Goal: Task Accomplishment & Management: Complete application form

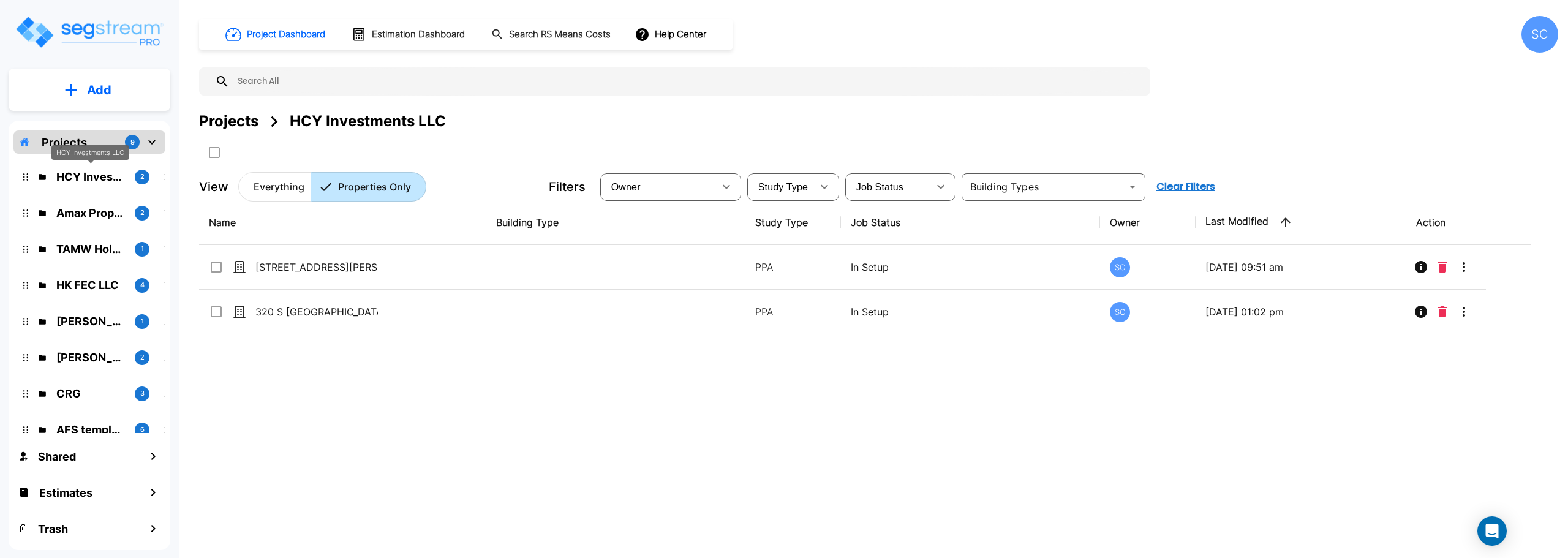
drag, startPoint x: 102, startPoint y: 177, endPoint x: 90, endPoint y: 147, distance: 32.3
click at [90, 147] on div "HCY Investments LLC" at bounding box center [90, 152] width 78 height 15
click at [72, 248] on p "TAMW Holdings LLC" at bounding box center [90, 248] width 68 height 17
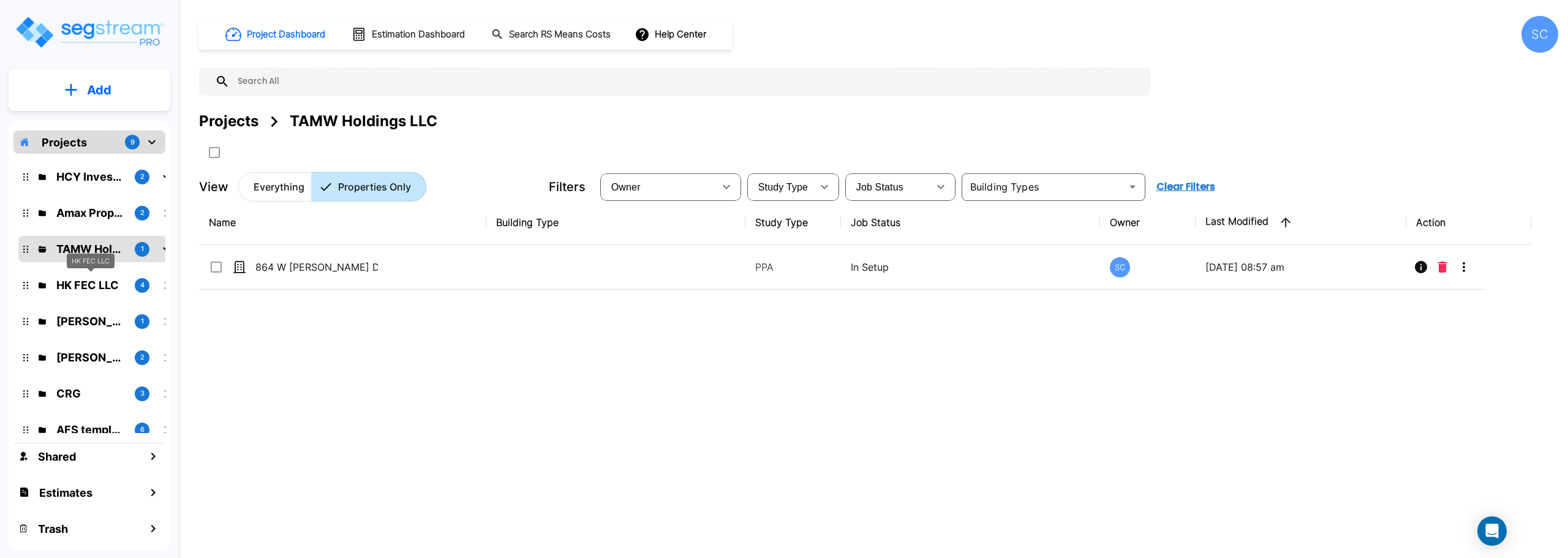
click at [71, 283] on p "HK FEC LLC" at bounding box center [90, 285] width 68 height 17
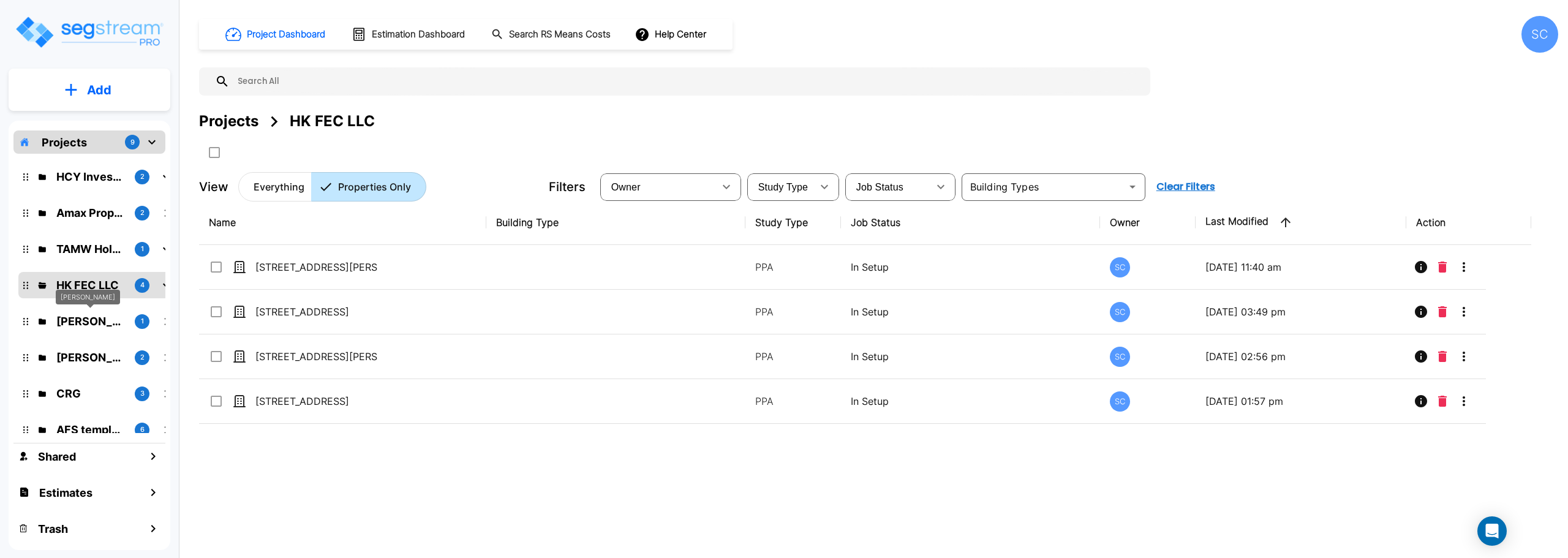
click at [64, 318] on p "Brandon Monsanto" at bounding box center [90, 321] width 68 height 17
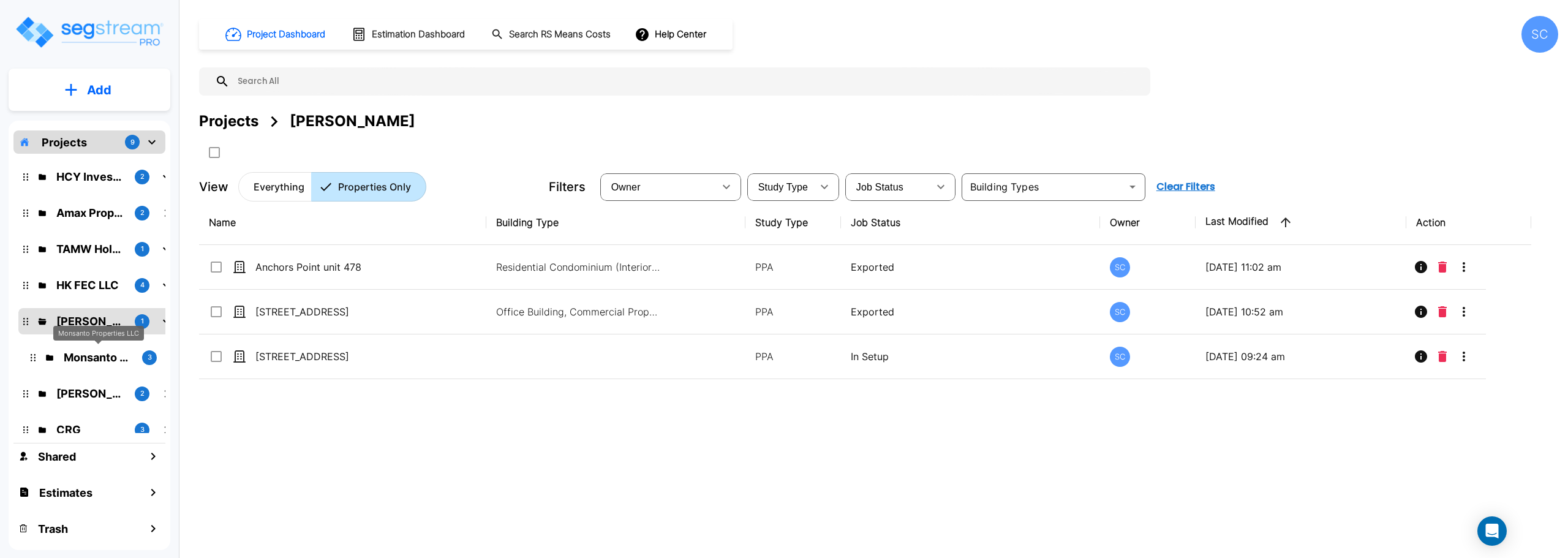
click at [72, 360] on p "Monsanto Properties LLC" at bounding box center [98, 357] width 68 height 17
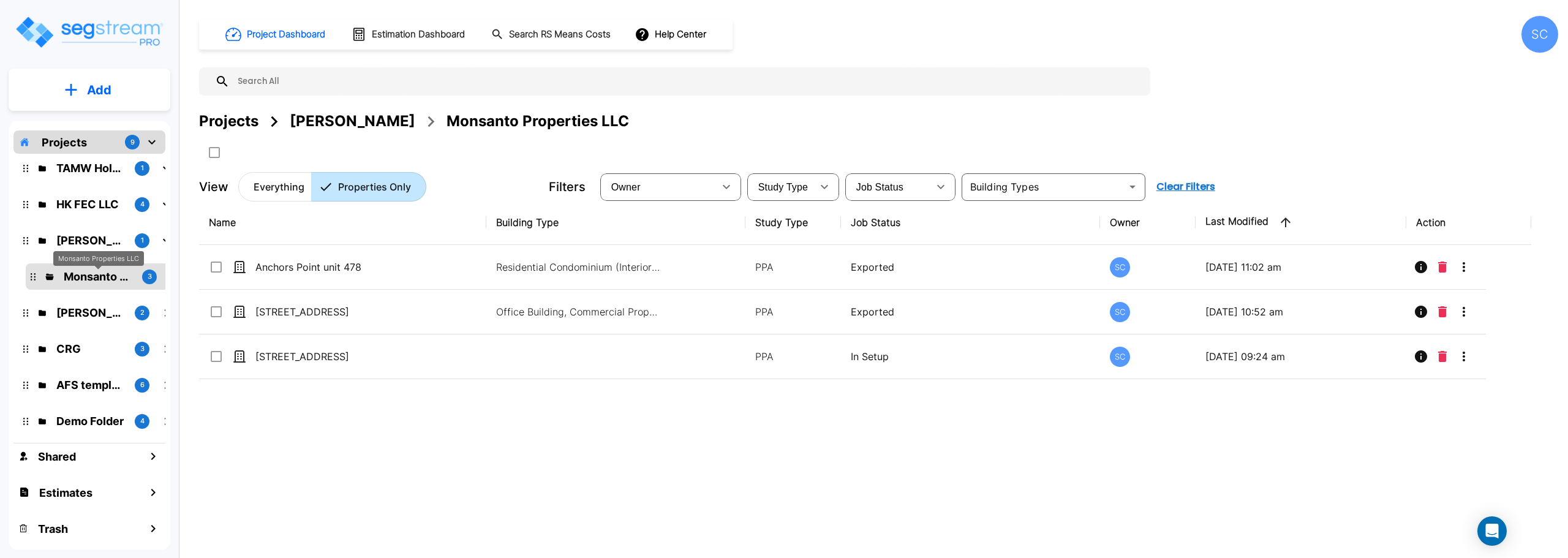
scroll to position [82, 0]
click at [82, 352] on div "AFS templates" at bounding box center [90, 359] width 55 height 15
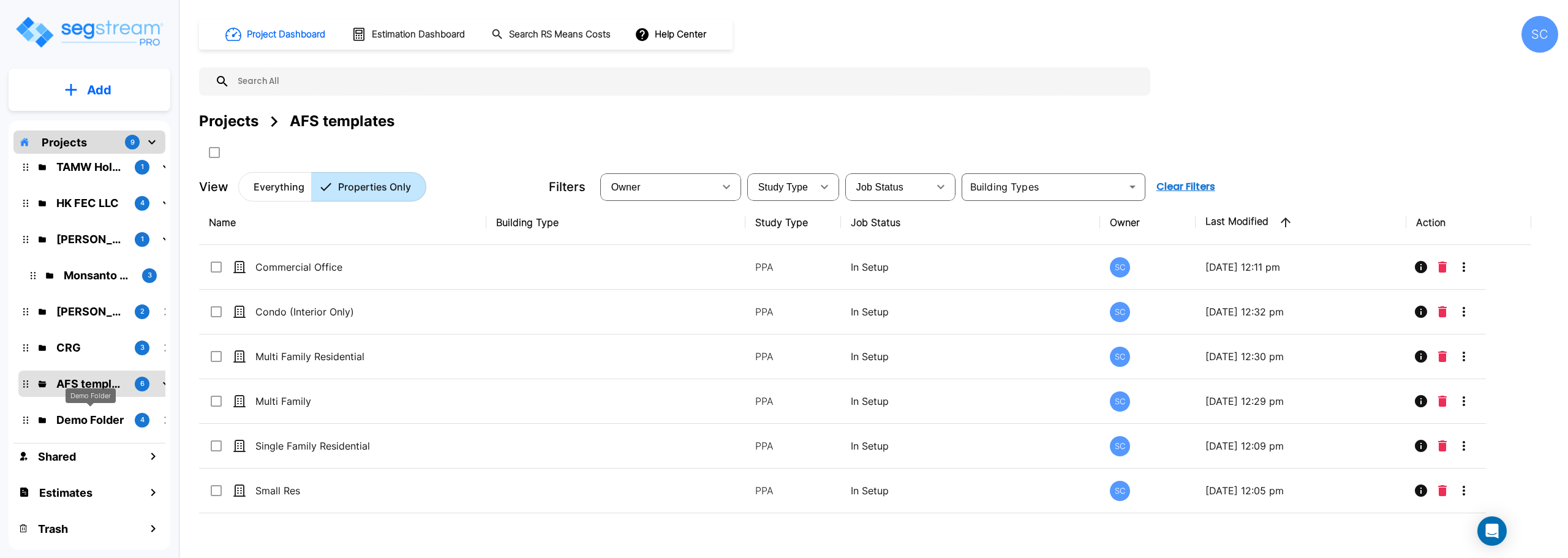
click at [94, 417] on p "Demo Folder" at bounding box center [90, 419] width 68 height 17
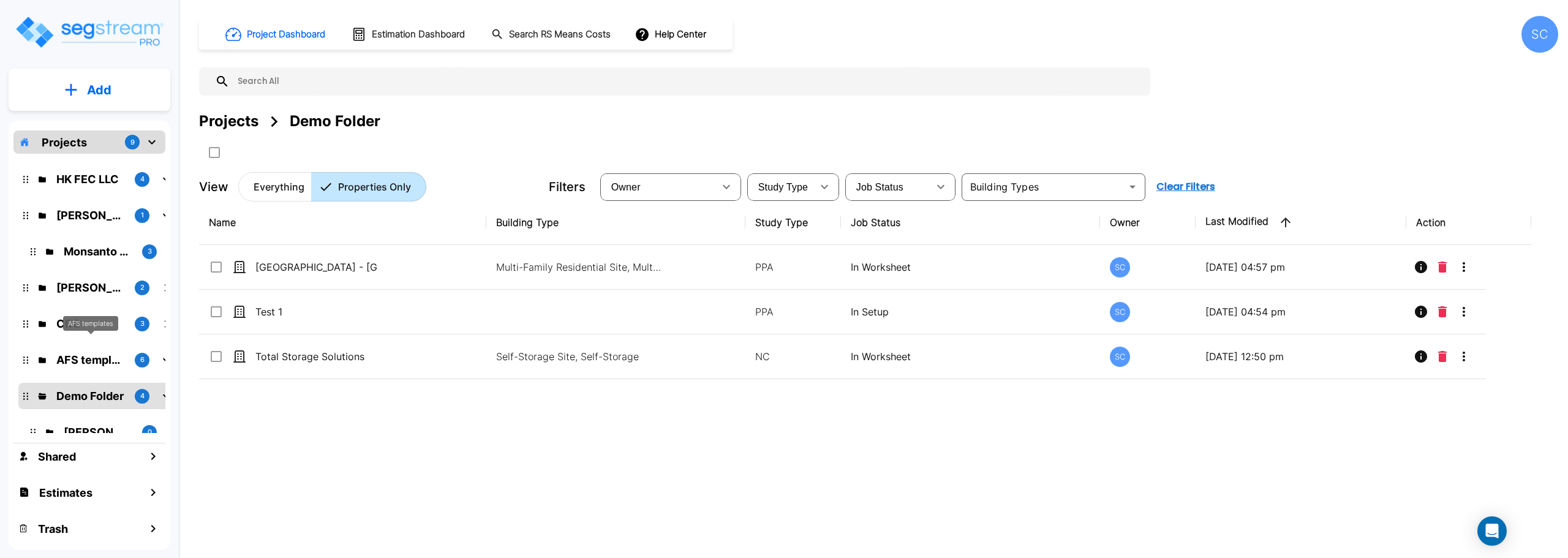
scroll to position [118, 0]
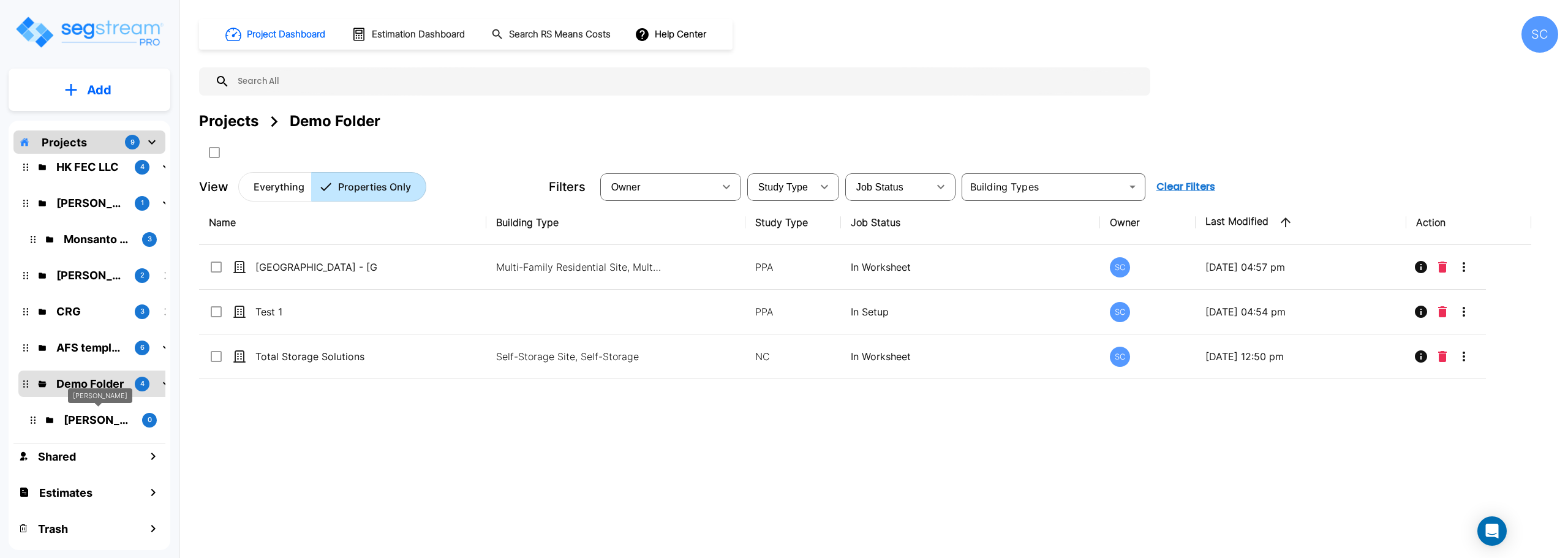
click at [111, 418] on p "Jordan Johnson" at bounding box center [98, 419] width 68 height 17
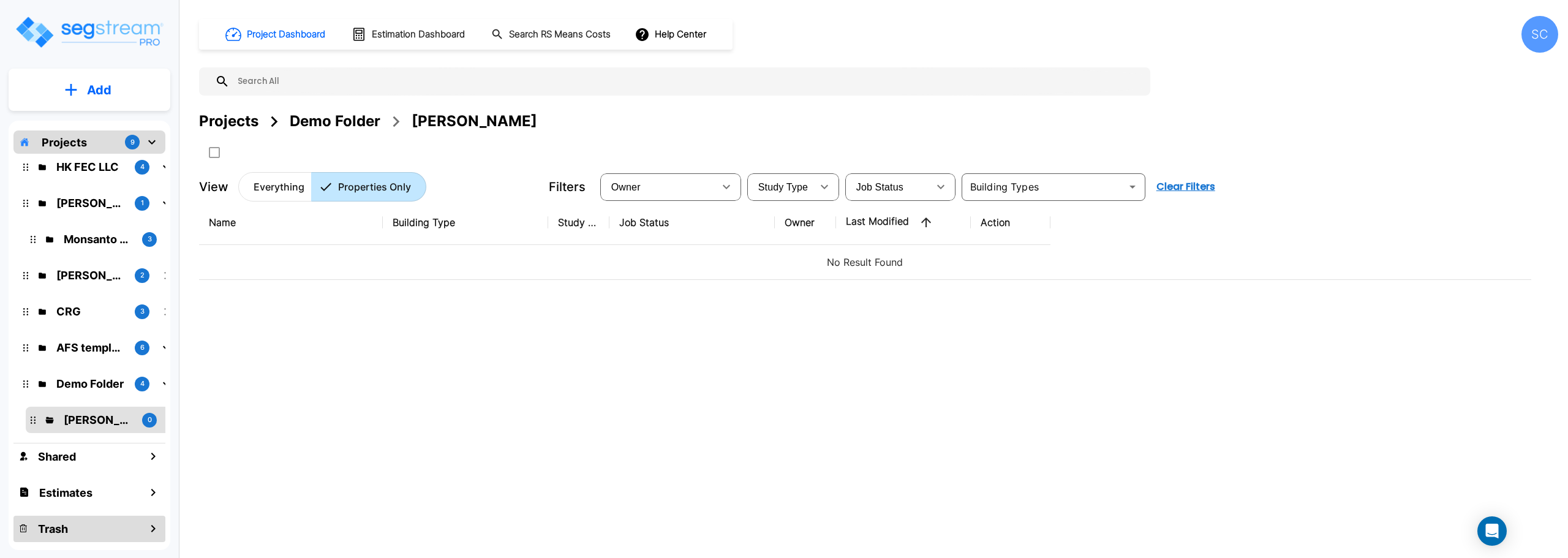
click at [93, 517] on div "Trash" at bounding box center [89, 529] width 152 height 26
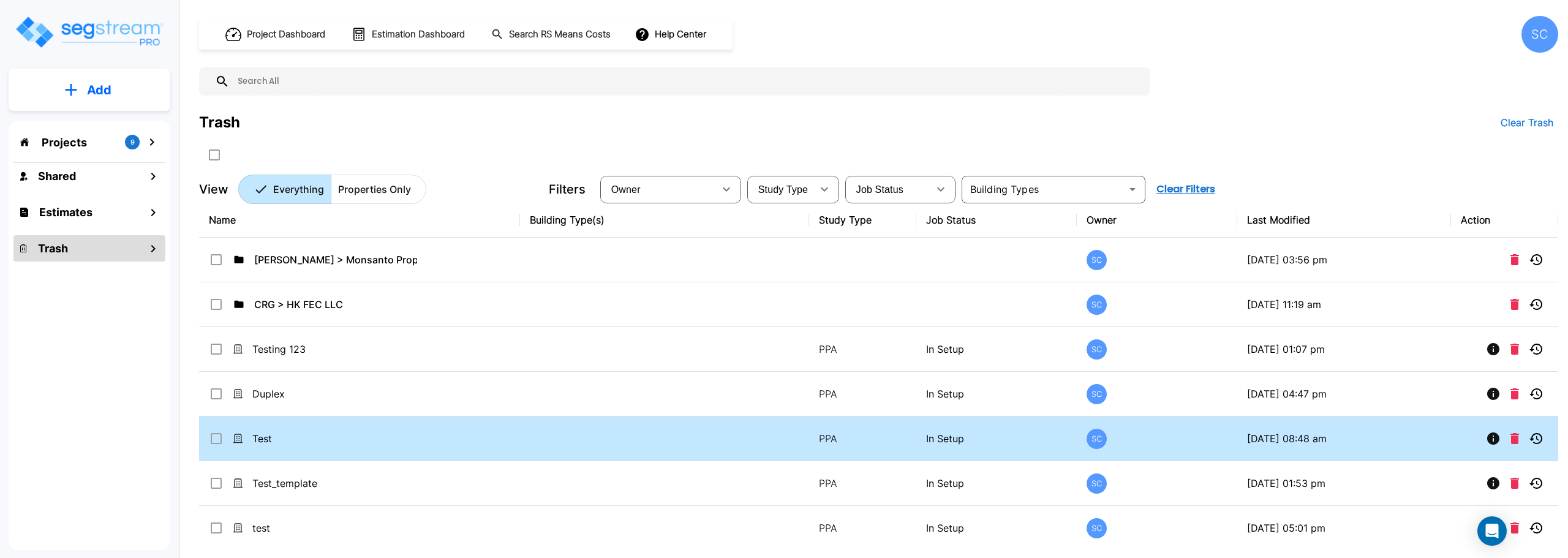
scroll to position [2, 0]
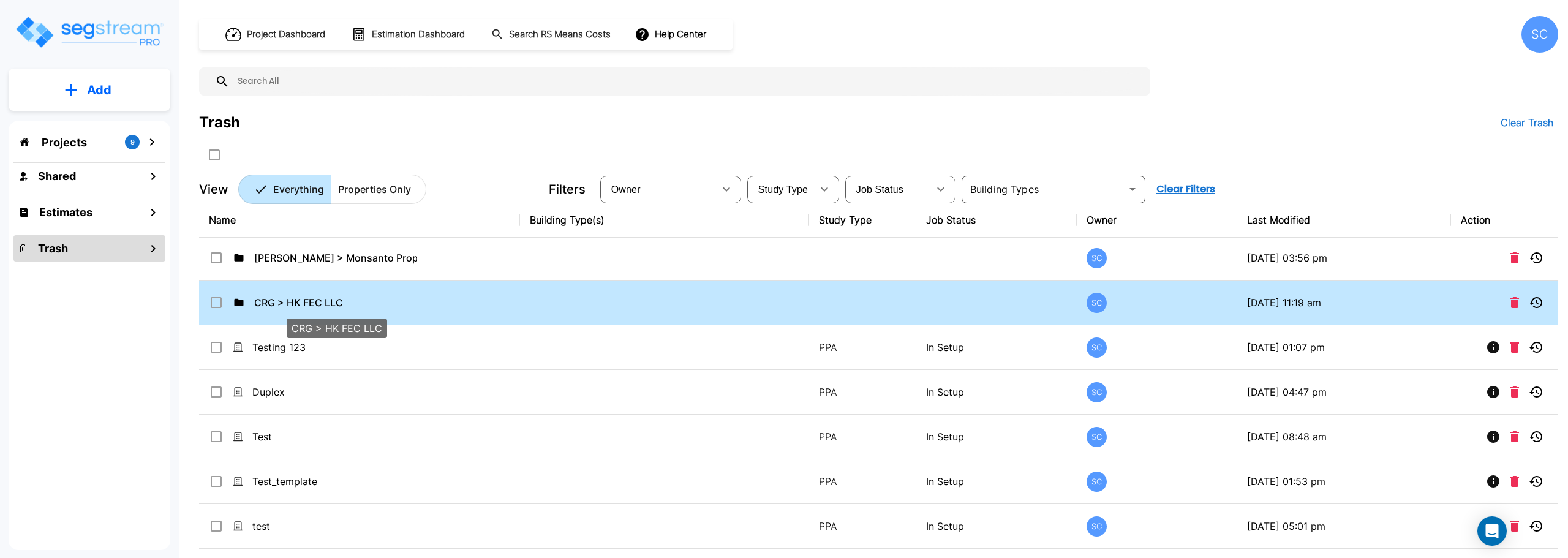
click at [277, 304] on p "CRG > HK FEC LLC" at bounding box center [336, 302] width 163 height 15
checkbox input "true"
click at [277, 304] on p "CRG > HK FEC LLC" at bounding box center [336, 302] width 163 height 15
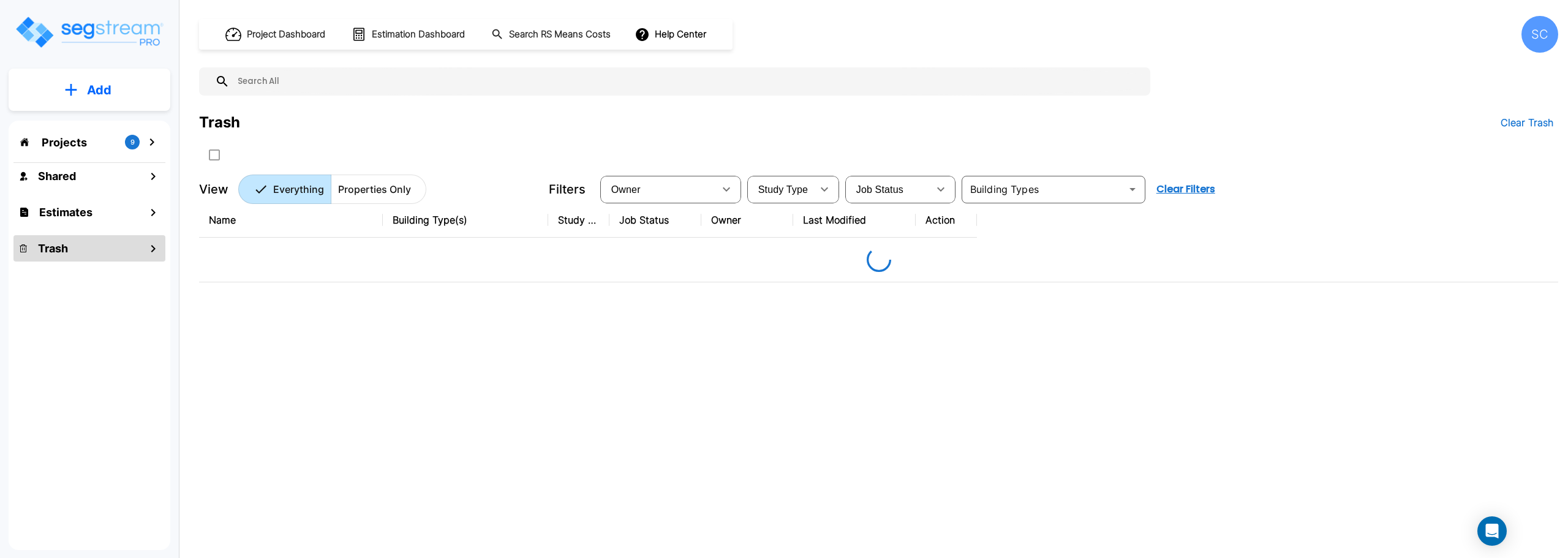
scroll to position [0, 0]
click at [238, 121] on div "Trash" at bounding box center [219, 122] width 41 height 22
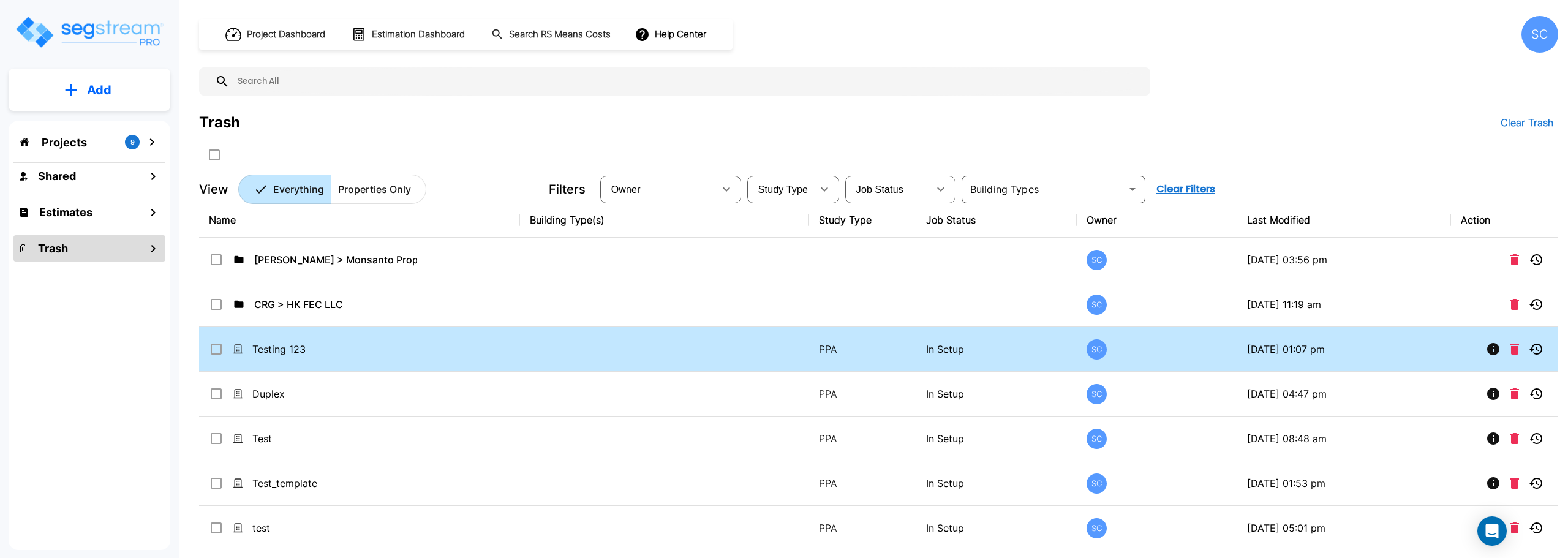
scroll to position [2, 0]
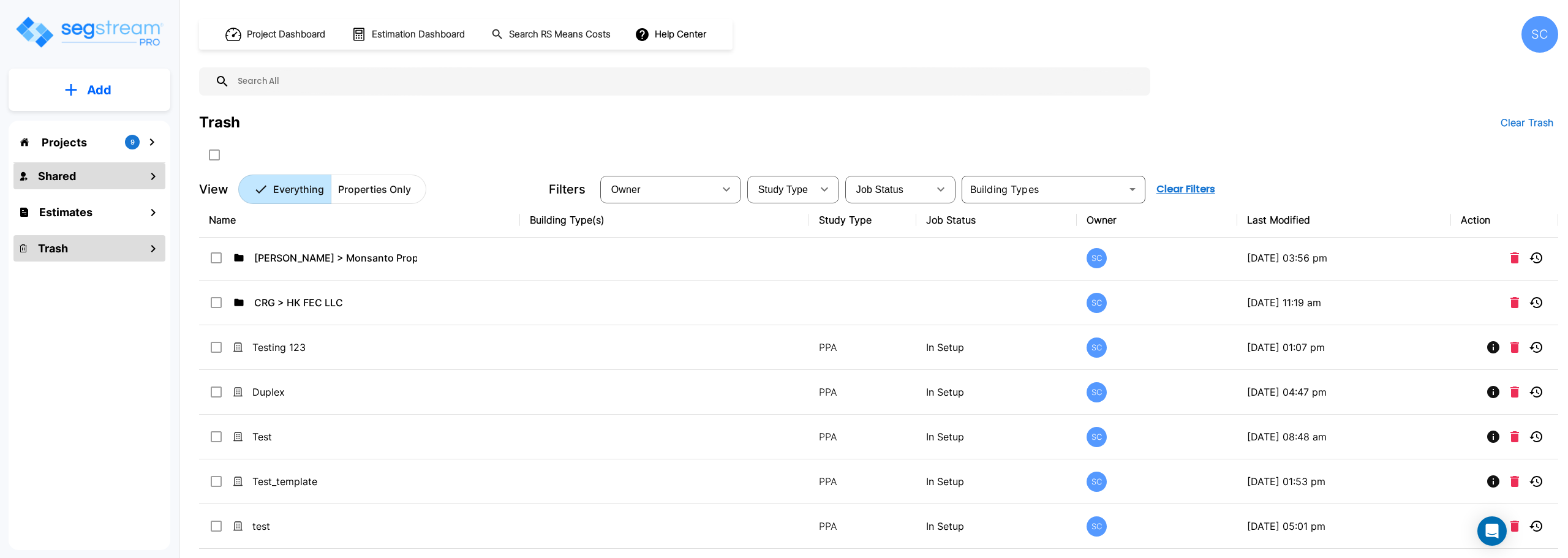
click at [121, 185] on div "Shared" at bounding box center [89, 176] width 152 height 26
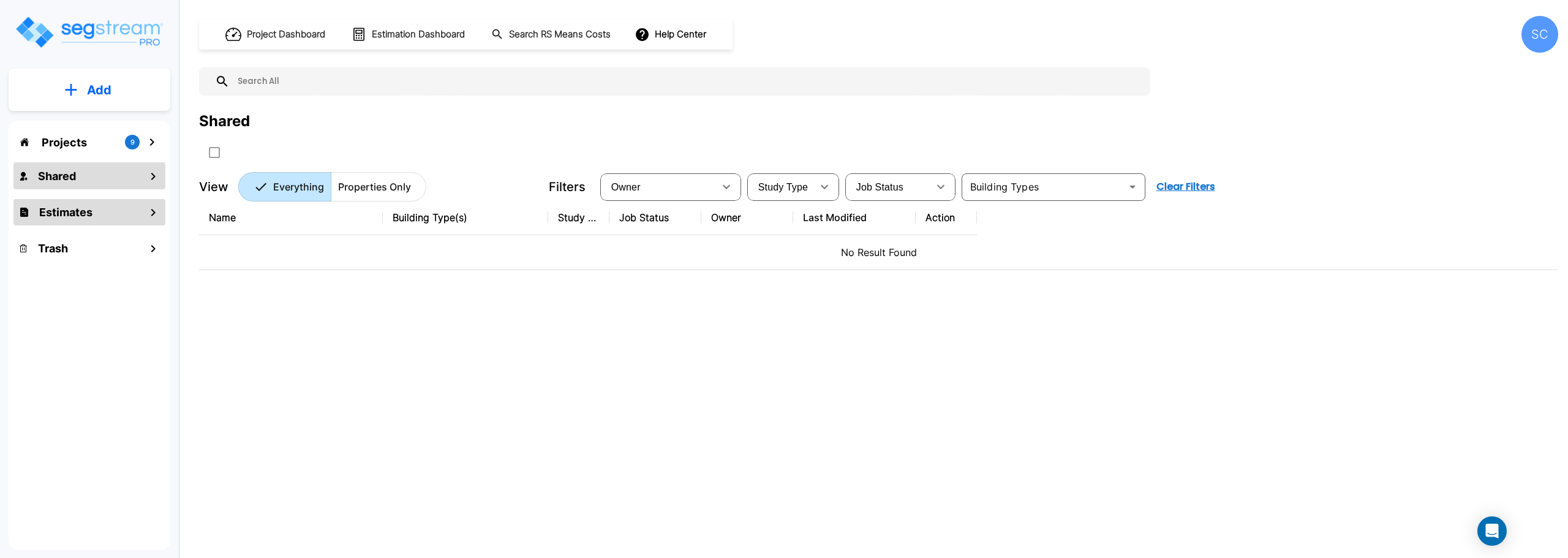
click at [111, 220] on div "Estimates" at bounding box center [89, 212] width 152 height 26
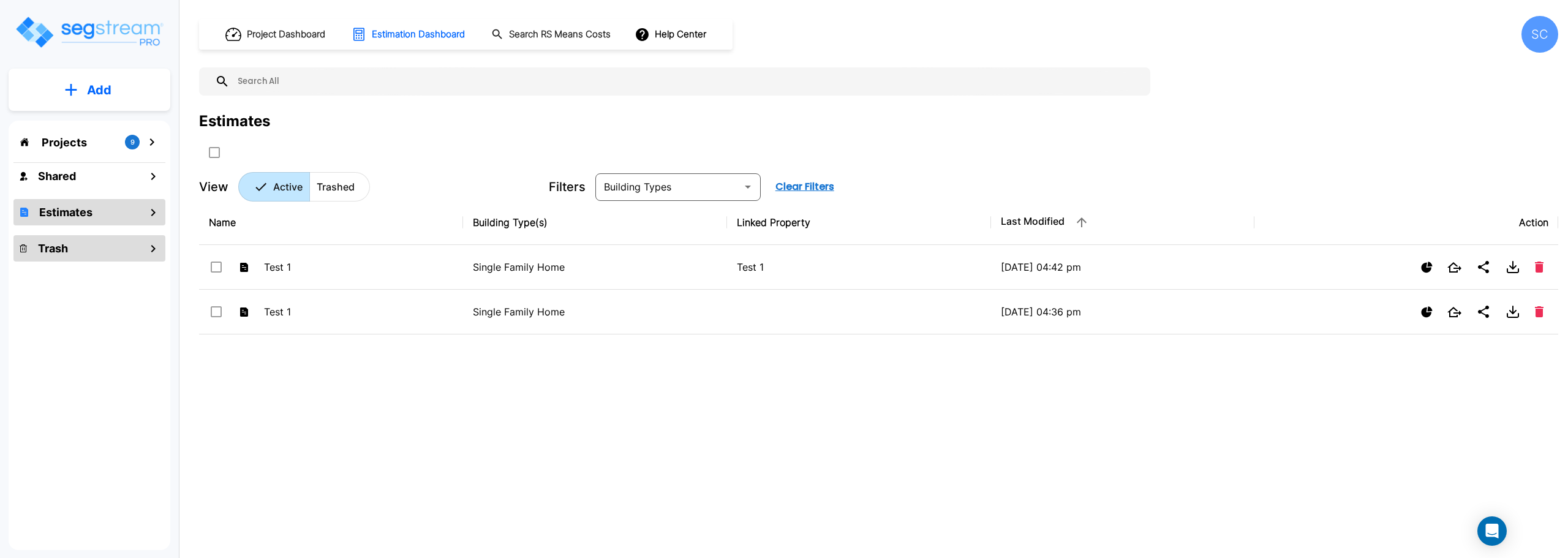
click at [107, 240] on div "Trash" at bounding box center [89, 248] width 152 height 26
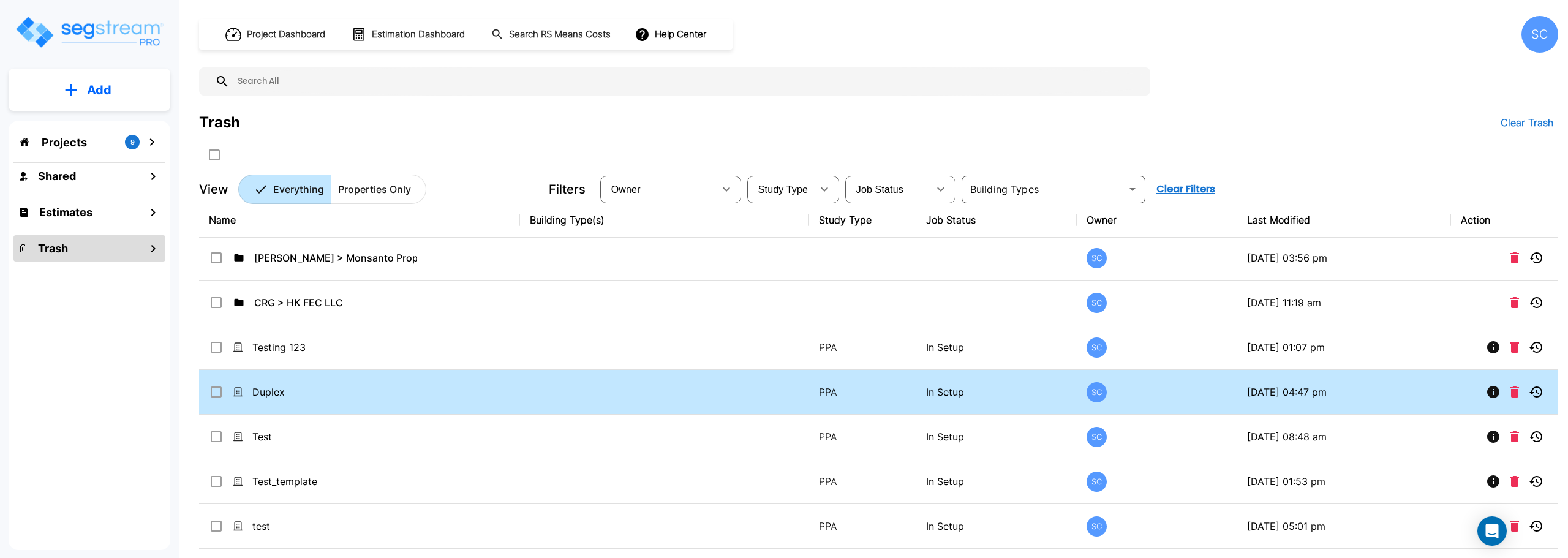
scroll to position [0, 0]
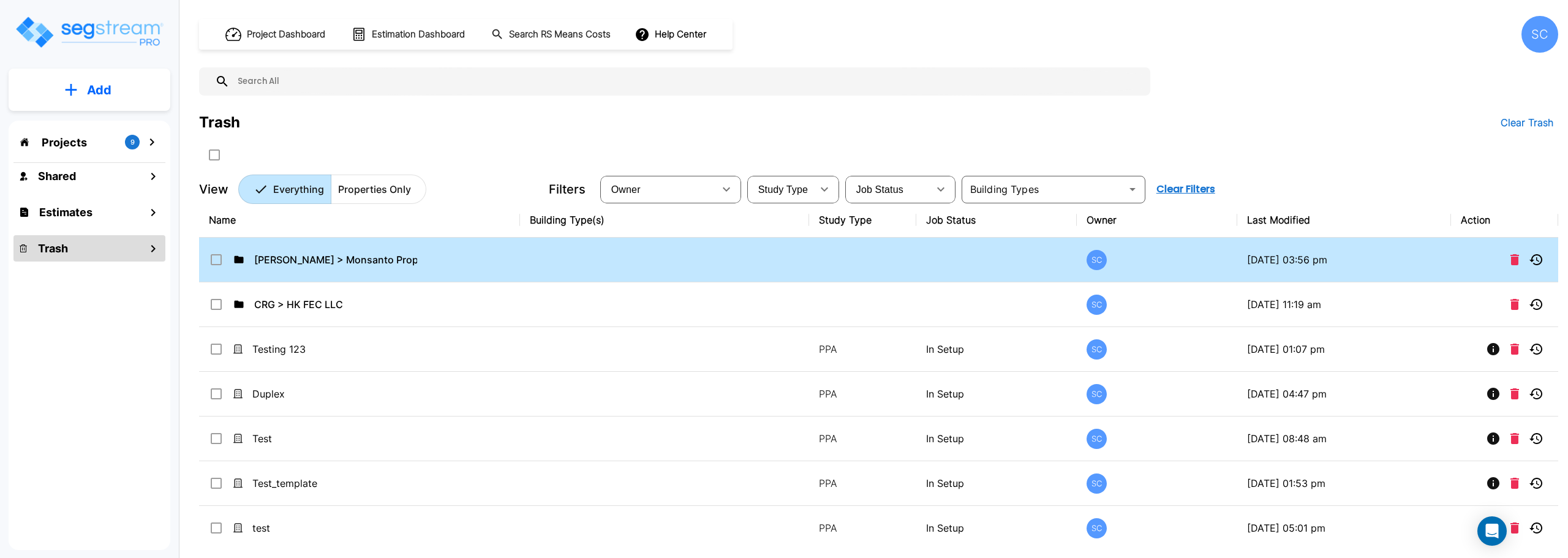
click at [214, 262] on input "select row Brandon Monsanto > Monsanto Properties LLC > HCY Investments LLC" at bounding box center [215, 258] width 12 height 11
checkbox input "false"
click at [214, 262] on input "select row Brandon Monsanto > Monsanto Properties LLC > HCY Investments LLC" at bounding box center [215, 258] width 12 height 11
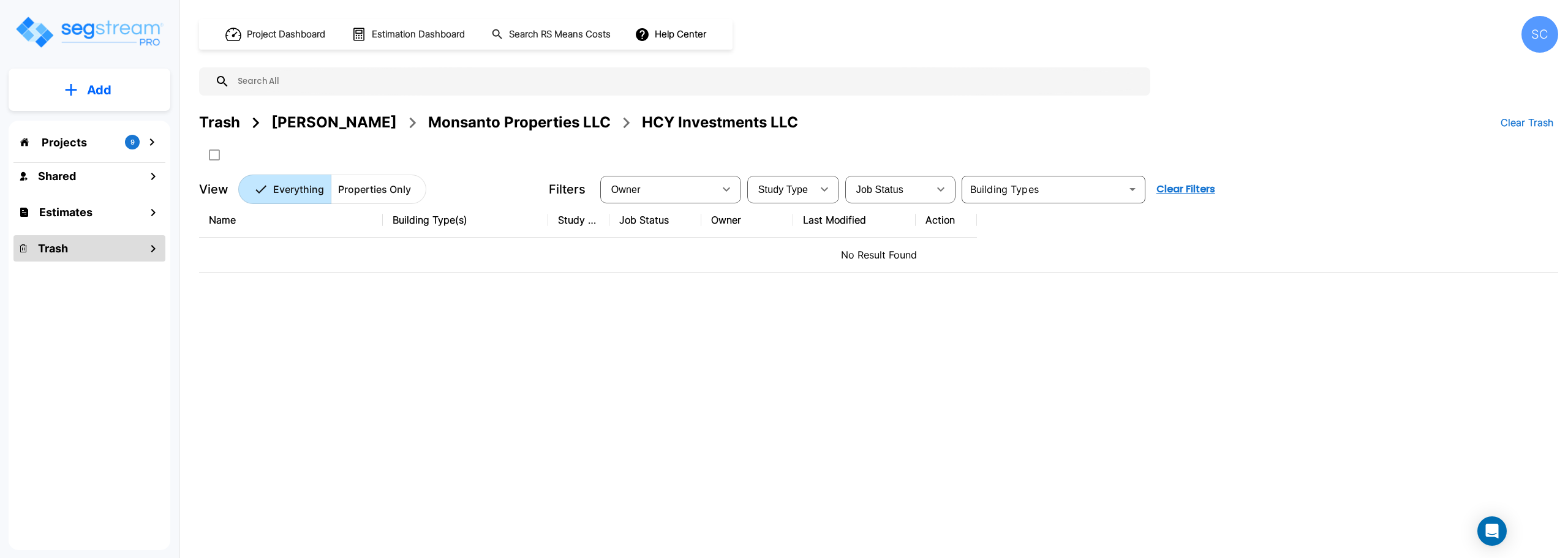
click at [206, 125] on div "Trash" at bounding box center [219, 122] width 41 height 22
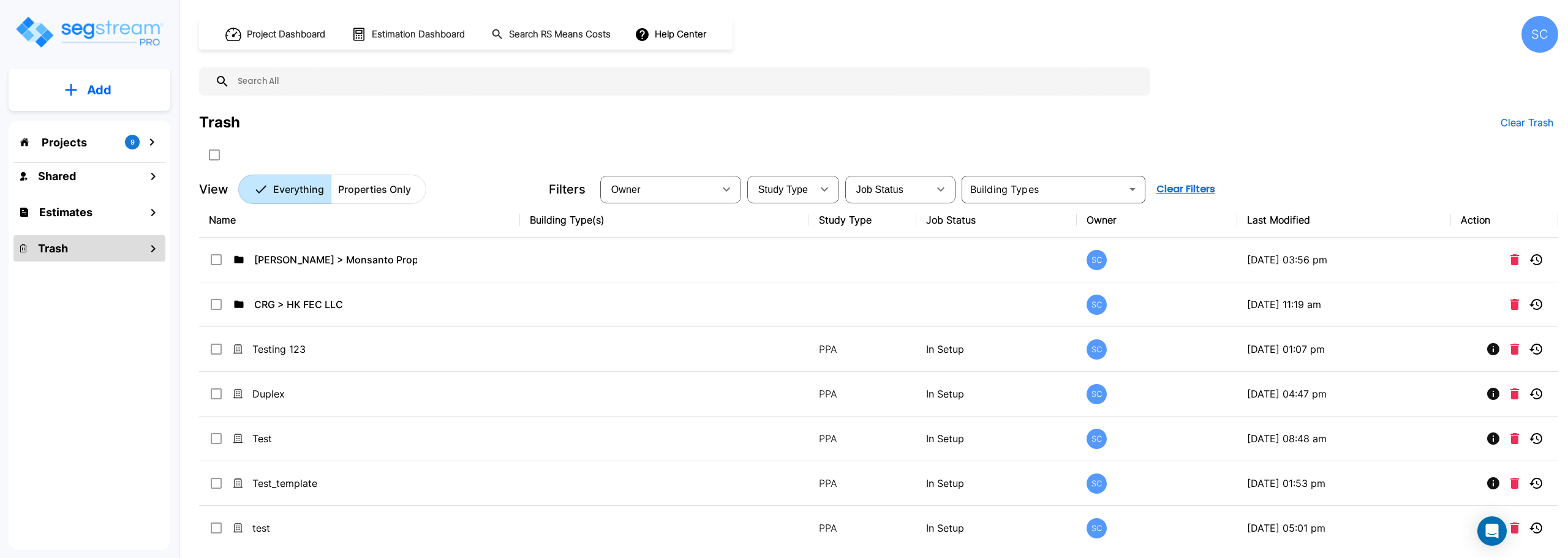
click at [151, 139] on icon "mailbox folders" at bounding box center [152, 142] width 15 height 15
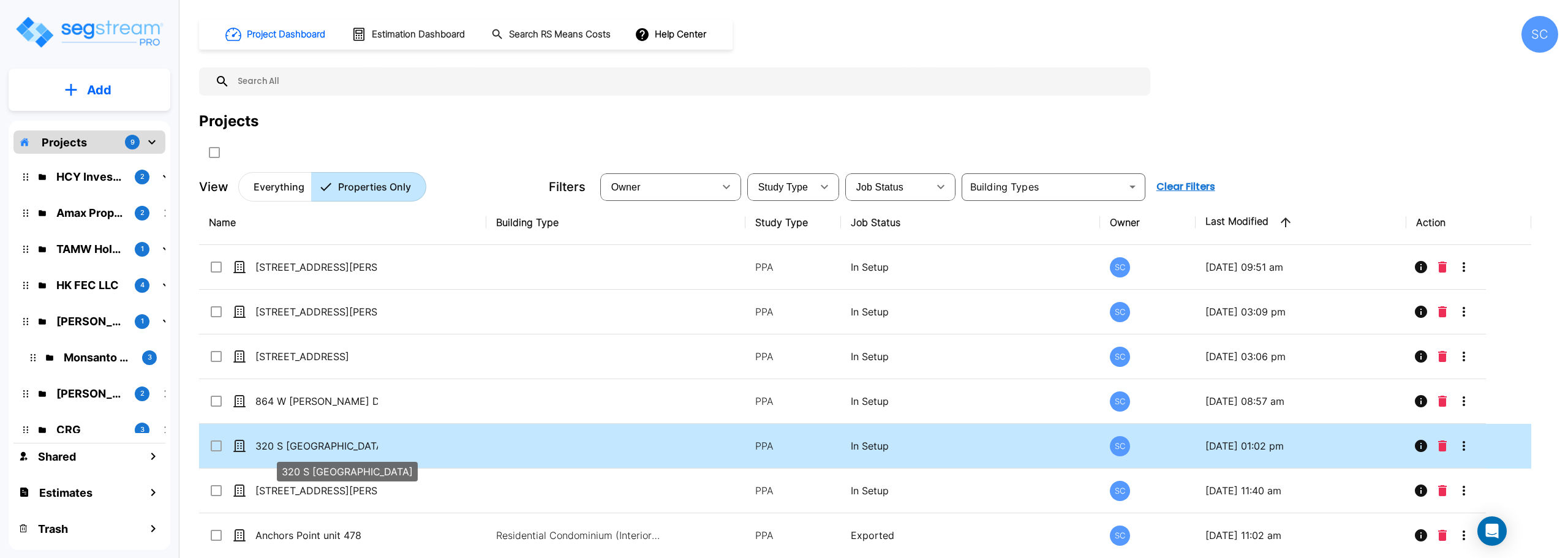
scroll to position [61, 0]
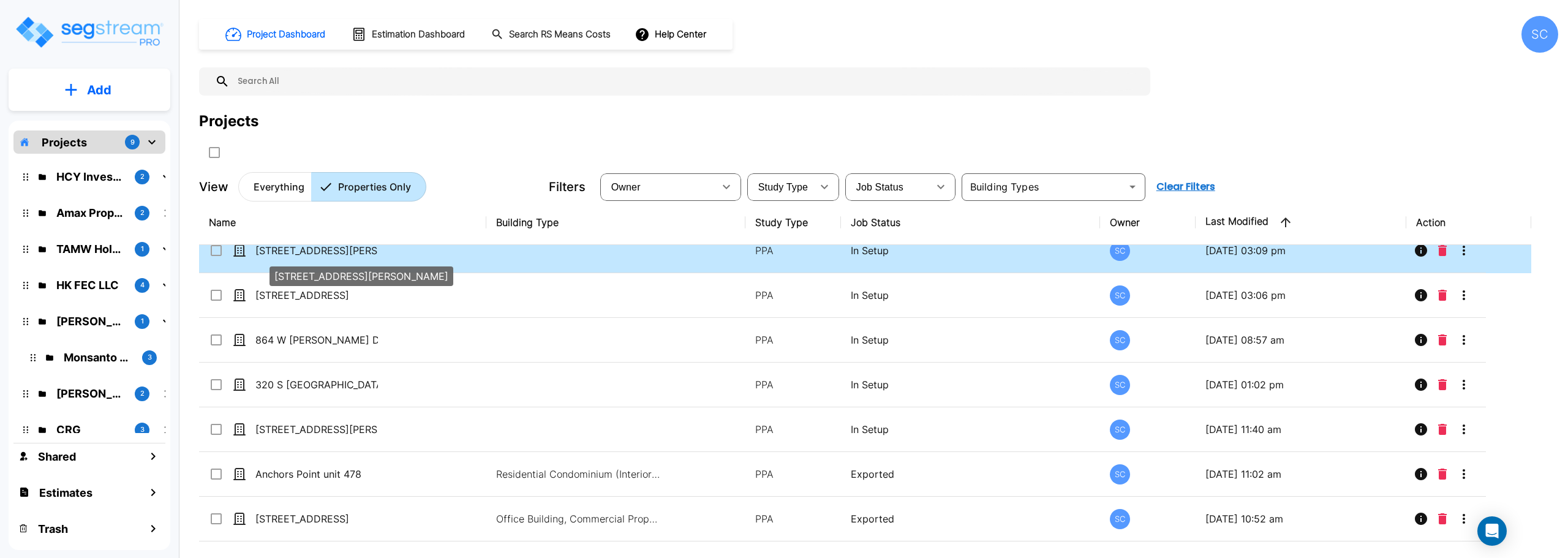
click at [304, 255] on p "[STREET_ADDRESS][PERSON_NAME]" at bounding box center [317, 250] width 123 height 15
checkbox input "true"
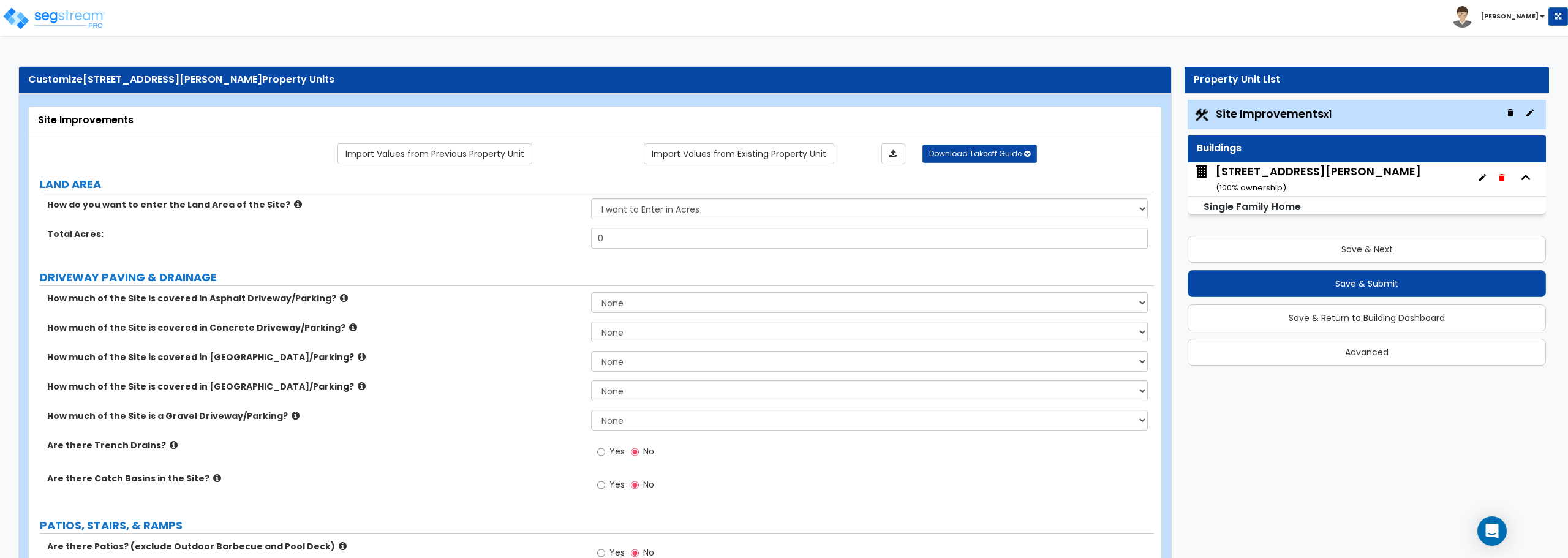
click at [1242, 183] on small "( 100 % ownership)" at bounding box center [1251, 187] width 70 height 11
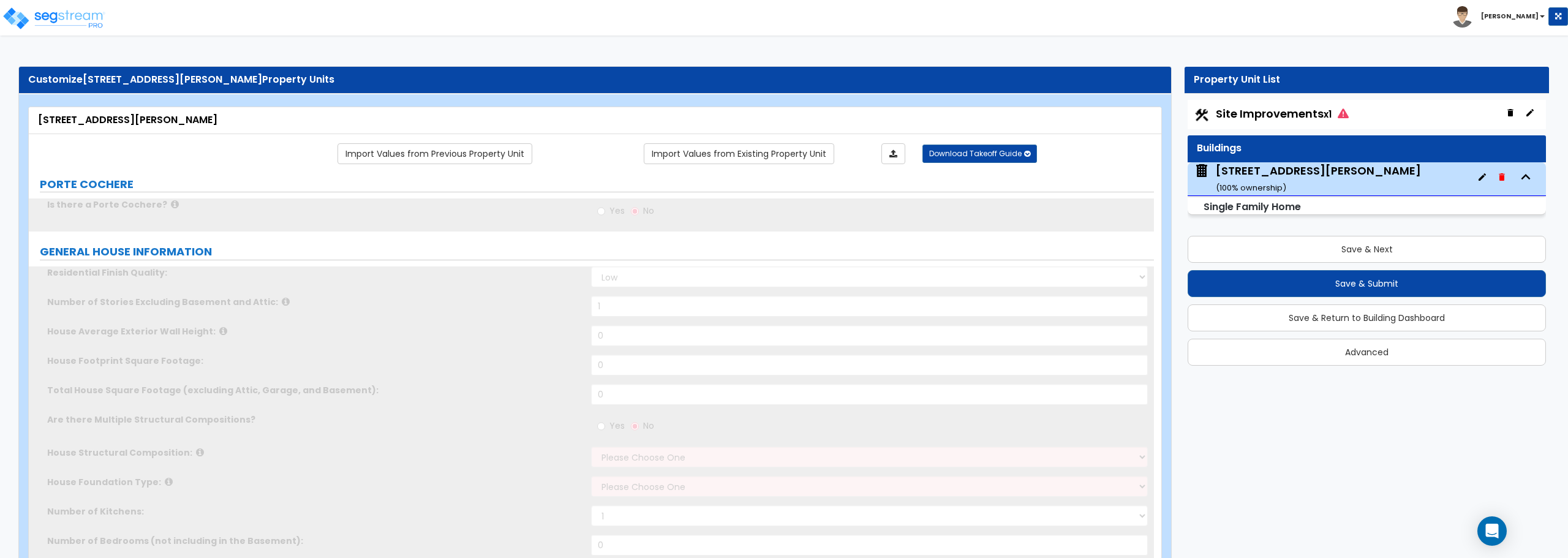
type input "1"
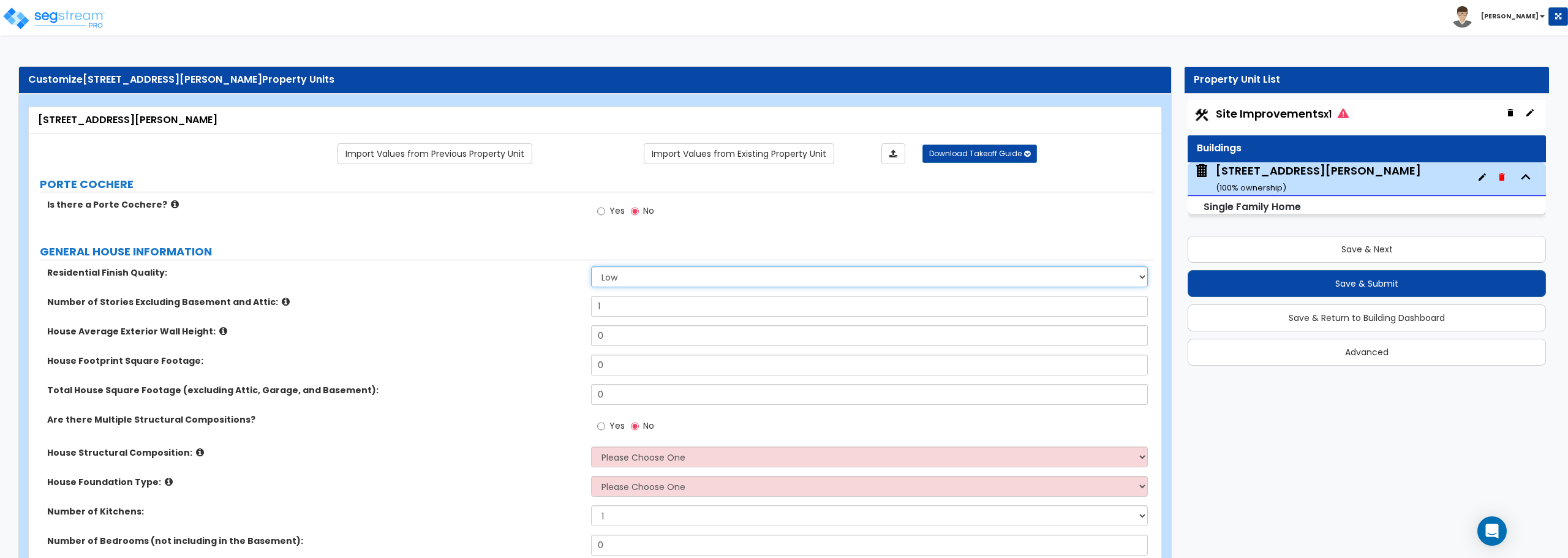
click at [637, 275] on select "Low Average High" at bounding box center [870, 277] width 556 height 21
select select "1"
click at [591, 267] on select "Low Average High" at bounding box center [870, 277] width 556 height 21
click at [70, 24] on img at bounding box center [54, 18] width 104 height 25
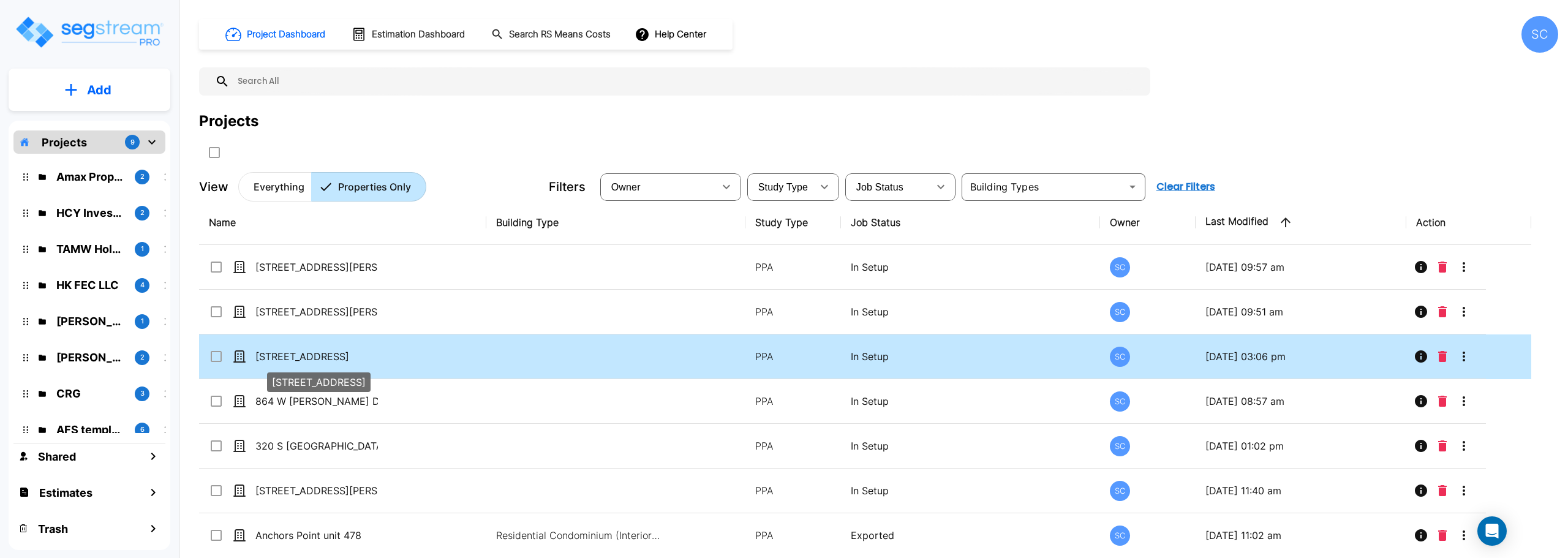
click at [281, 362] on p "1040 S Overhill Ave" at bounding box center [317, 356] width 123 height 15
checkbox input "false"
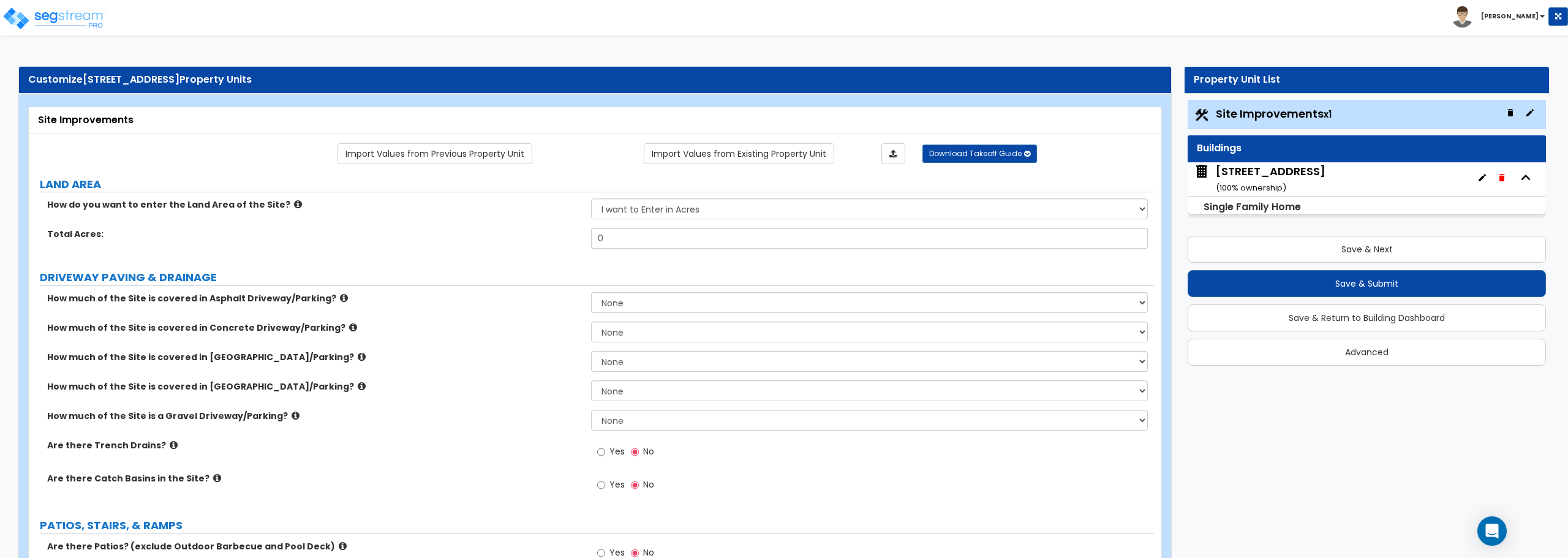
click at [1293, 187] on div "1040 S Overhill Ave ( 100 % ownership)" at bounding box center [1271, 179] width 110 height 32
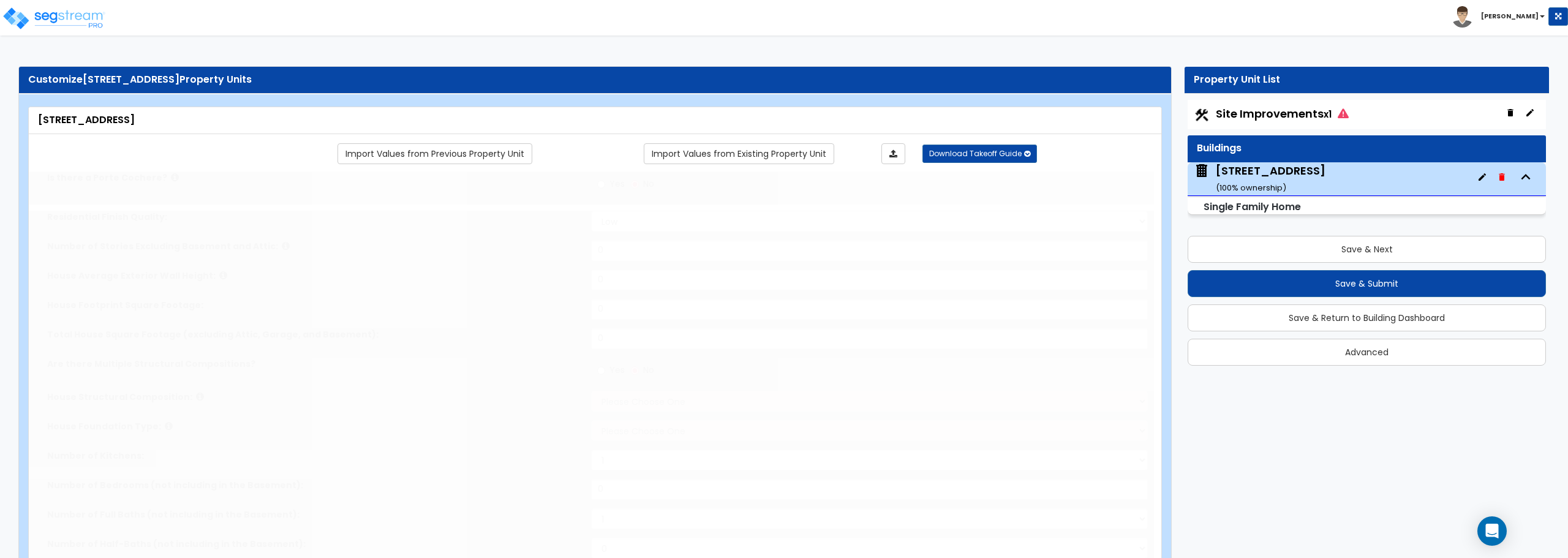
type input "1"
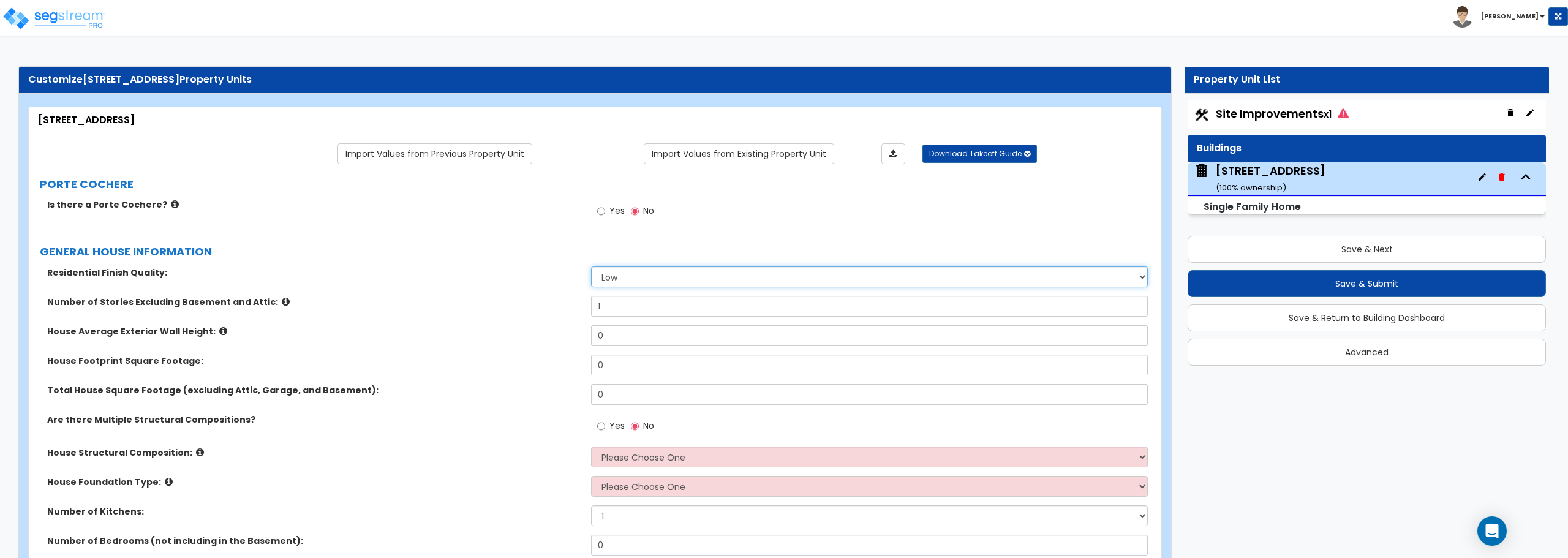
click at [616, 281] on select "Low Average High" at bounding box center [870, 277] width 556 height 21
select select "1"
click at [591, 267] on select "Low Average High" at bounding box center [870, 277] width 556 height 21
click at [638, 335] on input "0" at bounding box center [870, 336] width 556 height 21
type input "9"
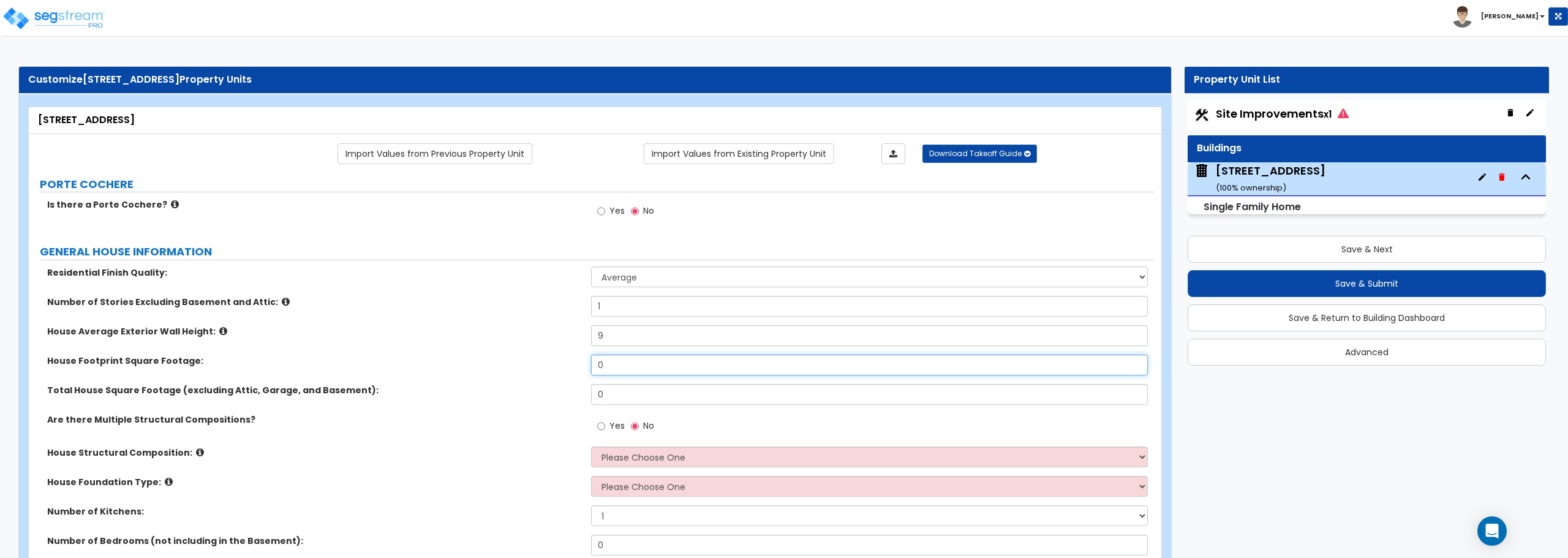
click at [621, 370] on input "0" at bounding box center [870, 365] width 556 height 21
type input "1,833"
drag, startPoint x: 608, startPoint y: 395, endPoint x: 560, endPoint y: 395, distance: 48.0
click at [560, 395] on div "Total House Square Footage (excluding Attic, Garage, and Basement): 0" at bounding box center [591, 399] width 1125 height 30
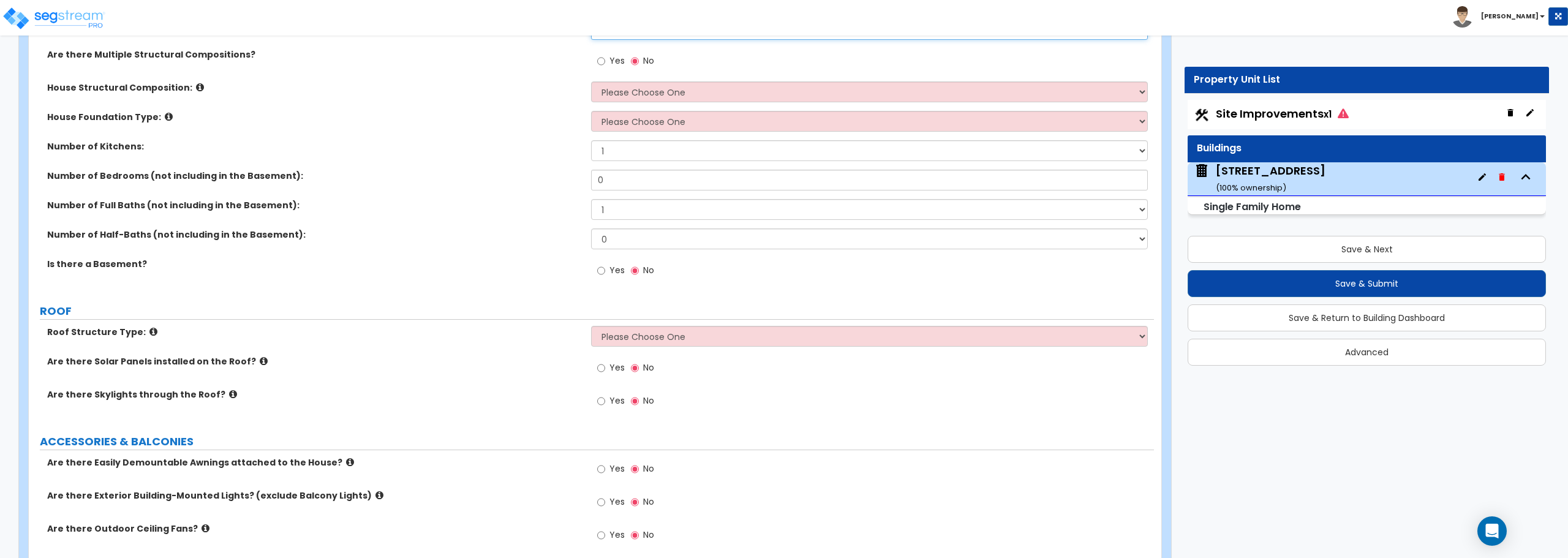
scroll to position [368, 0]
type input "1,331"
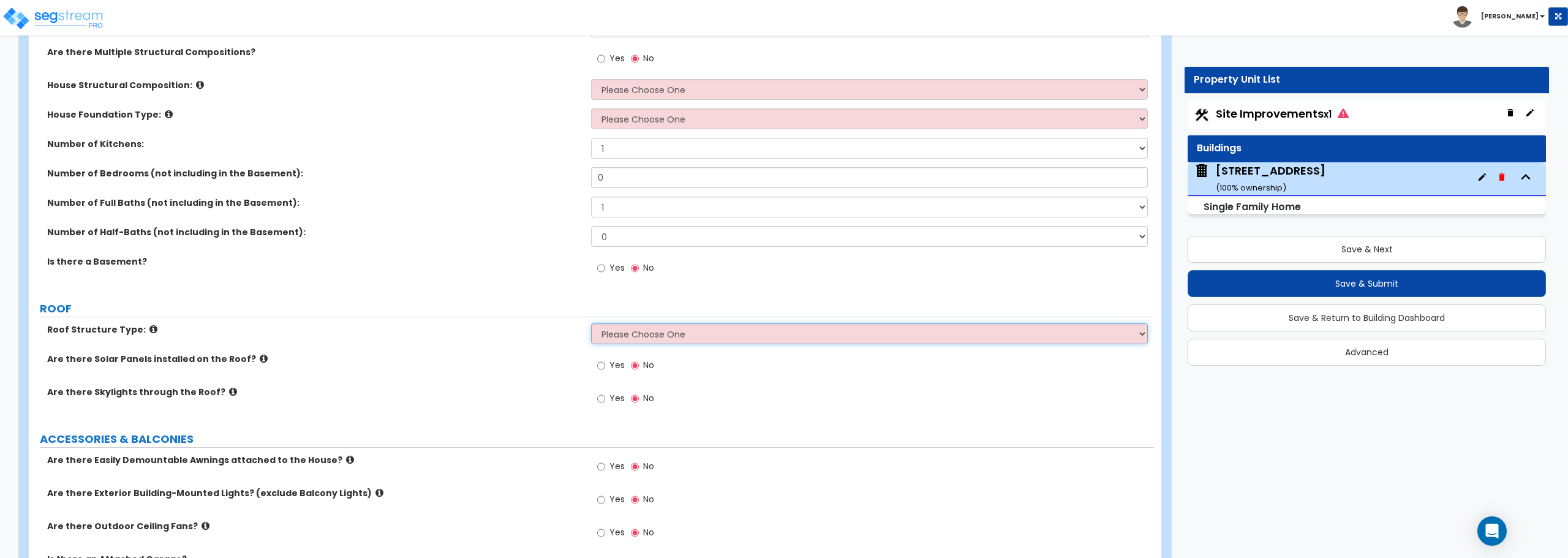
click at [634, 332] on select "Please Choose One Gable Roof Flat Roof Hybrid Gable & Flat Roof" at bounding box center [870, 334] width 556 height 21
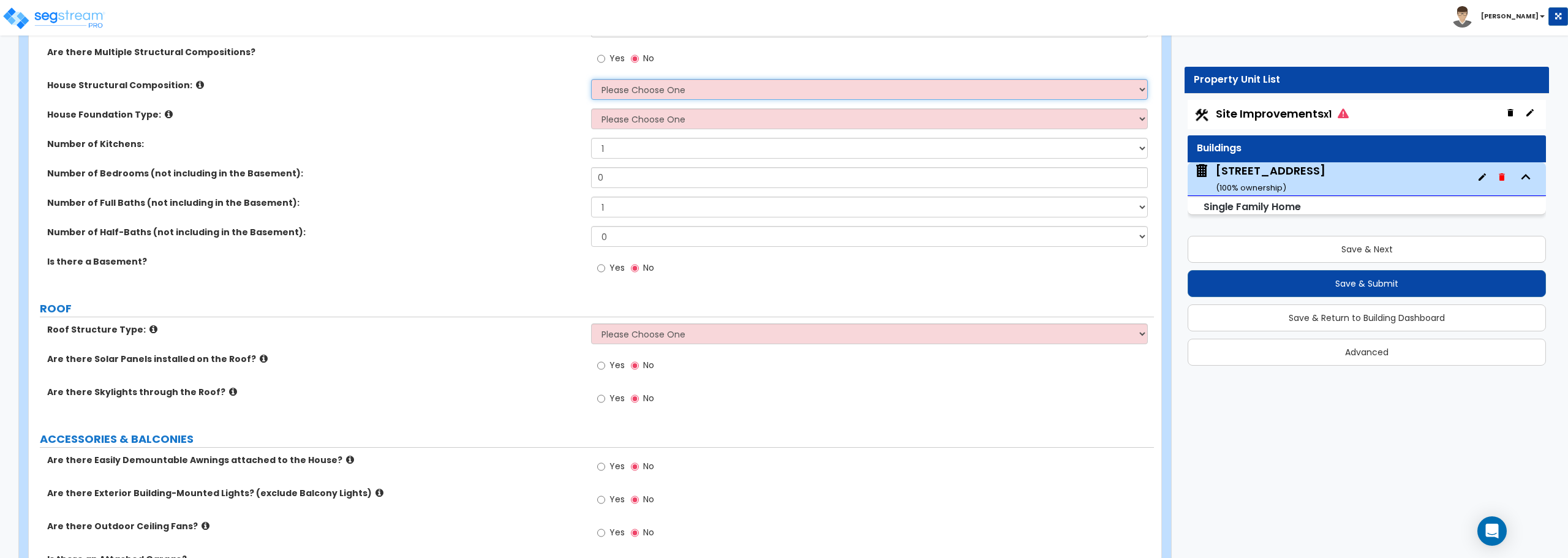
click at [659, 89] on select "Please Choose One Reinforced Concrete Structural Steel Brick Masonry CMU Masonr…" at bounding box center [870, 89] width 556 height 21
select select "7"
click at [591, 79] on select "Please Choose One Reinforced Concrete Structural Steel Brick Masonry CMU Masonr…" at bounding box center [870, 89] width 556 height 21
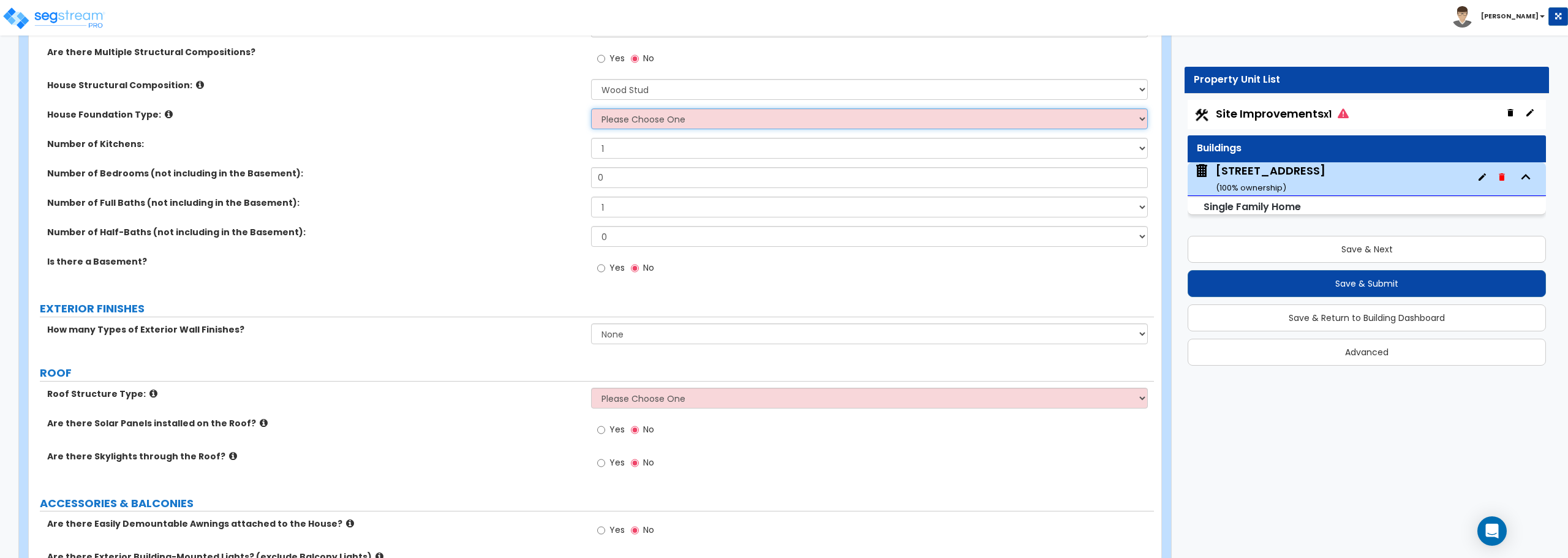
click at [665, 112] on select "Please Choose One Crawl Space Pier-Elevated First floor Slab on Grade" at bounding box center [870, 119] width 556 height 21
select select "1"
click at [591, 109] on select "Please Choose One Crawl Space Pier-Elevated First floor Slab on Grade" at bounding box center [870, 119] width 556 height 21
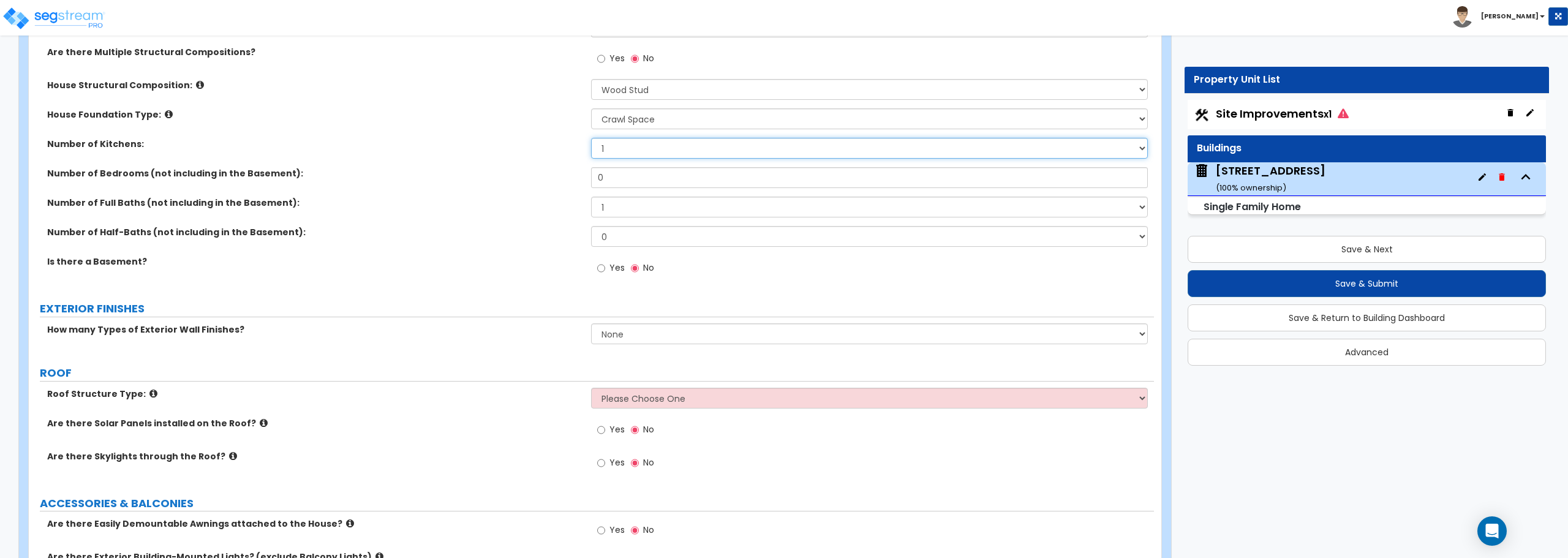
click at [626, 153] on select "1 2 3" at bounding box center [870, 148] width 556 height 21
select select "3"
click at [591, 138] on select "1 2 3" at bounding box center [870, 148] width 556 height 21
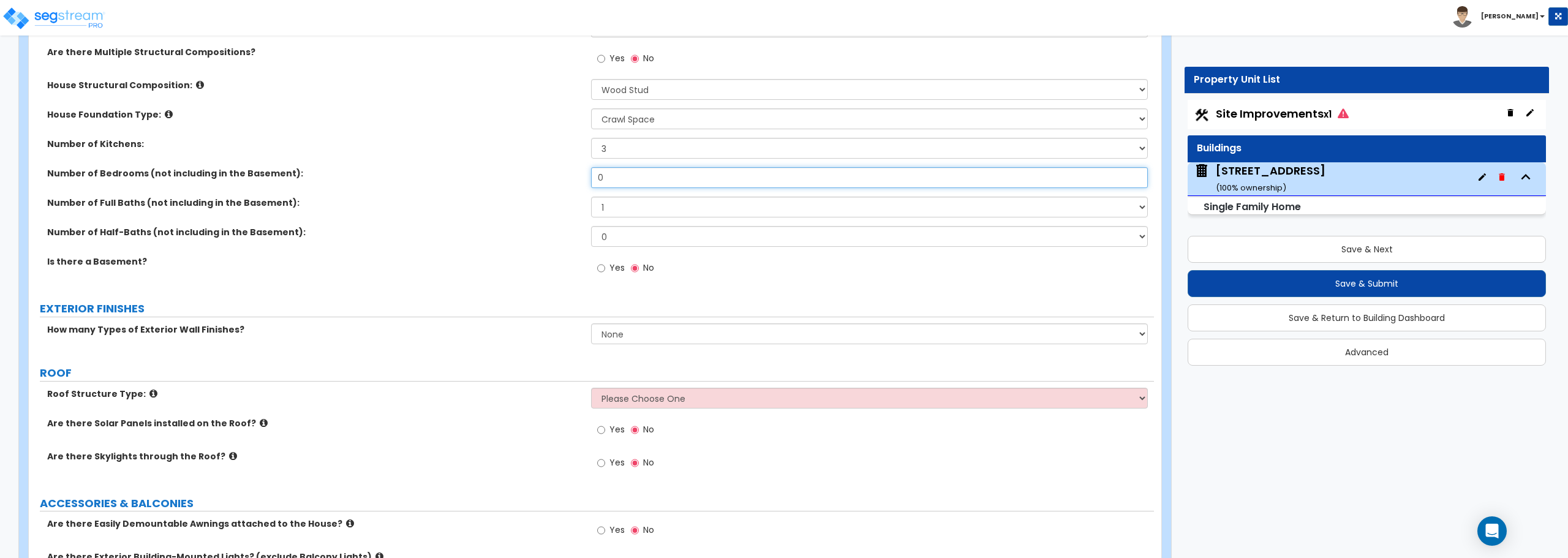
drag, startPoint x: 610, startPoint y: 183, endPoint x: 577, endPoint y: 183, distance: 33.0
click at [577, 183] on div "Number of Bedrooms (not including in the Basement): 0" at bounding box center [591, 182] width 1125 height 30
type input "2"
drag, startPoint x: 617, startPoint y: 212, endPoint x: 567, endPoint y: 216, distance: 50.2
click at [567, 216] on div "Number of Full Baths (not including in the Basement): 1 2 3 4 5 6 7 8 9 10" at bounding box center [591, 211] width 1125 height 30
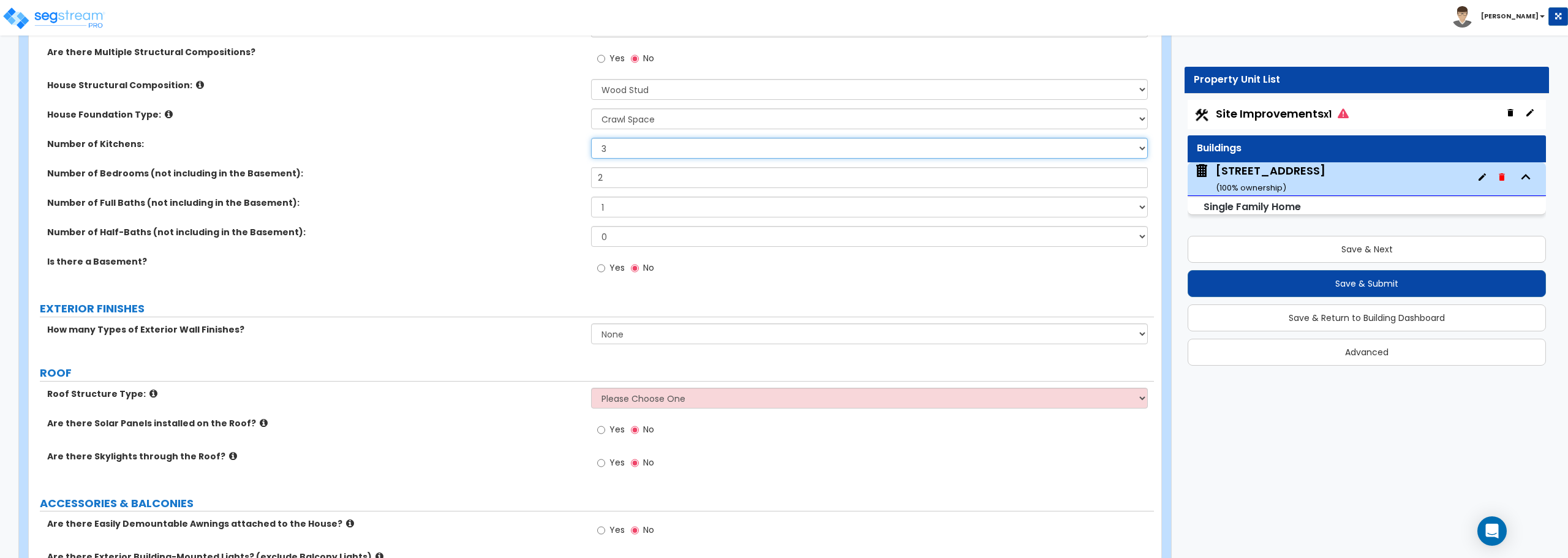
drag, startPoint x: 626, startPoint y: 150, endPoint x: 564, endPoint y: 150, distance: 62.0
click at [564, 150] on div "Number of Kitchens: 1 2 3" at bounding box center [591, 153] width 1125 height 30
select select "1"
click at [591, 138] on select "1 2 3" at bounding box center [870, 148] width 556 height 21
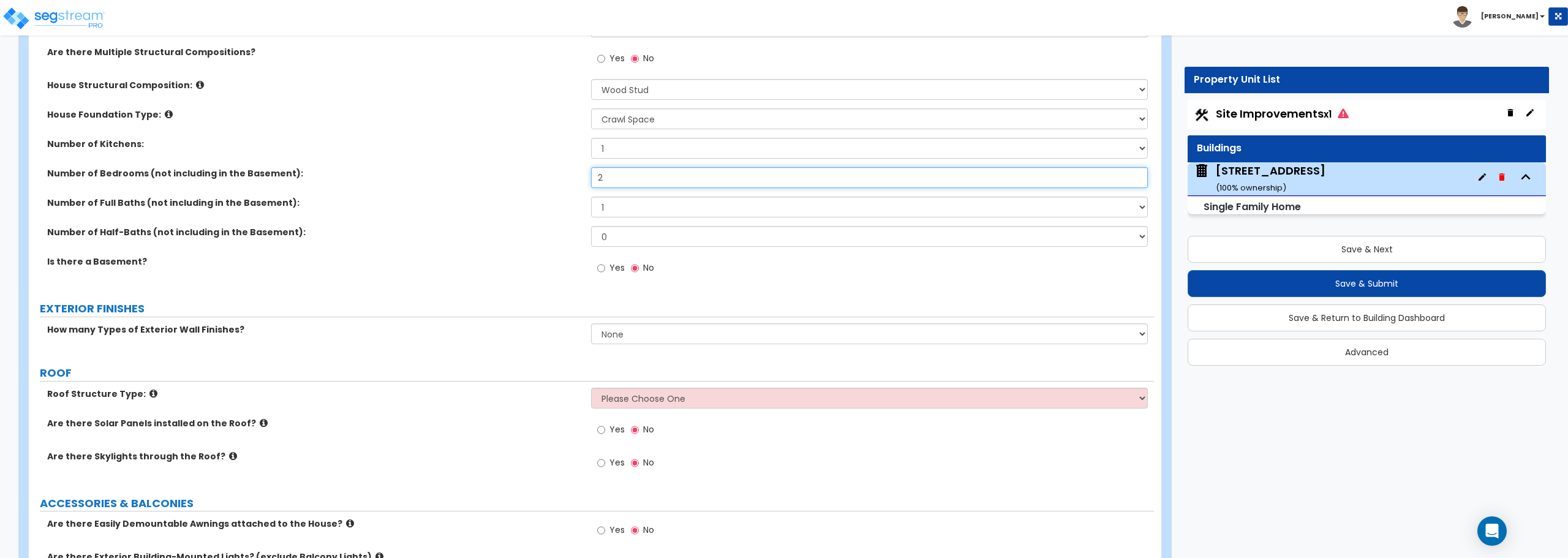
drag, startPoint x: 617, startPoint y: 182, endPoint x: 551, endPoint y: 182, distance: 66.0
click at [551, 182] on div "Number of Bedrooms (not including in the Basement): 2" at bounding box center [591, 182] width 1125 height 30
type input "3"
drag, startPoint x: 616, startPoint y: 211, endPoint x: 599, endPoint y: 245, distance: 38.0
click at [599, 245] on div "Residential Finish Quality: Low Average High Number of Stories Excluding Baseme…" at bounding box center [591, 94] width 1106 height 390
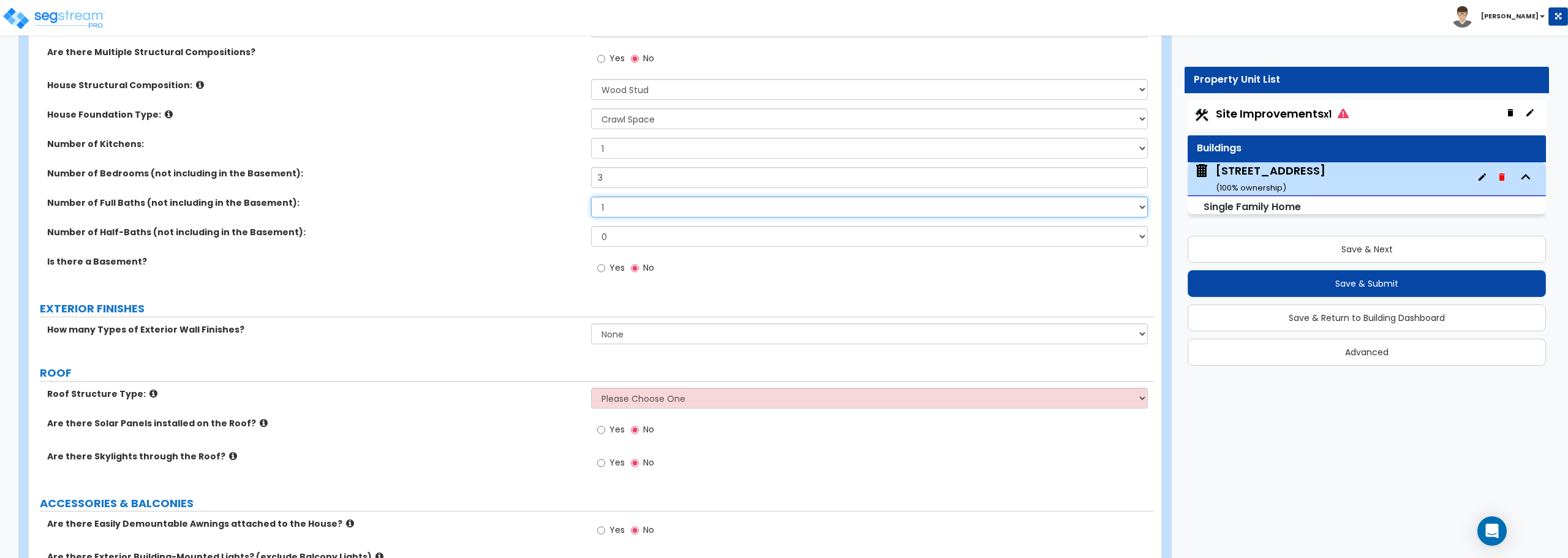
select select "2"
click at [591, 197] on select "1 2 3 4 5 6 7 8 9 10" at bounding box center [870, 207] width 556 height 21
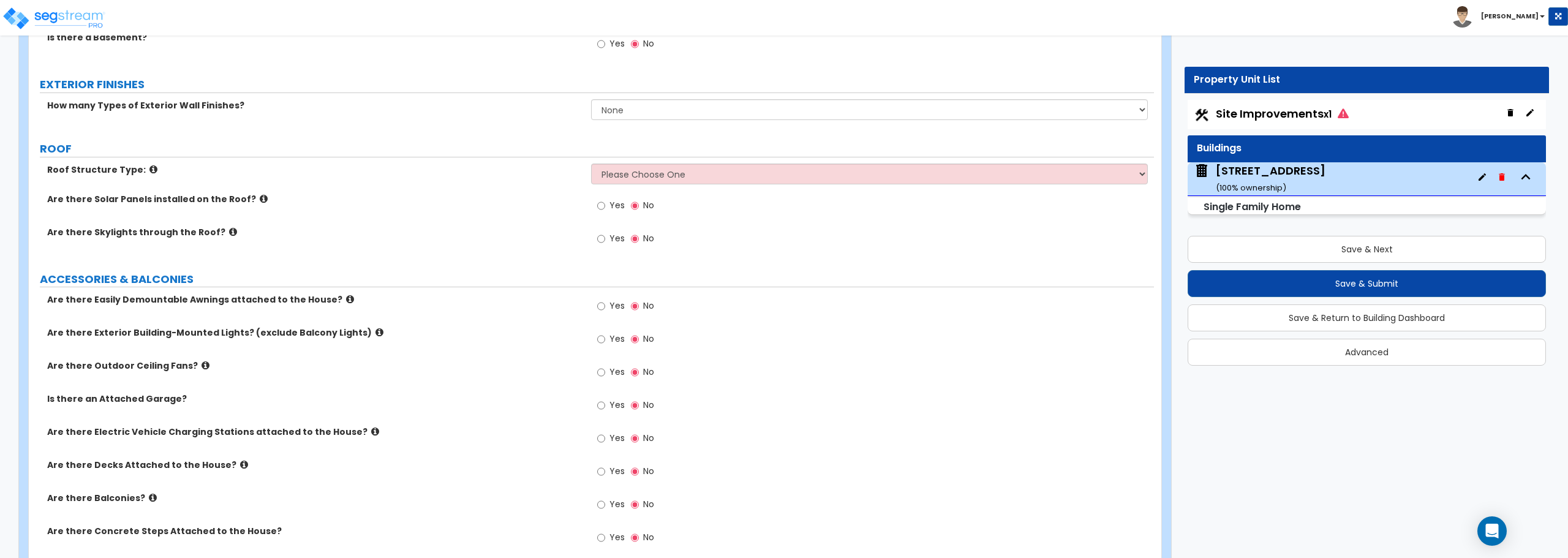
scroll to position [612, 0]
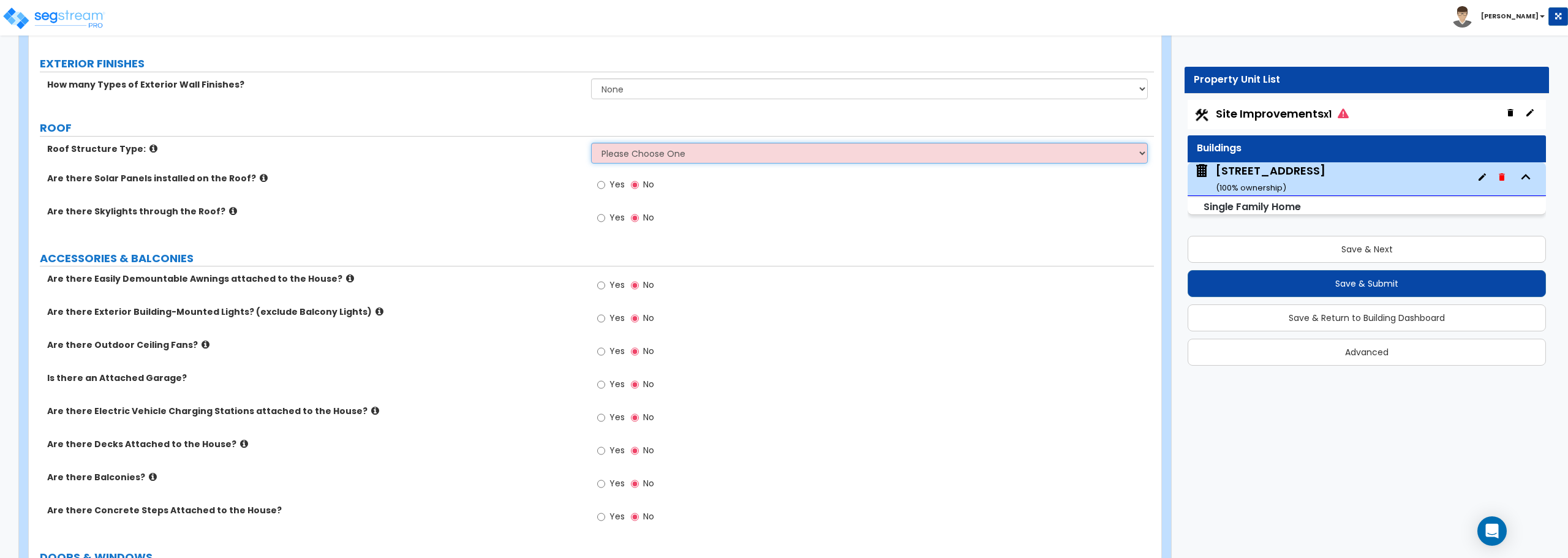
click at [636, 154] on select "Please Choose One Gable Roof Flat Roof Hybrid Gable & Flat Roof" at bounding box center [870, 154] width 556 height 21
click at [591, 143] on select "Please Choose One Gable Roof Flat Roof Hybrid Gable & Flat Roof" at bounding box center [870, 154] width 556 height 21
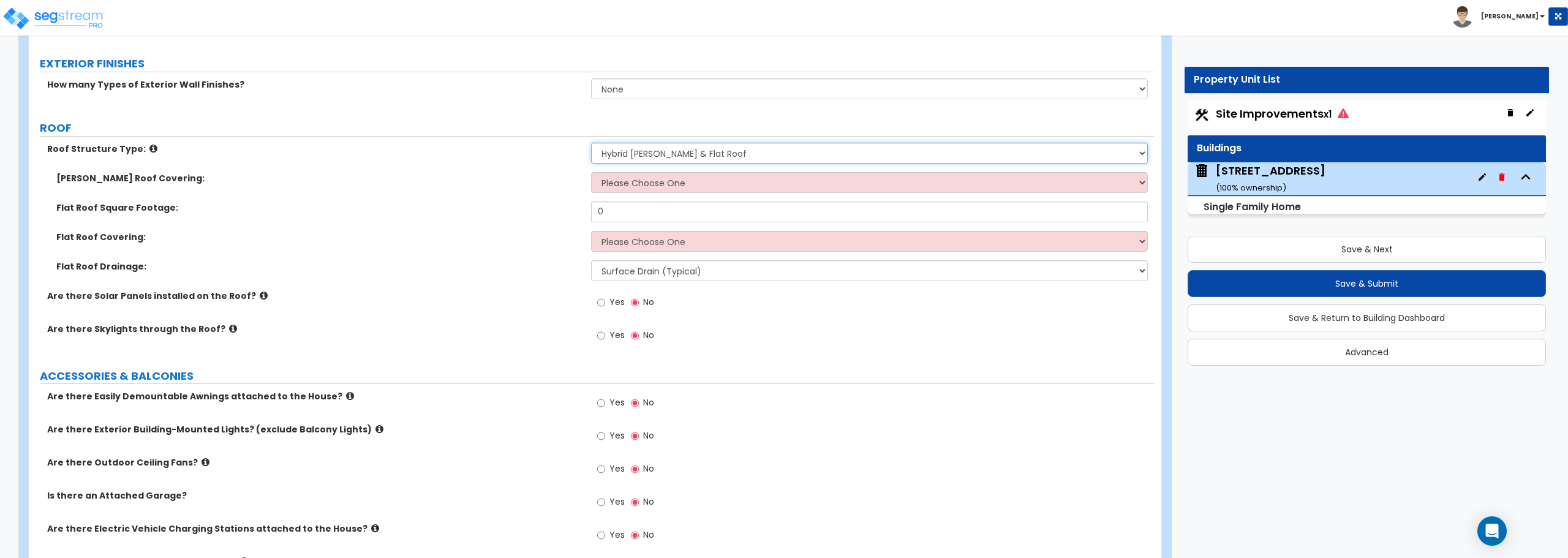
click at [635, 153] on select "Please Choose One Gable Roof Flat Roof Hybrid Gable & Flat Roof" at bounding box center [870, 154] width 556 height 21
select select "1"
click at [591, 143] on select "Please Choose One Gable Roof Flat Roof Hybrid Gable & Flat Roof" at bounding box center [870, 154] width 556 height 21
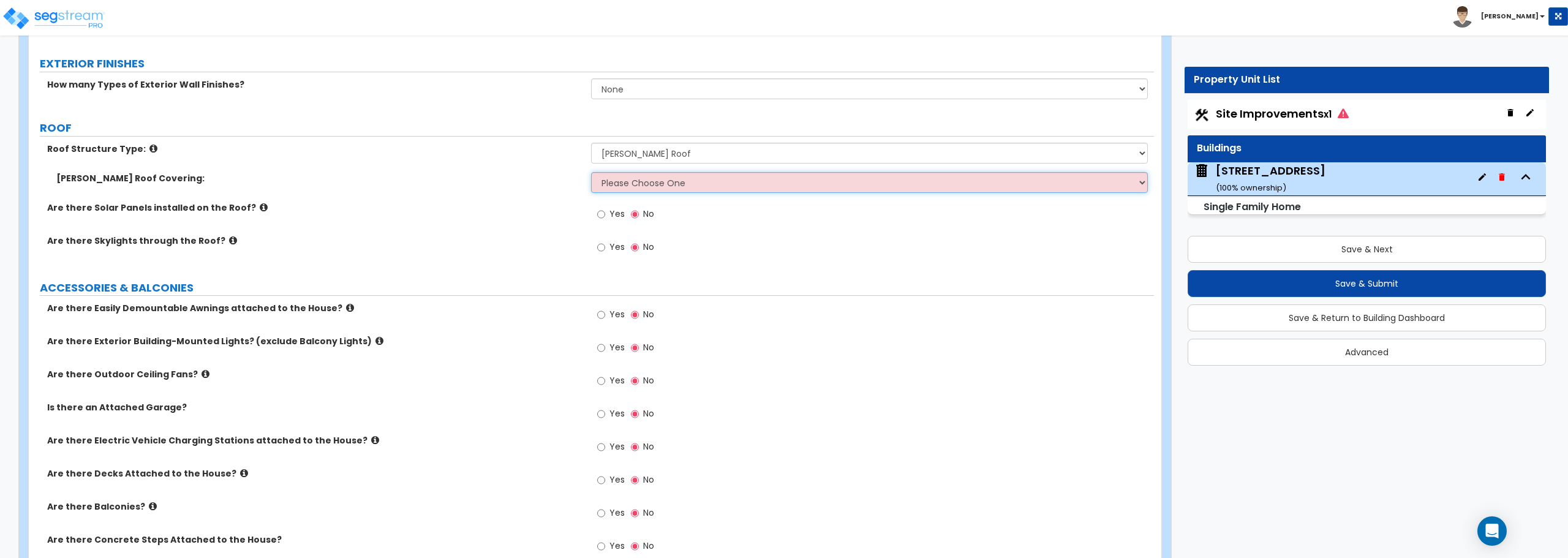
click at [630, 180] on select "Please Choose One Asphalt Shingle Clay Tile Wood Shingle Metal Shingle Standing…" at bounding box center [870, 182] width 556 height 21
select select "1"
click at [591, 172] on select "Please Choose One Asphalt Shingle Clay Tile Wood Shingle Metal Shingle Standing…" at bounding box center [870, 182] width 556 height 21
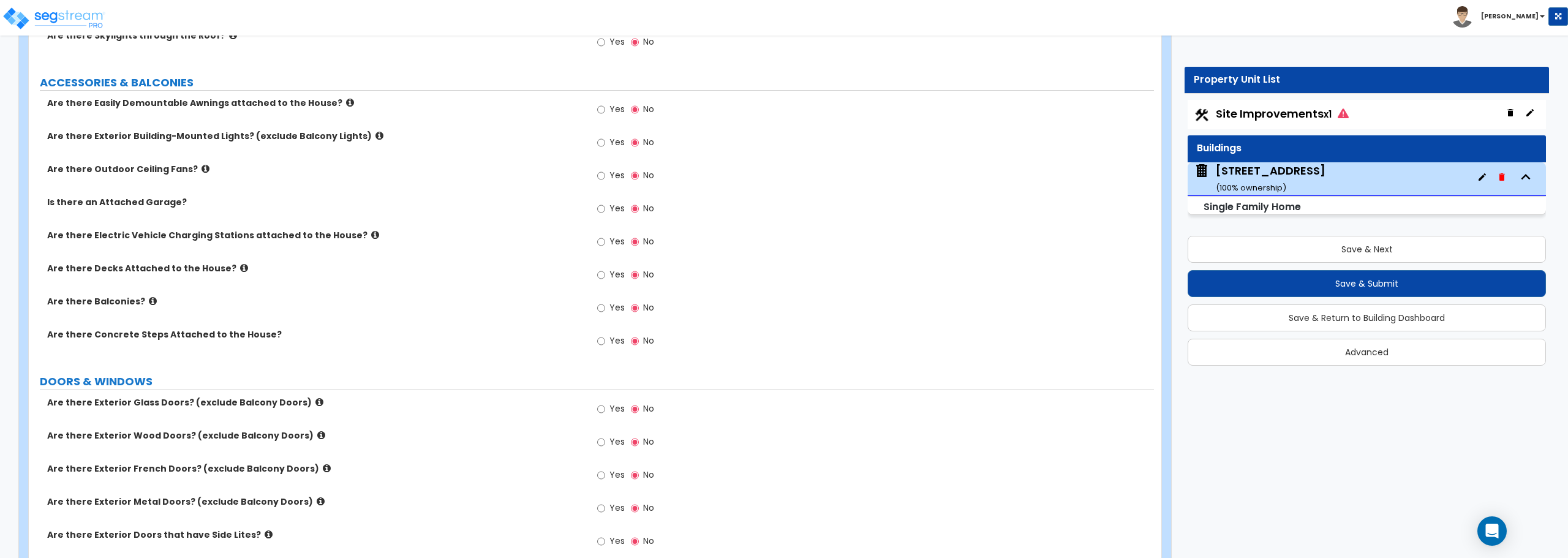
scroll to position [857, 0]
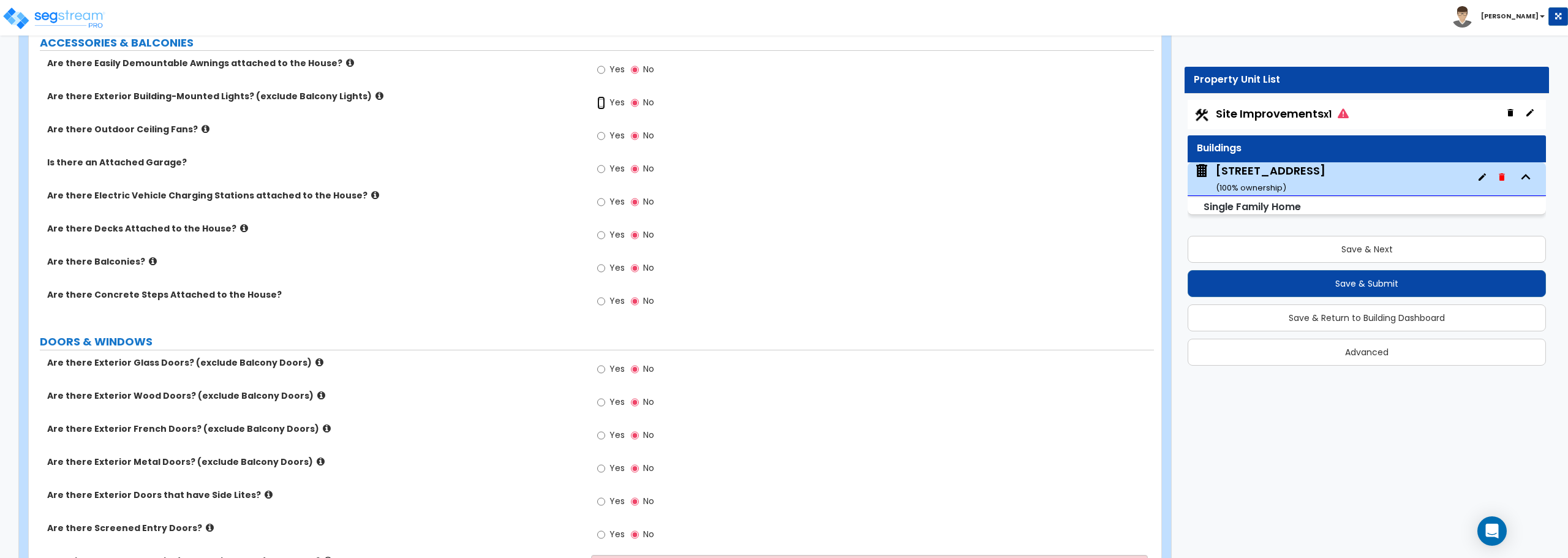
click at [605, 100] on input "Yes" at bounding box center [601, 103] width 8 height 13
radio input "true"
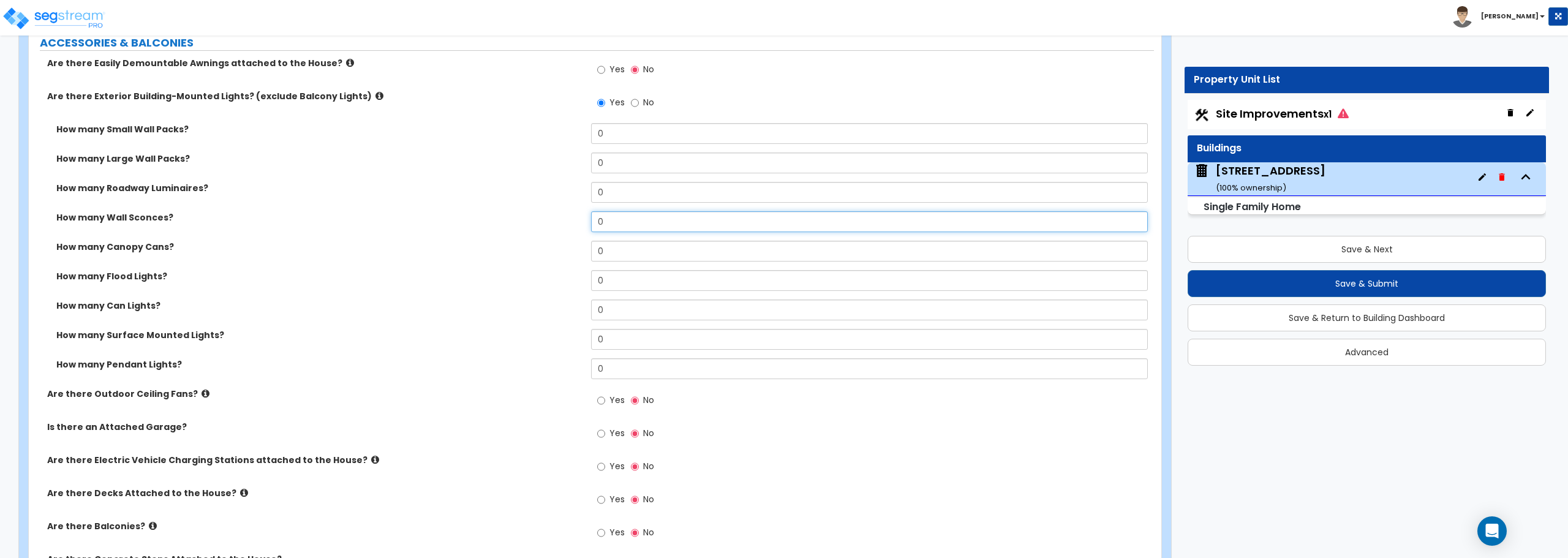
drag, startPoint x: 619, startPoint y: 219, endPoint x: 527, endPoint y: 214, distance: 92.1
click at [527, 214] on div "How many Wall Sconces? 0" at bounding box center [591, 226] width 1125 height 30
type input "4"
drag, startPoint x: 602, startPoint y: 285, endPoint x: 595, endPoint y: 286, distance: 7.1
click at [595, 286] on input "0" at bounding box center [870, 281] width 556 height 21
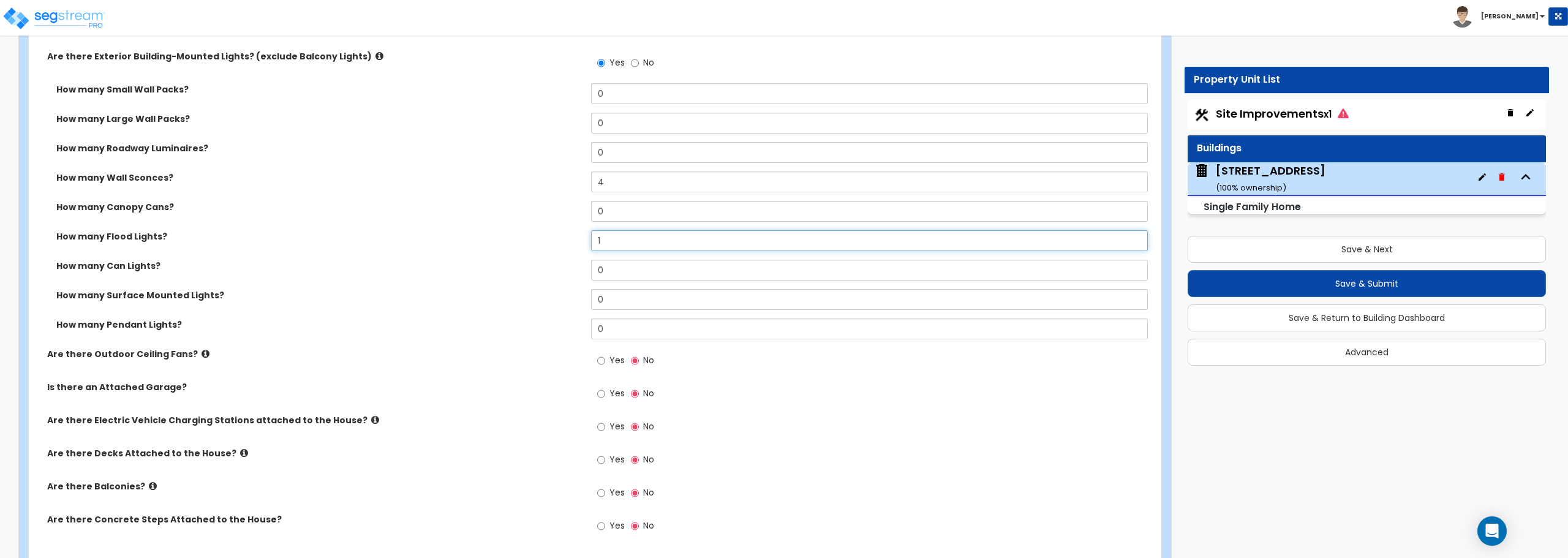
scroll to position [919, 0]
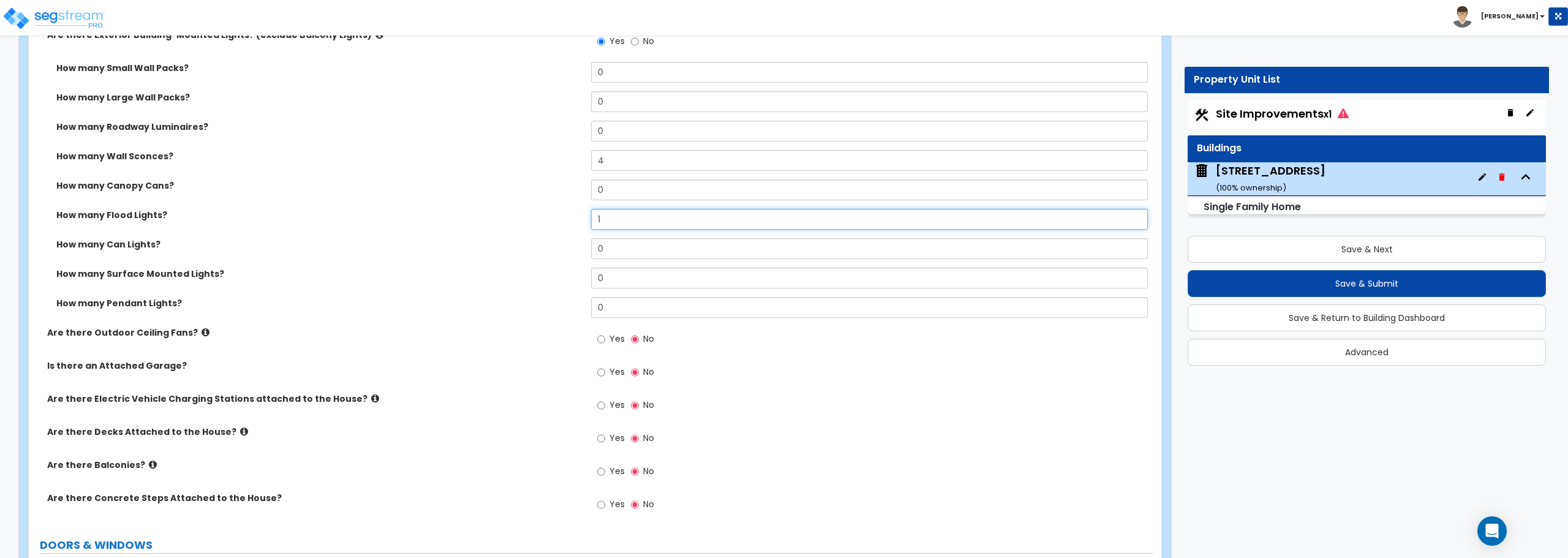
type input "1"
click at [632, 312] on input "0" at bounding box center [870, 308] width 556 height 21
drag, startPoint x: 632, startPoint y: 312, endPoint x: 585, endPoint y: 303, distance: 47.9
click at [585, 303] on div "How many Pendant Lights? 0" at bounding box center [591, 312] width 1125 height 30
click at [585, 303] on div "How many Pendant Lights?" at bounding box center [310, 304] width 562 height 12
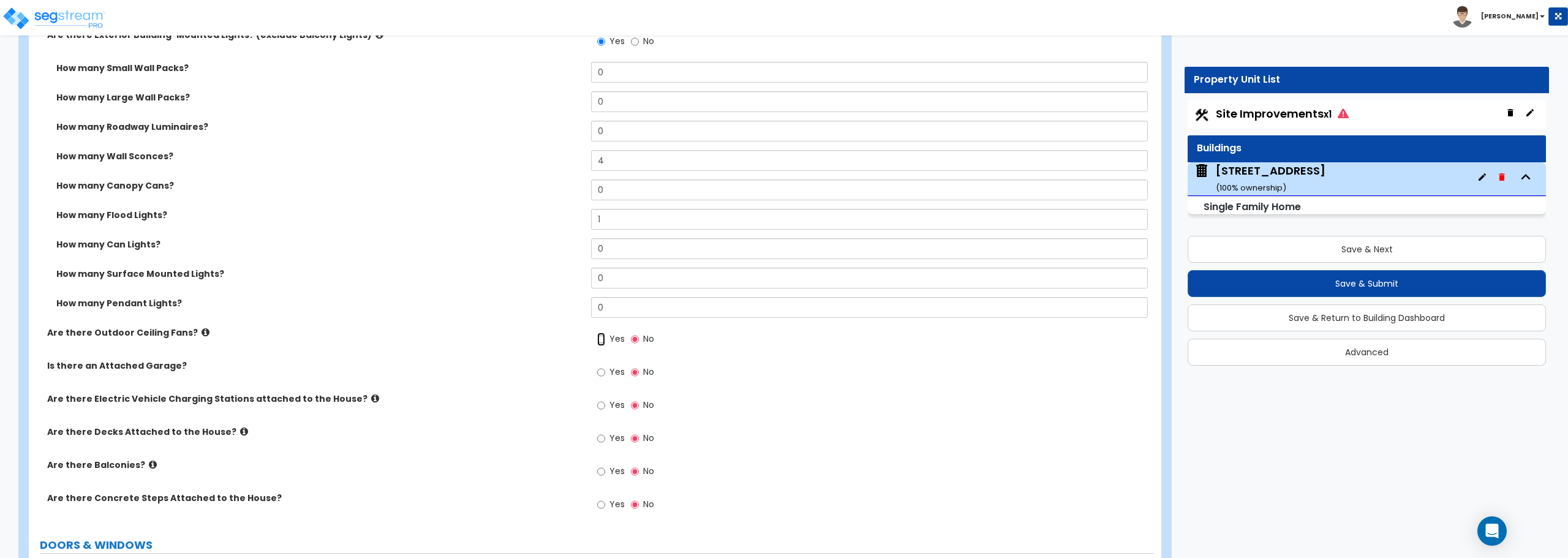
click at [604, 339] on input "Yes" at bounding box center [601, 339] width 8 height 13
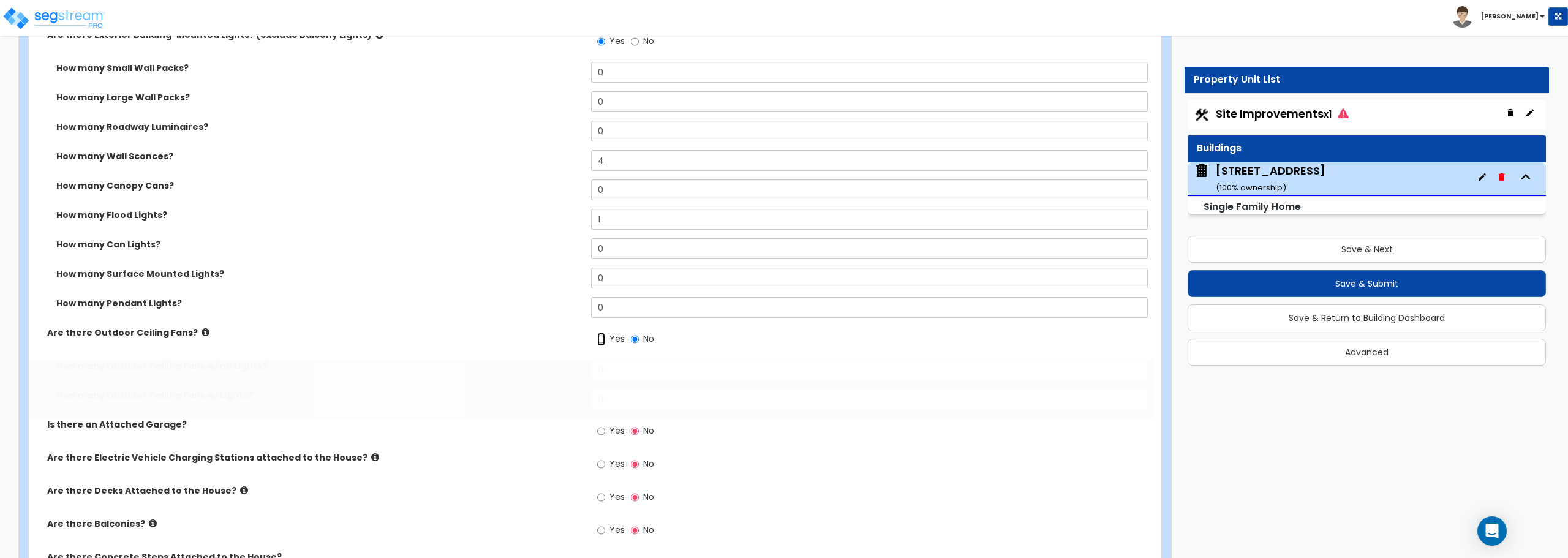
radio input "true"
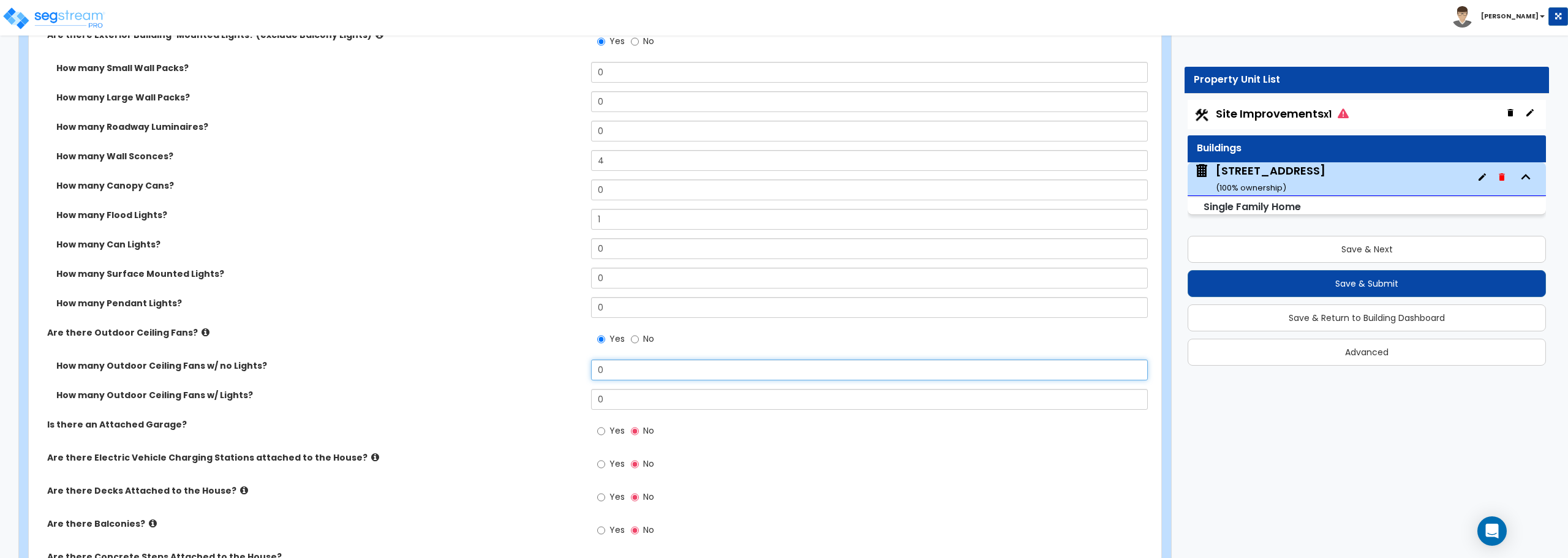
drag, startPoint x: 622, startPoint y: 372, endPoint x: 571, endPoint y: 368, distance: 51.2
click at [571, 368] on div "How many Outdoor Ceiling Fans w/ no Lights? 0" at bounding box center [591, 375] width 1125 height 30
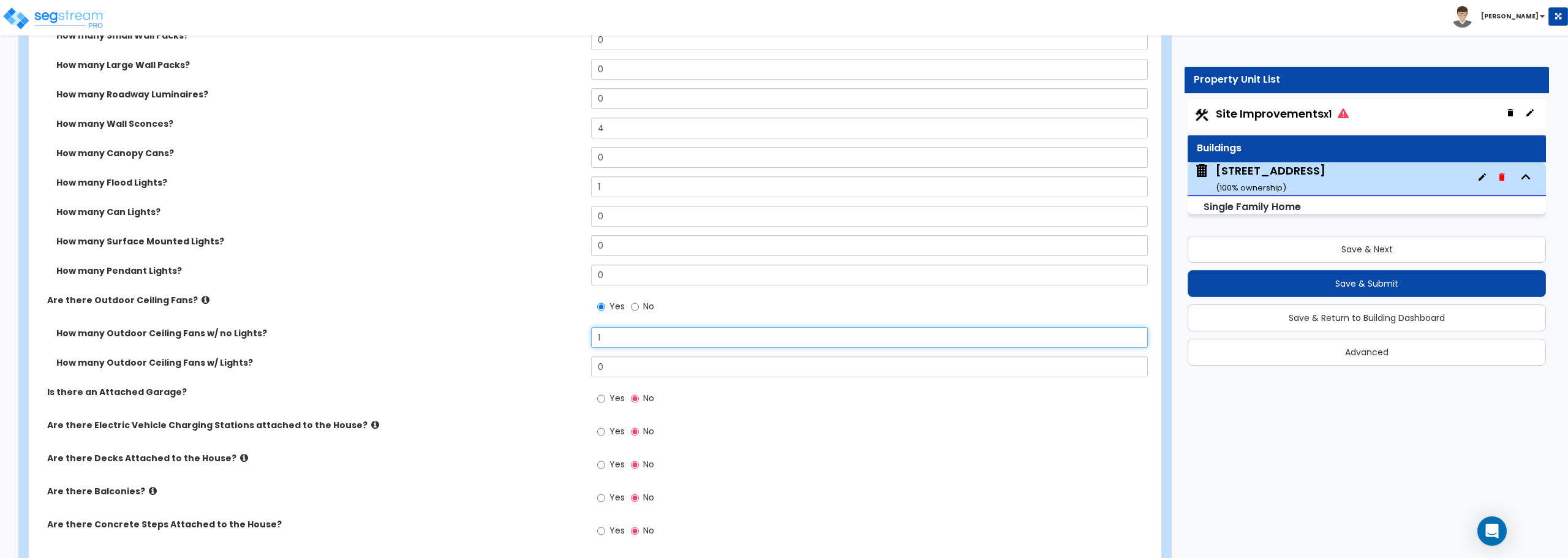
scroll to position [980, 0]
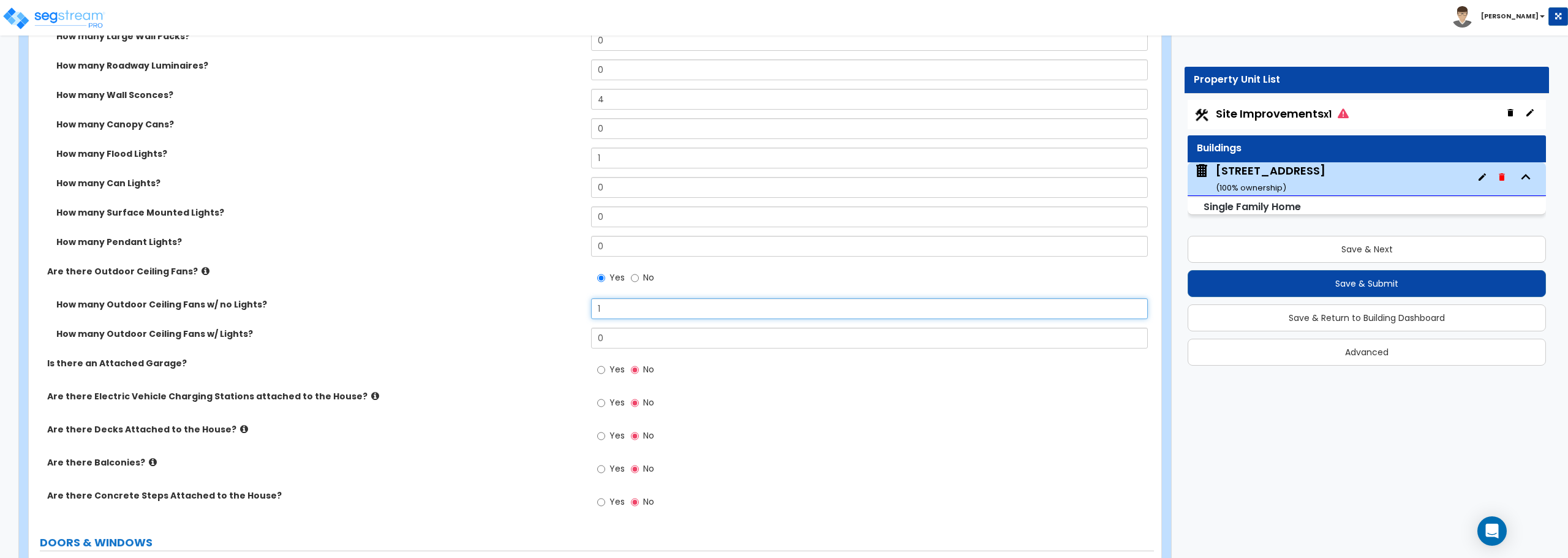
type input "1"
click at [604, 368] on input "Yes" at bounding box center [601, 369] width 8 height 13
radio input "true"
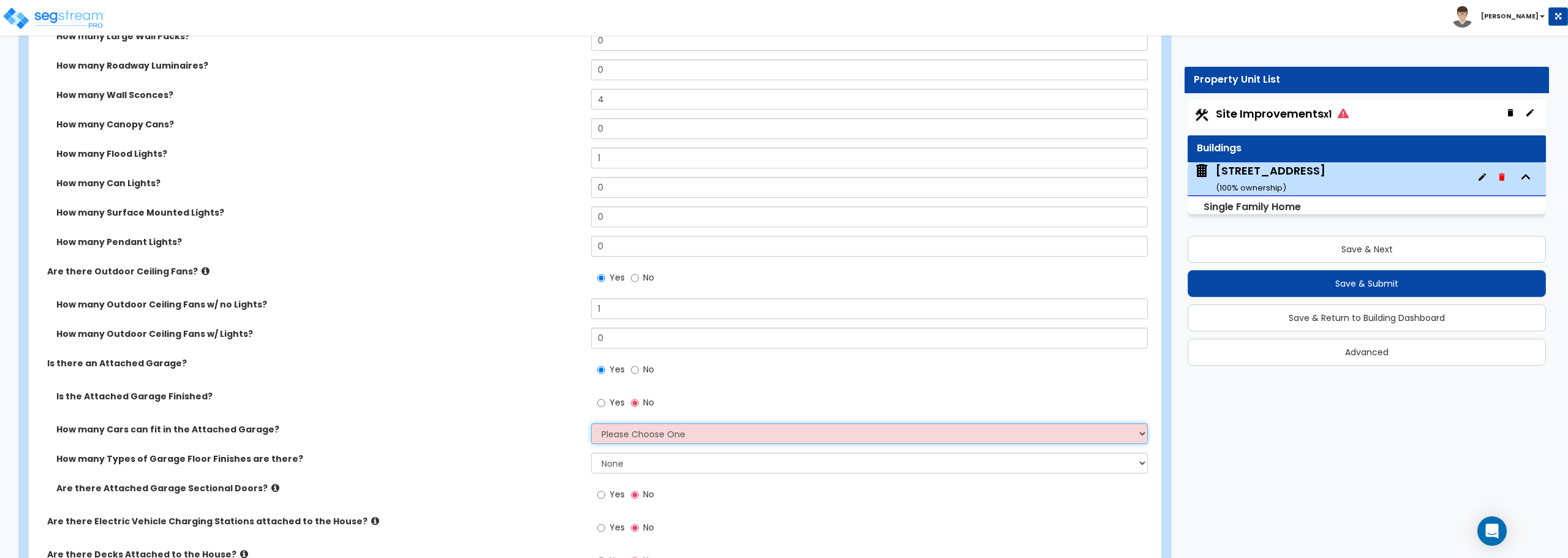
click at [667, 437] on select "Please Choose One 1 2 3 4 5" at bounding box center [870, 433] width 556 height 21
select select "2"
click at [591, 423] on select "Please Choose One 1 2 3 4 5" at bounding box center [870, 433] width 556 height 21
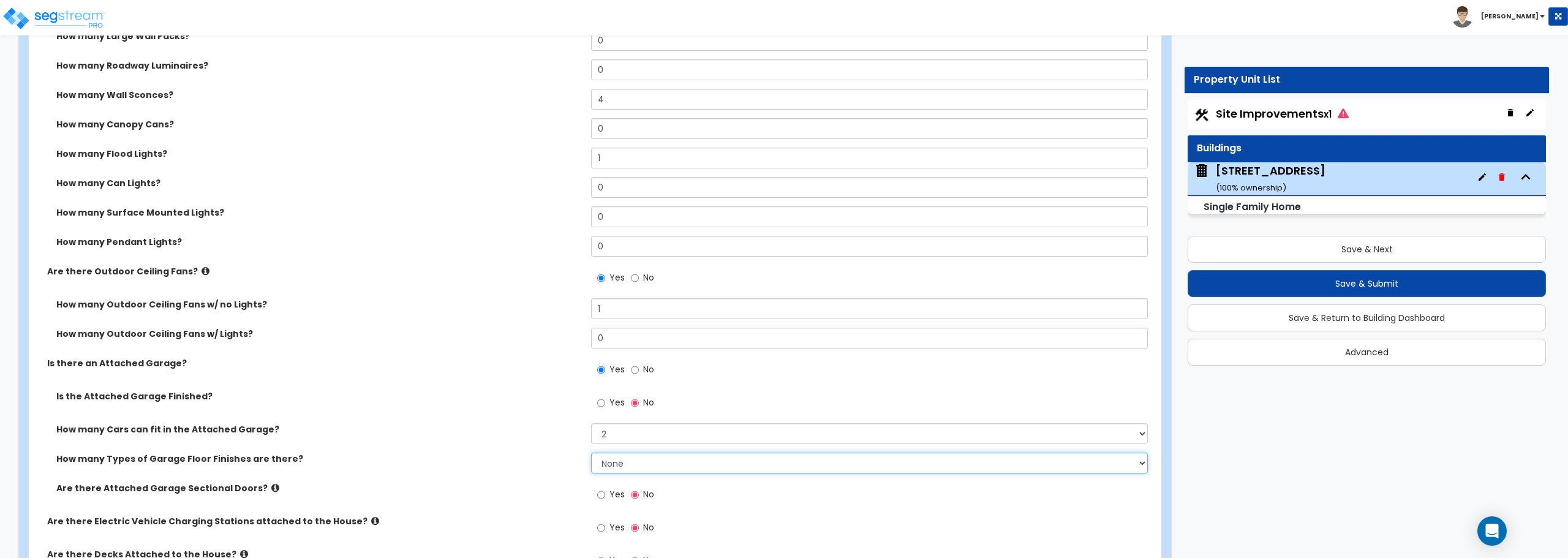
click at [652, 456] on select "None 1 2 3 4" at bounding box center [870, 463] width 556 height 21
click at [650, 455] on select "None 1 2 3 4" at bounding box center [870, 463] width 556 height 21
select select "1"
click at [591, 453] on select "None 1 2 3 4" at bounding box center [870, 463] width 556 height 21
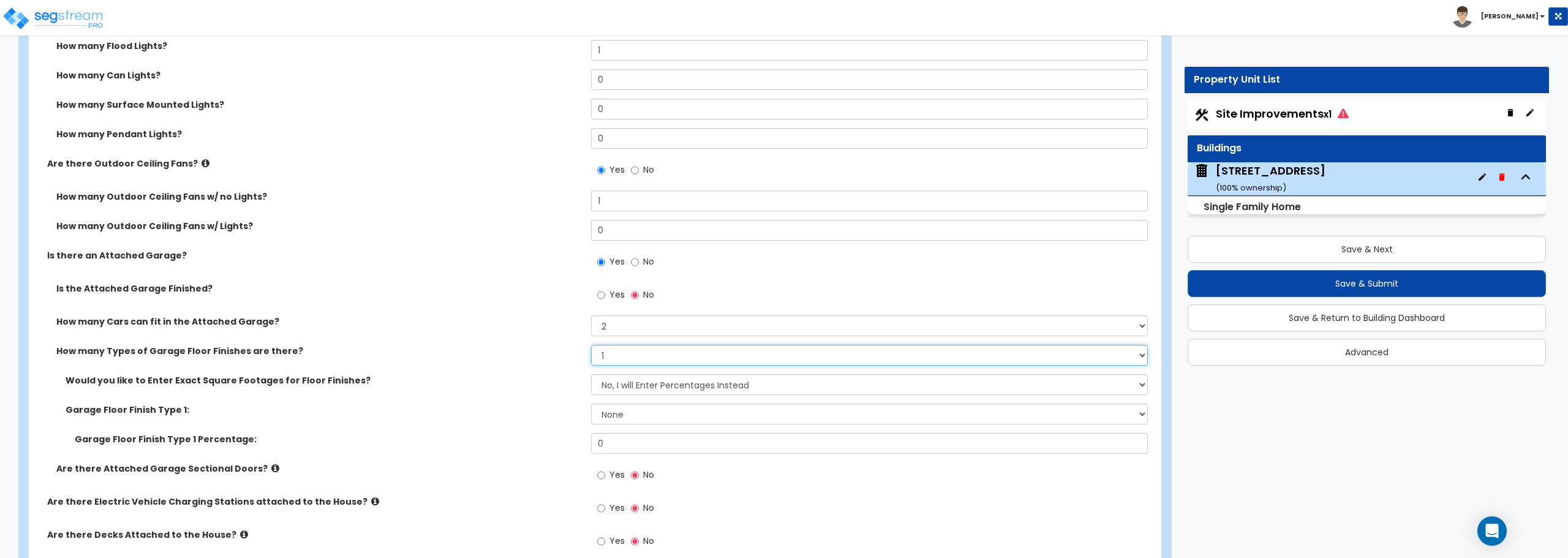
scroll to position [1103, 0]
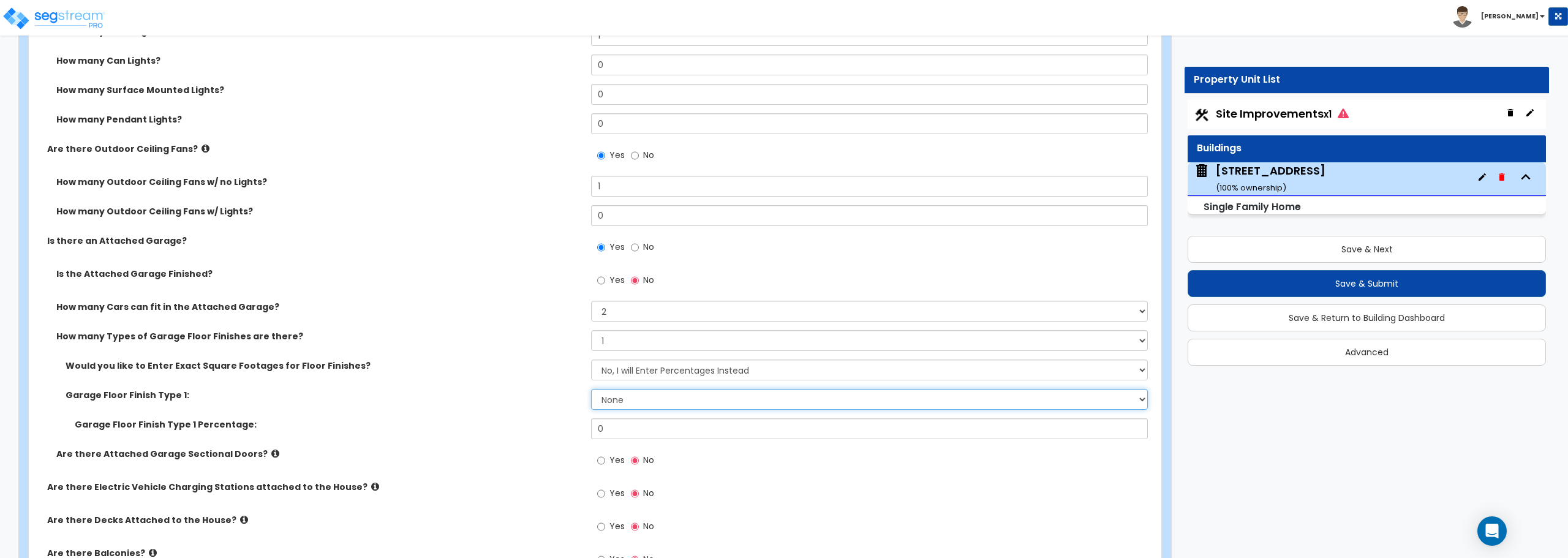
click at [656, 402] on select "None Polished Concrete Flooring Ceramic Tile Flooring Rubber Tile Flooring Epox…" at bounding box center [870, 399] width 556 height 21
select select "1"
click at [591, 389] on select "None Polished Concrete Flooring Ceramic Tile Flooring Rubber Tile Flooring Epox…" at bounding box center [870, 399] width 556 height 21
drag, startPoint x: 645, startPoint y: 432, endPoint x: 557, endPoint y: 418, distance: 89.1
click at [557, 418] on div "Would you like to Enter Exact Square Footages for Floor Finishes? No, I will En…" at bounding box center [591, 404] width 1106 height 89
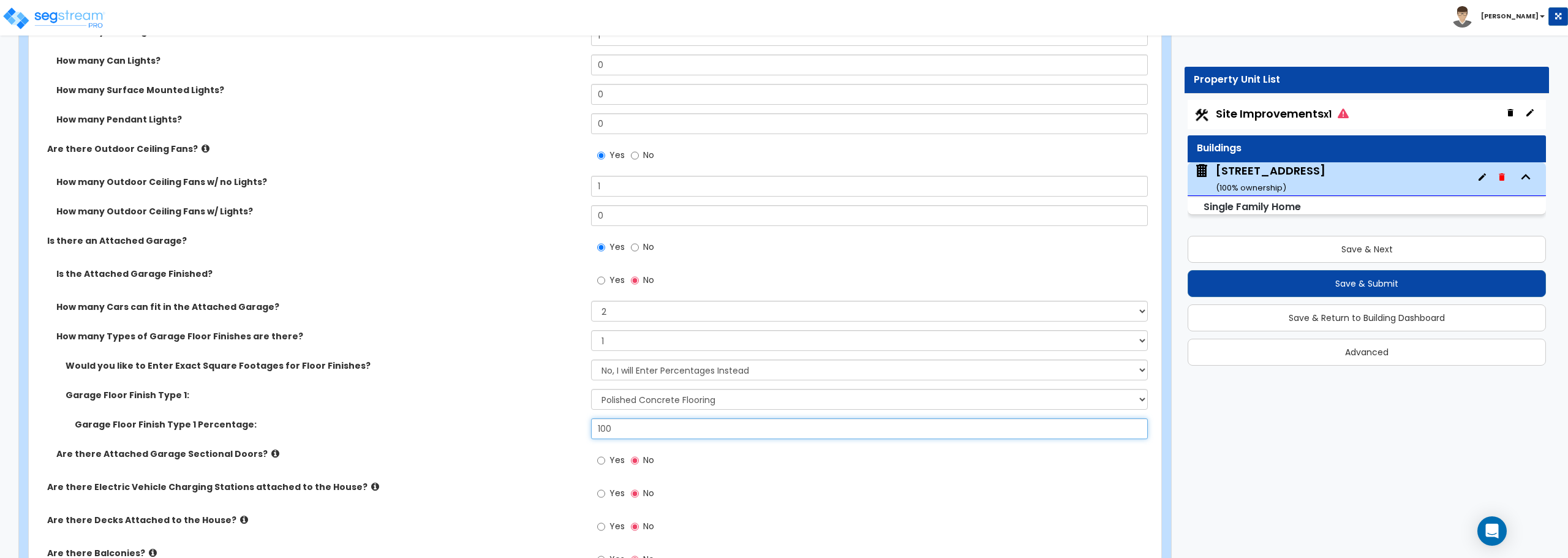
type input "100"
click at [786, 497] on div "Yes No" at bounding box center [872, 497] width 562 height 33
click at [608, 458] on label "Yes" at bounding box center [611, 461] width 27 height 21
click at [605, 458] on input "Yes" at bounding box center [601, 460] width 8 height 13
radio input "true"
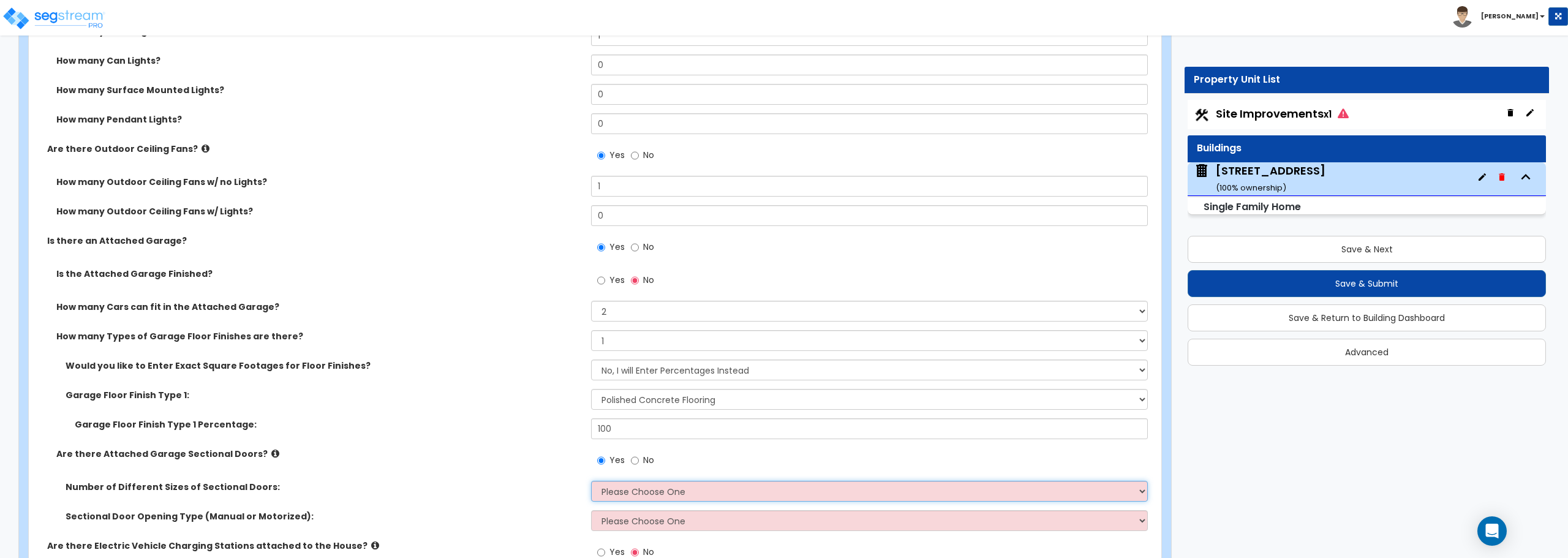
click at [609, 489] on select "Please Choose One 1 2" at bounding box center [870, 491] width 556 height 21
select select "1"
click at [591, 481] on select "Please Choose One 1 2" at bounding box center [870, 491] width 556 height 21
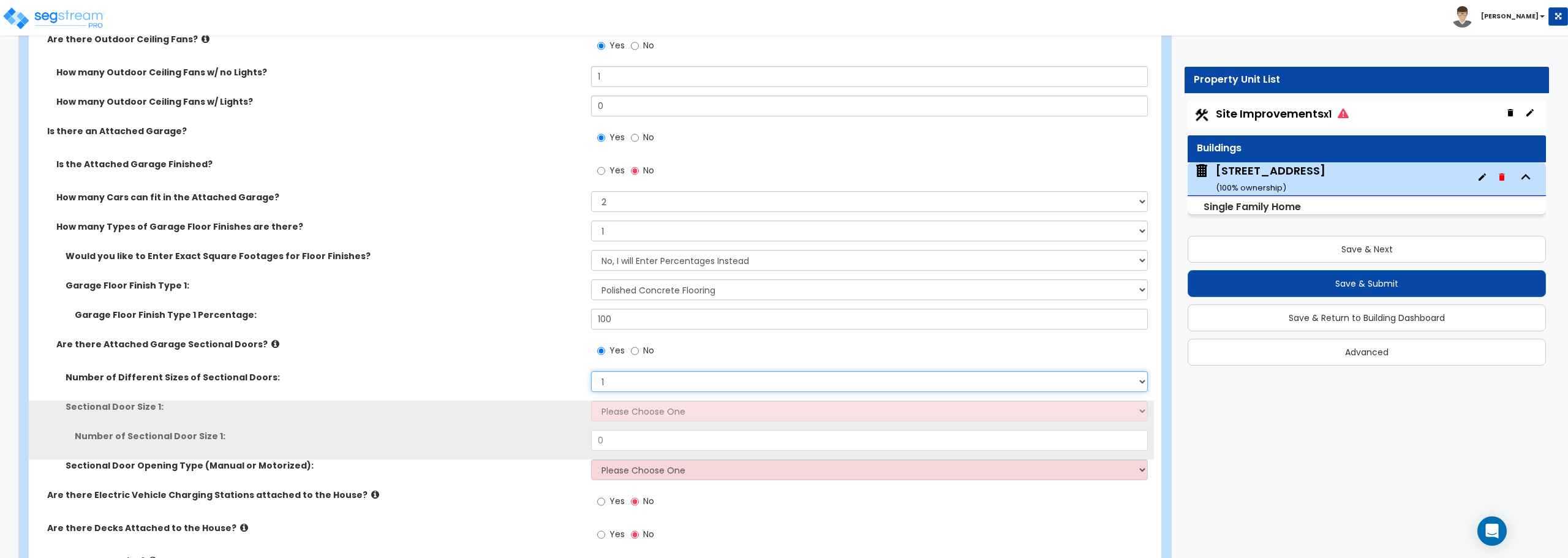
scroll to position [1225, 0]
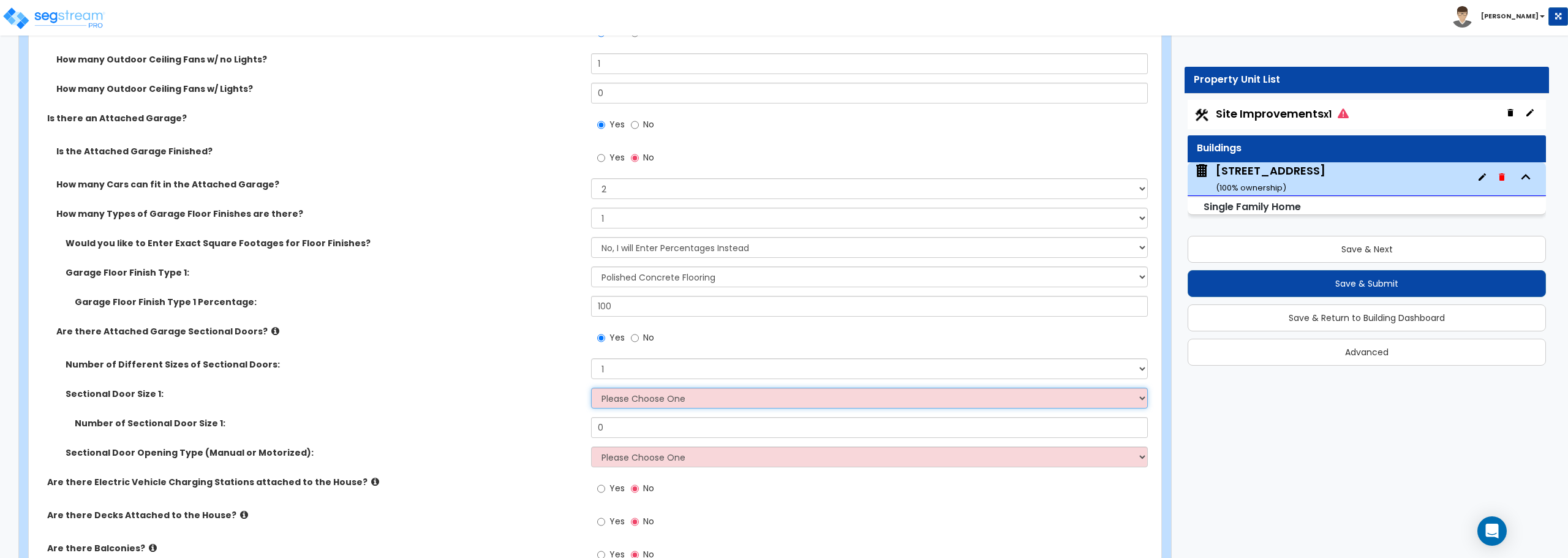
click at [621, 408] on select "Please Choose One 9' x 7' 16' x 7'" at bounding box center [870, 398] width 556 height 21
select select "2"
click at [591, 388] on select "Please Choose One 9' x 7' 16' x 7'" at bounding box center [870, 398] width 556 height 21
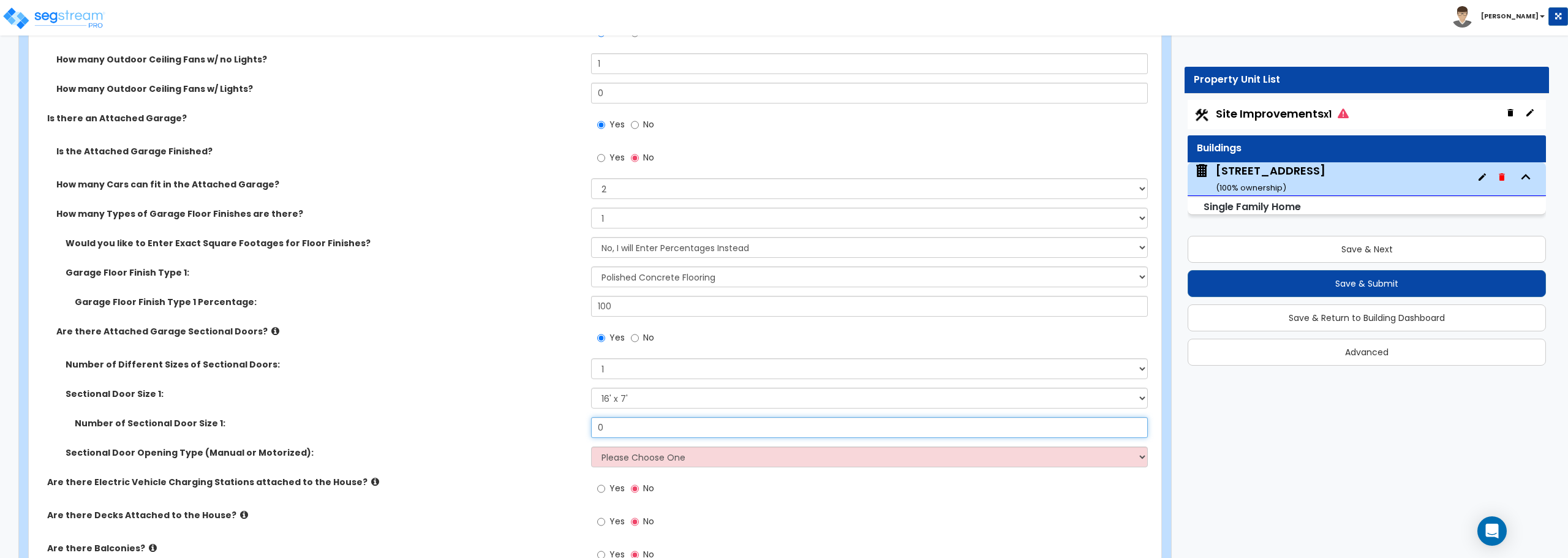
drag, startPoint x: 613, startPoint y: 428, endPoint x: 547, endPoint y: 417, distance: 66.9
click at [541, 426] on div "Number of Sectional Door Size 1: 0" at bounding box center [591, 432] width 1125 height 30
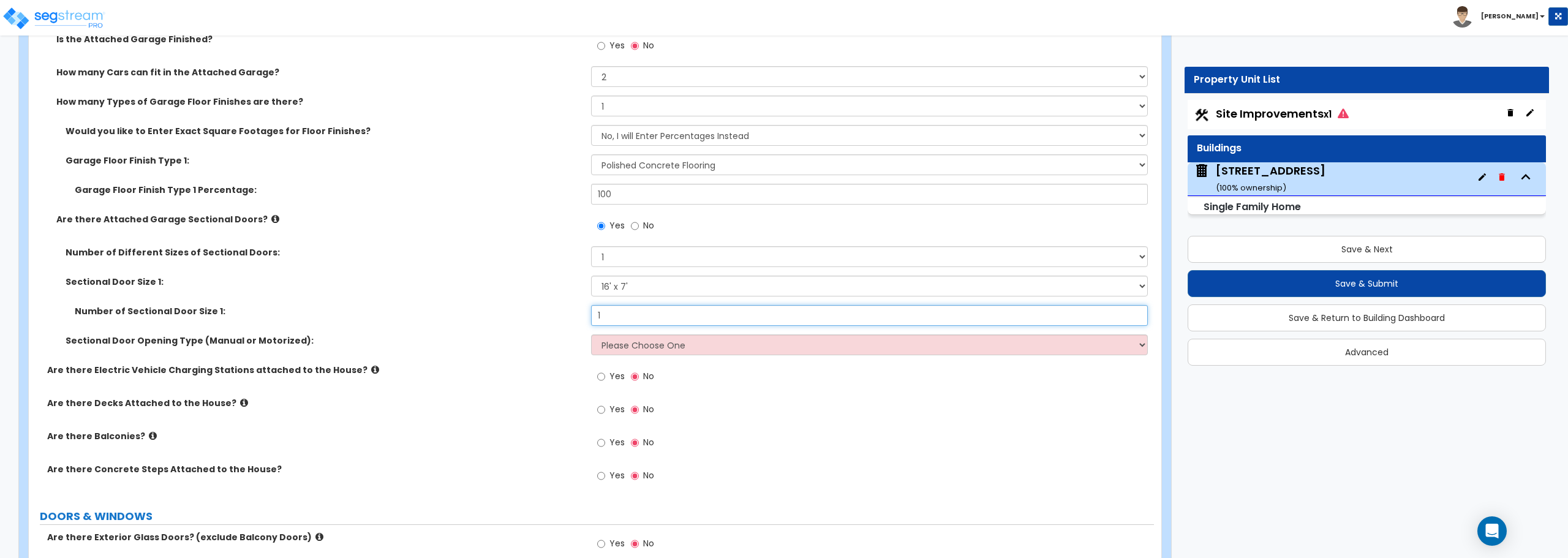
scroll to position [1348, 0]
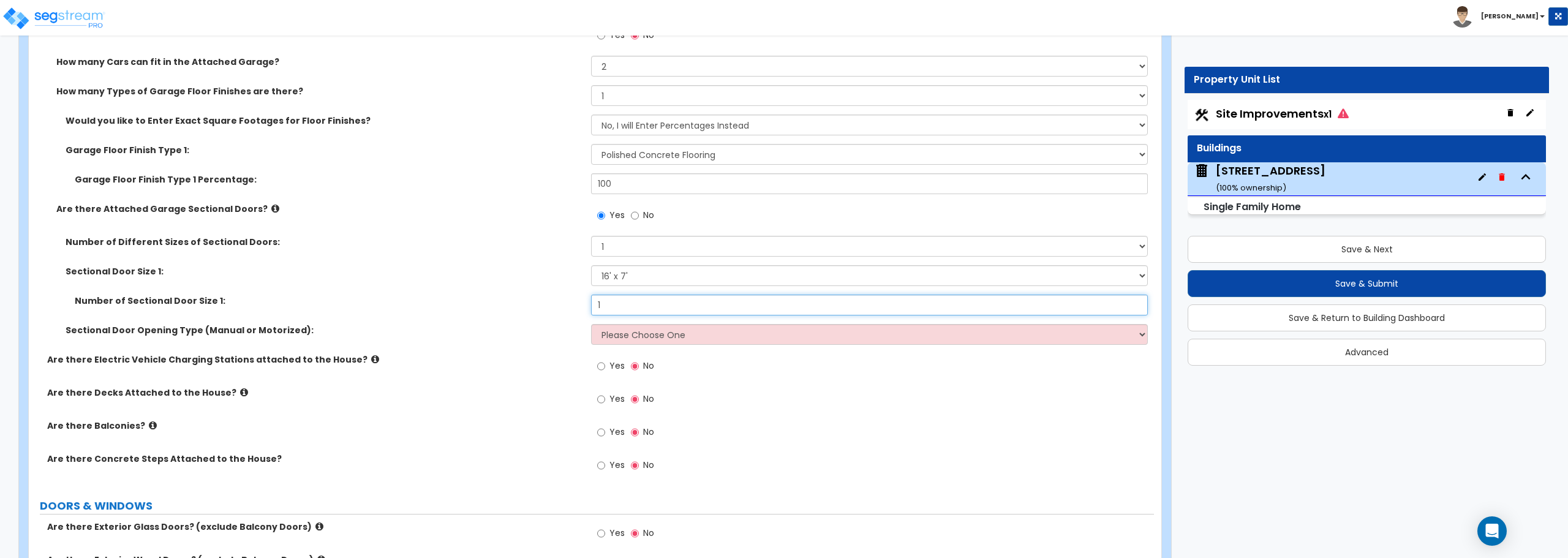
type input "1"
click at [693, 338] on select "Please Choose One All Manual All Motorized Some are Motorized" at bounding box center [870, 334] width 556 height 21
select select "2"
click at [591, 324] on select "Please Choose One All Manual All Motorized Some are Motorized" at bounding box center [870, 334] width 556 height 21
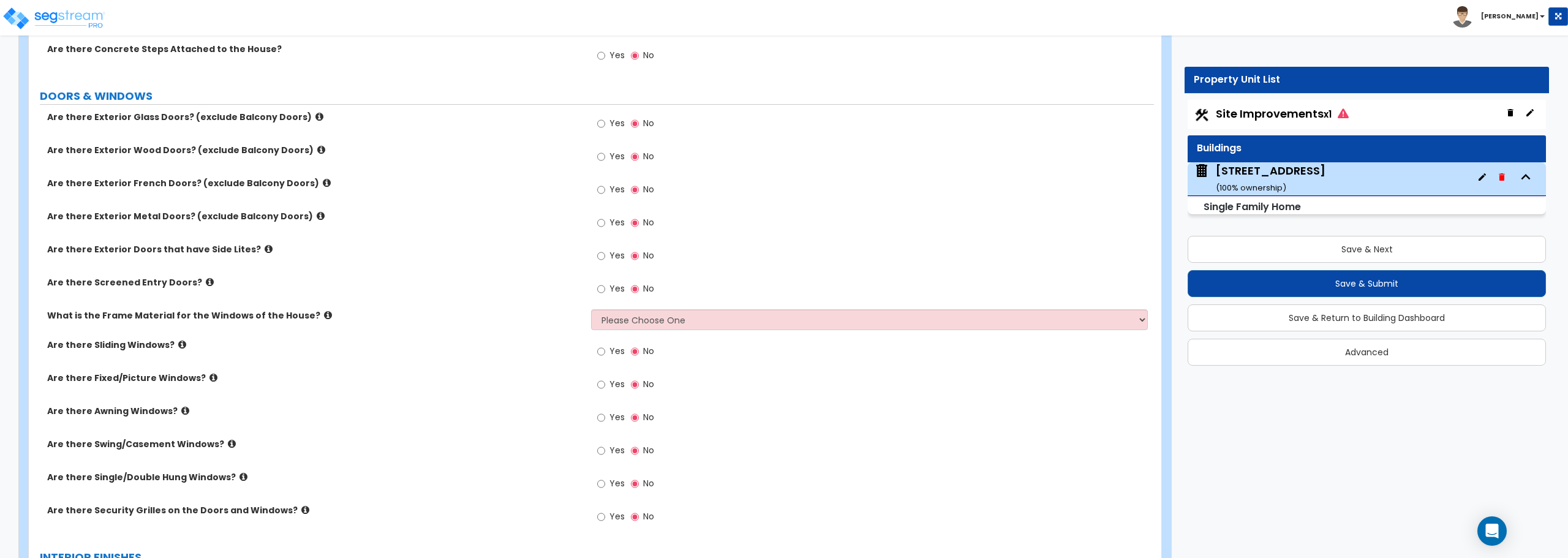
scroll to position [1776, 0]
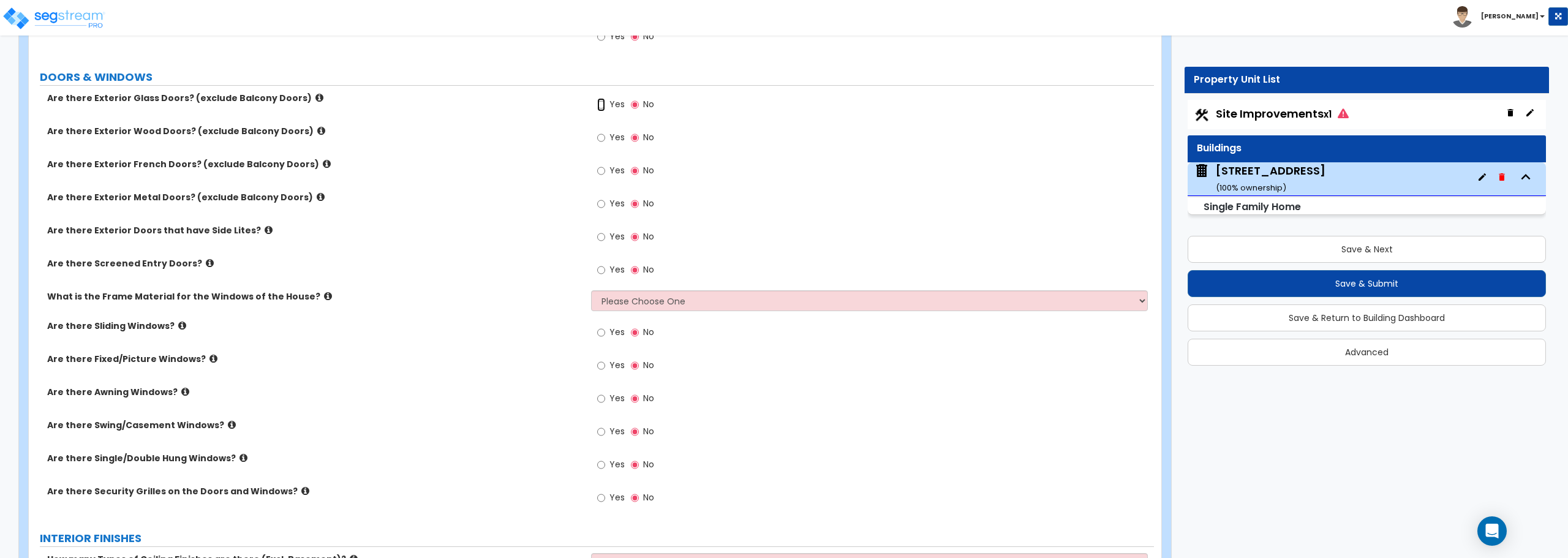
click at [602, 103] on input "Yes" at bounding box center [601, 104] width 8 height 13
radio input "true"
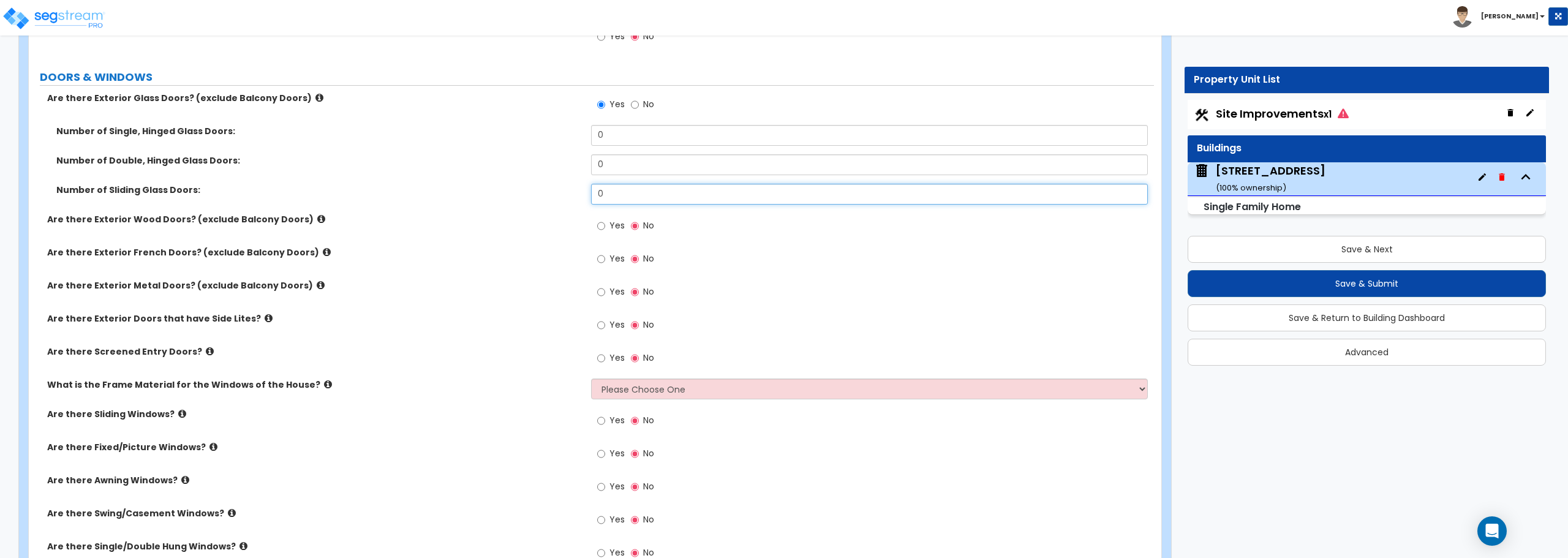
drag, startPoint x: 602, startPoint y: 192, endPoint x: 573, endPoint y: 197, distance: 29.4
click at [573, 197] on div "Number of Sliding Glass Doors: 0" at bounding box center [591, 198] width 1125 height 30
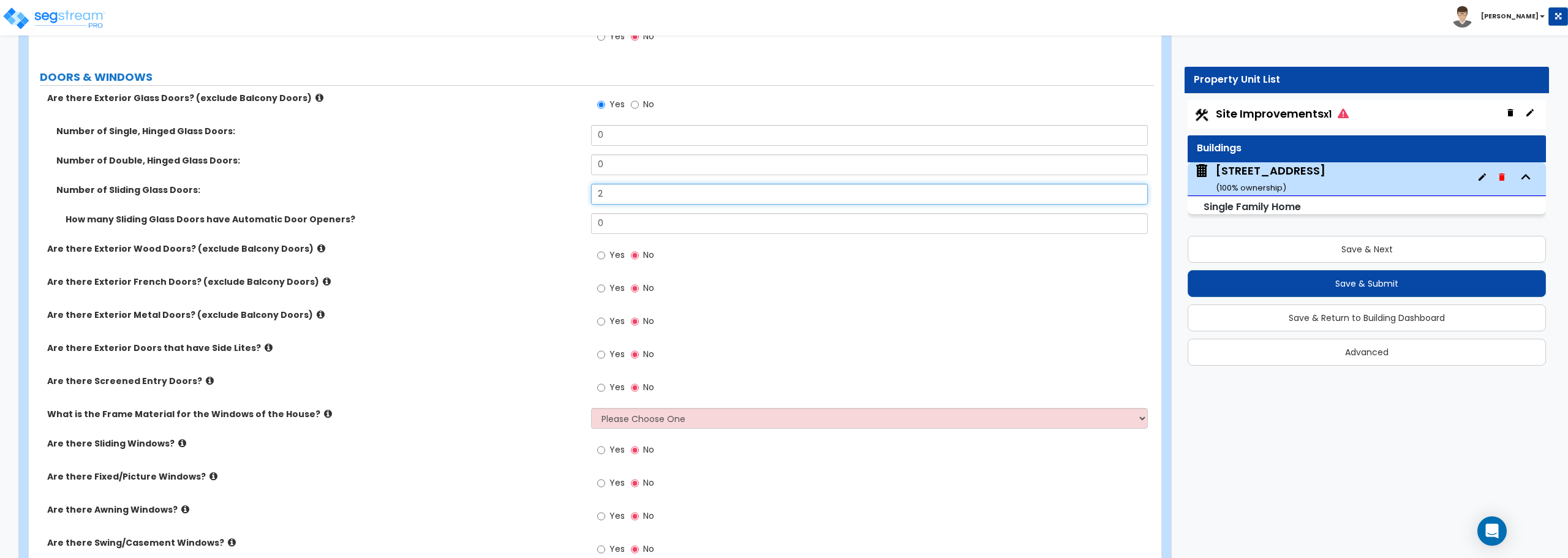
type input "2"
click at [604, 319] on input "Yes" at bounding box center [601, 321] width 8 height 13
radio input "true"
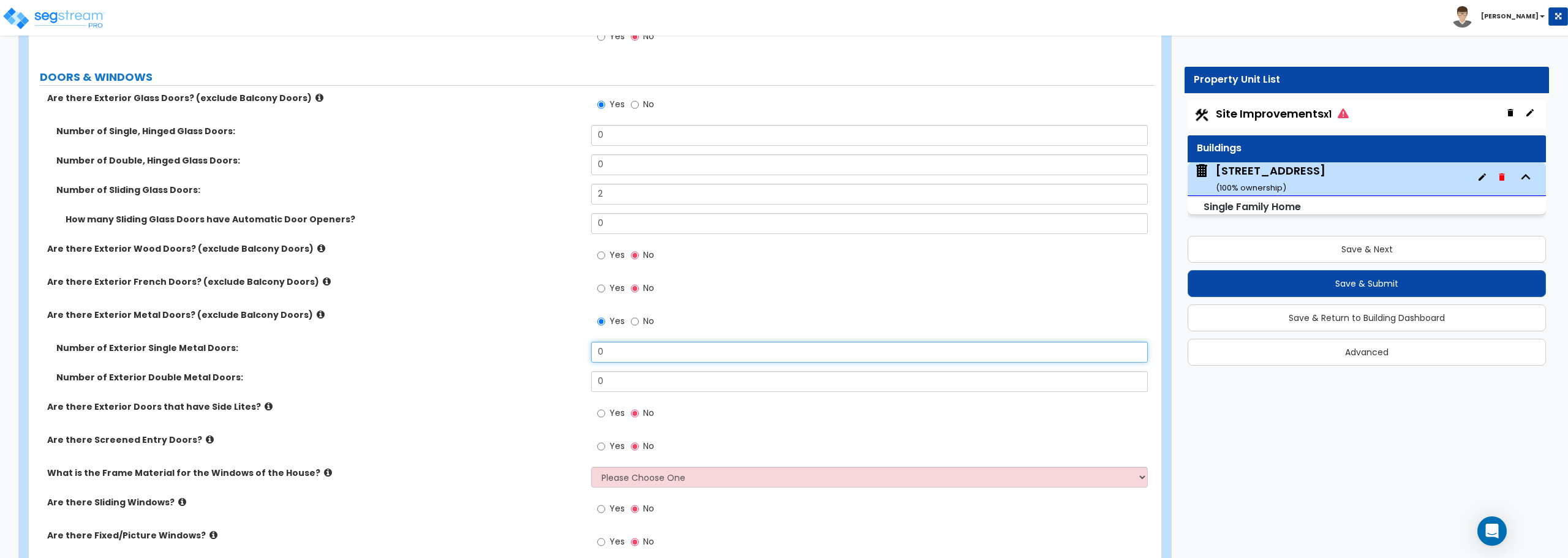
drag, startPoint x: 621, startPoint y: 356, endPoint x: 573, endPoint y: 355, distance: 48.0
click at [573, 355] on div "Number of Exterior Single Metal Doors: 0" at bounding box center [591, 357] width 1125 height 30
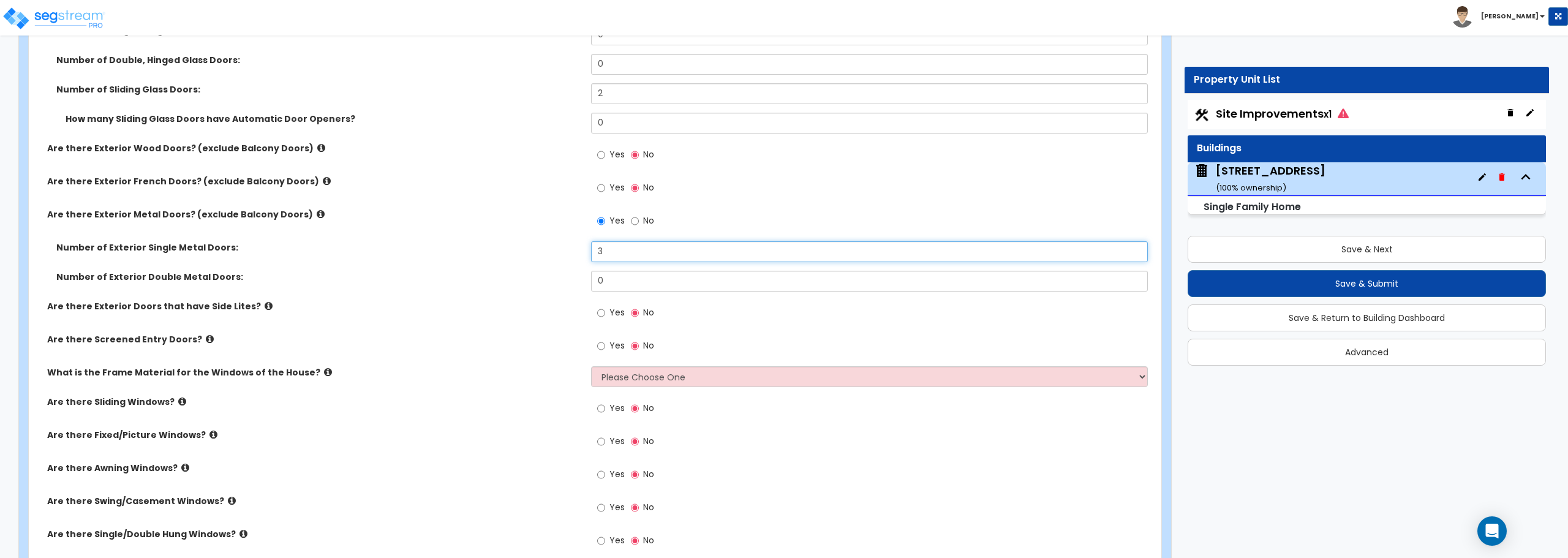
scroll to position [1899, 0]
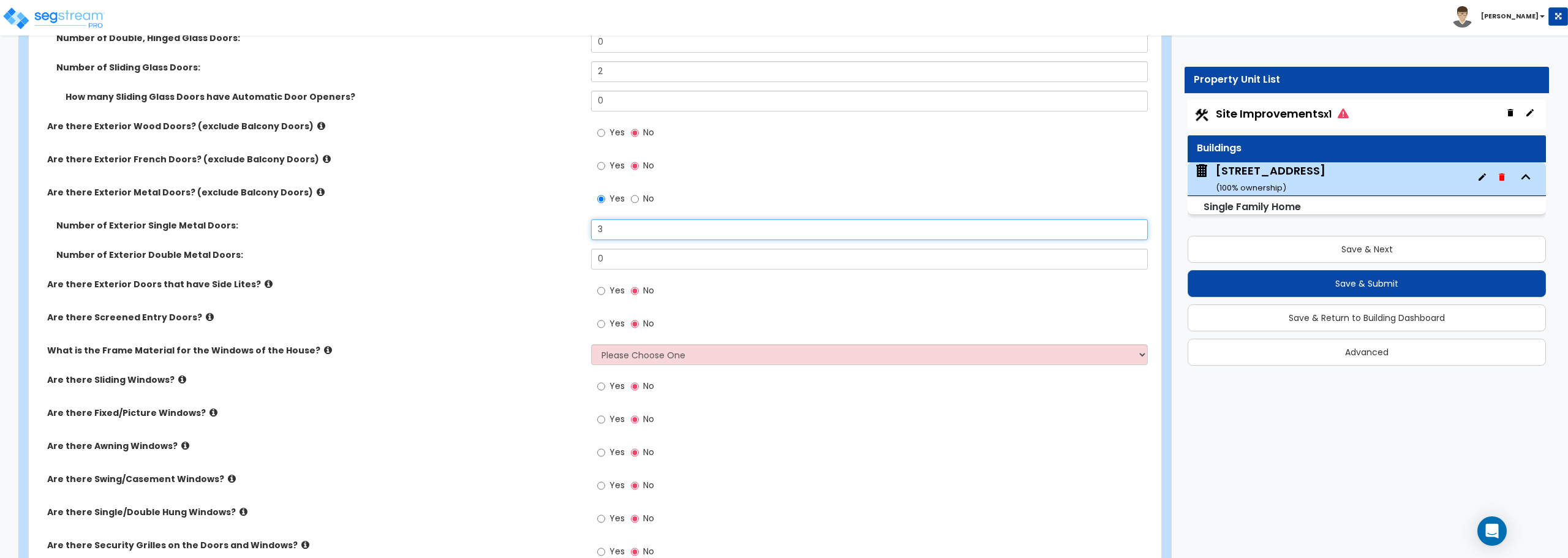
type input "3"
click at [601, 324] on input "Yes" at bounding box center [601, 324] width 8 height 13
radio input "true"
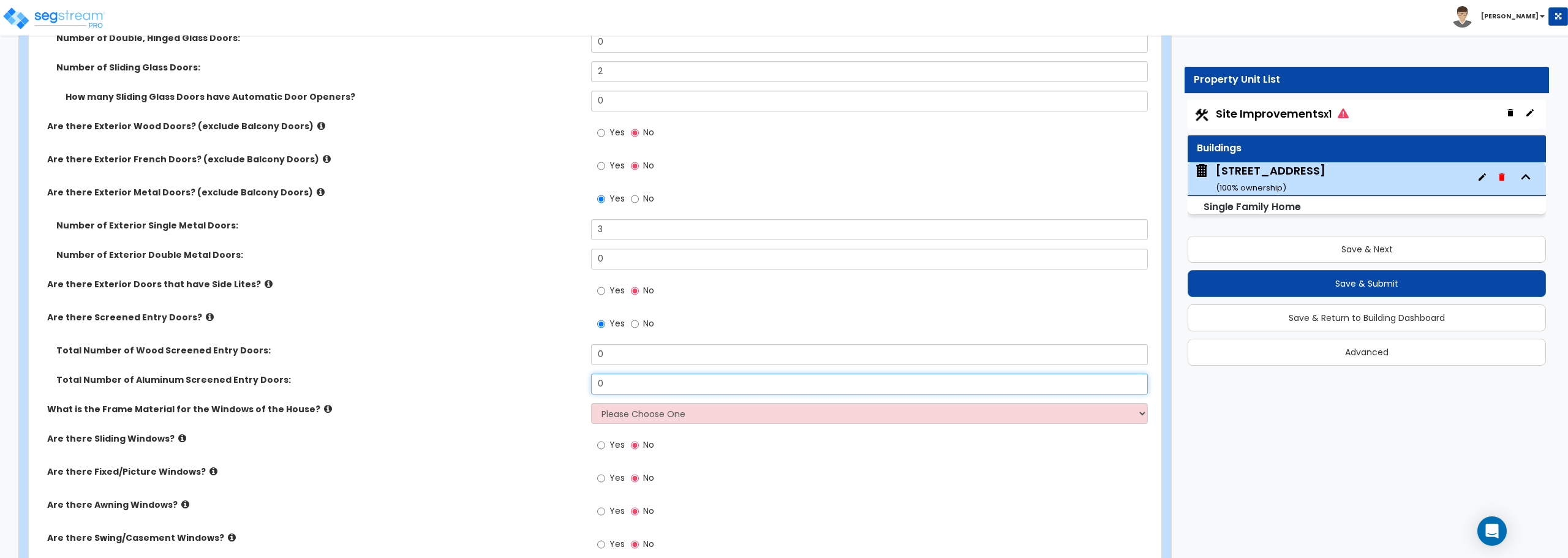
drag, startPoint x: 616, startPoint y: 383, endPoint x: 489, endPoint y: 362, distance: 128.7
click at [484, 376] on div "Total Number of Aluminum Screened Entry Doors: 0" at bounding box center [591, 389] width 1125 height 30
type input "2"
click at [610, 419] on select "Please Choose One Vinyl Aluminum Wood" at bounding box center [870, 413] width 556 height 21
select select "1"
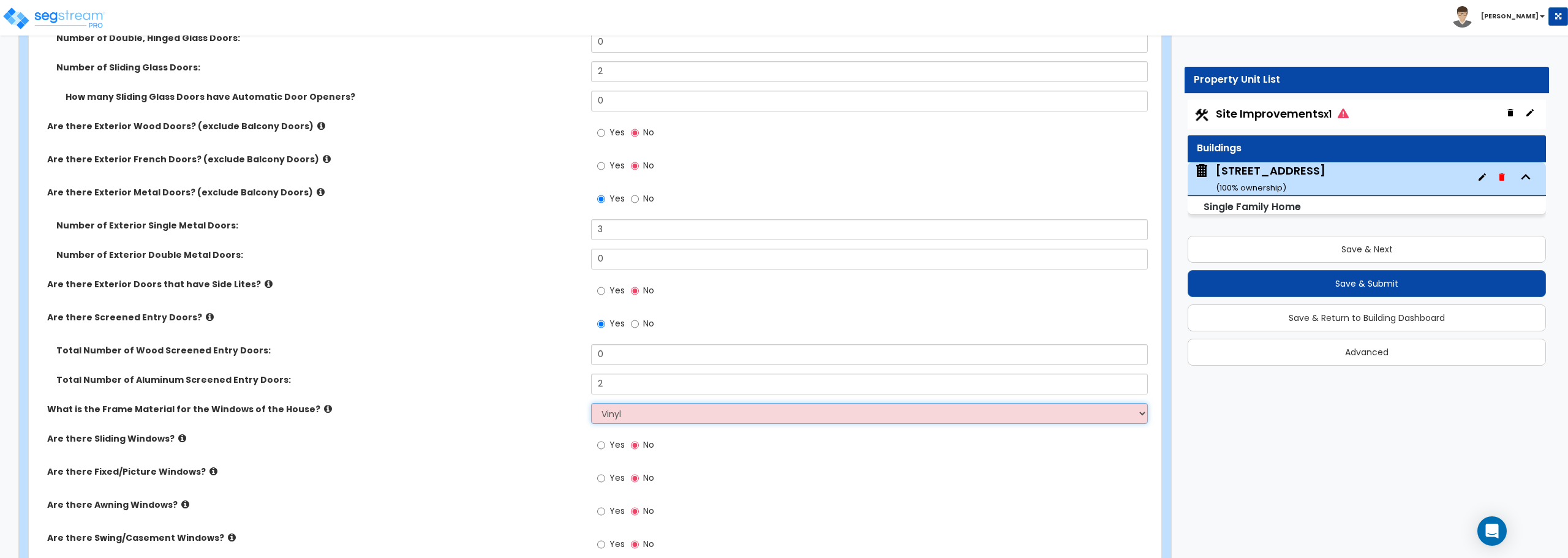
click at [591, 403] on select "Please Choose One Vinyl Aluminum Wood" at bounding box center [870, 413] width 556 height 21
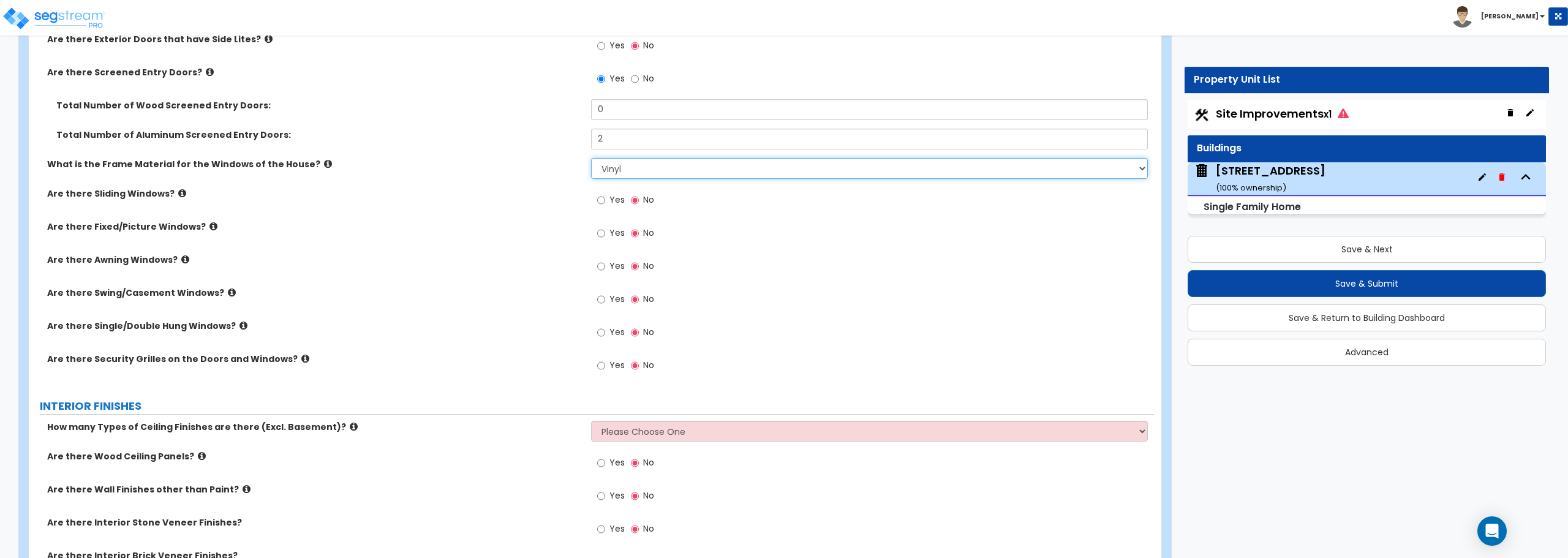
scroll to position [2205, 0]
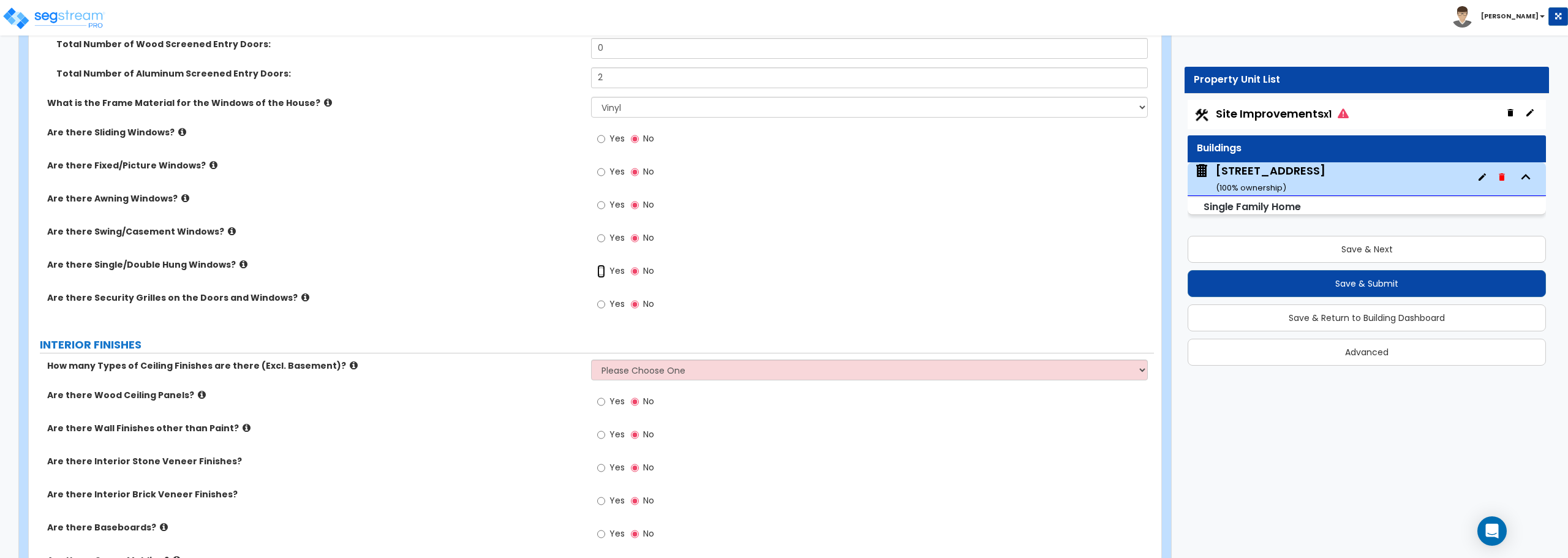
click at [601, 269] on input "Yes" at bounding box center [601, 271] width 8 height 13
radio input "true"
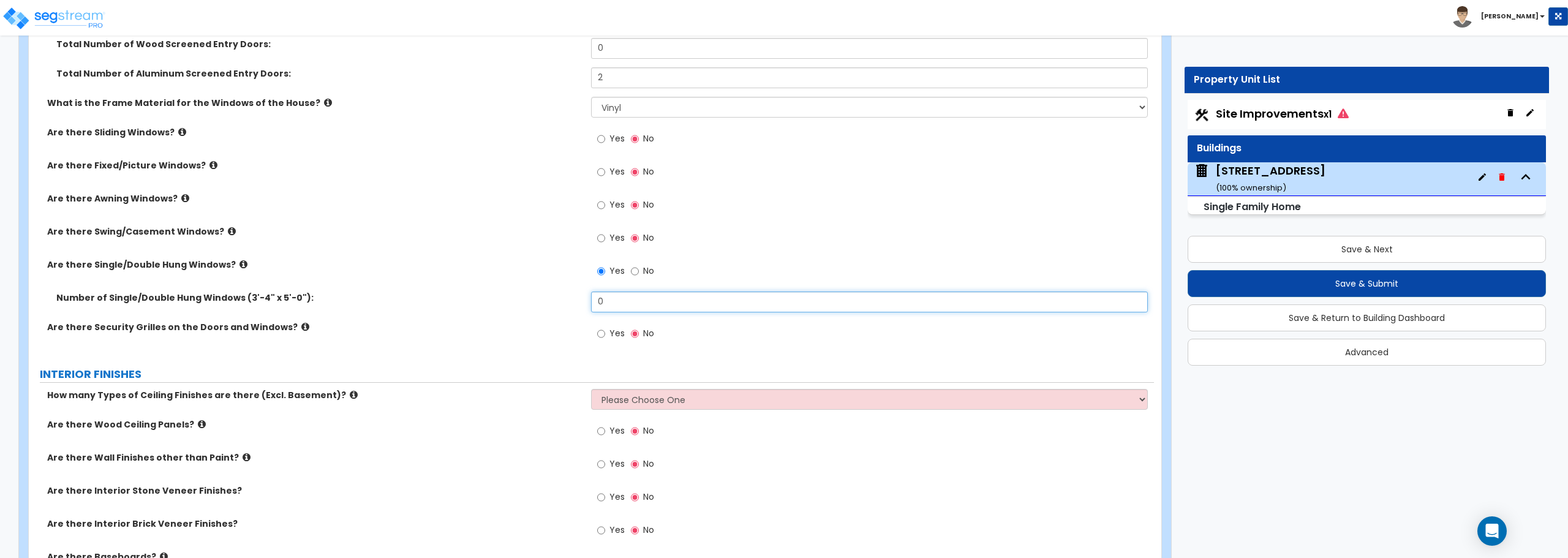
drag, startPoint x: 622, startPoint y: 301, endPoint x: 493, endPoint y: 295, distance: 129.1
click at [493, 295] on div "Number of Single/Double Hung Windows (3'-4" x 5'-0"): 0" at bounding box center [591, 306] width 1125 height 30
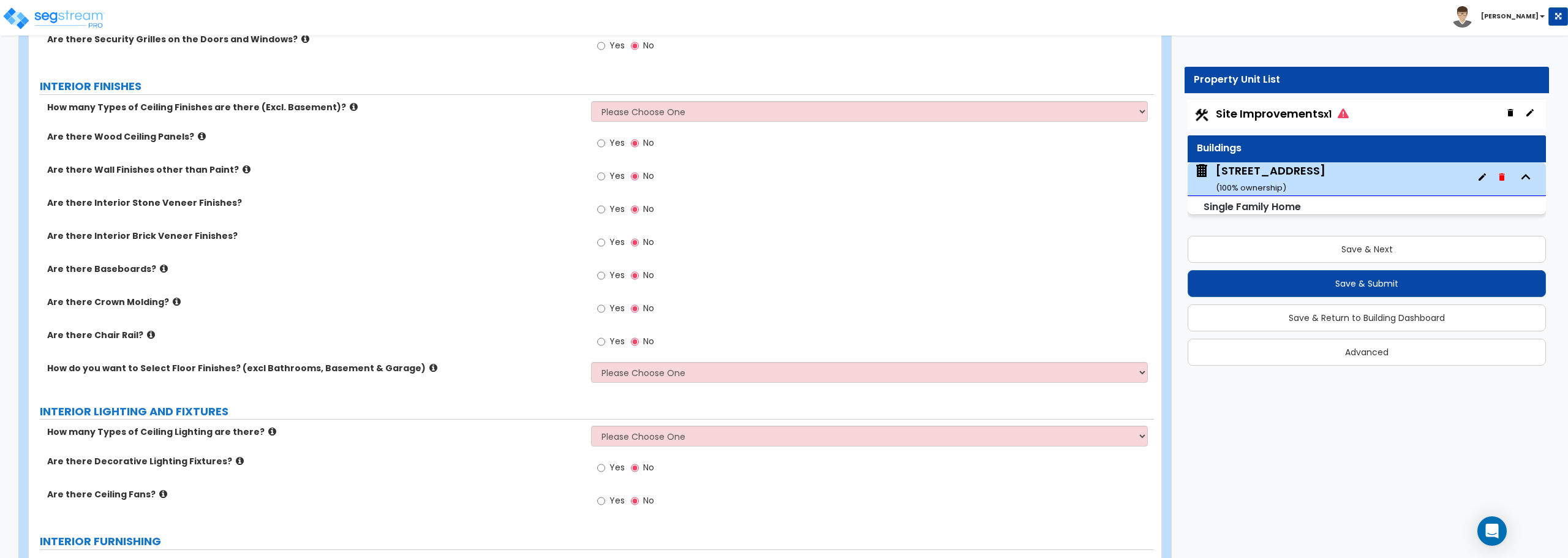
scroll to position [2511, 0]
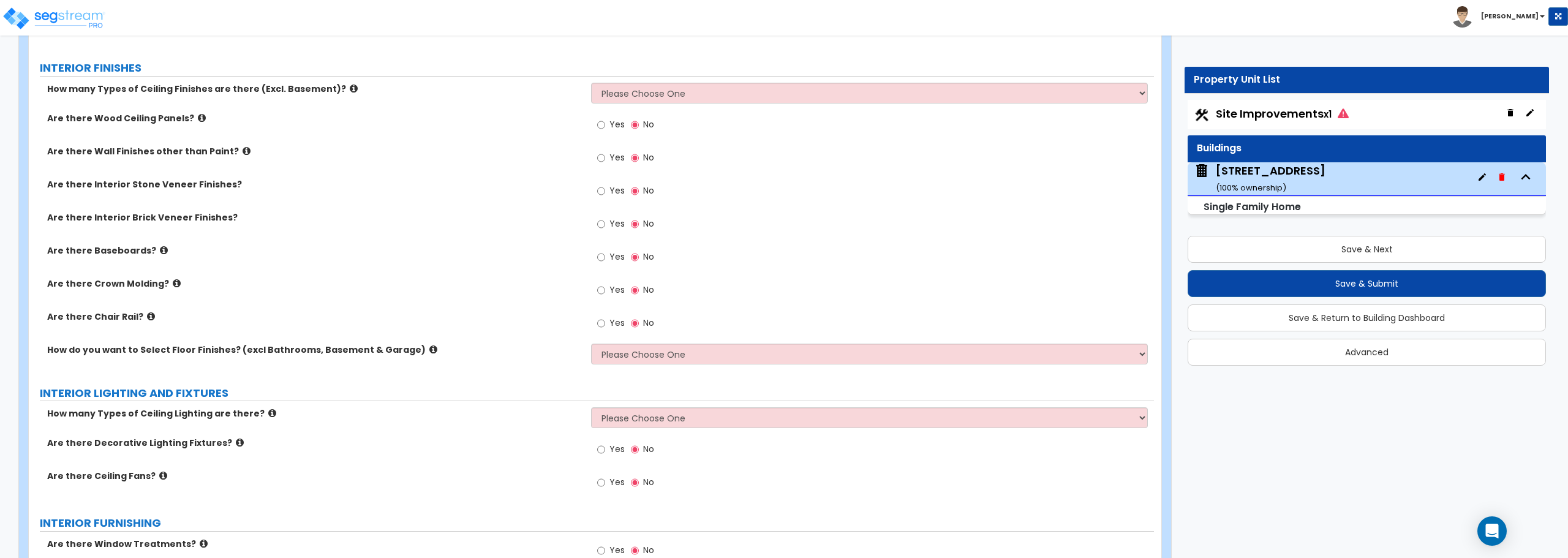
type input "1"
click at [690, 97] on select "Please Choose One 1 2 3" at bounding box center [870, 93] width 556 height 21
select select "1"
click at [591, 82] on select "Please Choose One 1 2 3" at bounding box center [870, 93] width 556 height 21
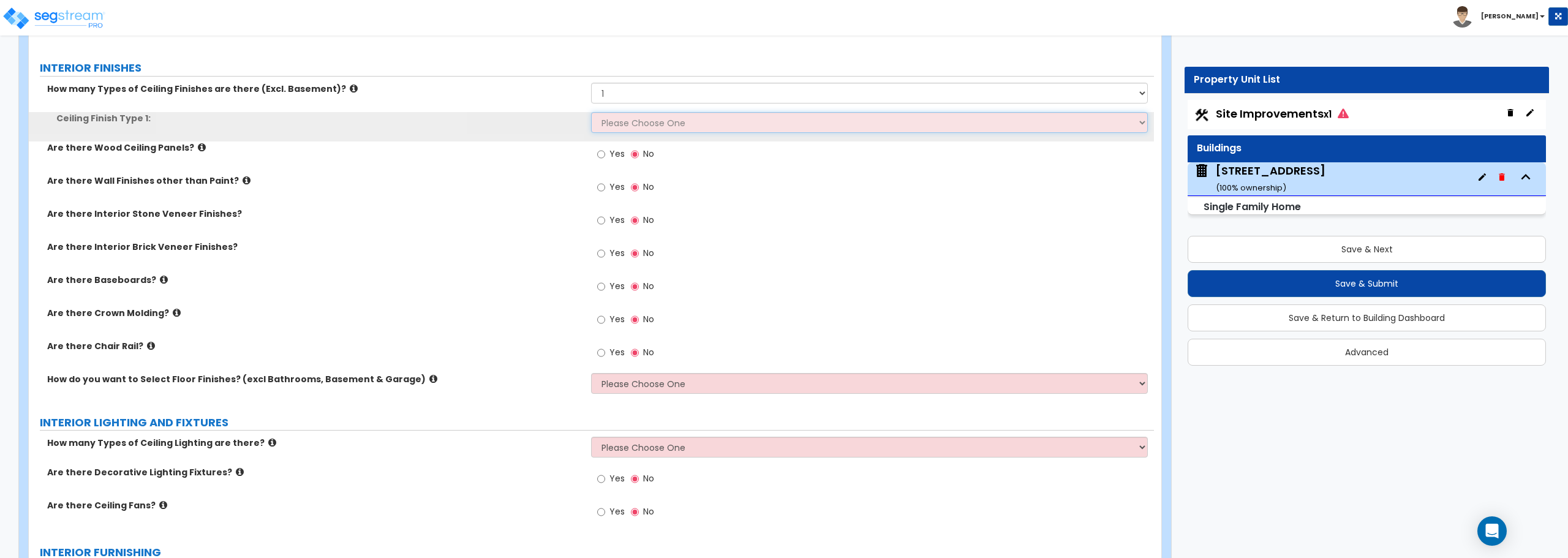
click at [669, 123] on select "Please Choose One Drop Ceiling Drywall Ceiling Open Ceiling" at bounding box center [870, 123] width 556 height 21
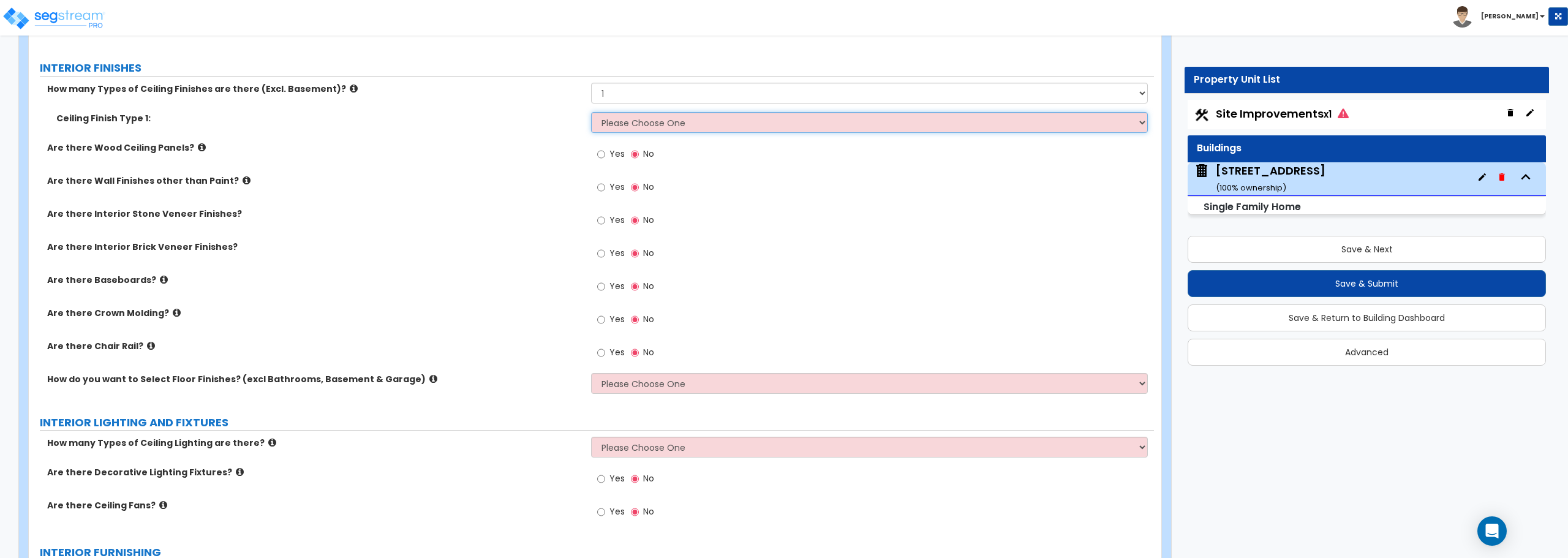
select select "2"
click at [591, 112] on select "Please Choose One Drop Ceiling Drywall Ceiling Open Ceiling" at bounding box center [870, 123] width 556 height 21
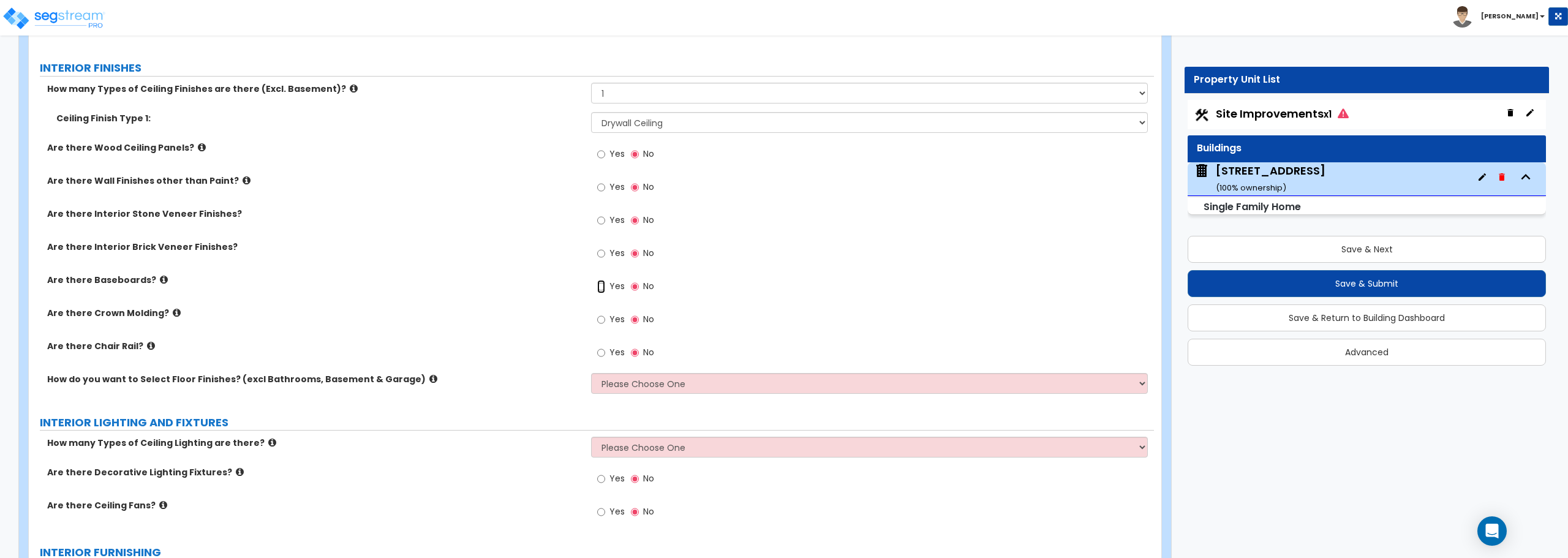
click at [601, 285] on input "Yes" at bounding box center [601, 286] width 8 height 13
radio input "true"
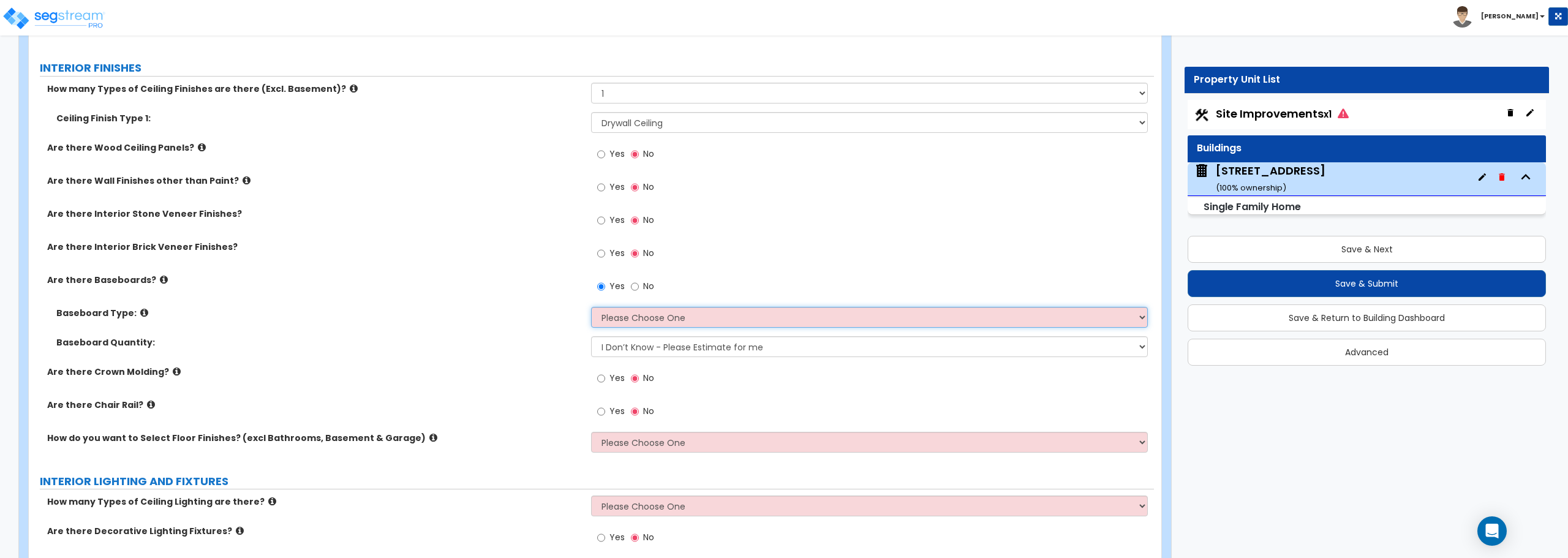
click at [638, 324] on select "Please Choose One Wood Vinyl Carpet Tile" at bounding box center [870, 318] width 556 height 21
select select "1"
click at [591, 307] on select "Please Choose One Wood Vinyl Carpet Tile" at bounding box center [870, 318] width 556 height 21
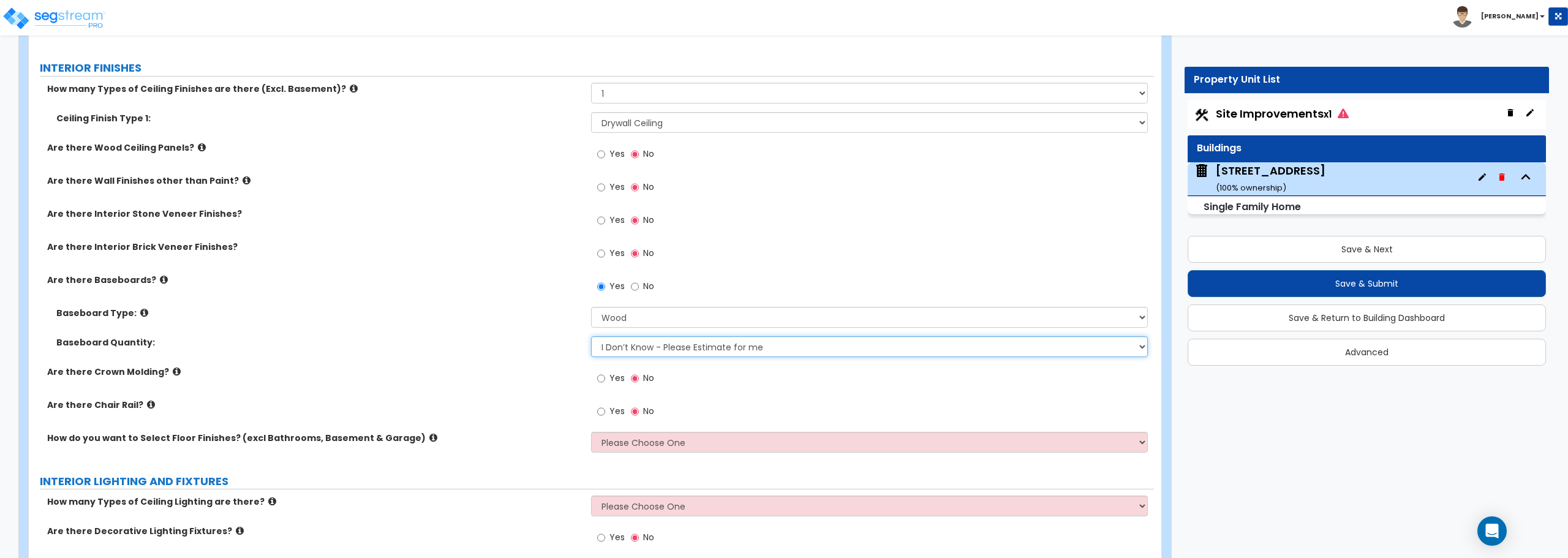
click at [636, 348] on select "I Don’t Know - Please Estimate for me I want to Enter the Linear Footage" at bounding box center [870, 347] width 556 height 21
select select "1"
click at [591, 336] on select "I Don’t Know - Please Estimate for me I want to Enter the Linear Footage" at bounding box center [870, 347] width 556 height 21
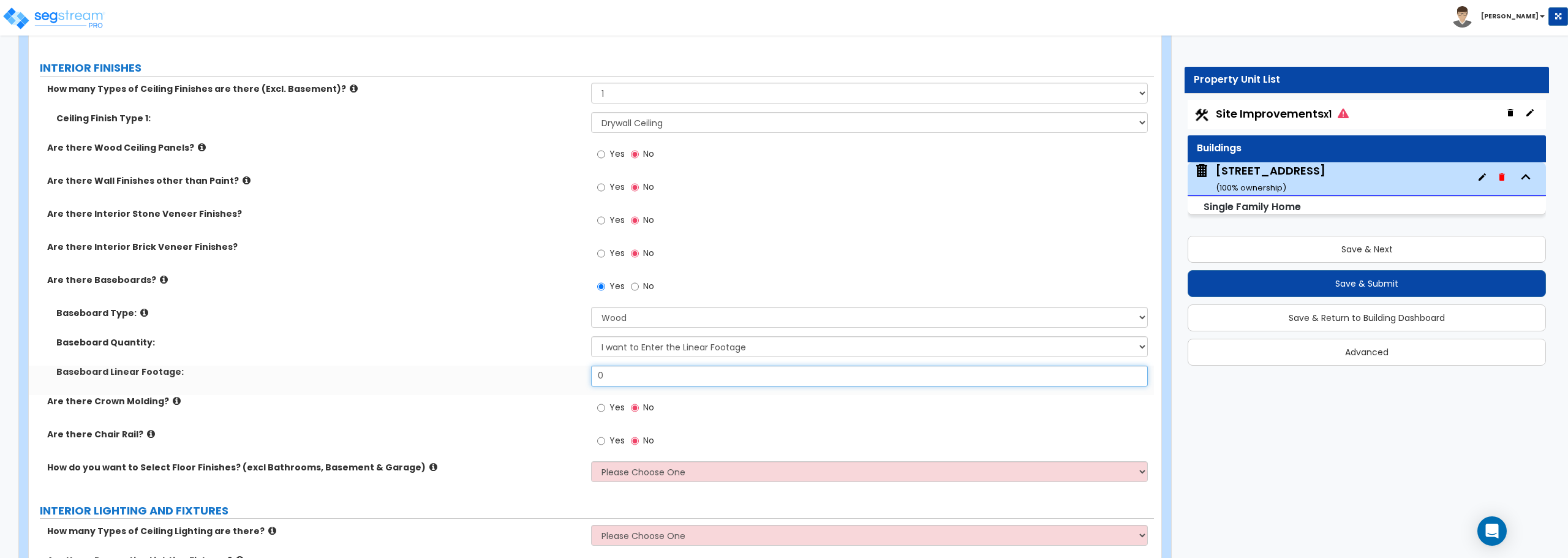
drag, startPoint x: 630, startPoint y: 376, endPoint x: 575, endPoint y: 376, distance: 55.0
click at [575, 376] on div "Baseboard Linear Footage: 0" at bounding box center [591, 381] width 1125 height 30
type input "2"
type input "1,215"
click at [677, 478] on select "Please Choose One I want to Select Floor Finishes for the Areas of the House I …" at bounding box center [870, 472] width 556 height 21
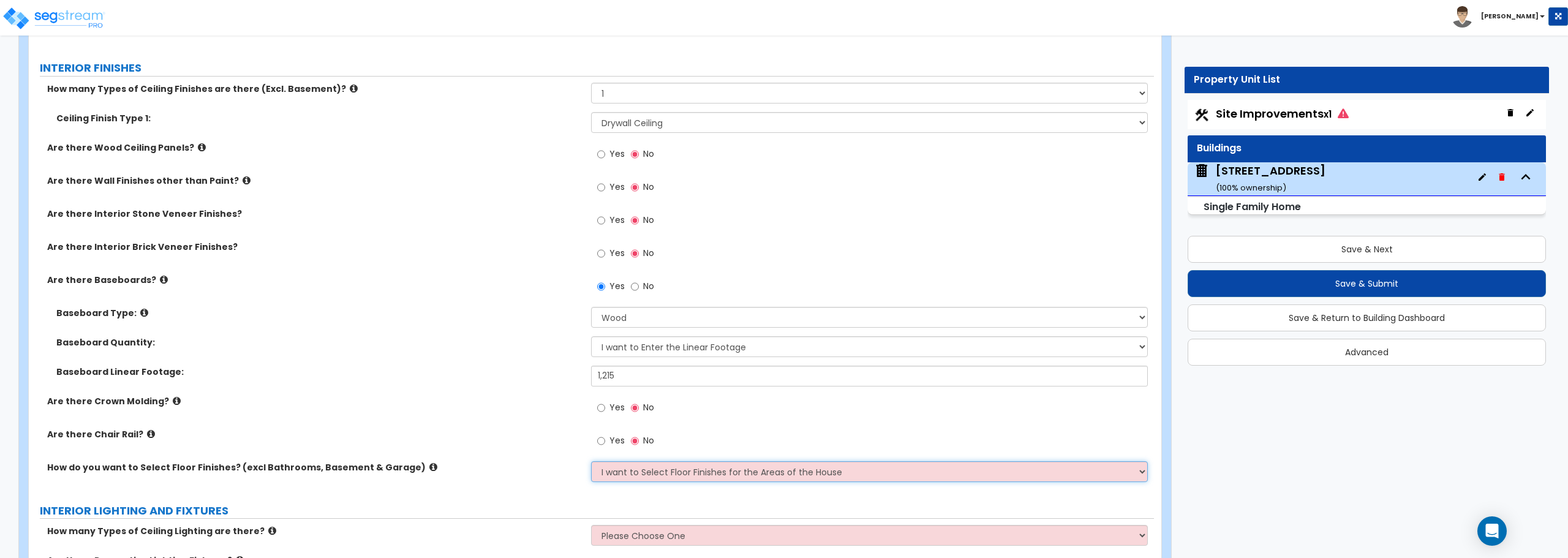
click at [591, 461] on select "Please Choose One I want to Select Floor Finishes for the Areas of the House I …" at bounding box center [870, 472] width 556 height 21
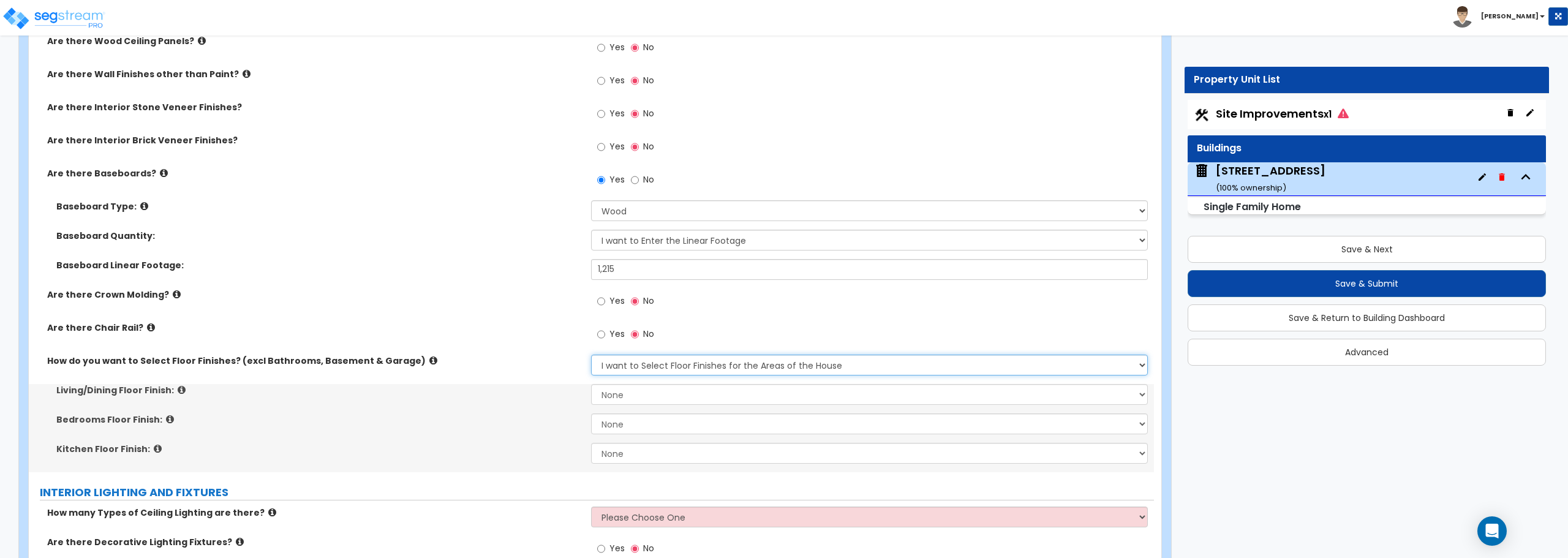
scroll to position [2634, 0]
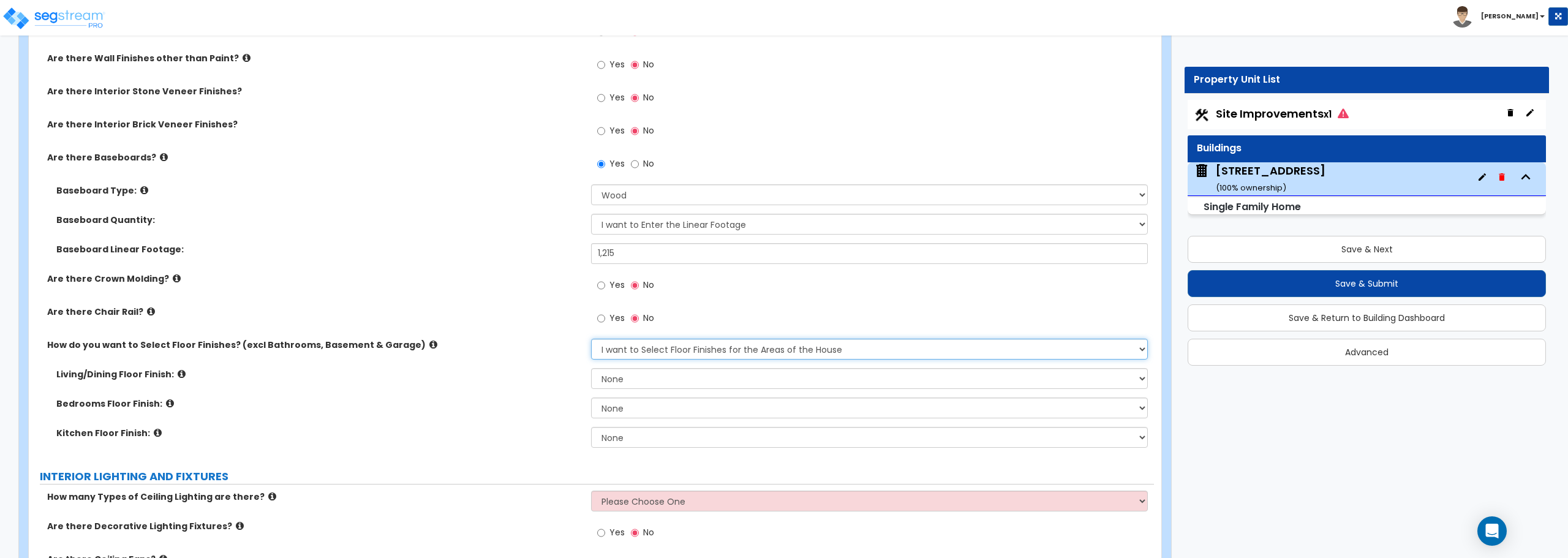
click at [664, 352] on select "Please Choose One I want to Select Floor Finishes for the Areas of the House I …" at bounding box center [870, 349] width 556 height 21
select select "2"
click at [591, 339] on select "Please Choose One I want to Select Floor Finishes for the Areas of the House I …" at bounding box center [870, 349] width 556 height 21
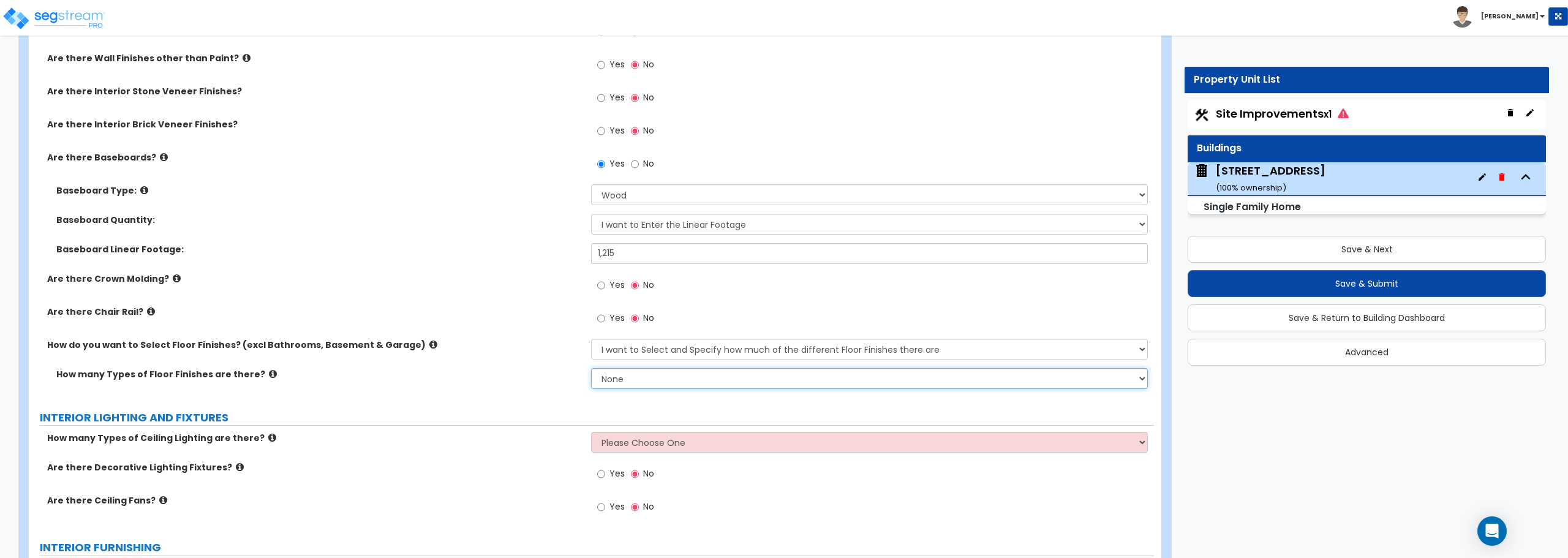
click at [674, 377] on select "None 1 2 3 4" at bounding box center [870, 379] width 556 height 21
select select "1"
click at [591, 368] on select "None 1 2 3 4" at bounding box center [870, 379] width 556 height 21
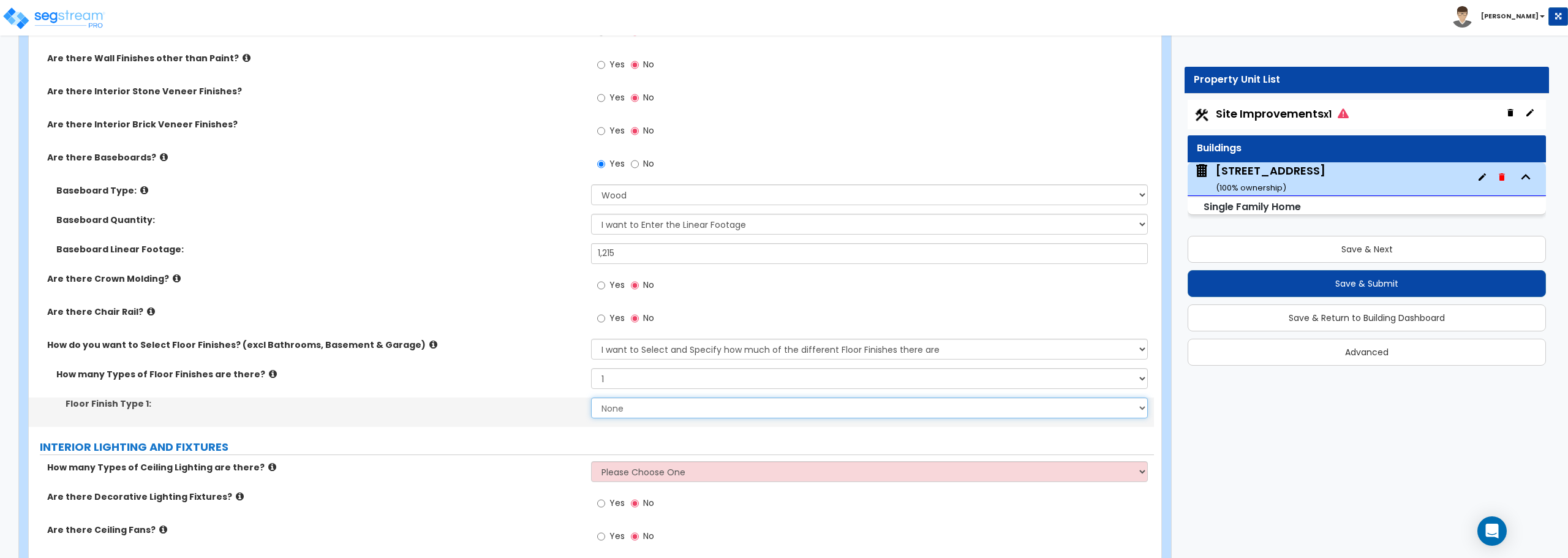
click at [662, 403] on select "None Tile Flooring Hardwood Flooring Resilient Laminate Flooring VCT Flooring S…" at bounding box center [870, 408] width 556 height 21
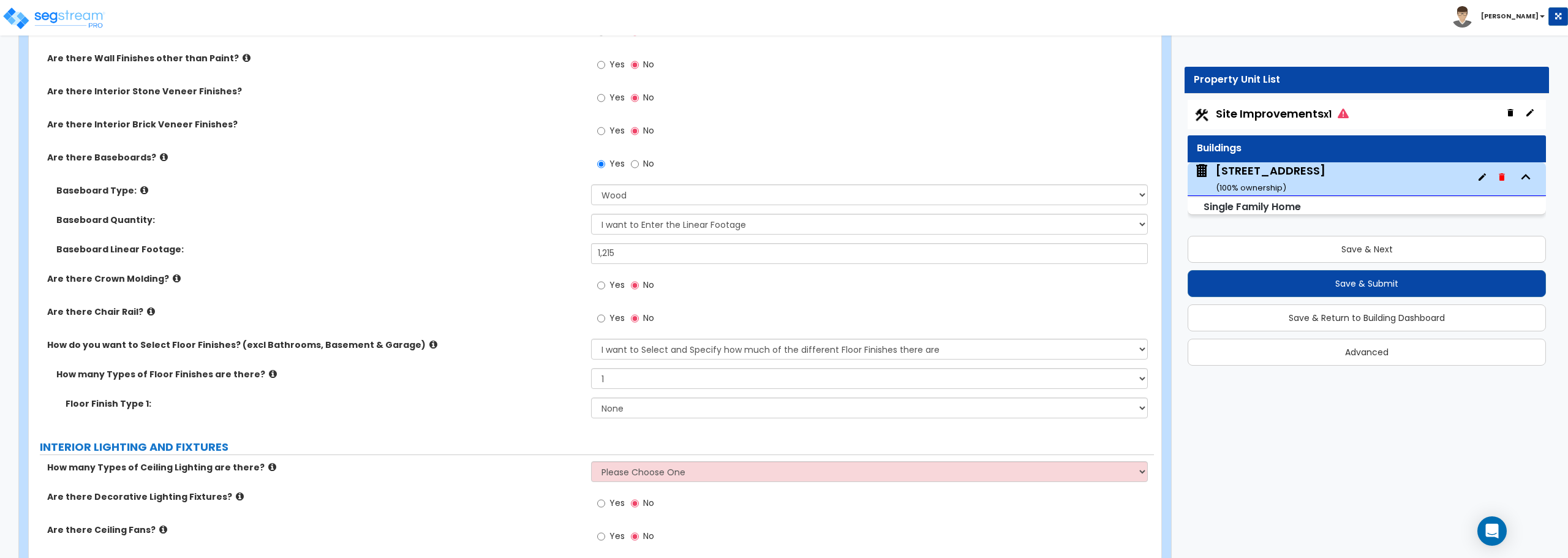
click at [531, 94] on label "Are there Interior Stone Veneer Finishes?" at bounding box center [314, 91] width 534 height 12
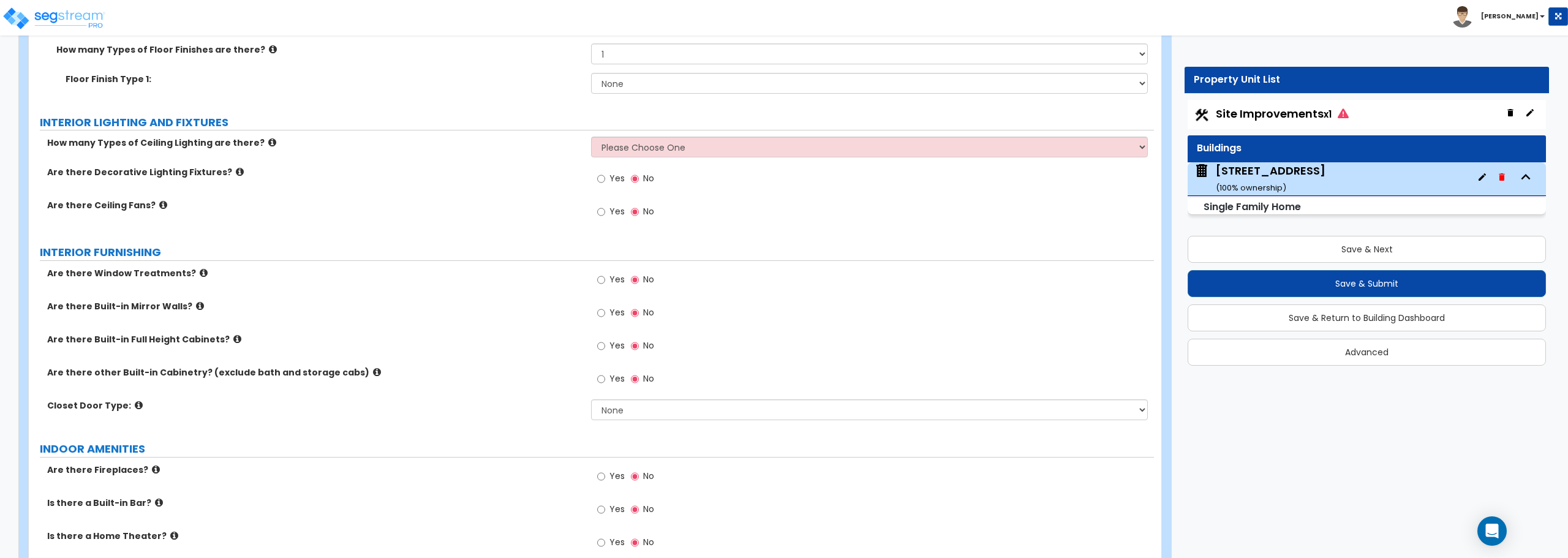
scroll to position [3001, 0]
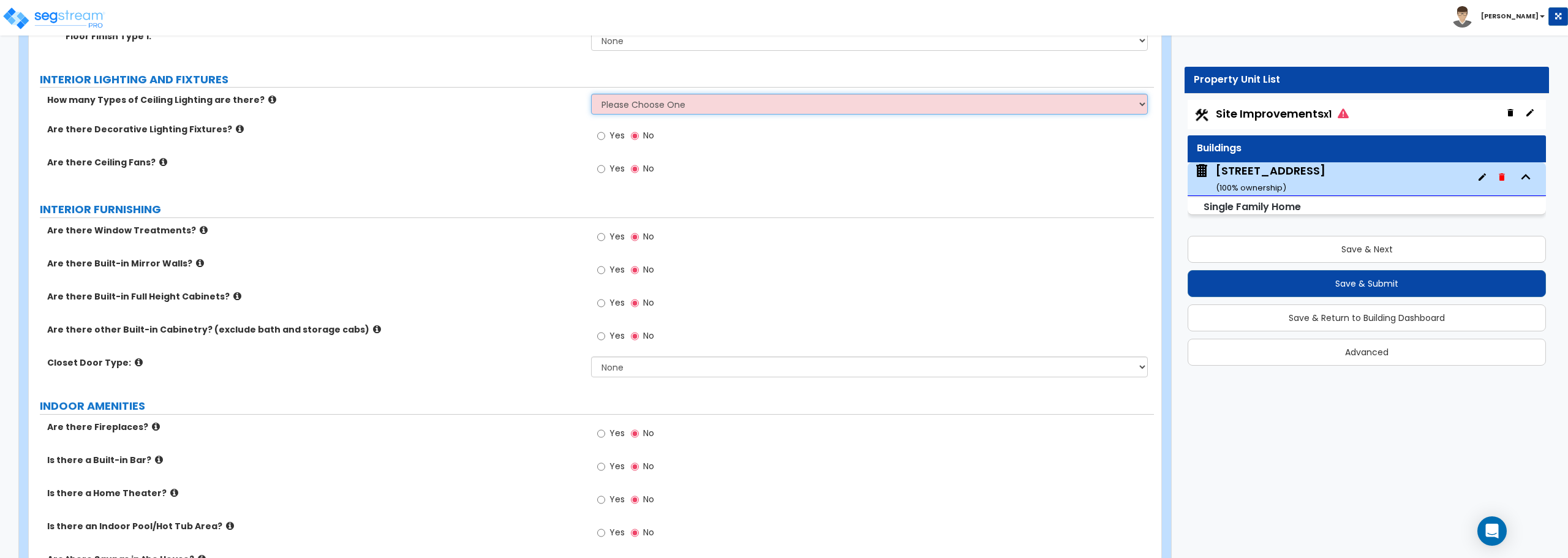
click at [635, 98] on select "Please Choose One 1 2 3" at bounding box center [870, 104] width 556 height 21
select select "3"
click at [591, 94] on select "Please Choose One 1 2 3" at bounding box center [870, 104] width 556 height 21
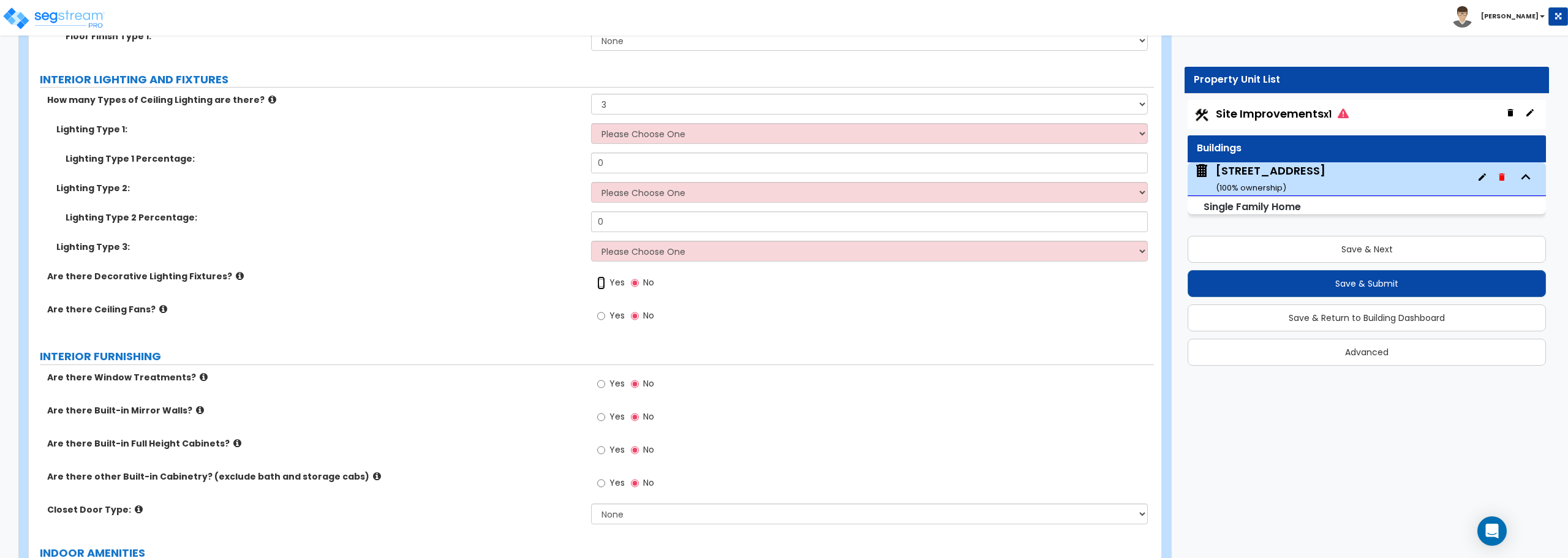
click at [604, 280] on input "Yes" at bounding box center [601, 283] width 8 height 13
radio input "true"
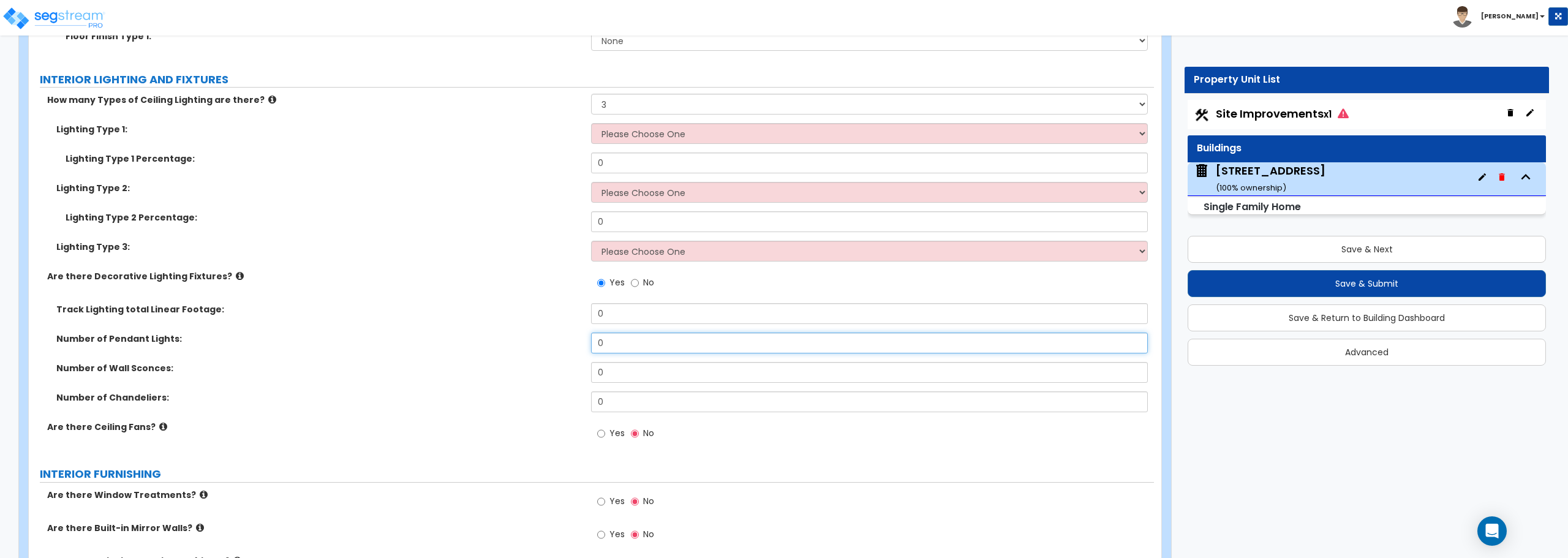
drag, startPoint x: 625, startPoint y: 338, endPoint x: 514, endPoint y: 340, distance: 111.0
click at [514, 340] on div "Number of Pendant Lights: 0" at bounding box center [591, 347] width 1125 height 30
type input "2"
click at [609, 431] on label "Yes" at bounding box center [611, 435] width 27 height 21
click at [605, 431] on input "Yes" at bounding box center [601, 433] width 8 height 13
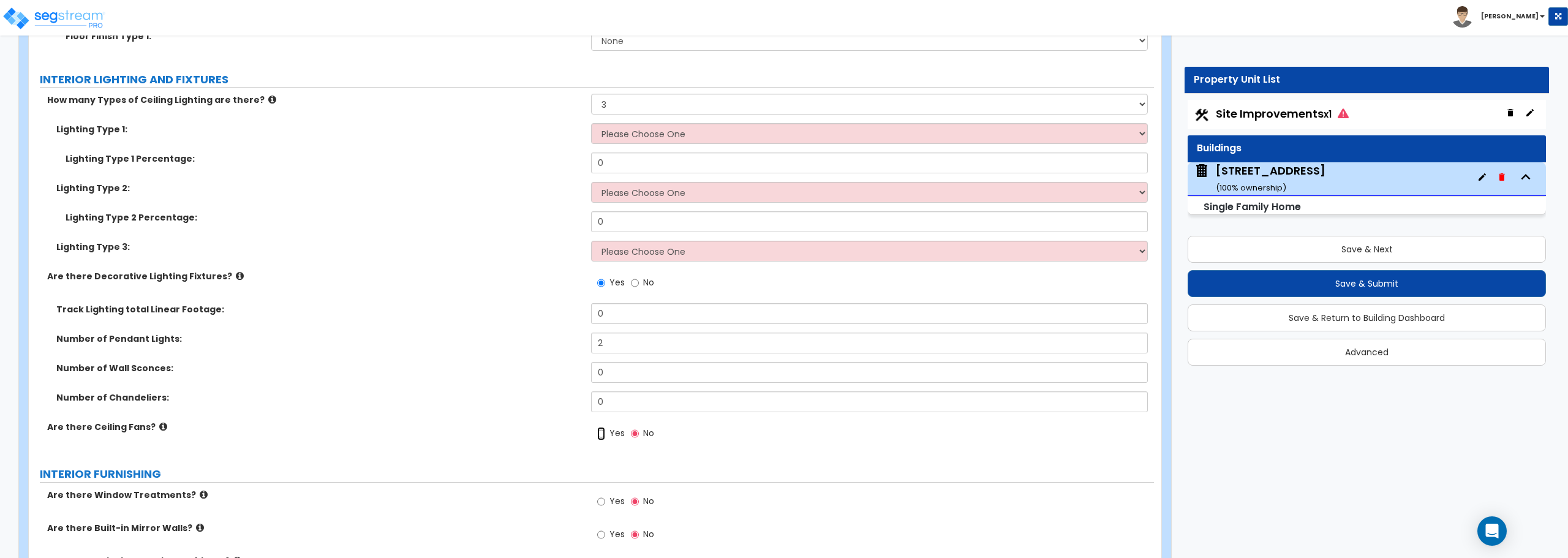
radio input "true"
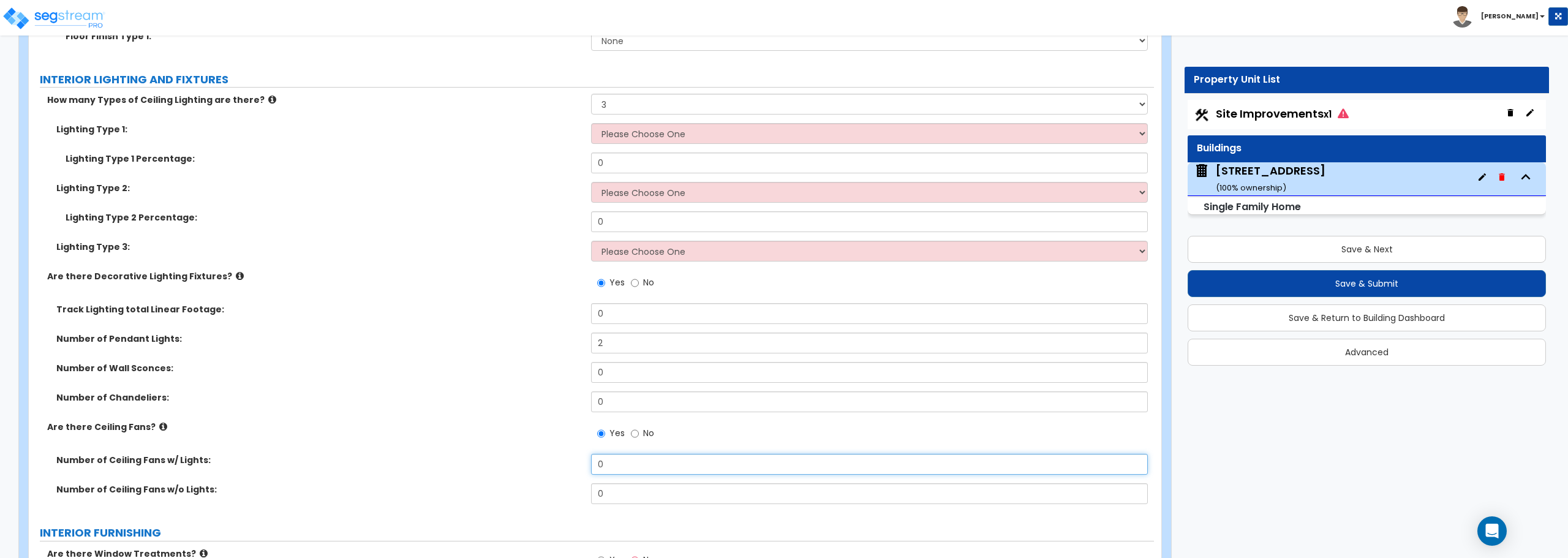
drag, startPoint x: 616, startPoint y: 468, endPoint x: 558, endPoint y: 466, distance: 58.0
click at [558, 466] on div "Number of Ceiling Fans w/ Lights: 0" at bounding box center [591, 469] width 1125 height 30
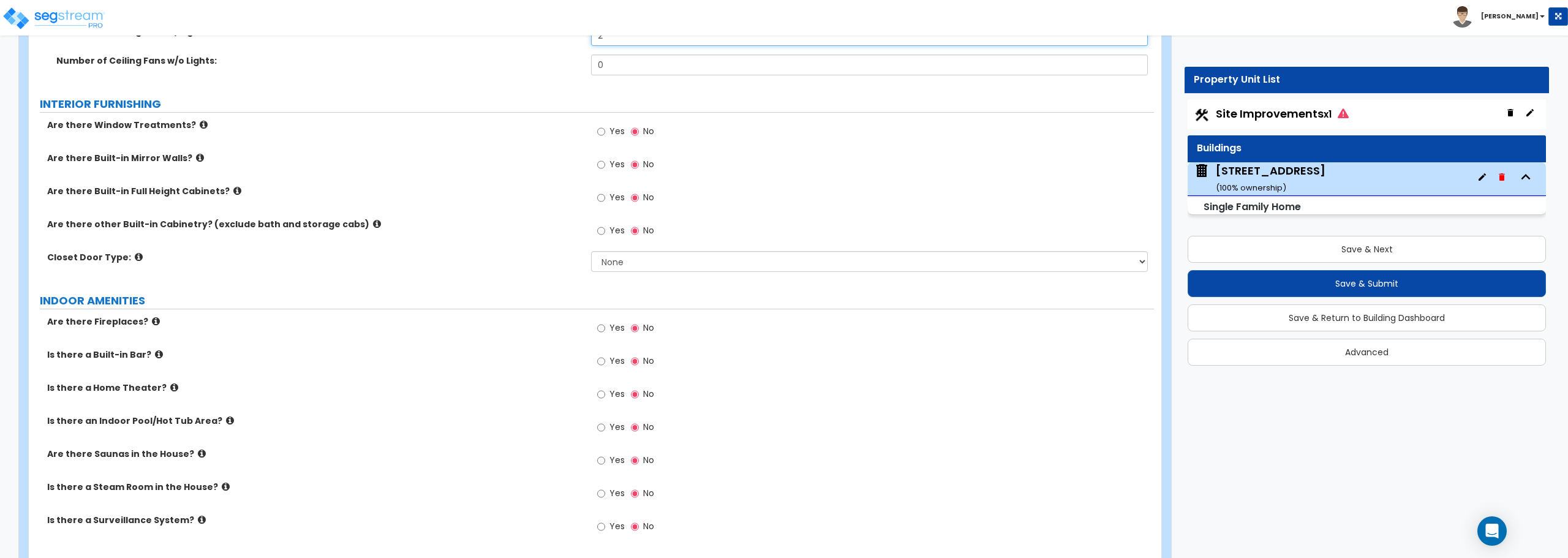
scroll to position [3491, 0]
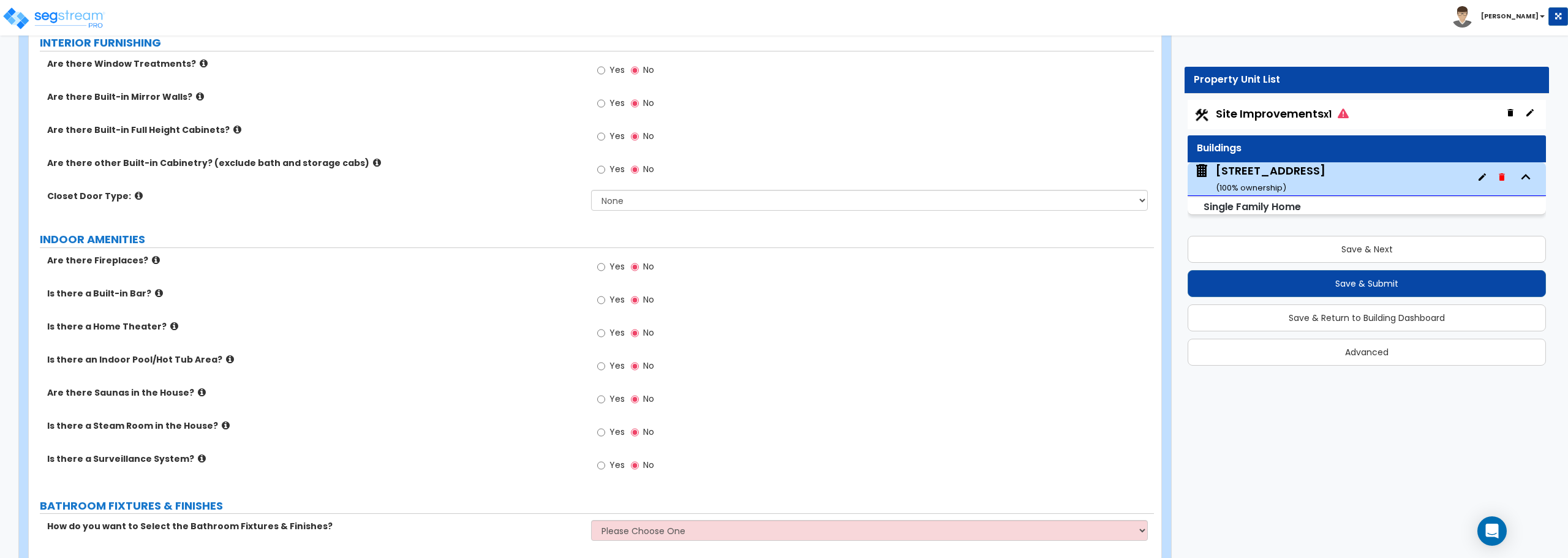
type input "2"
drag, startPoint x: 612, startPoint y: 200, endPoint x: 616, endPoint y: 208, distance: 8.9
click at [612, 200] on select "None Bi-fold Louvered Doors Bi-fold Panel Doors Sliding Doors Hinged Wood Door" at bounding box center [870, 200] width 556 height 21
select select "3"
click at [591, 190] on select "None Bi-fold Louvered Doors Bi-fold Panel Doors Sliding Doors Hinged Wood Door" at bounding box center [870, 200] width 556 height 21
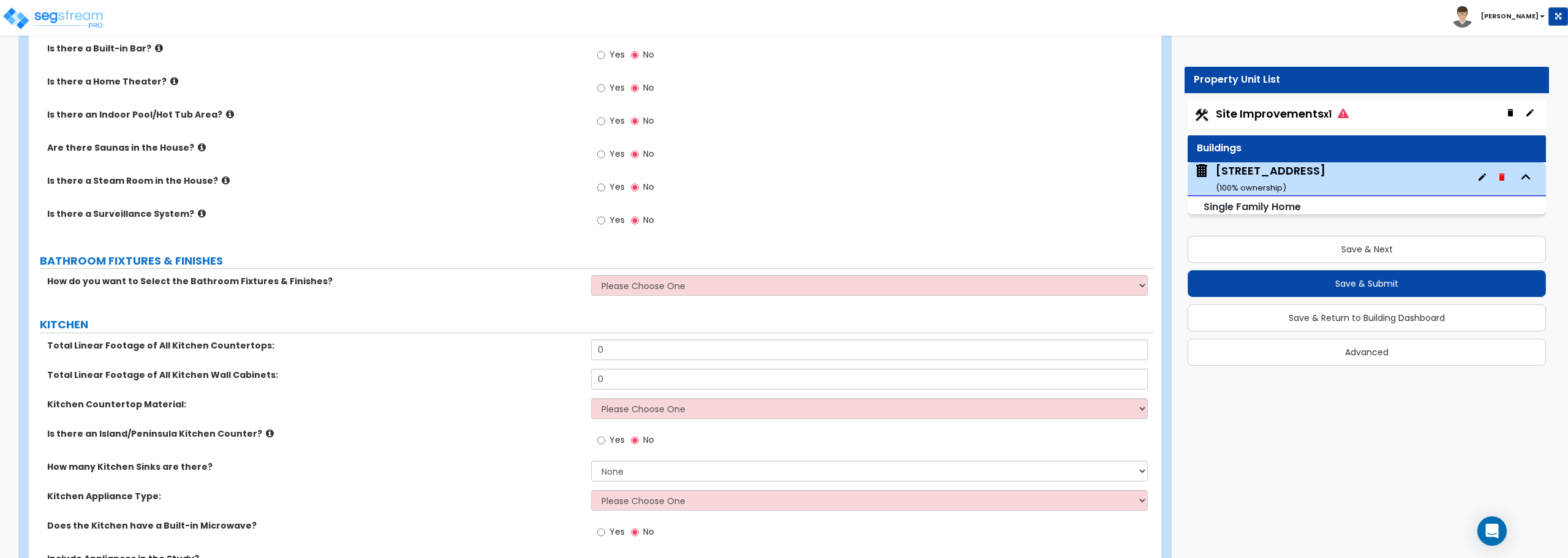
scroll to position [3675, 0]
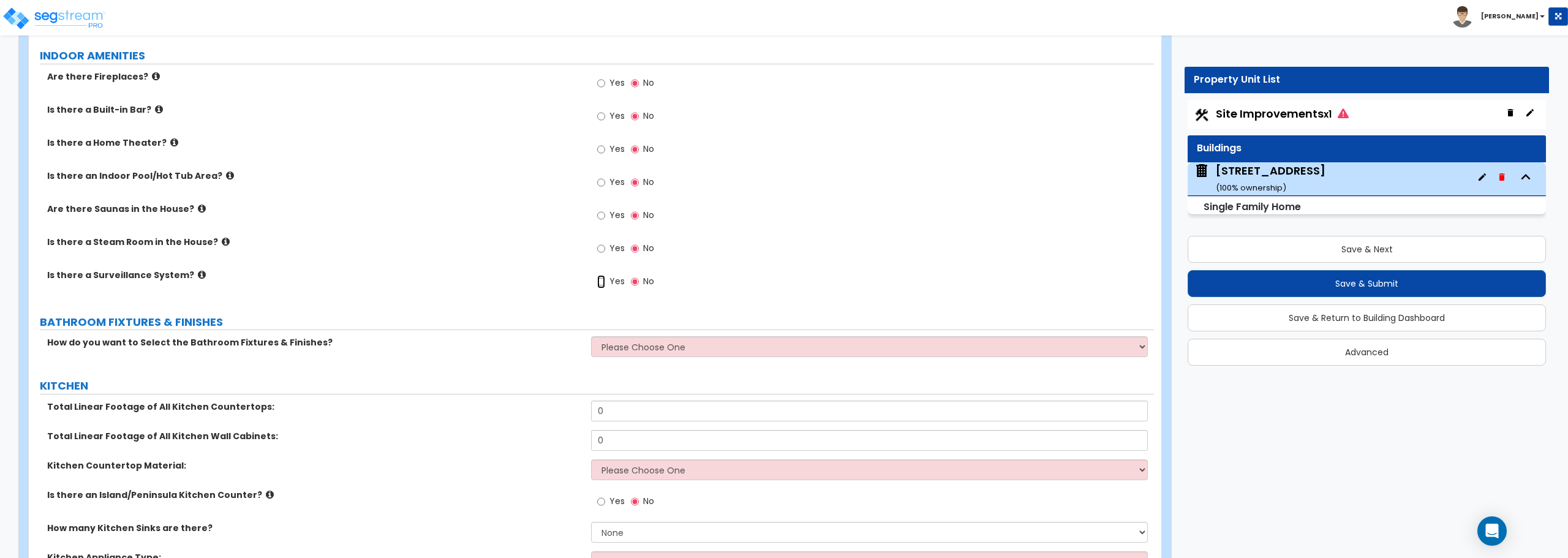
click at [599, 281] on input "Yes" at bounding box center [601, 281] width 8 height 13
radio input "true"
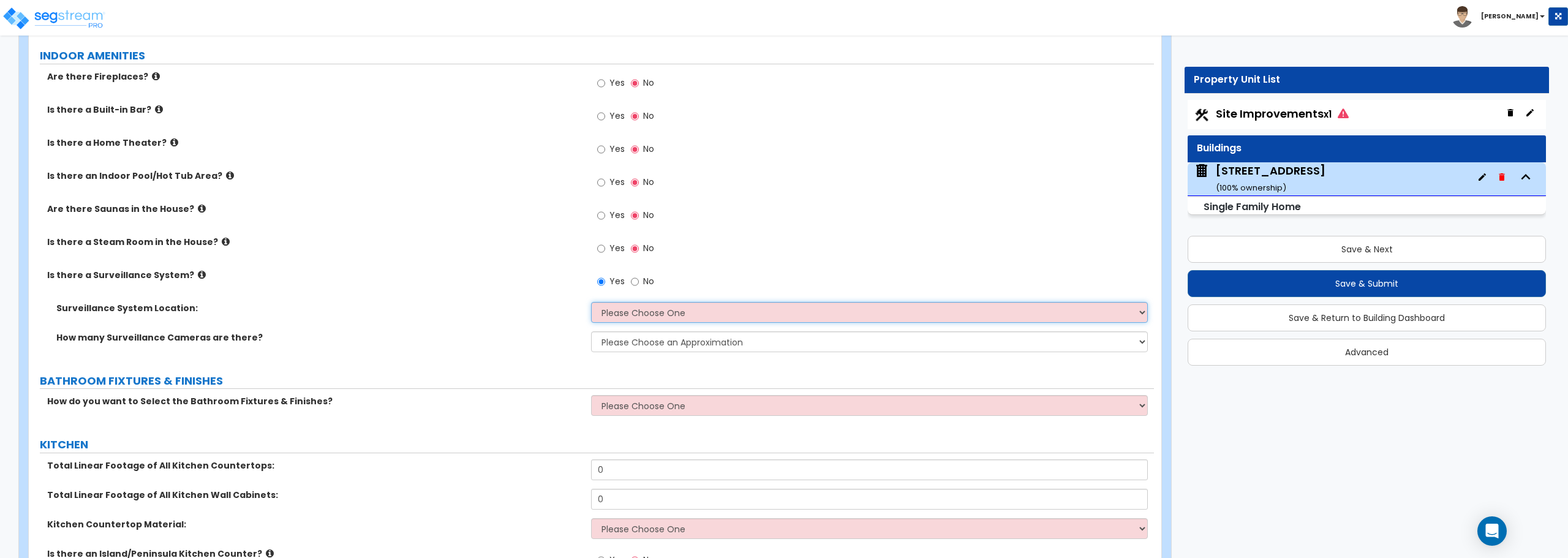
click at [624, 318] on select "Please Choose One Inside the House Outside the House Both Inside & Outside" at bounding box center [870, 312] width 556 height 21
select select "2"
click at [591, 302] on select "Please Choose One Inside the House Outside the House Both Inside & Outside" at bounding box center [870, 312] width 556 height 21
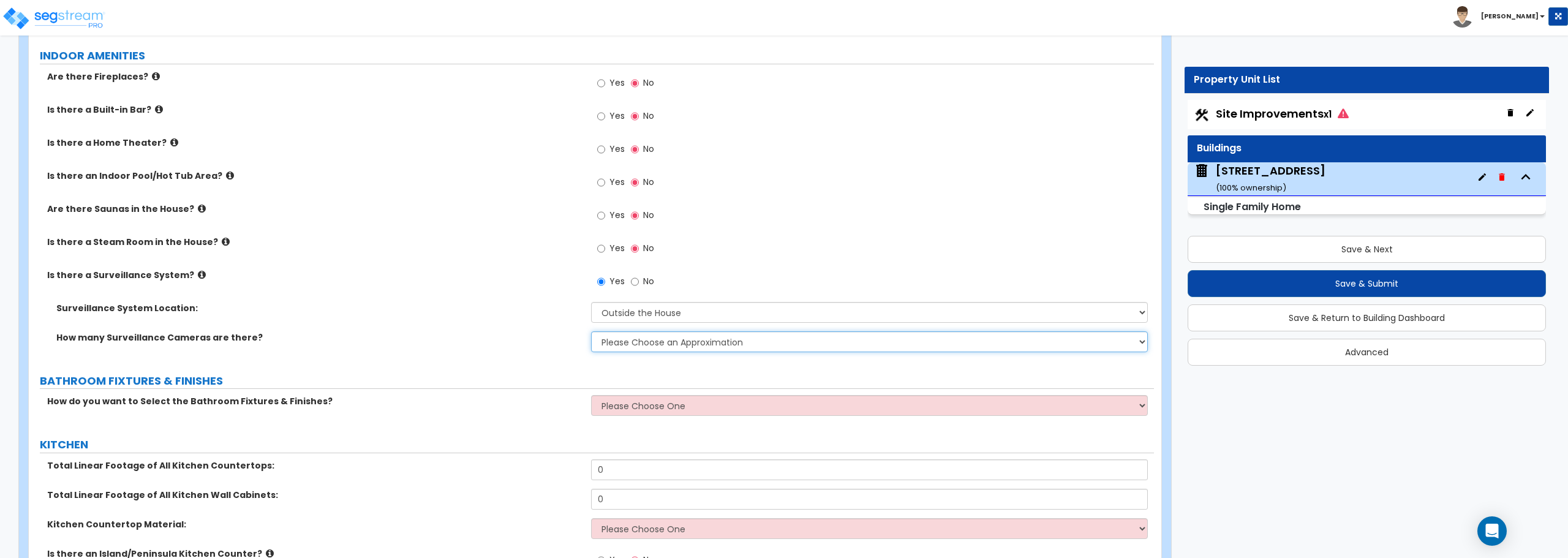
click at [628, 348] on select "Please Choose an Approximation Barely Noticed Any Noticed a Couple Frequently S…" at bounding box center [870, 342] width 556 height 21
select select "1"
click at [591, 332] on select "Please Choose an Approximation Barely Noticed Any Noticed a Couple Frequently S…" at bounding box center [870, 342] width 556 height 21
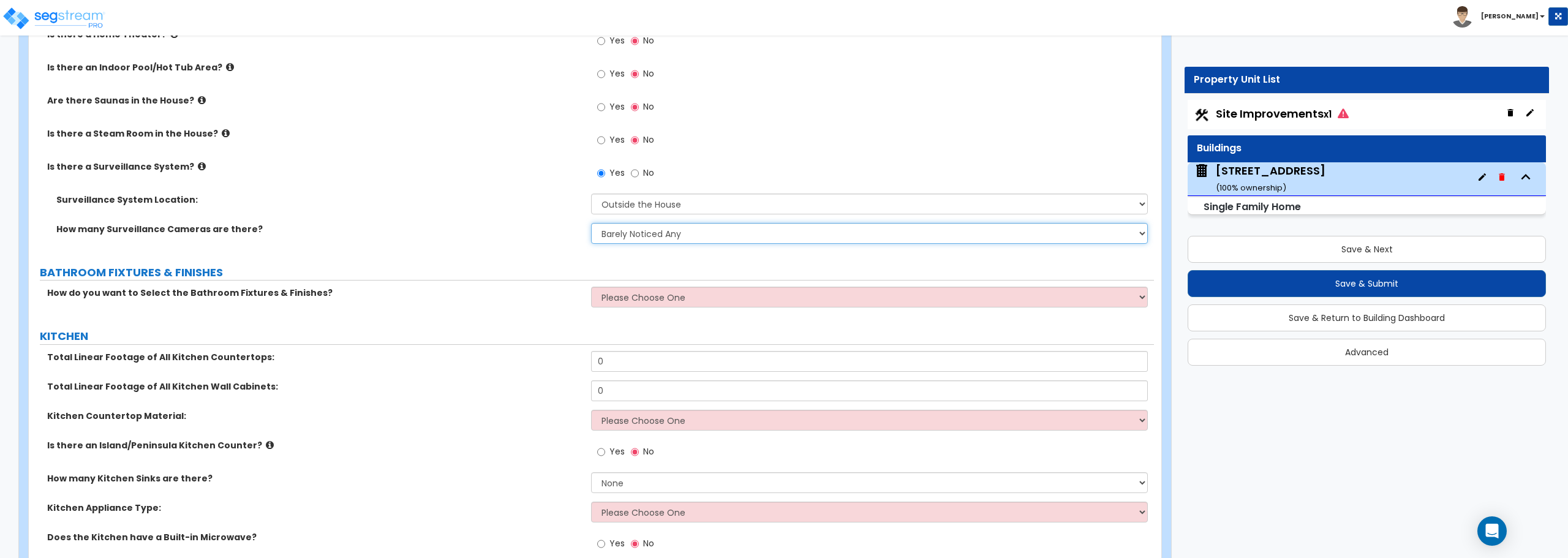
scroll to position [3797, 0]
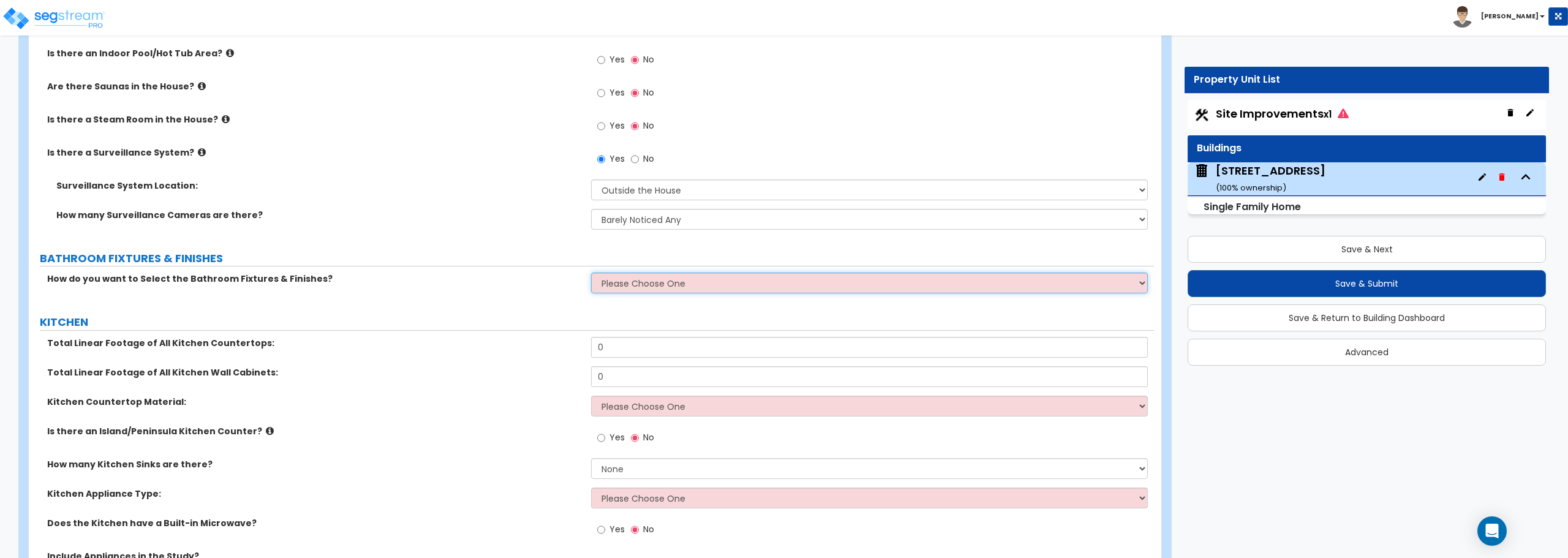
click at [619, 280] on select "Please Choose One I want to Select Fixtures and Finishes only for one Bath and …" at bounding box center [870, 283] width 556 height 21
select select "1"
click at [591, 273] on select "Please Choose One I want to Select Fixtures and Finishes only for one Bath and …" at bounding box center [870, 283] width 556 height 21
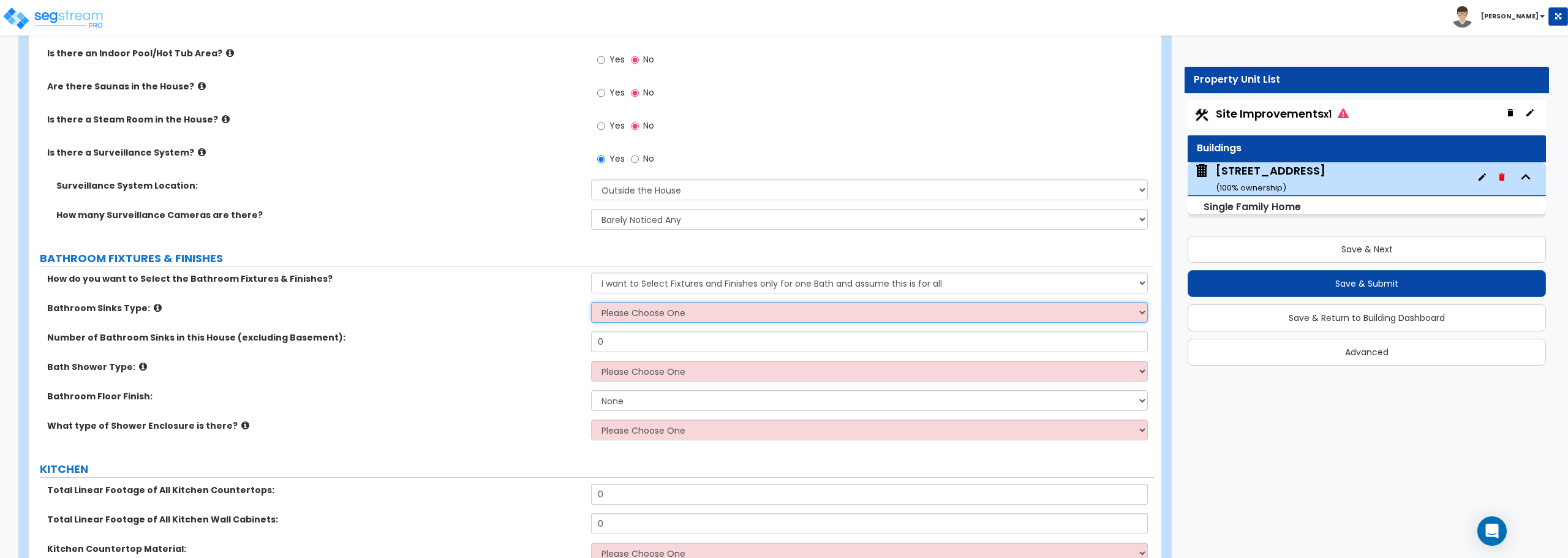
click at [630, 320] on select "Please Choose One Wall-mounted Pedestal-mounted Vanity-mounted" at bounding box center [870, 312] width 556 height 21
select select "3"
click at [591, 302] on select "Please Choose One Wall-mounted Pedestal-mounted Vanity-mounted" at bounding box center [870, 312] width 556 height 21
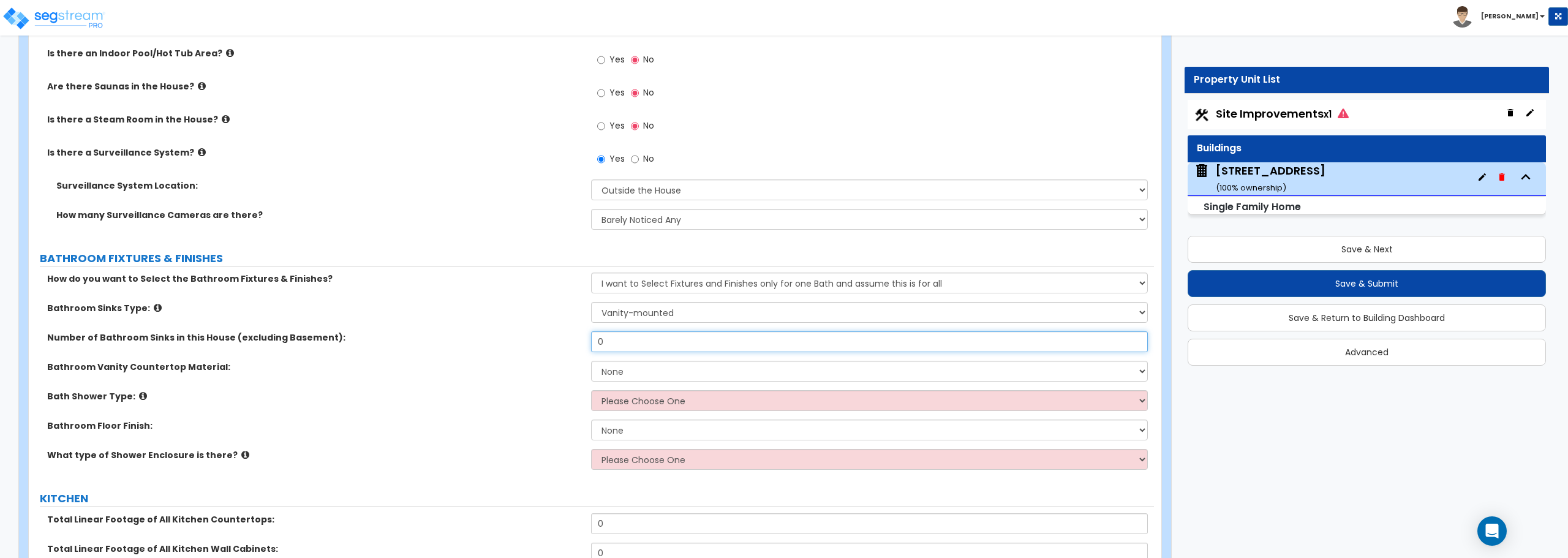
drag, startPoint x: 630, startPoint y: 340, endPoint x: 582, endPoint y: 348, distance: 48.7
click at [582, 348] on div "Number of Bathroom Sinks in this House (excluding Basement): 0" at bounding box center [591, 347] width 1125 height 30
type input "2"
drag, startPoint x: 641, startPoint y: 369, endPoint x: 644, endPoint y: 376, distance: 7.6
click at [641, 369] on select "None Plastic Laminate Solid Surface Stone Quartz Marble Tile Wood Stainless Ste…" at bounding box center [870, 371] width 556 height 21
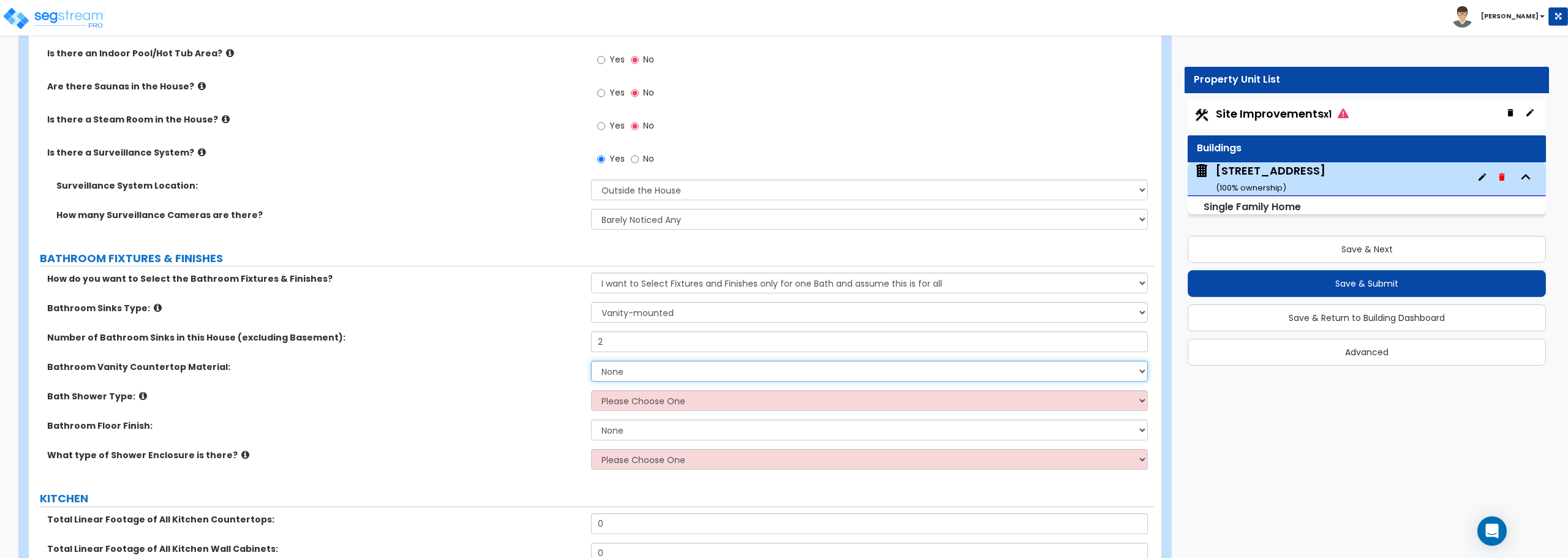
select select "5"
click at [591, 361] on select "None Plastic Laminate Solid Surface Stone Quartz Marble Tile Wood Stainless Ste…" at bounding box center [870, 371] width 556 height 21
click at [630, 400] on select "Please Choose One Standalone Shower Bathtub - Shower Combination" at bounding box center [870, 401] width 556 height 21
select select "2"
click at [591, 390] on select "Please Choose One Standalone Shower Bathtub - Shower Combination" at bounding box center [870, 401] width 556 height 21
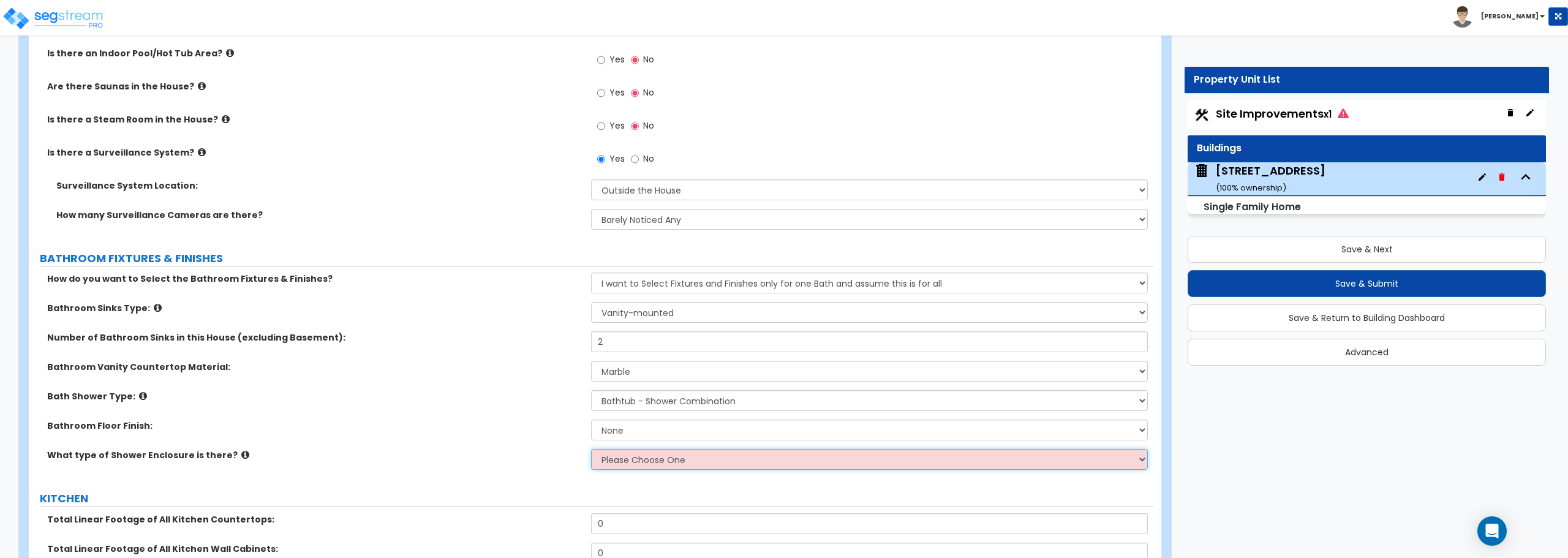
click at [648, 458] on select "Please Choose One Curtain & Rod Glass Sliding Doors Glass Hinged Doors" at bounding box center [870, 460] width 556 height 21
click at [667, 463] on select "Please Choose One Curtain & Rod Glass Sliding Doors Glass Hinged Doors" at bounding box center [870, 460] width 556 height 21
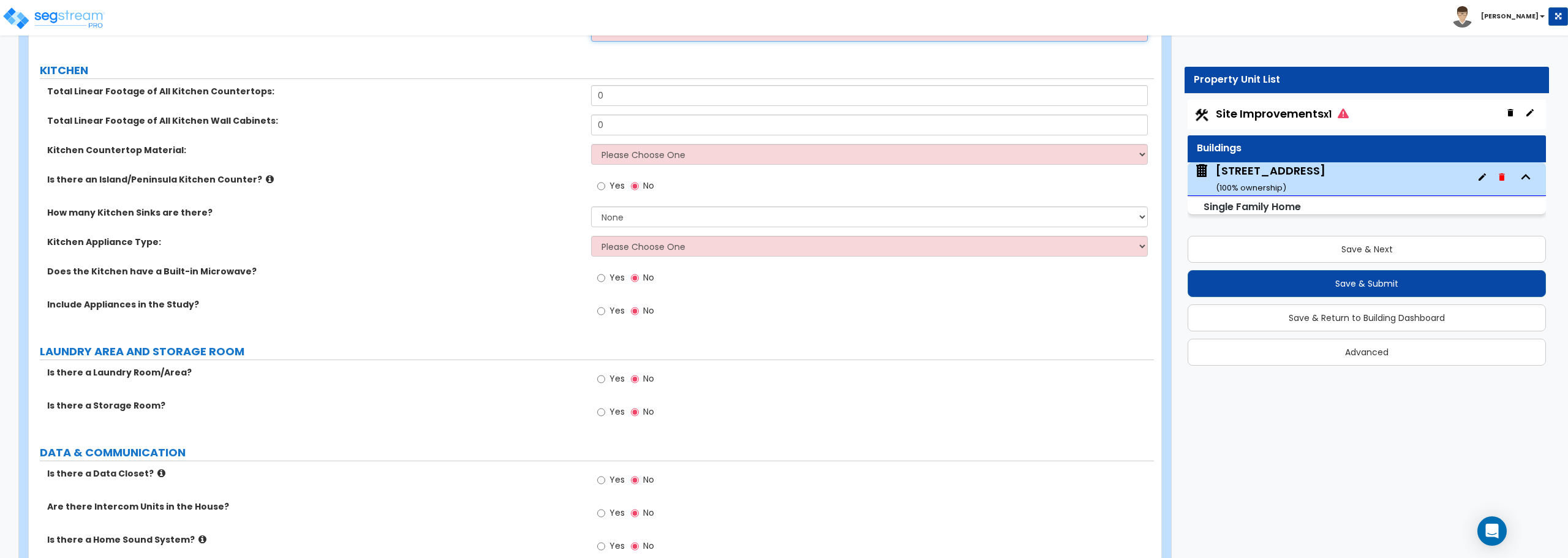
scroll to position [4226, 0]
drag, startPoint x: 624, startPoint y: 96, endPoint x: 550, endPoint y: 95, distance: 74.0
click at [550, 95] on div "Total Linear Footage of All Kitchen Countertops: 0" at bounding box center [591, 99] width 1125 height 30
type input "20"
drag, startPoint x: 628, startPoint y: 129, endPoint x: 511, endPoint y: 129, distance: 117.0
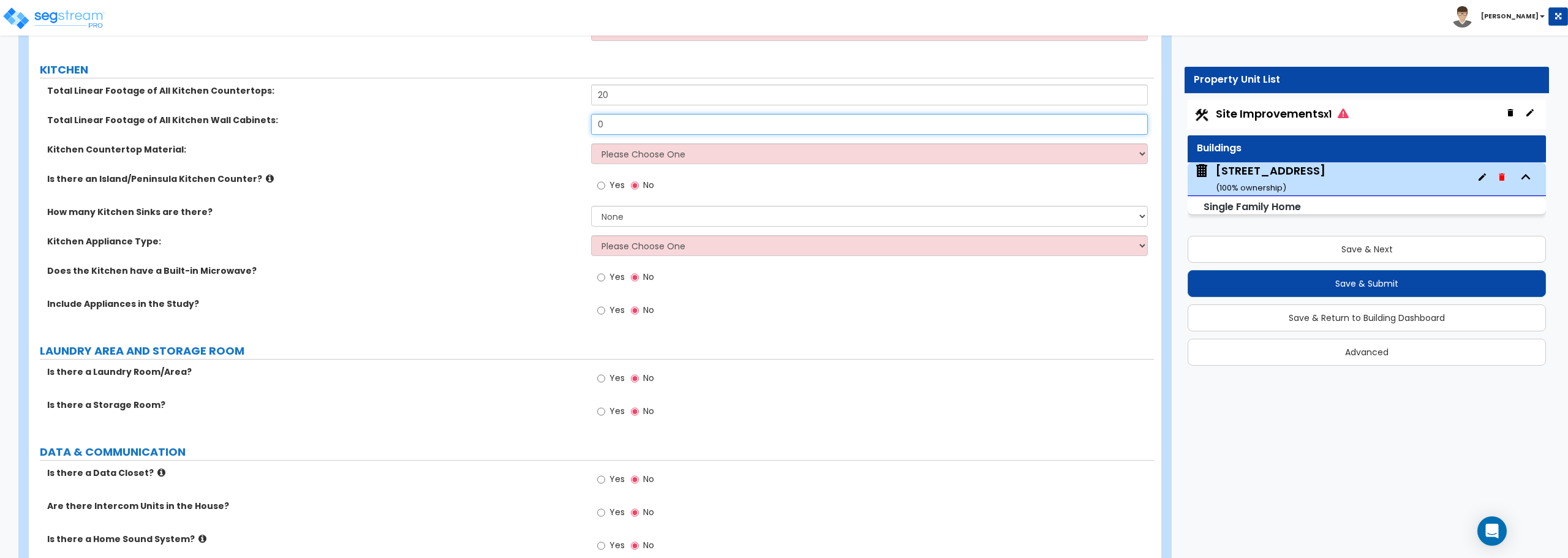
click at [511, 129] on div "Total Linear Footage of All Kitchen Wall Cabinets: 0" at bounding box center [591, 129] width 1125 height 30
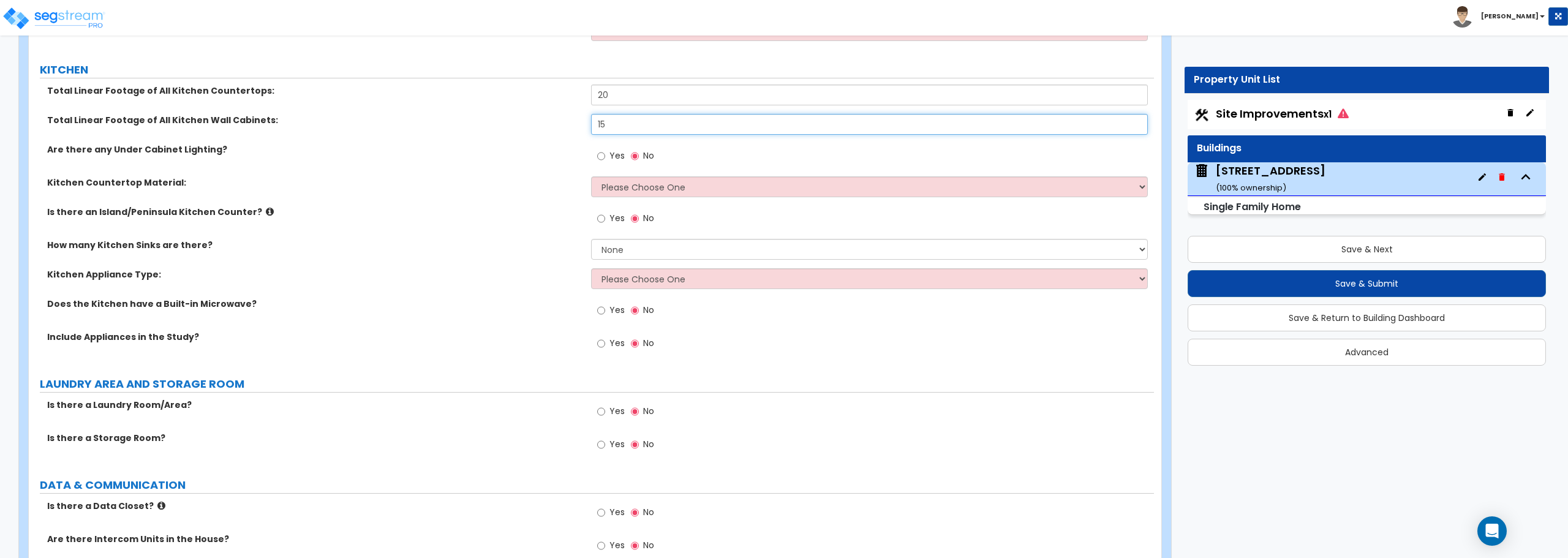
type input "15"
click at [621, 186] on select "Please Choose One Plastic Laminate Solid Surface Stone Quartz Marble Tile Wood …" at bounding box center [870, 187] width 556 height 21
click at [612, 187] on select "Please Choose One Plastic Laminate Solid Surface Stone Quartz Marble Tile Wood …" at bounding box center [870, 187] width 556 height 21
select select "4"
click at [591, 176] on select "Please Choose One Plastic Laminate Solid Surface Stone Quartz Marble Tile Wood …" at bounding box center [870, 187] width 556 height 21
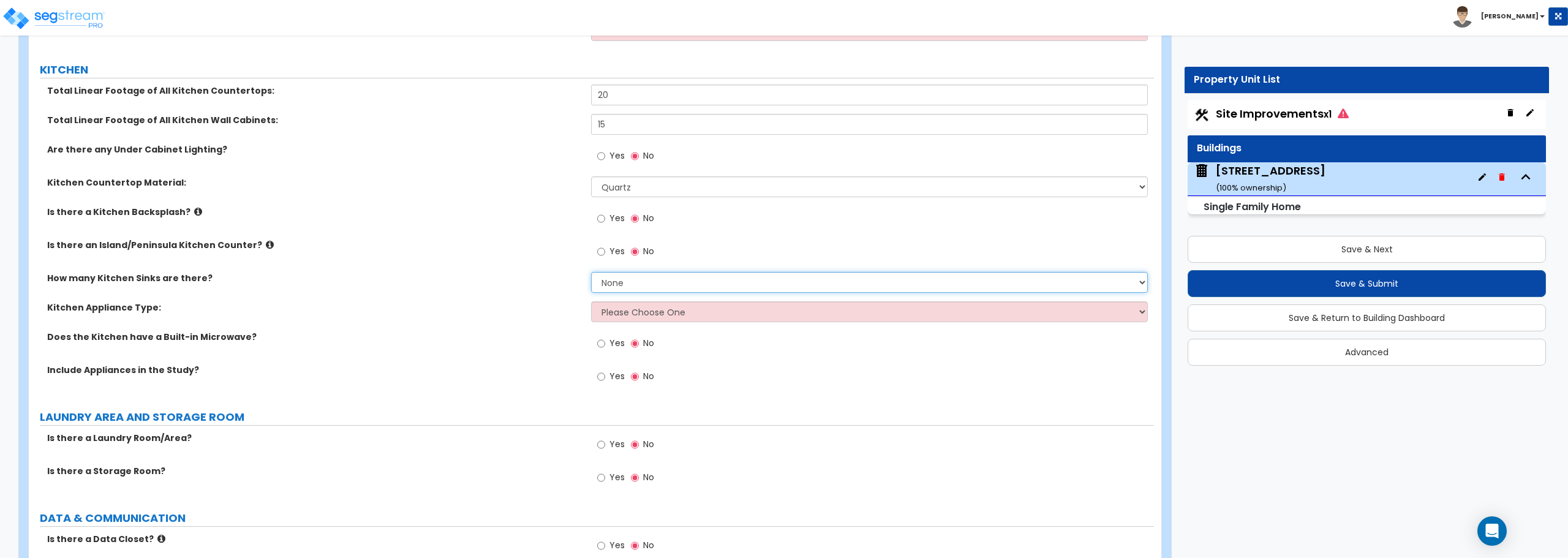
click at [657, 280] on select "None 1 2 3" at bounding box center [870, 283] width 556 height 21
select select "1"
click at [591, 272] on select "None 1 2 3" at bounding box center [870, 283] width 556 height 21
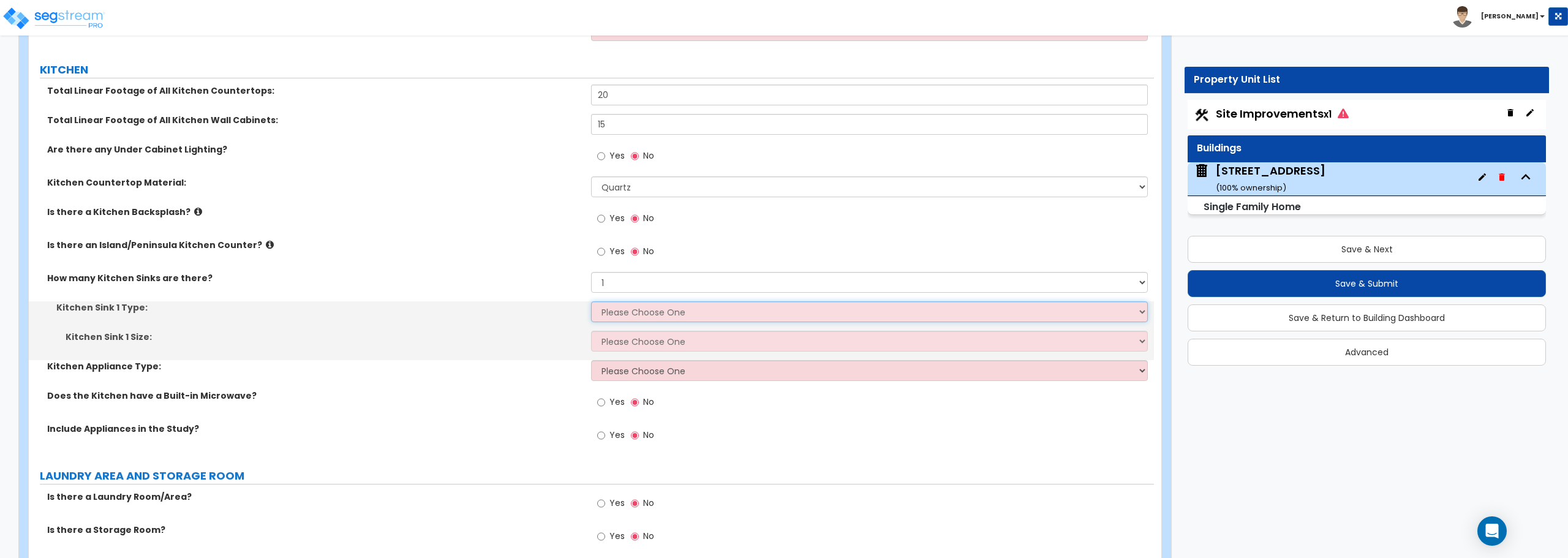
click at [648, 310] on select "Please Choose One Stainless Steel Porcelain Enamel Cast Iron Granite Composite" at bounding box center [870, 311] width 556 height 21
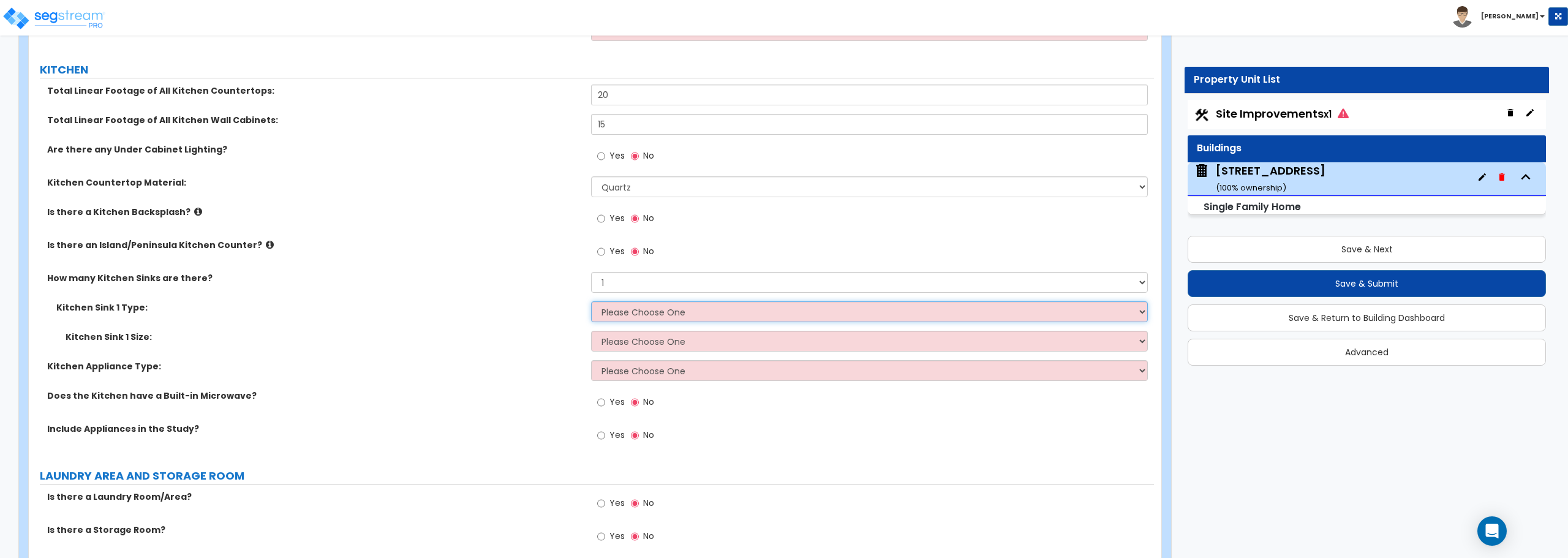
select select "1"
click at [591, 301] on select "Please Choose One Stainless Steel Porcelain Enamel Cast Iron Granite Composite" at bounding box center [870, 311] width 556 height 21
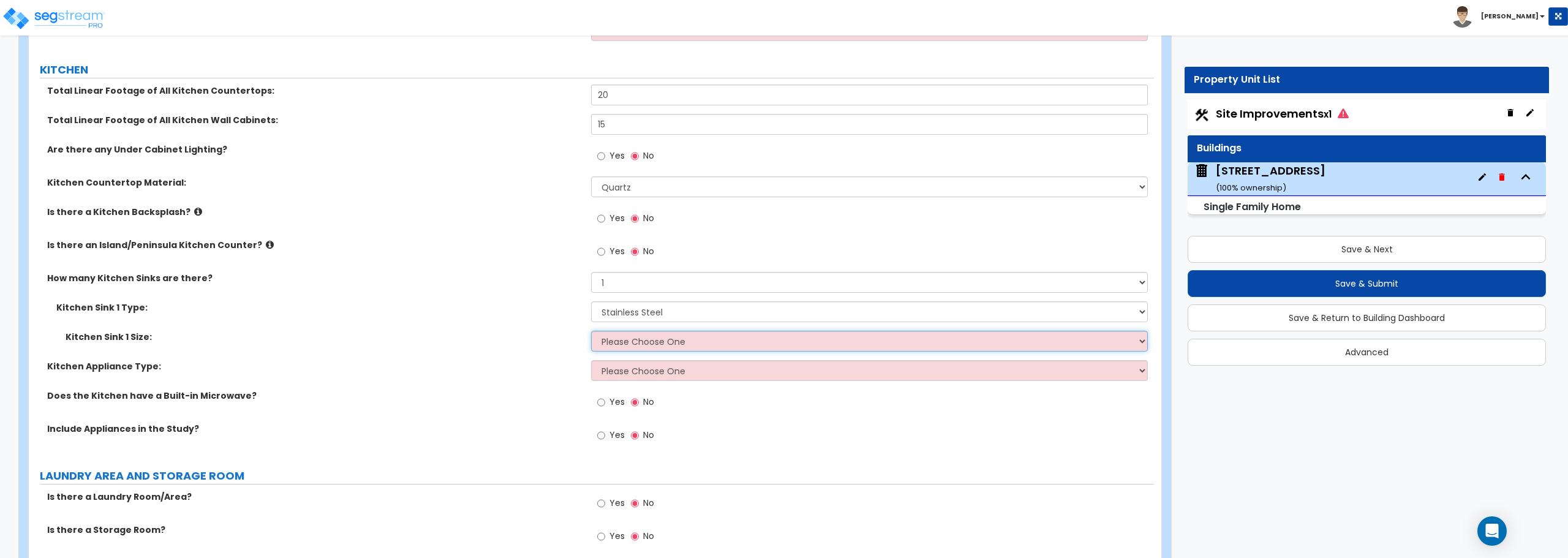
click at [651, 346] on select "Please Choose One Single Sink Double Sink" at bounding box center [870, 341] width 556 height 21
click at [591, 331] on select "Please Choose One Single Sink Double Sink" at bounding box center [870, 341] width 556 height 21
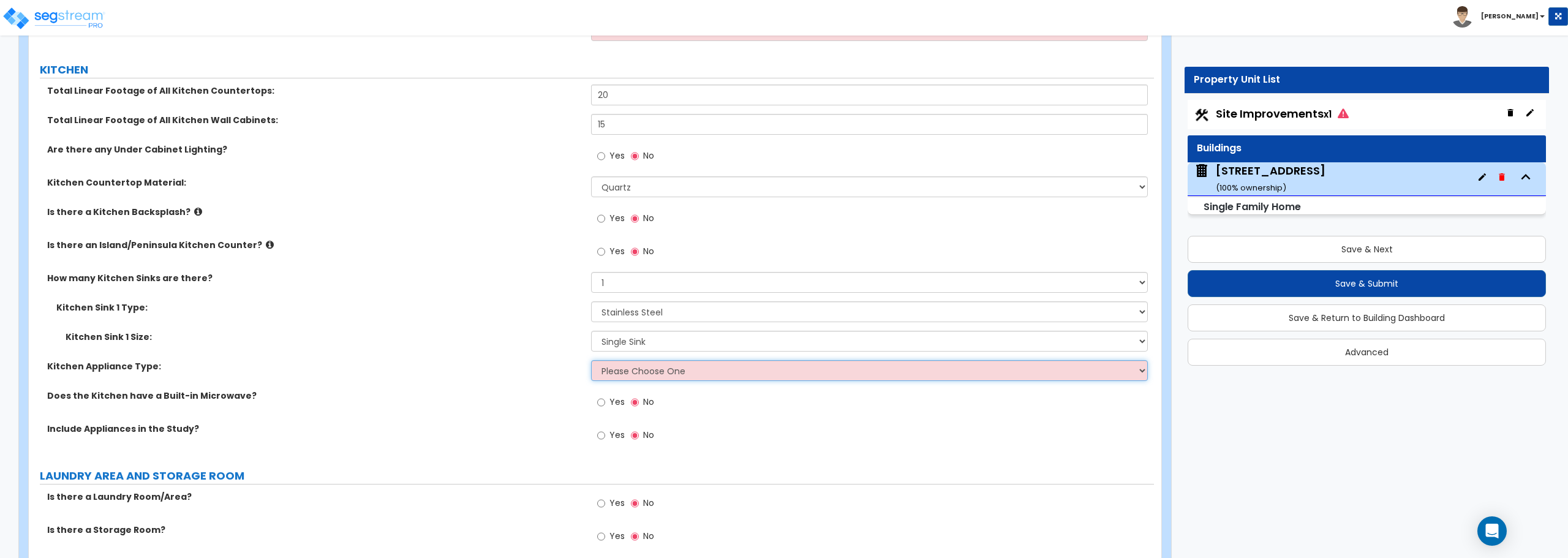
click at [651, 375] on select "Please Choose One Gas Electric" at bounding box center [870, 370] width 556 height 21
click at [646, 346] on select "Please Choose One Single Sink Double Sink" at bounding box center [870, 341] width 556 height 21
select select "2"
click at [591, 331] on select "Please Choose One Single Sink Double Sink" at bounding box center [870, 341] width 556 height 21
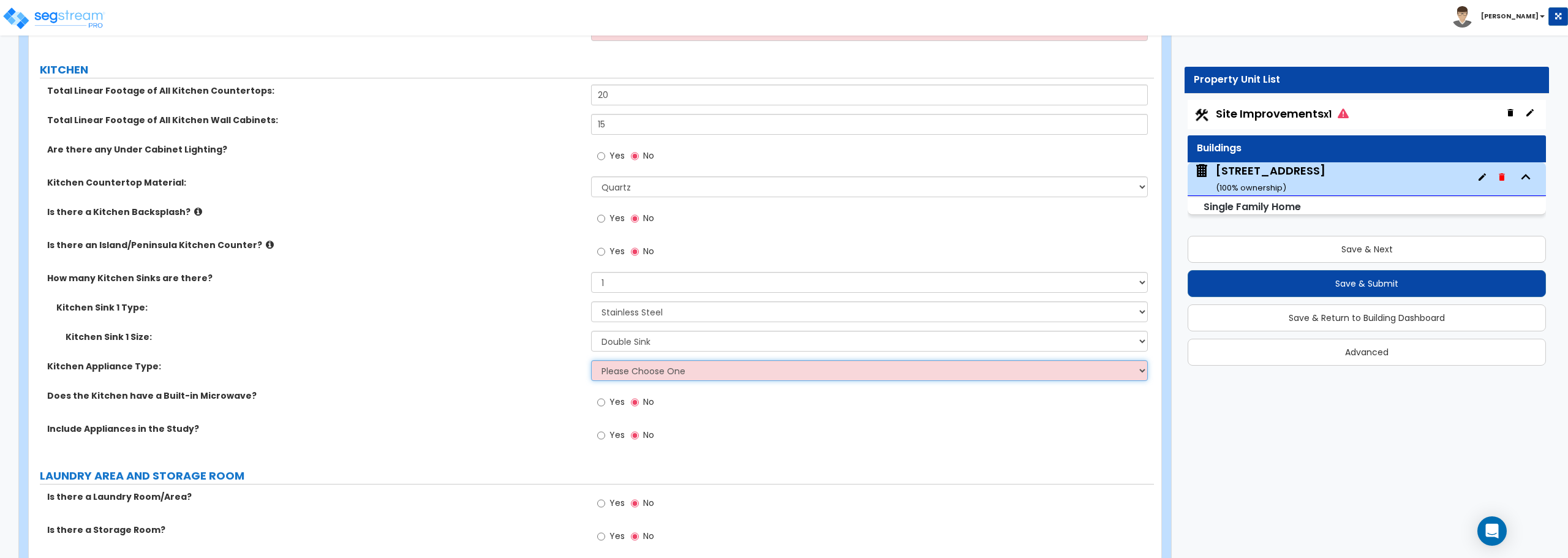
click at [650, 370] on select "Please Choose One Gas Electric" at bounding box center [870, 370] width 556 height 21
select select "2"
click at [591, 360] on select "Please Choose One Gas Electric" at bounding box center [870, 370] width 556 height 21
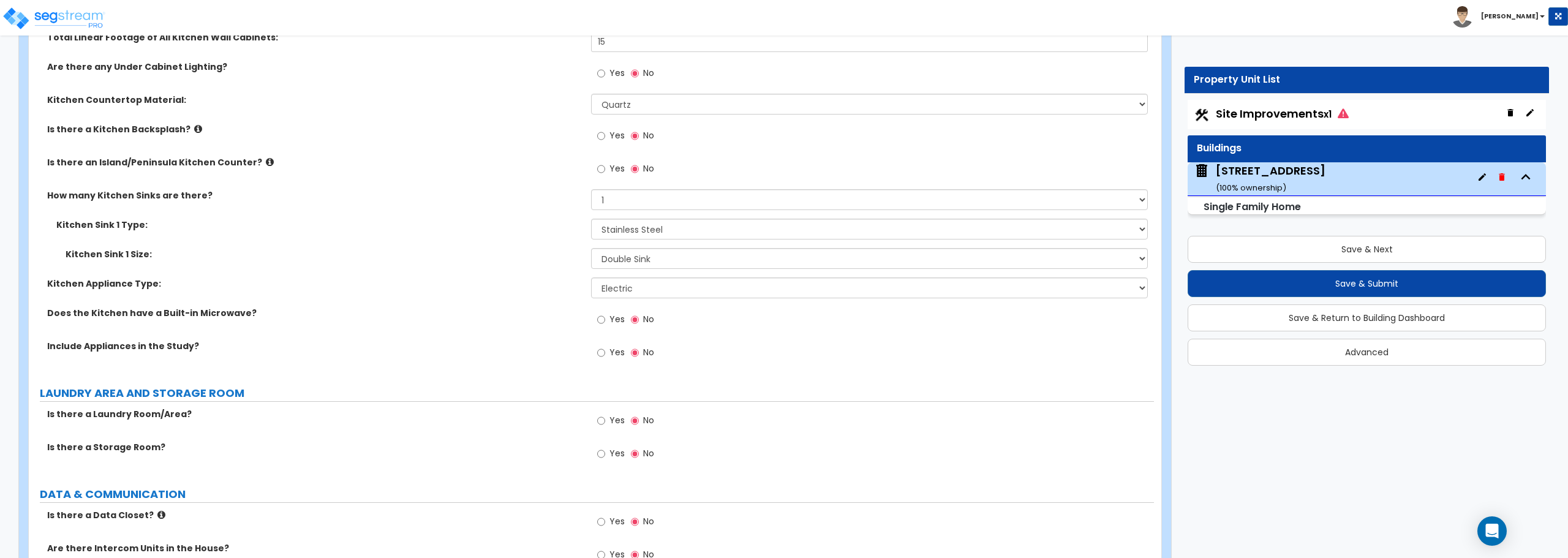
scroll to position [4288, 0]
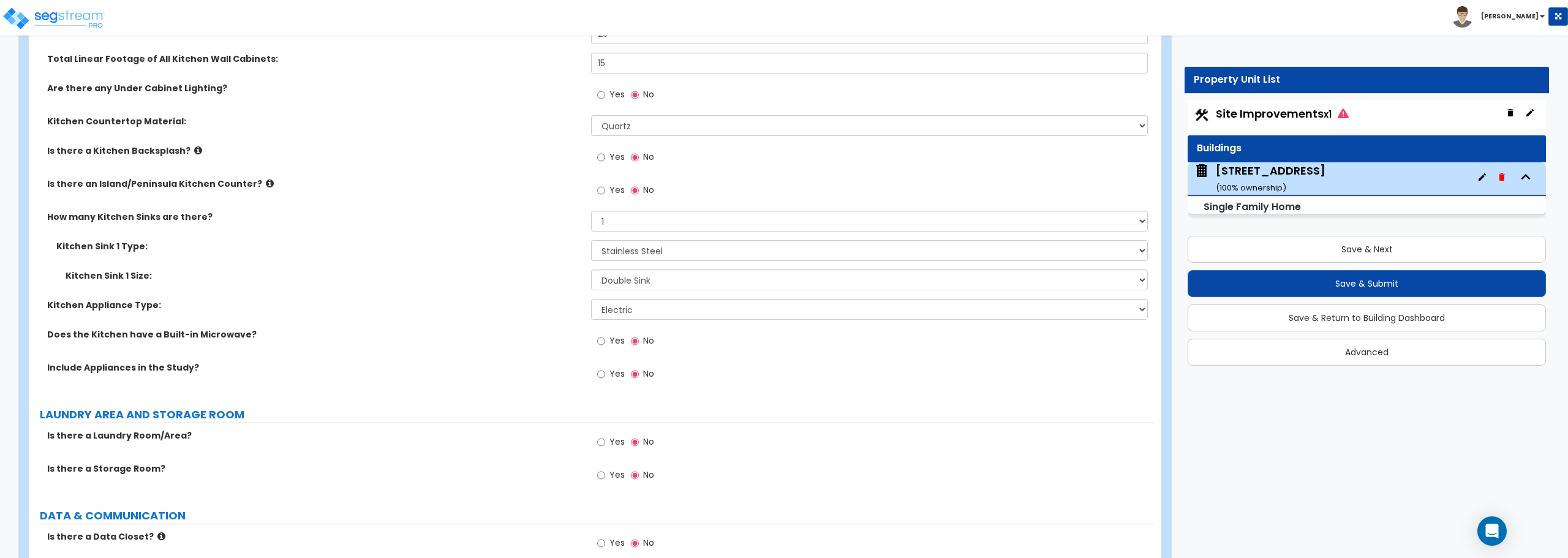
click at [402, 135] on div "Kitchen Countertop Material: Please Choose One Plastic Laminate Solid Surface S…" at bounding box center [591, 130] width 1125 height 30
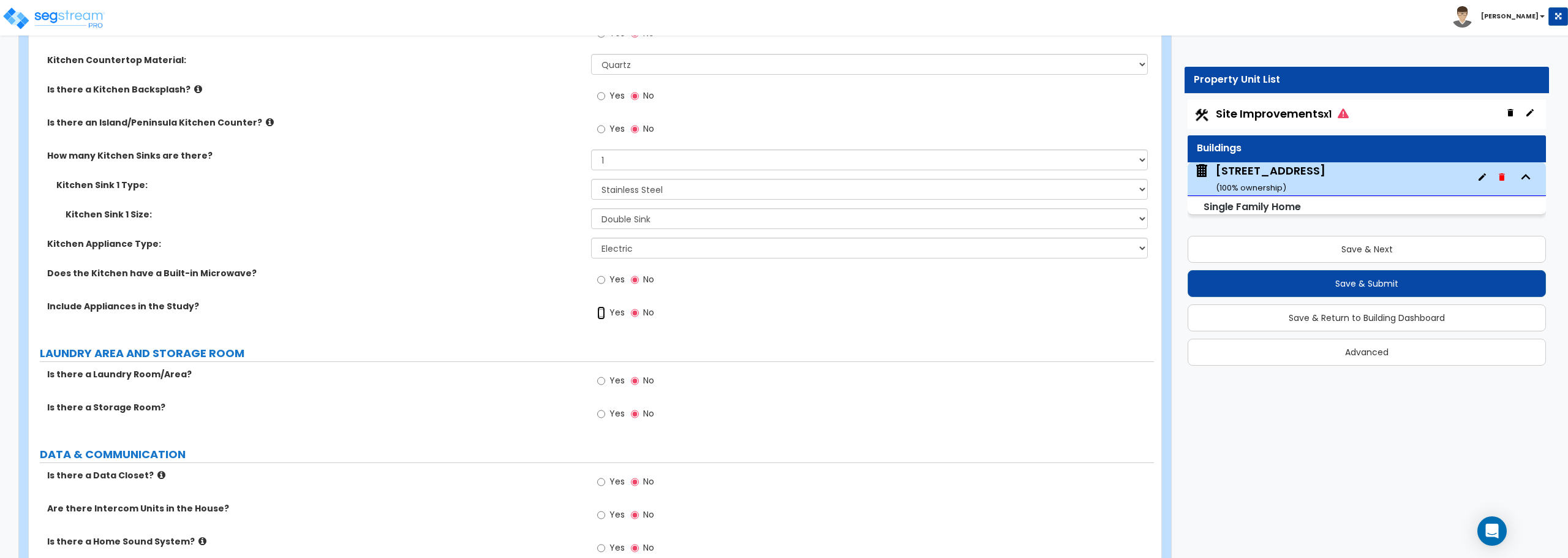
click at [604, 311] on input "Yes" at bounding box center [601, 312] width 8 height 13
radio input "true"
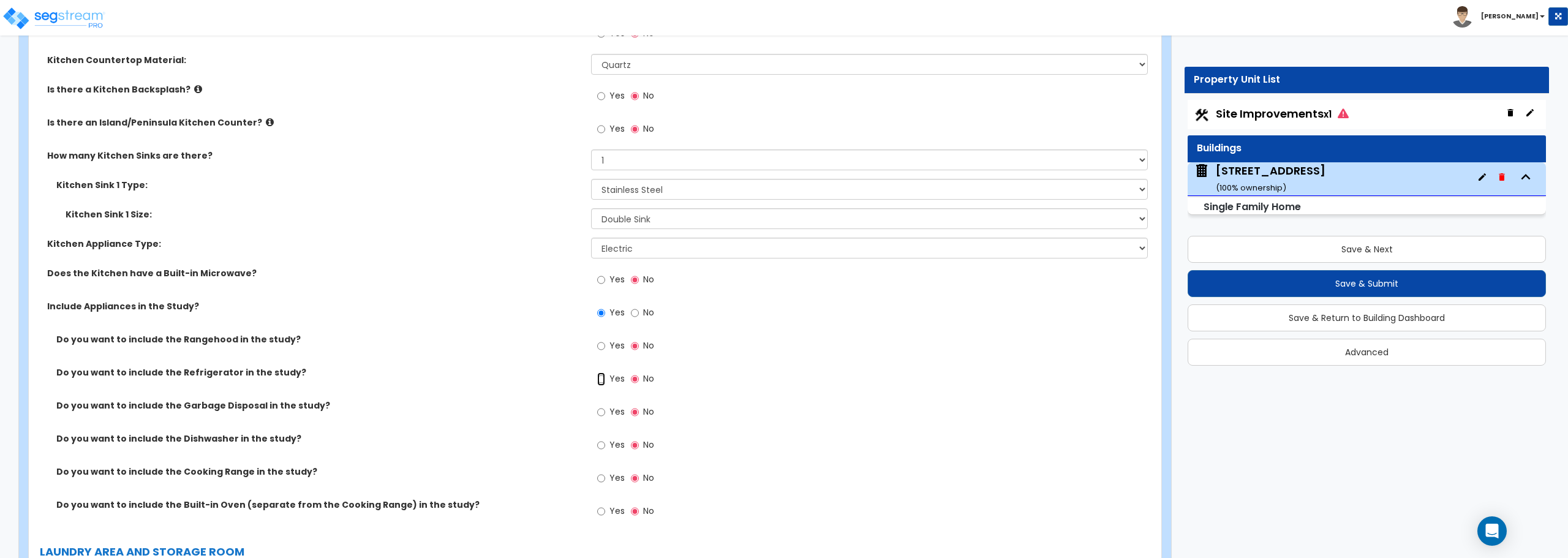
click at [601, 381] on input "Yes" at bounding box center [601, 378] width 8 height 13
radio input "true"
click at [601, 411] on input "Yes" at bounding box center [601, 411] width 8 height 13
radio input "true"
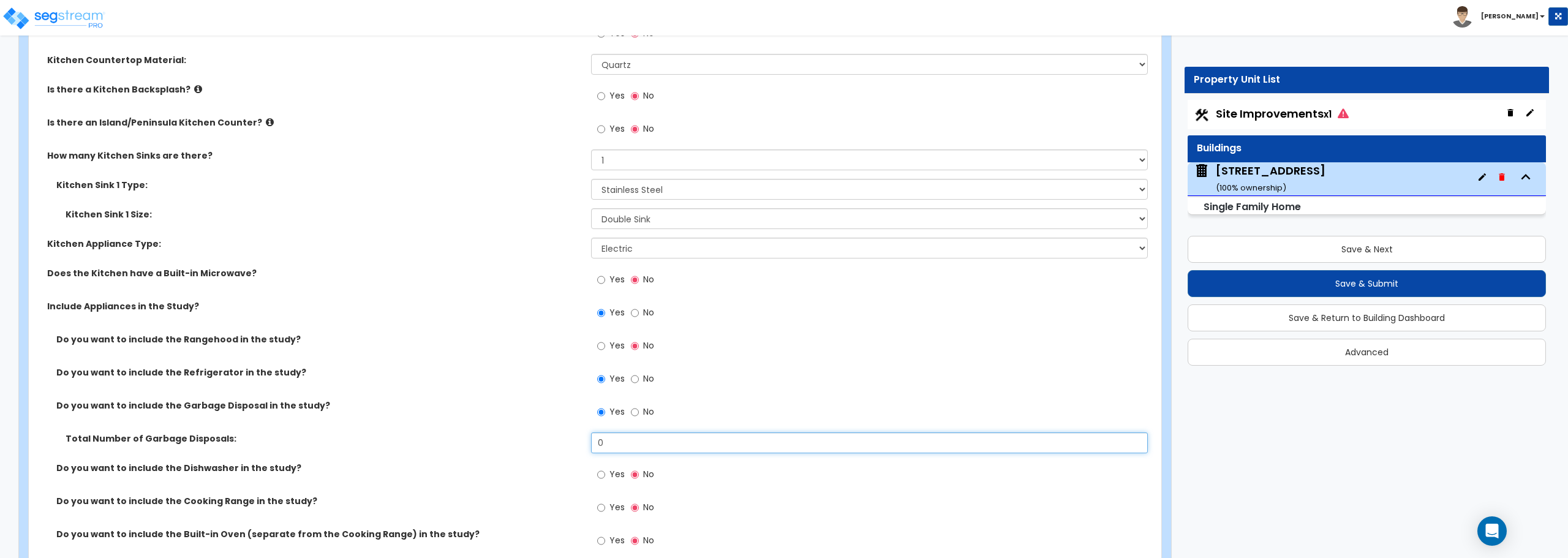
drag, startPoint x: 616, startPoint y: 444, endPoint x: 551, endPoint y: 429, distance: 66.7
click at [544, 439] on div "Total Number of Garbage Disposals: 0" at bounding box center [591, 447] width 1125 height 30
type input "1"
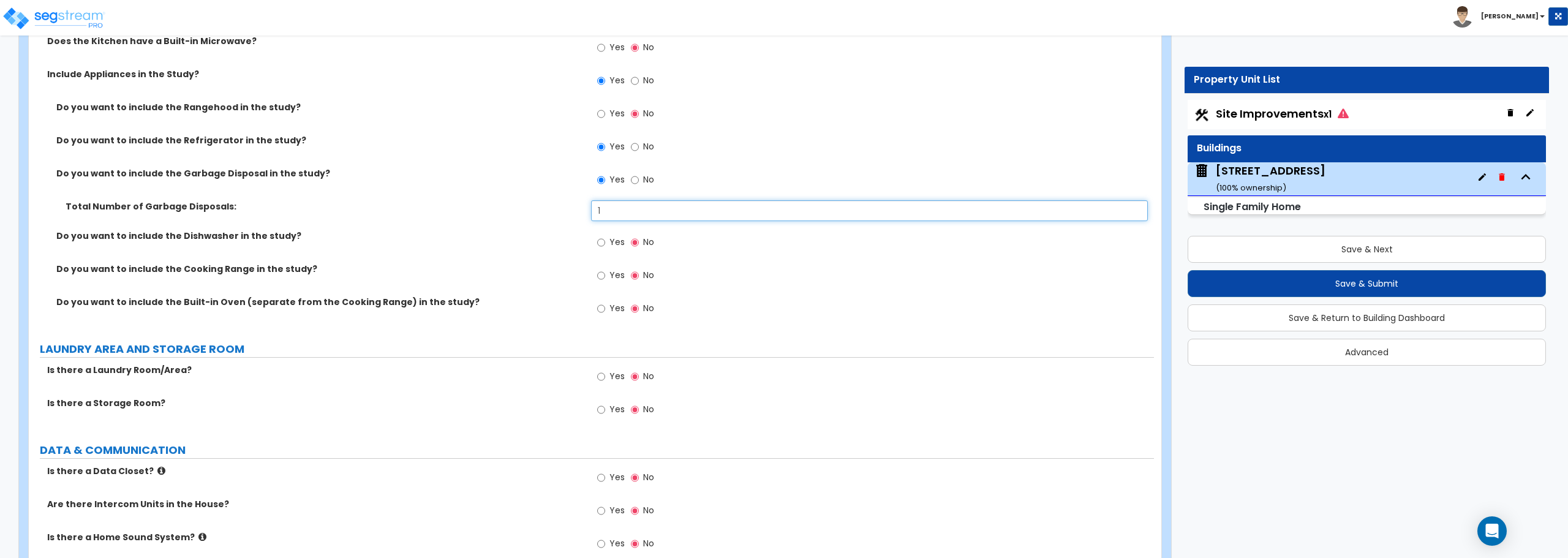
scroll to position [4594, 0]
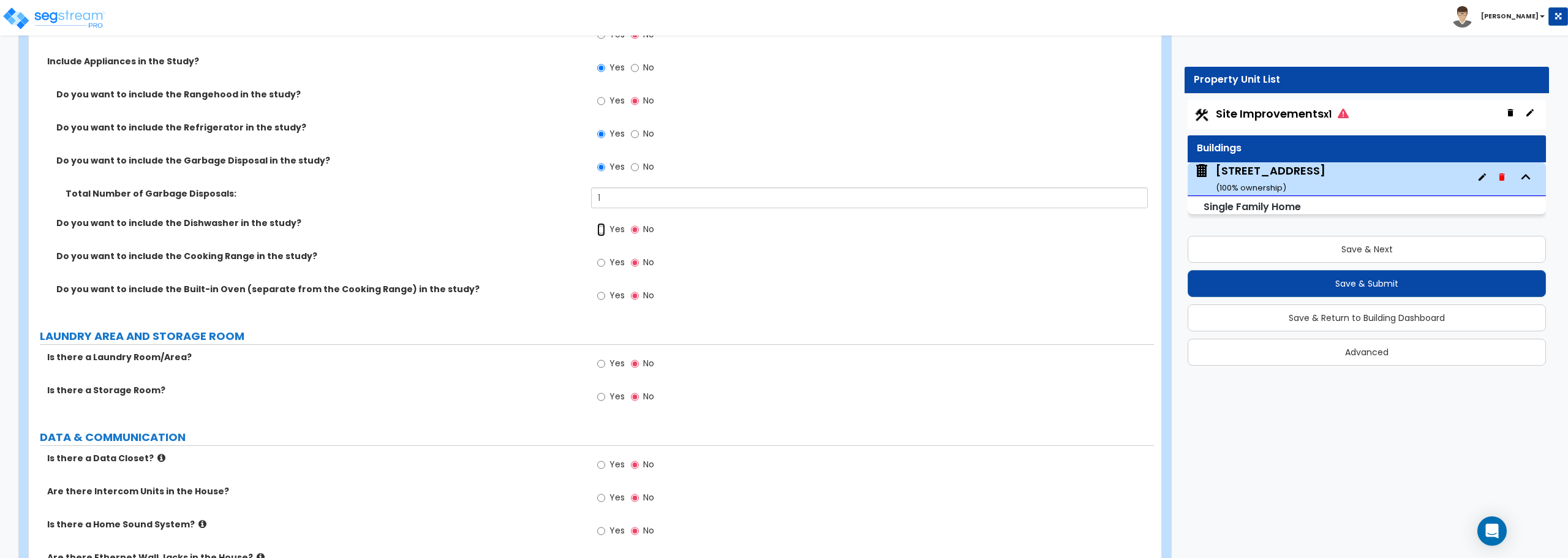
click at [604, 229] on input "Yes" at bounding box center [601, 229] width 8 height 13
radio input "true"
click at [604, 262] on input "Yes" at bounding box center [601, 262] width 8 height 13
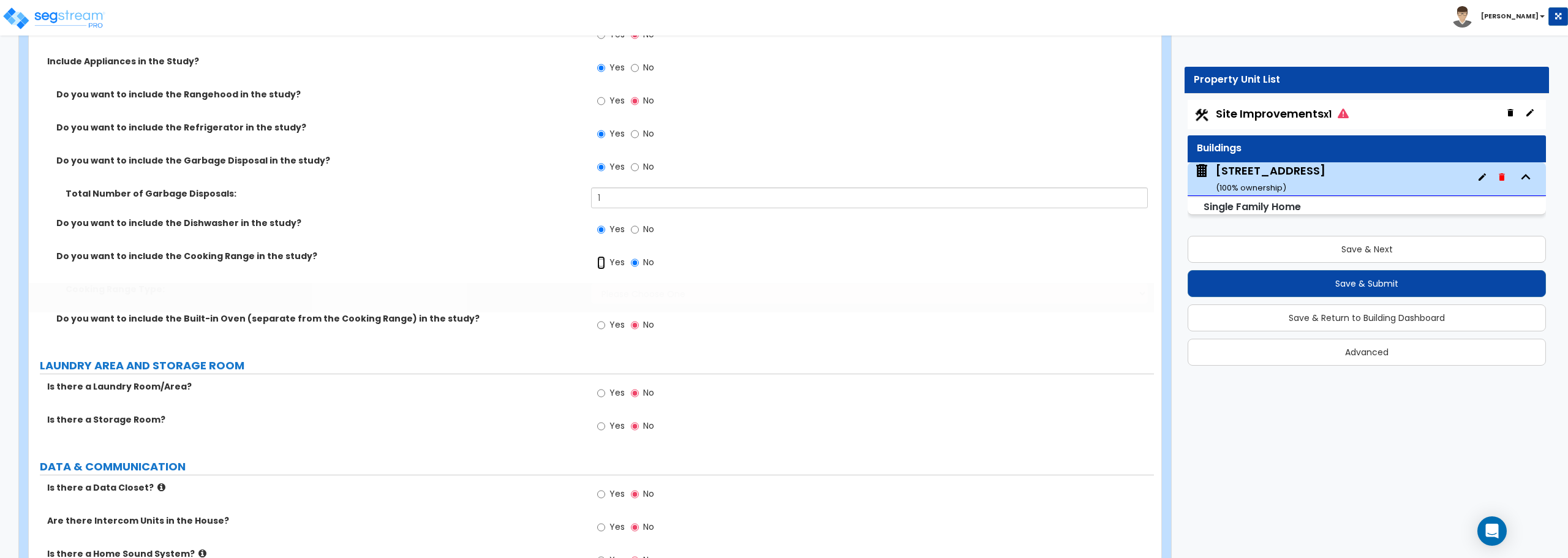
radio input "true"
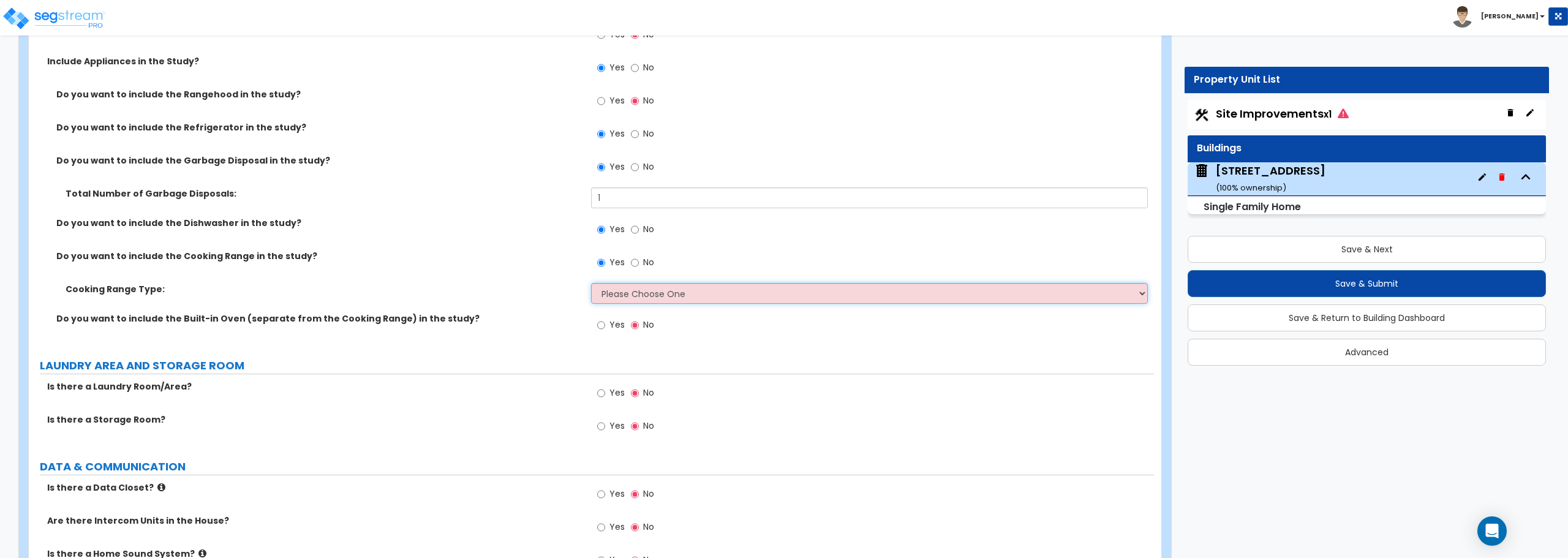
click at [652, 295] on select "Please Choose One Cook Top Only Range with Oven" at bounding box center [870, 294] width 556 height 21
select select "2"
click at [591, 283] on select "Please Choose One Cook Top Only Range with Oven" at bounding box center [870, 294] width 556 height 21
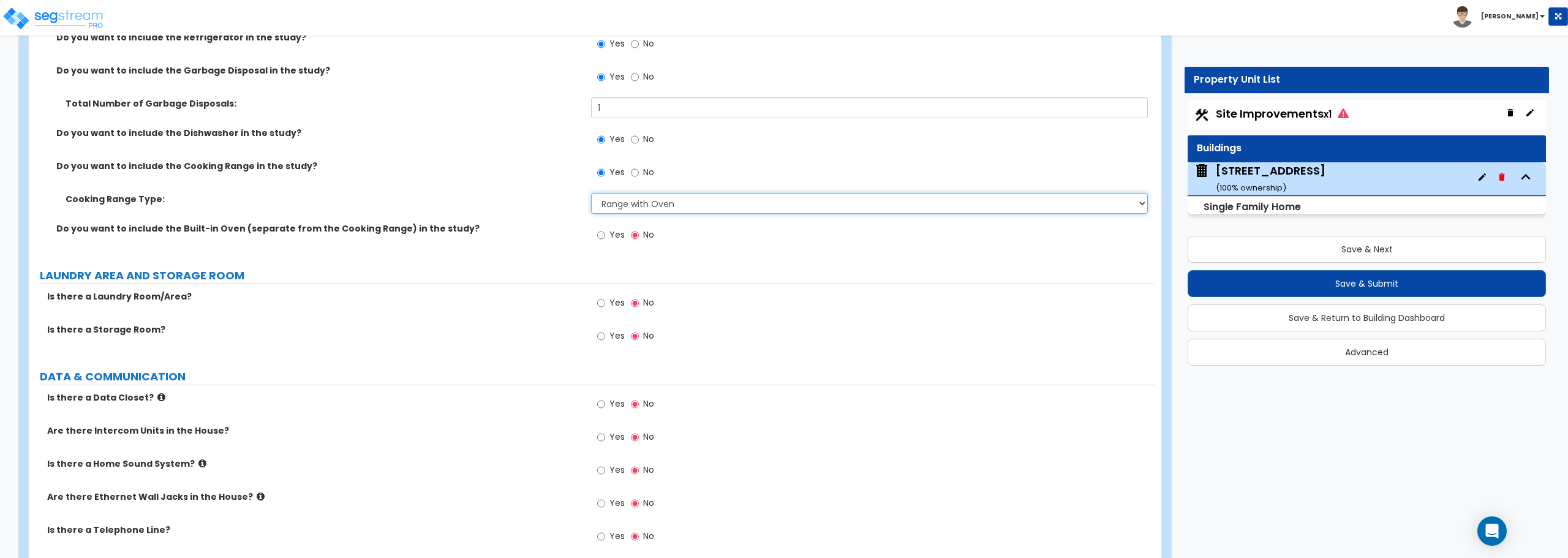
scroll to position [4839, 0]
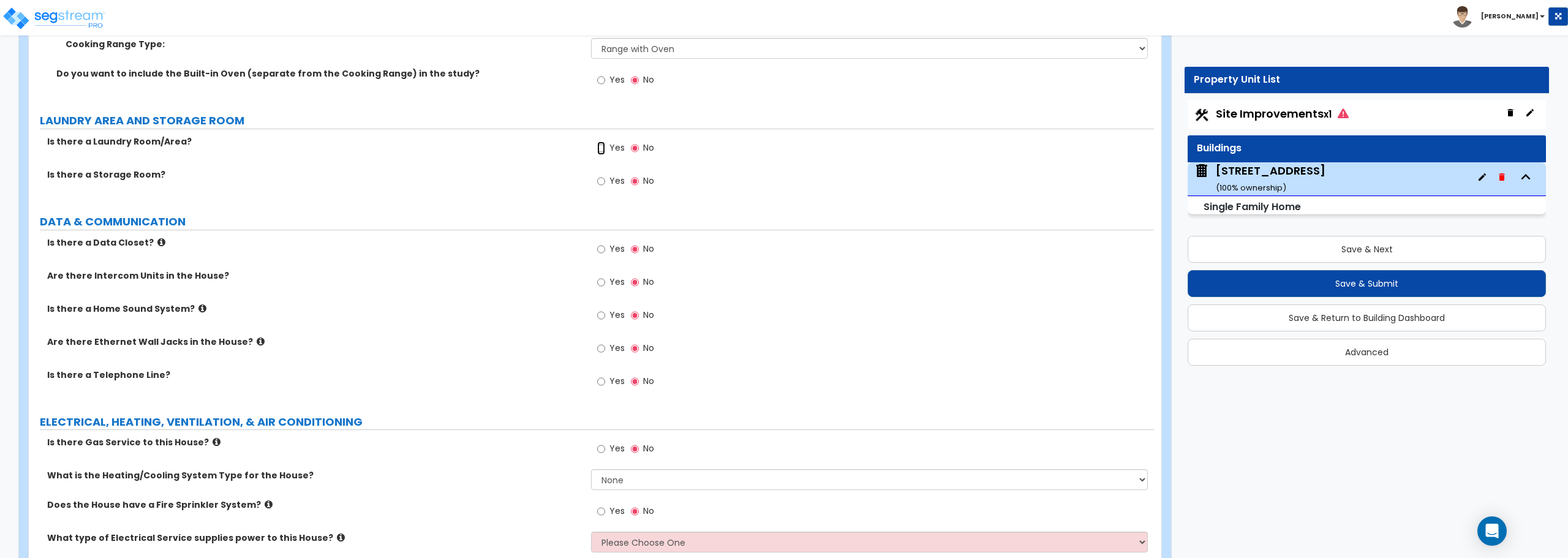
click at [605, 148] on input "Yes" at bounding box center [601, 147] width 8 height 13
radio input "true"
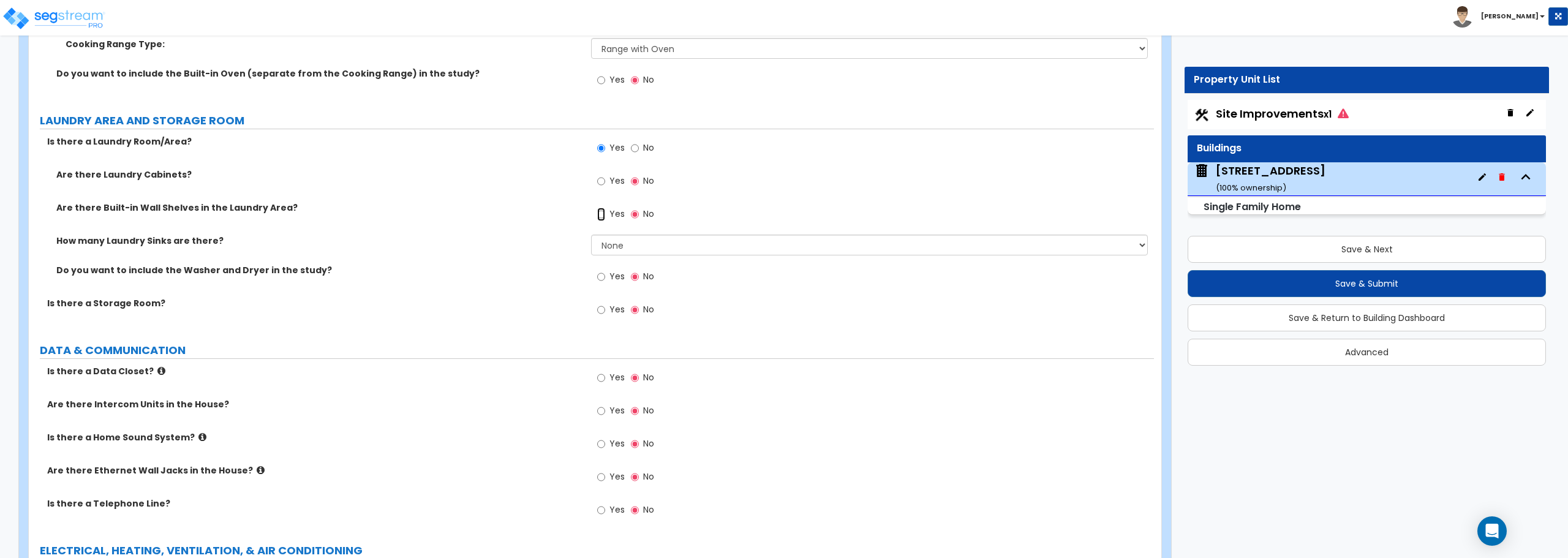
click at [601, 212] on input "Yes" at bounding box center [601, 214] width 8 height 13
radio input "true"
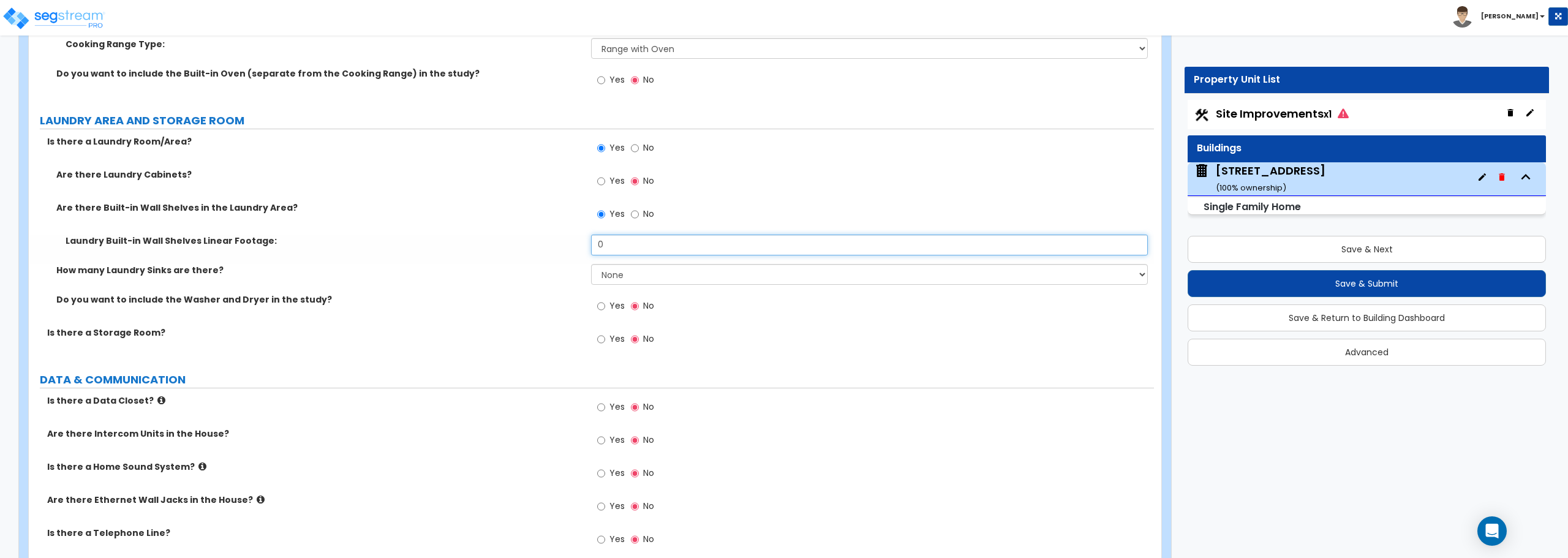
drag, startPoint x: 617, startPoint y: 247, endPoint x: 531, endPoint y: 238, distance: 86.5
click at [533, 247] on div "Laundry Built-in Wall Shelves Linear Footage: 0" at bounding box center [591, 249] width 1125 height 30
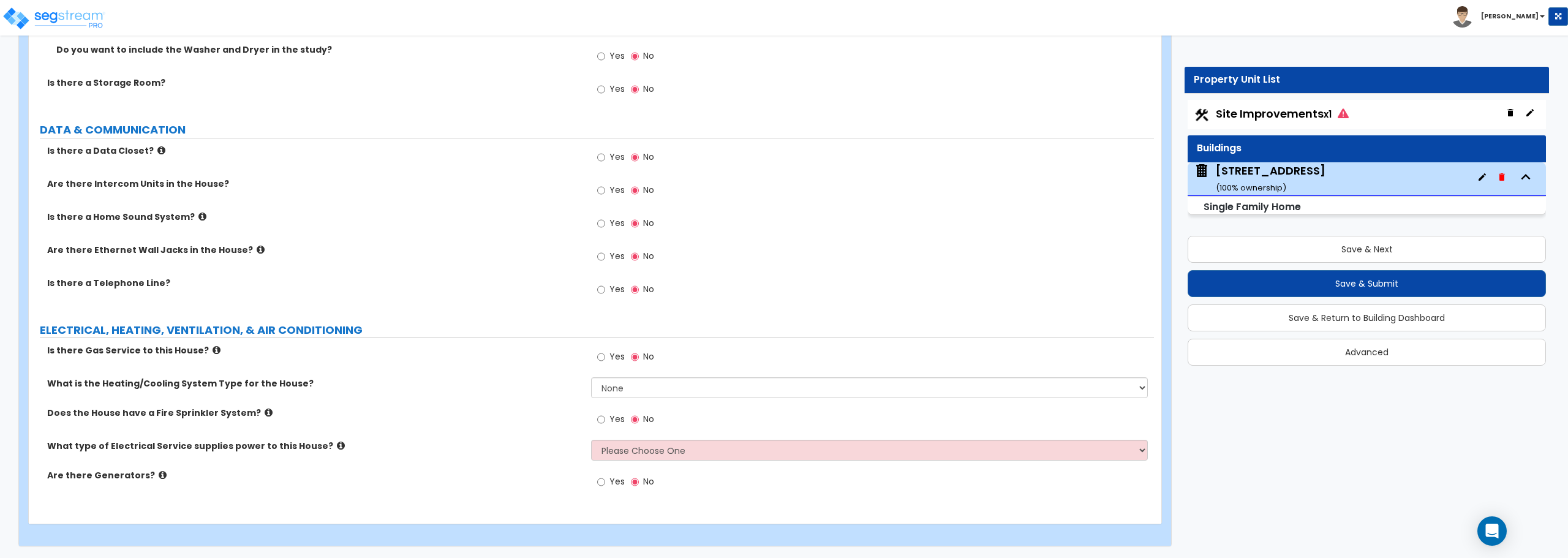
scroll to position [5090, 0]
type input "7"
click at [622, 388] on select "None Heat Only Centralized Heating & Cooling Thru Wall Air Conditioners Mini Sp…" at bounding box center [870, 387] width 556 height 21
select select "2"
click at [591, 376] on select "None Heat Only Centralized Heating & Cooling Thru Wall Air Conditioners Mini Sp…" at bounding box center [870, 387] width 556 height 21
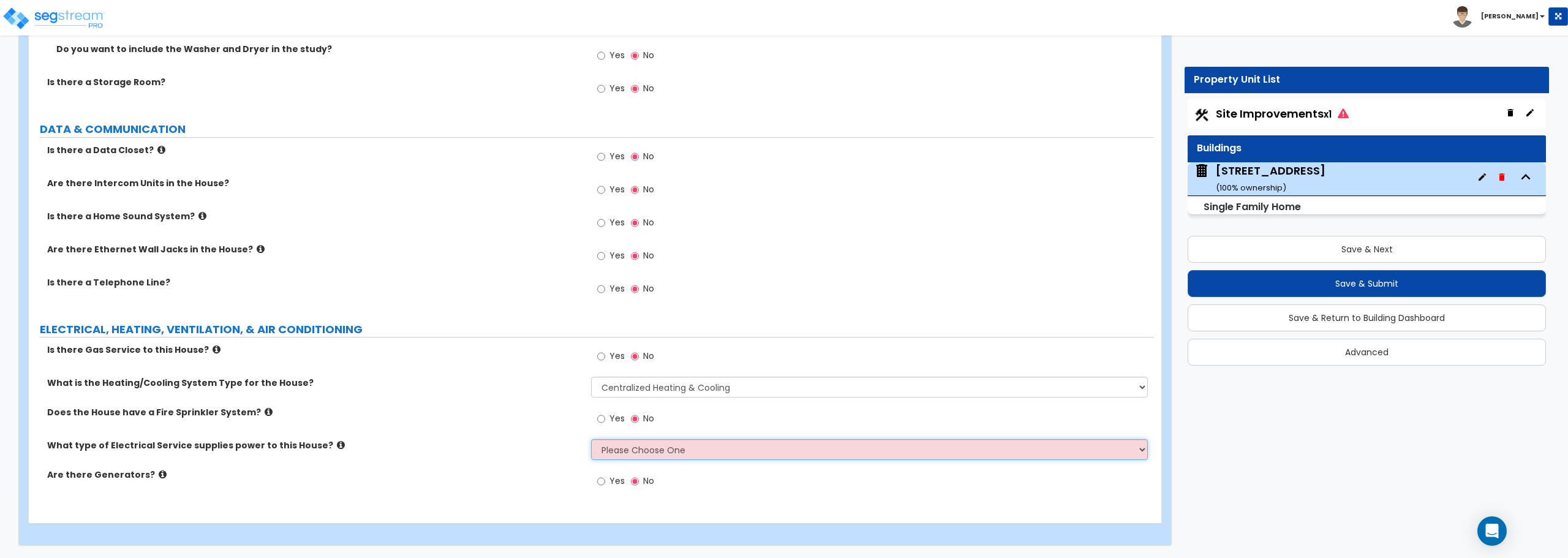
click at [609, 451] on select "Please Choose One Overhead Underground" at bounding box center [870, 450] width 556 height 21
select select "1"
click at [591, 440] on select "Please Choose One Overhead Underground" at bounding box center [870, 450] width 556 height 21
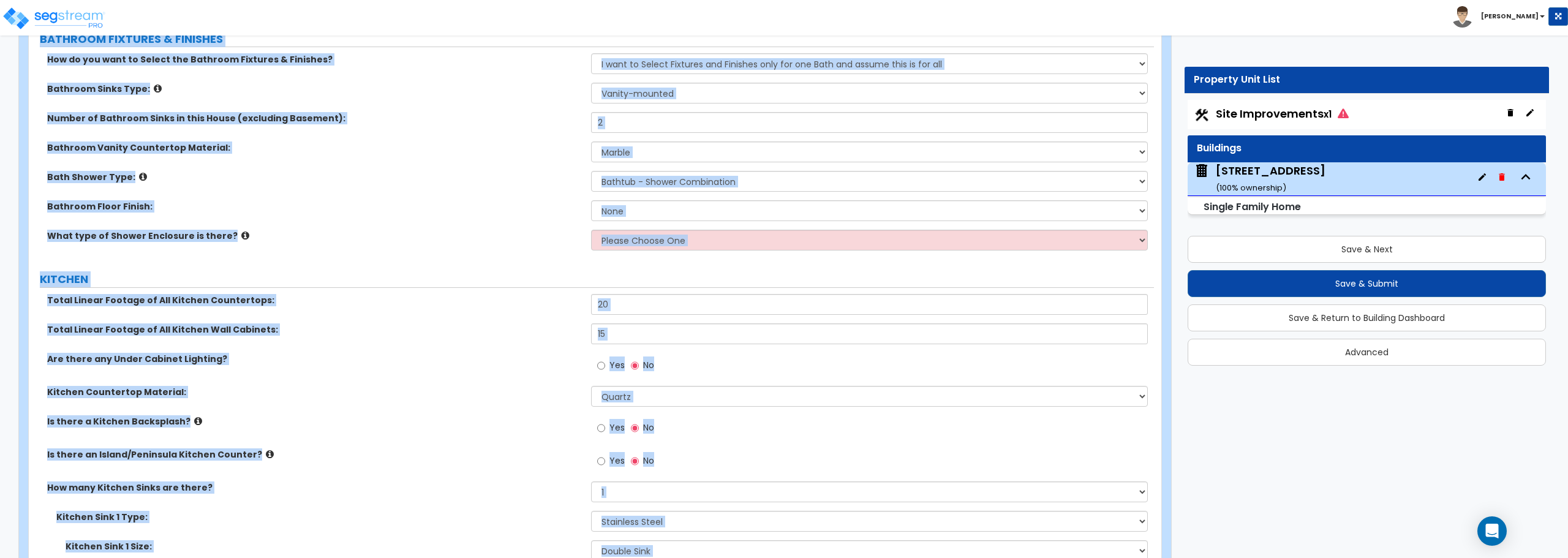
click at [505, 325] on label "Total Linear Footage of All Kitchen Wall Cabinets:" at bounding box center [314, 330] width 534 height 12
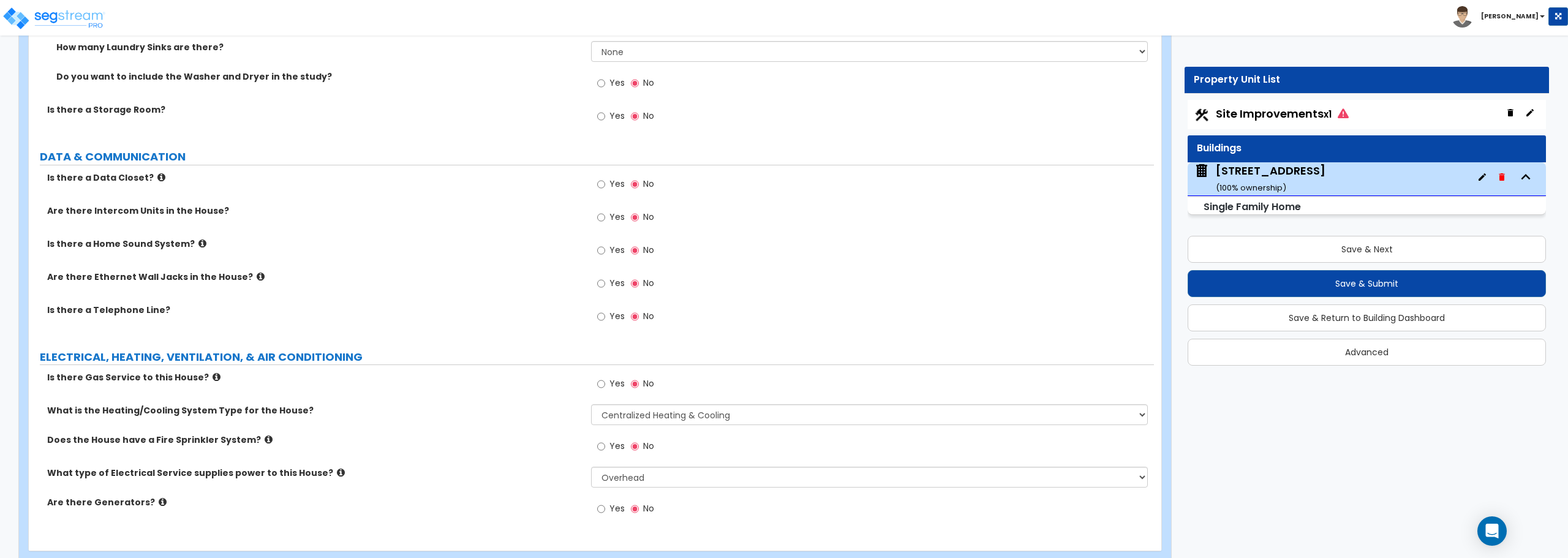
scroll to position [5090, 0]
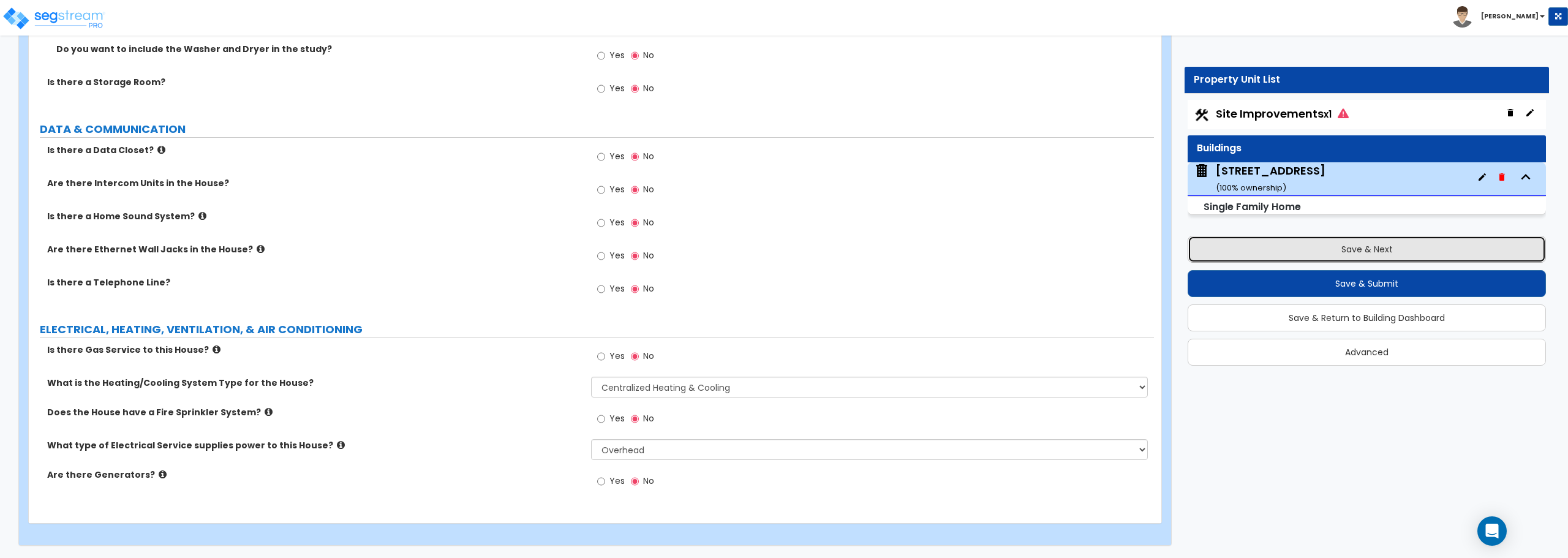
click at [1351, 253] on button "Save & Next" at bounding box center [1367, 249] width 358 height 27
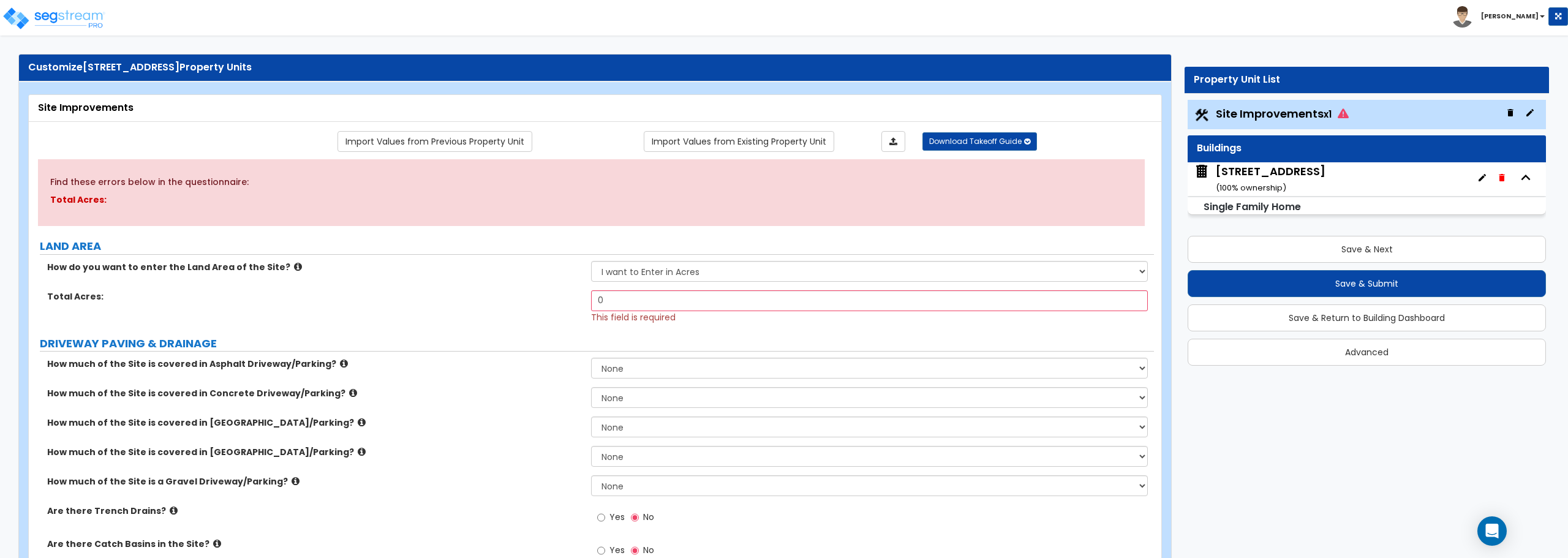
scroll to position [0, 0]
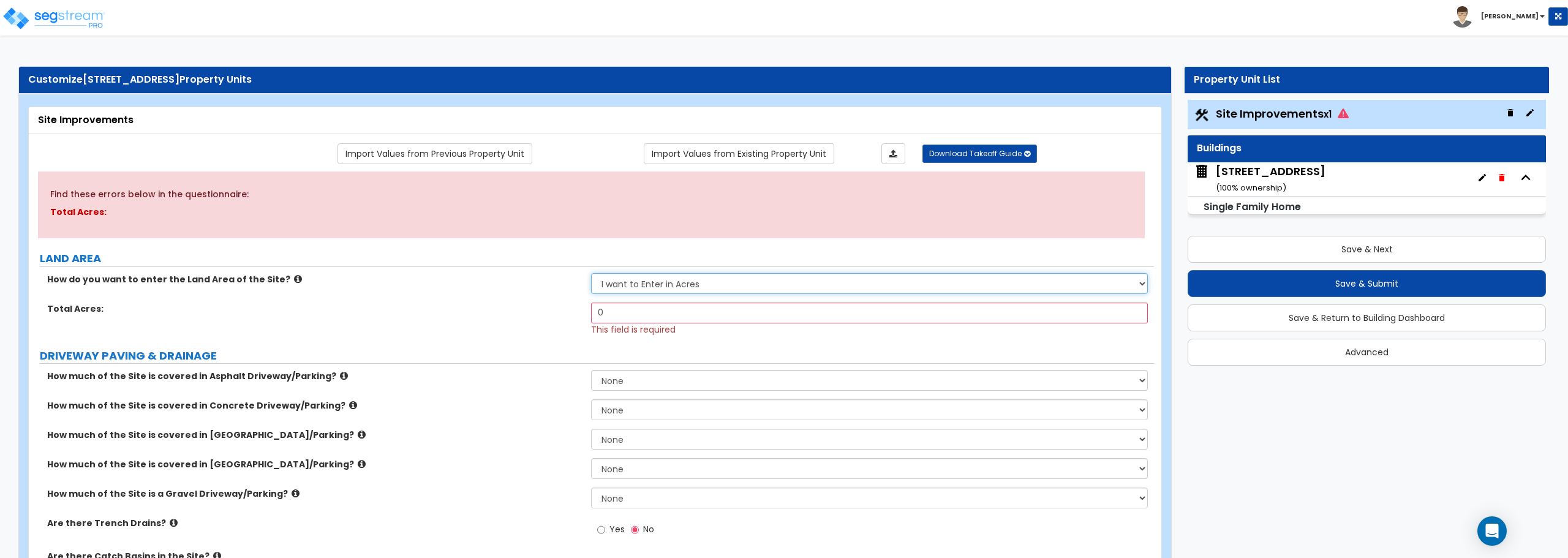
click at [632, 283] on select "I want to Enter in Acres I want to Enter in Square Feet" at bounding box center [870, 283] width 556 height 21
select select "2"
click at [591, 273] on select "I want to Enter in Acres I want to Enter in Square Feet" at bounding box center [870, 283] width 556 height 21
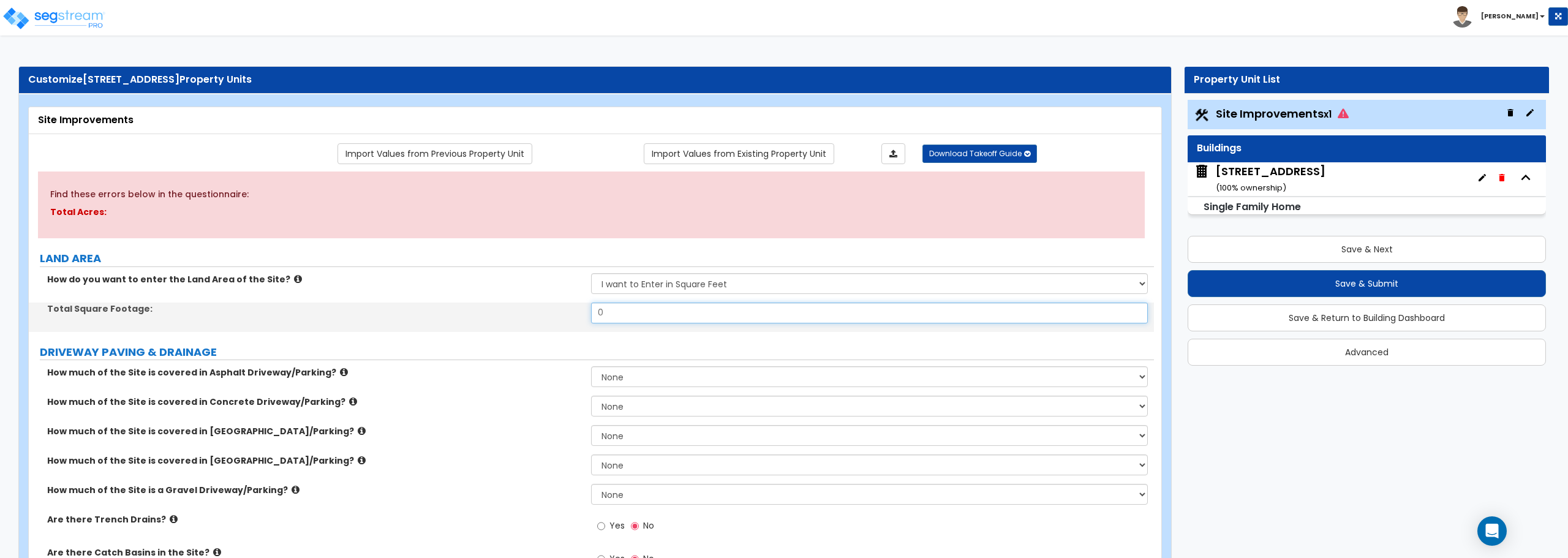
click at [650, 313] on input "0" at bounding box center [870, 313] width 556 height 21
drag, startPoint x: 650, startPoint y: 312, endPoint x: 567, endPoint y: 310, distance: 83.0
click at [567, 310] on div "Total Square Footage: 0" at bounding box center [591, 318] width 1125 height 30
type input "7,611"
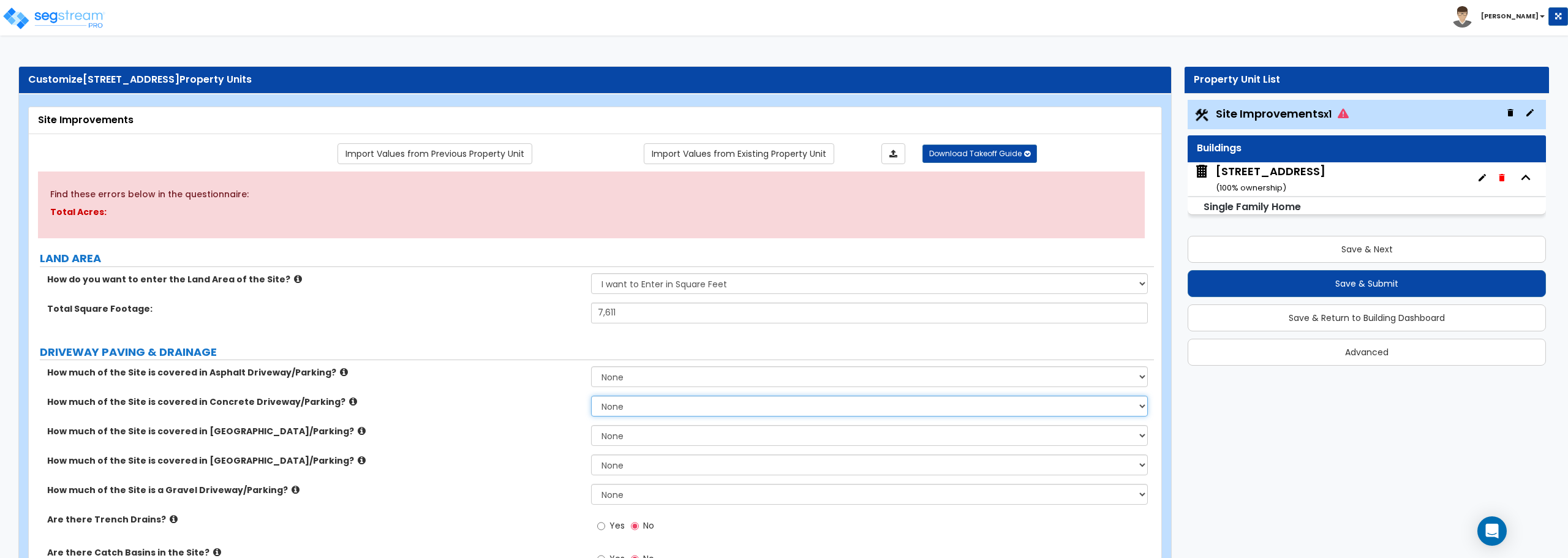
click at [641, 403] on select "None I want to Enter an Approximate Percentage I want to Enter the Square Foota…" at bounding box center [870, 406] width 556 height 21
select select "2"
click at [591, 396] on select "None I want to Enter an Approximate Percentage I want to Enter the Square Foota…" at bounding box center [870, 406] width 556 height 21
drag, startPoint x: 633, startPoint y: 441, endPoint x: 577, endPoint y: 443, distance: 56.0
click at [577, 443] on div "Total Square Footage of Concrete Driveway/Parking: 0" at bounding box center [591, 440] width 1125 height 30
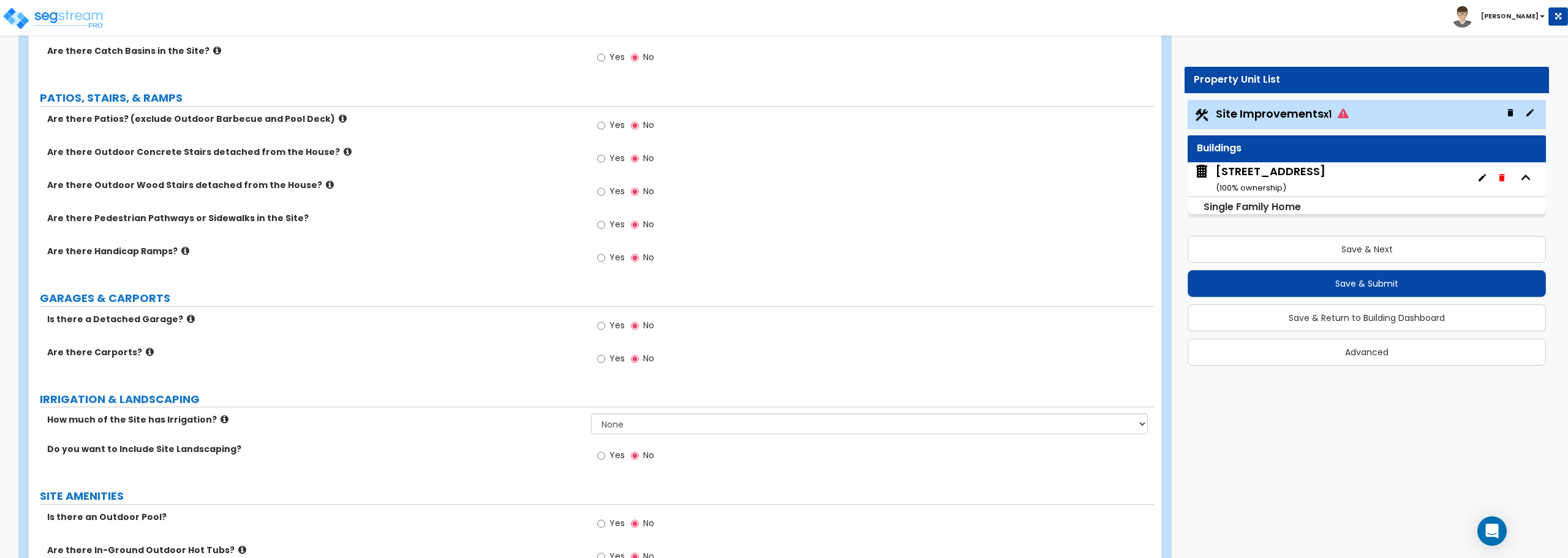
scroll to position [551, 0]
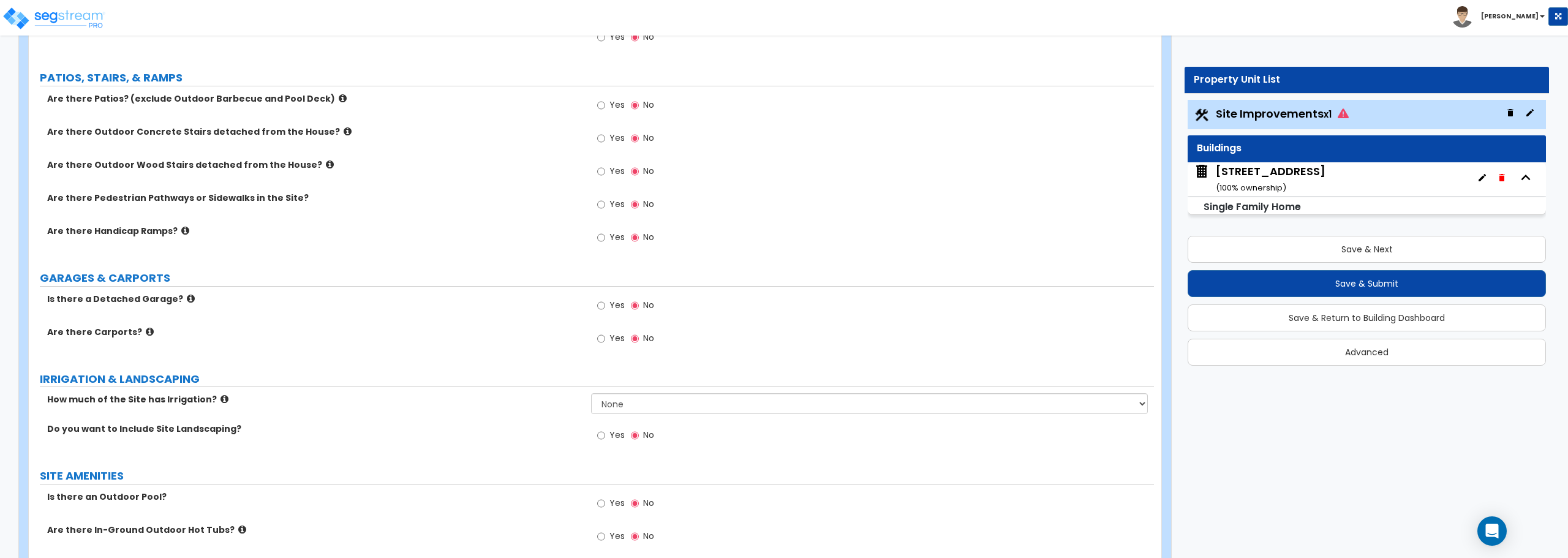
type input "690"
click at [596, 106] on div "Yes No" at bounding box center [626, 106] width 69 height 28
click at [604, 104] on input "Yes" at bounding box center [601, 104] width 8 height 13
radio input "true"
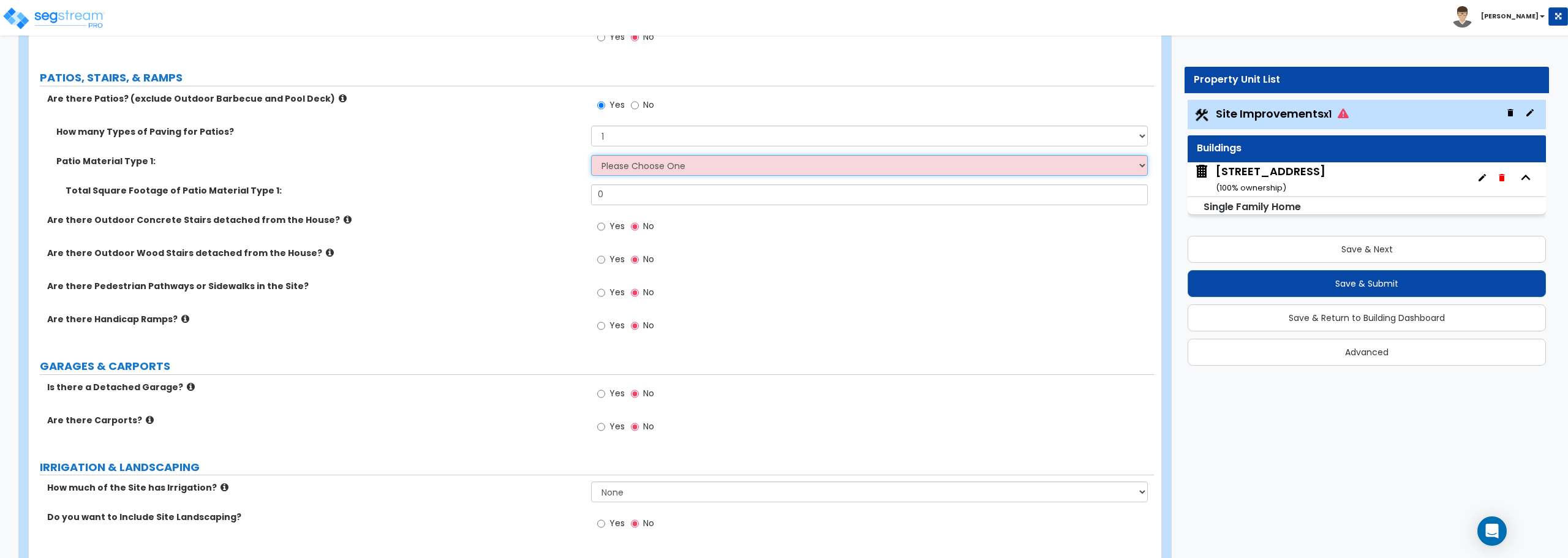
click at [648, 168] on select "Please Choose One Bare Concrete Stamped Concrete Brick Pavers Stone Pavers Tile…" at bounding box center [870, 166] width 556 height 21
select select "1"
click at [591, 155] on select "Please Choose One Bare Concrete Stamped Concrete Brick Pavers Stone Pavers Tile…" at bounding box center [870, 166] width 556 height 21
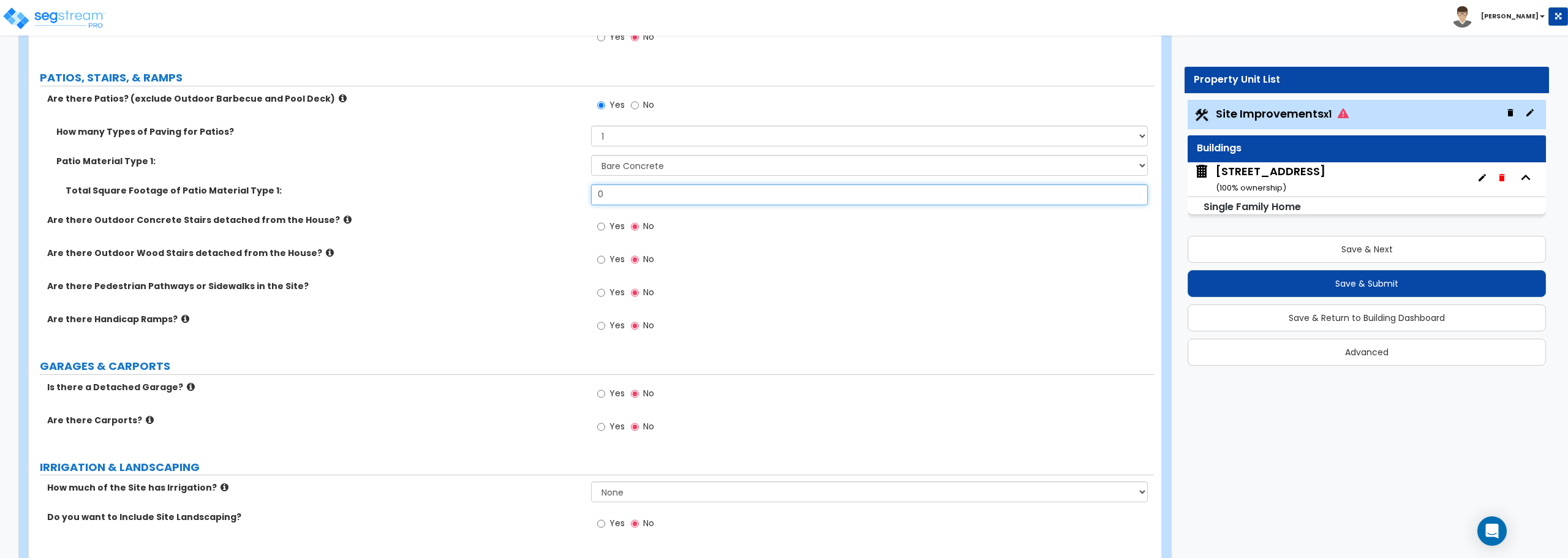
drag, startPoint x: 642, startPoint y: 197, endPoint x: 537, endPoint y: 182, distance: 106.1
click at [537, 182] on div "How many Types of Paving for Patios? 1 2 3 4 Patio Material Type 1: Please Choo…" at bounding box center [591, 169] width 1106 height 89
type input "95"
click at [600, 293] on input "Yes" at bounding box center [601, 292] width 8 height 13
radio input "true"
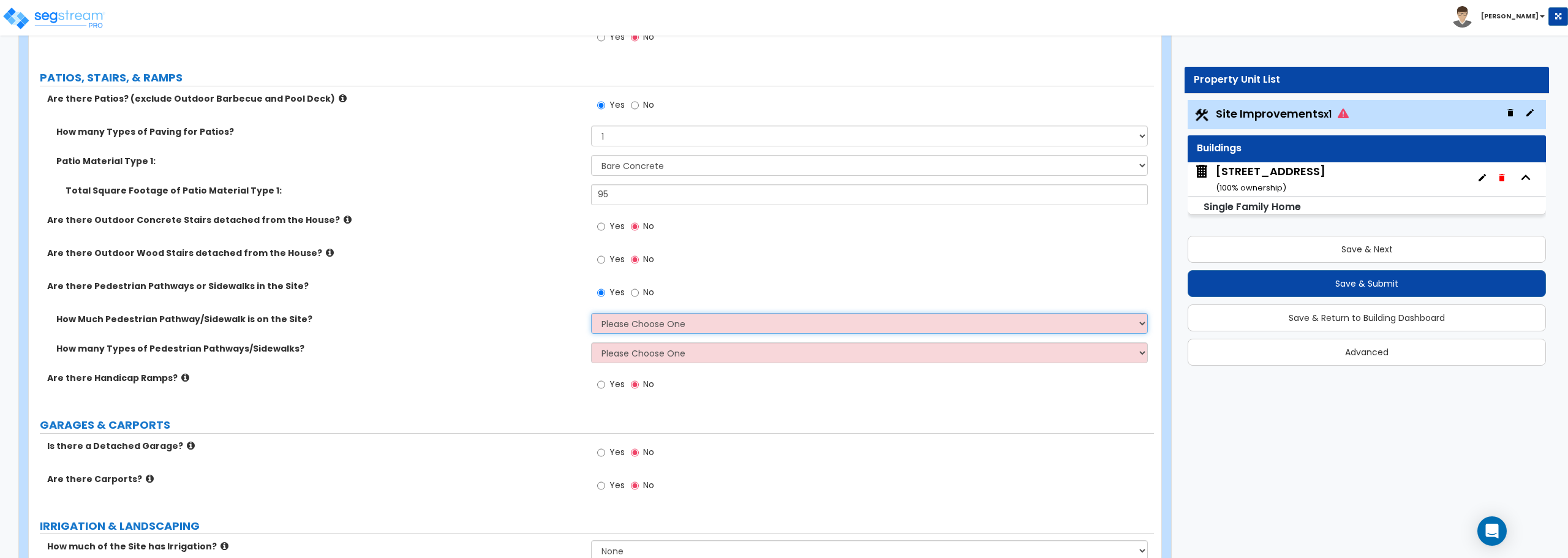
click at [604, 324] on select "Please Choose One I Don't Know, Please Estimate For Me Enter Linear Footage" at bounding box center [870, 324] width 556 height 21
select select "2"
click at [591, 313] on select "Please Choose One I Don't Know, Please Estimate For Me Enter Linear Footage" at bounding box center [870, 324] width 556 height 21
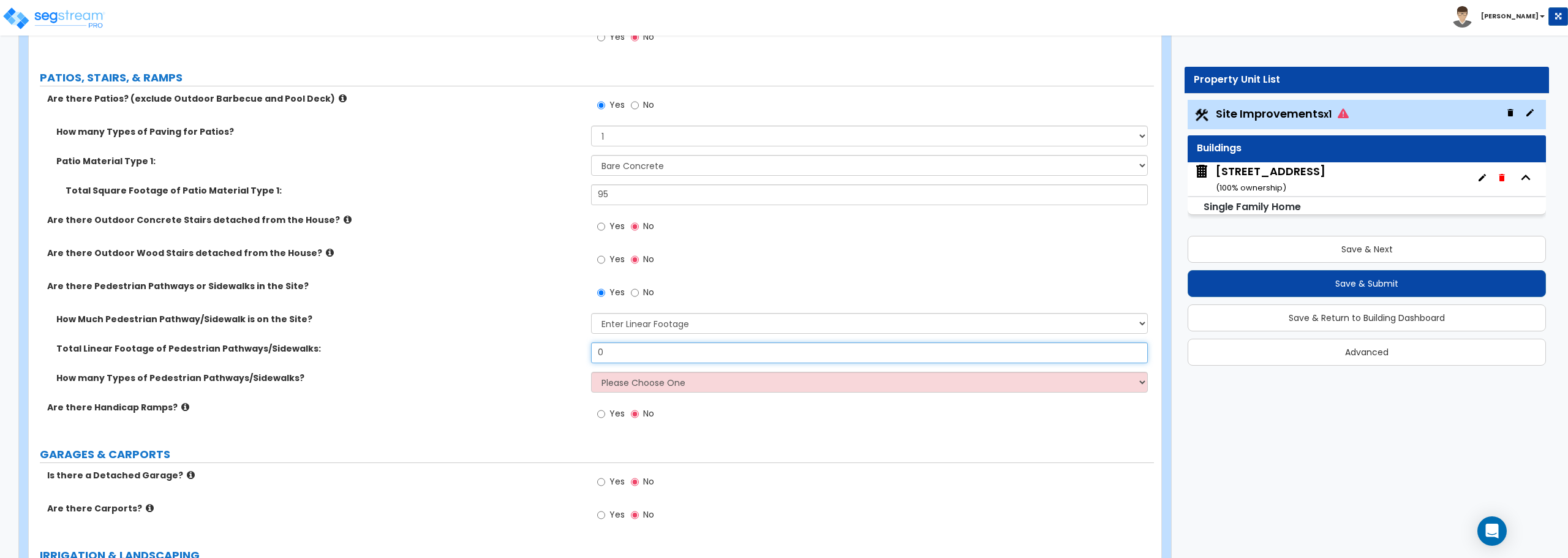
drag, startPoint x: 604, startPoint y: 346, endPoint x: 598, endPoint y: 338, distance: 10.0
click at [598, 344] on input "0" at bounding box center [870, 353] width 556 height 21
type input "20"
click at [600, 414] on input "Yes" at bounding box center [601, 413] width 8 height 13
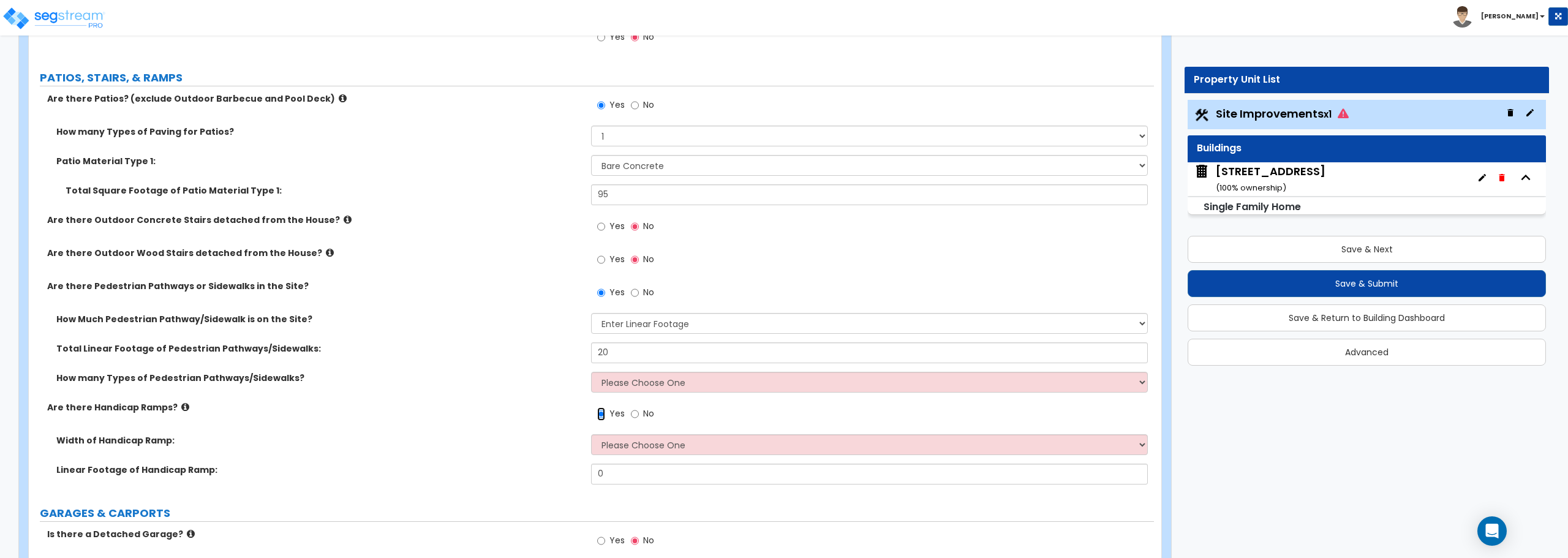
click at [599, 411] on input "Yes" at bounding box center [601, 413] width 8 height 13
click at [635, 417] on input "No" at bounding box center [634, 413] width 8 height 13
radio input "false"
radio input "true"
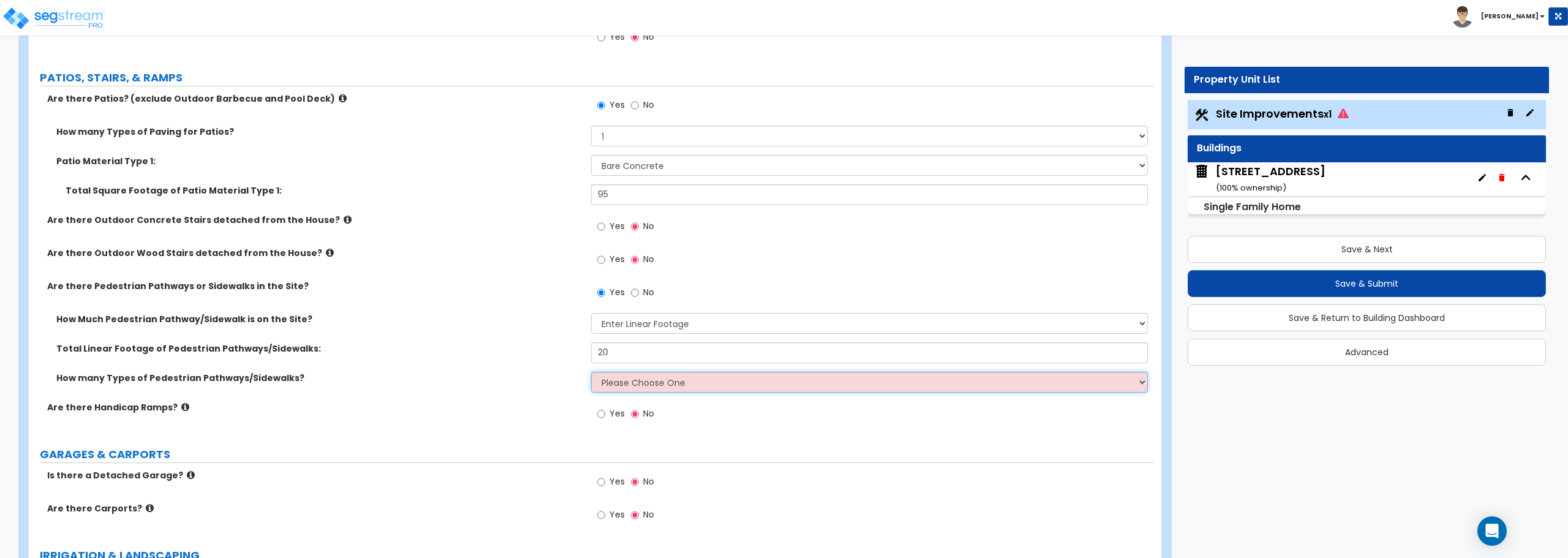
click at [638, 390] on select "Please Choose One 1 2 3" at bounding box center [870, 383] width 556 height 21
select select "1"
click at [591, 372] on select "Please Choose One 1 2 3" at bounding box center [870, 383] width 556 height 21
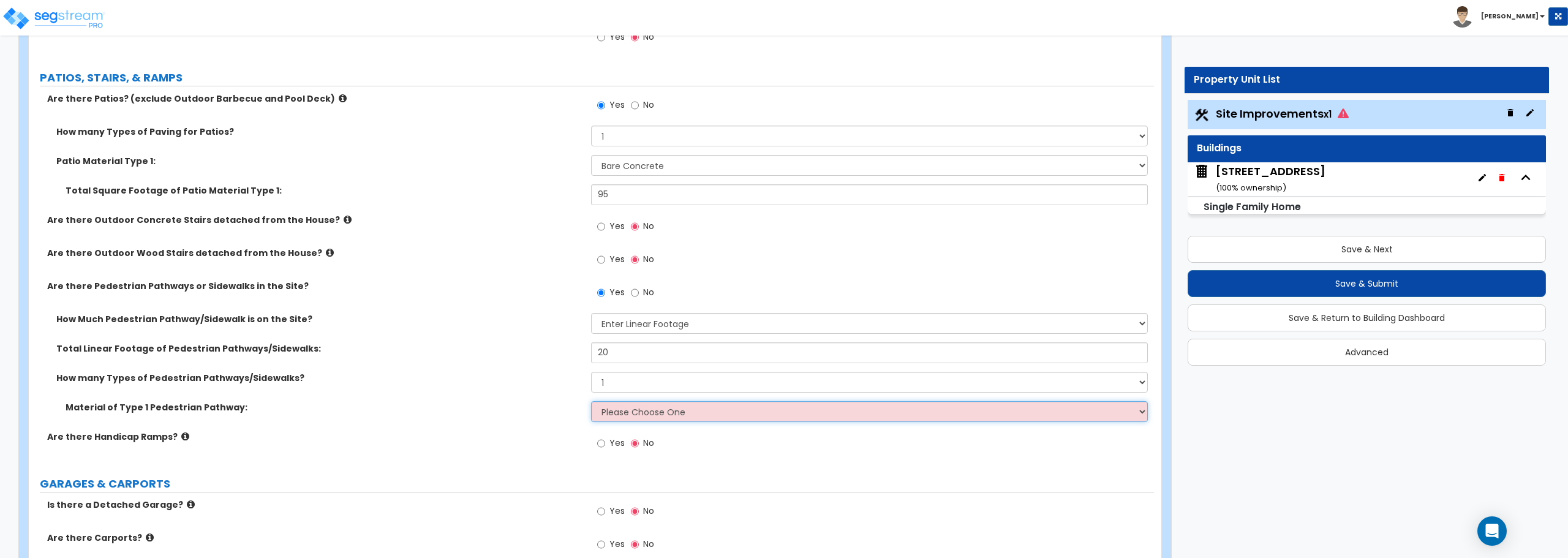
click at [634, 416] on select "Please Choose One Bare Concrete Stamped Concrete Brick Pavers Stone Pavers Wood…" at bounding box center [870, 411] width 556 height 21
select select "1"
click at [591, 401] on select "Please Choose One Bare Concrete Stamped Concrete Brick Pavers Stone Pavers Wood…" at bounding box center [870, 411] width 556 height 21
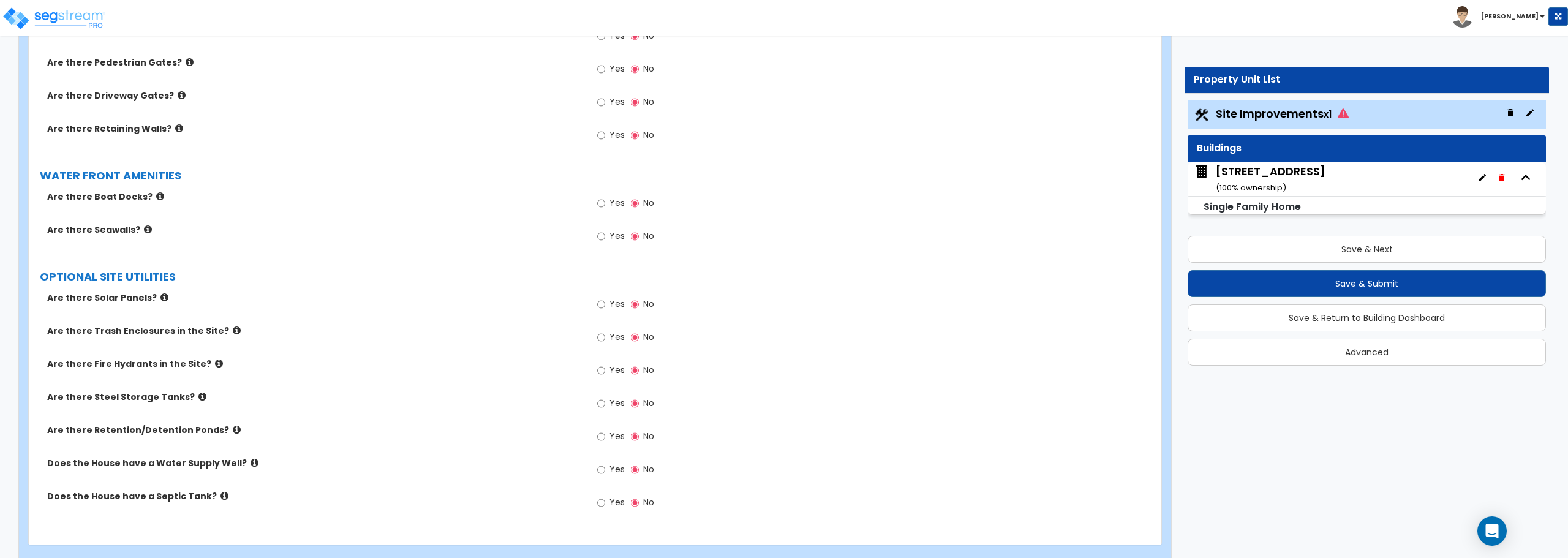
scroll to position [1713, 0]
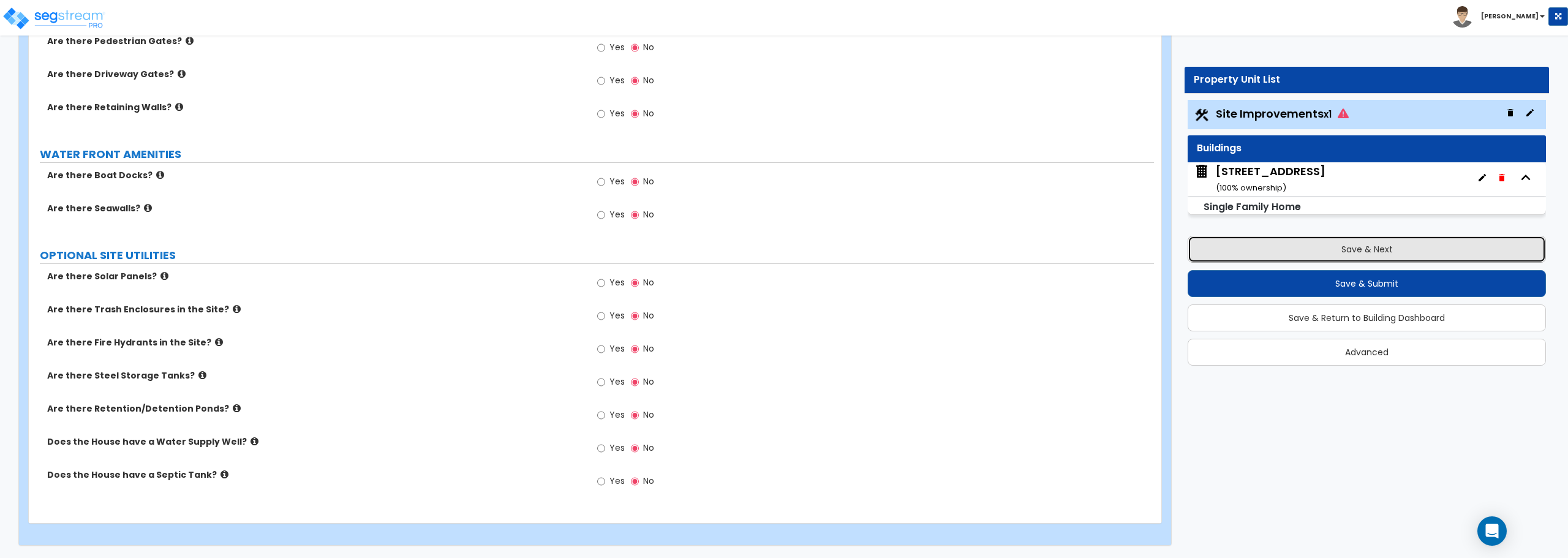
click at [1364, 248] on button "Save & Next" at bounding box center [1367, 249] width 358 height 27
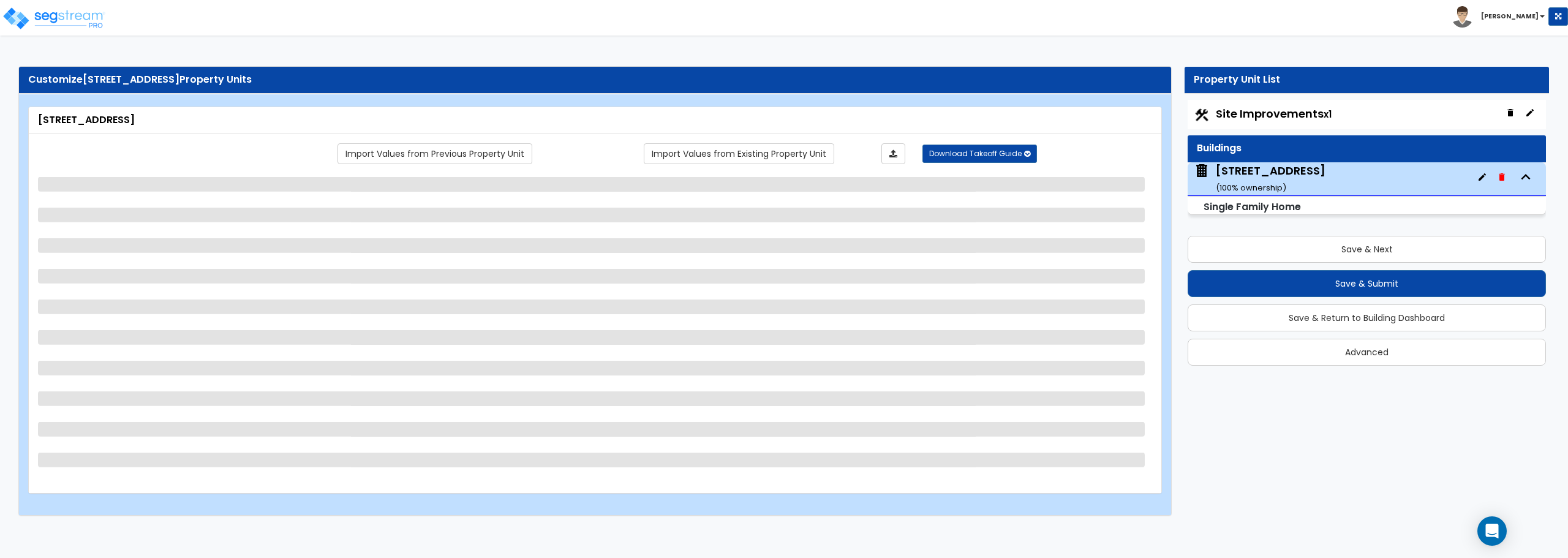
select select "1"
select select "7"
select select "1"
select select "2"
select select "1"
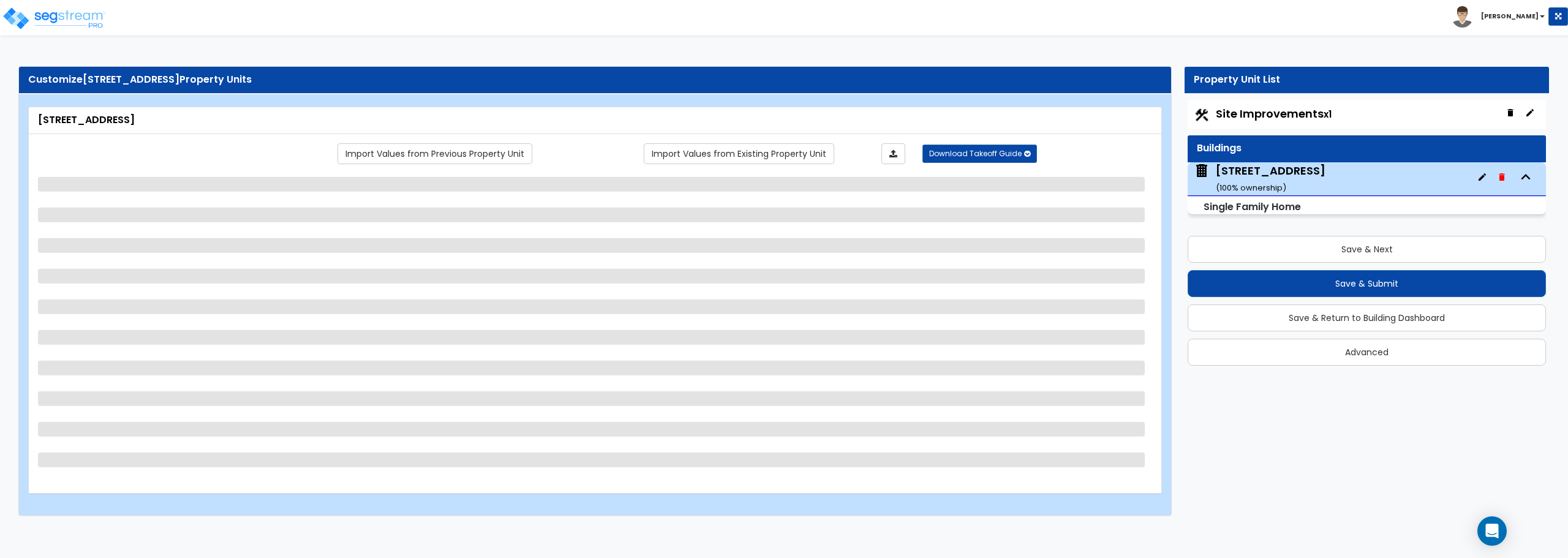
select select "1"
select select "2"
select select "1"
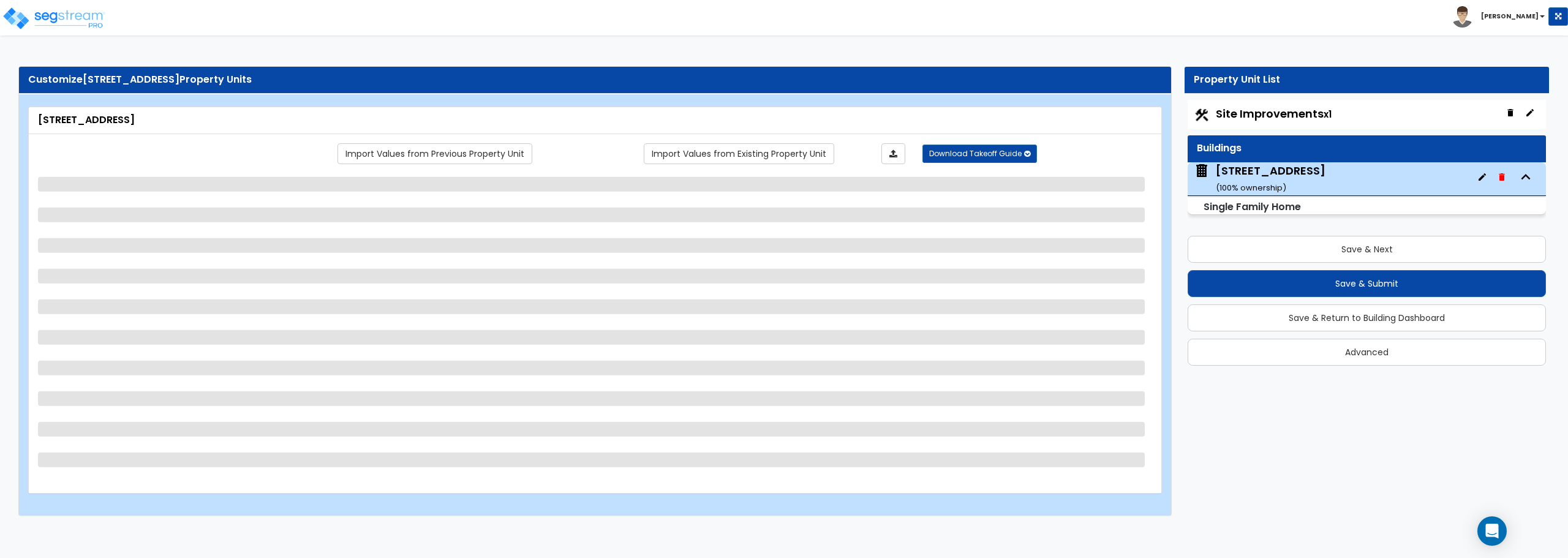
select select "1"
select select "2"
select select "1"
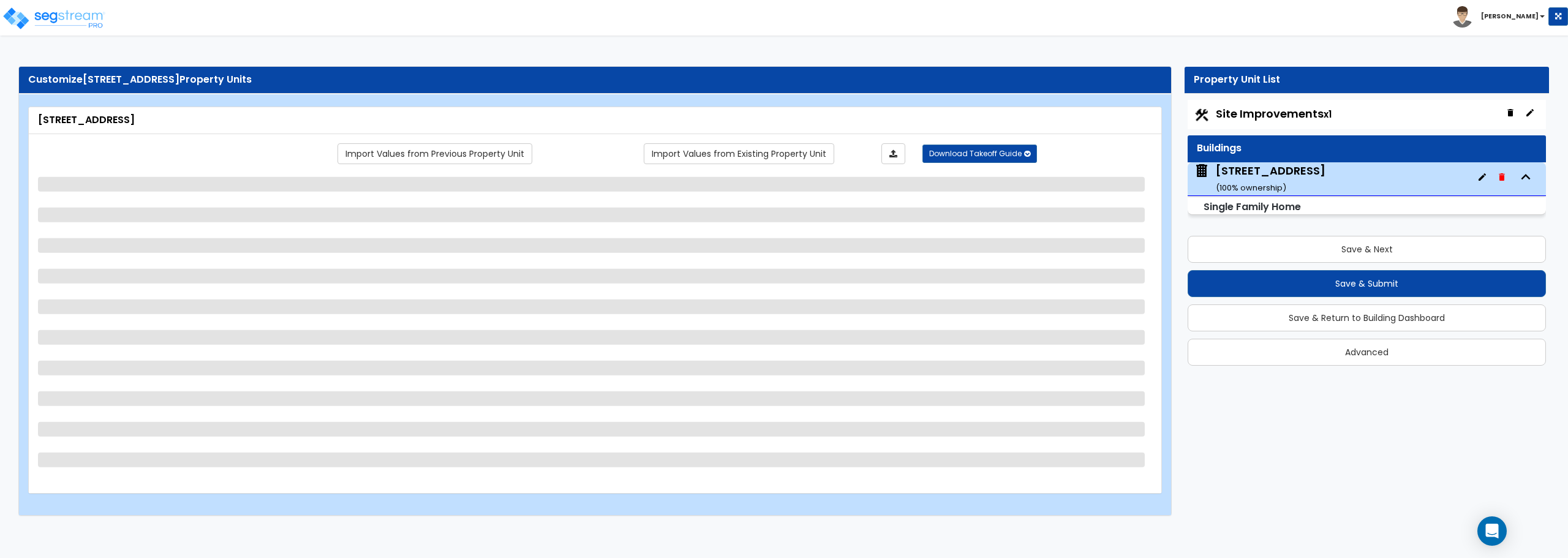
select select "3"
select select "2"
select select "1"
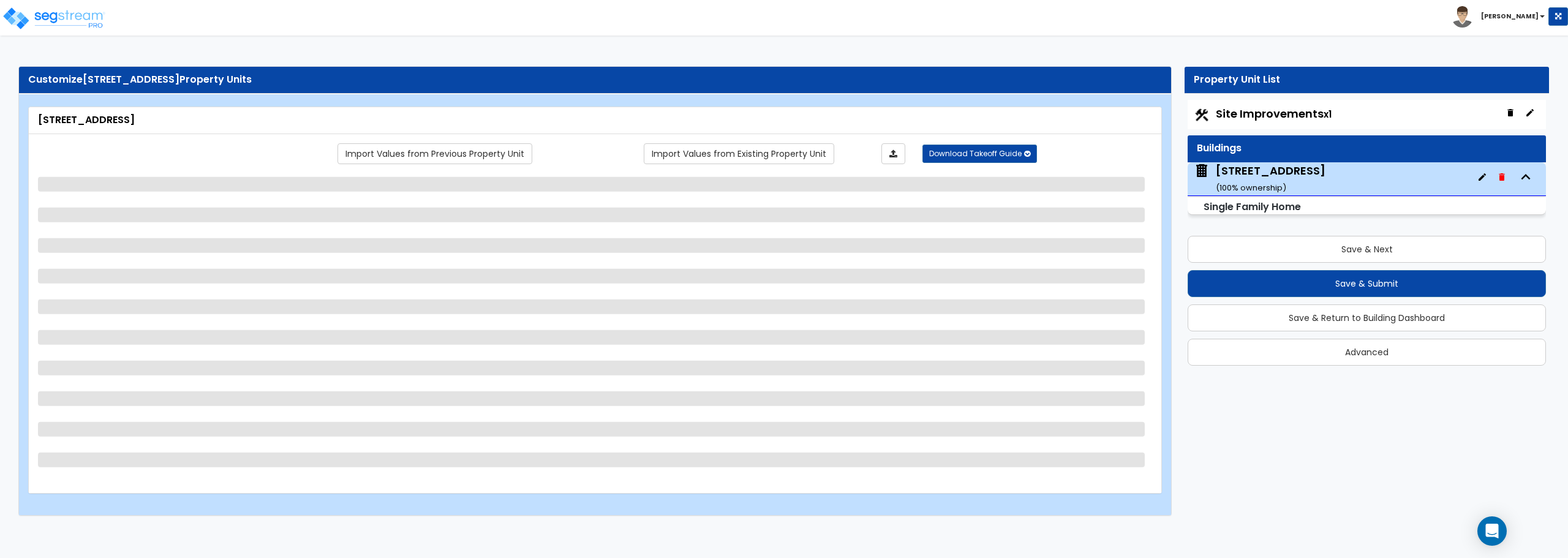
select select "3"
select select "5"
select select "2"
select select "4"
select select "1"
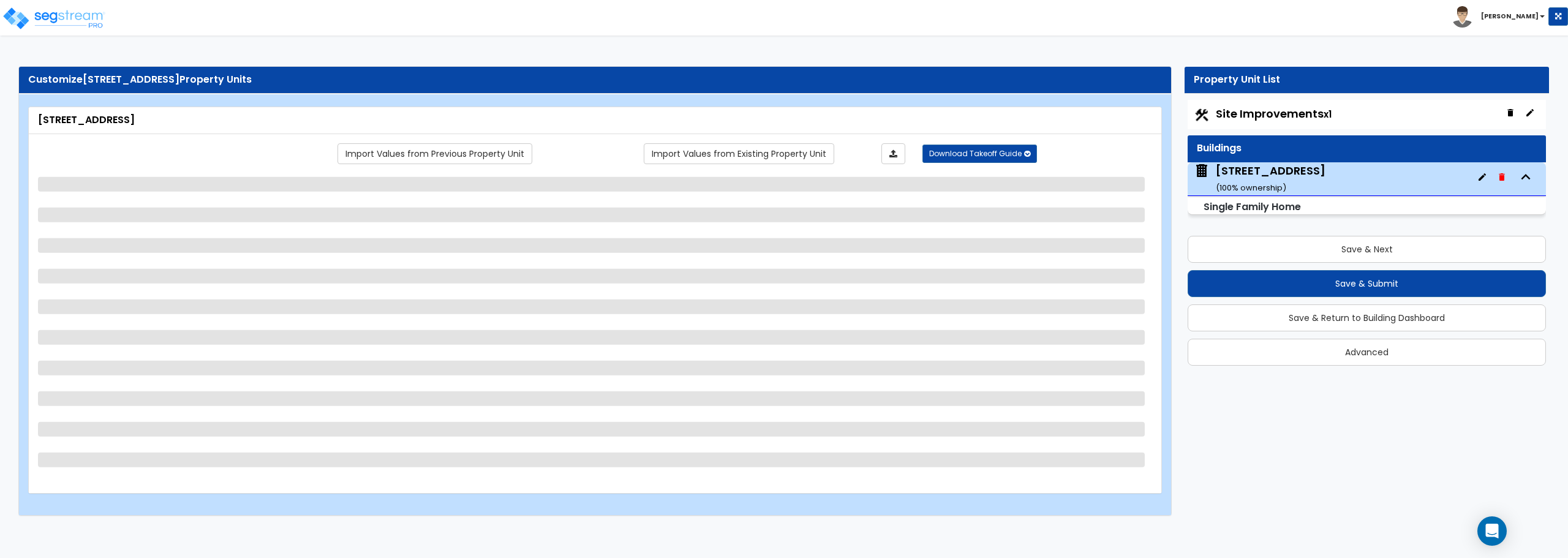
select select "1"
select select "2"
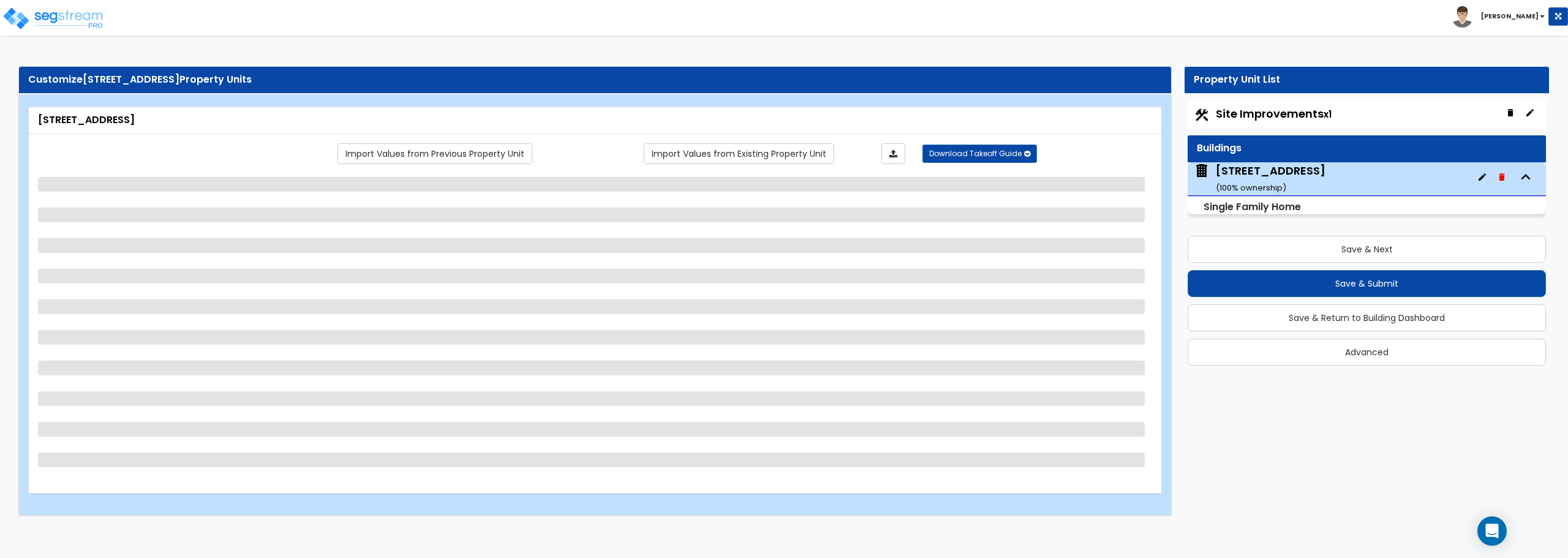
select select "1"
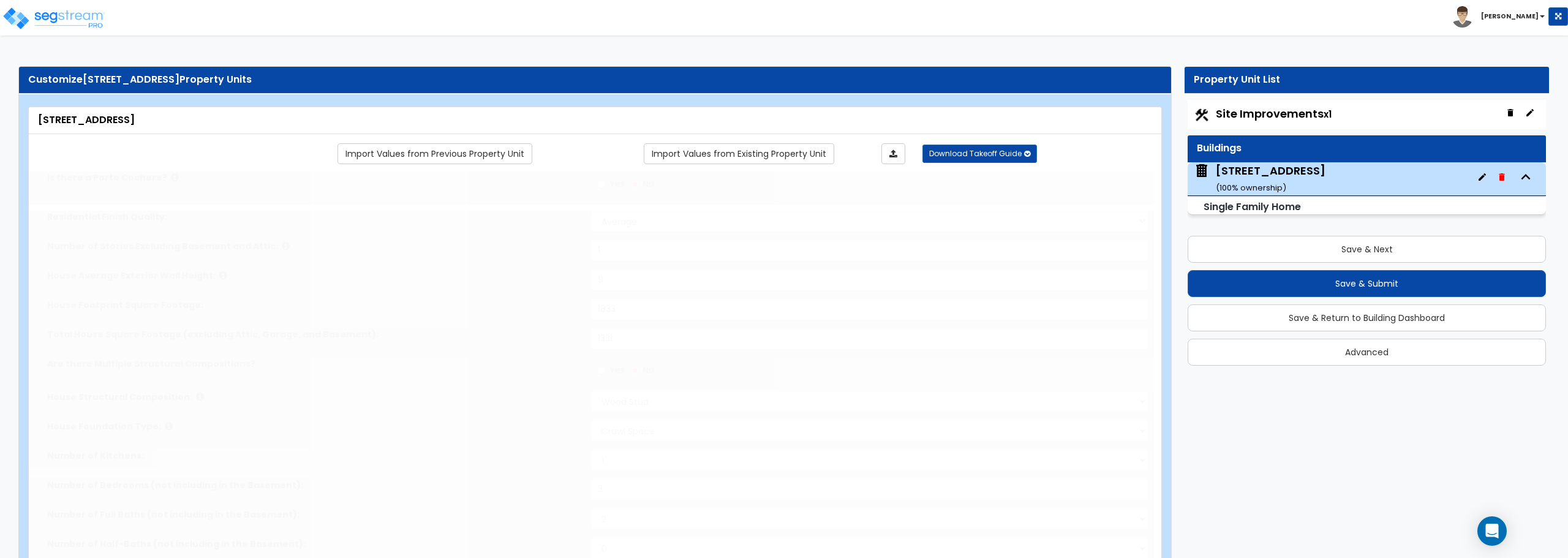
type input "4"
type input "1"
select select "1"
select select "2"
type input "1"
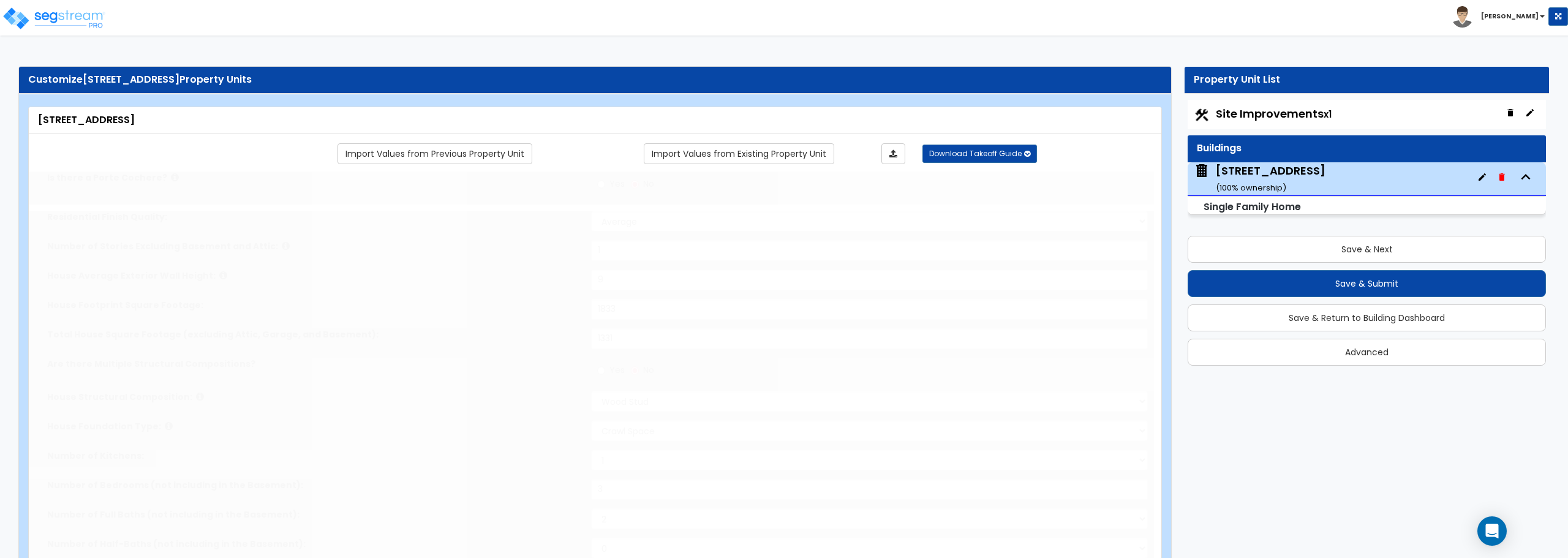
select select "2"
type input "2"
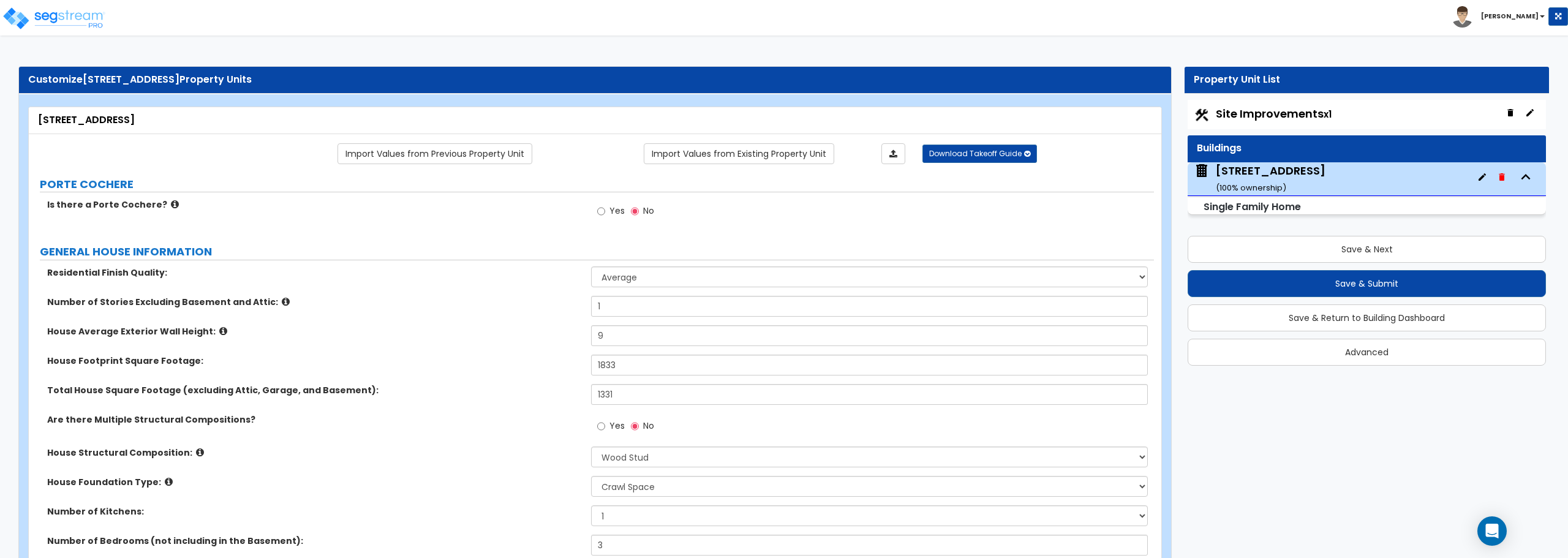
click at [1329, 177] on div "1040 S Overhill Ave ( 100 % ownership)" at bounding box center [1367, 179] width 358 height 33
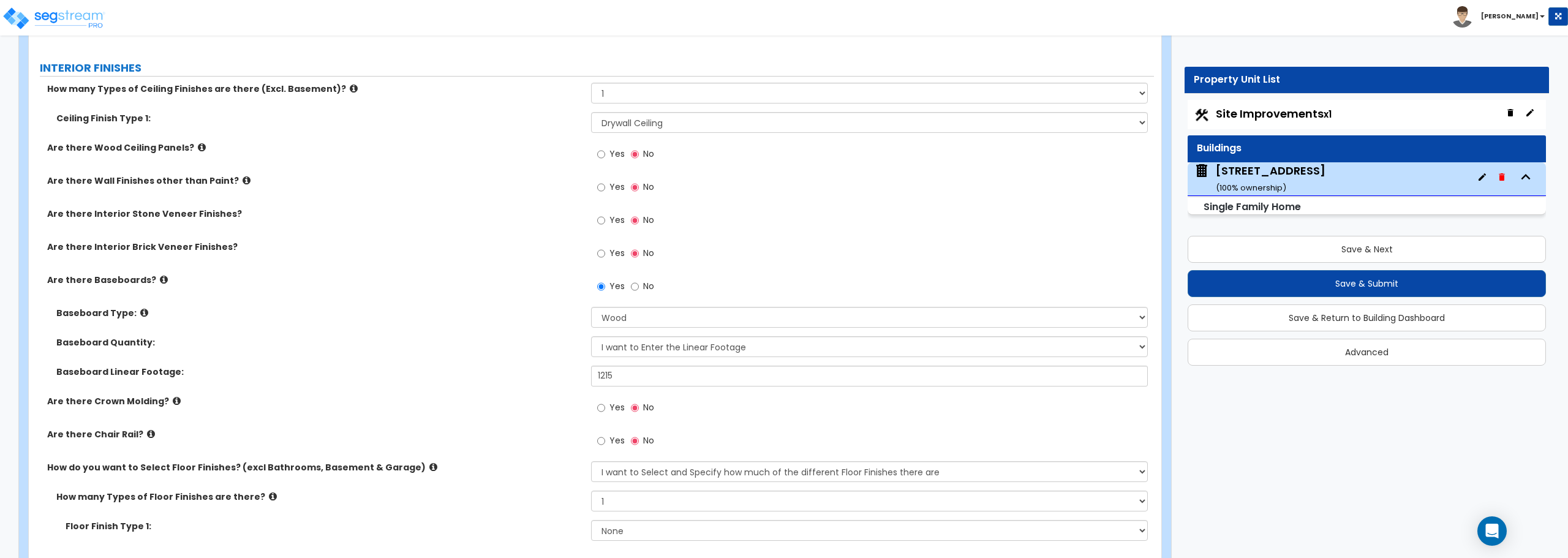
scroll to position [3001, 0]
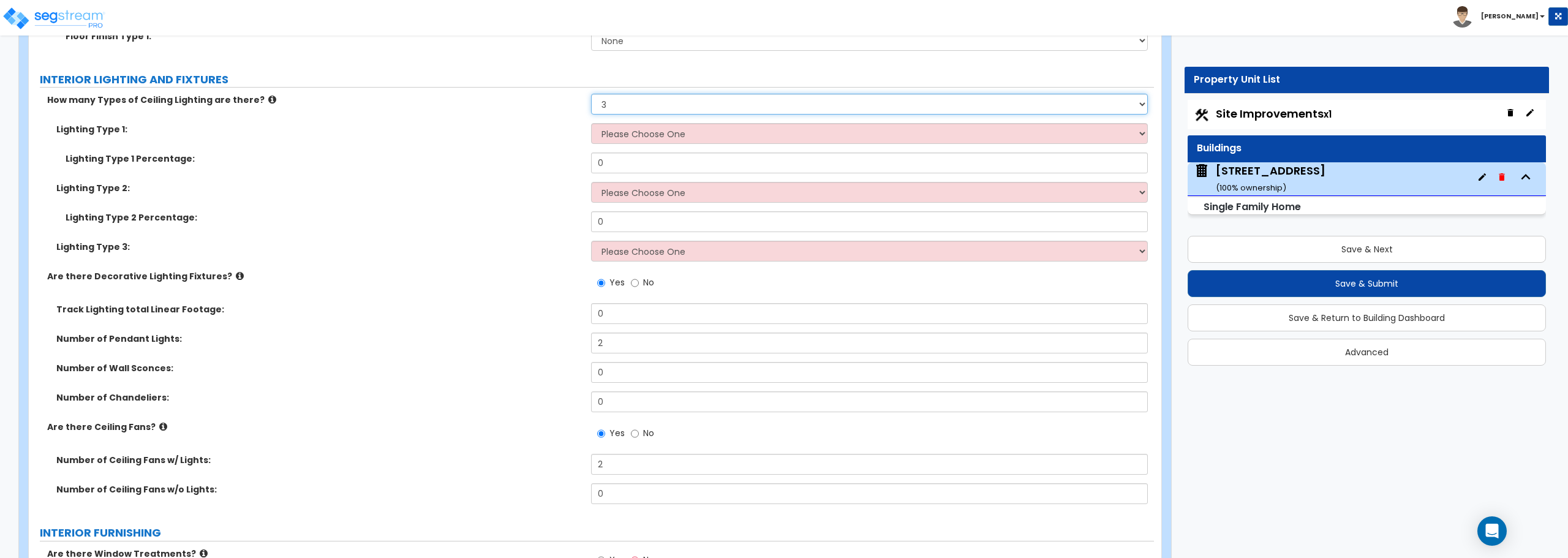
click at [667, 103] on select "Please Choose One 1 2 3" at bounding box center [870, 104] width 556 height 21
select select "1"
click at [591, 94] on select "Please Choose One 1 2 3" at bounding box center [870, 104] width 556 height 21
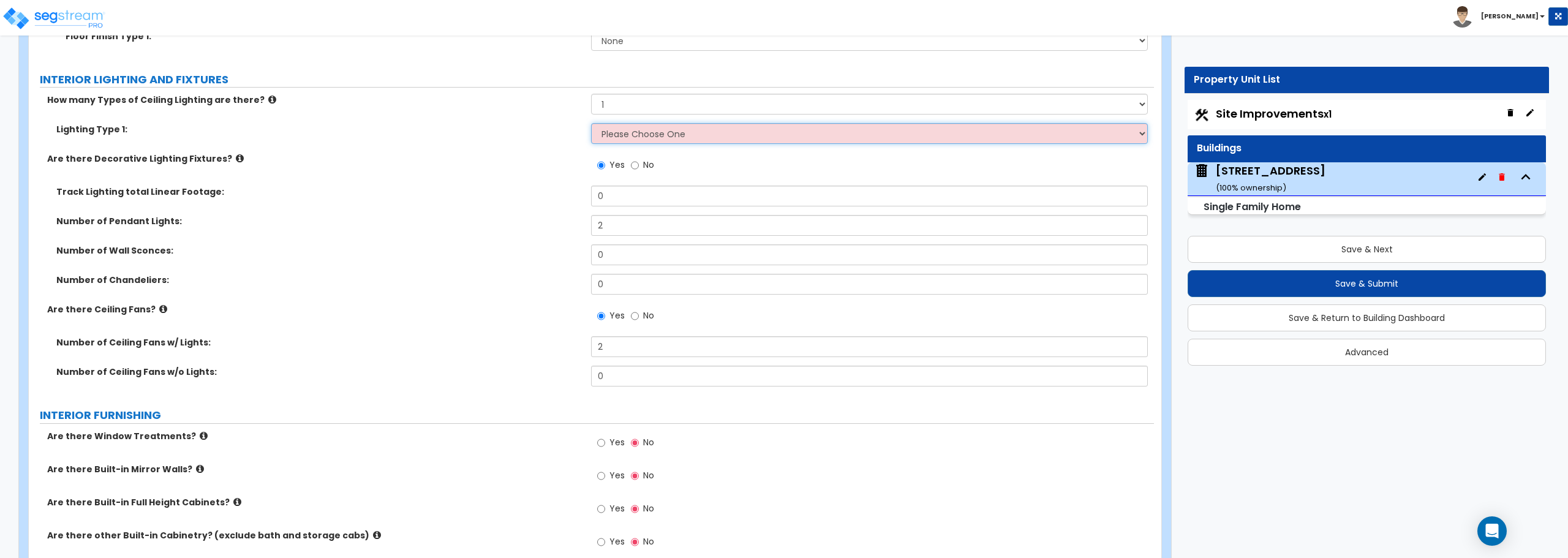
click at [661, 133] on select "Please Choose One LED Surface-Mounted LED Recessed Fluorescent Surface-Mounted …" at bounding box center [870, 133] width 556 height 21
select select "5"
click at [591, 123] on select "Please Choose One LED Surface-Mounted LED Recessed Fluorescent Surface-Mounted …" at bounding box center [870, 133] width 556 height 21
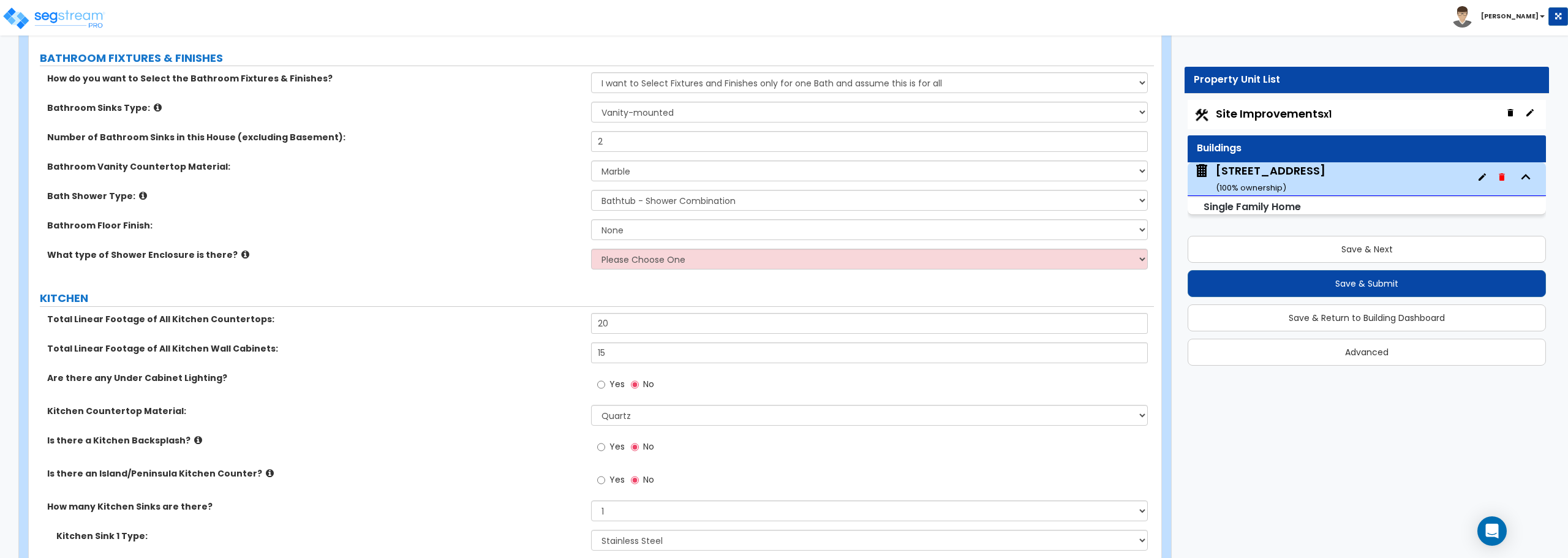
scroll to position [3859, 0]
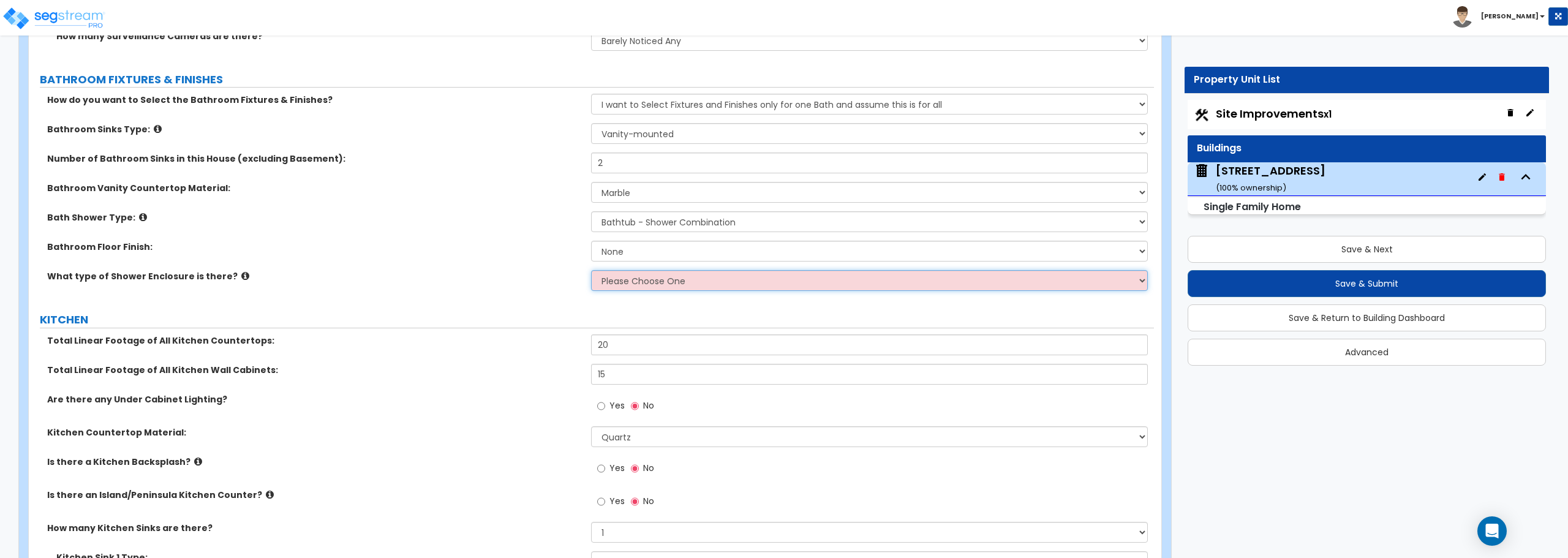
click at [643, 286] on select "Please Choose One Curtain & Rod Glass Sliding Doors Glass Hinged Doors" at bounding box center [870, 281] width 556 height 21
select select "1"
click at [591, 270] on select "Please Choose One Curtain & Rod Glass Sliding Doors Glass Hinged Doors" at bounding box center [870, 281] width 556 height 21
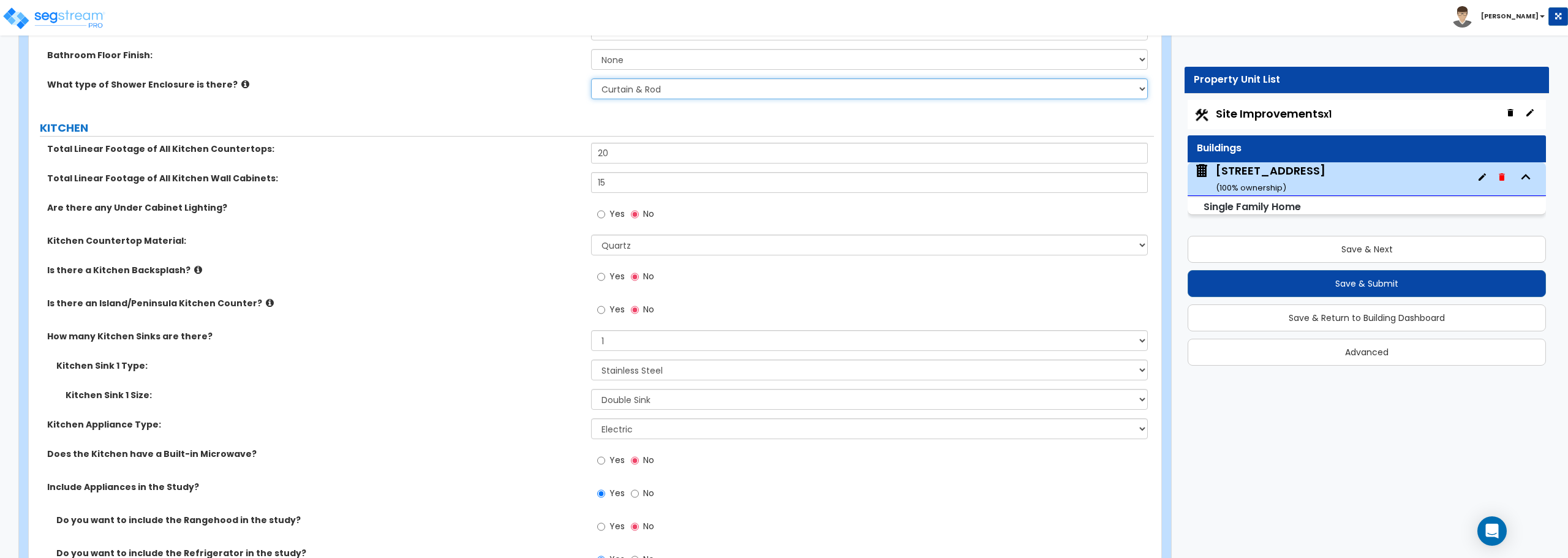
scroll to position [4165, 0]
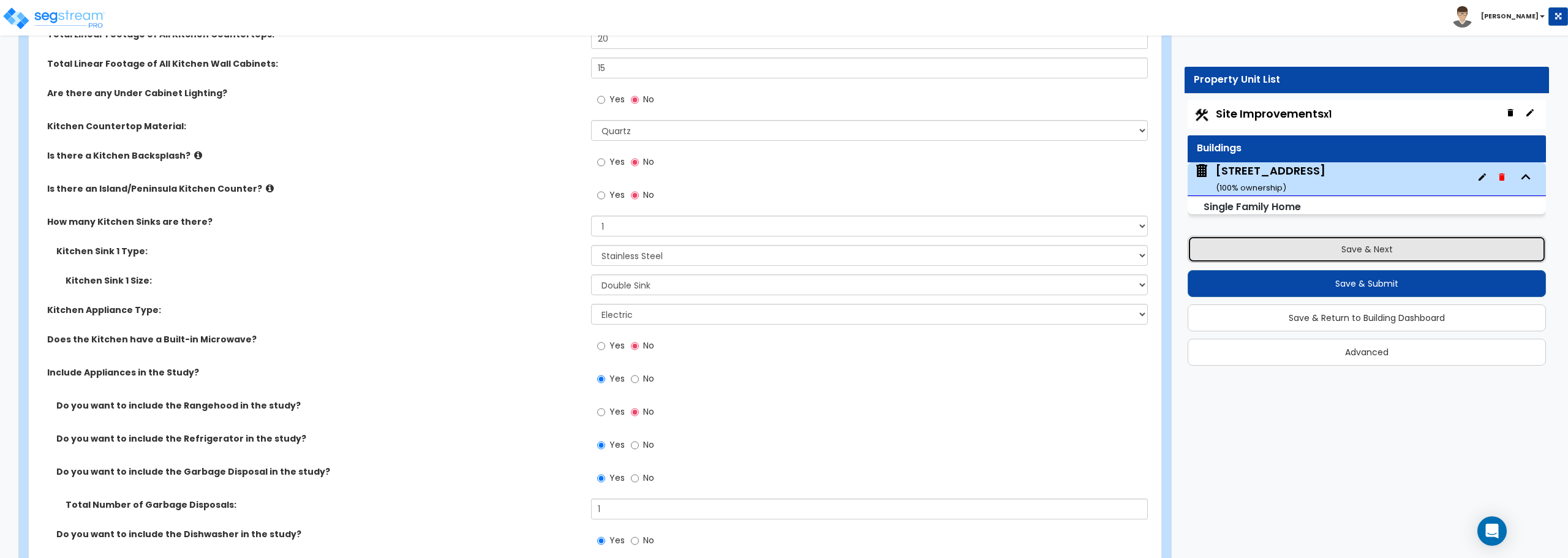
click at [1383, 248] on button "Save & Next" at bounding box center [1367, 249] width 358 height 27
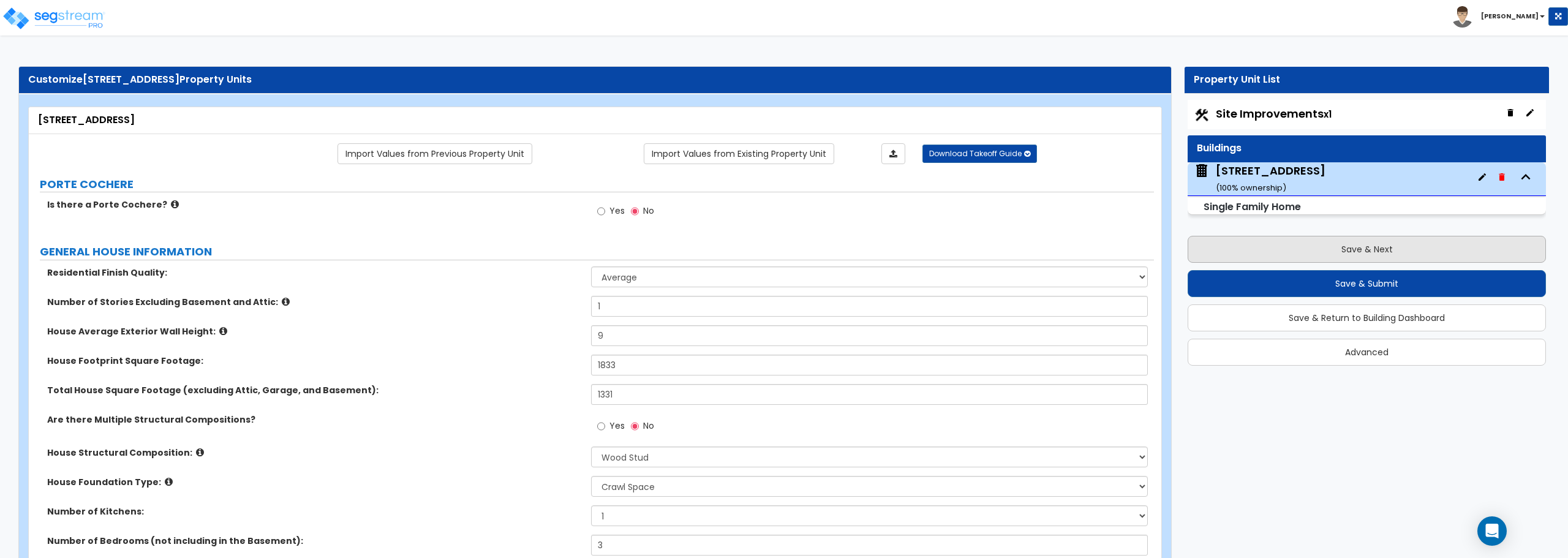
select select "2"
select select "1"
select select "2"
select select "1"
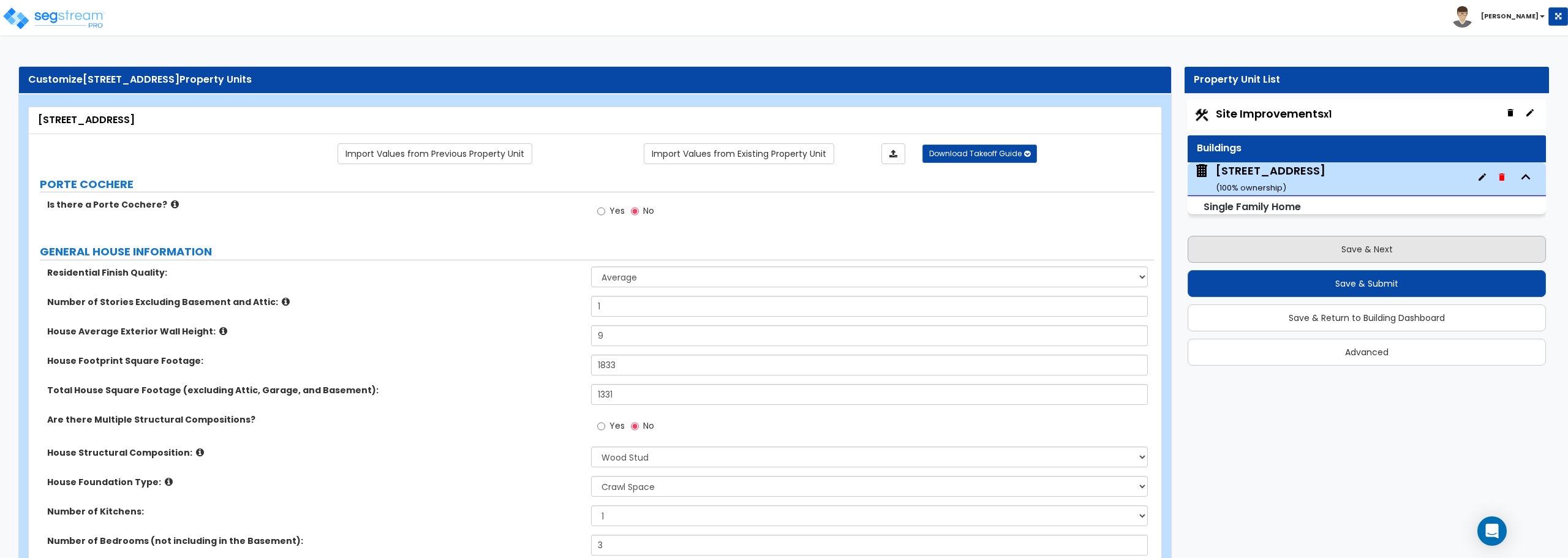
select select "1"
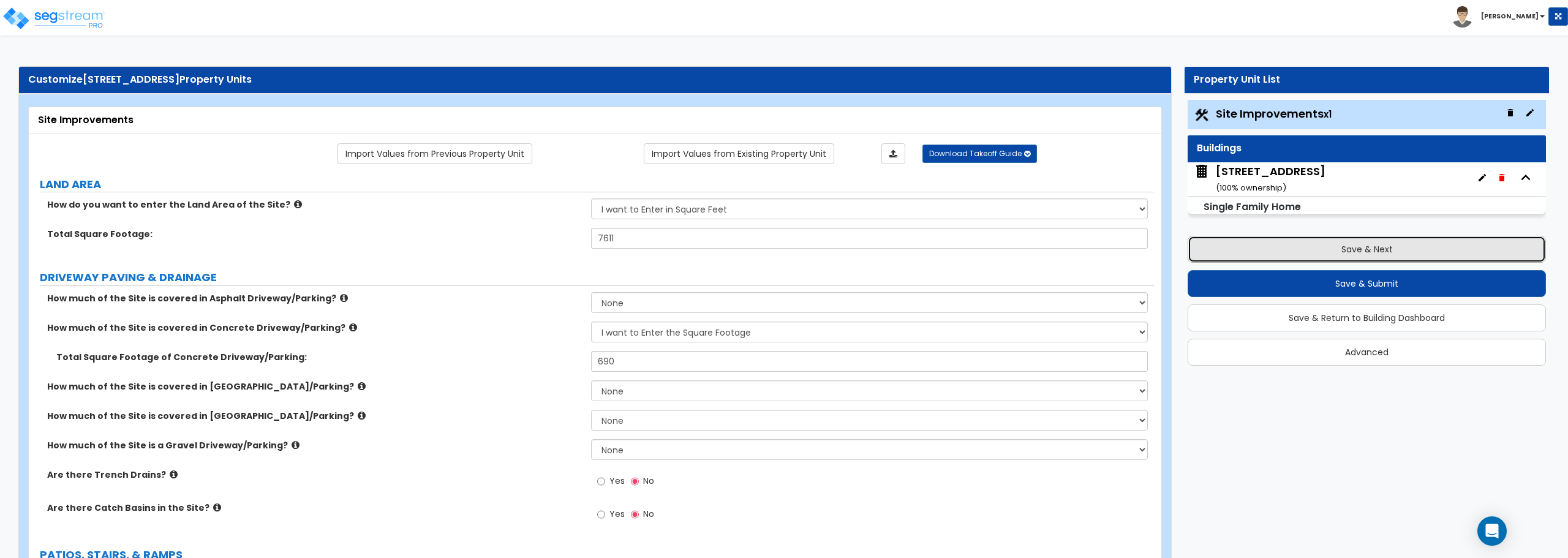
click at [1354, 247] on button "Save & Next" at bounding box center [1367, 249] width 358 height 27
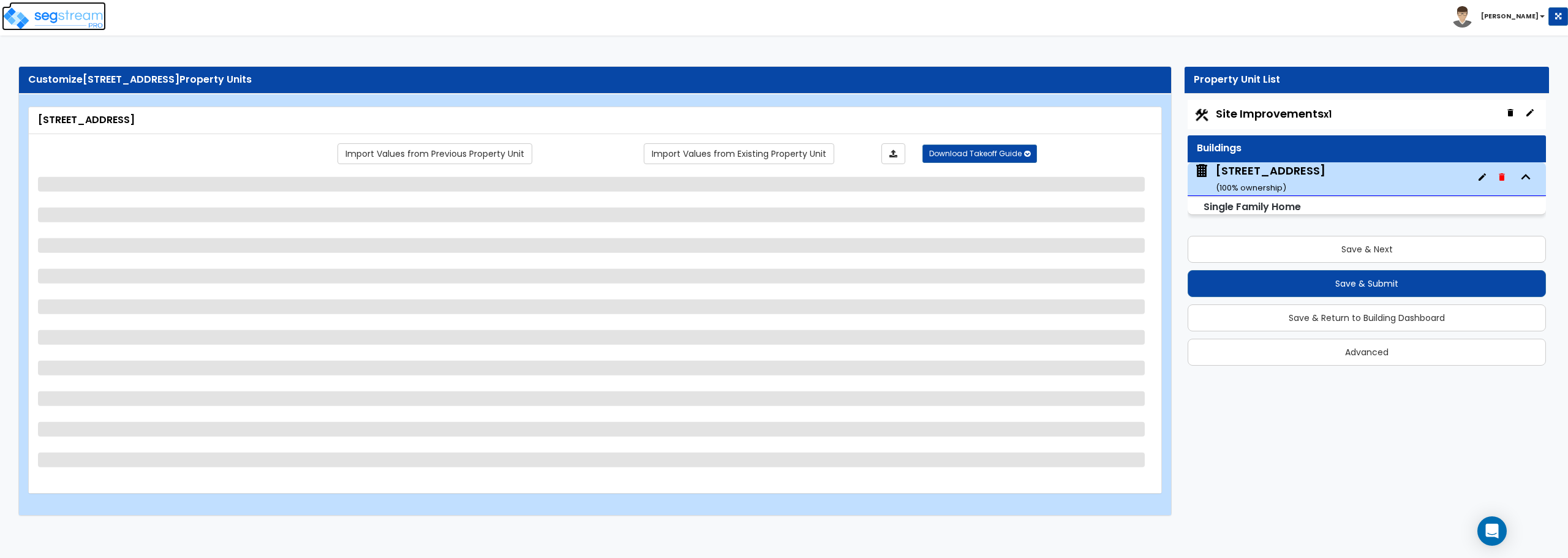
click at [75, 17] on img at bounding box center [54, 18] width 104 height 25
select select "1"
select select "7"
select select "1"
select select "2"
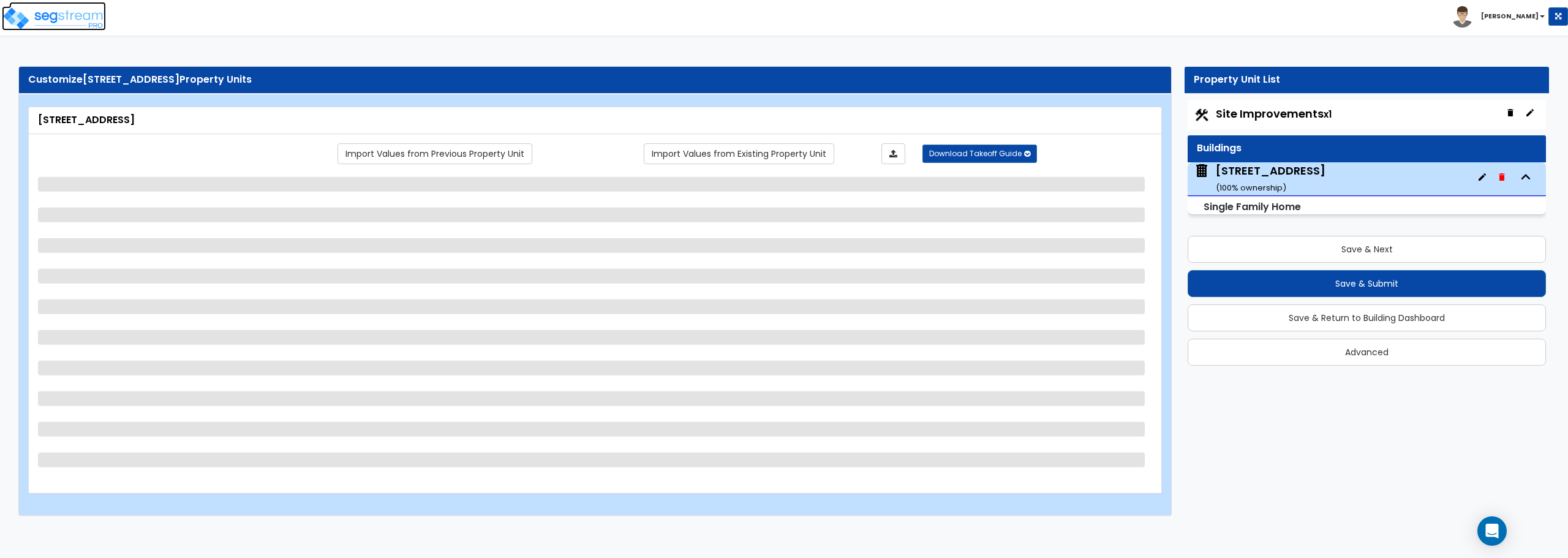
select select "1"
select select "2"
select select "1"
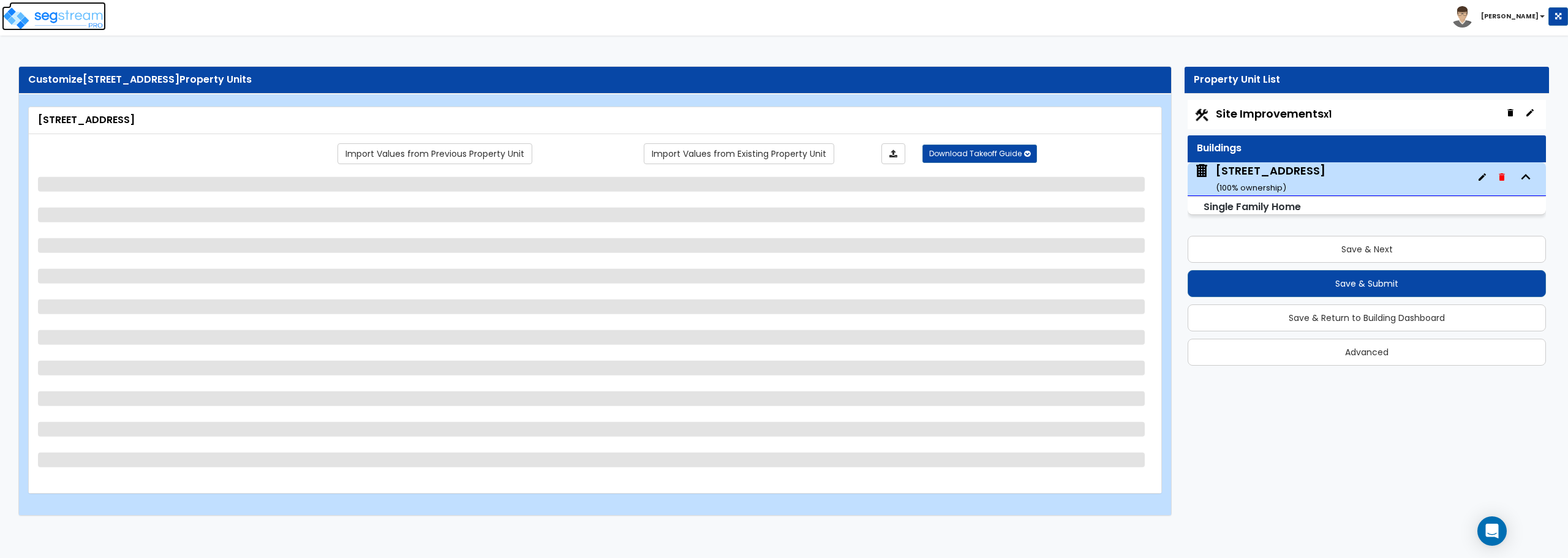
select select "1"
select select "2"
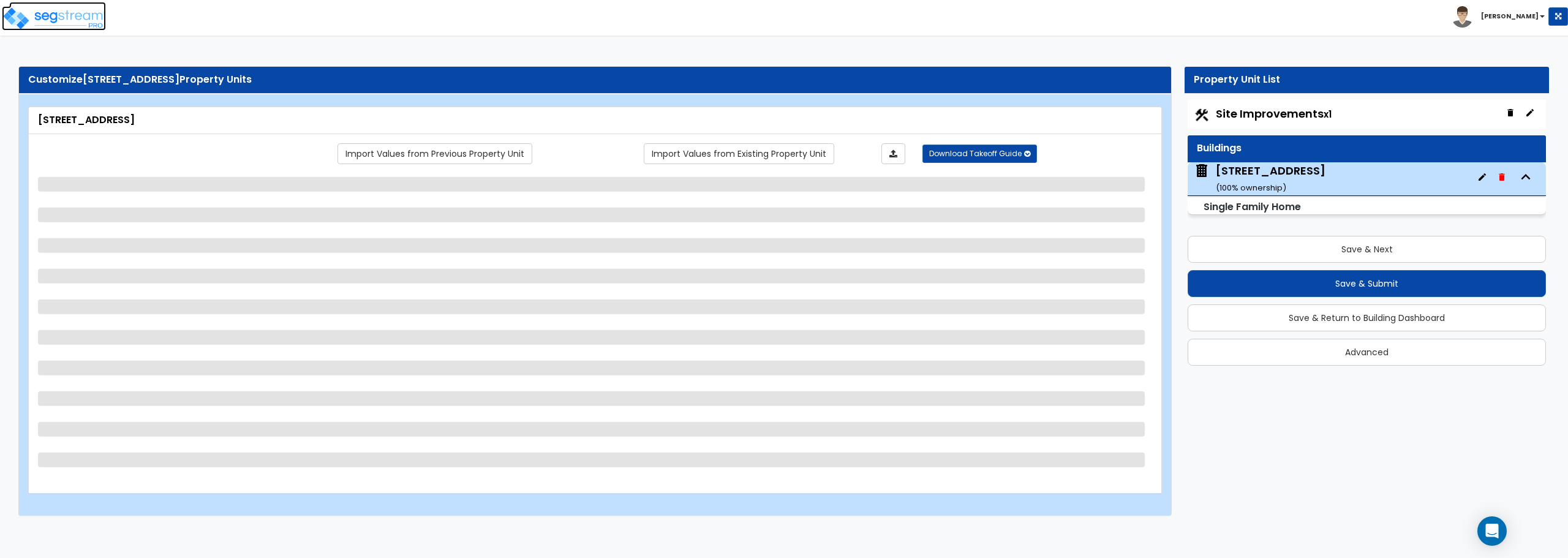
select select "1"
select select "5"
select select "3"
select select "2"
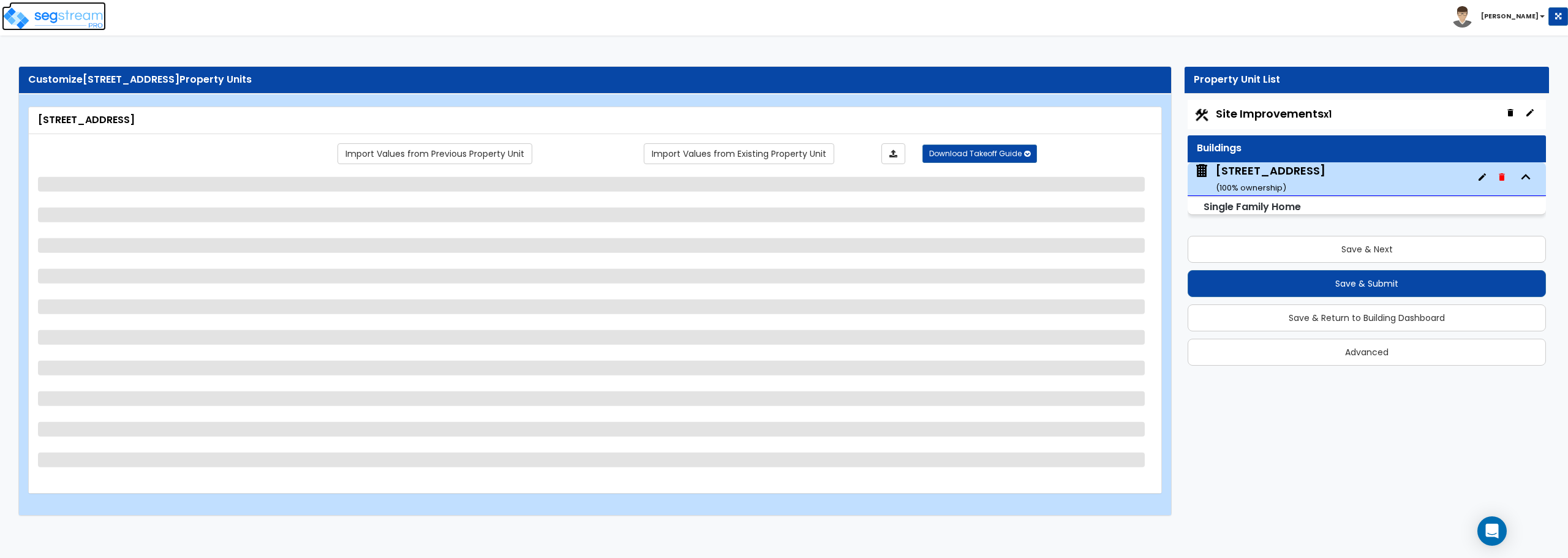
select select "1"
select select "3"
select select "5"
select select "2"
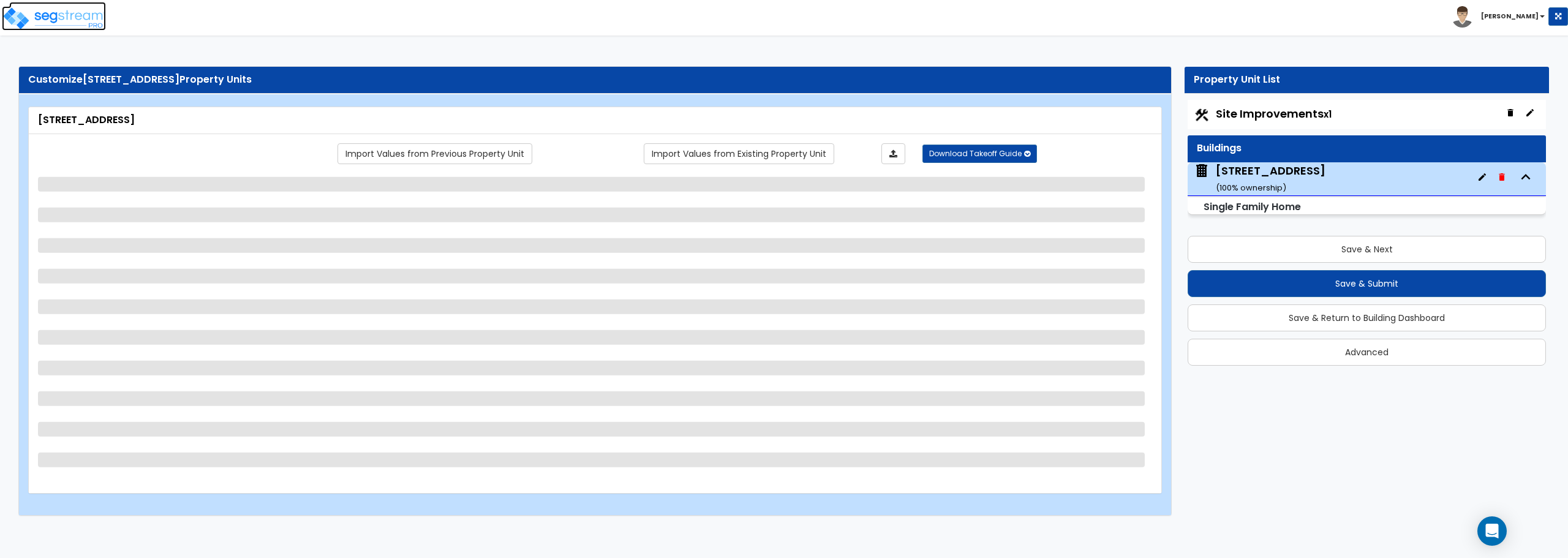
select select "1"
select select "4"
select select "1"
select select "2"
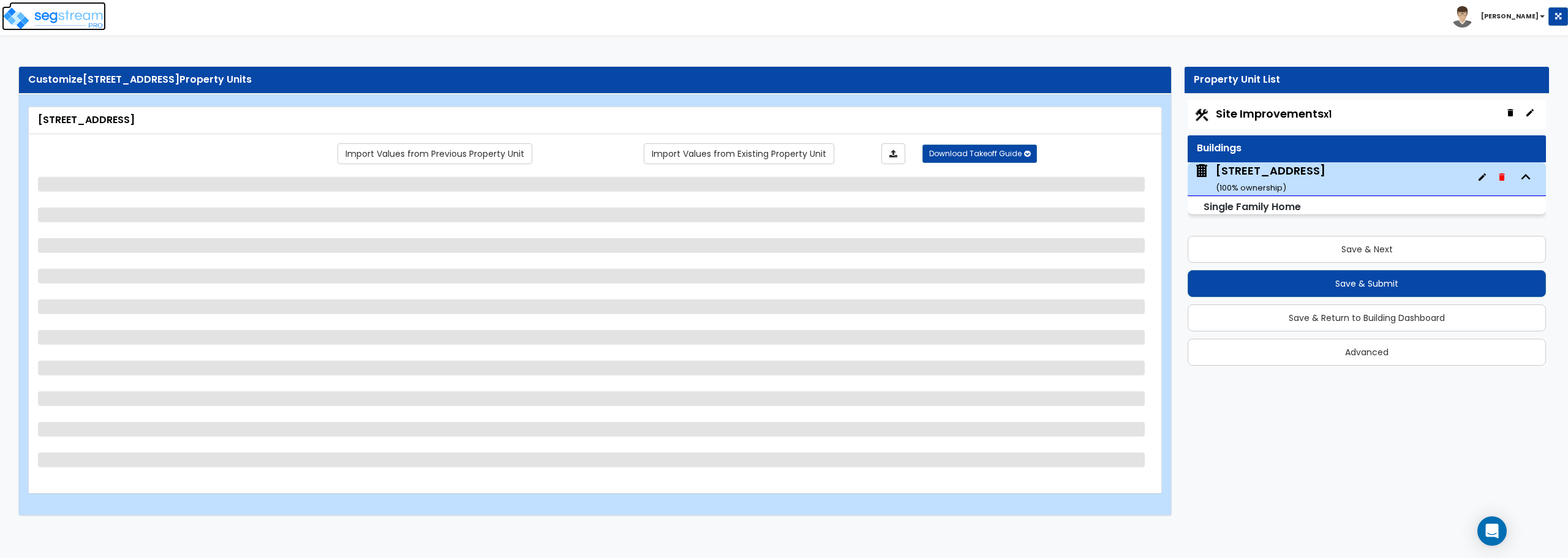
select select "2"
select select "1"
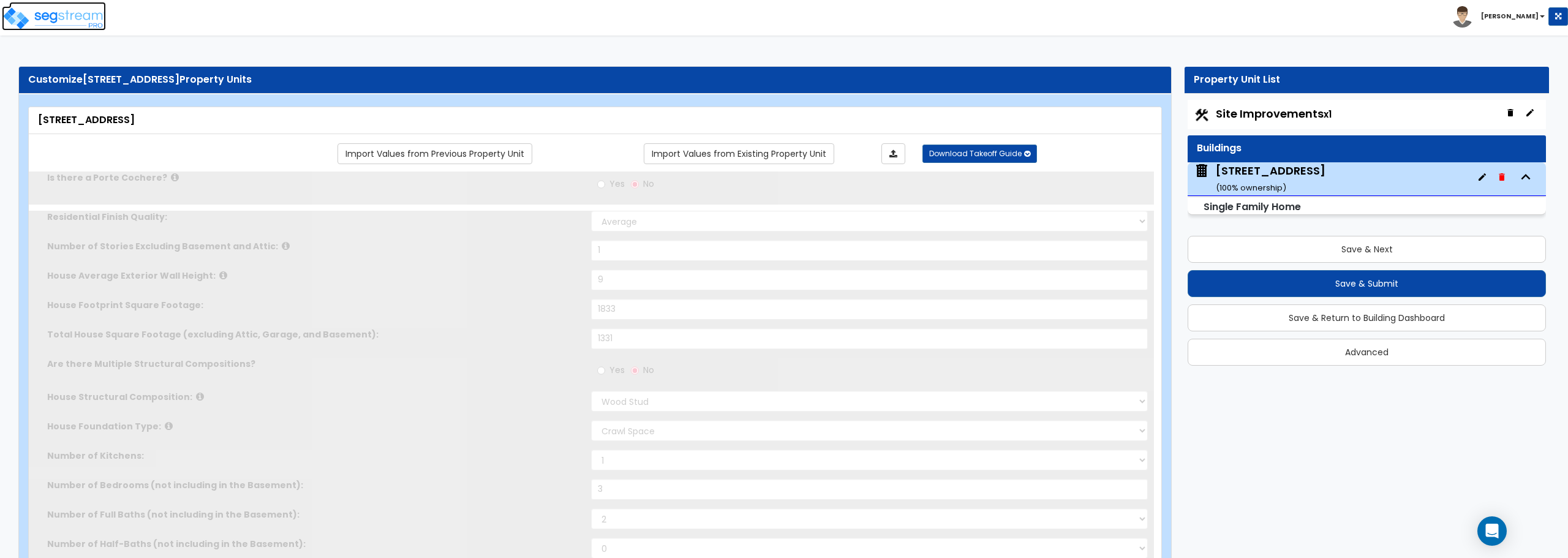
type input "4"
type input "1"
select select "1"
select select "2"
type input "1"
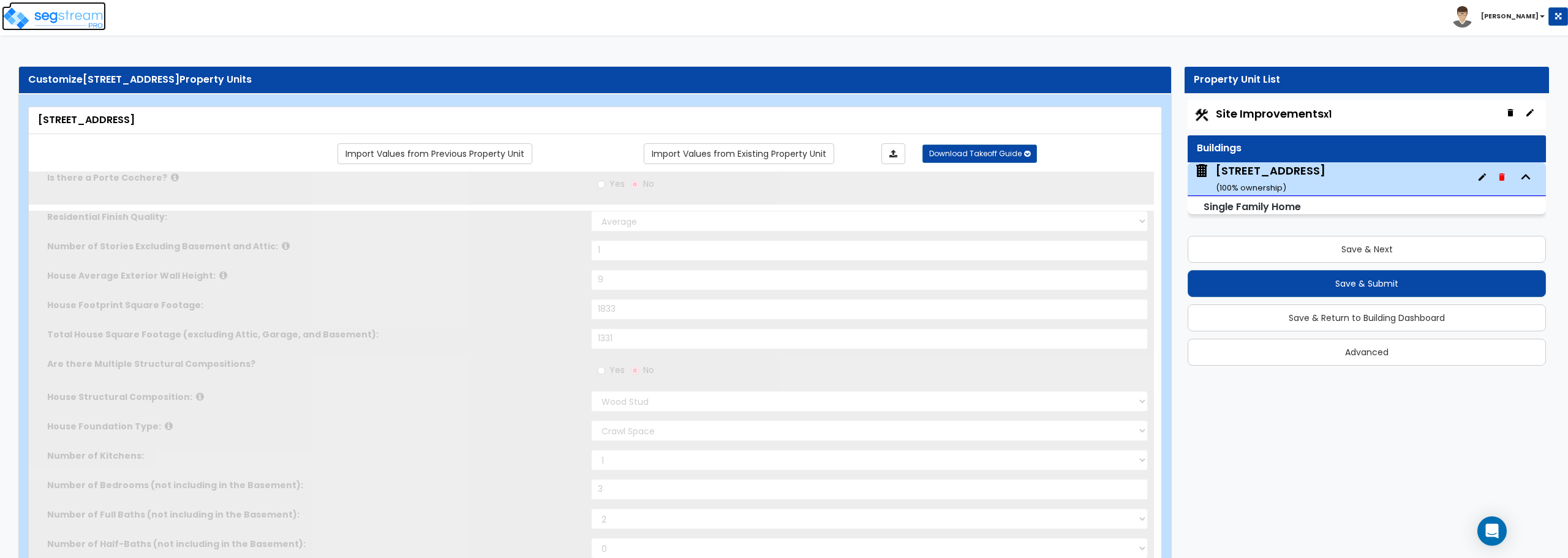
select select "2"
type input "2"
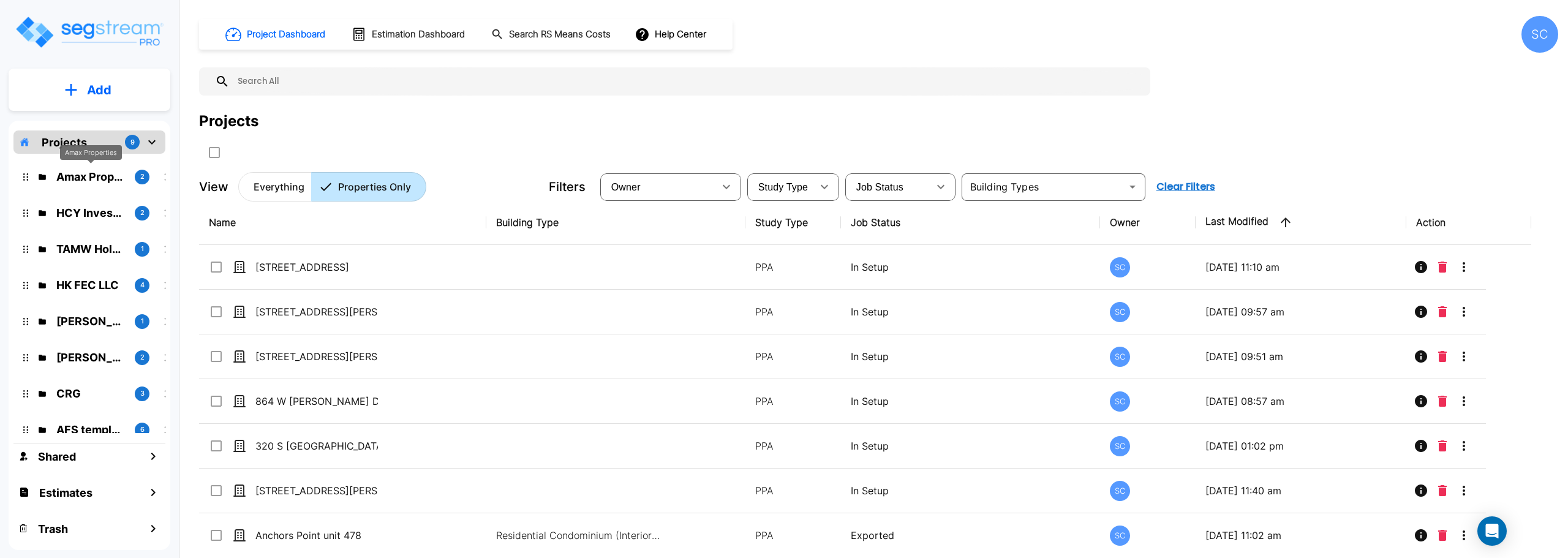
click at [106, 181] on p "Amax Properties" at bounding box center [90, 176] width 68 height 17
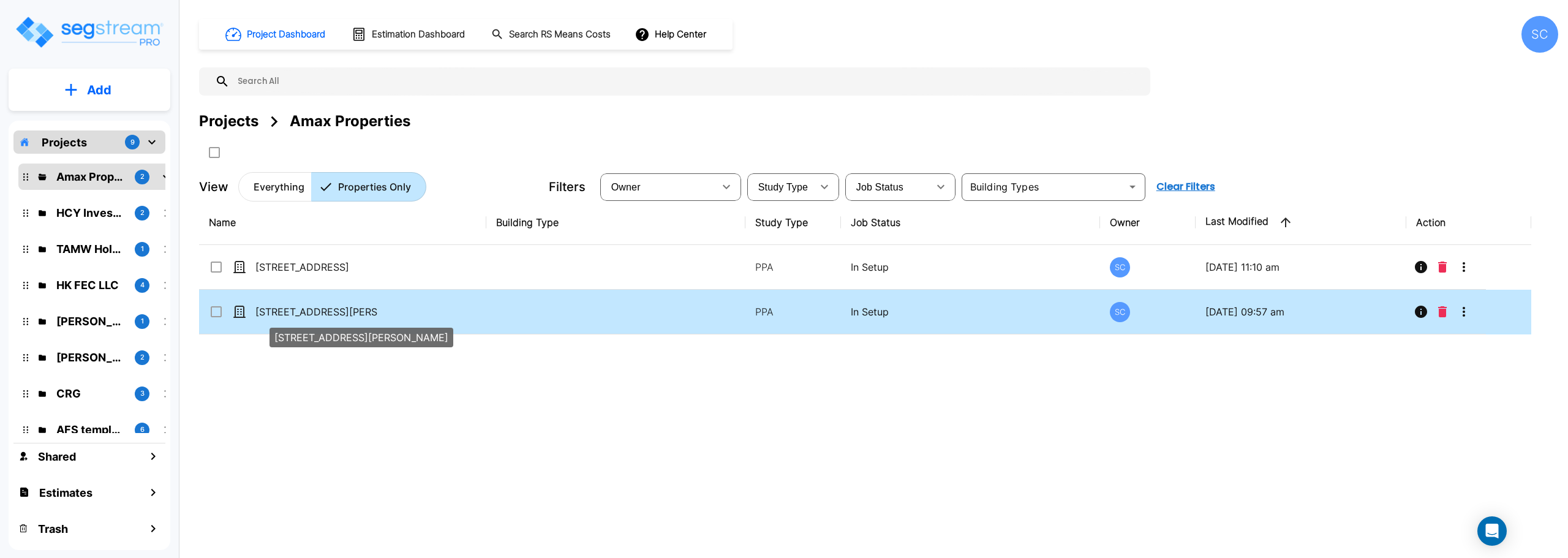
click at [315, 309] on p "[STREET_ADDRESS][PERSON_NAME]" at bounding box center [317, 311] width 123 height 15
checkbox input "true"
click at [315, 309] on p "[STREET_ADDRESS][PERSON_NAME]" at bounding box center [317, 311] width 123 height 15
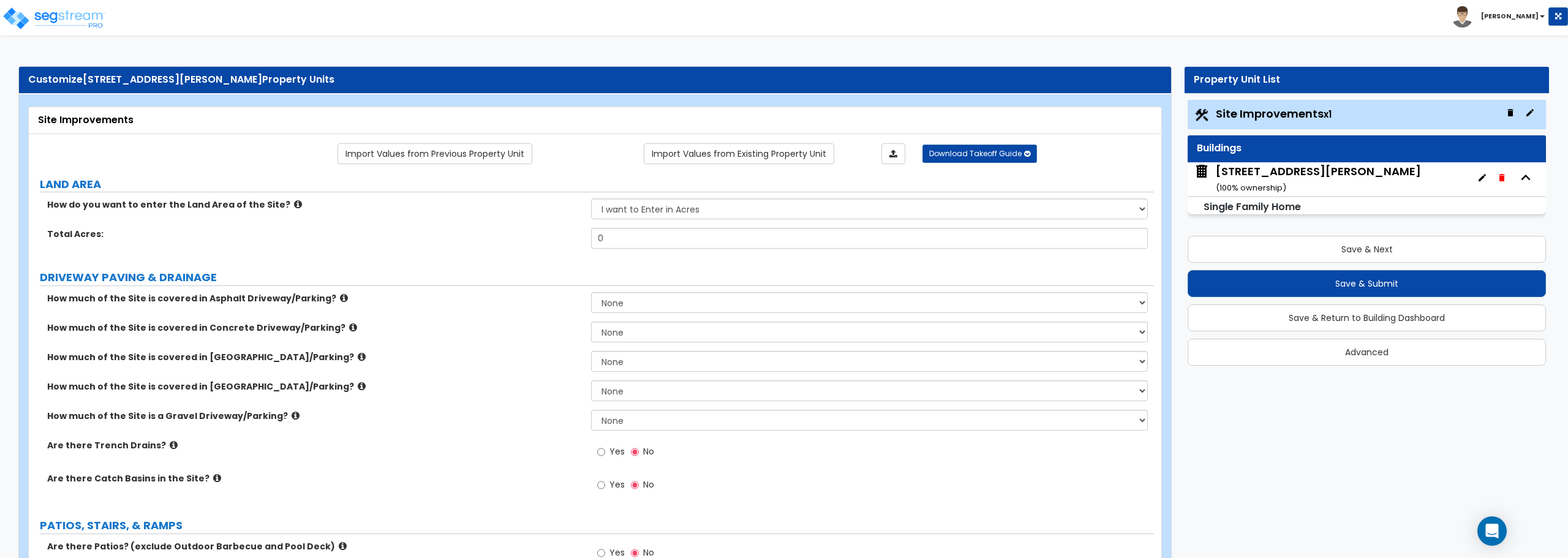
click at [1355, 180] on div "[STREET_ADDRESS][PERSON_NAME] ( 100 % ownership)" at bounding box center [1367, 179] width 358 height 33
click at [1257, 182] on div "[STREET_ADDRESS][PERSON_NAME] ( 100 % ownership)" at bounding box center [1319, 179] width 205 height 32
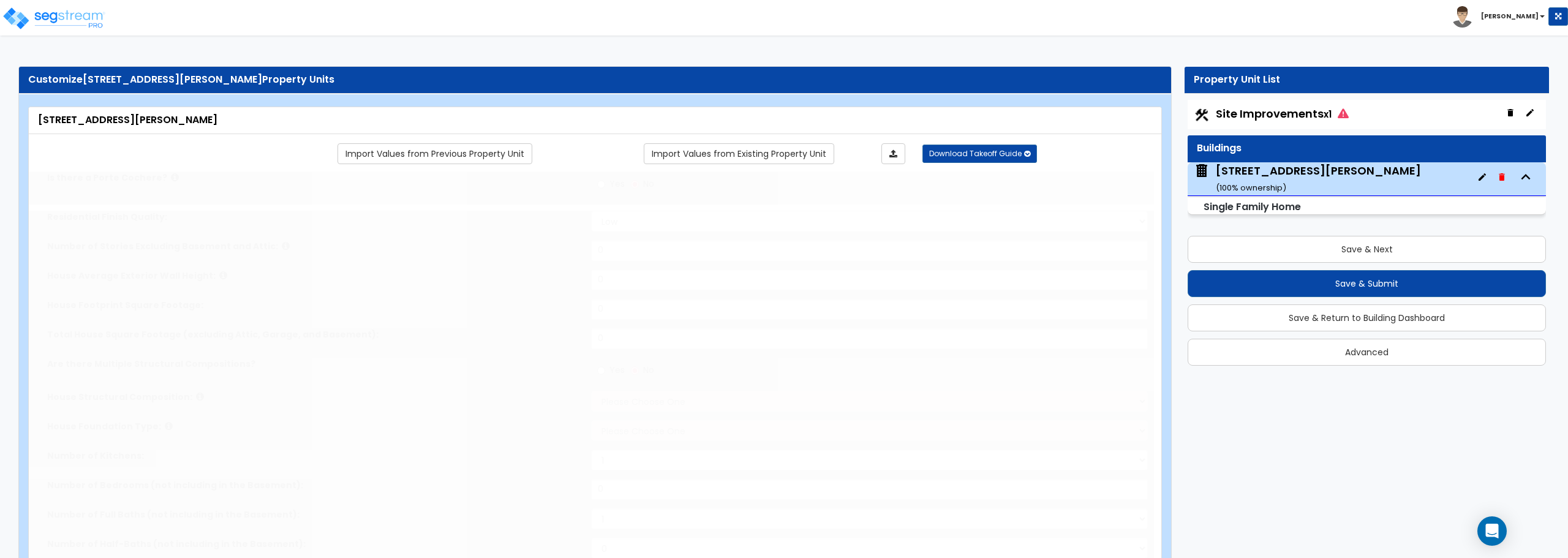
type input "1"
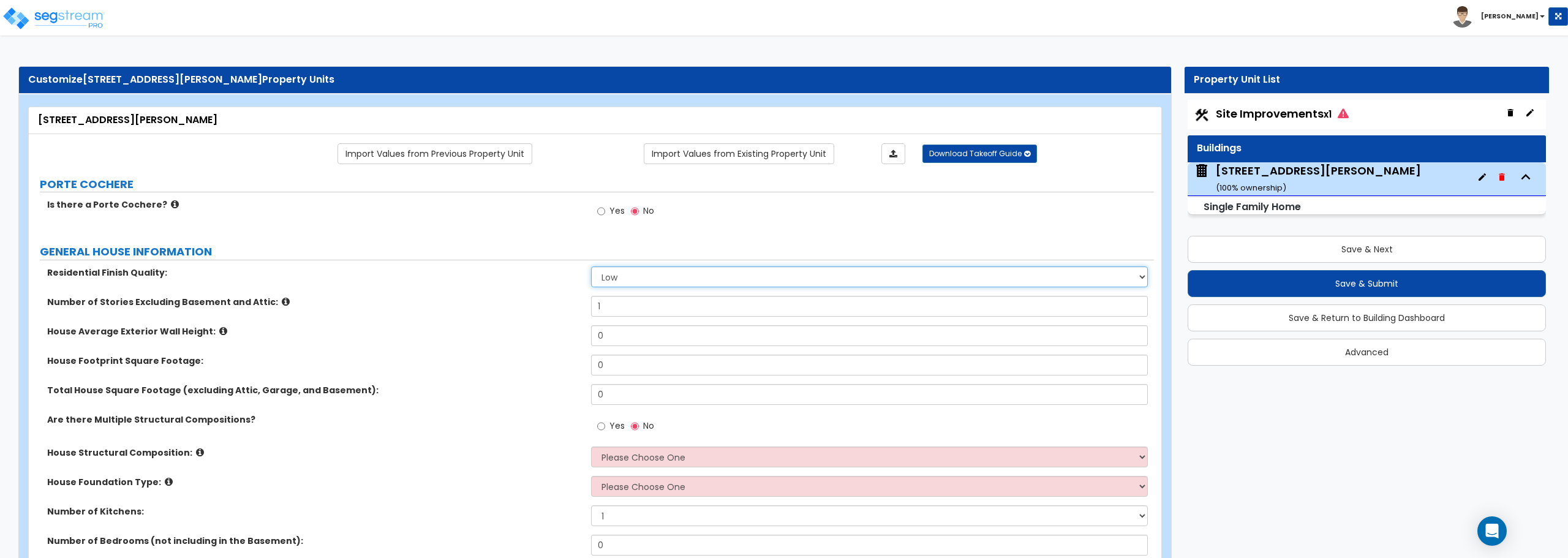
click at [626, 277] on select "Low Average High" at bounding box center [870, 277] width 556 height 21
select select "1"
click at [591, 267] on select "Low Average High" at bounding box center [870, 277] width 556 height 21
drag, startPoint x: 619, startPoint y: 338, endPoint x: 573, endPoint y: 340, distance: 46.0
click at [573, 340] on div "House Average Exterior Wall Height: 0" at bounding box center [591, 340] width 1125 height 30
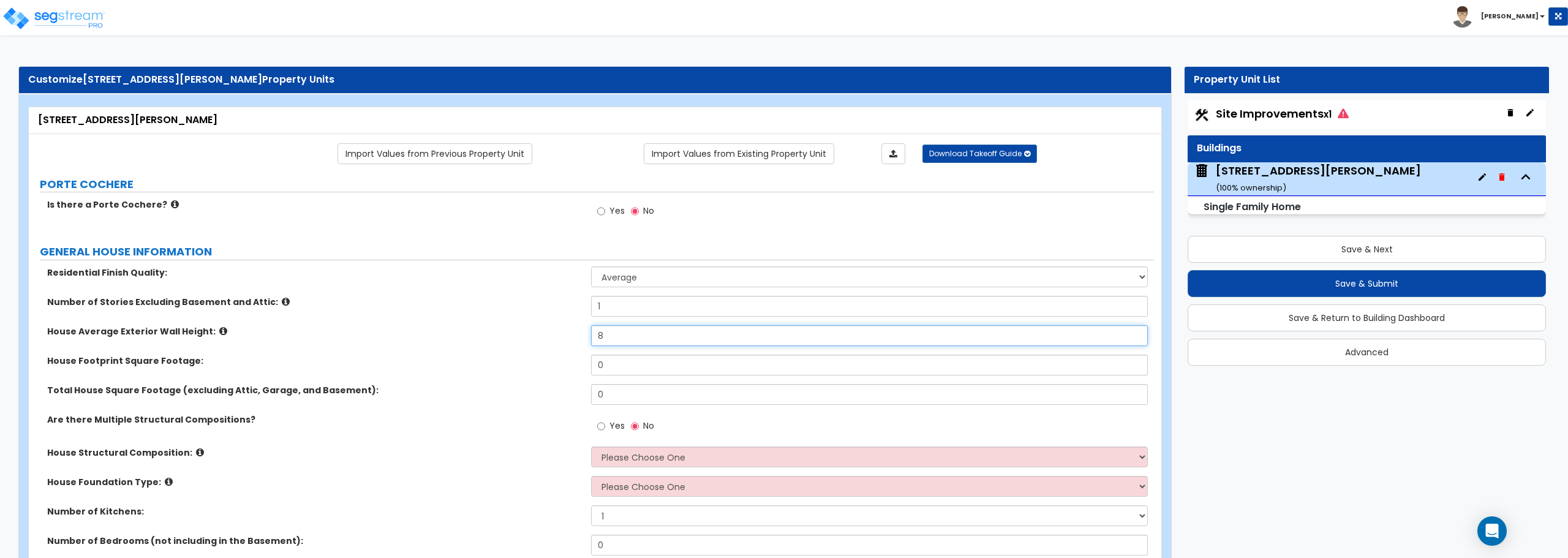
type input "8"
drag, startPoint x: 622, startPoint y: 370, endPoint x: 555, endPoint y: 376, distance: 67.3
click at [555, 376] on div "House Footprint Square Footage: 0" at bounding box center [591, 369] width 1125 height 30
type input "1,763"
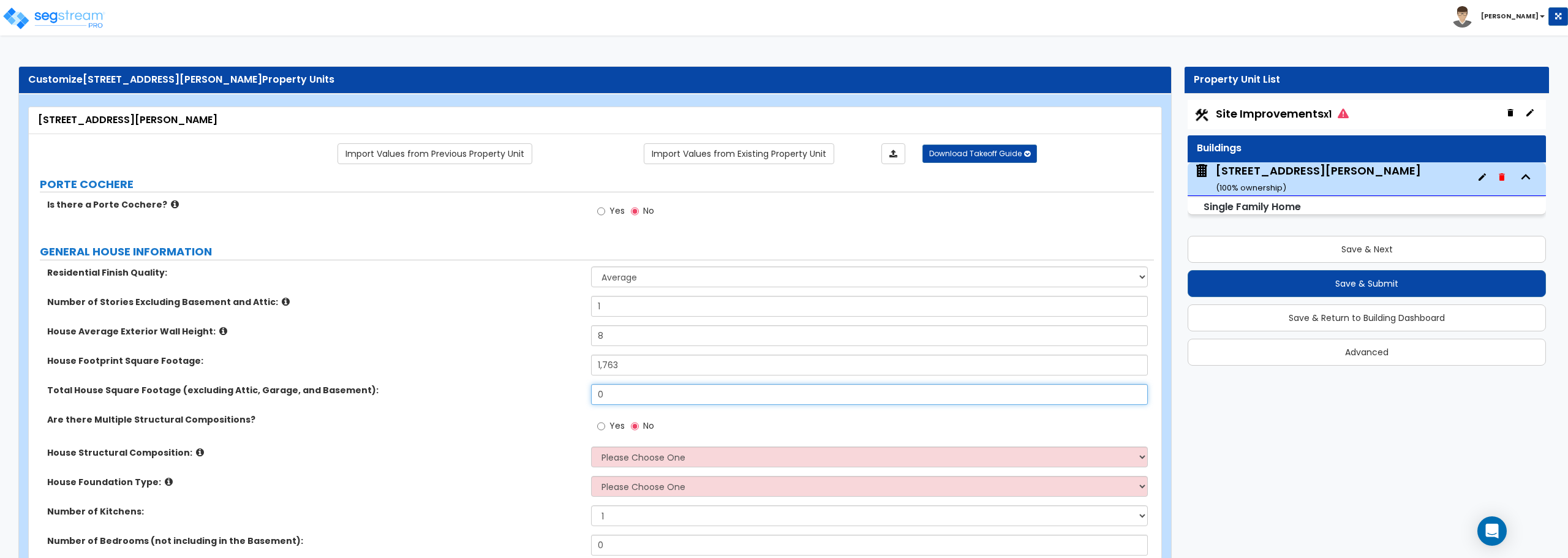
drag, startPoint x: 613, startPoint y: 397, endPoint x: 547, endPoint y: 402, distance: 66.2
click at [547, 402] on div "Total House Square Footage (excluding Attic, Garage, and Basement): 0" at bounding box center [591, 399] width 1125 height 30
type input "1,324"
click at [663, 458] on select "Please Choose One Reinforced Concrete Structural Steel Brick Masonry CMU Masonr…" at bounding box center [870, 457] width 556 height 21
select select "7"
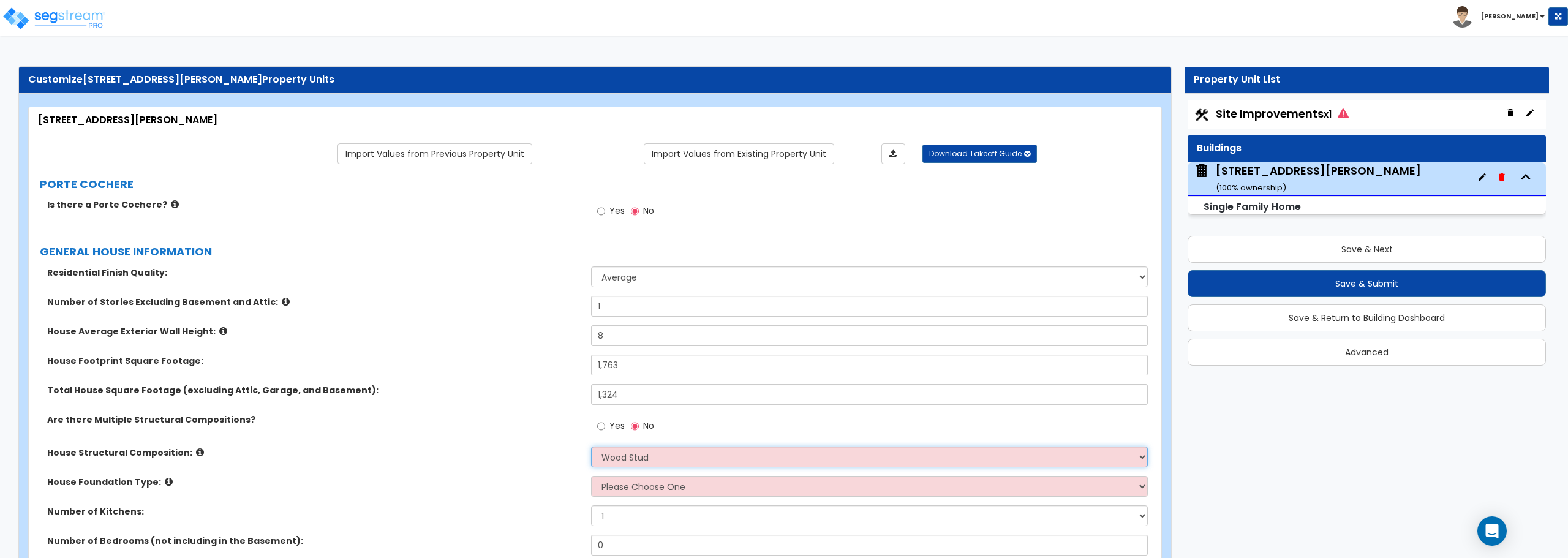
click at [591, 447] on select "Please Choose One Reinforced Concrete Structural Steel Brick Masonry CMU Masonr…" at bounding box center [870, 457] width 556 height 21
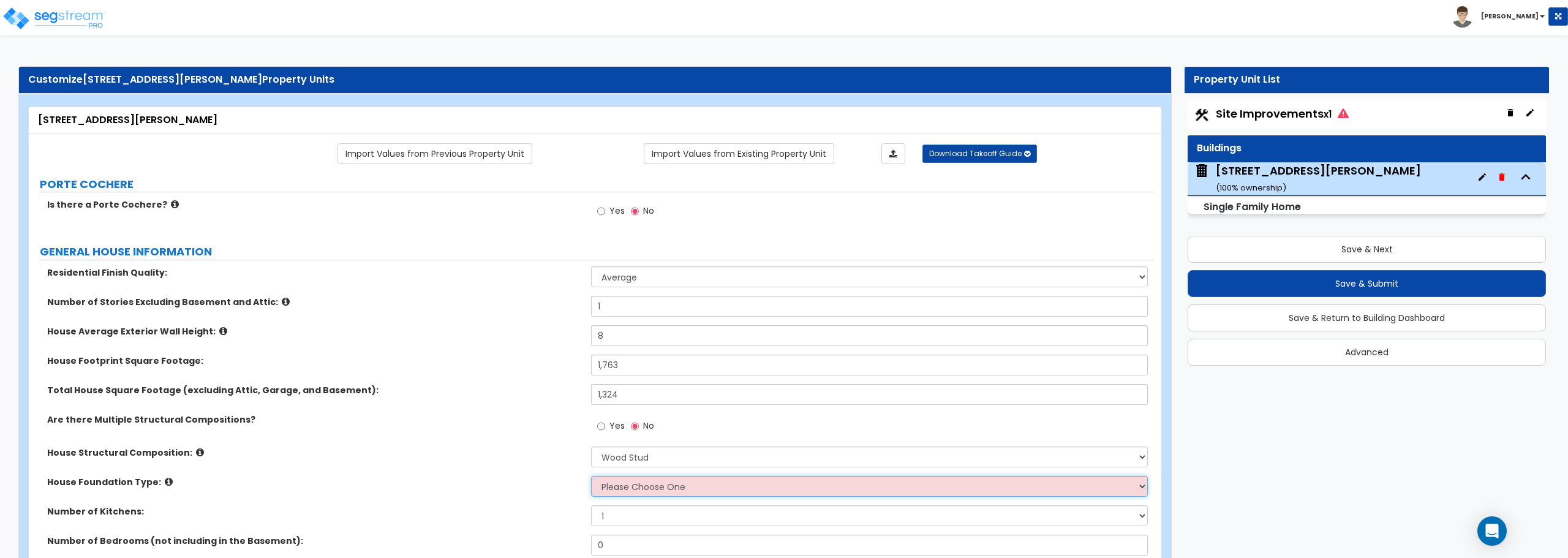
click at [618, 491] on select "Please Choose One Crawl Space Pier-Elevated First floor Slab on Grade" at bounding box center [870, 486] width 556 height 21
select select "1"
click at [591, 476] on select "Please Choose One Crawl Space Pier-Elevated First floor Slab on Grade" at bounding box center [870, 486] width 556 height 21
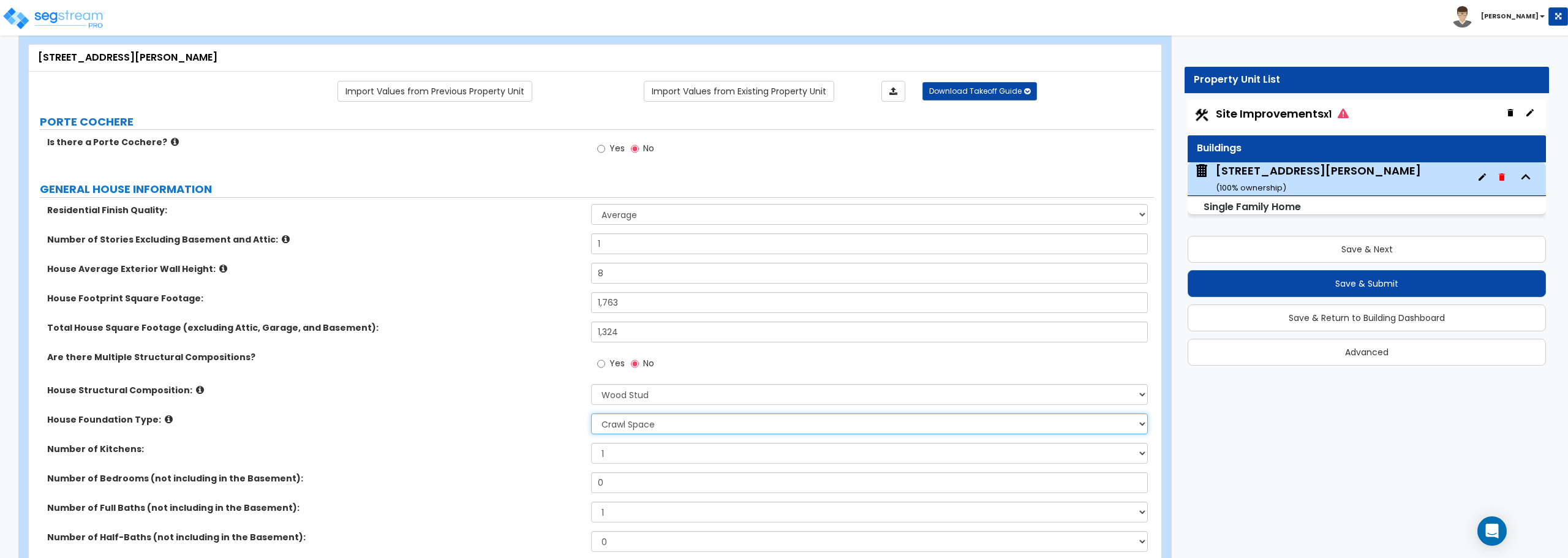
scroll to position [183, 0]
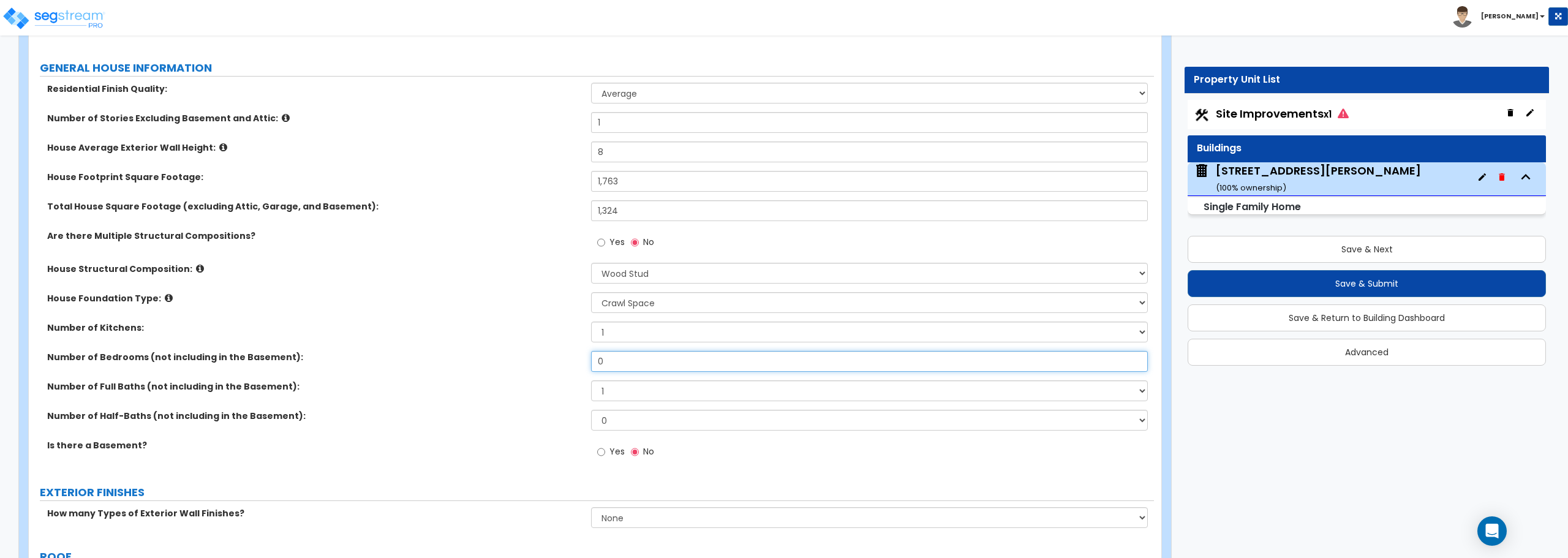
drag, startPoint x: 609, startPoint y: 360, endPoint x: 542, endPoint y: 354, distance: 67.3
click at [542, 354] on div "Number of Bedrooms (not including in the Basement): 0" at bounding box center [591, 366] width 1125 height 30
type input "3"
drag, startPoint x: 620, startPoint y: 397, endPoint x: 570, endPoint y: 398, distance: 50.0
click at [570, 398] on div "Number of Full Baths (not including in the Basement): 1 2 3 4 5 6 7 8 9 10" at bounding box center [591, 396] width 1125 height 30
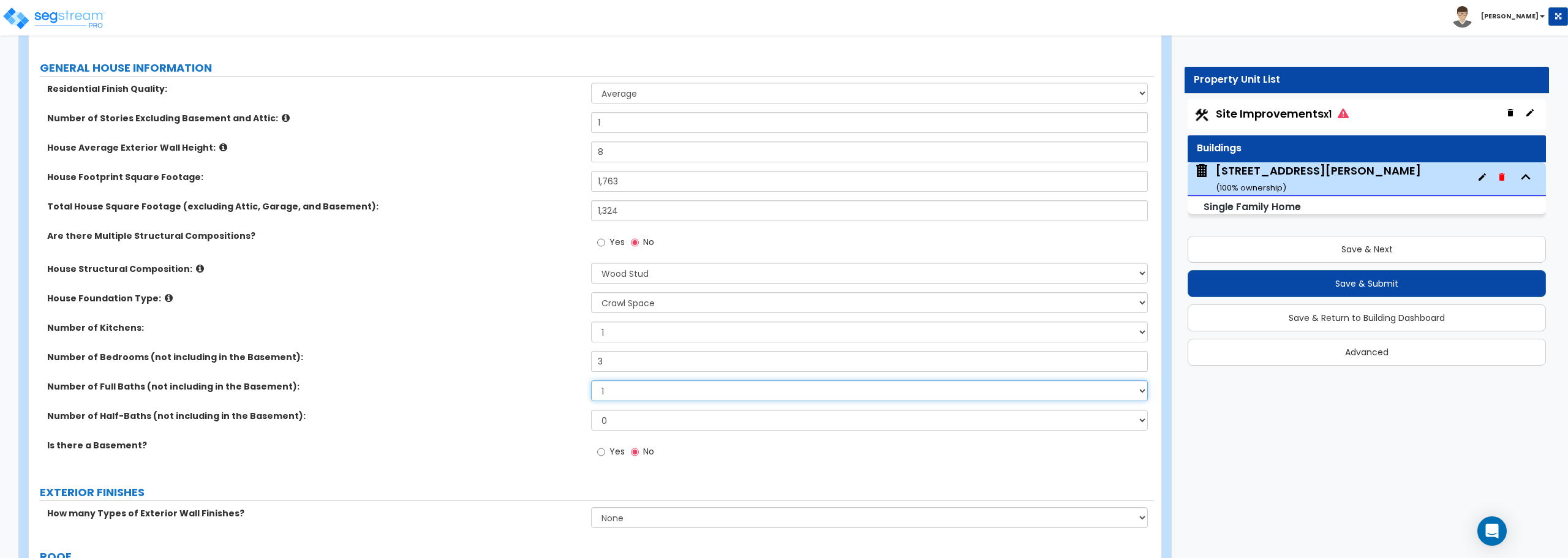
select select "2"
click at [591, 381] on select "1 2 3 4 5 6 7 8 9 10" at bounding box center [870, 391] width 556 height 21
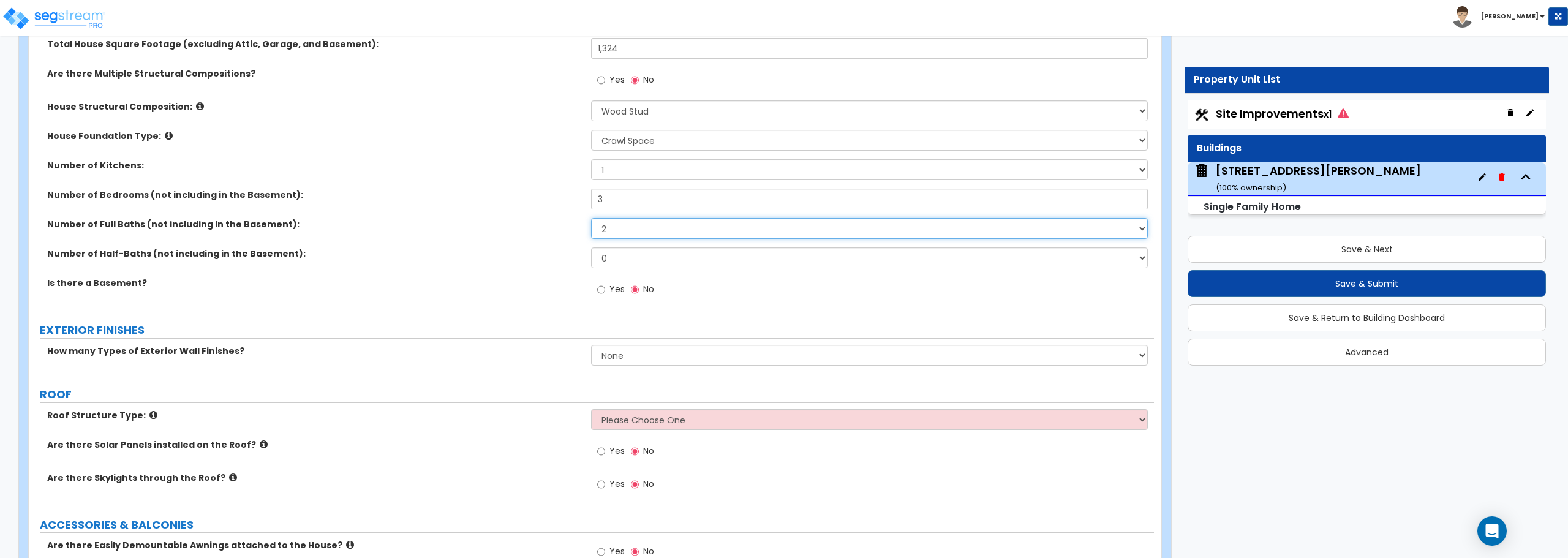
scroll to position [368, 0]
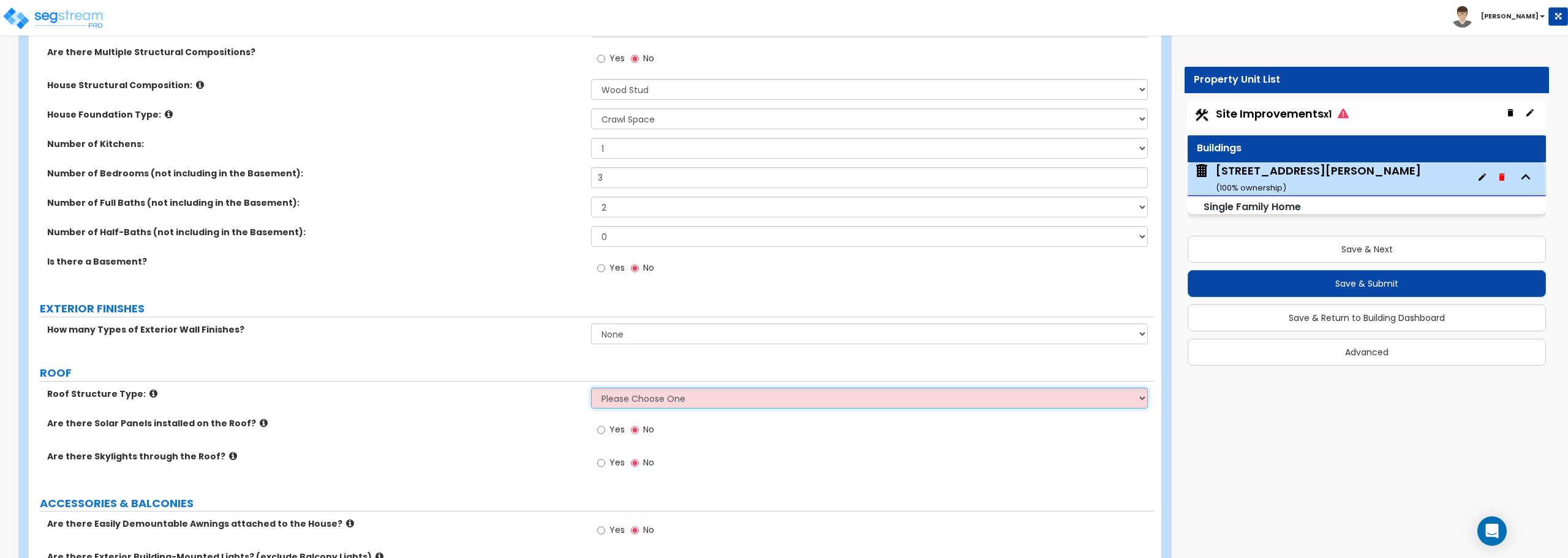
click at [634, 394] on select "Please Choose One Gable Roof Flat Roof Hybrid Gable & Flat Roof" at bounding box center [870, 398] width 556 height 21
click at [591, 388] on select "Please Choose One Gable Roof Flat Roof Hybrid Gable & Flat Roof" at bounding box center [870, 398] width 556 height 21
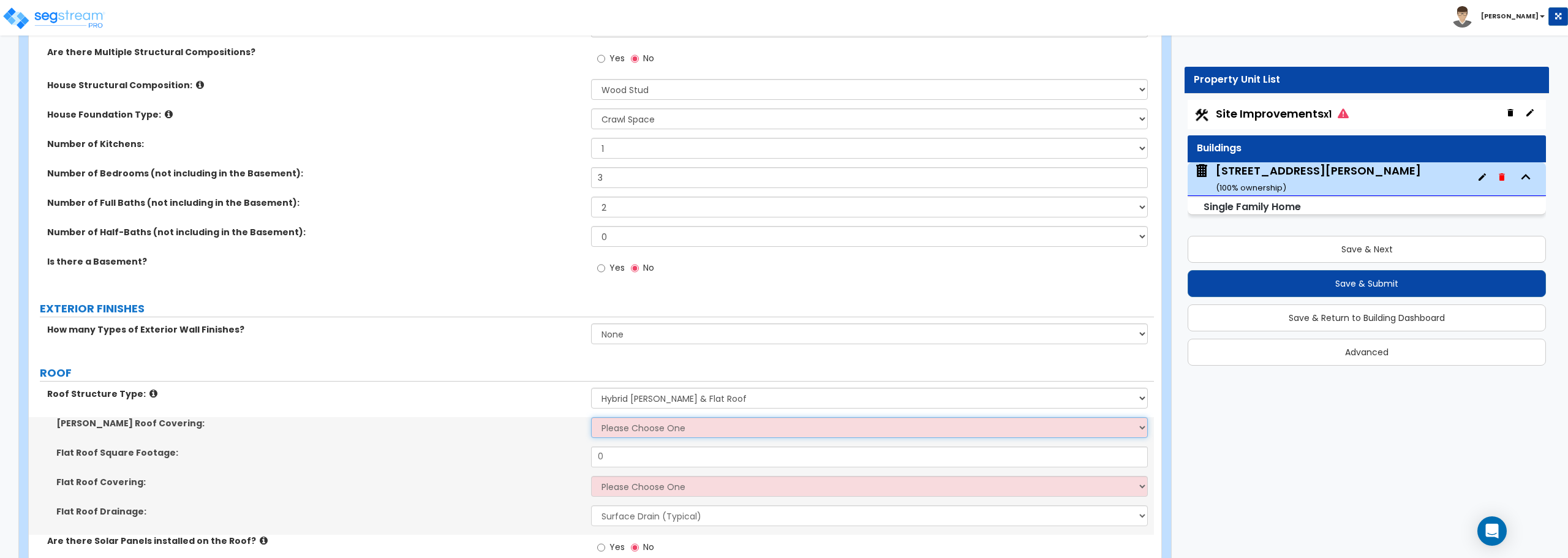
click at [627, 430] on select "Please Choose One Asphalt Shingle Clay Tile Wood Shingle Metal Shingle Standing…" at bounding box center [870, 427] width 556 height 21
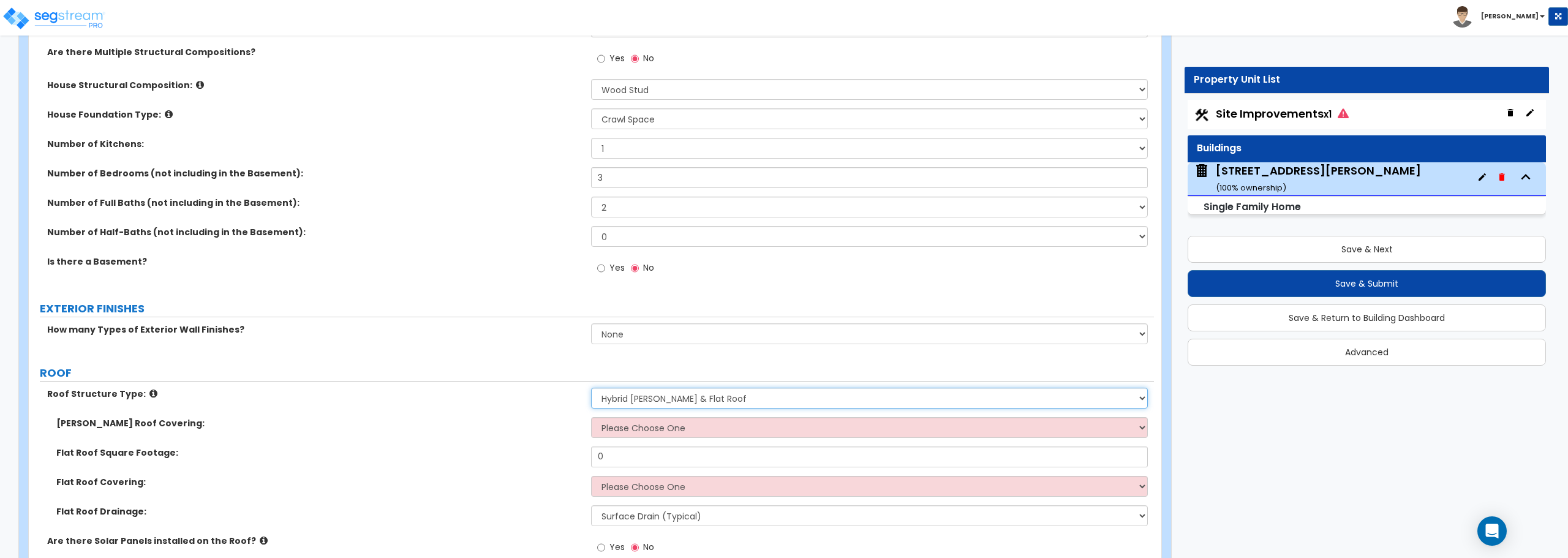
click at [641, 397] on select "Please Choose One Gable Roof Flat Roof Hybrid Gable & Flat Roof" at bounding box center [870, 398] width 556 height 21
select select "1"
click at [591, 388] on select "Please Choose One Gable Roof Flat Roof Hybrid Gable & Flat Roof" at bounding box center [870, 398] width 556 height 21
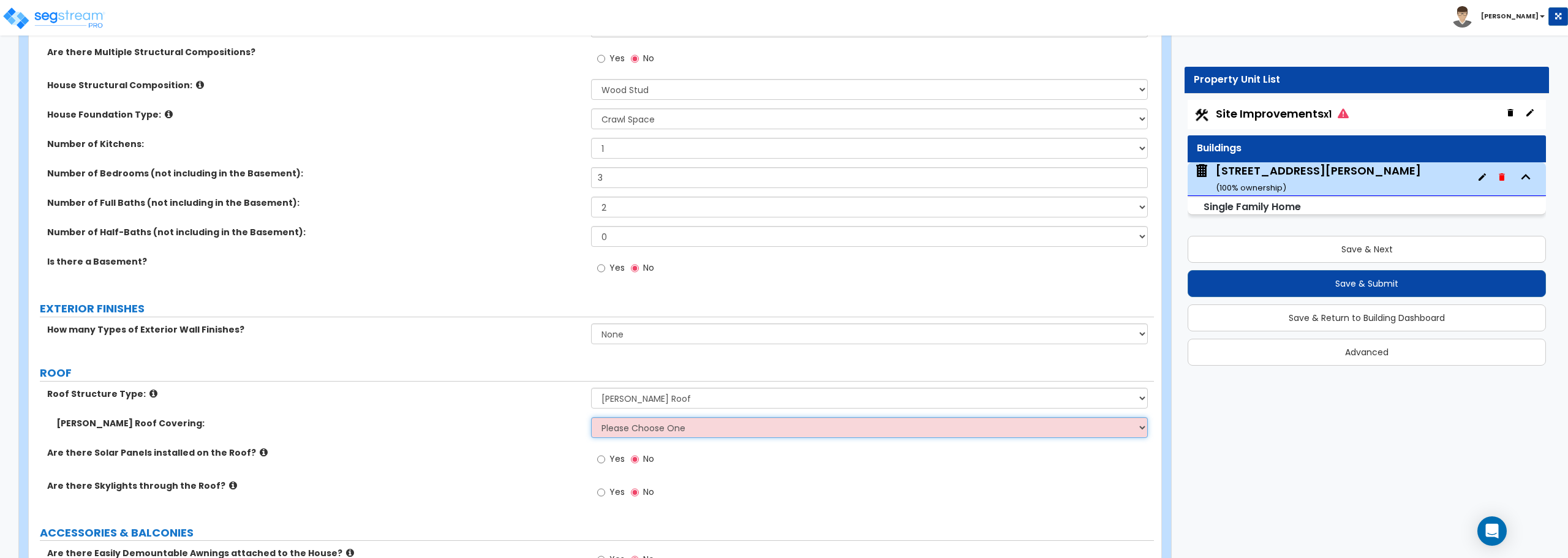
click at [646, 427] on select "Please Choose One Asphalt Shingle Clay Tile Wood Shingle Metal Shingle Standing…" at bounding box center [870, 427] width 556 height 21
select select "1"
click at [591, 417] on select "Please Choose One Asphalt Shingle Clay Tile Wood Shingle Metal Shingle Standing…" at bounding box center [870, 427] width 556 height 21
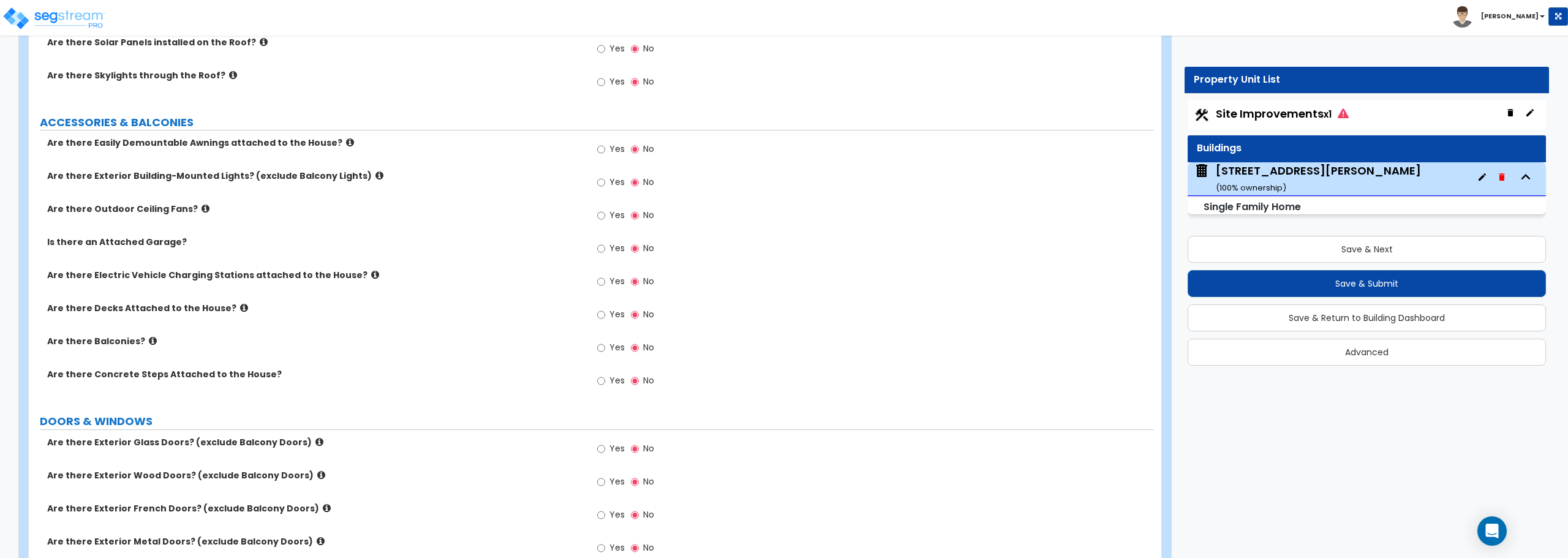
scroll to position [797, 0]
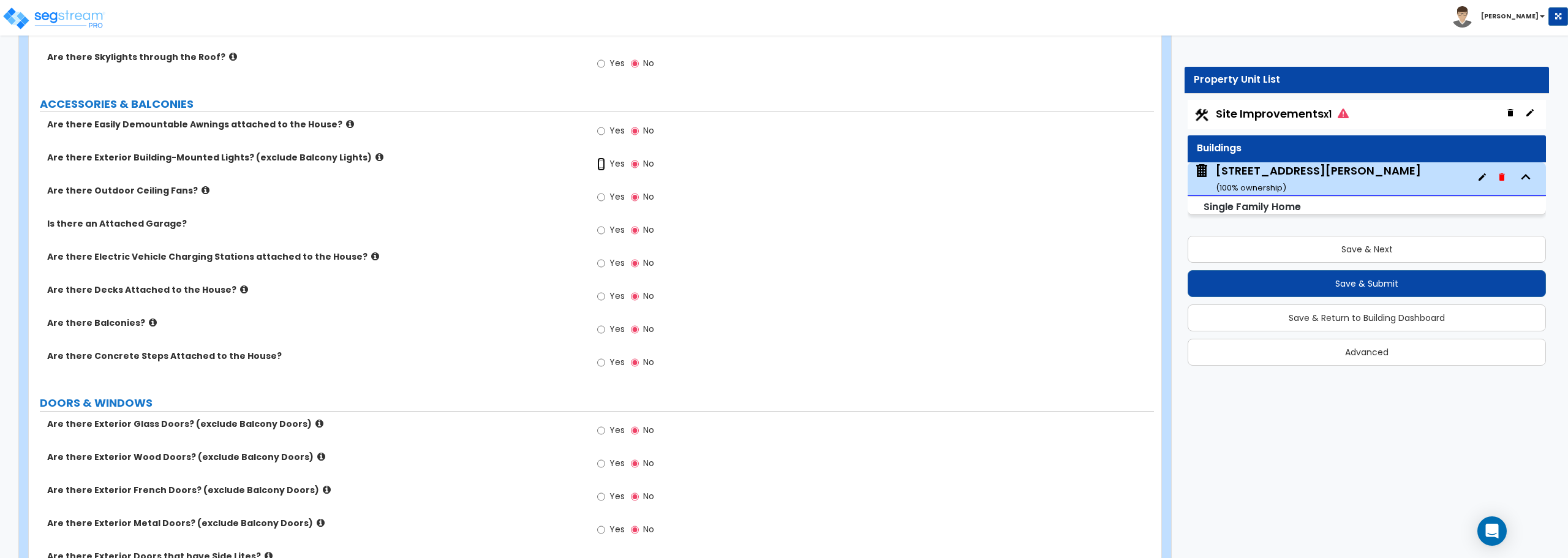
click at [603, 167] on input "Yes" at bounding box center [601, 163] width 8 height 13
radio input "true"
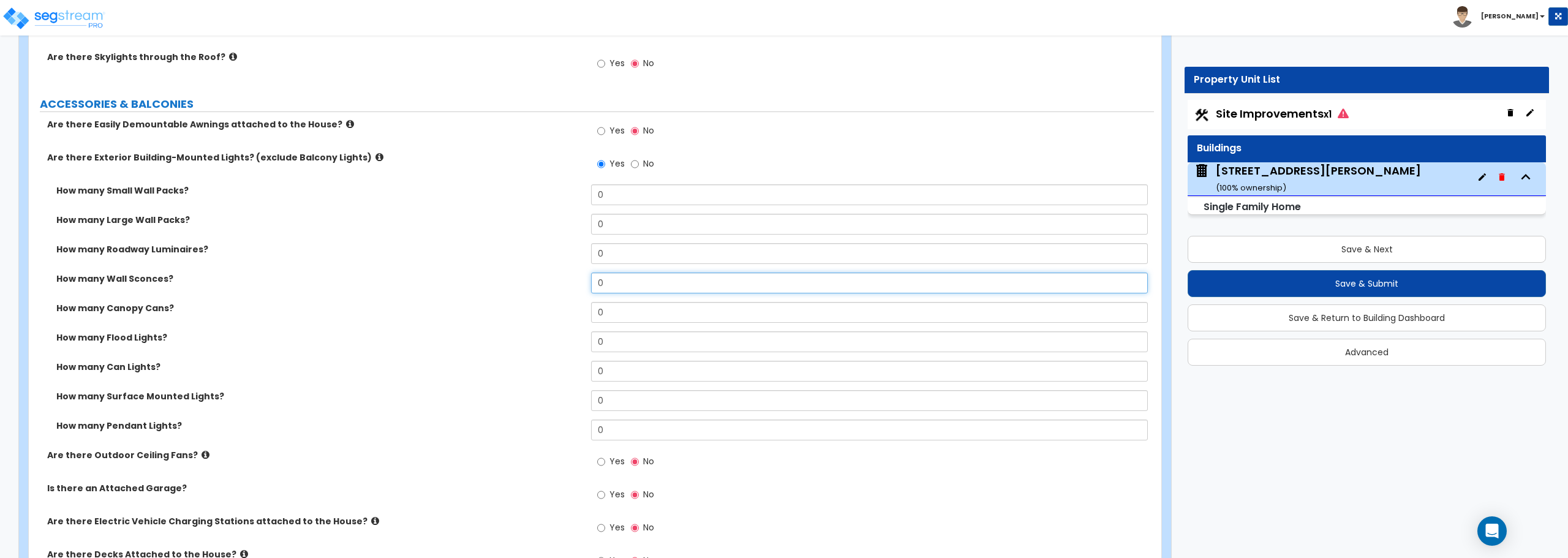
drag, startPoint x: 647, startPoint y: 278, endPoint x: 529, endPoint y: 280, distance: 118.0
click at [529, 280] on div "How many Wall Sconces? 0" at bounding box center [591, 288] width 1125 height 30
type input "3"
click at [626, 367] on input "0" at bounding box center [870, 371] width 556 height 21
drag, startPoint x: 626, startPoint y: 367, endPoint x: 553, endPoint y: 368, distance: 73.0
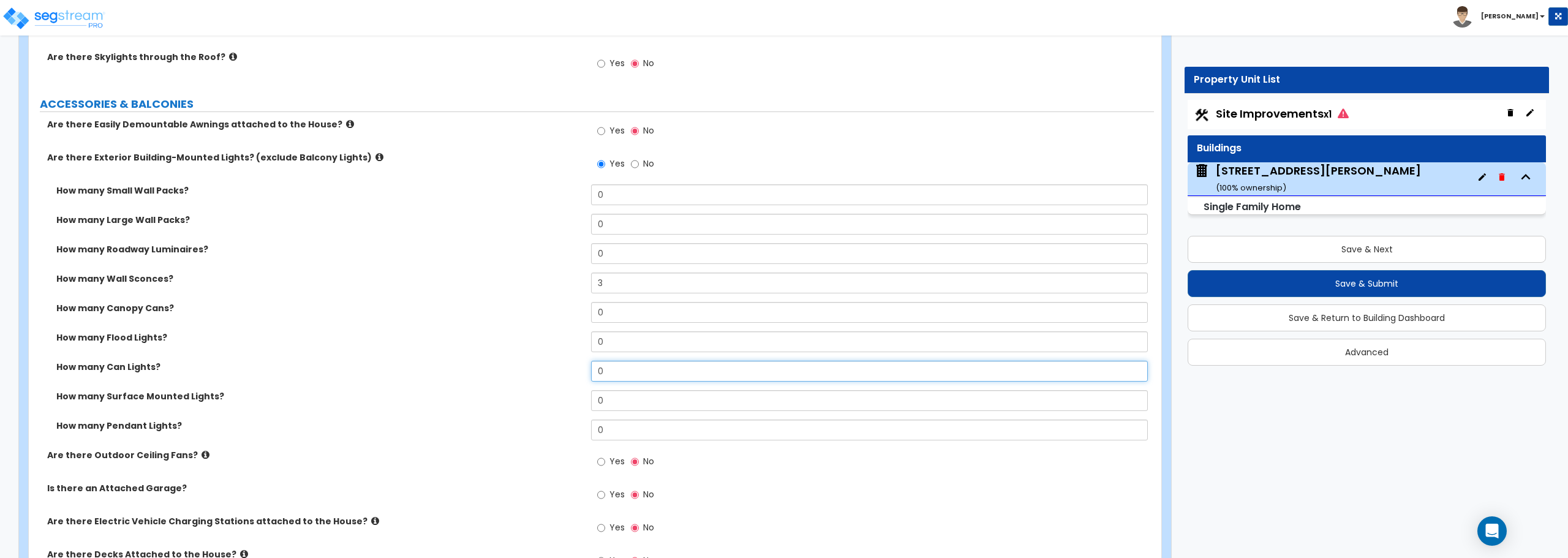
click at [553, 368] on div "How many Can Lights? 0" at bounding box center [591, 376] width 1125 height 30
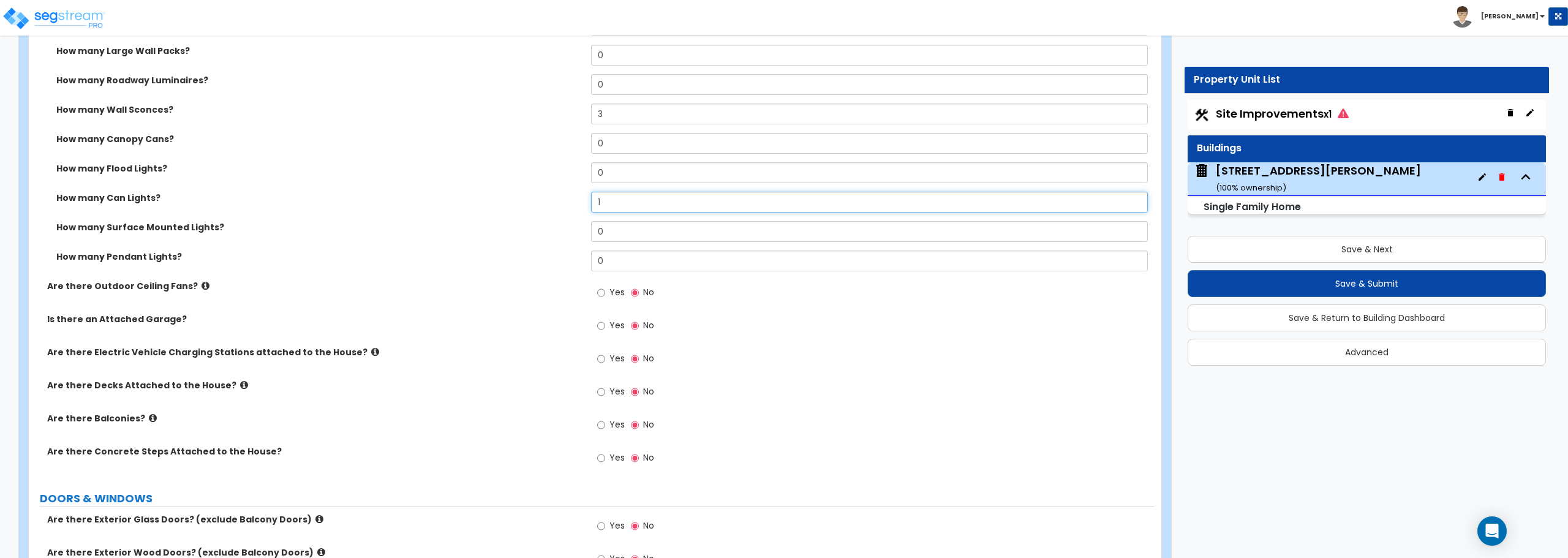
scroll to position [980, 0]
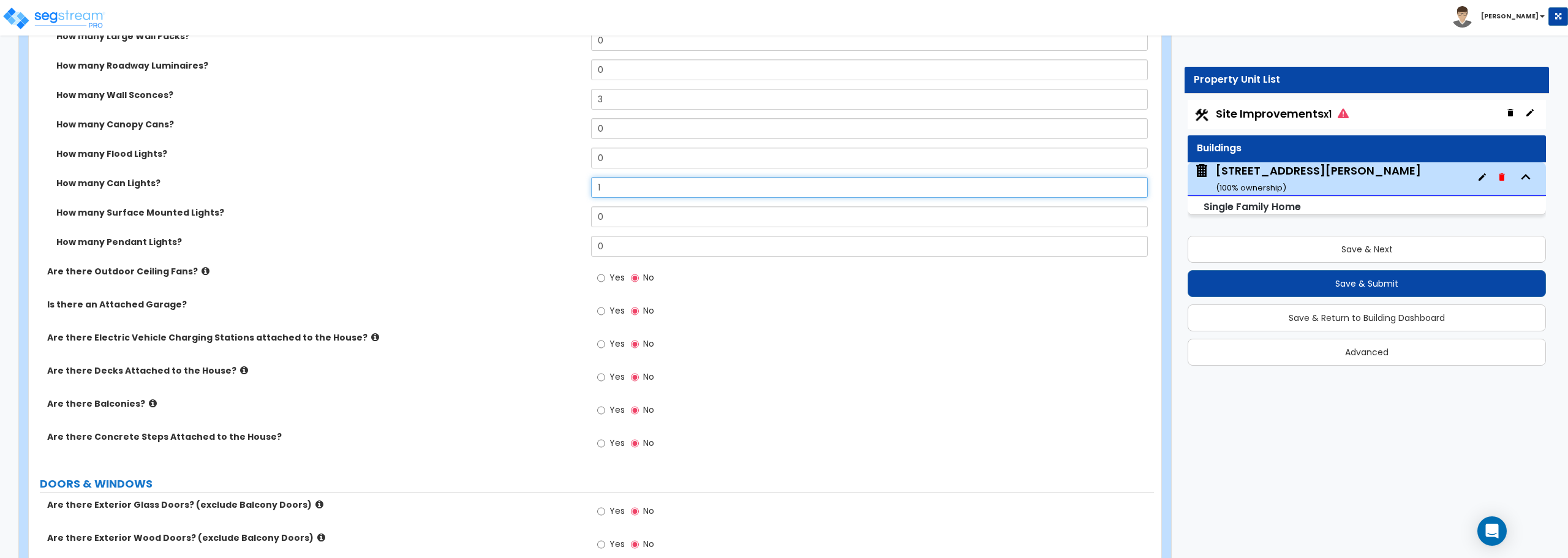
type input "1"
click at [602, 309] on input "Yes" at bounding box center [601, 311] width 8 height 13
radio input "true"
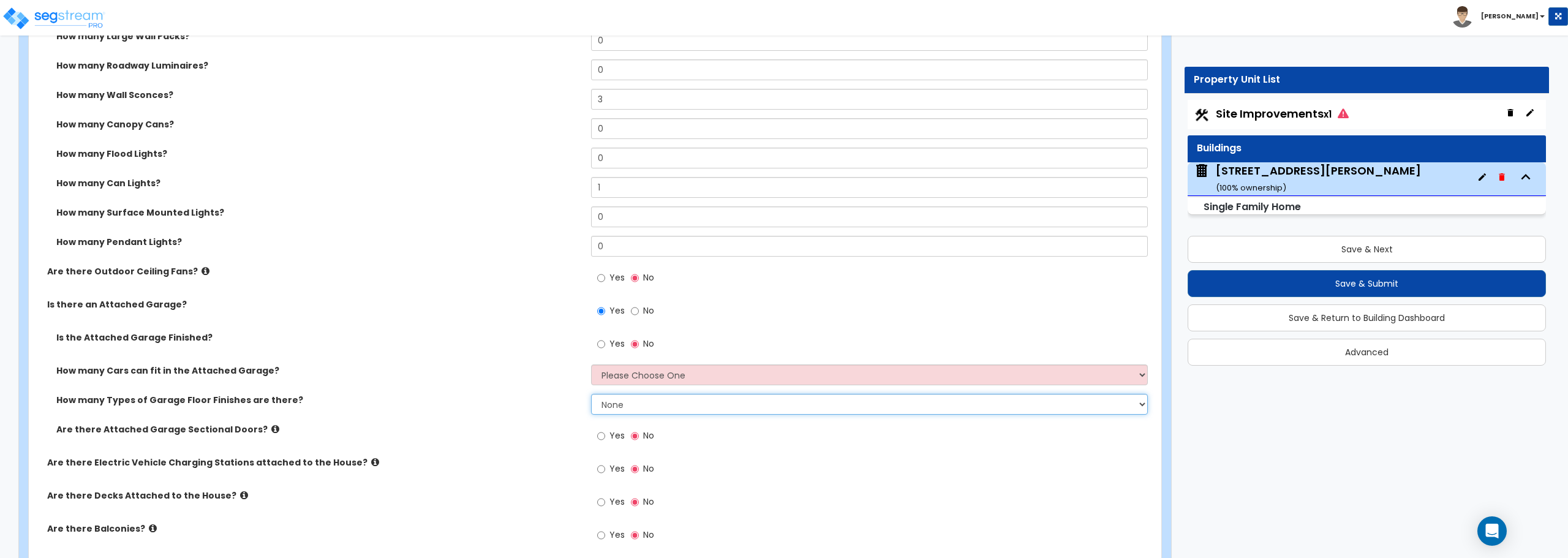
click at [626, 401] on select "None 1 2 3 4" at bounding box center [870, 404] width 556 height 21
click at [591, 394] on select "None 1 2 3 4" at bounding box center [870, 404] width 556 height 21
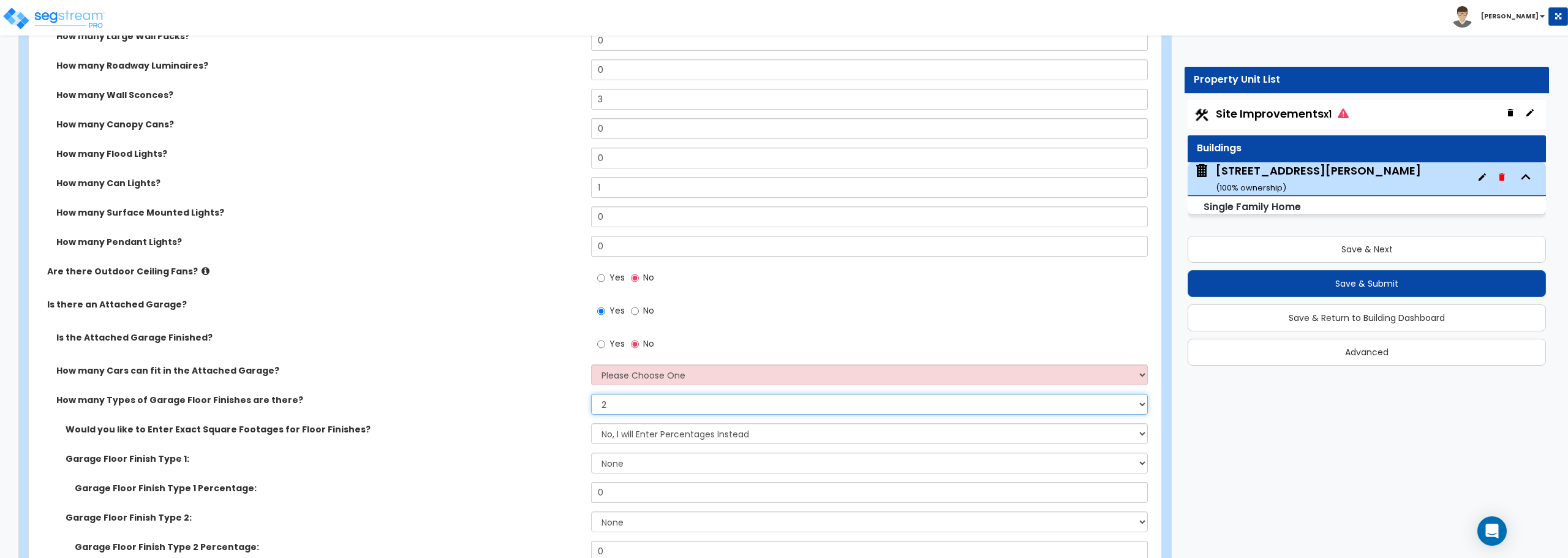
click at [621, 407] on select "None 1 2 3 4" at bounding box center [870, 404] width 556 height 21
select select "1"
click at [591, 394] on select "None 1 2 3 4" at bounding box center [870, 404] width 556 height 21
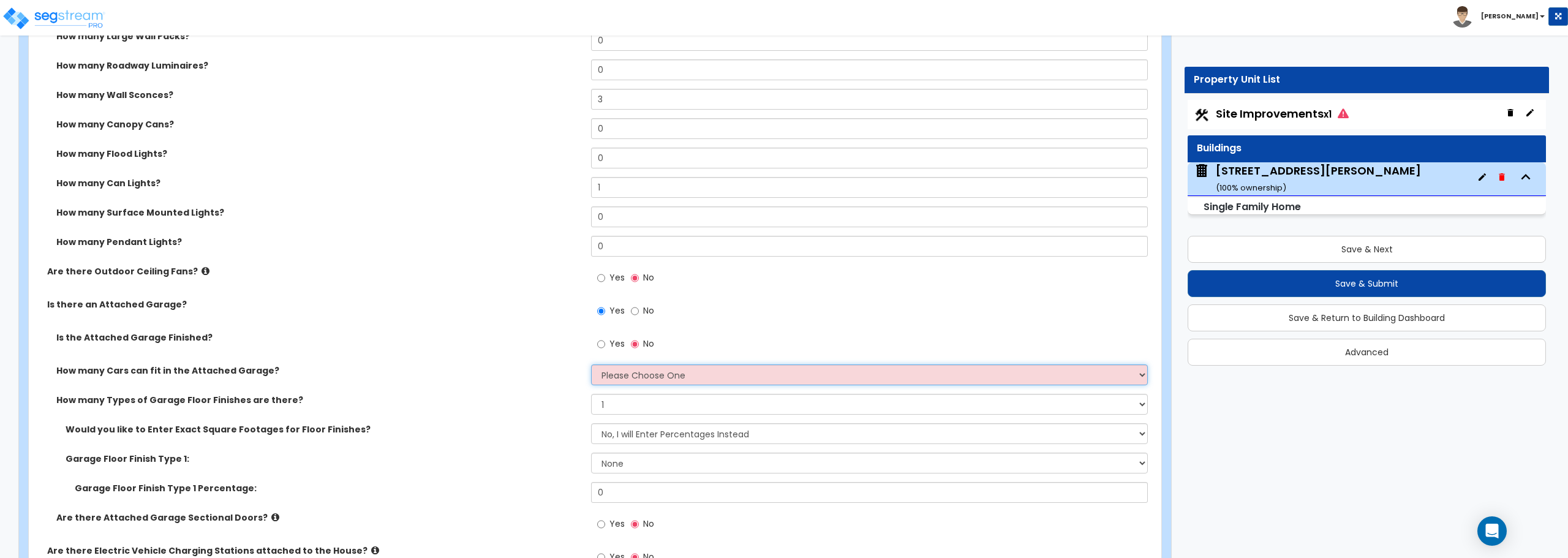
click at [629, 372] on select "Please Choose One 1 2 3 4 5" at bounding box center [870, 375] width 556 height 21
select select "2"
click at [591, 364] on select "Please Choose One 1 2 3 4 5" at bounding box center [870, 375] width 556 height 21
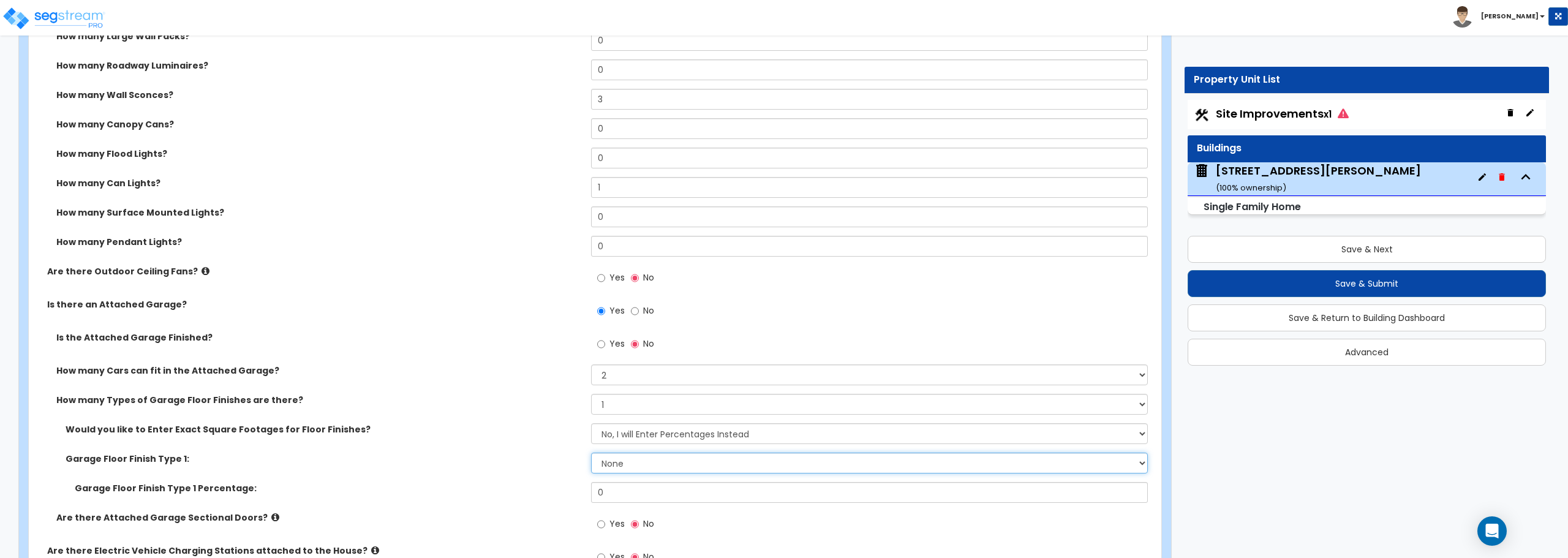
click at [619, 471] on select "None Polished Concrete Flooring Ceramic Tile Flooring Rubber Tile Flooring Epox…" at bounding box center [870, 463] width 556 height 21
select select "1"
click at [591, 453] on select "None Polished Concrete Flooring Ceramic Tile Flooring Rubber Tile Flooring Epox…" at bounding box center [870, 463] width 556 height 21
drag, startPoint x: 632, startPoint y: 490, endPoint x: 579, endPoint y: 487, distance: 53.1
click at [579, 487] on div "Garage Floor Finish Type 1 Percentage: 0" at bounding box center [591, 497] width 1125 height 30
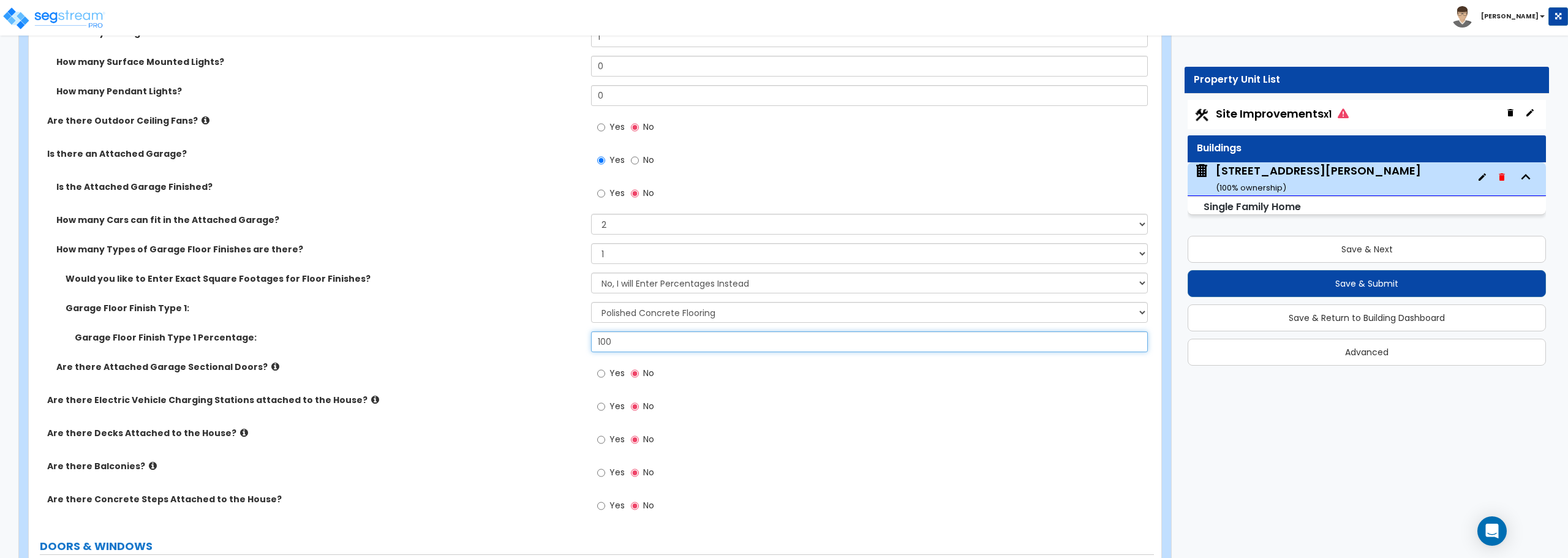
scroll to position [1163, 0]
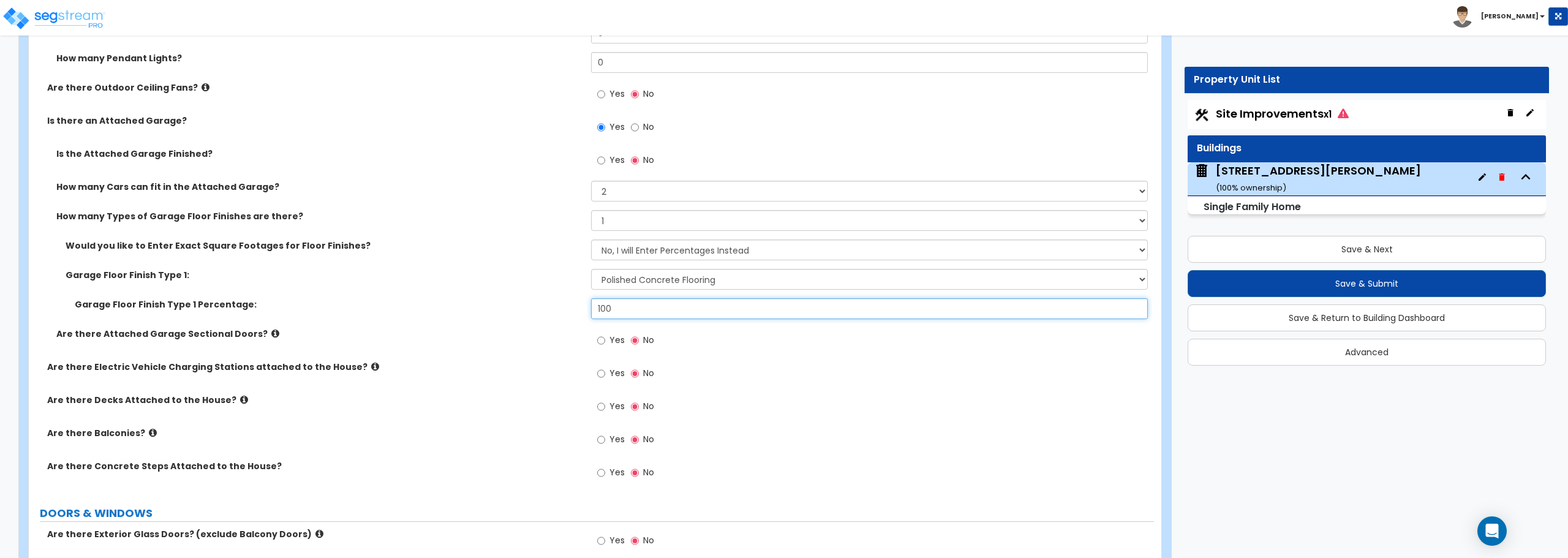
type input "100"
click at [604, 337] on input "Yes" at bounding box center [601, 340] width 8 height 13
radio input "true"
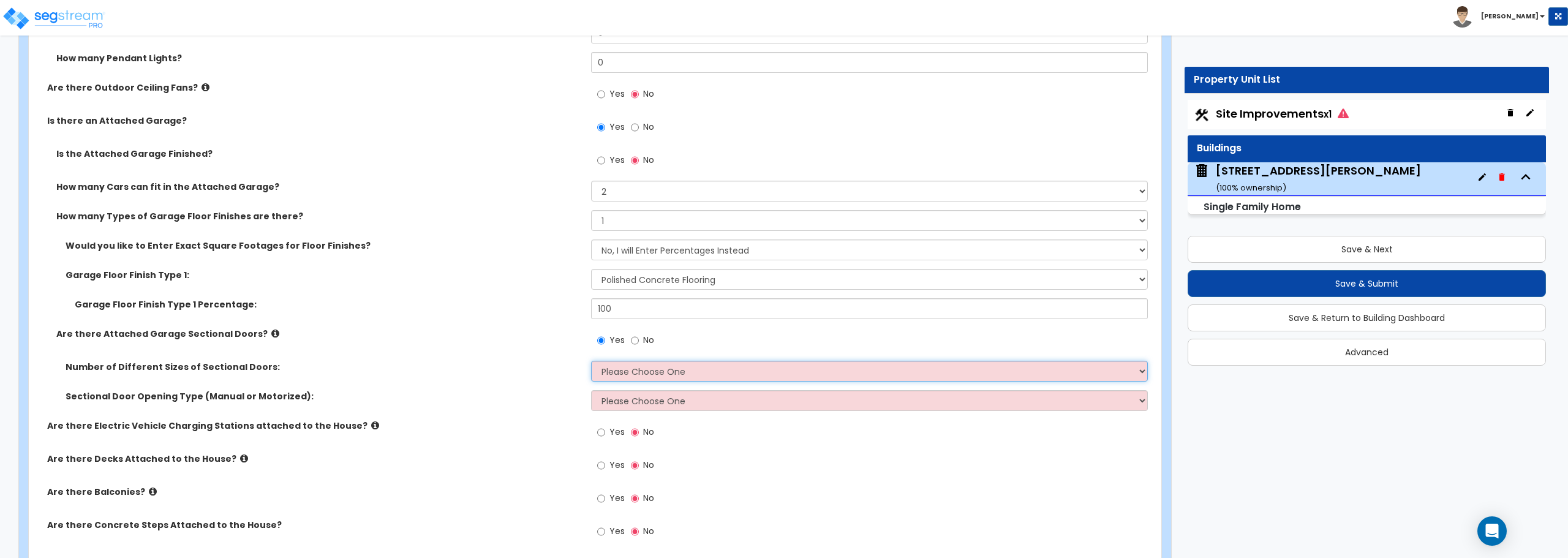
click at [616, 374] on select "Please Choose One 1 2" at bounding box center [870, 371] width 556 height 21
select select "1"
click at [591, 361] on select "Please Choose One 1 2" at bounding box center [870, 371] width 556 height 21
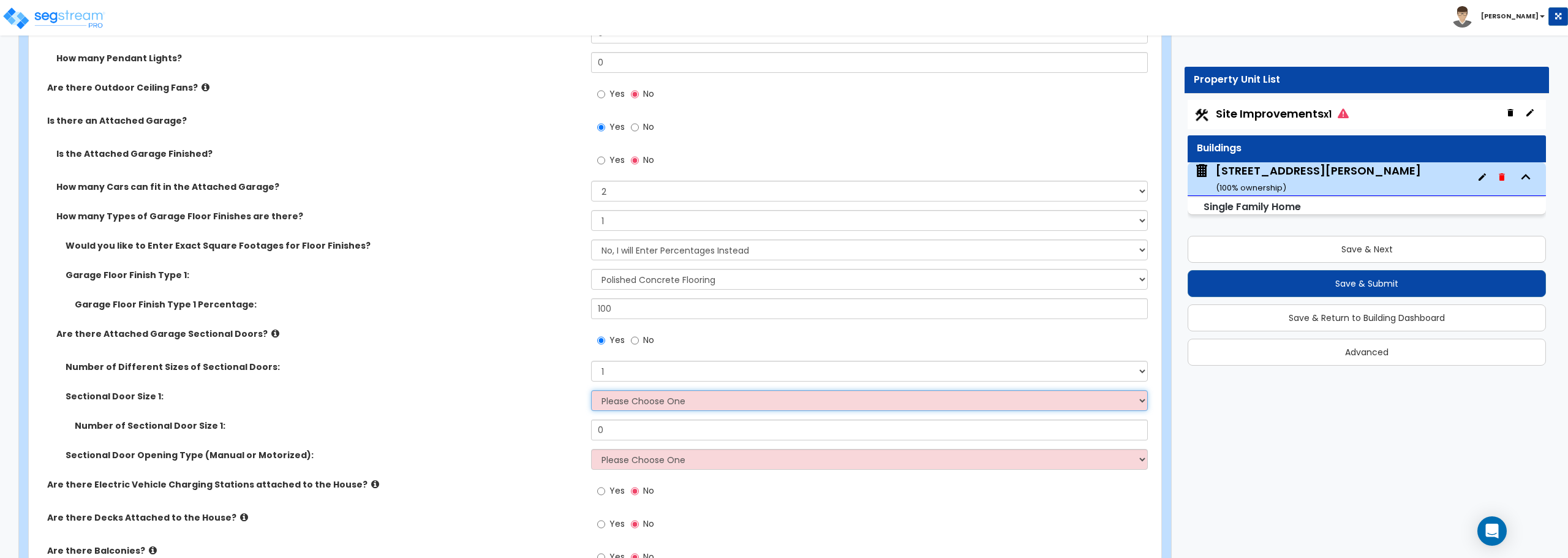
click at [634, 405] on select "Please Choose One 9' x 7' 16' x 7'" at bounding box center [870, 401] width 556 height 21
select select "2"
click at [591, 390] on select "Please Choose One 9' x 7' 16' x 7'" at bounding box center [870, 401] width 556 height 21
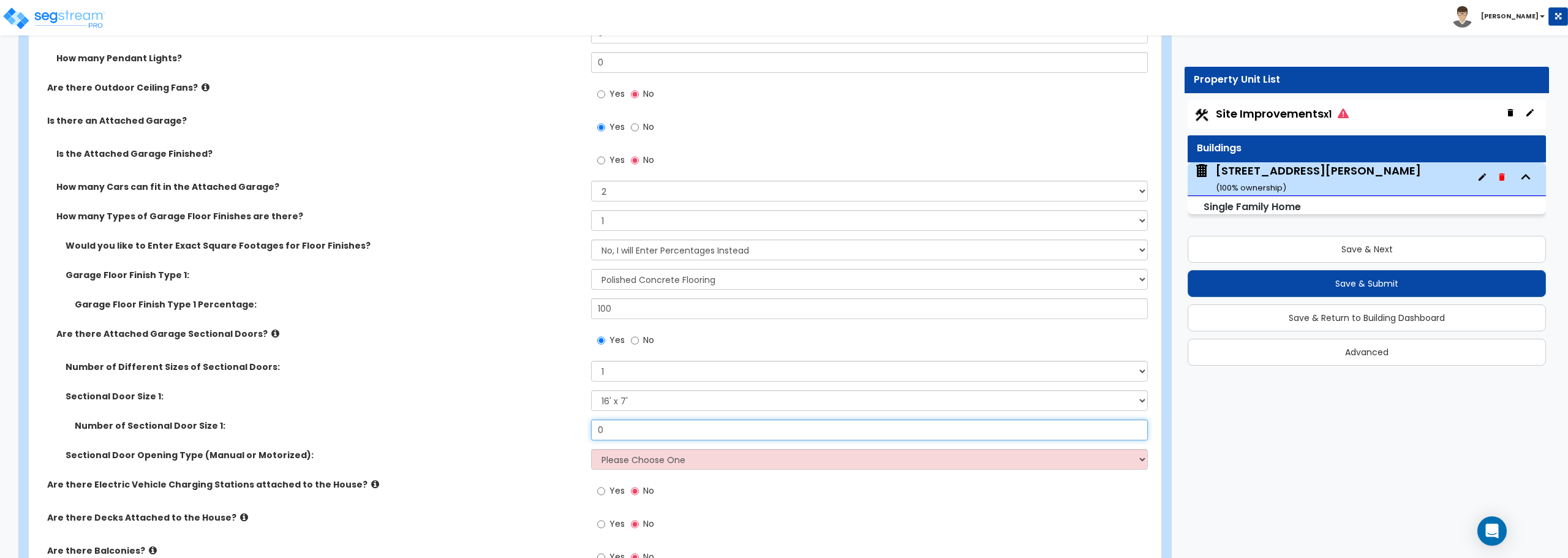
click at [641, 426] on input "0" at bounding box center [870, 430] width 556 height 21
drag, startPoint x: 641, startPoint y: 426, endPoint x: 464, endPoint y: 426, distance: 177.0
click at [464, 426] on div "Number of Sectional Door Size 1: 0" at bounding box center [591, 434] width 1125 height 30
type input "1"
click at [613, 468] on select "Please Choose One All Manual All Motorized Some are Motorized" at bounding box center [870, 460] width 556 height 21
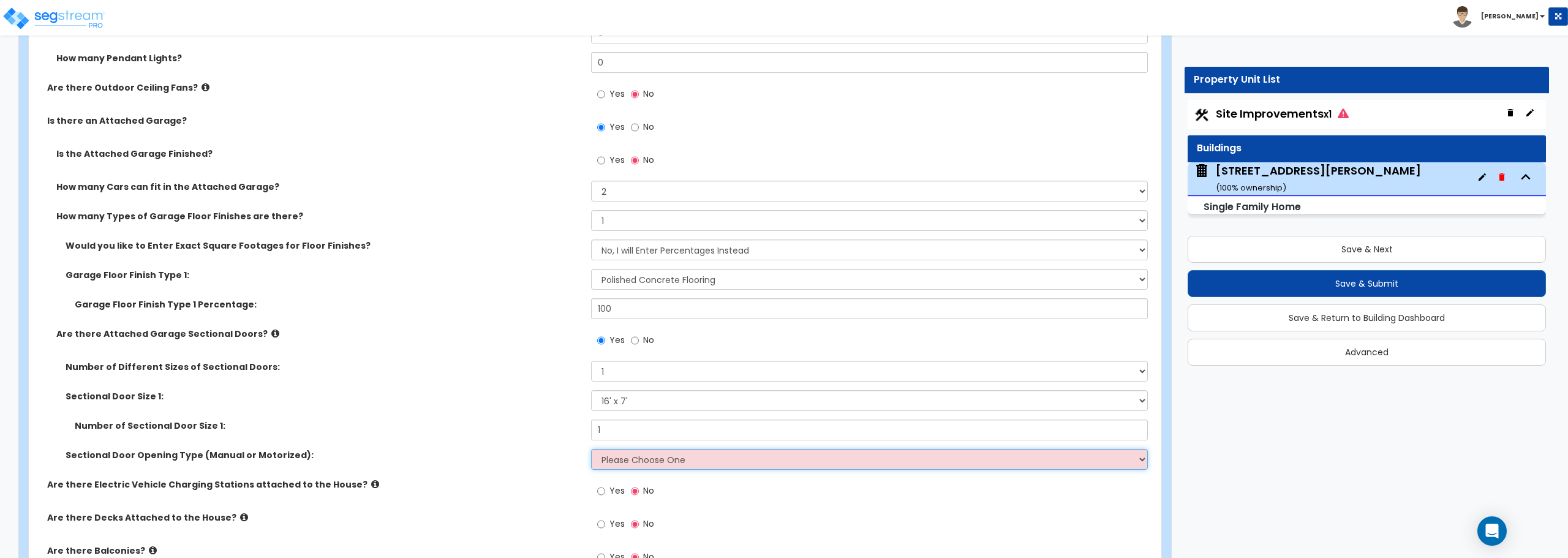
select select "2"
click at [591, 449] on select "Please Choose One All Manual All Motorized Some are Motorized" at bounding box center [870, 460] width 556 height 21
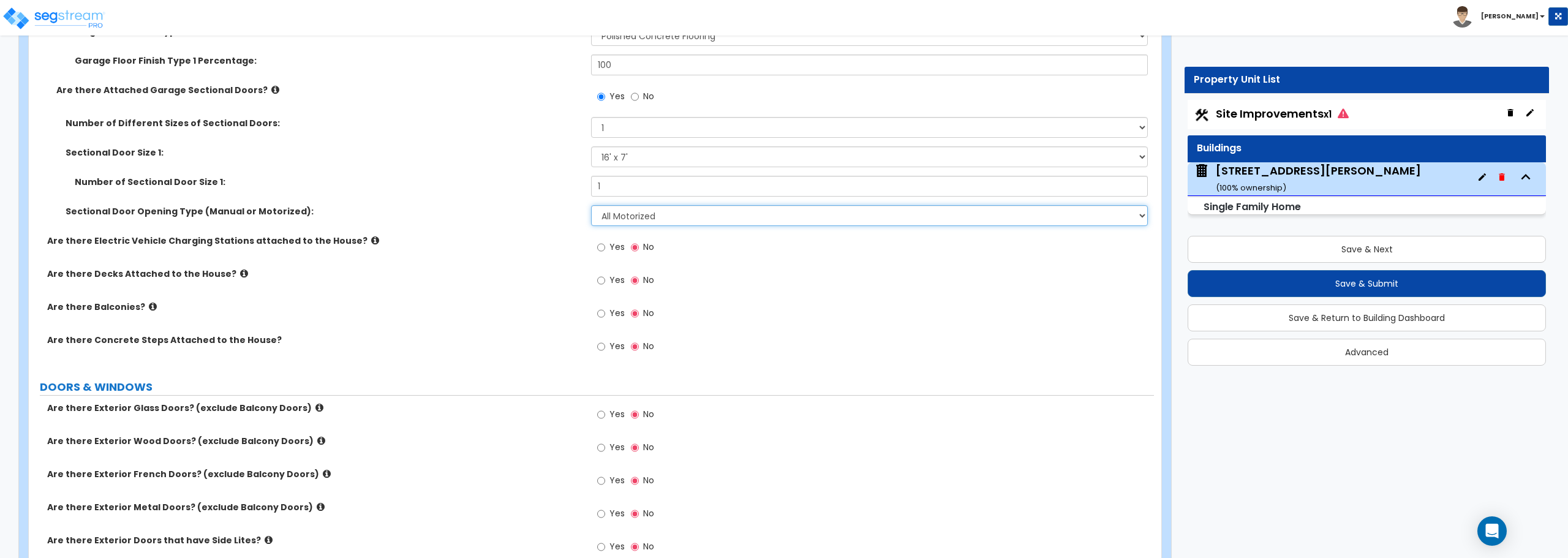
scroll to position [1409, 0]
click at [604, 283] on input "Yes" at bounding box center [601, 279] width 8 height 13
radio input "true"
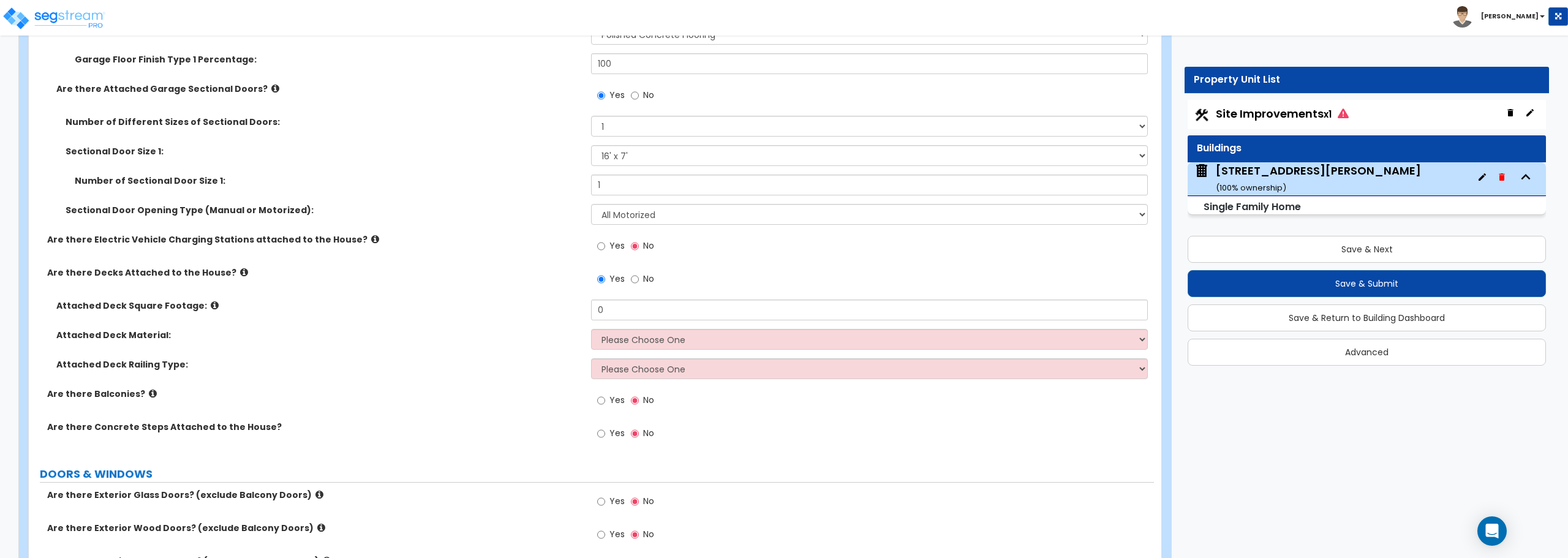
click at [624, 351] on div "Attached Deck Material: Please Choose One Wood Plastic/PVC" at bounding box center [591, 344] width 1125 height 30
click at [626, 343] on select "Please Choose One Wood Plastic/PVC" at bounding box center [870, 340] width 556 height 21
select select "1"
click at [591, 329] on select "Please Choose One Wood Plastic/PVC" at bounding box center [870, 340] width 556 height 21
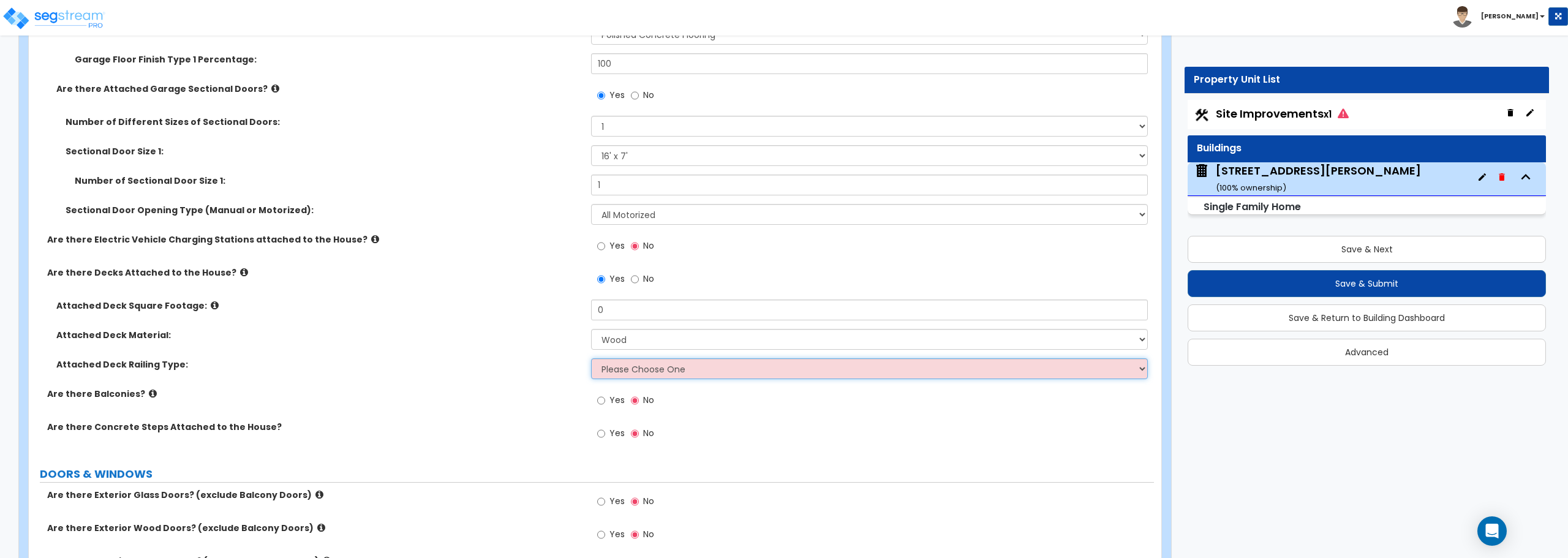
click at [635, 374] on select "Please Choose One Wood Plastic" at bounding box center [870, 368] width 556 height 21
select select "1"
click at [591, 358] on select "Please Choose One Wood Plastic" at bounding box center [870, 368] width 556 height 21
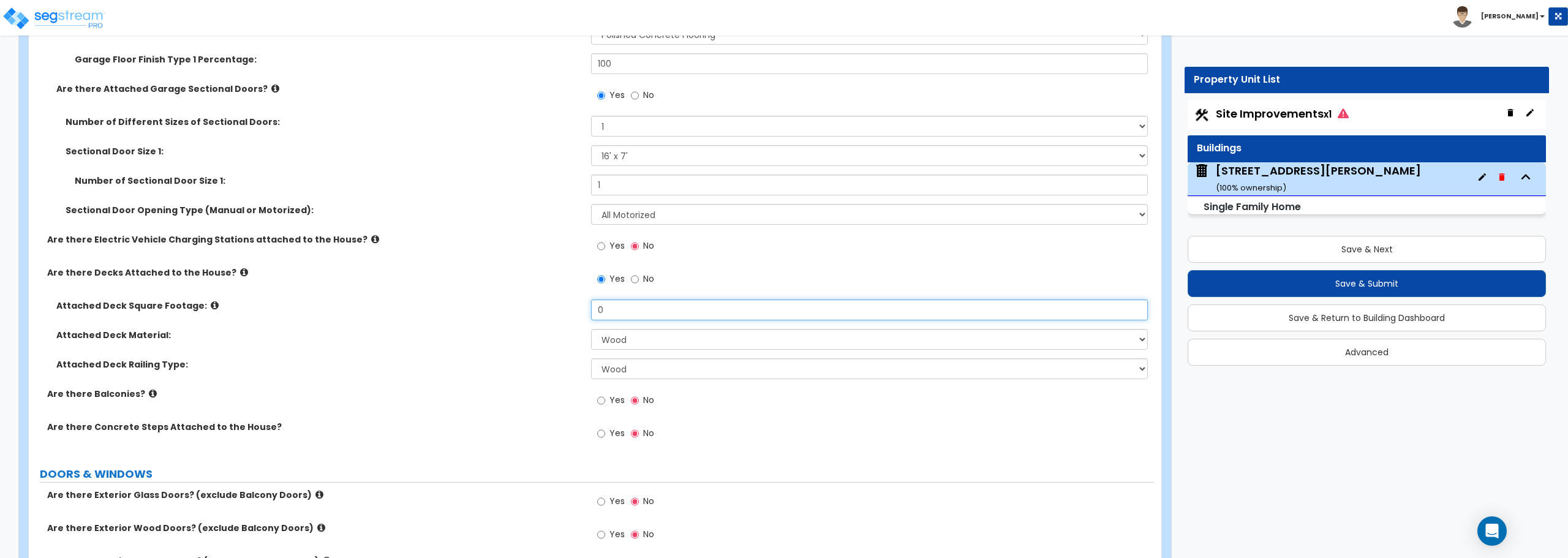
drag, startPoint x: 648, startPoint y: 310, endPoint x: 564, endPoint y: 311, distance: 84.0
click at [564, 311] on div "Attached Deck Square Footage: 0" at bounding box center [591, 314] width 1125 height 30
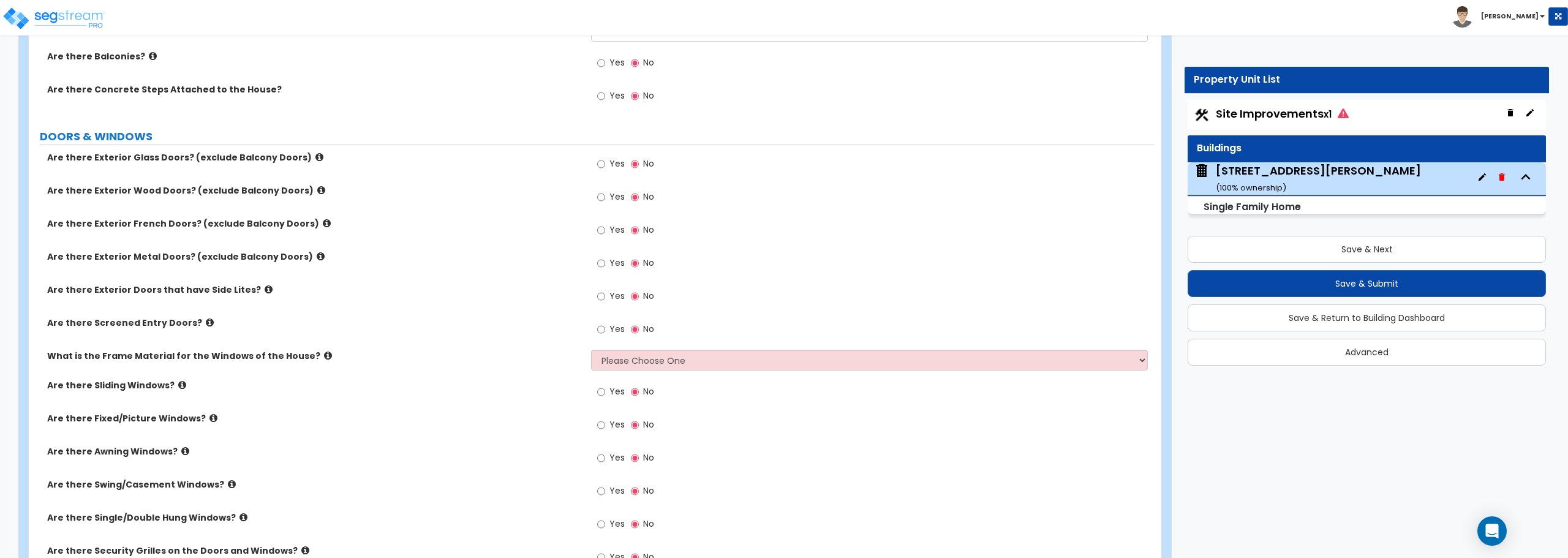
scroll to position [1776, 0]
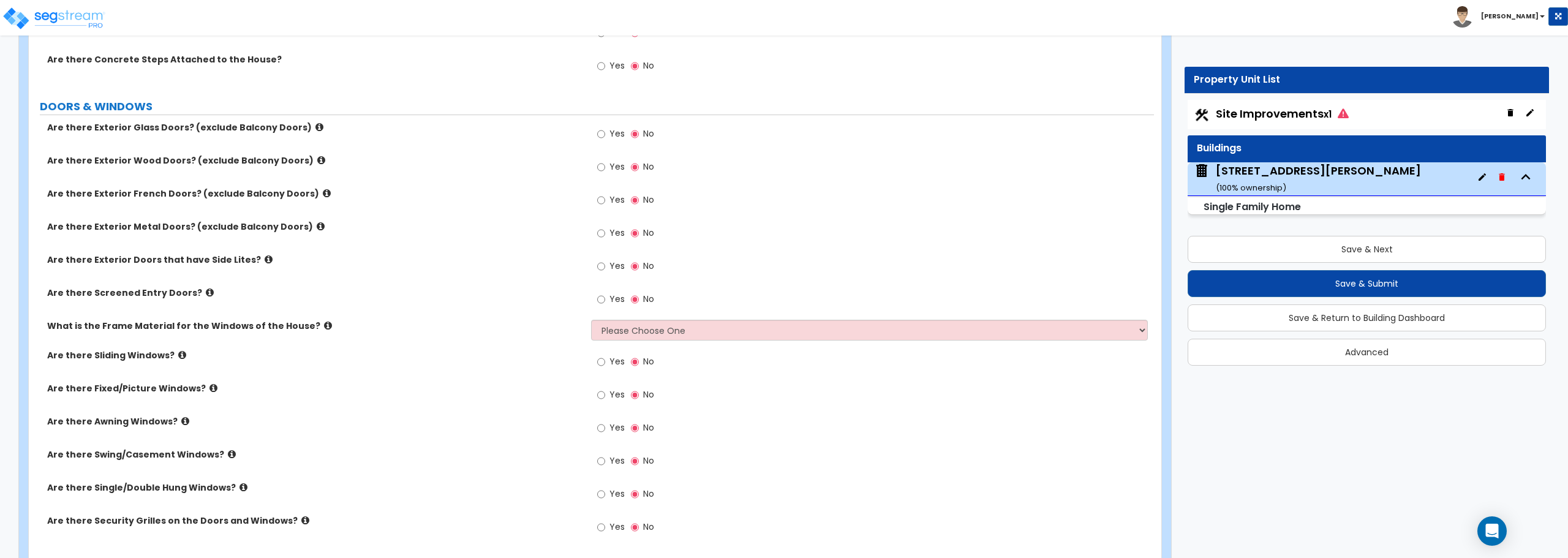
type input "83"
click at [603, 66] on input "Yes" at bounding box center [601, 66] width 8 height 13
radio input "true"
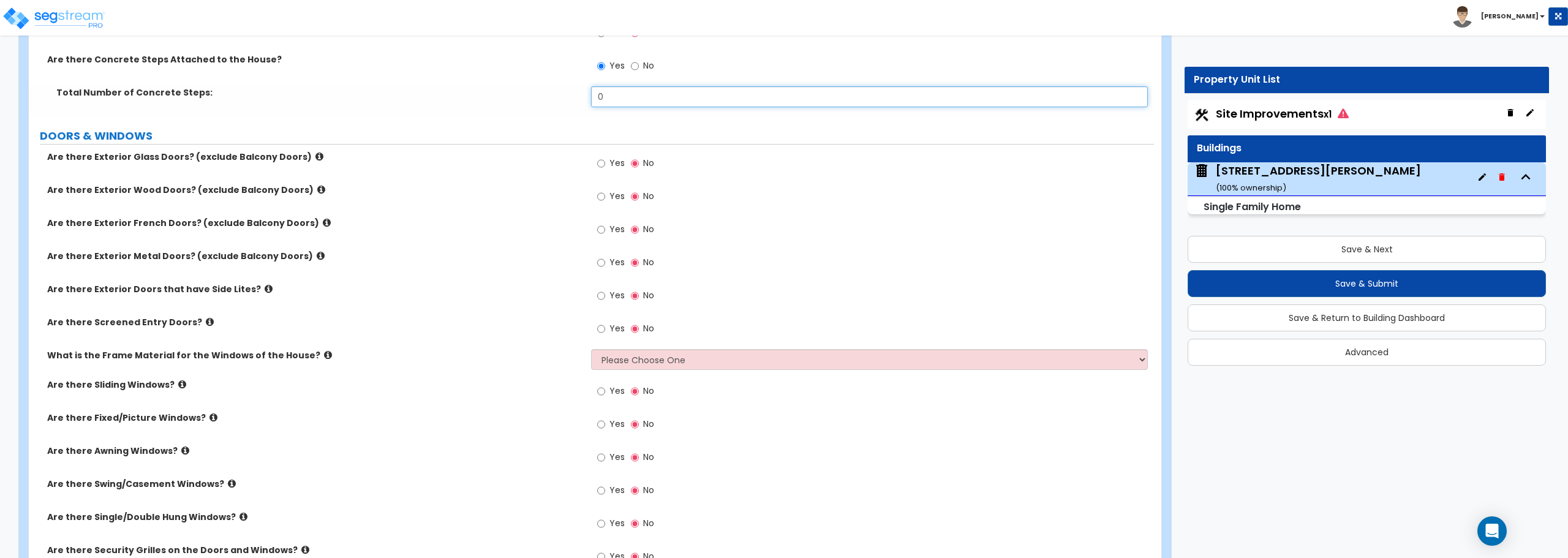
drag, startPoint x: 613, startPoint y: 97, endPoint x: 541, endPoint y: 80, distance: 74.0
click at [541, 90] on div "Total Number of Concrete Steps: 0" at bounding box center [591, 101] width 1125 height 30
type input "1"
click at [605, 163] on input "Yes" at bounding box center [601, 163] width 8 height 13
radio input "true"
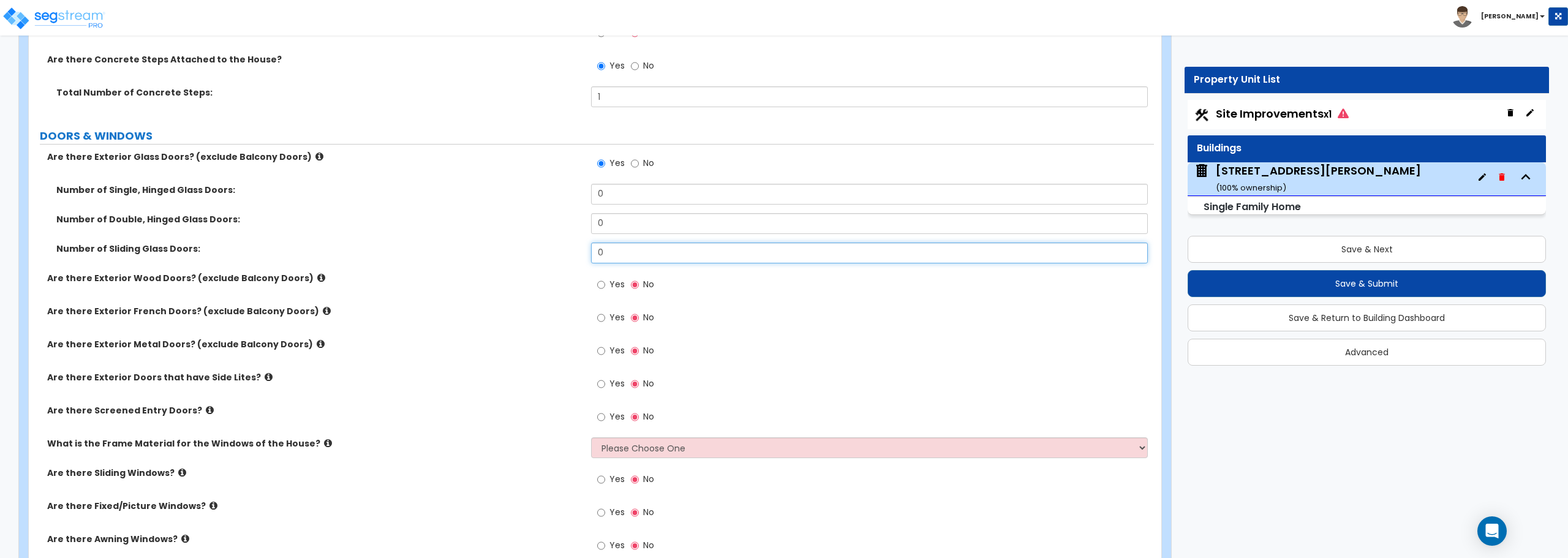
drag, startPoint x: 605, startPoint y: 245, endPoint x: 532, endPoint y: 246, distance: 73.0
click at [532, 246] on div "Number of Sliding Glass Doors: 0" at bounding box center [591, 257] width 1125 height 30
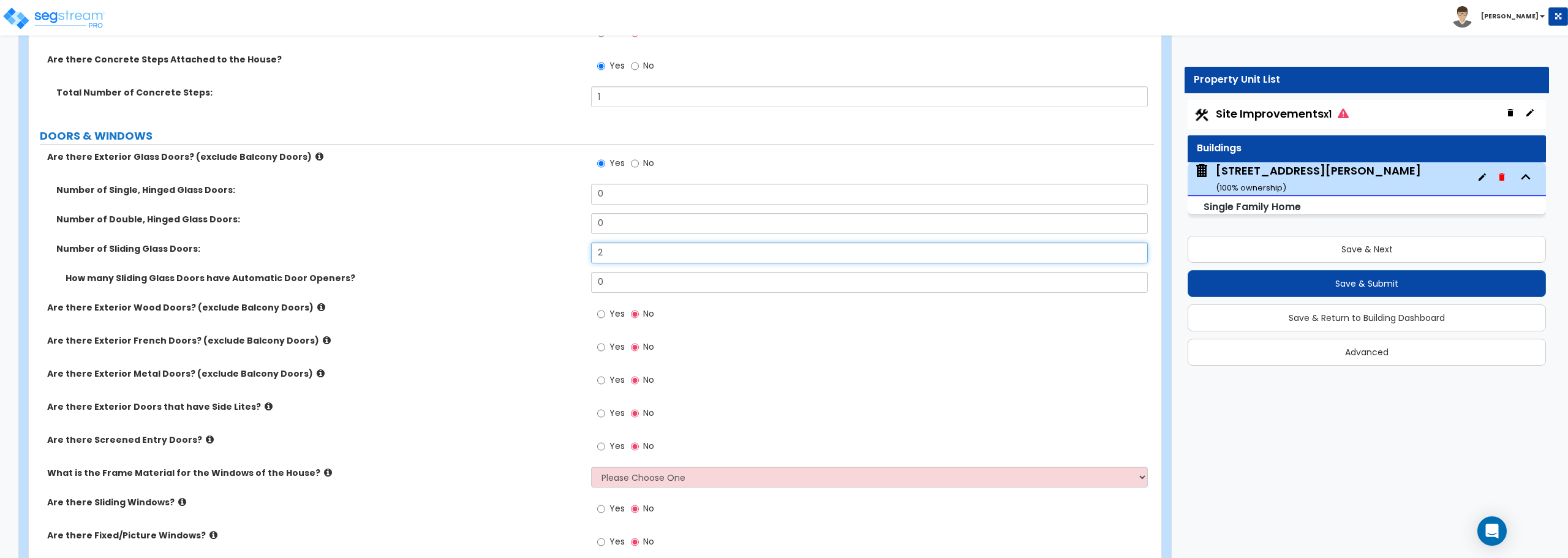
type input "2"
click at [600, 314] on input "Yes" at bounding box center [601, 313] width 8 height 13
radio input "true"
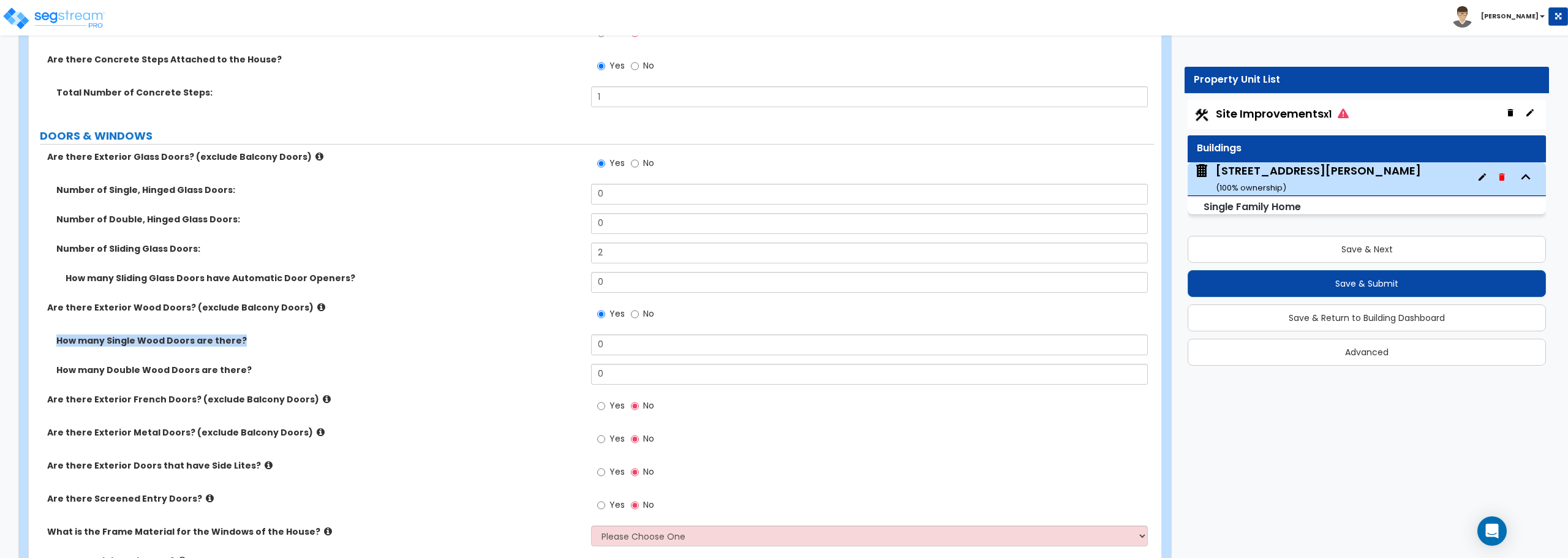
drag, startPoint x: 631, startPoint y: 332, endPoint x: 564, endPoint y: 345, distance: 68.2
click at [564, 345] on div "Are there Exterior Glass Doors? (exclude Balcony Doors) Yes No Number of Single…" at bounding box center [591, 452] width 1106 height 603
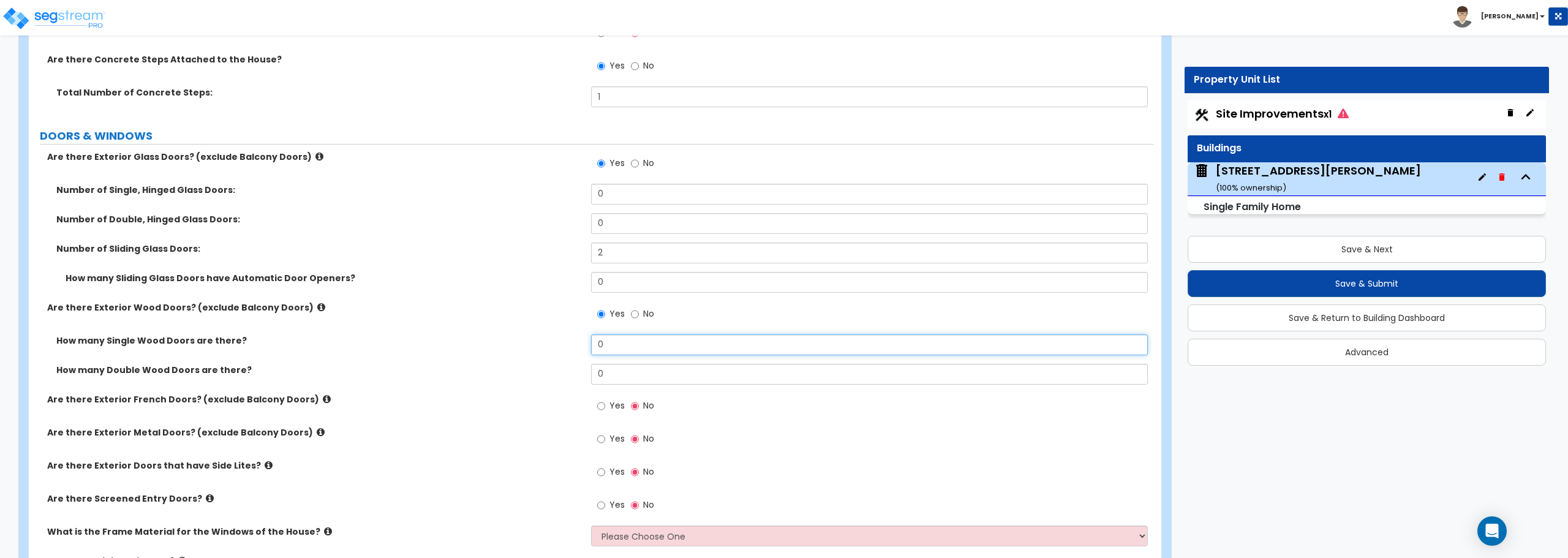
drag, startPoint x: 601, startPoint y: 347, endPoint x: 578, endPoint y: 354, distance: 24.0
click at [578, 354] on div "How many Single Wood Doors are there? 0" at bounding box center [591, 349] width 1125 height 30
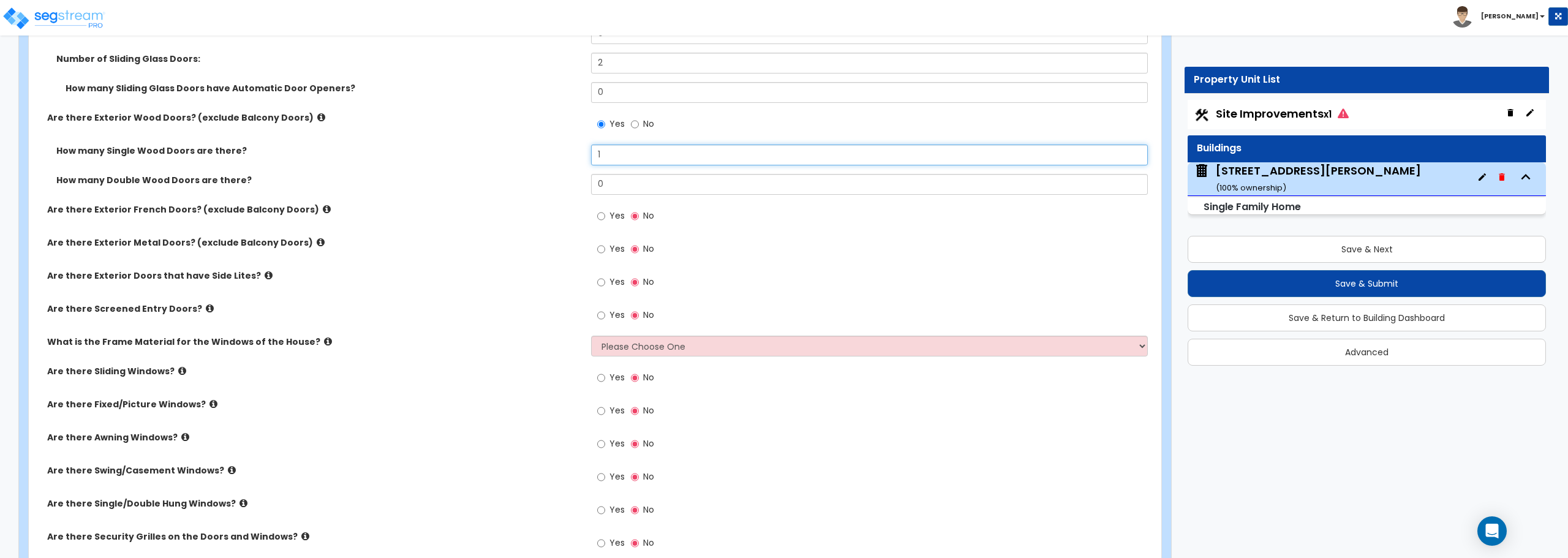
scroll to position [2021, 0]
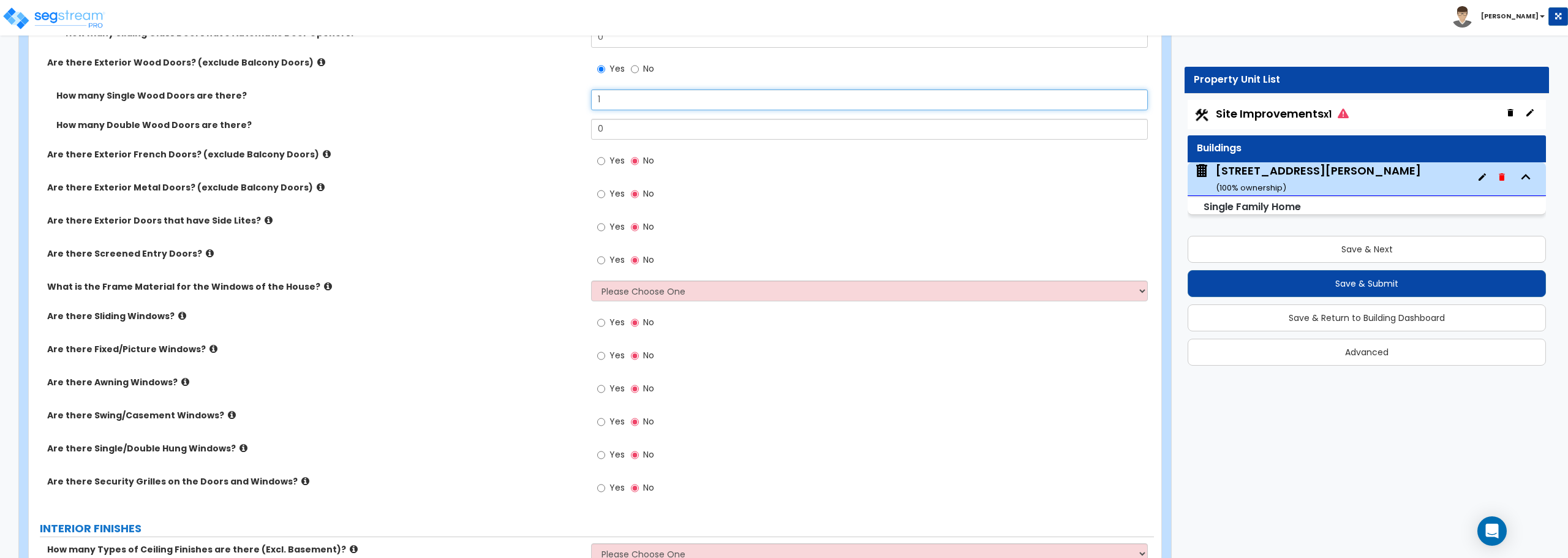
type input "1"
click at [598, 192] on input "Yes" at bounding box center [601, 194] width 8 height 13
radio input "true"
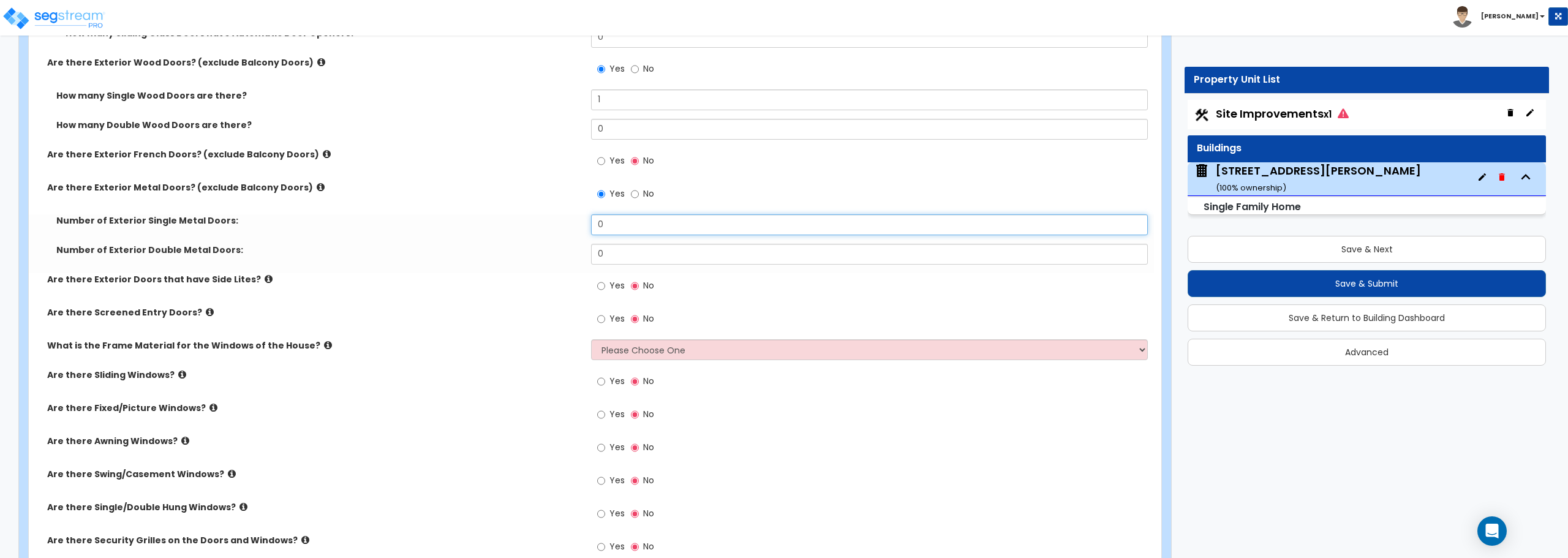
drag, startPoint x: 617, startPoint y: 231, endPoint x: 562, endPoint y: 232, distance: 55.0
click at [562, 232] on div "Number of Exterior Single Metal Doors: 0" at bounding box center [591, 229] width 1125 height 30
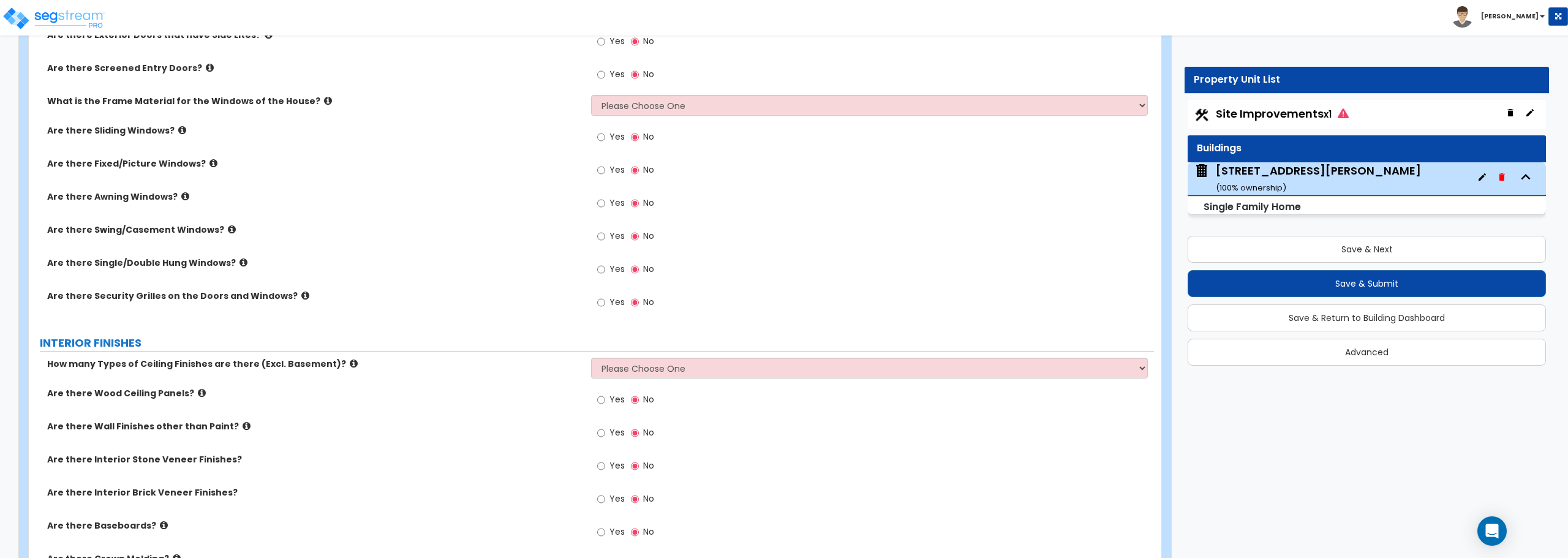
scroll to position [2266, 0]
type input "2"
drag, startPoint x: 622, startPoint y: 104, endPoint x: 629, endPoint y: 109, distance: 8.6
click at [622, 104] on select "Please Choose One Vinyl Aluminum Wood" at bounding box center [870, 105] width 556 height 21
select select "1"
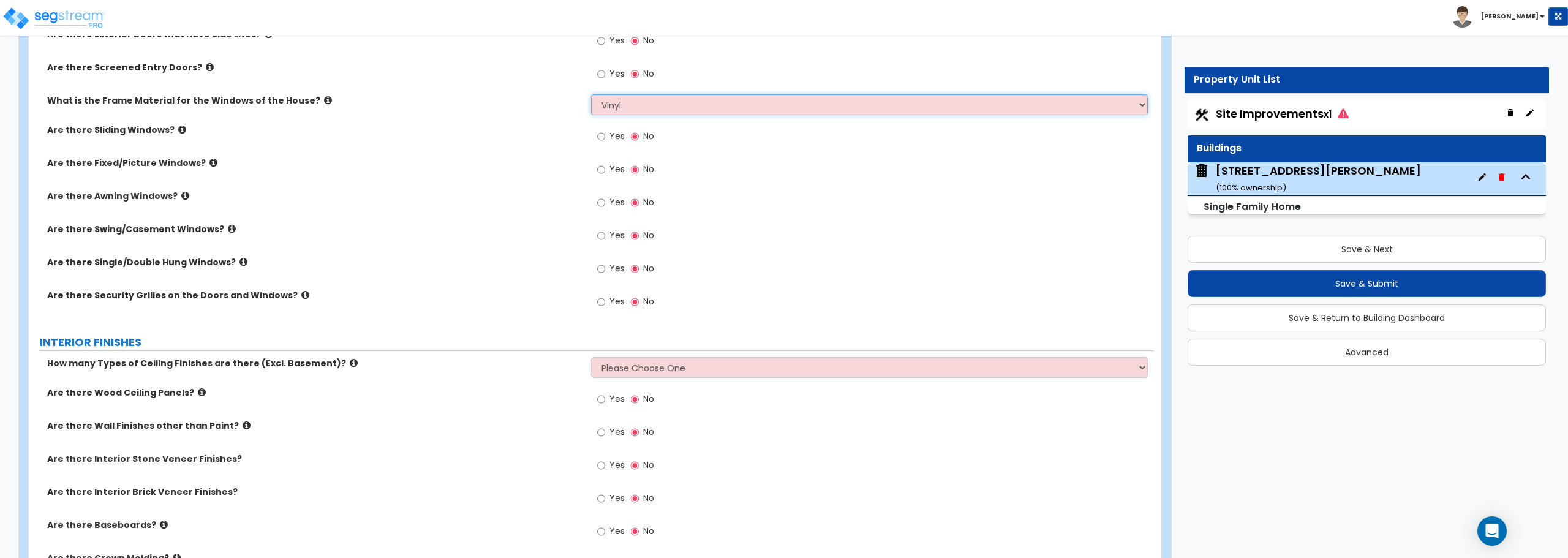
click at [591, 95] on select "Please Choose One Vinyl Aluminum Wood" at bounding box center [870, 105] width 556 height 21
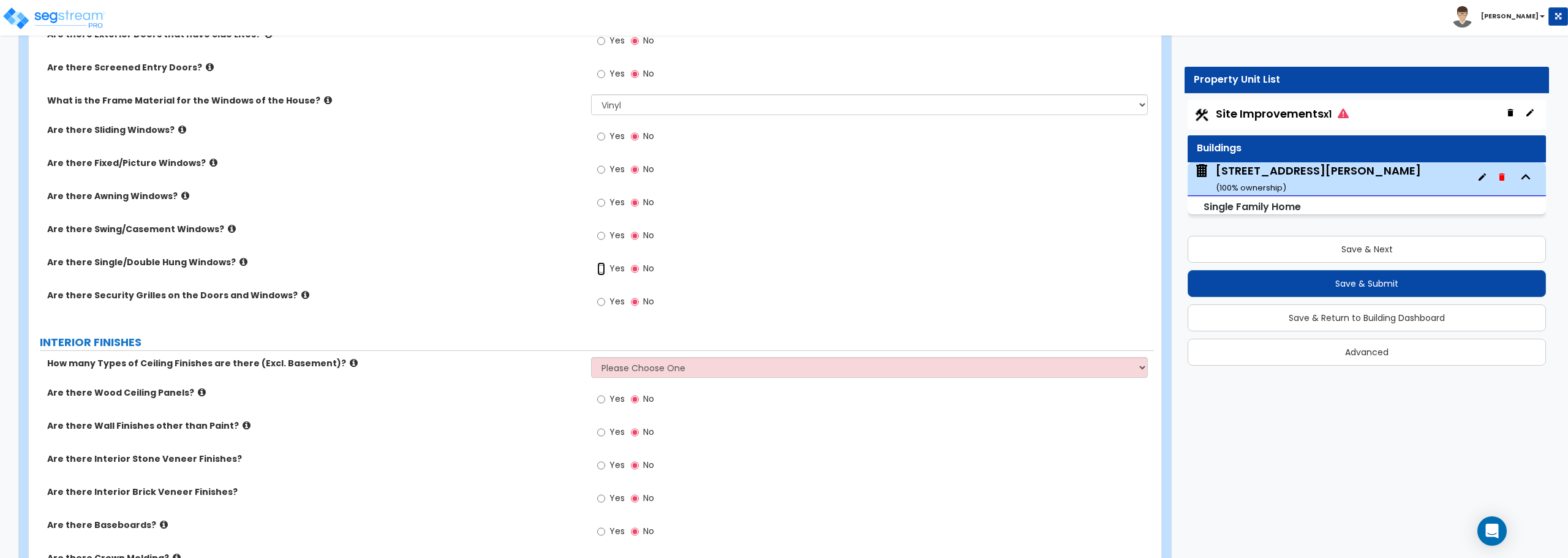
click at [604, 266] on input "Yes" at bounding box center [601, 268] width 8 height 13
radio input "true"
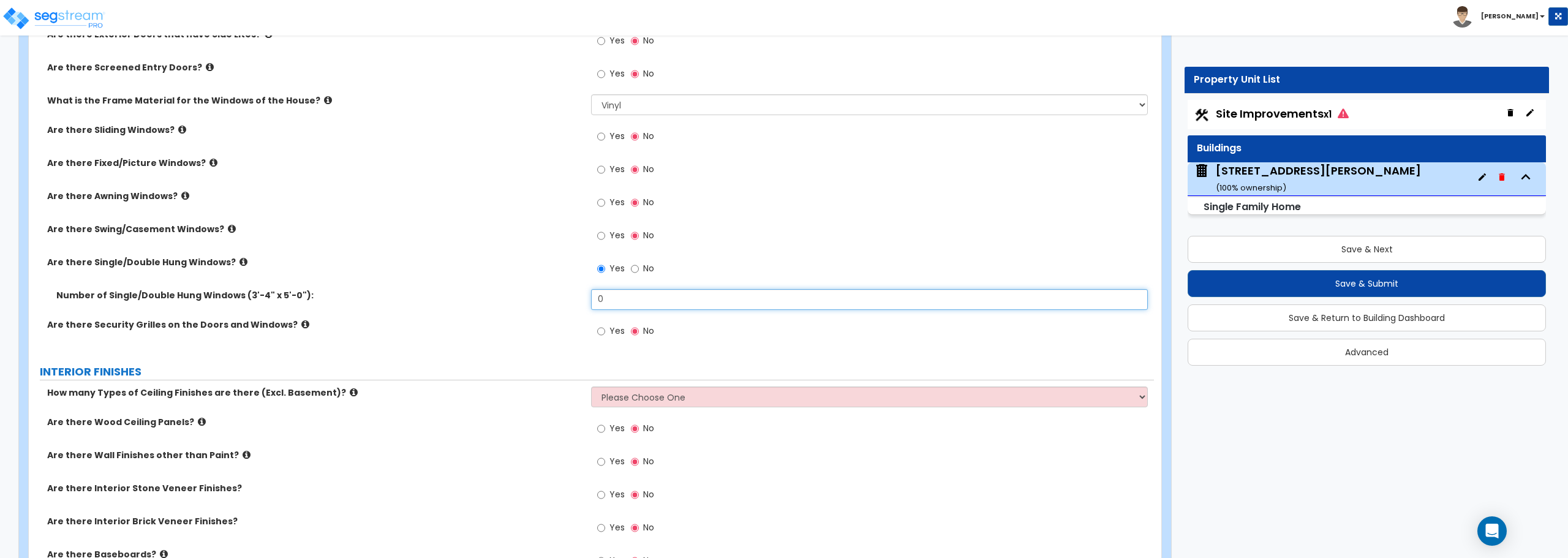
drag, startPoint x: 616, startPoint y: 301, endPoint x: 576, endPoint y: 304, distance: 40.1
click at [576, 304] on div "Number of Single/Double Hung Windows (3'-4" x 5'-0"): 0" at bounding box center [591, 304] width 1125 height 30
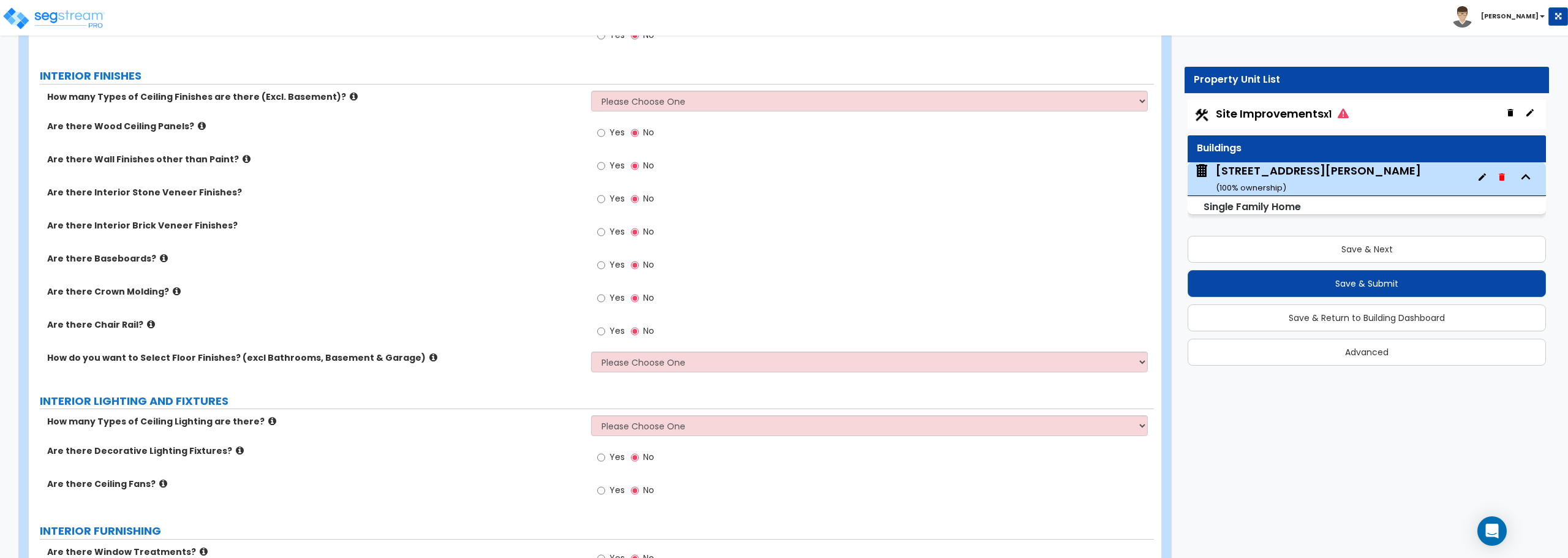
scroll to position [2572, 0]
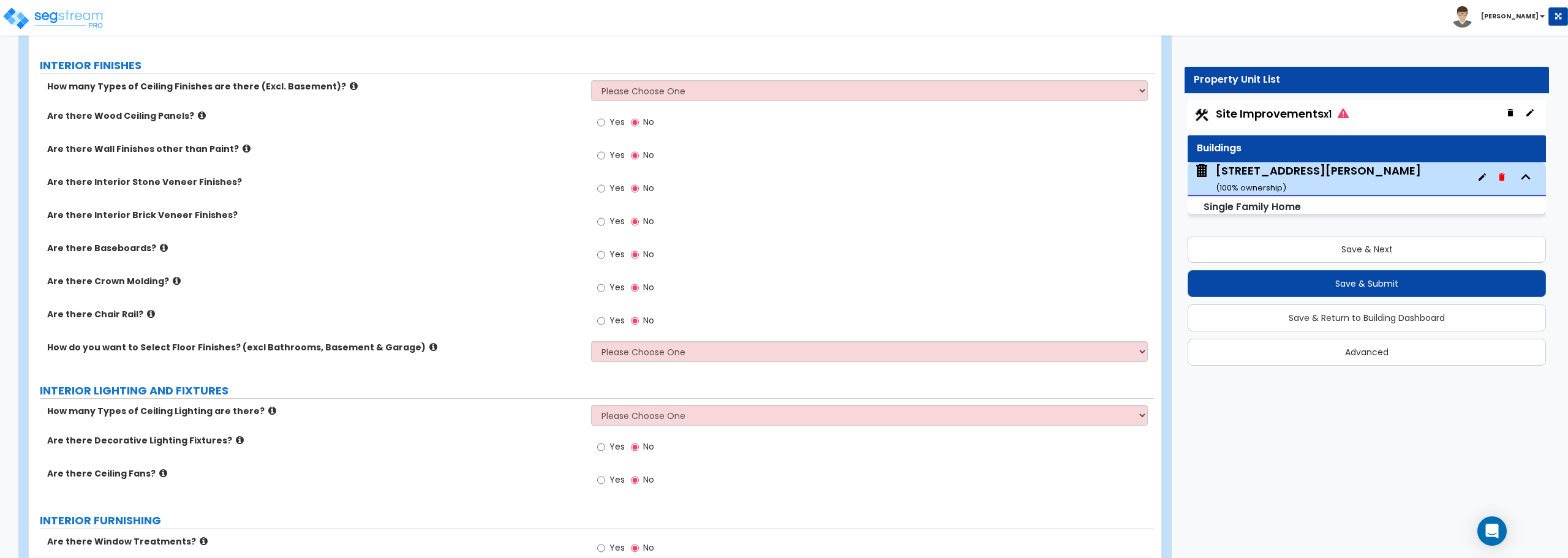
type input "9"
click at [675, 91] on select "Please Choose One 1 2 3" at bounding box center [870, 90] width 556 height 21
select select "1"
click at [591, 80] on select "Please Choose One 1 2 3" at bounding box center [870, 90] width 556 height 21
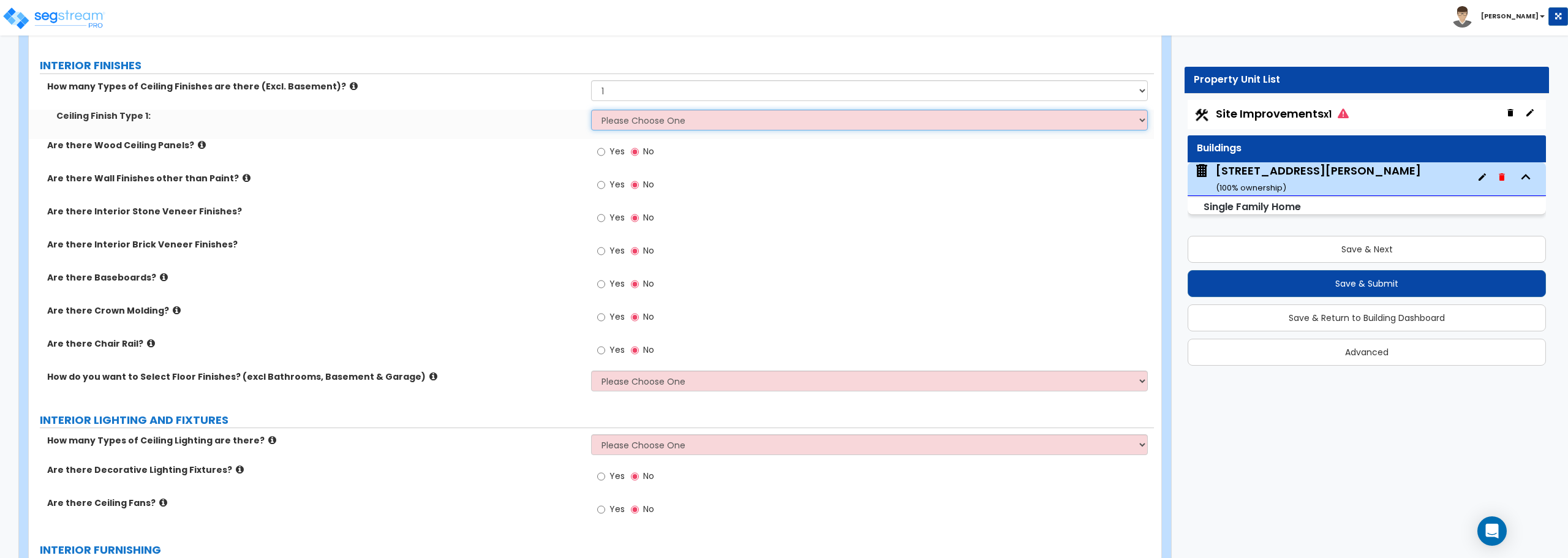
click at [657, 123] on select "Please Choose One Drop Ceiling Drywall Ceiling Open Ceiling" at bounding box center [870, 120] width 556 height 21
select select "2"
click at [591, 110] on select "Please Choose One Drop Ceiling Drywall Ceiling Open Ceiling" at bounding box center [870, 120] width 556 height 21
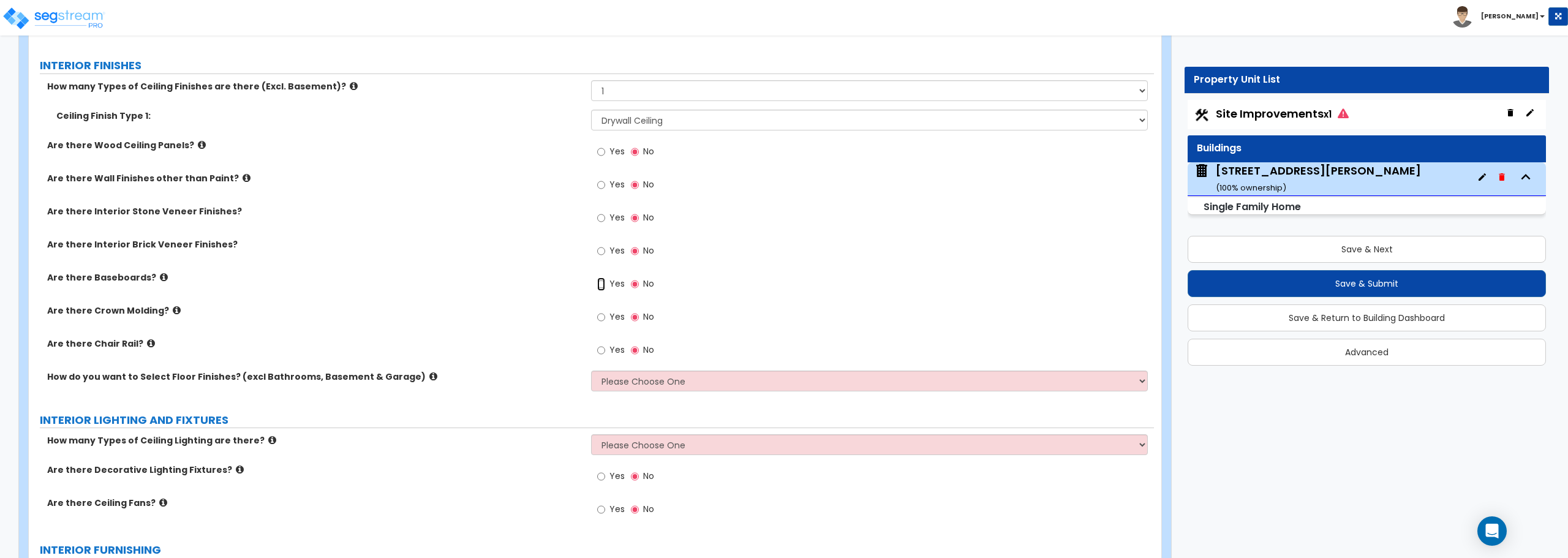
click at [600, 282] on input "Yes" at bounding box center [601, 283] width 8 height 13
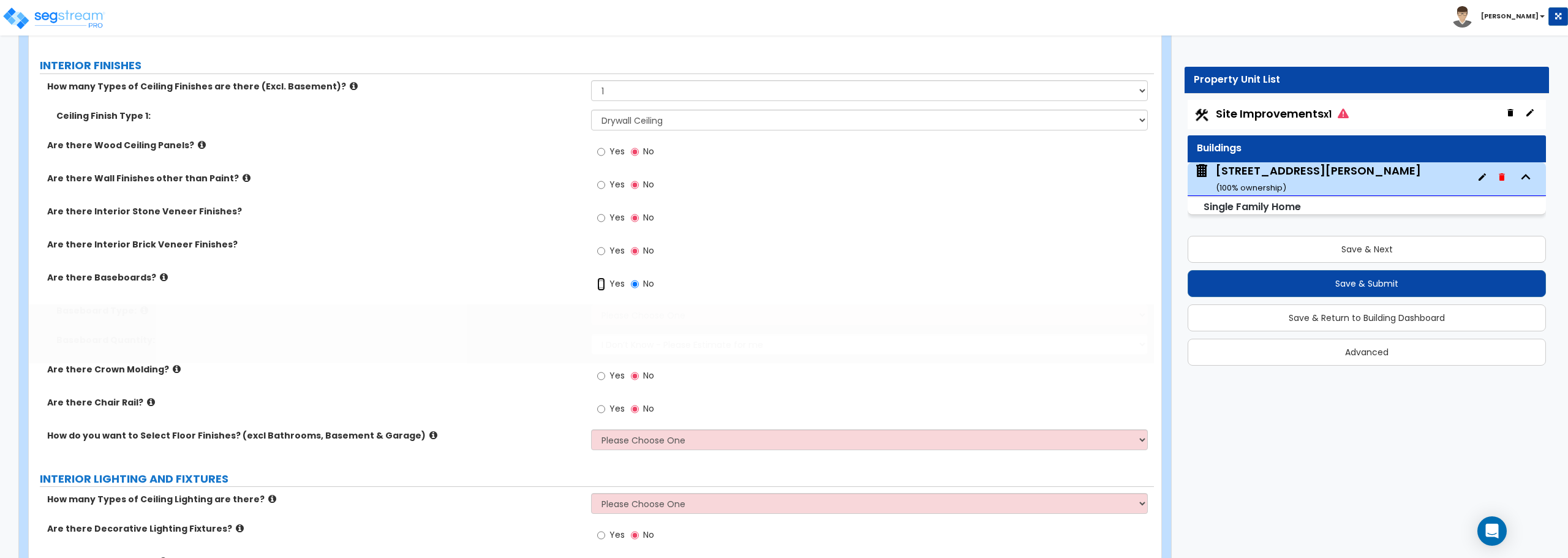
radio input "true"
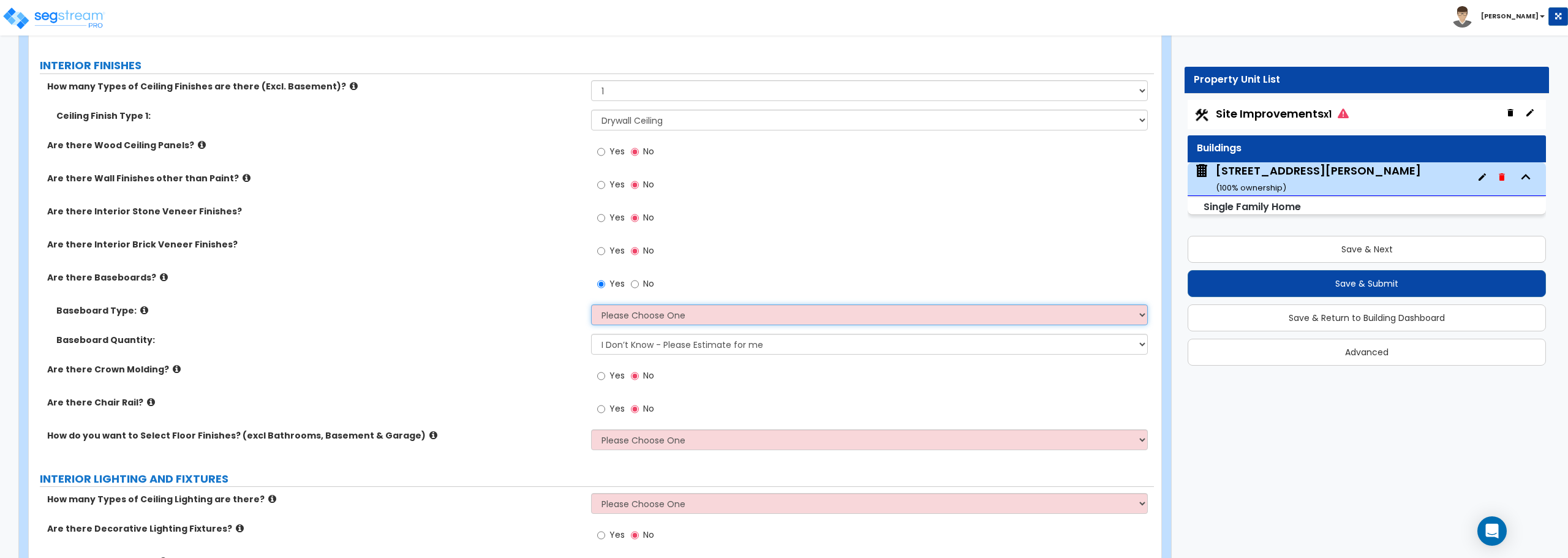
click at [666, 317] on select "Please Choose One Wood Vinyl Carpet Tile" at bounding box center [870, 315] width 556 height 21
select select "1"
click at [591, 304] on select "Please Choose One Wood Vinyl Carpet Tile" at bounding box center [870, 315] width 556 height 21
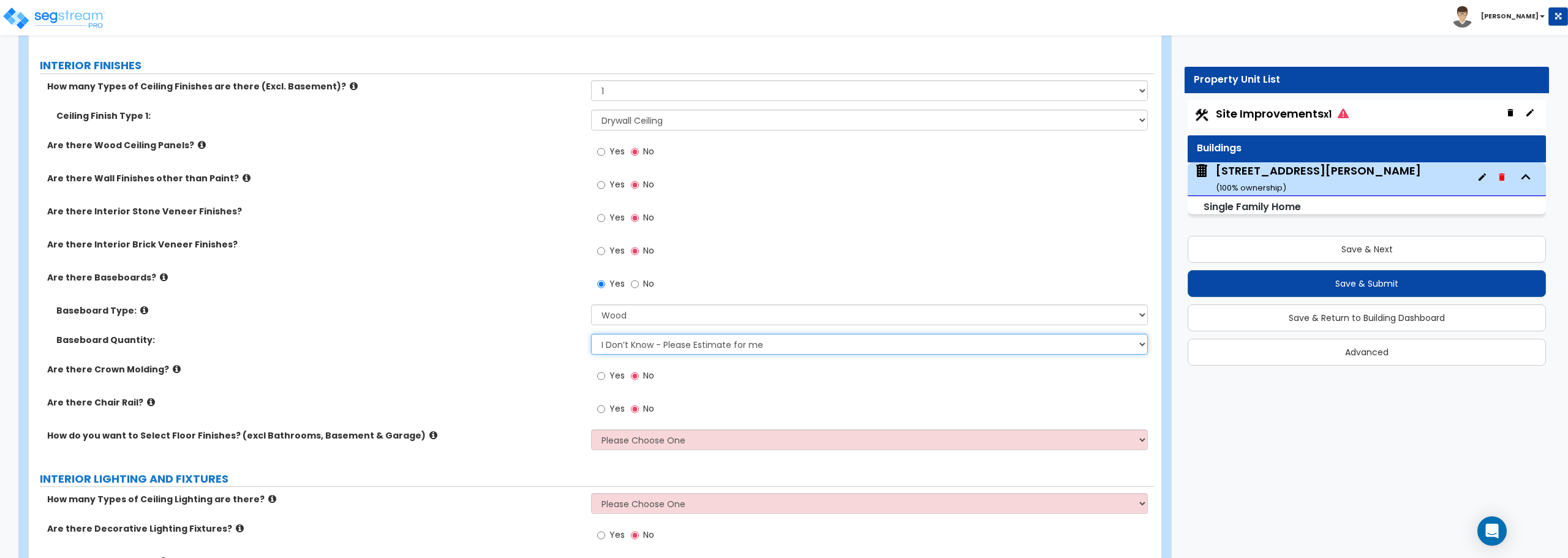
click at [663, 345] on select "I Don’t Know - Please Estimate for me I want to Enter the Linear Footage" at bounding box center [870, 344] width 556 height 21
select select "1"
click at [591, 333] on select "I Don’t Know - Please Estimate for me I want to Enter the Linear Footage" at bounding box center [870, 344] width 556 height 21
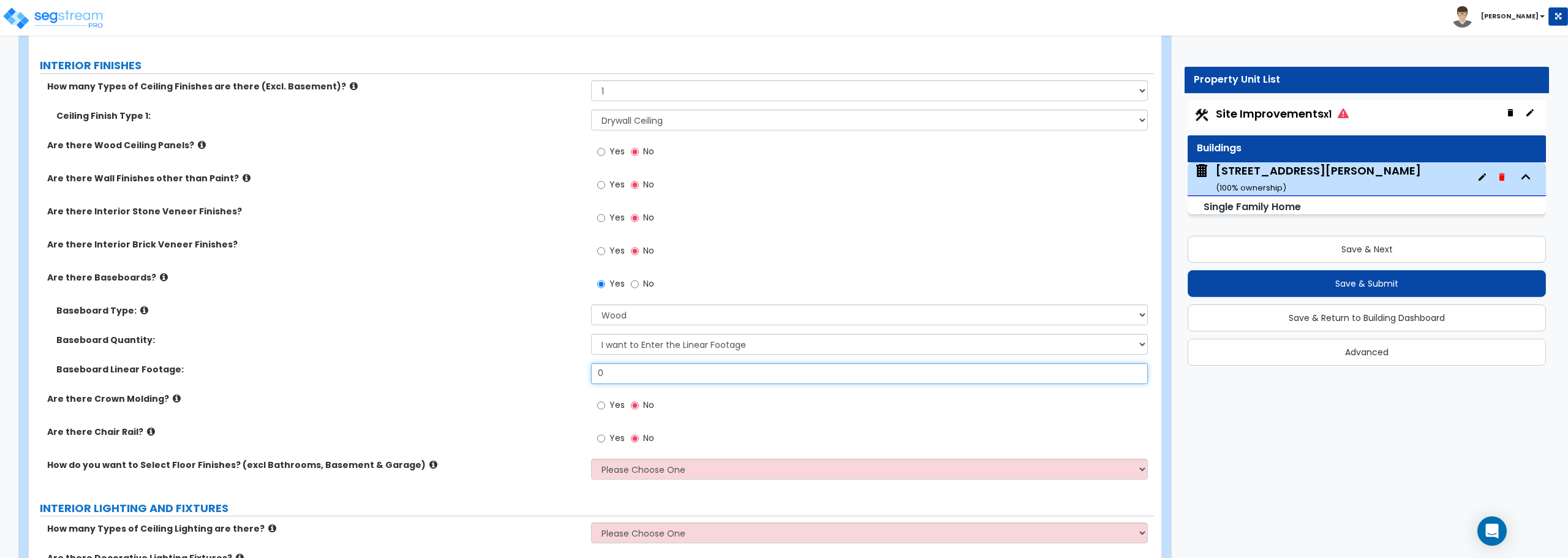
drag, startPoint x: 746, startPoint y: 371, endPoint x: 490, endPoint y: 380, distance: 256.2
click at [490, 380] on div "Baseboard Linear Footage: 0" at bounding box center [591, 378] width 1125 height 30
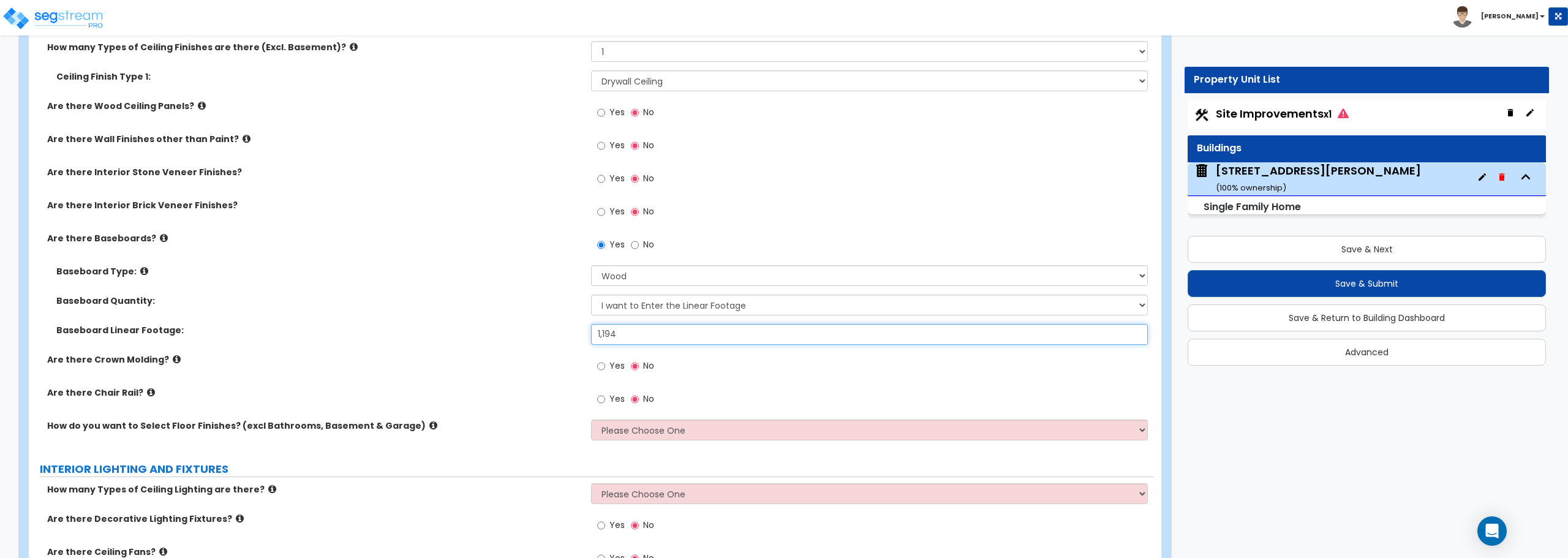
scroll to position [2634, 0]
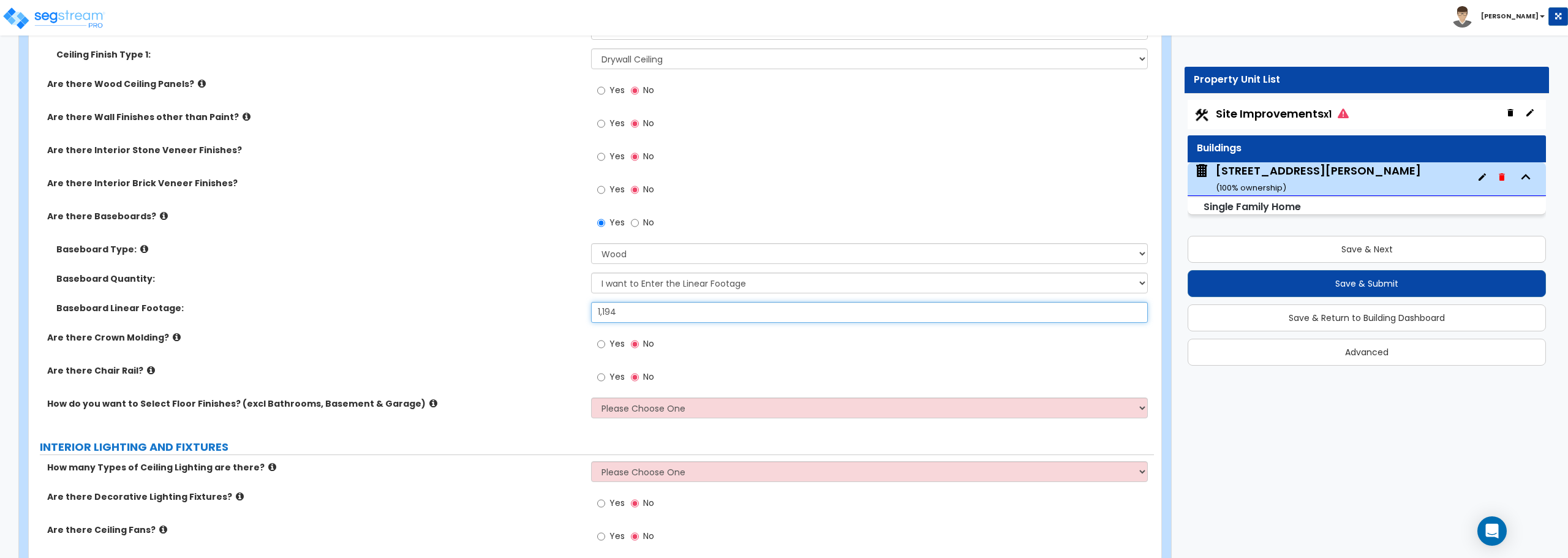
type input "1,194"
click at [749, 405] on select "Please Choose One I want to Select Floor Finishes for the Areas of the House I …" at bounding box center [870, 408] width 556 height 21
click at [591, 397] on select "Please Choose One I want to Select Floor Finishes for the Areas of the House I …" at bounding box center [870, 408] width 556 height 21
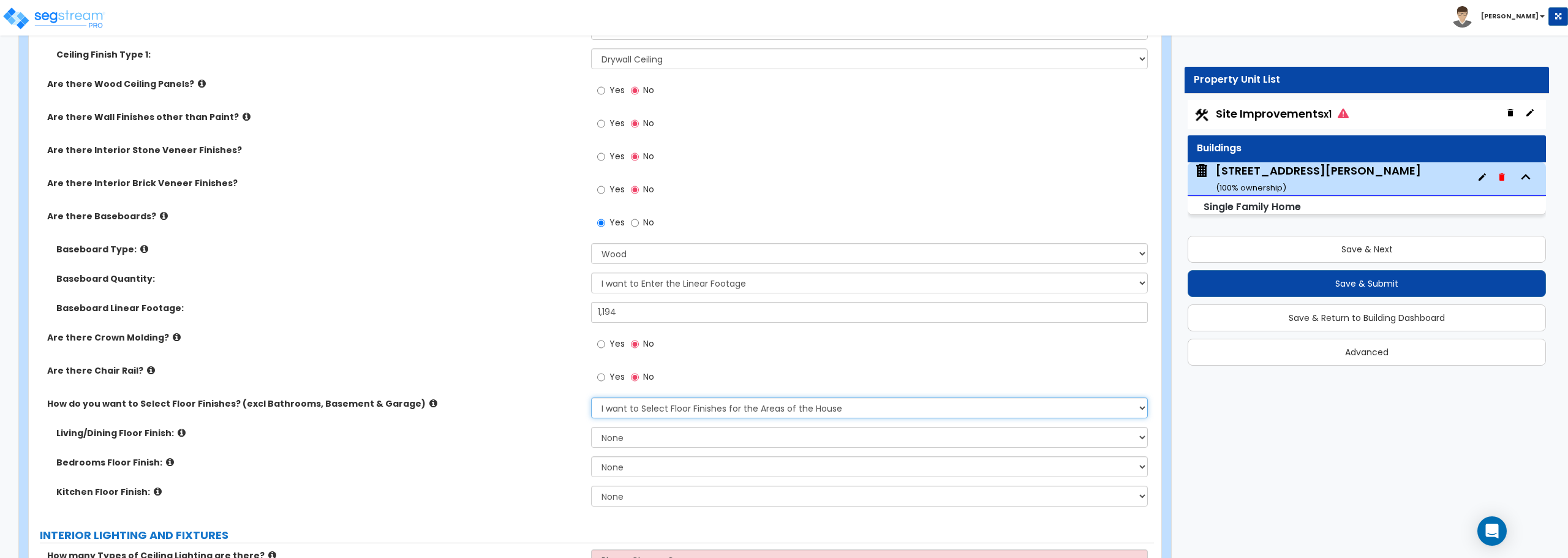
click at [697, 411] on select "Please Choose One I want to Select Floor Finishes for the Areas of the House I …" at bounding box center [870, 408] width 556 height 21
select select "2"
click at [591, 397] on select "Please Choose One I want to Select Floor Finishes for the Areas of the House I …" at bounding box center [870, 408] width 556 height 21
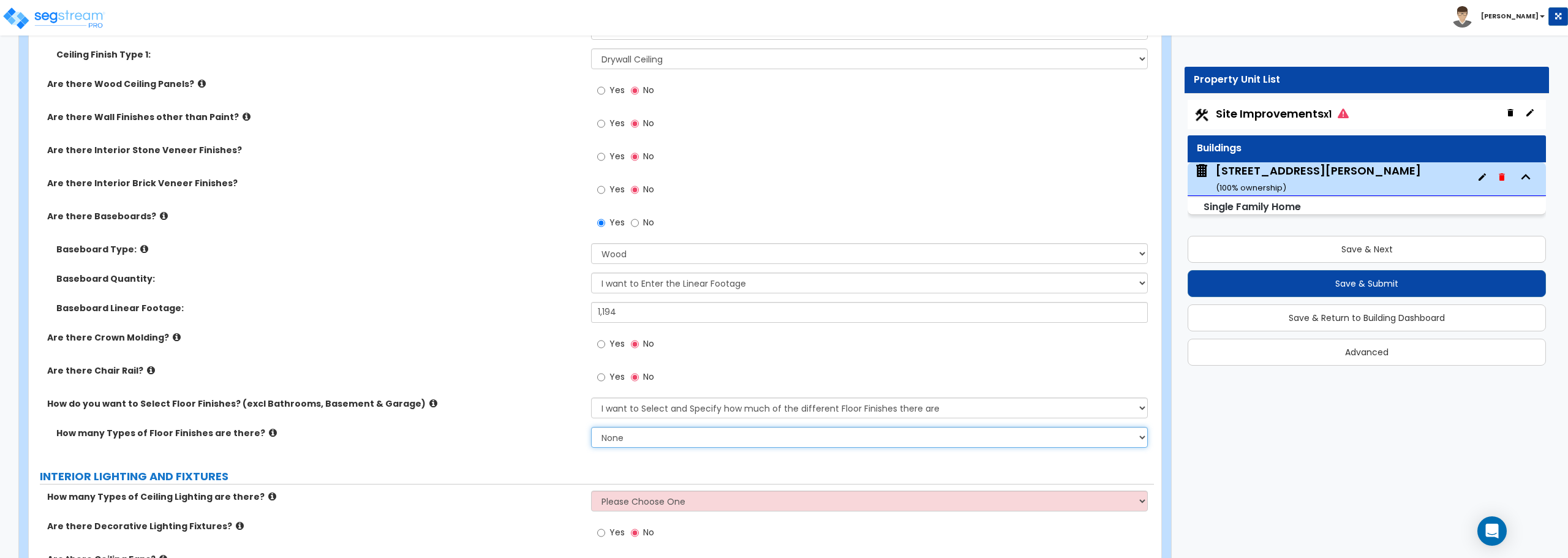
click at [672, 443] on select "None 1 2 3 4" at bounding box center [870, 438] width 556 height 21
select select "2"
click at [591, 427] on select "None 1 2 3 4" at bounding box center [870, 438] width 556 height 21
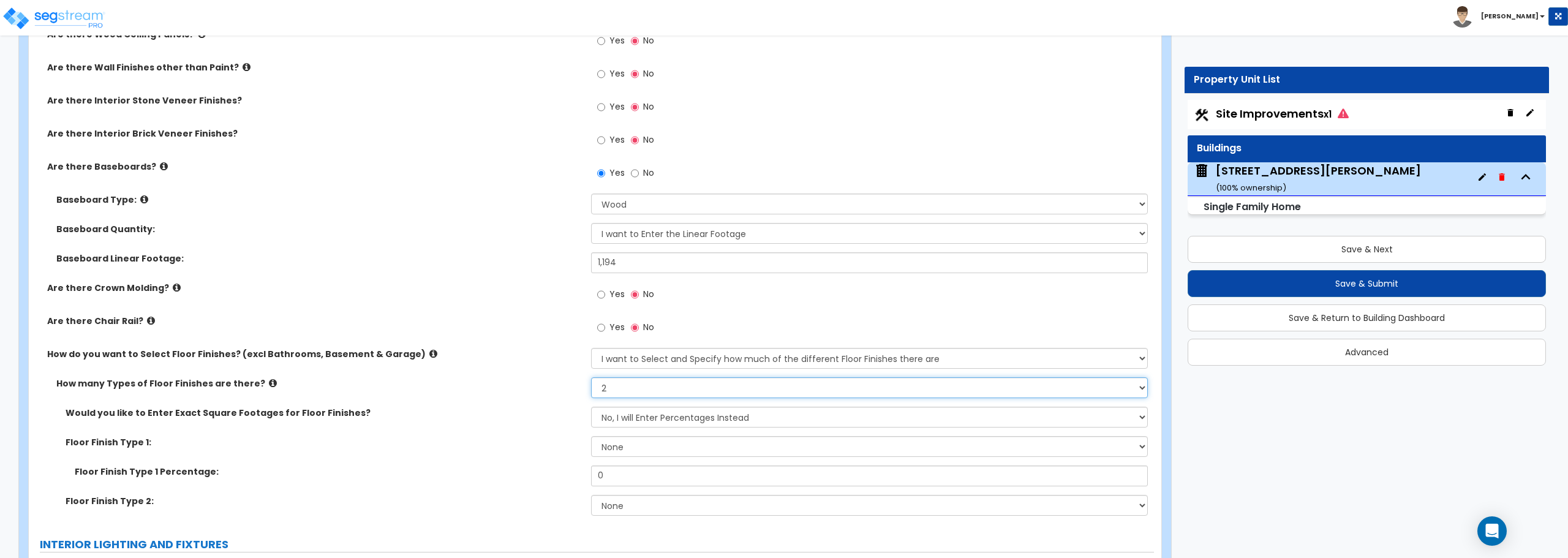
scroll to position [2756, 0]
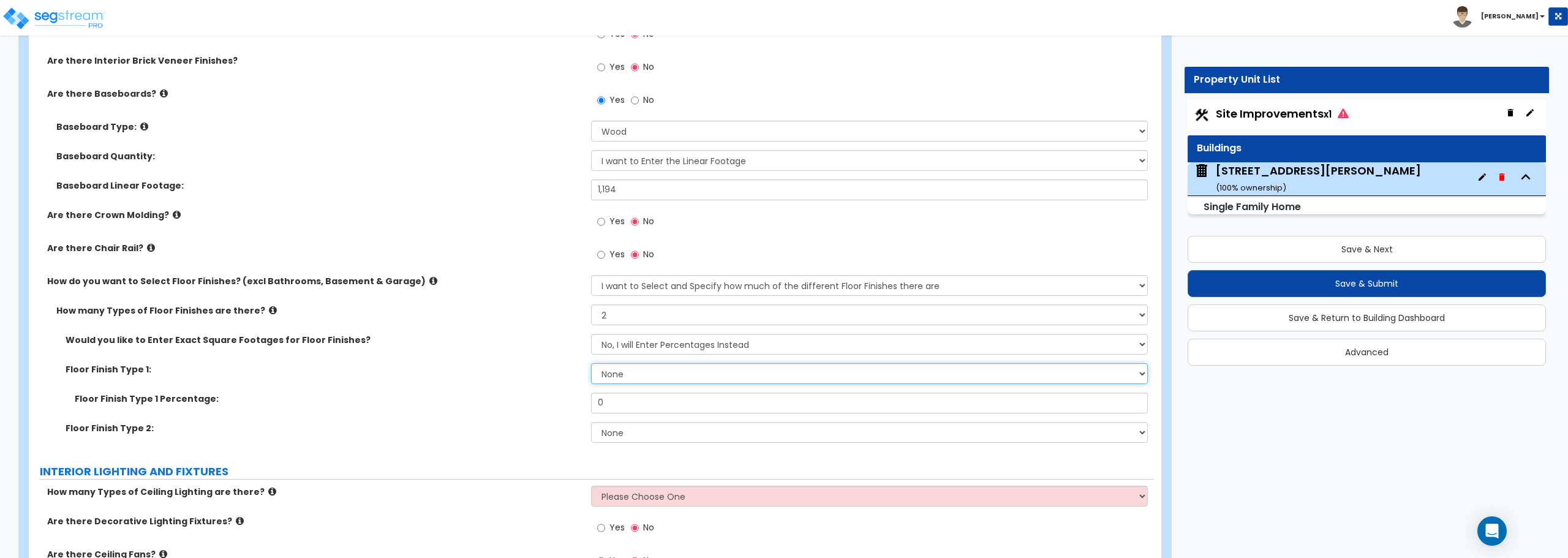
click at [643, 371] on select "None Tile Flooring Hardwood Flooring Resilient Laminate Flooring VCT Flooring S…" at bounding box center [870, 374] width 556 height 21
select select "6"
click at [591, 363] on select "None Tile Flooring Hardwood Flooring Resilient Laminate Flooring VCT Flooring S…" at bounding box center [870, 374] width 556 height 21
drag, startPoint x: 641, startPoint y: 409, endPoint x: 578, endPoint y: 404, distance: 63.2
click at [578, 404] on div "Floor Finish Type 1 Percentage: 0" at bounding box center [591, 407] width 1125 height 30
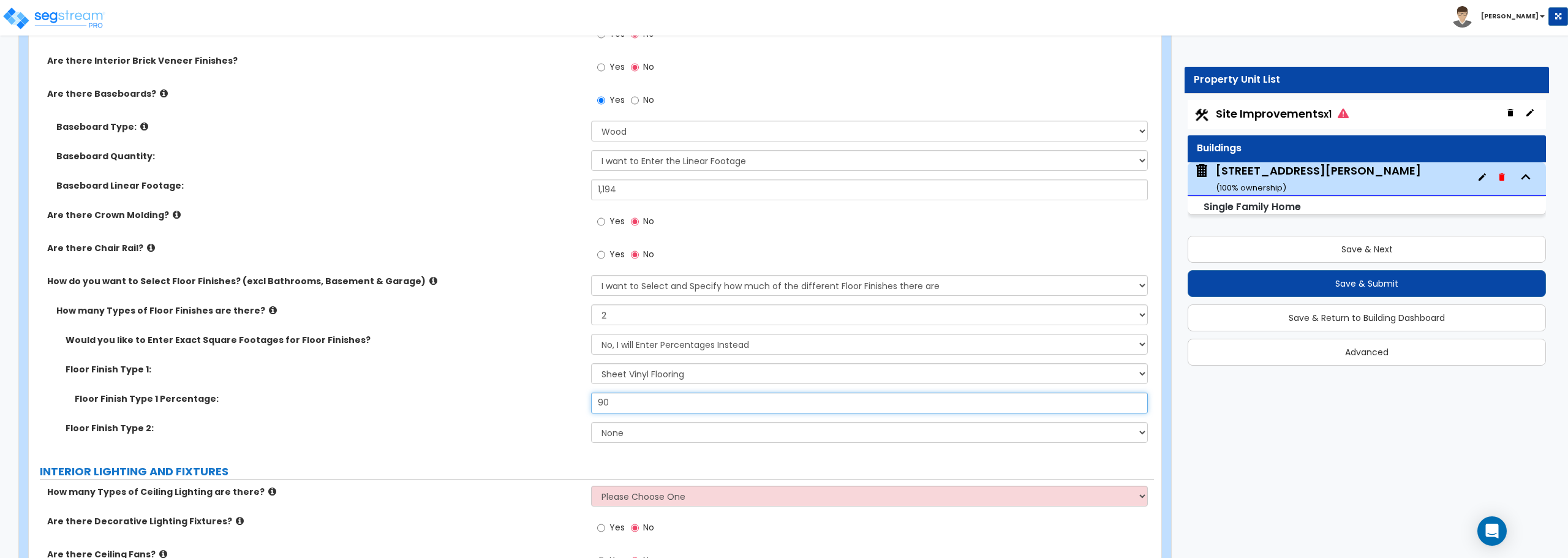
type input "90"
click at [650, 429] on select "None Tile Flooring Hardwood Flooring Resilient Laminate Flooring VCT Flooring S…" at bounding box center [870, 433] width 556 height 21
select select "5"
click at [591, 422] on select "None Tile Flooring Hardwood Flooring Resilient Laminate Flooring VCT Flooring S…" at bounding box center [870, 433] width 556 height 21
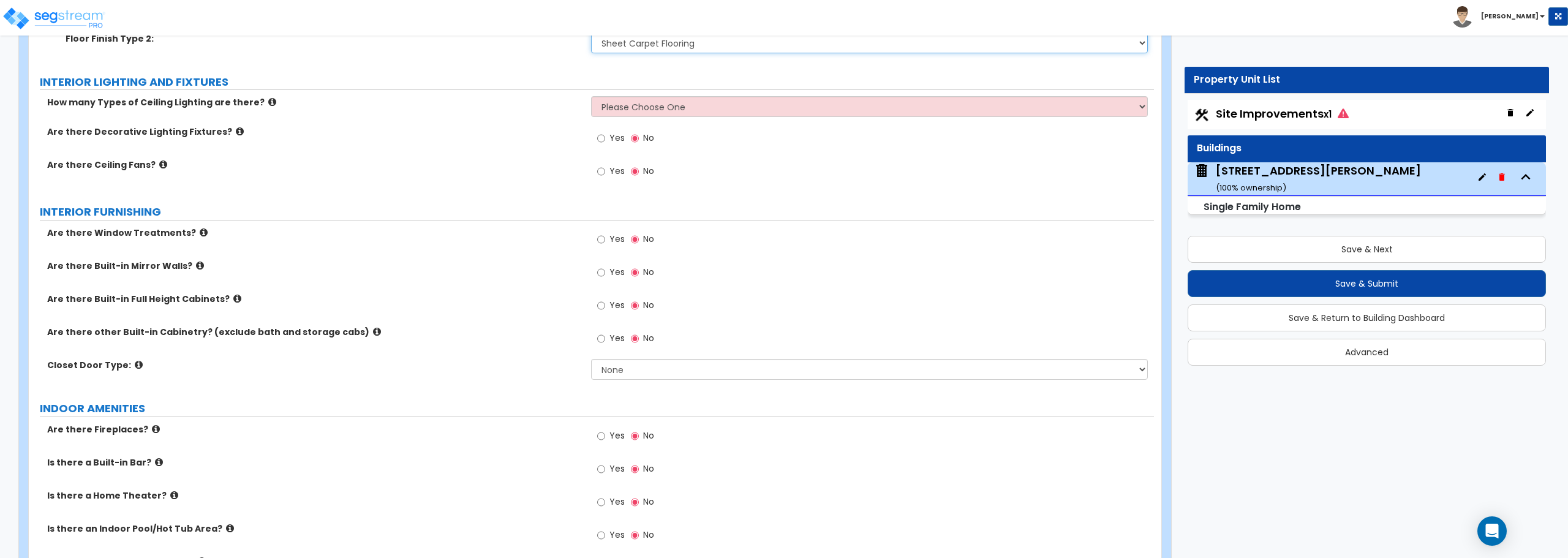
scroll to position [3123, 0]
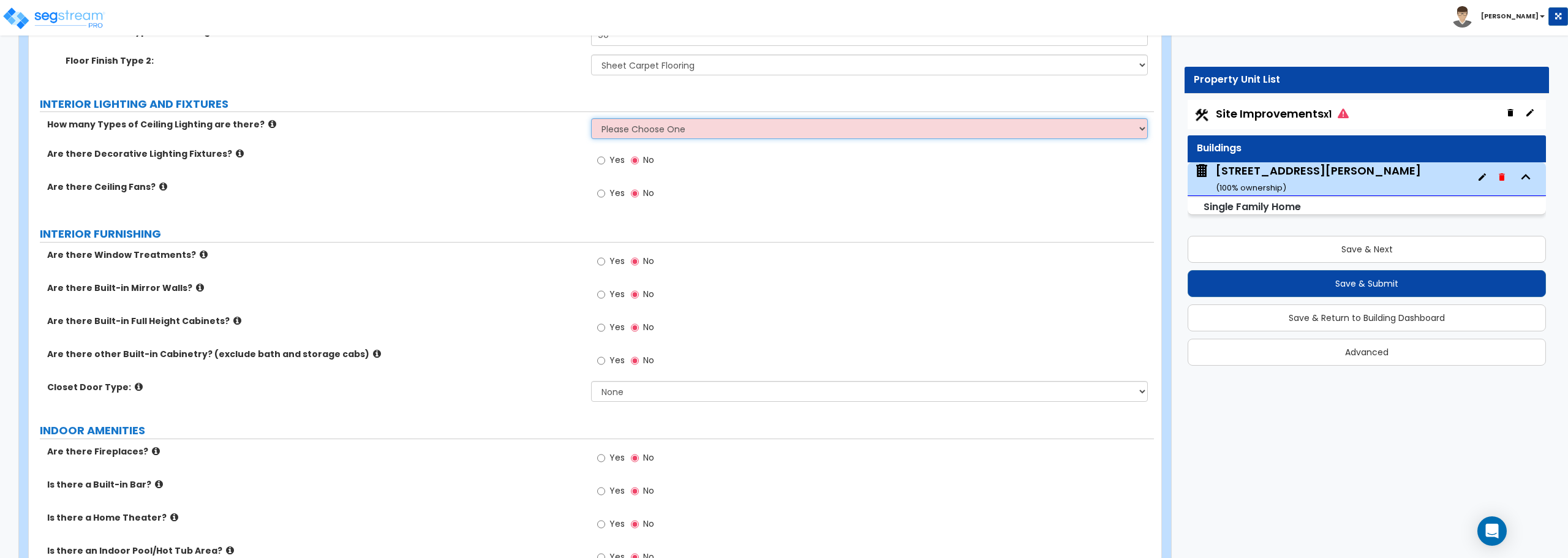
click at [630, 132] on select "Please Choose One 1 2 3" at bounding box center [870, 129] width 556 height 21
select select "1"
click at [591, 118] on select "Please Choose One 1 2 3" at bounding box center [870, 129] width 556 height 21
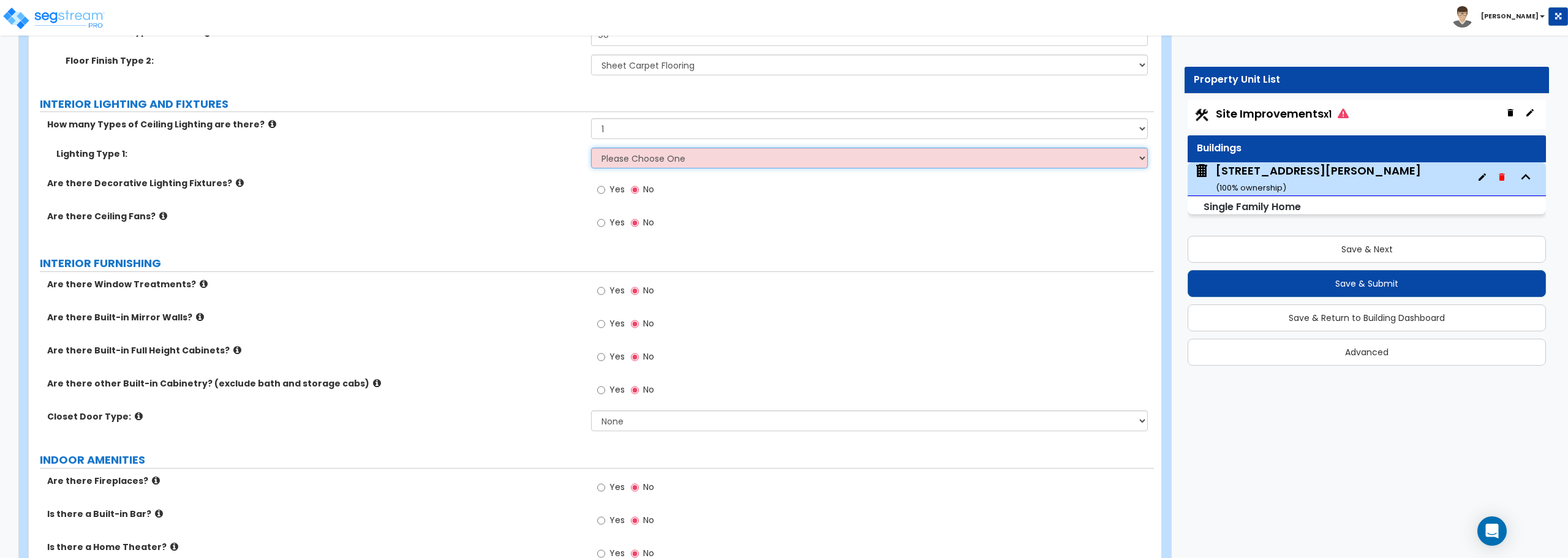
click at [673, 154] on select "Please Choose One LED Surface-Mounted LED Recessed Fluorescent Surface-Mounted …" at bounding box center [870, 158] width 556 height 21
select select "5"
click at [591, 147] on select "Please Choose One LED Surface-Mounted LED Recessed Fluorescent Surface-Mounted …" at bounding box center [870, 158] width 556 height 21
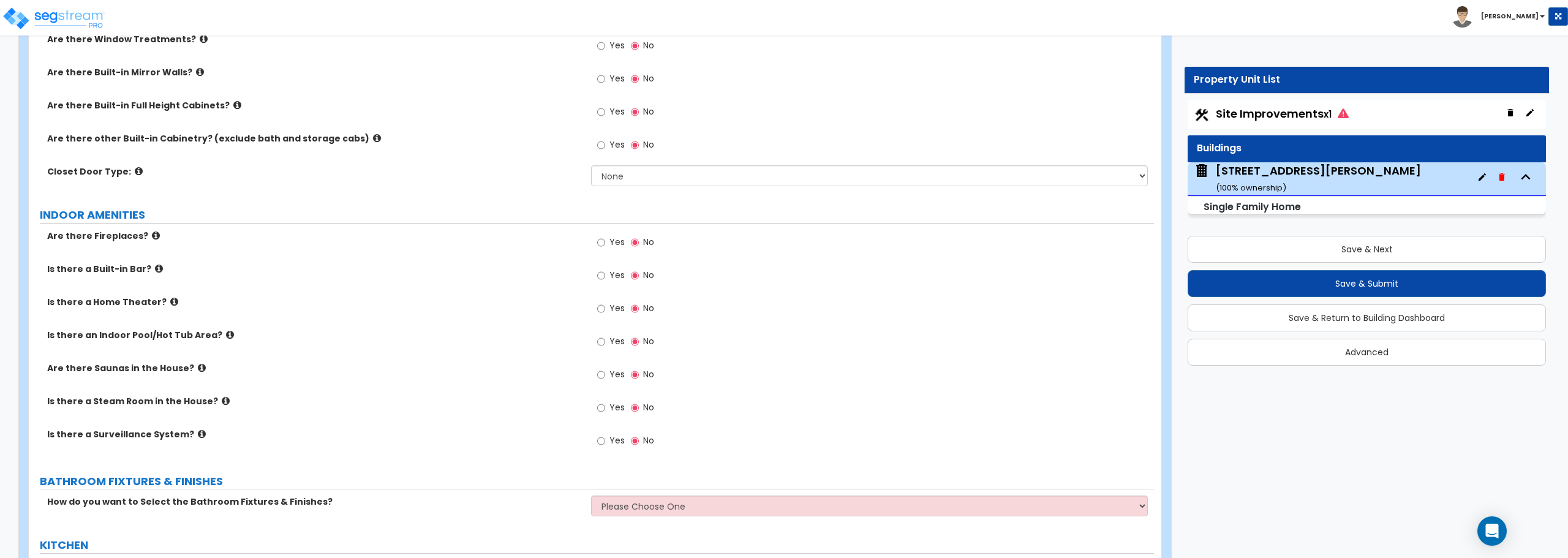
scroll to position [3308, 0]
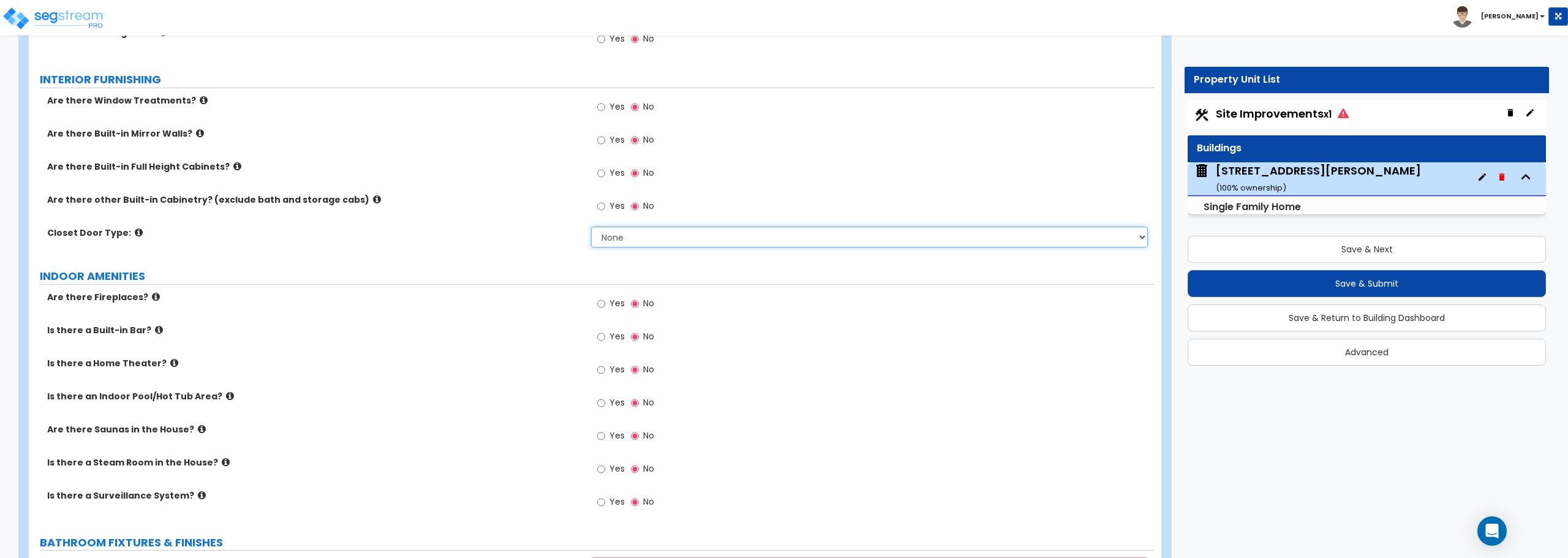
click at [636, 234] on select "None Bi-fold Louvered Doors Bi-fold Panel Doors Sliding Doors Hinged Wood Door" at bounding box center [870, 237] width 556 height 21
select select "3"
click at [591, 226] on select "None Bi-fold Louvered Doors Bi-fold Panel Doors Sliding Doors Hinged Wood Door" at bounding box center [870, 237] width 556 height 21
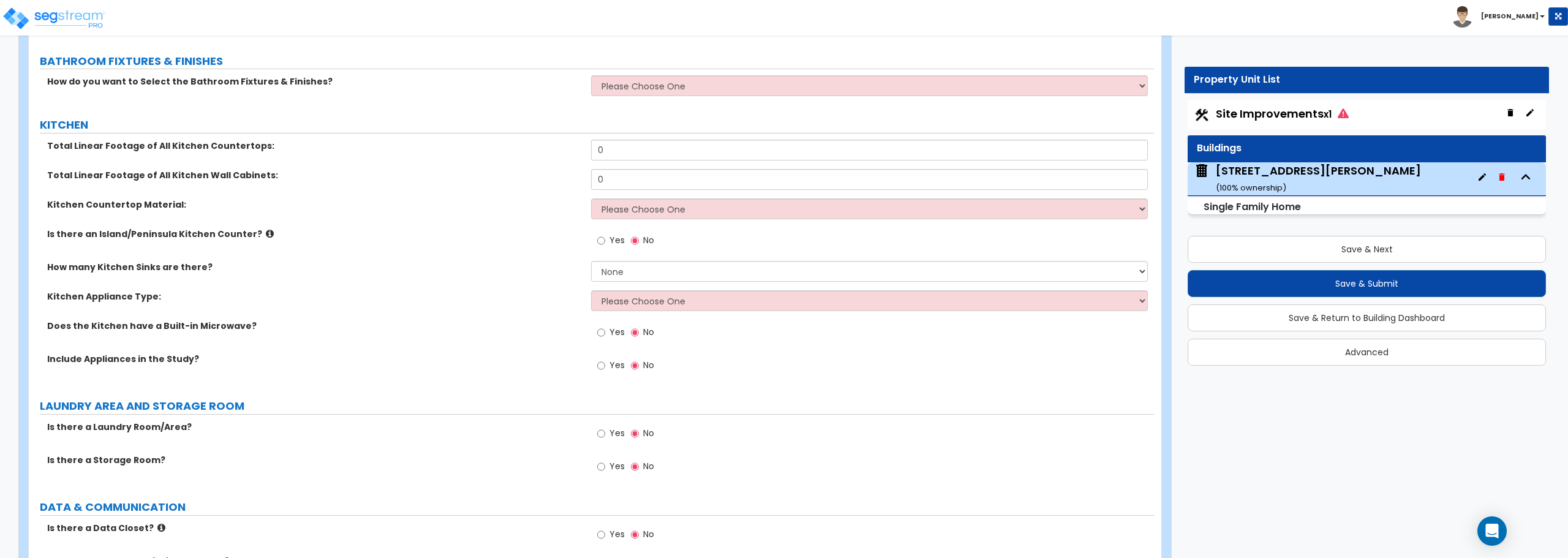
scroll to position [3797, 0]
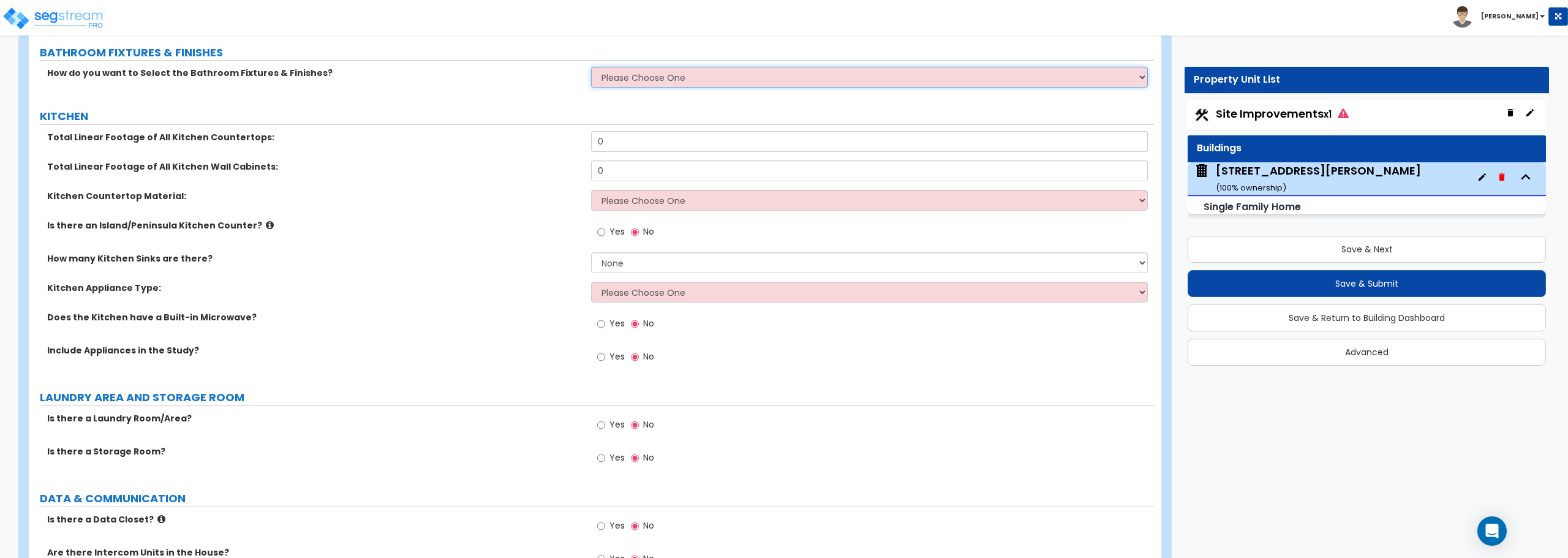
click at [632, 82] on select "Please Choose One I want to Select Fixtures and Finishes only for one Bath and …" at bounding box center [870, 77] width 556 height 21
select select "2"
click at [591, 67] on select "Please Choose One I want to Select Fixtures and Finishes only for one Bath and …" at bounding box center [870, 77] width 556 height 21
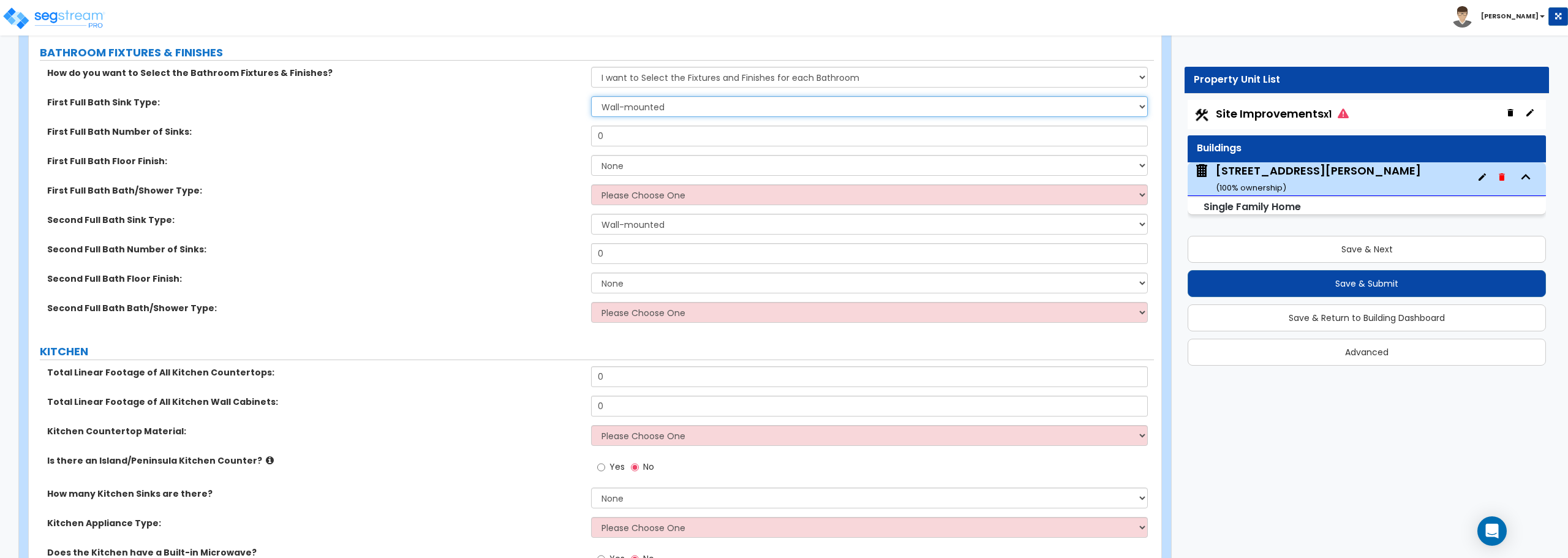
drag, startPoint x: 632, startPoint y: 106, endPoint x: 638, endPoint y: 111, distance: 7.8
click at [632, 106] on select "Wall-mounted Pedestal-mounted Vanity-mounted" at bounding box center [870, 107] width 556 height 21
select select "3"
click at [591, 97] on select "Wall-mounted Pedestal-mounted Vanity-mounted" at bounding box center [870, 107] width 556 height 21
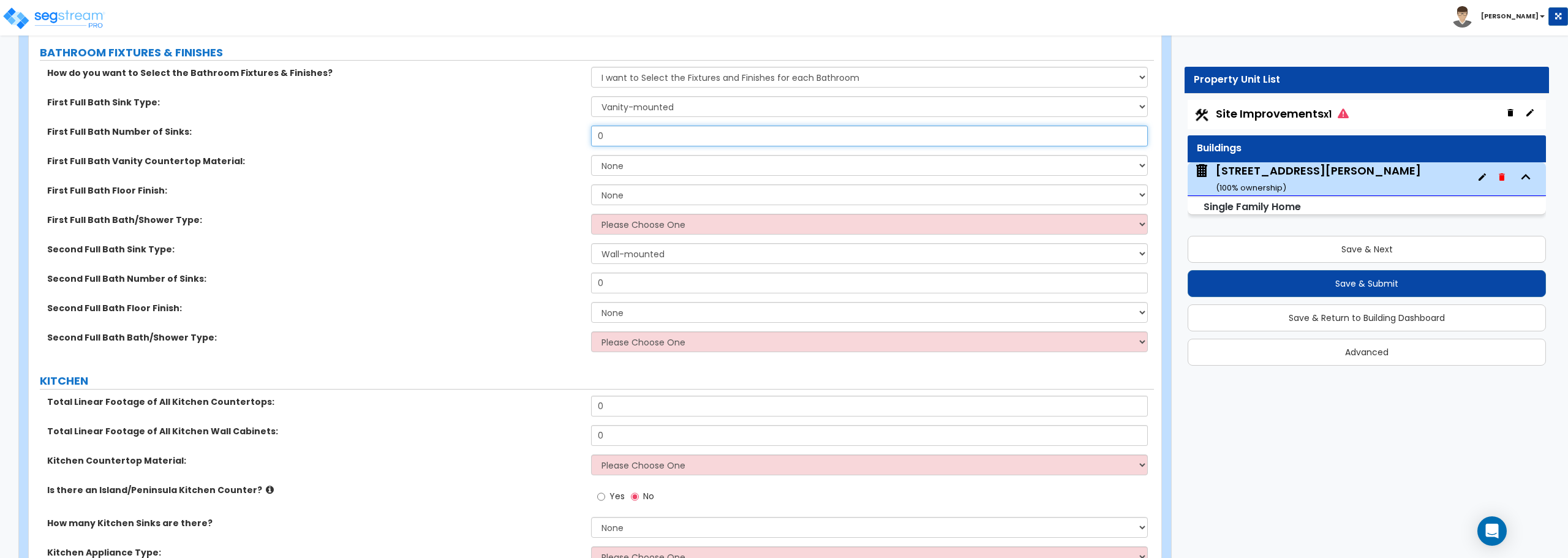
drag, startPoint x: 648, startPoint y: 137, endPoint x: 565, endPoint y: 142, distance: 83.2
click at [565, 142] on div "First Full Bath Number of Sinks: 0" at bounding box center [591, 140] width 1125 height 30
type input "2"
click at [653, 174] on select "None Plastic Laminate Solid Surface Stone Quartz Marble Tile Wood Stainless Ste…" at bounding box center [870, 166] width 556 height 21
select select "5"
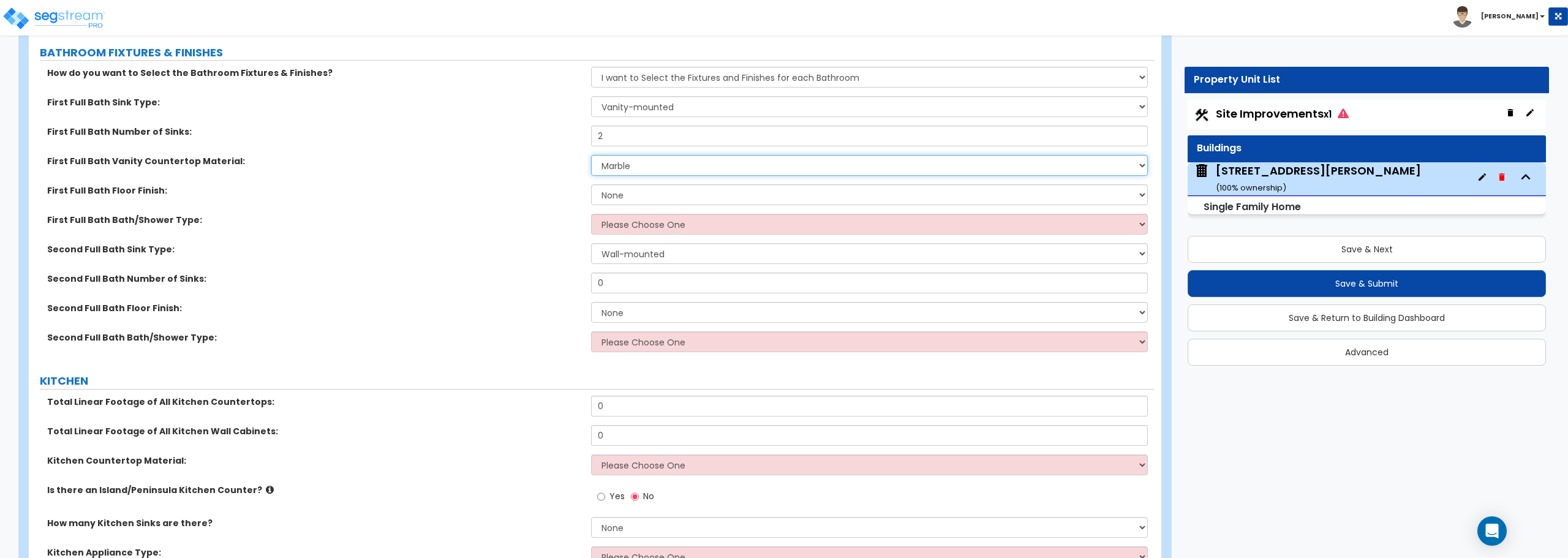
click at [591, 155] on select "None Plastic Laminate Solid Surface Stone Quartz Marble Tile Wood Stainless Ste…" at bounding box center [870, 166] width 556 height 21
click at [642, 202] on select "None Tile Flooring Hardwood Flooring Resilient Laminate Flooring VCT Flooring S…" at bounding box center [870, 195] width 556 height 21
select select "1"
click at [591, 184] on select "None Tile Flooring Hardwood Flooring Resilient Laminate Flooring VCT Flooring S…" at bounding box center [870, 195] width 556 height 21
click at [647, 224] on select "Please Choose One Standalone Shower Bathtub - Shower Combo" at bounding box center [870, 225] width 556 height 21
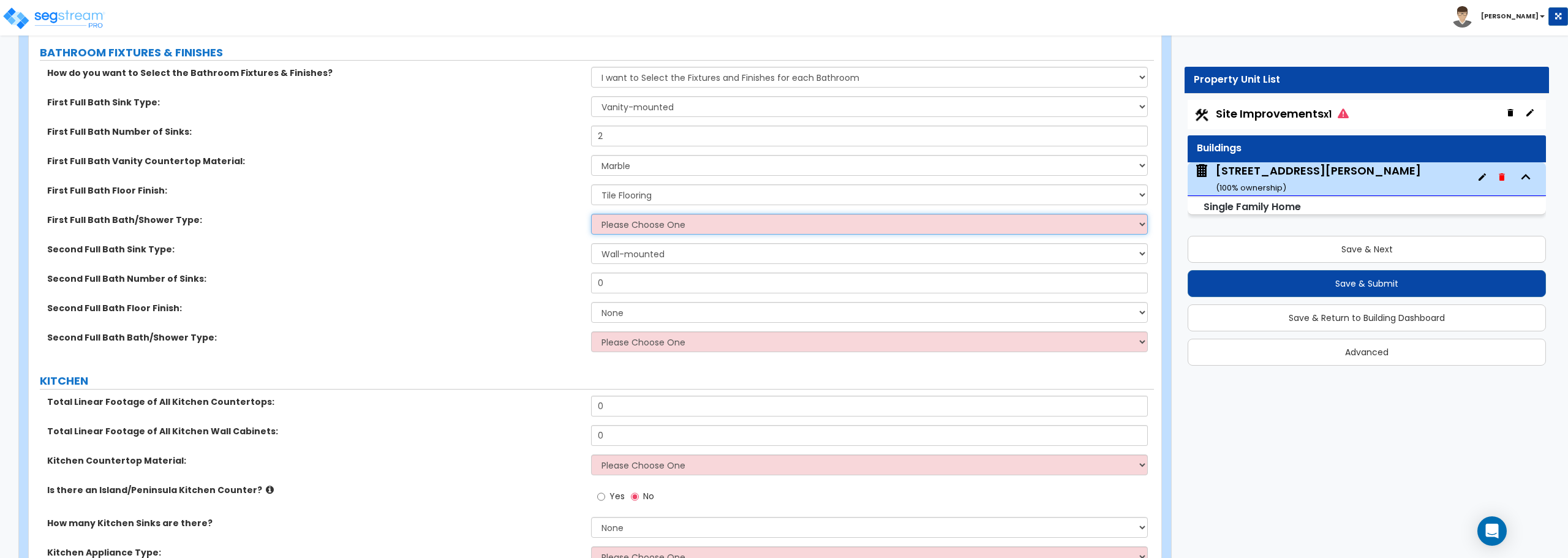
select select "2"
click at [591, 214] on select "Please Choose One Standalone Shower Bathtub - Shower Combo" at bounding box center [870, 225] width 556 height 21
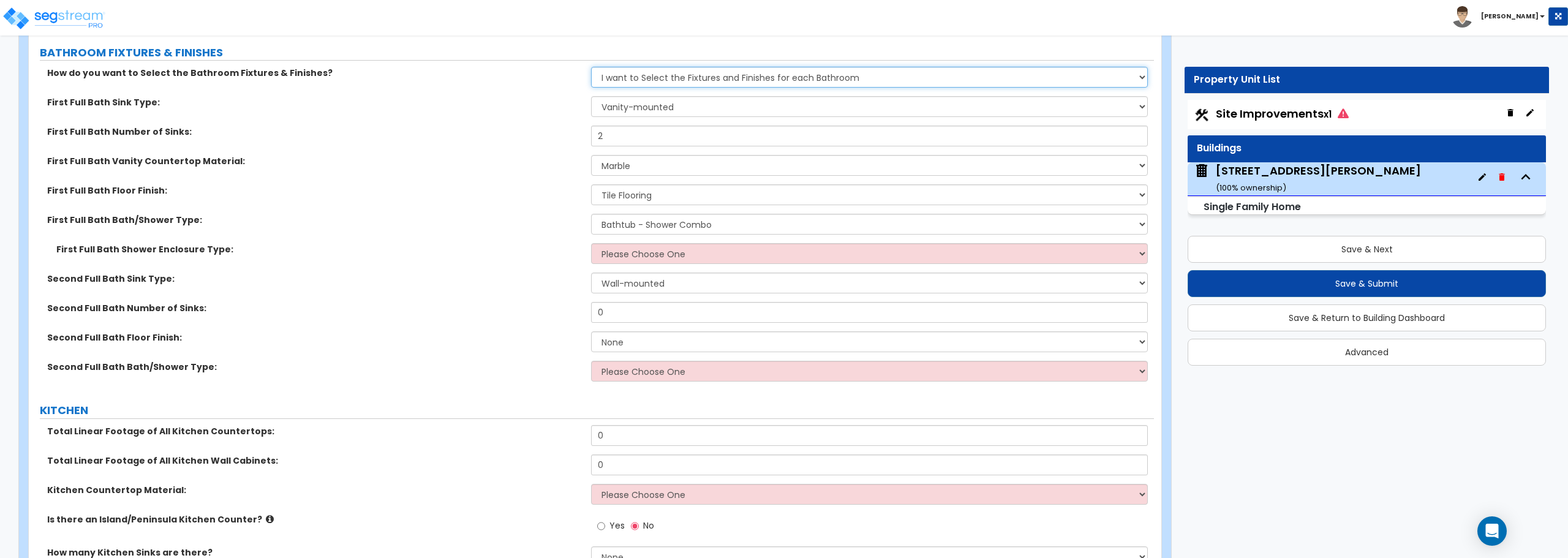
click at [684, 77] on select "Please Choose One I want to Select Fixtures and Finishes only for one Bath and …" at bounding box center [870, 77] width 556 height 21
select select "1"
click at [591, 67] on select "Please Choose One I want to Select Fixtures and Finishes only for one Bath and …" at bounding box center [870, 77] width 556 height 21
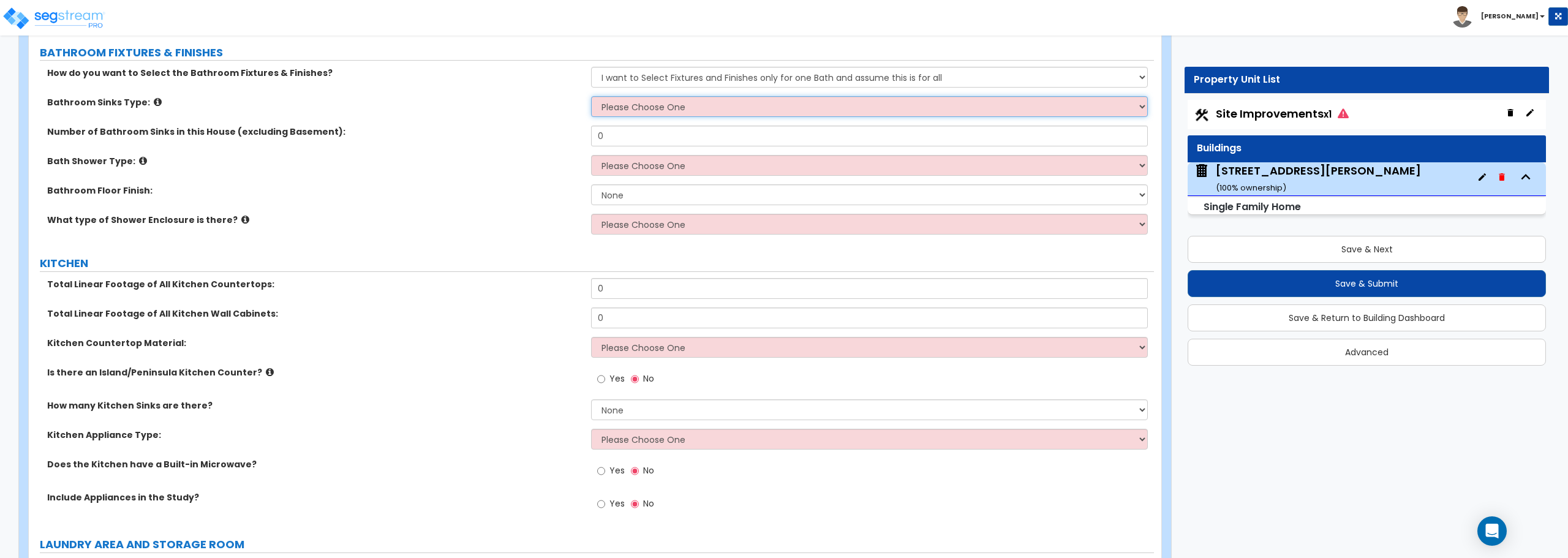
click at [673, 107] on select "Please Choose One Wall-mounted Pedestal-mounted Vanity-mounted" at bounding box center [870, 107] width 556 height 21
select select "3"
click at [591, 97] on select "Please Choose One Wall-mounted Pedestal-mounted Vanity-mounted" at bounding box center [870, 107] width 556 height 21
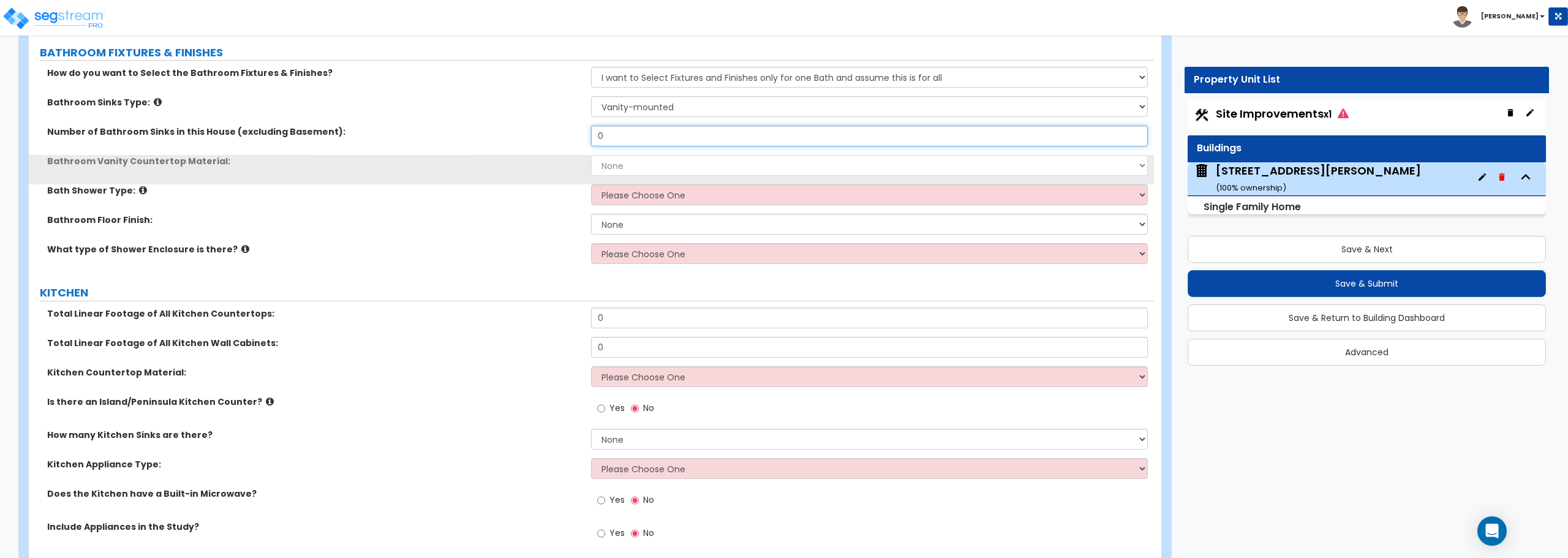
click at [670, 136] on input "0" at bounding box center [870, 136] width 556 height 21
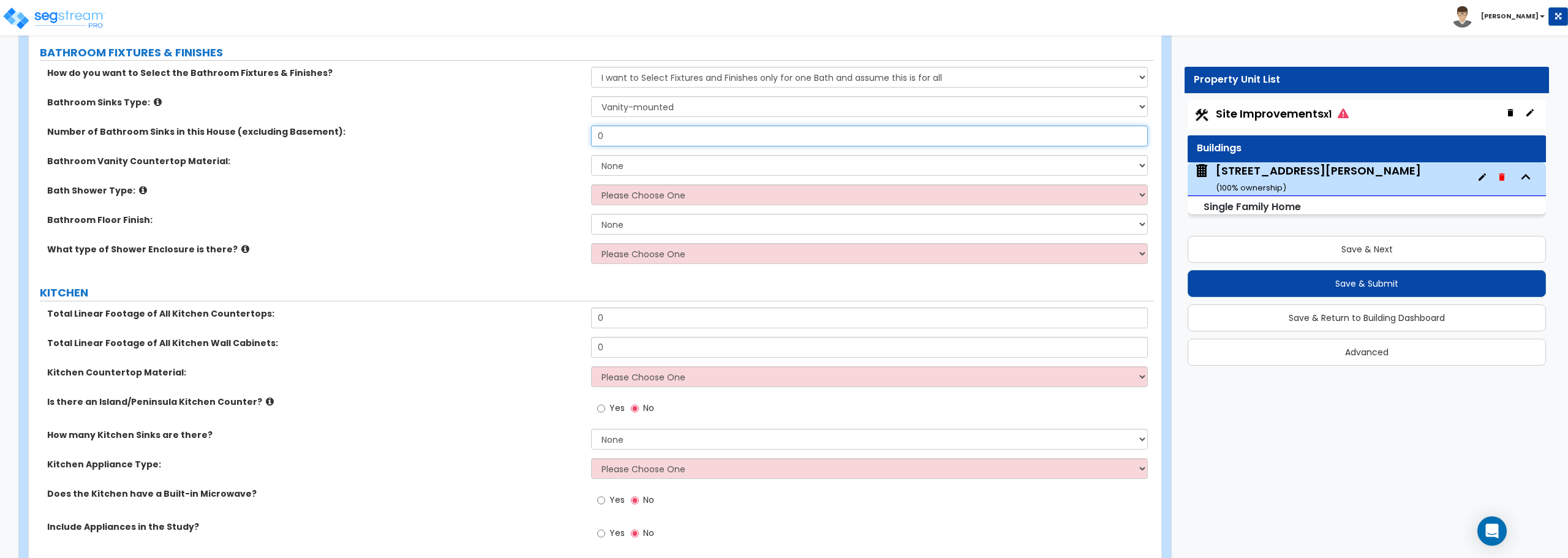
drag, startPoint x: 670, startPoint y: 136, endPoint x: 563, endPoint y: 141, distance: 107.1
click at [563, 141] on div "Number of Bathroom Sinks in this House (excluding Basement): 0" at bounding box center [591, 140] width 1125 height 30
type input "2"
click at [634, 169] on select "None Plastic Laminate Solid Surface Stone Quartz Marble Tile Wood Stainless Ste…" at bounding box center [870, 166] width 556 height 21
select select "5"
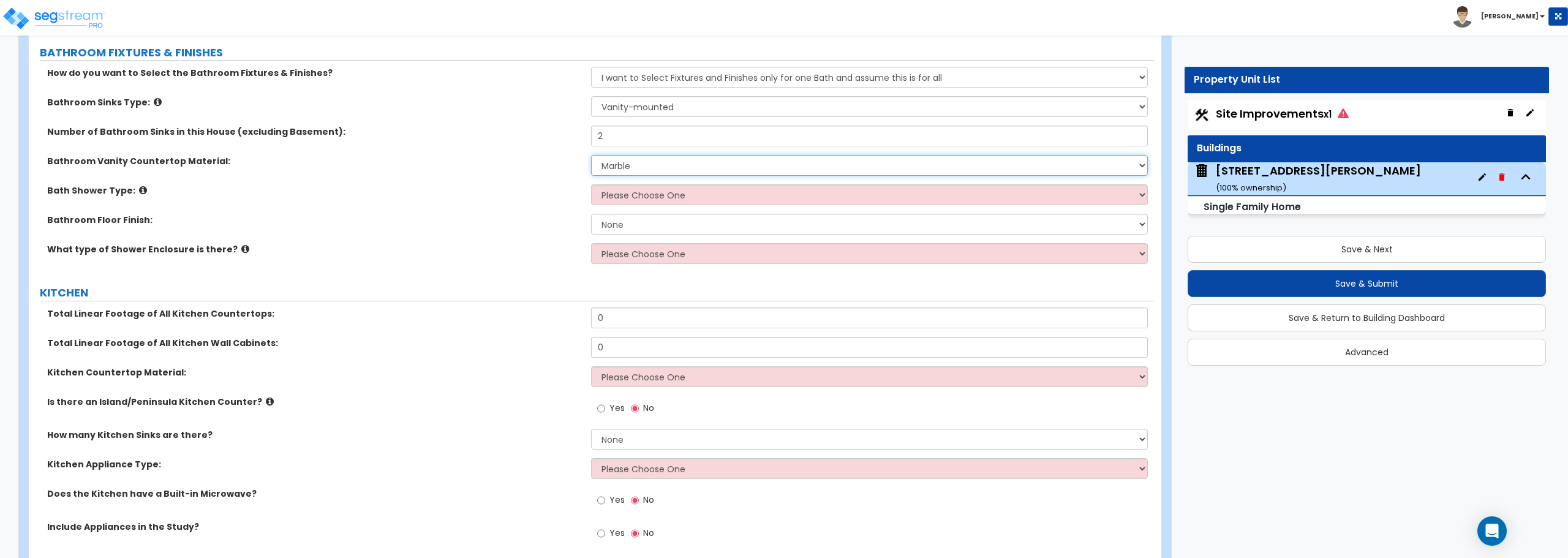
click at [591, 155] on select "None Plastic Laminate Solid Surface Stone Quartz Marble Tile Wood Stainless Ste…" at bounding box center [870, 166] width 556 height 21
click at [631, 199] on select "Please Choose One Standalone Shower Bathtub - Shower Combination" at bounding box center [870, 195] width 556 height 21
select select "2"
click at [591, 184] on select "Please Choose One Standalone Shower Bathtub - Shower Combination" at bounding box center [870, 195] width 556 height 21
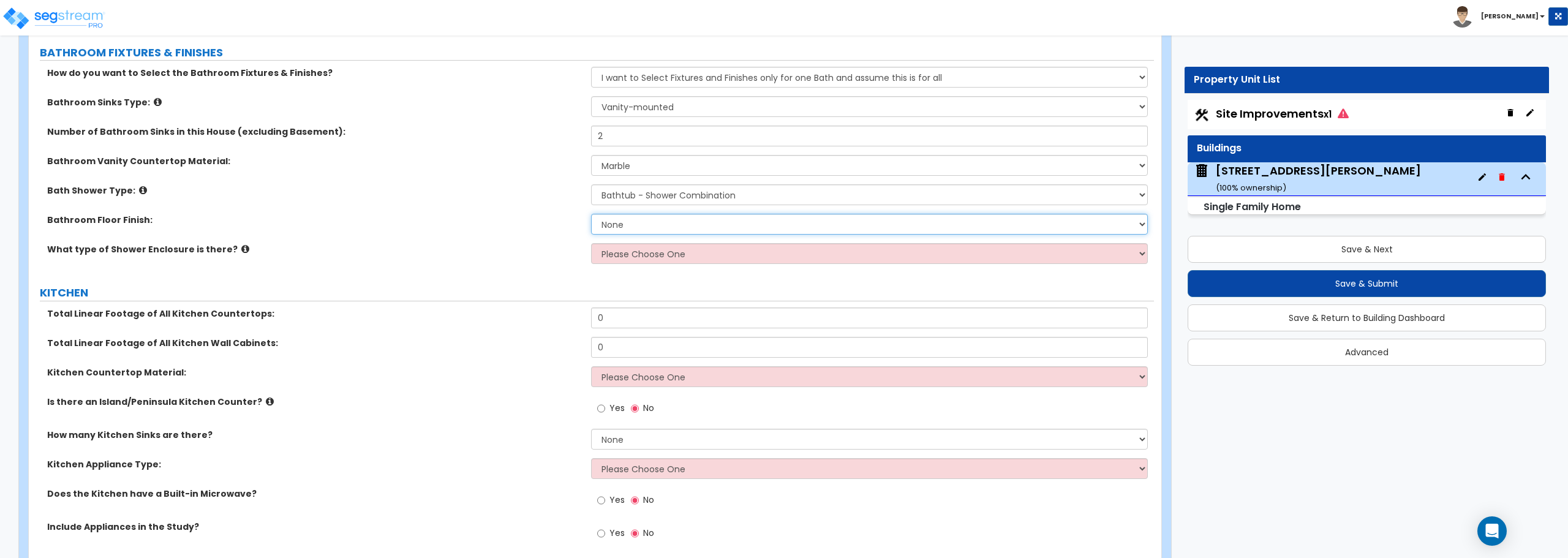
click at [636, 220] on select "None Tile Flooring Hardwood Flooring Resilient Laminate Flooring VCT Flooring S…" at bounding box center [870, 225] width 556 height 21
select select "1"
click at [591, 214] on select "None Tile Flooring Hardwood Flooring Resilient Laminate Flooring VCT Flooring S…" at bounding box center [870, 225] width 556 height 21
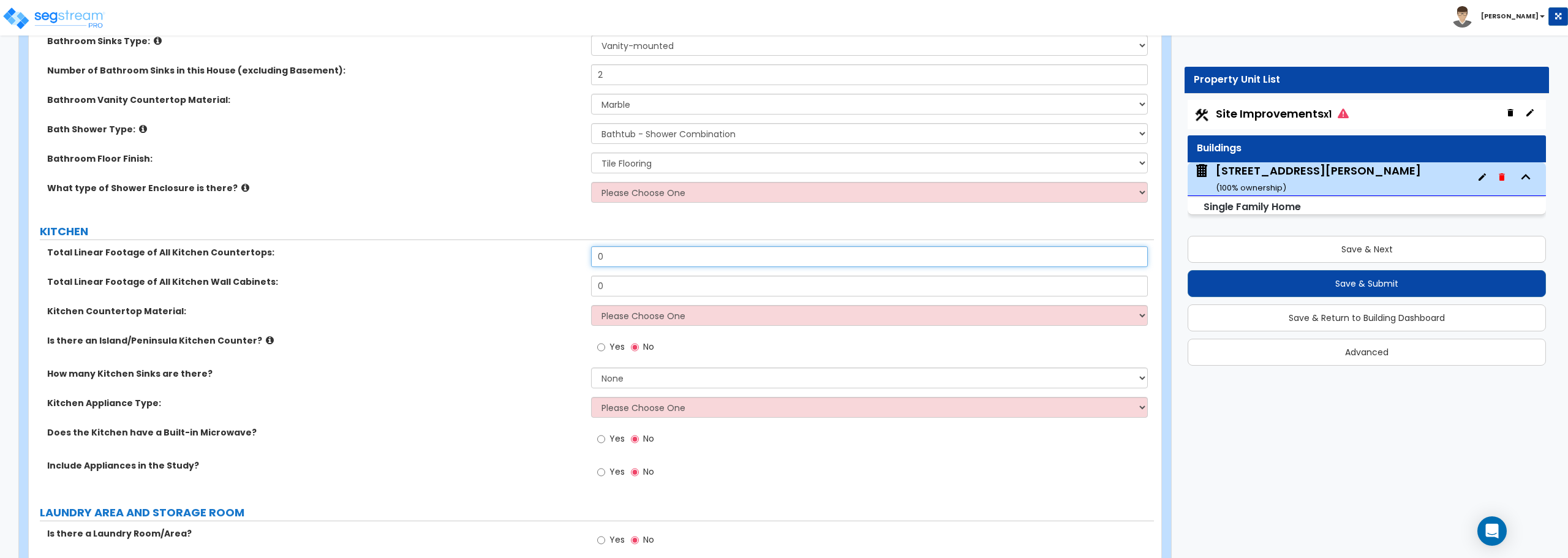
drag, startPoint x: 626, startPoint y: 262, endPoint x: 581, endPoint y: 262, distance: 45.0
click at [581, 262] on div "Total Linear Footage of All Kitchen Countertops: 0" at bounding box center [591, 261] width 1125 height 30
type input "31"
drag, startPoint x: 616, startPoint y: 285, endPoint x: 569, endPoint y: 288, distance: 47.1
click at [569, 288] on div "Total Linear Footage of All Kitchen Wall Cabinets: 0" at bounding box center [591, 290] width 1125 height 30
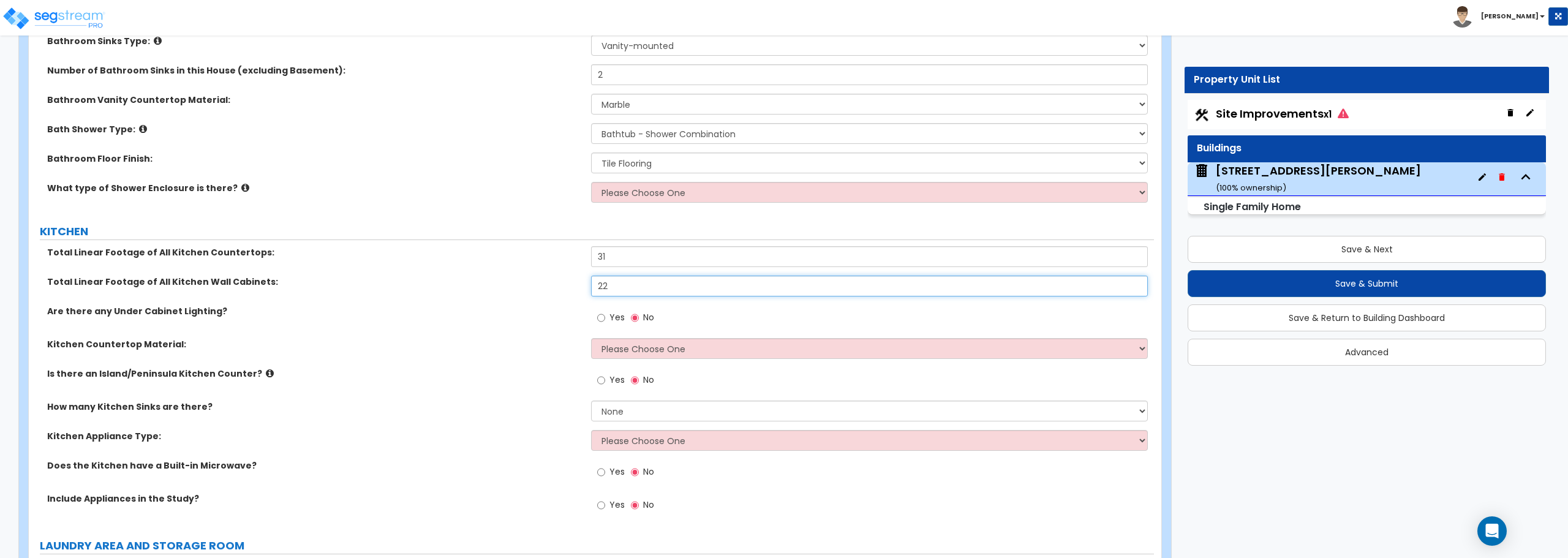
type input "22"
click at [638, 356] on select "Please Choose One Plastic Laminate Solid Surface Stone Quartz Marble Tile Wood …" at bounding box center [870, 348] width 556 height 21
select select "4"
click at [591, 338] on select "Please Choose One Plastic Laminate Solid Surface Stone Quartz Marble Tile Wood …" at bounding box center [870, 348] width 556 height 21
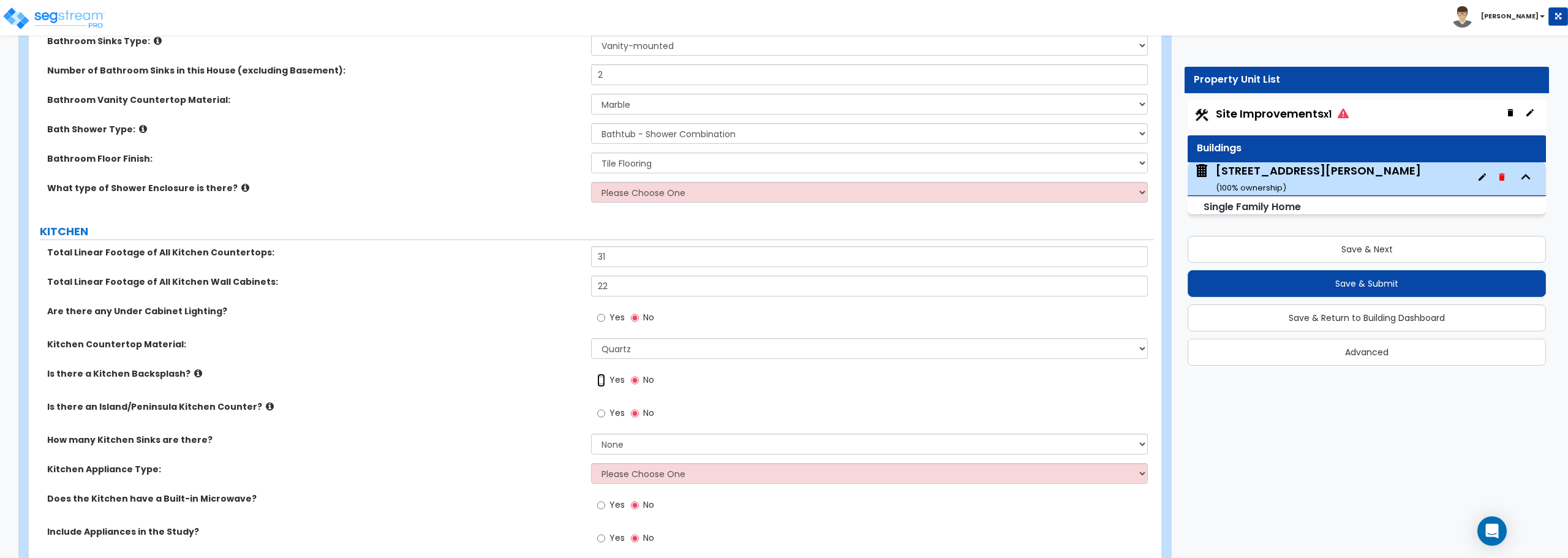
click at [605, 381] on input "Yes" at bounding box center [601, 380] width 8 height 13
radio input "true"
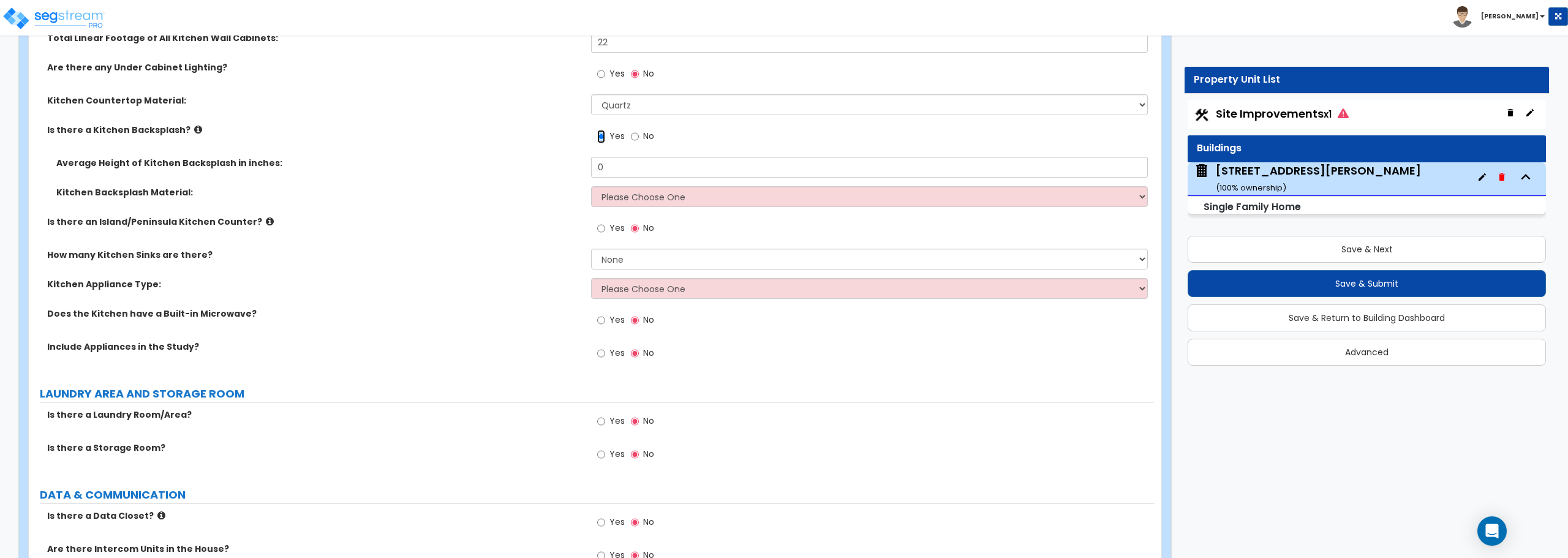
scroll to position [4103, 0]
click at [602, 229] on input "Yes" at bounding box center [601, 226] width 8 height 13
radio input "true"
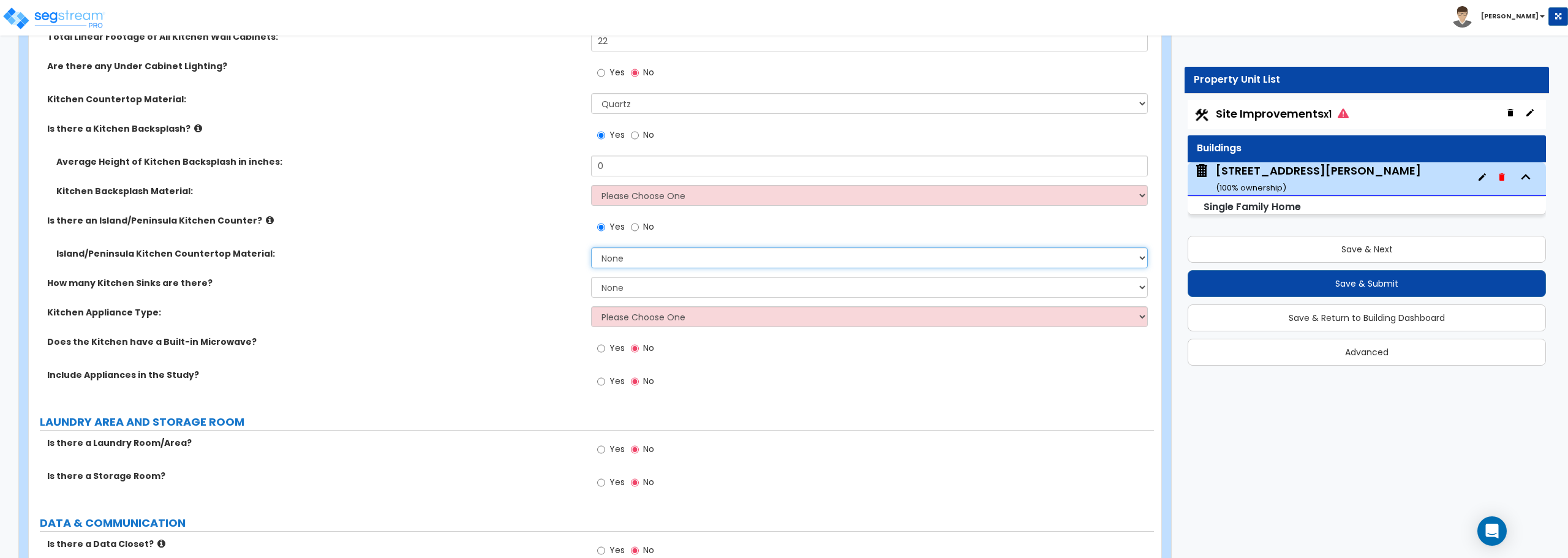
click at [647, 265] on select "None Plastic Laminate Solid Surface Stone Quartz Marble Tile Wood Stainless Ste…" at bounding box center [870, 258] width 556 height 21
select select "4"
click at [591, 247] on select "None Plastic Laminate Solid Surface Stone Quartz Marble Tile Wood Stainless Ste…" at bounding box center [870, 258] width 556 height 21
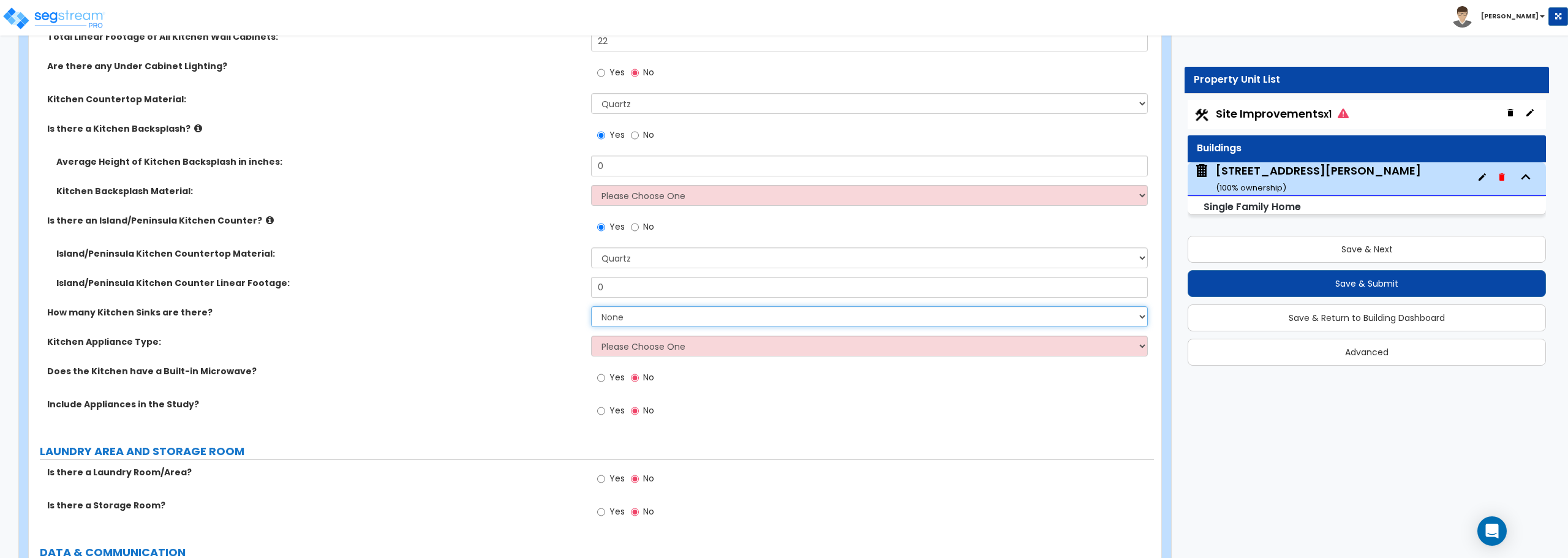
click at [618, 316] on select "None 1 2 3" at bounding box center [870, 317] width 556 height 21
select select "1"
click at [591, 306] on select "None 1 2 3" at bounding box center [870, 317] width 556 height 21
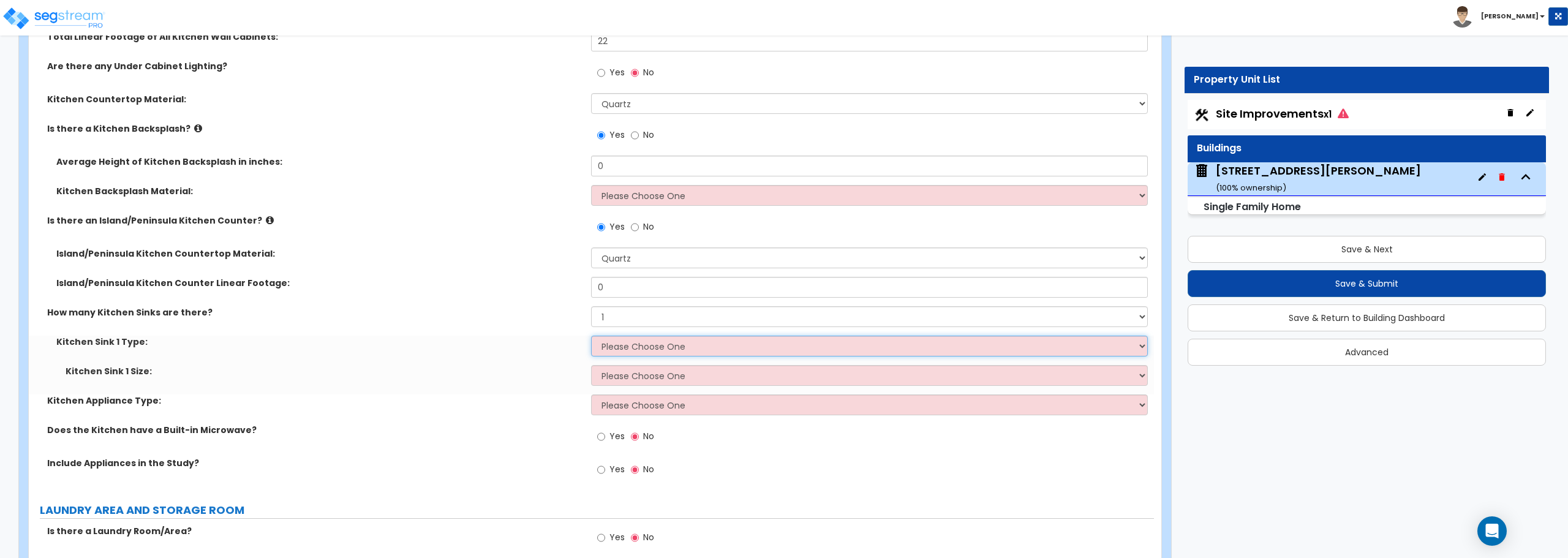
click at [613, 342] on select "Please Choose One Stainless Steel Porcelain Enamel Cast Iron Granite Composite" at bounding box center [870, 347] width 556 height 21
select select "1"
click at [591, 336] on select "Please Choose One Stainless Steel Porcelain Enamel Cast Iron Granite Composite" at bounding box center [870, 347] width 556 height 21
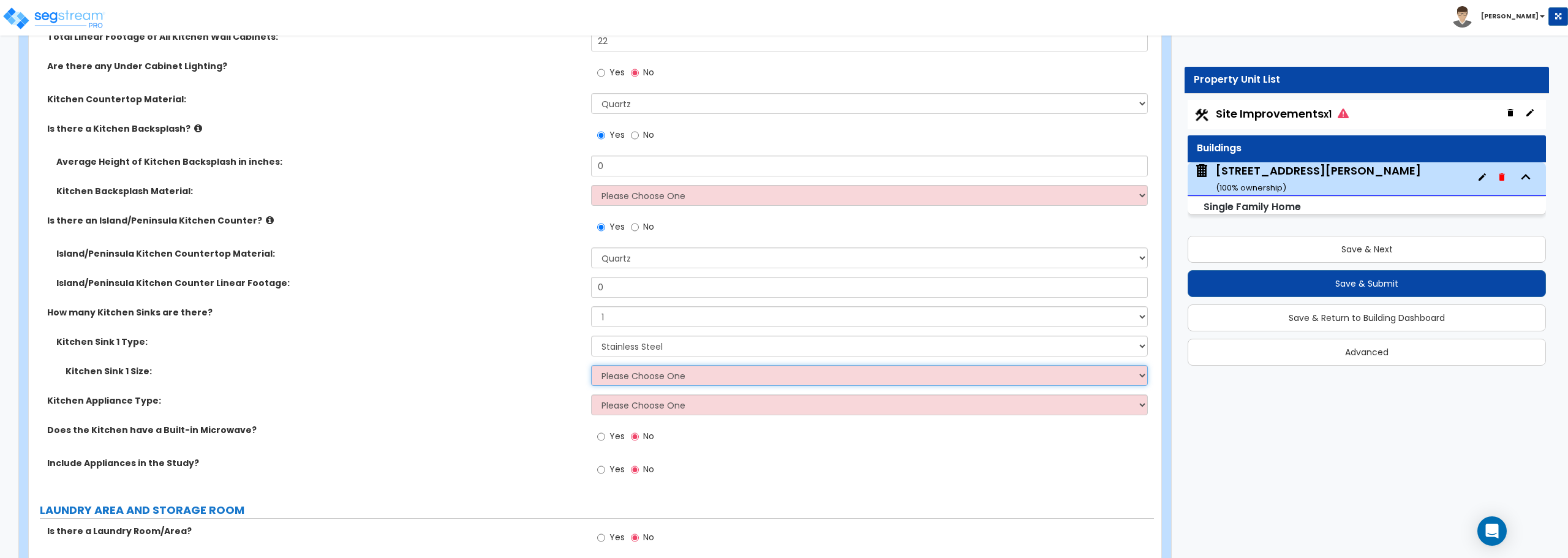
click at [622, 372] on select "Please Choose One Single Sink Double Sink" at bounding box center [870, 376] width 556 height 21
select select "2"
click at [591, 365] on select "Please Choose One Single Sink Double Sink" at bounding box center [870, 376] width 556 height 21
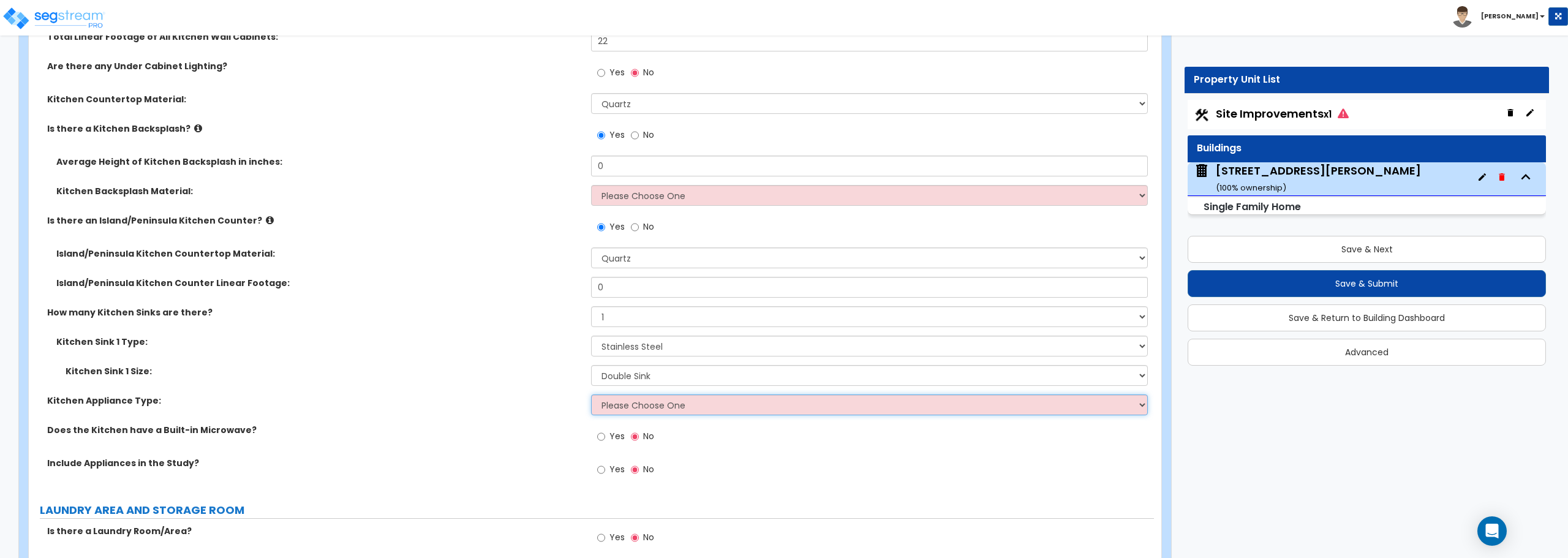
click at [628, 401] on select "Please Choose One Gas Electric" at bounding box center [870, 405] width 556 height 21
select select "2"
click at [591, 395] on select "Please Choose One Gas Electric" at bounding box center [870, 405] width 556 height 21
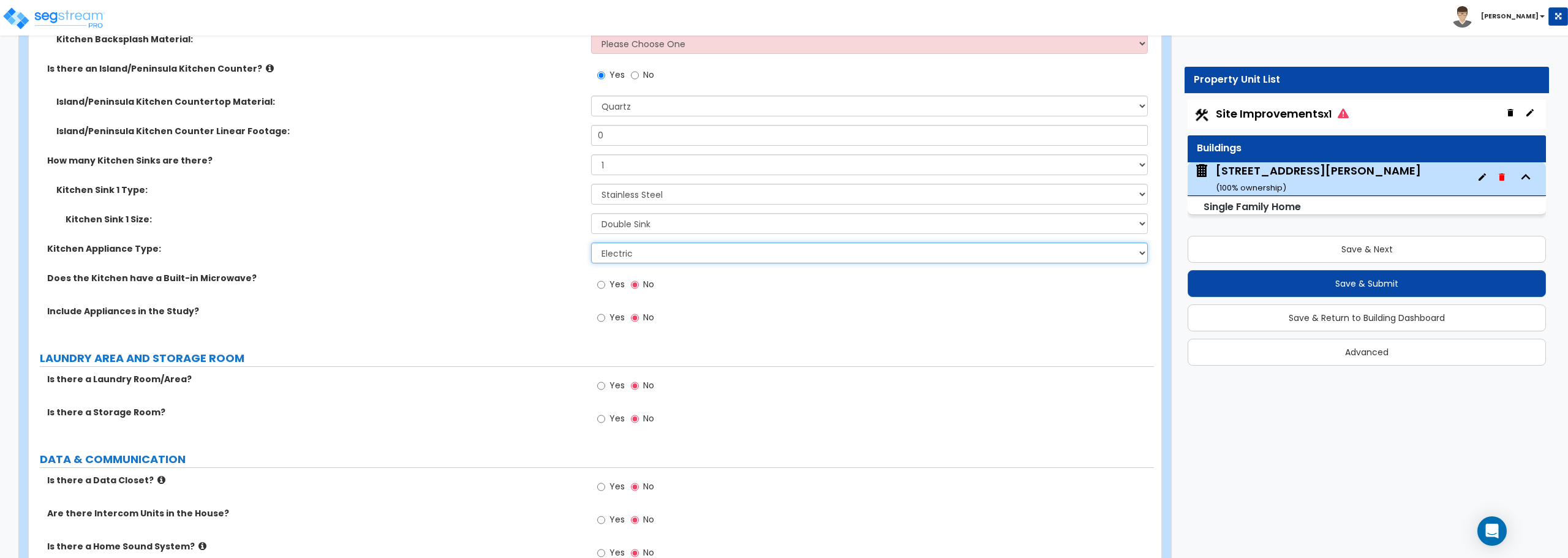
scroll to position [4288, 0]
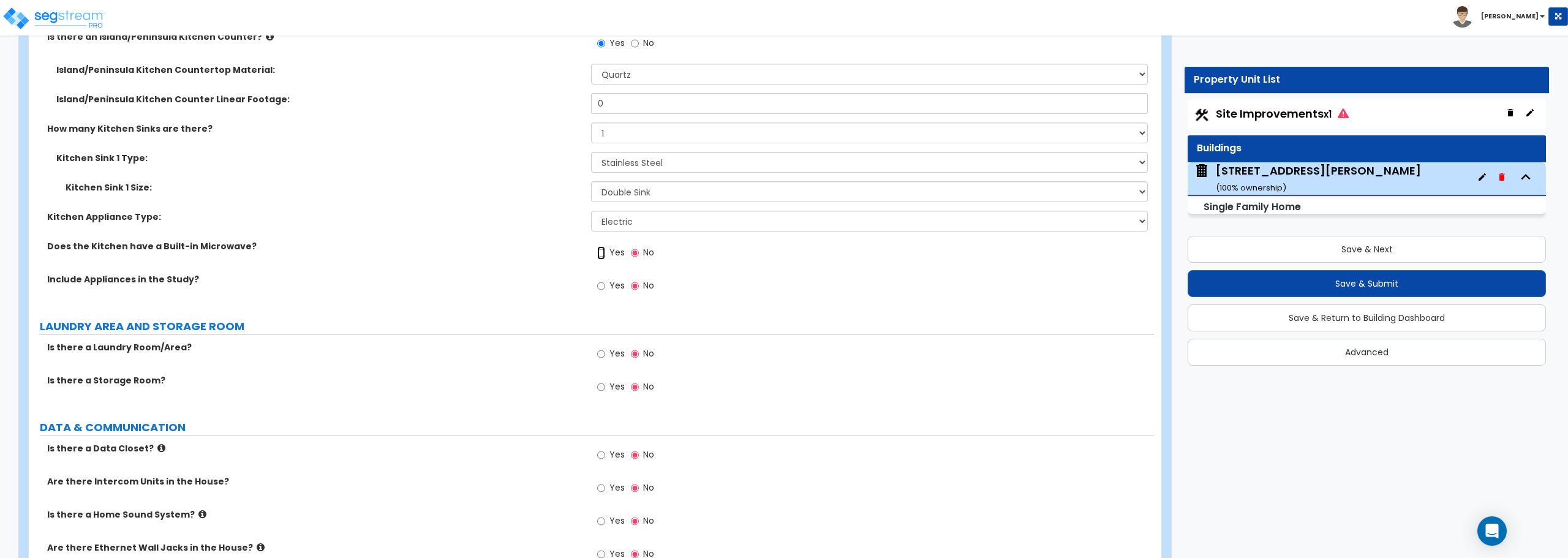
click at [600, 254] on input "Yes" at bounding box center [601, 253] width 8 height 13
radio input "true"
click at [603, 287] on input "Yes" at bounding box center [601, 285] width 8 height 13
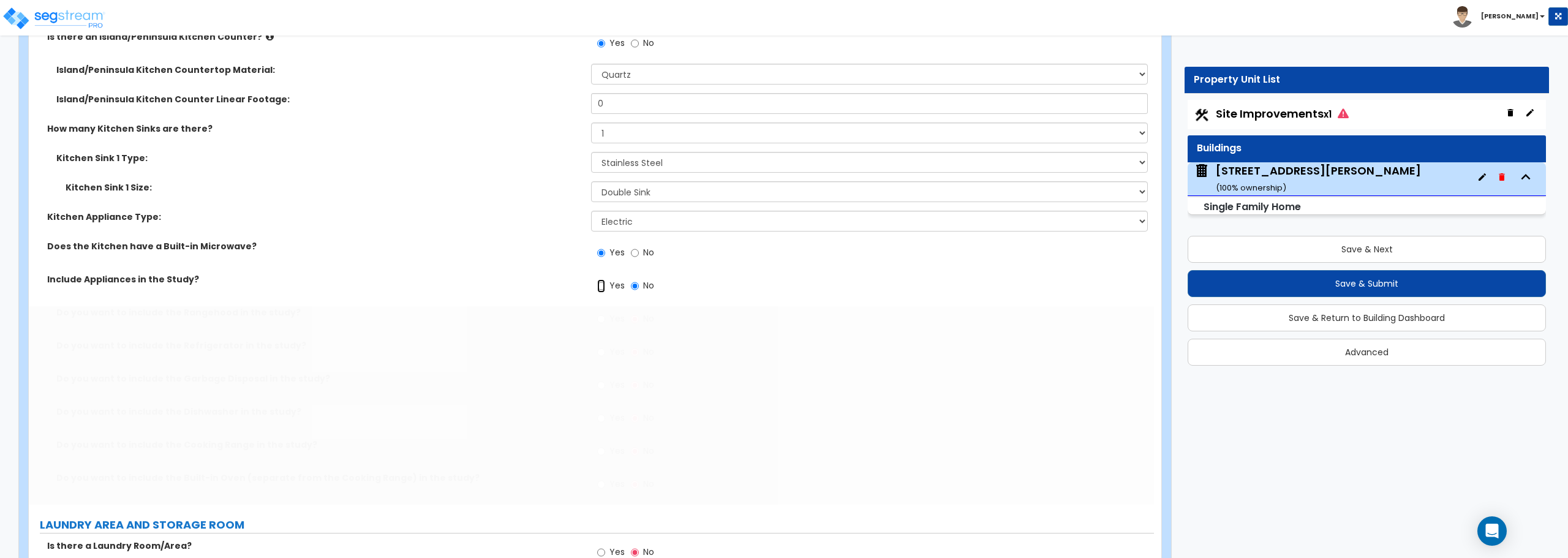
radio input "true"
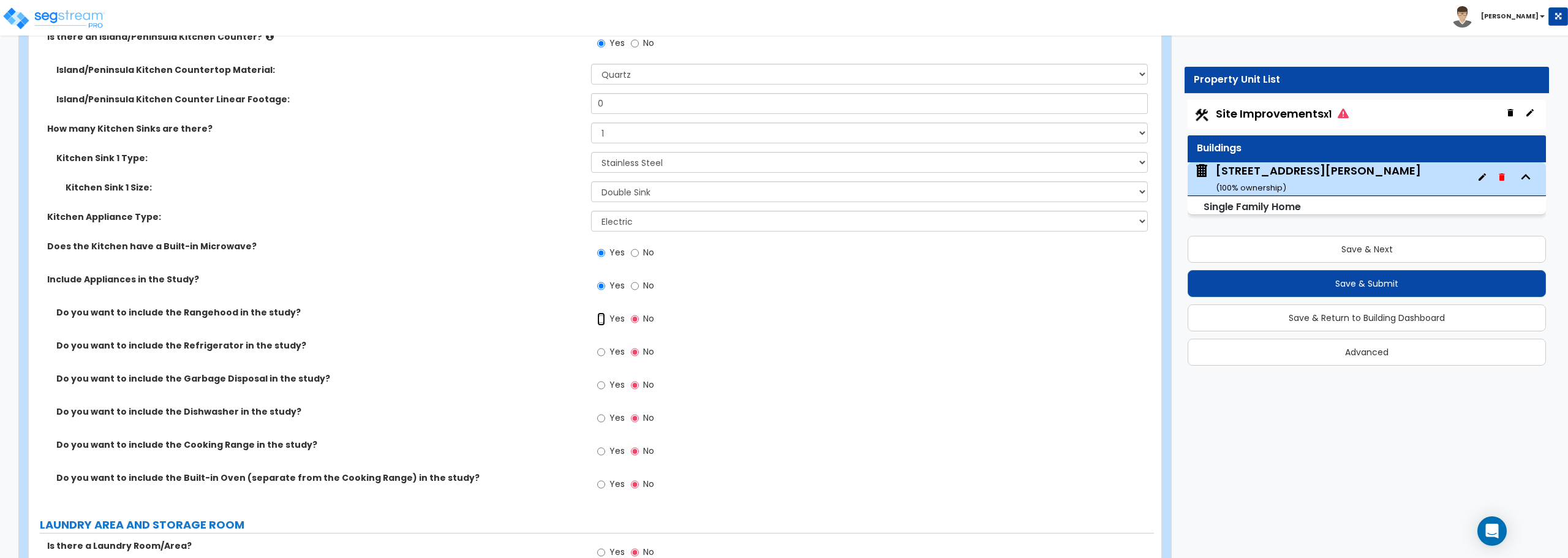
click at [602, 320] on input "Yes" at bounding box center [601, 318] width 8 height 13
radio input "true"
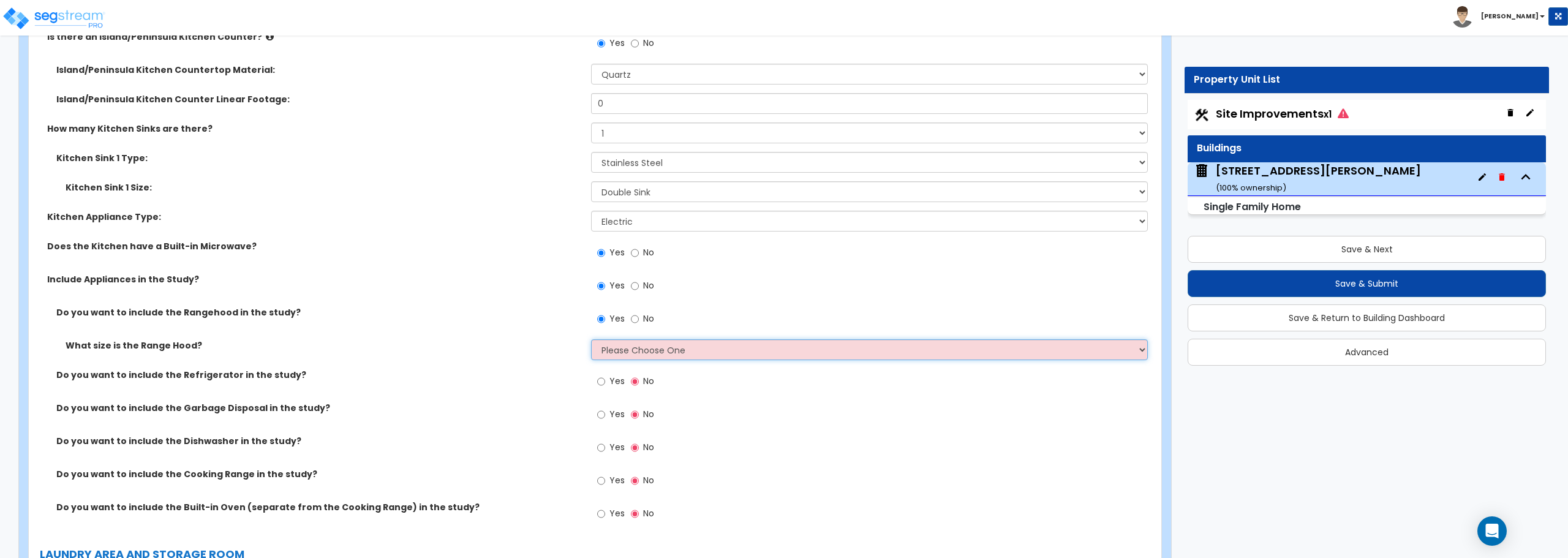
click at [608, 354] on select "Please Choose One Normal - 30" Wide - 42"" at bounding box center [870, 350] width 556 height 21
select select "1"
click at [591, 340] on select "Please Choose One Normal - 30" Wide - 42"" at bounding box center [870, 350] width 556 height 21
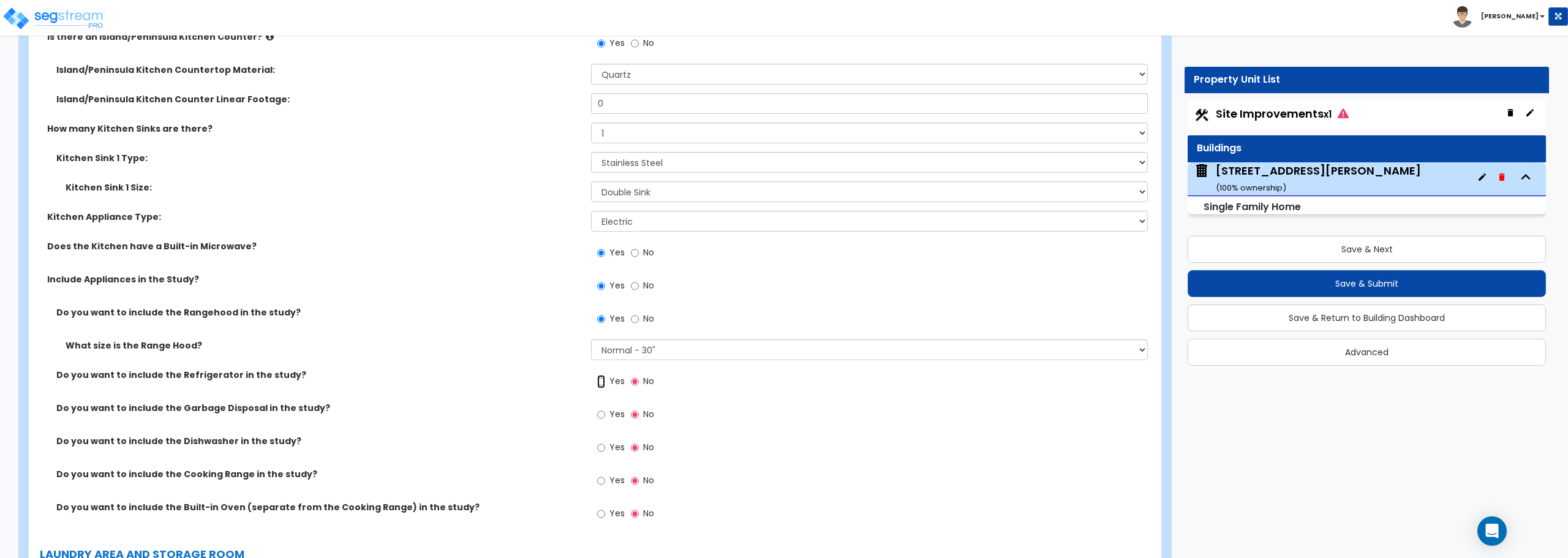
click at [604, 381] on input "Yes" at bounding box center [601, 381] width 8 height 13
radio input "true"
click at [637, 324] on input "No" at bounding box center [634, 318] width 8 height 13
radio input "false"
radio input "true"
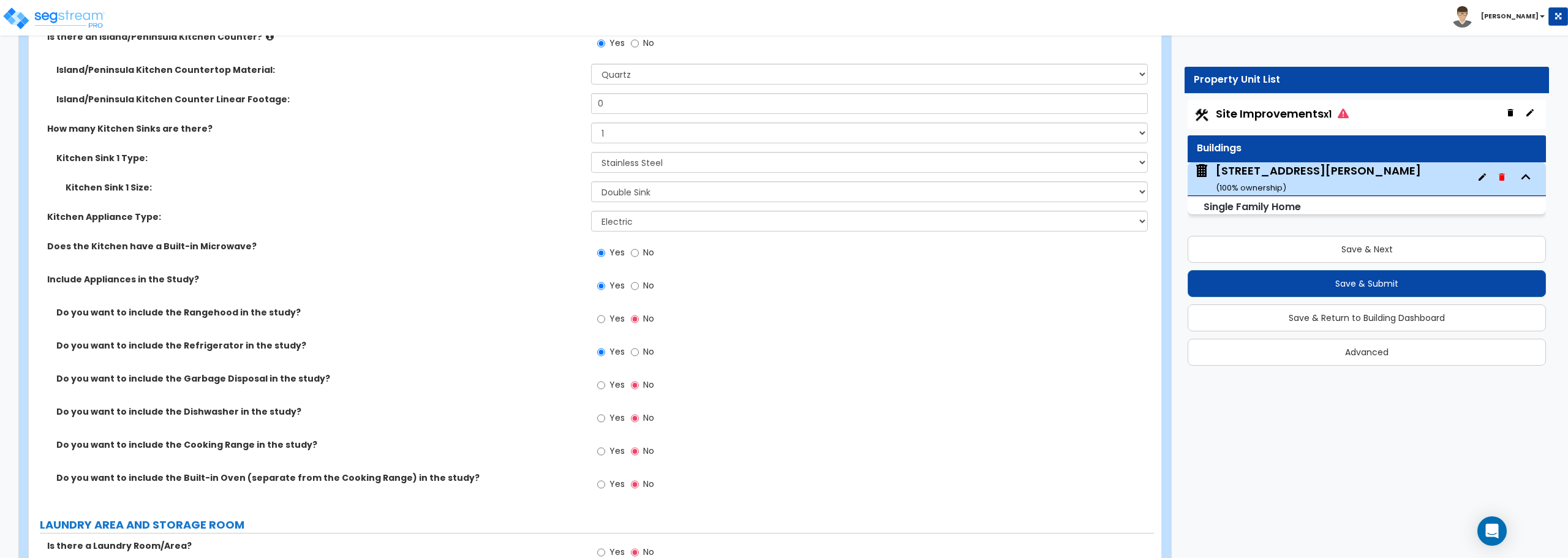
click at [606, 384] on label "Yes" at bounding box center [611, 387] width 27 height 21
click at [605, 384] on input "Yes" at bounding box center [601, 384] width 8 height 13
radio input "true"
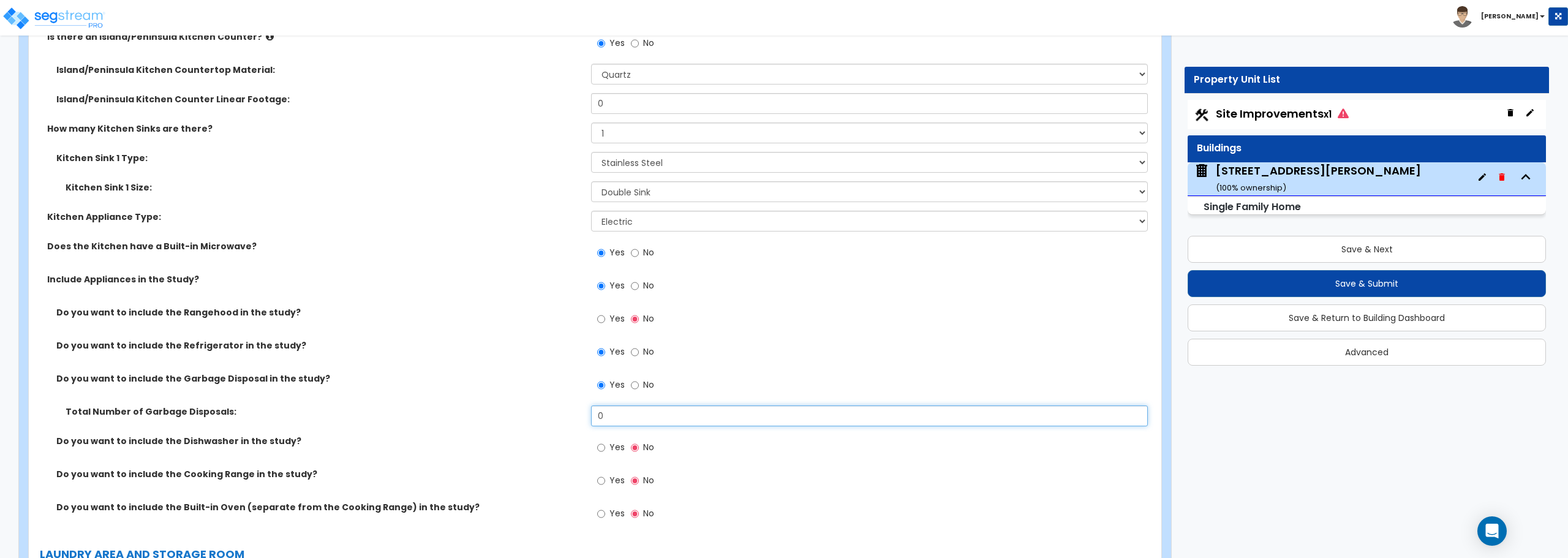
drag, startPoint x: 616, startPoint y: 414, endPoint x: 537, endPoint y: 417, distance: 79.1
click at [537, 417] on div "Total Number of Garbage Disposals: 0" at bounding box center [591, 420] width 1125 height 30
type input "1"
click at [604, 446] on input "Yes" at bounding box center [601, 447] width 8 height 13
radio input "true"
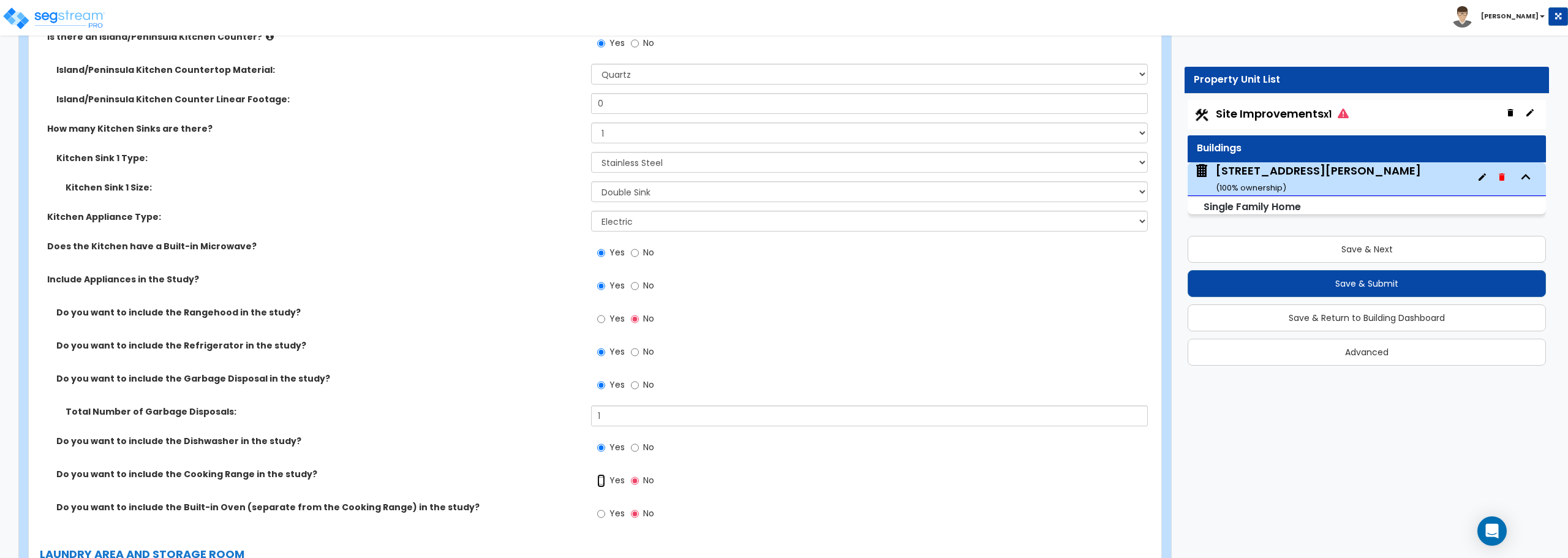
click at [604, 477] on input "Yes" at bounding box center [601, 480] width 8 height 13
radio input "true"
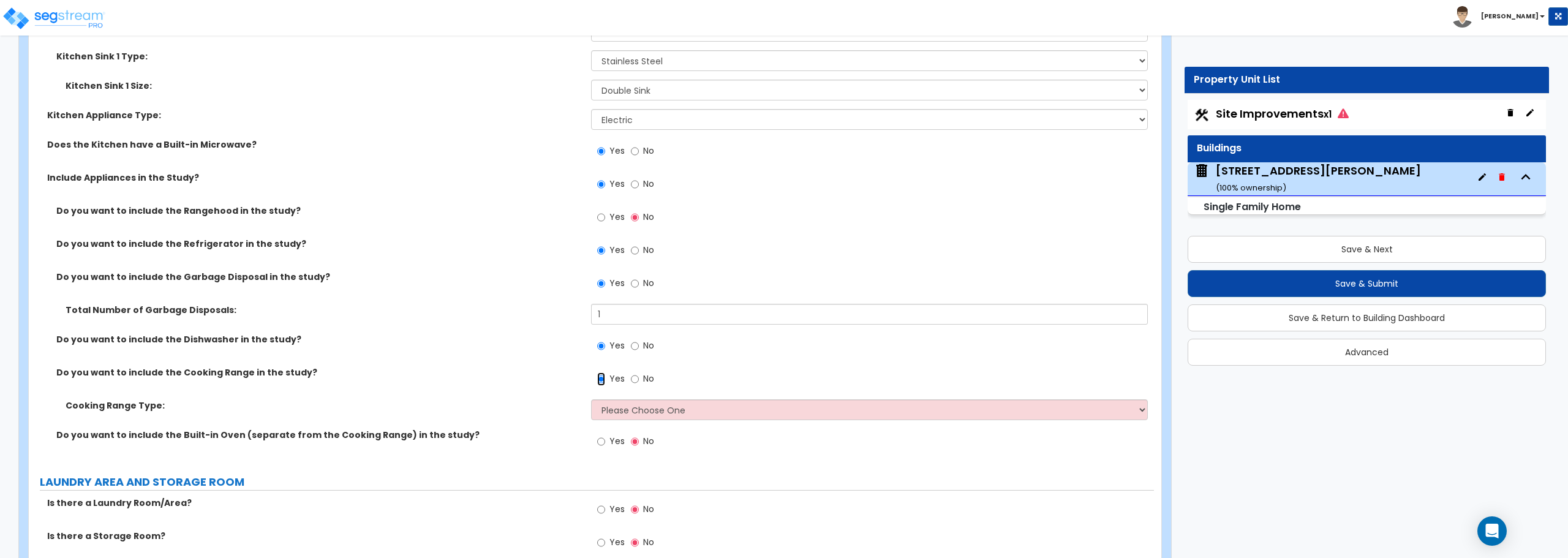
scroll to position [4410, 0]
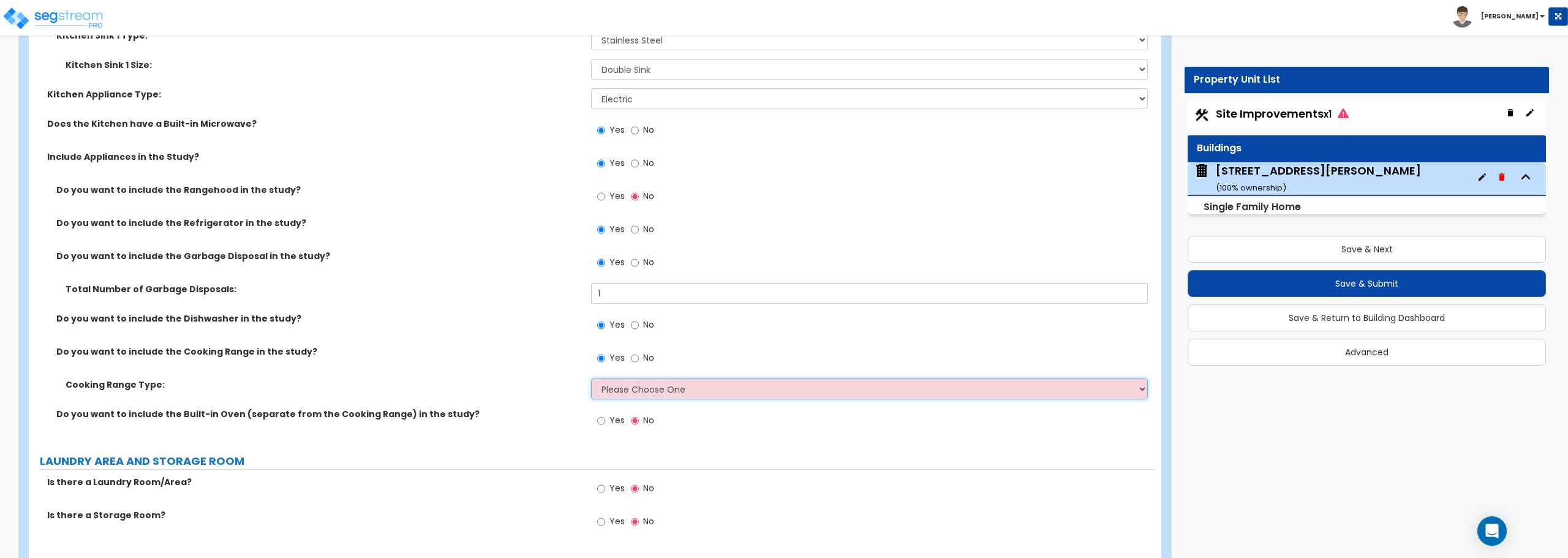
click at [628, 382] on select "Please Choose One Cook Top Only Range with Oven" at bounding box center [870, 389] width 556 height 21
select select "2"
click at [591, 378] on select "Please Choose One Cook Top Only Range with Oven" at bounding box center [870, 389] width 556 height 21
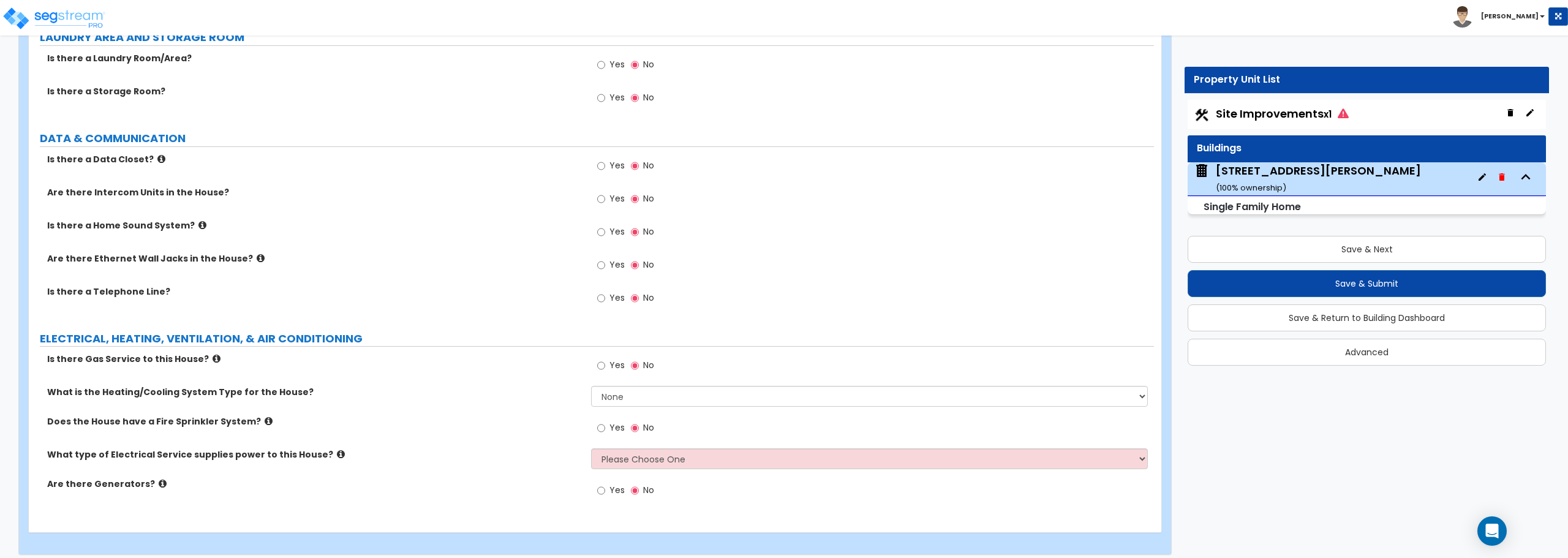
scroll to position [4839, 0]
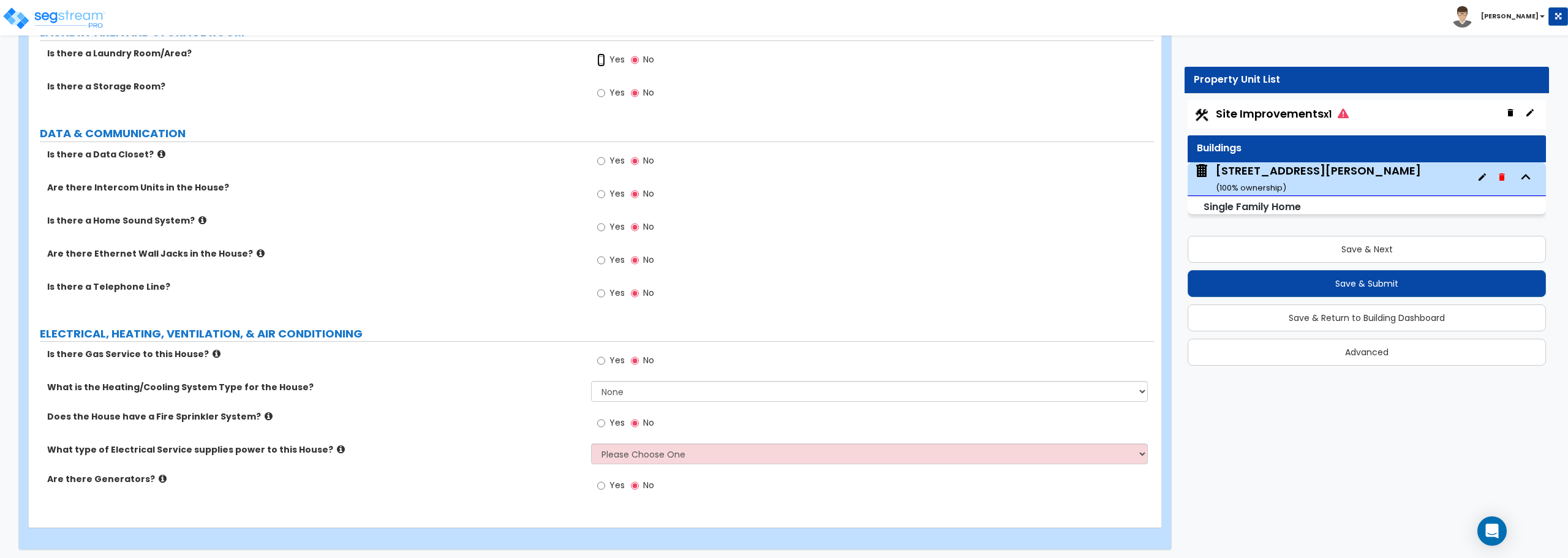
click at [604, 60] on input "Yes" at bounding box center [601, 60] width 8 height 13
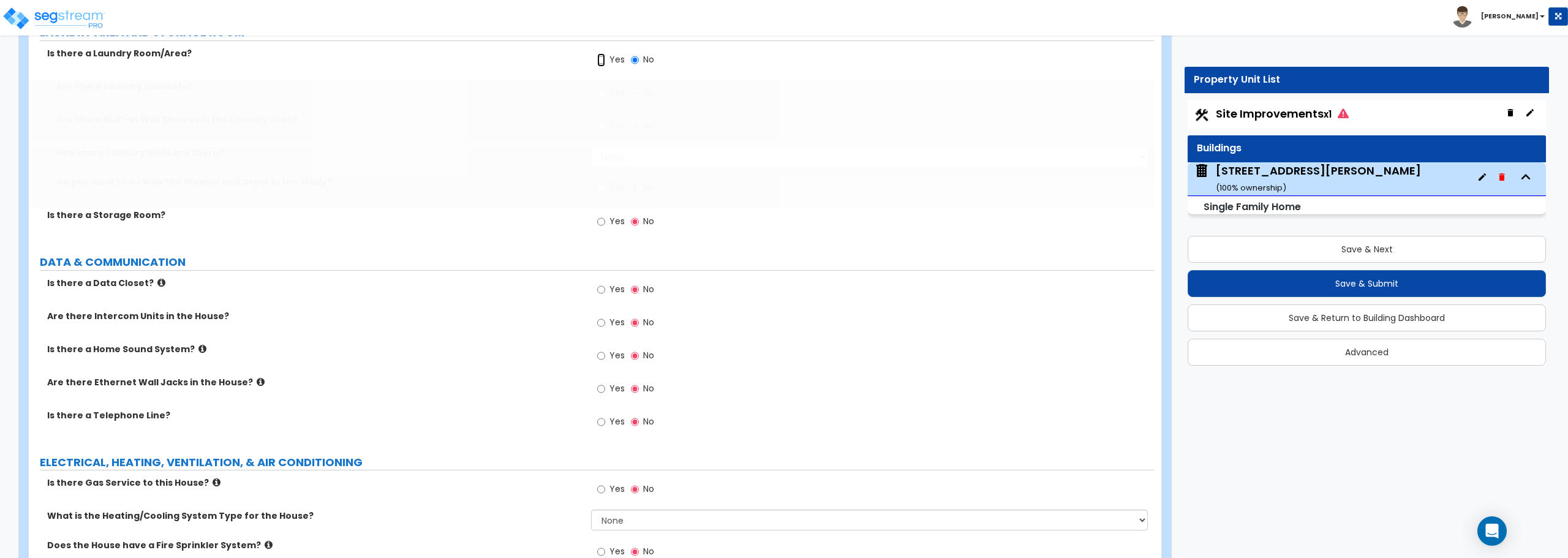
radio input "true"
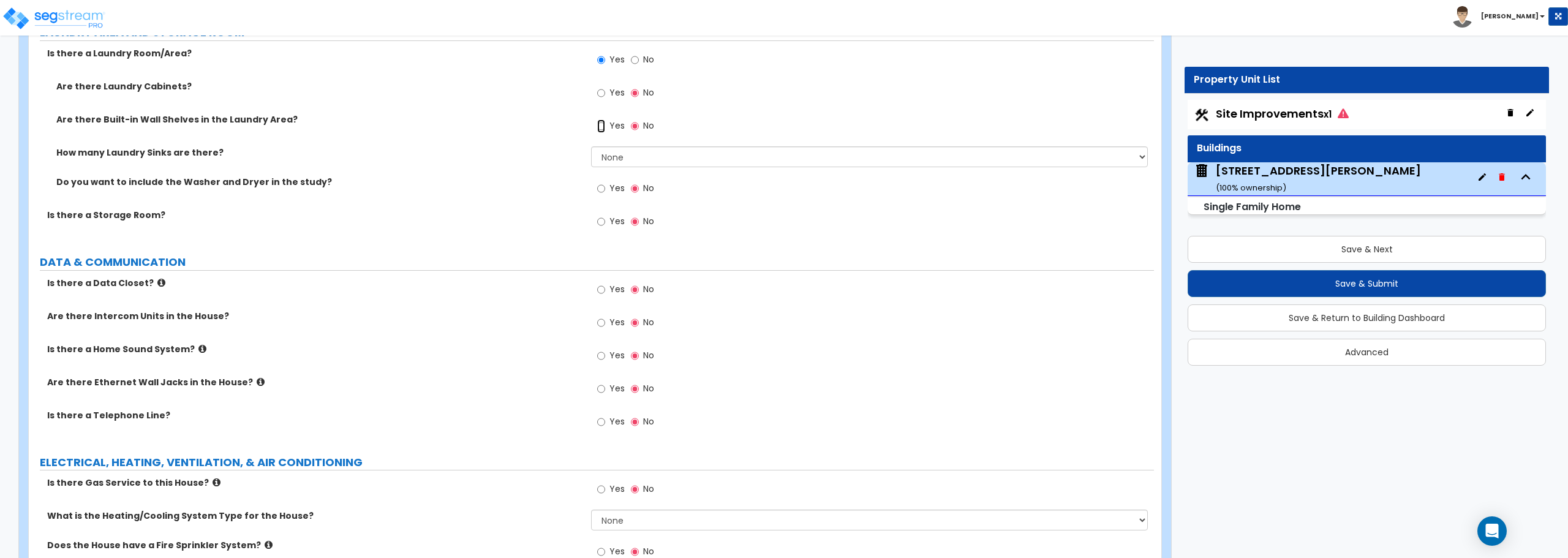
click at [602, 125] on input "Yes" at bounding box center [601, 125] width 8 height 13
radio input "true"
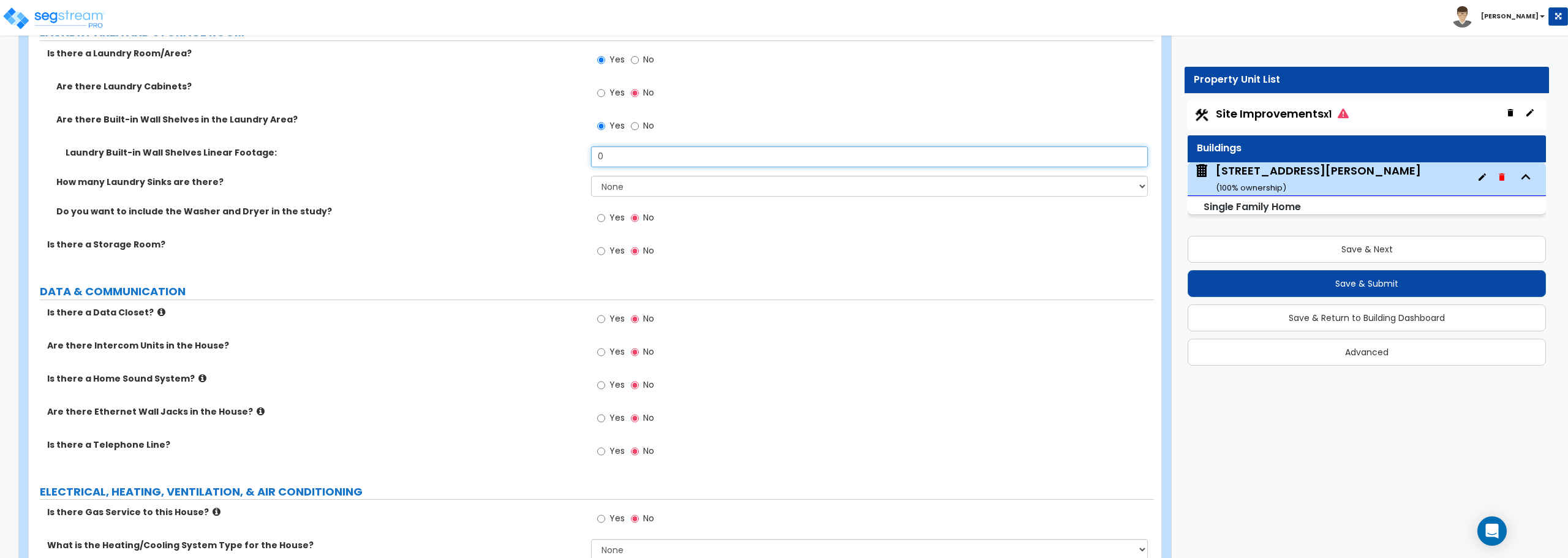
drag, startPoint x: 622, startPoint y: 161, endPoint x: 562, endPoint y: 164, distance: 60.1
click at [562, 164] on div "Laundry Built-in Wall Shelves Linear Footage: 0" at bounding box center [591, 161] width 1125 height 30
type input "7"
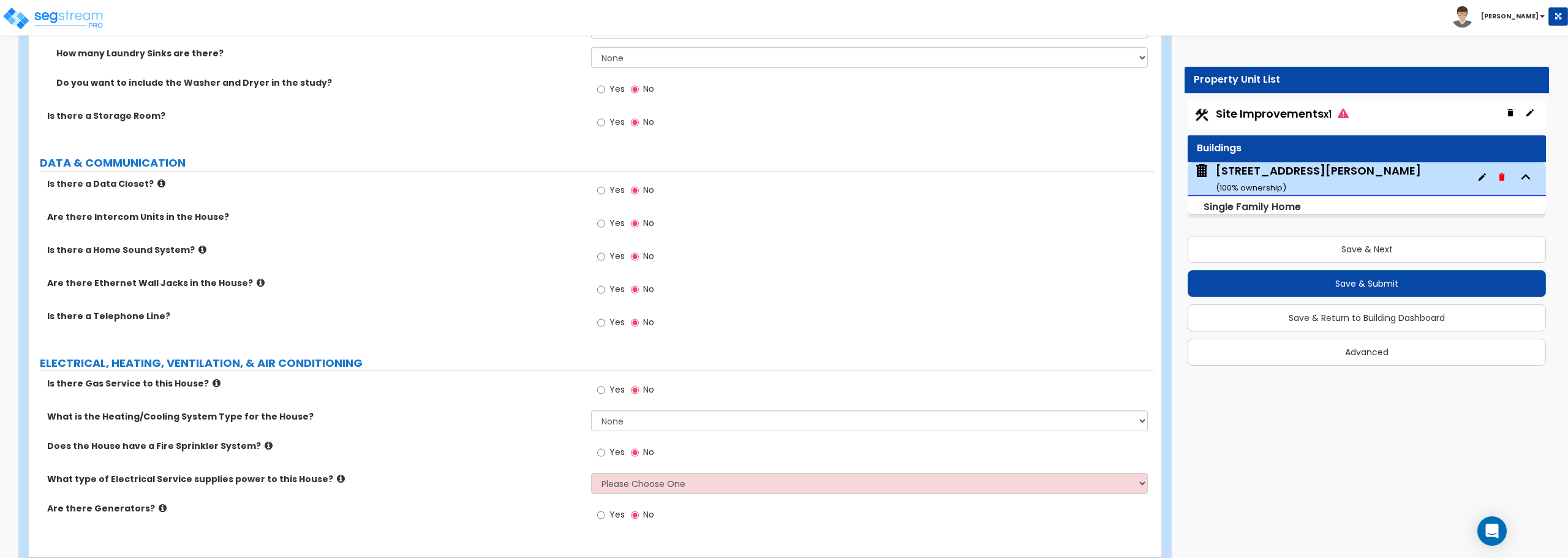
scroll to position [5001, 0]
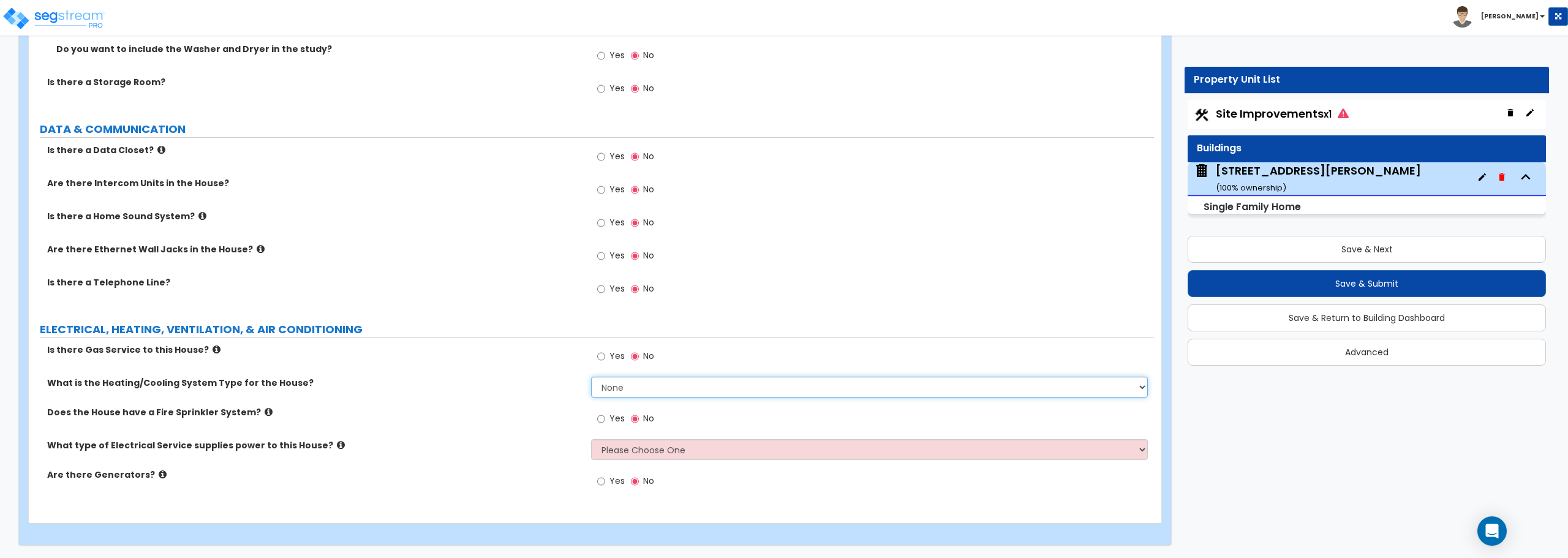
drag, startPoint x: 633, startPoint y: 378, endPoint x: 636, endPoint y: 384, distance: 6.7
click at [633, 378] on select "None Heat Only Centralized Heating & Cooling Thru Wall Air Conditioners Mini Sp…" at bounding box center [870, 387] width 556 height 21
select select "2"
click at [591, 376] on select "None Heat Only Centralized Heating & Cooling Thru Wall Air Conditioners Mini Sp…" at bounding box center [870, 387] width 556 height 21
click at [643, 448] on select "Please Choose One Overhead Underground" at bounding box center [870, 450] width 556 height 21
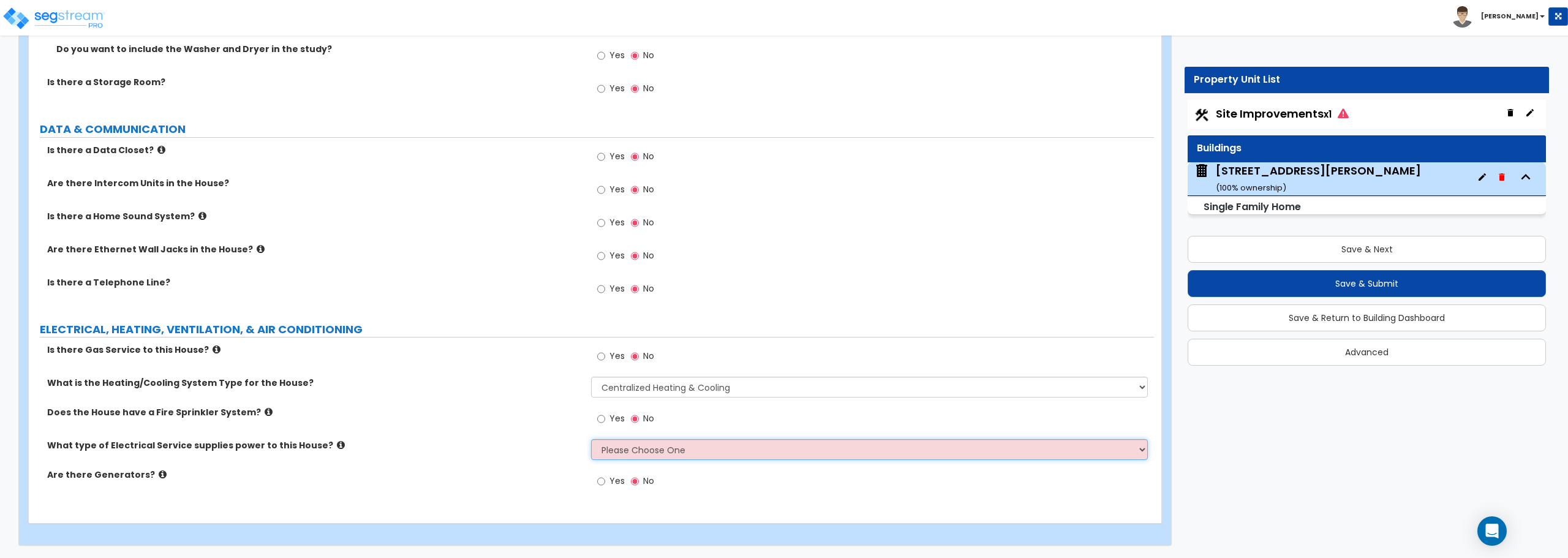
select select "2"
click at [591, 440] on select "Please Choose One Overhead Underground" at bounding box center [870, 450] width 556 height 21
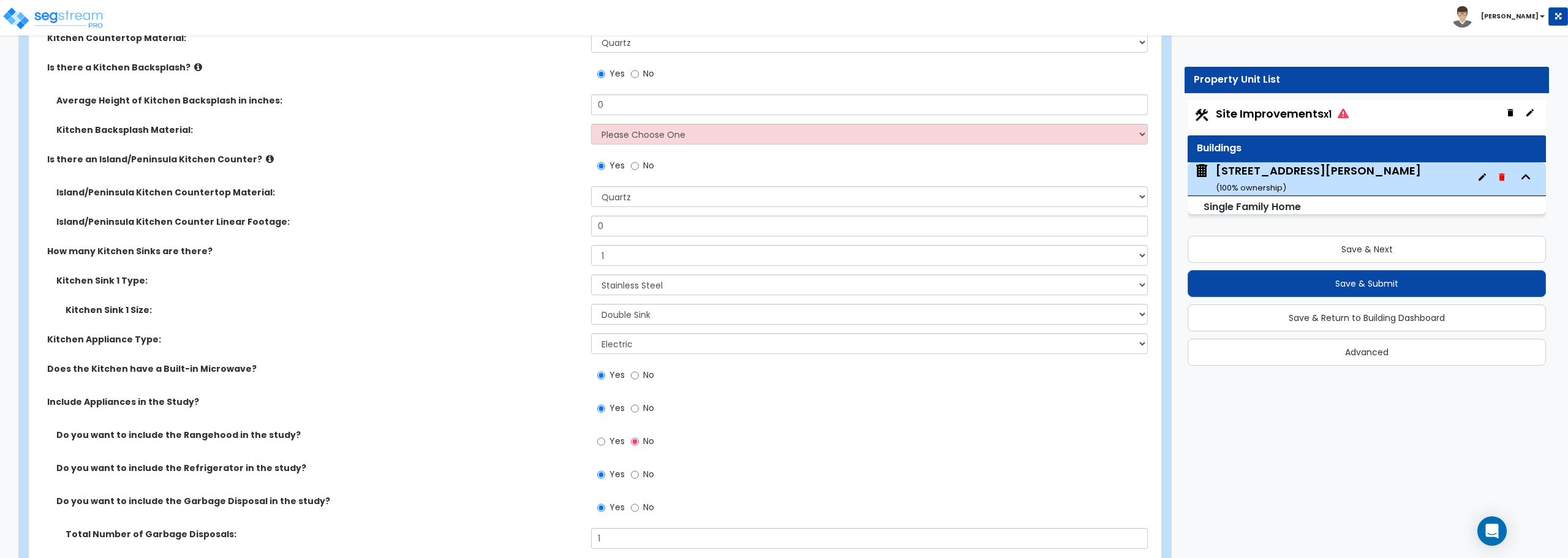
scroll to position [4144, 0]
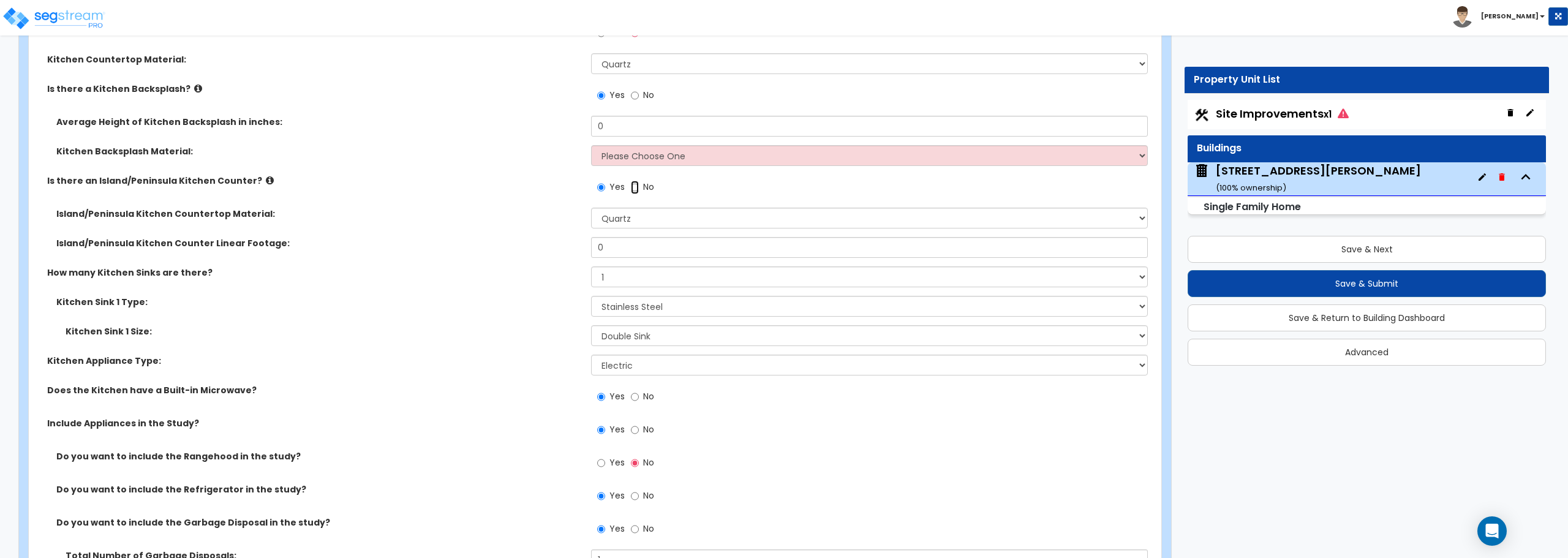
click at [636, 190] on input "No" at bounding box center [634, 187] width 8 height 13
radio input "false"
radio input "true"
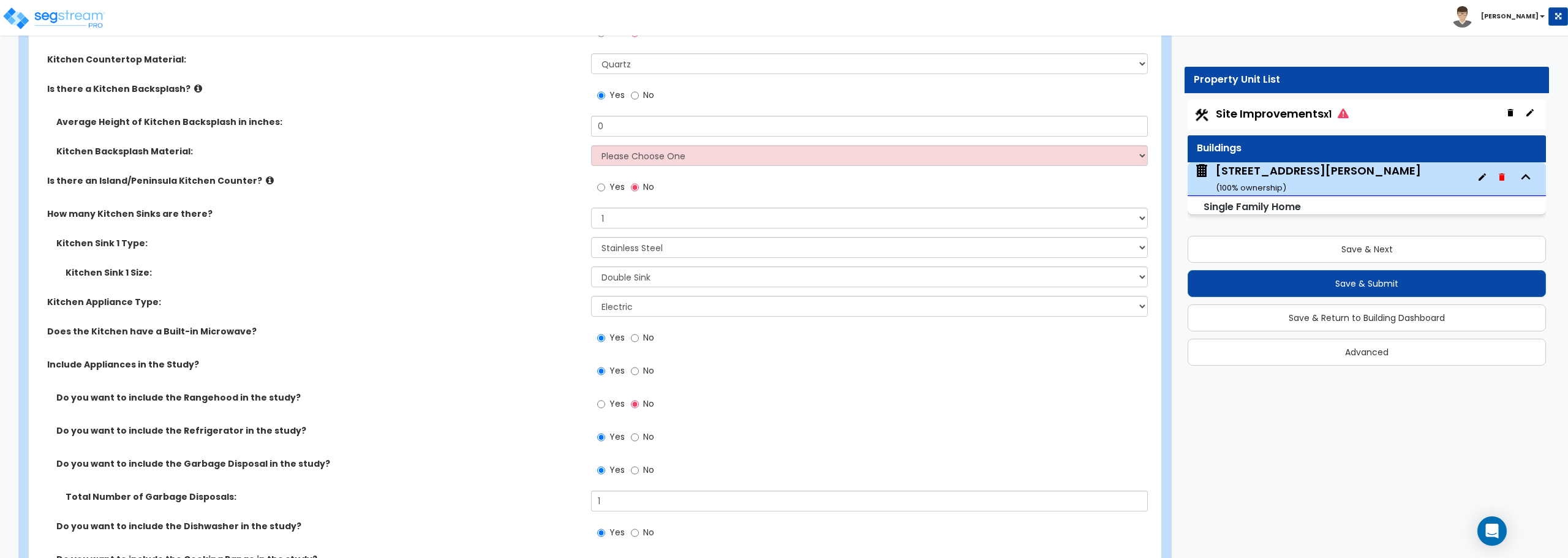
click at [628, 168] on div "Kitchen Backsplash Material: Please Choose One Plastic Laminate Solid Surface S…" at bounding box center [591, 160] width 1125 height 30
click at [602, 190] on input "Yes" at bounding box center [601, 187] width 8 height 13
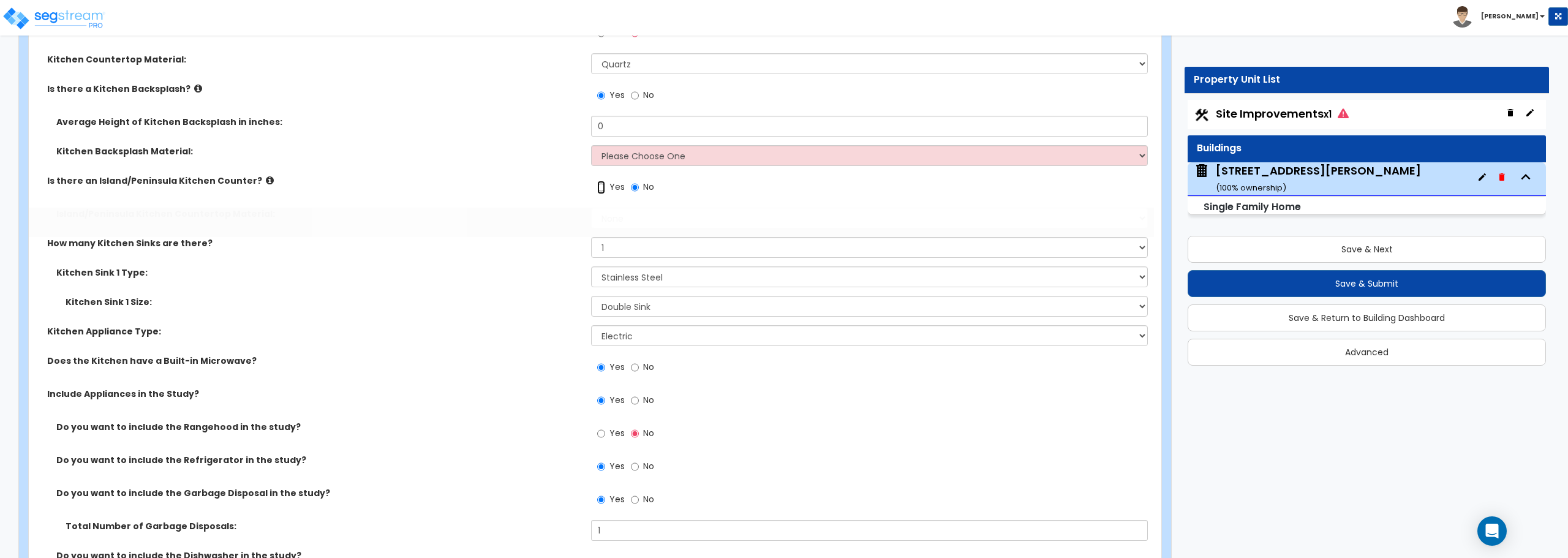
radio input "true"
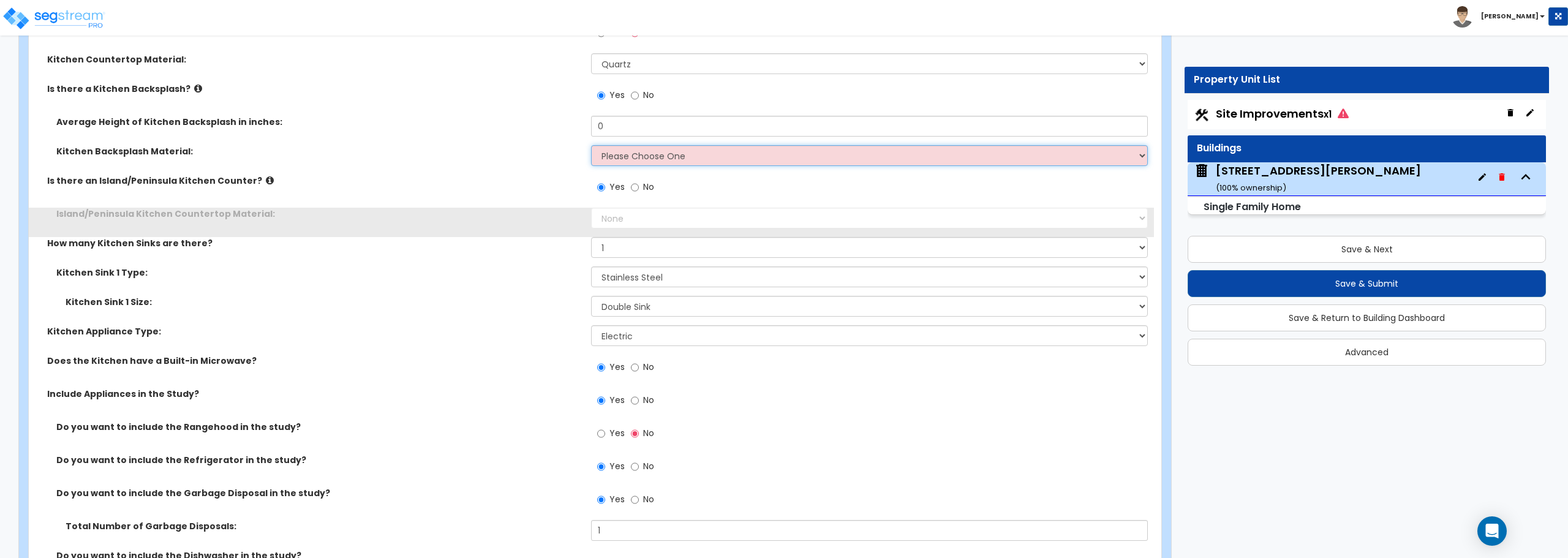
click at [632, 151] on select "Please Choose One Plastic Laminate Solid Surface Stone Quartz Tile Stainless St…" at bounding box center [870, 155] width 556 height 21
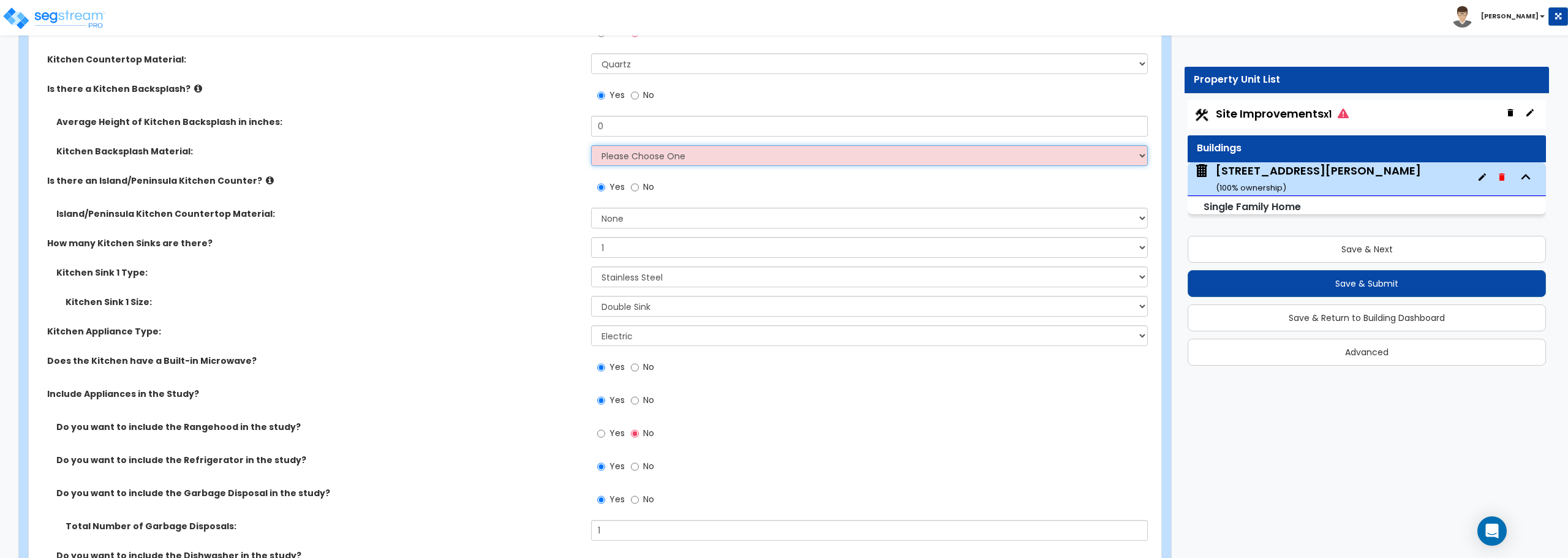
click at [620, 156] on select "Please Choose One Plastic Laminate Solid Surface Stone Quartz Tile Stainless St…" at bounding box center [870, 155] width 556 height 21
click at [632, 95] on input "No" at bounding box center [634, 95] width 8 height 13
radio input "false"
radio input "true"
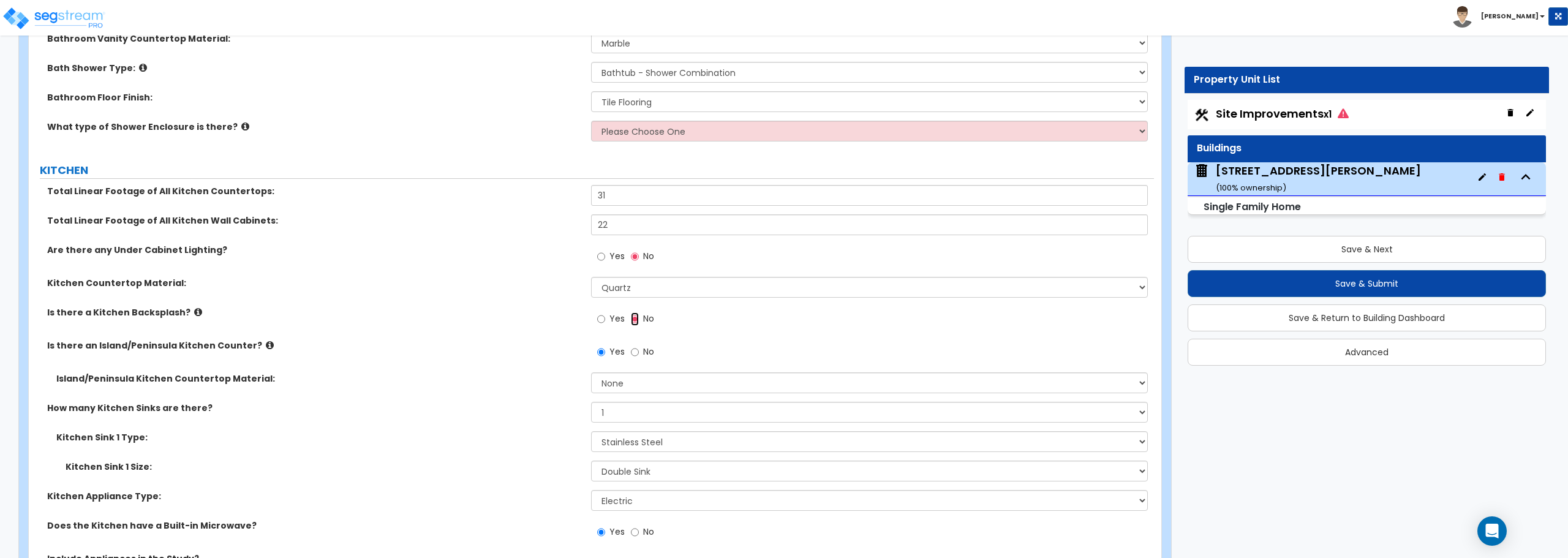
scroll to position [3898, 0]
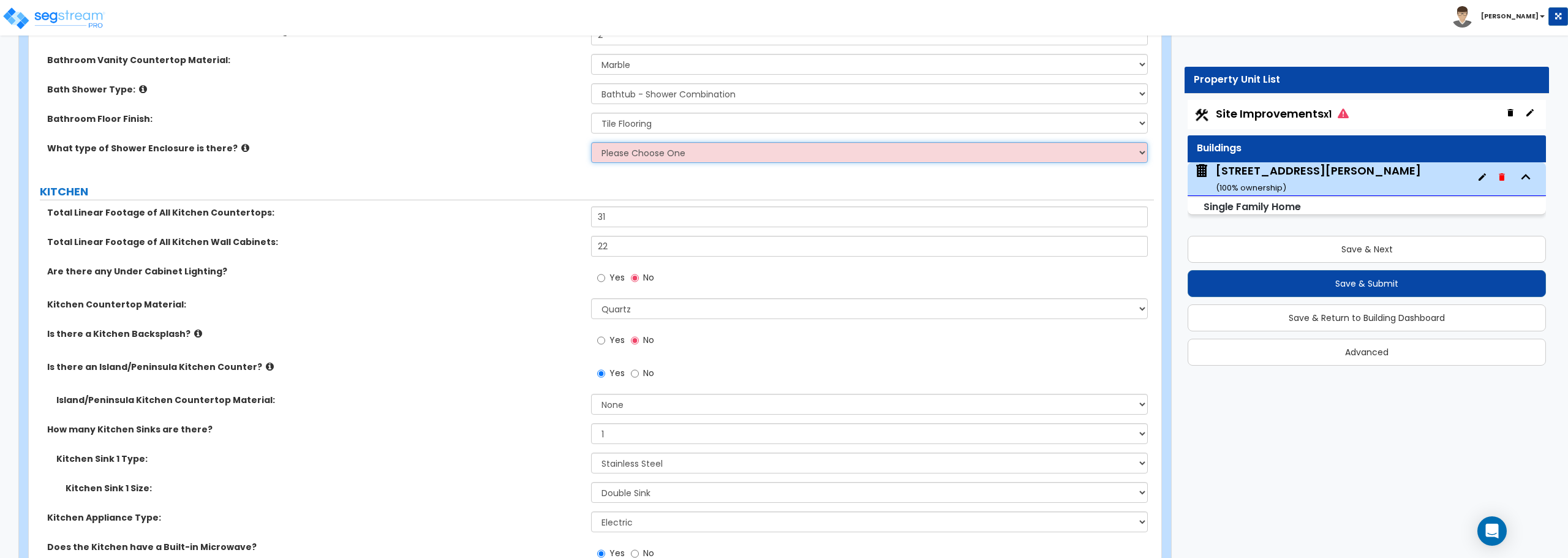
click at [619, 154] on select "Please Choose One Curtain & Rod Glass Sliding Doors Glass Hinged Doors" at bounding box center [870, 153] width 556 height 21
select select "1"
click at [591, 142] on select "Please Choose One Curtain & Rod Glass Sliding Doors Glass Hinged Doors" at bounding box center [870, 153] width 556 height 21
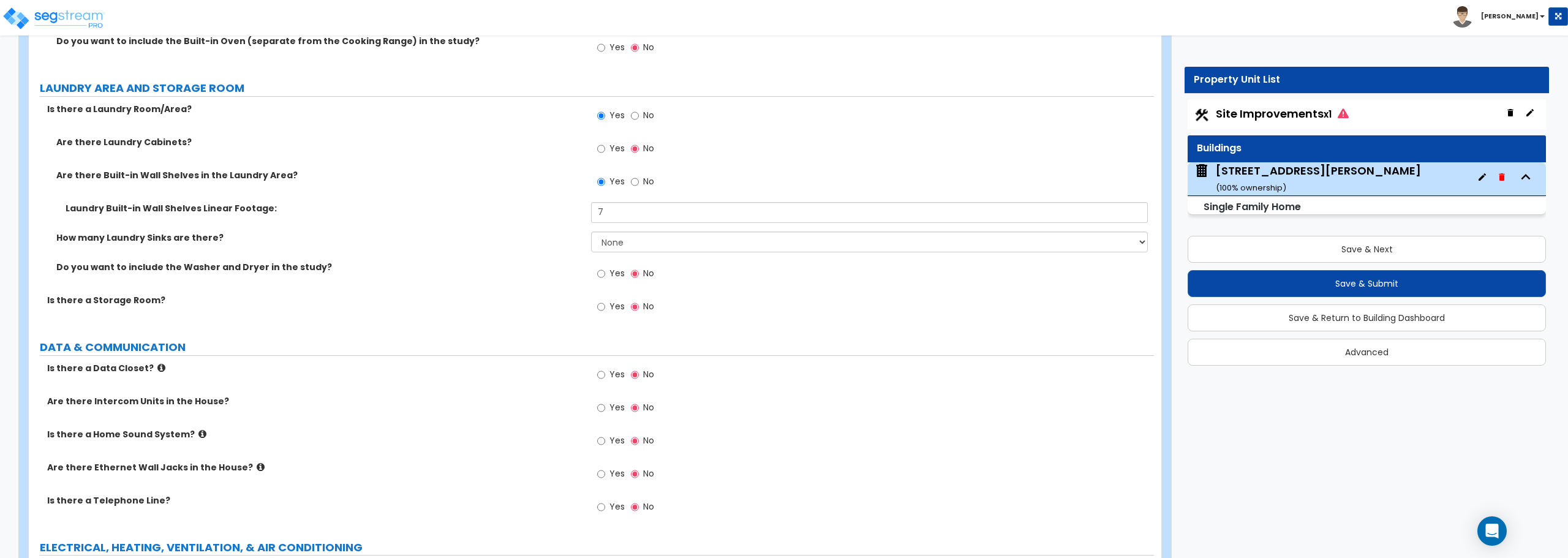
scroll to position [4912, 0]
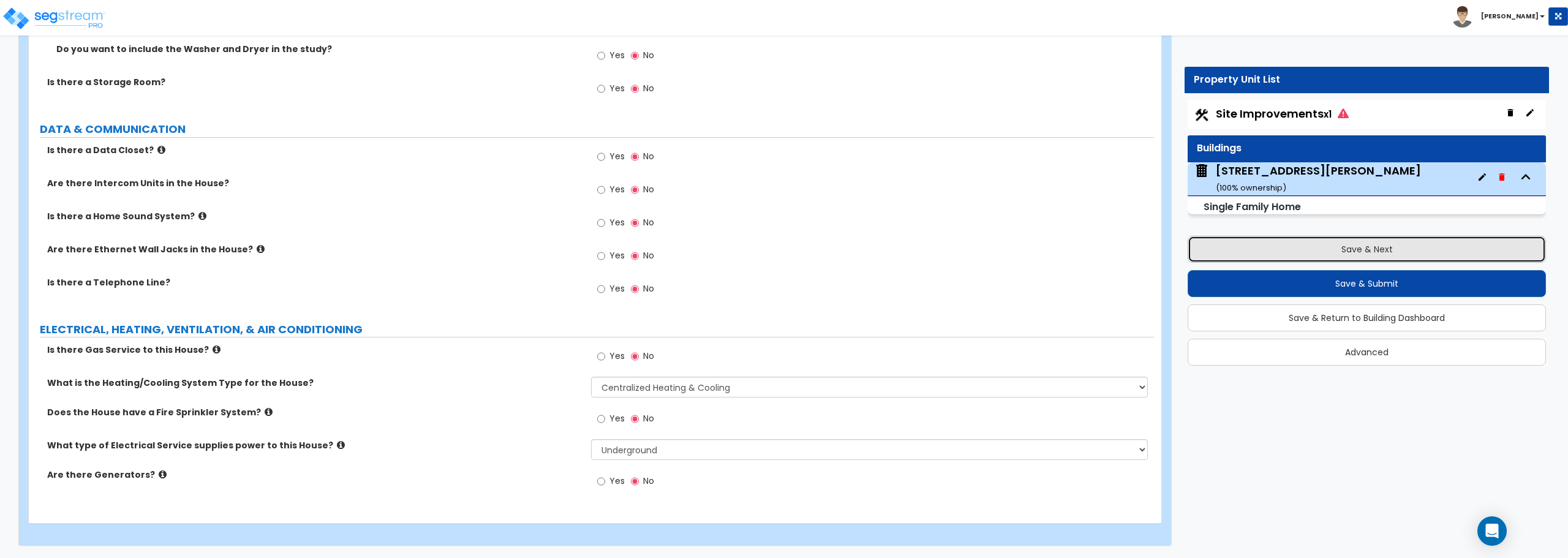
click at [1344, 240] on button "Save & Next" at bounding box center [1367, 249] width 358 height 27
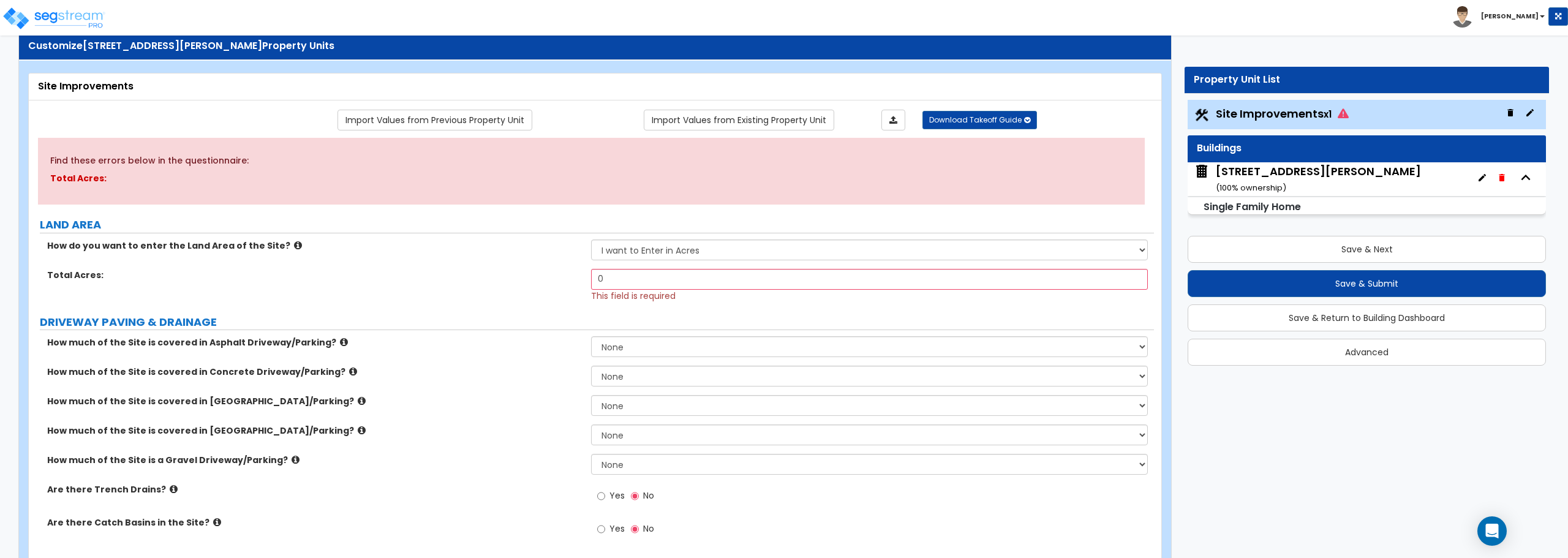
scroll to position [0, 0]
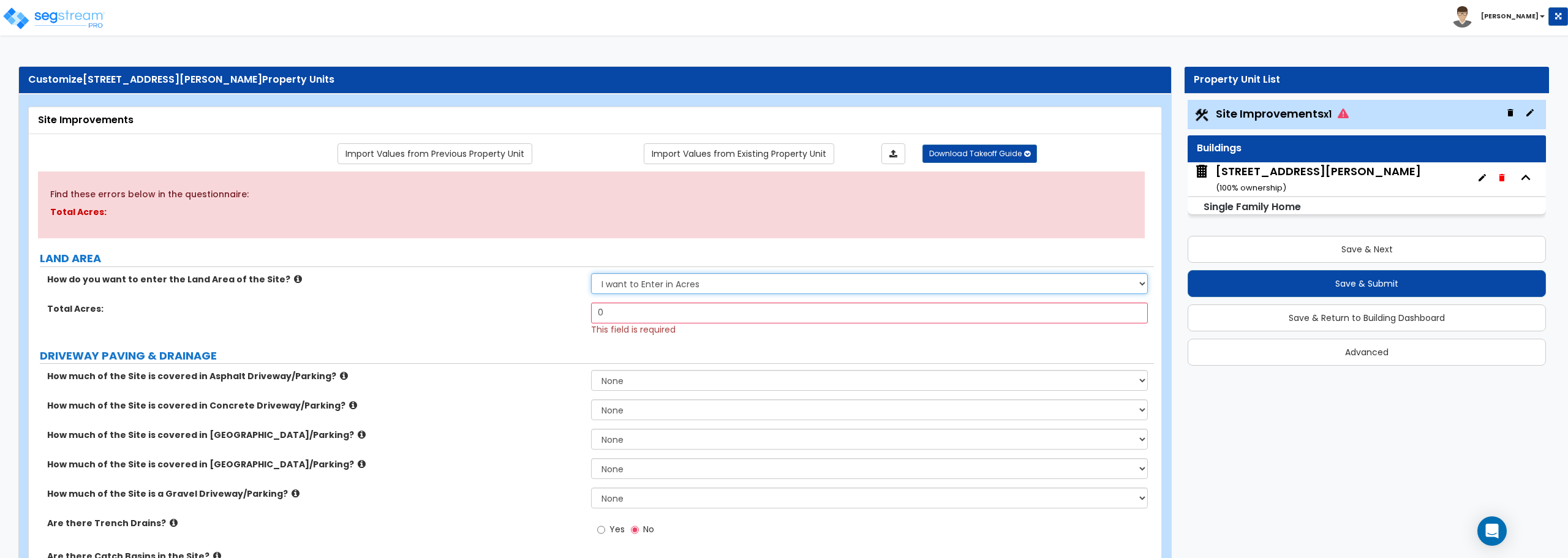
click at [701, 289] on select "I want to Enter in Acres I want to Enter in Square Feet" at bounding box center [870, 283] width 556 height 21
select select "2"
click at [591, 273] on select "I want to Enter in Acres I want to Enter in Square Feet" at bounding box center [870, 283] width 556 height 21
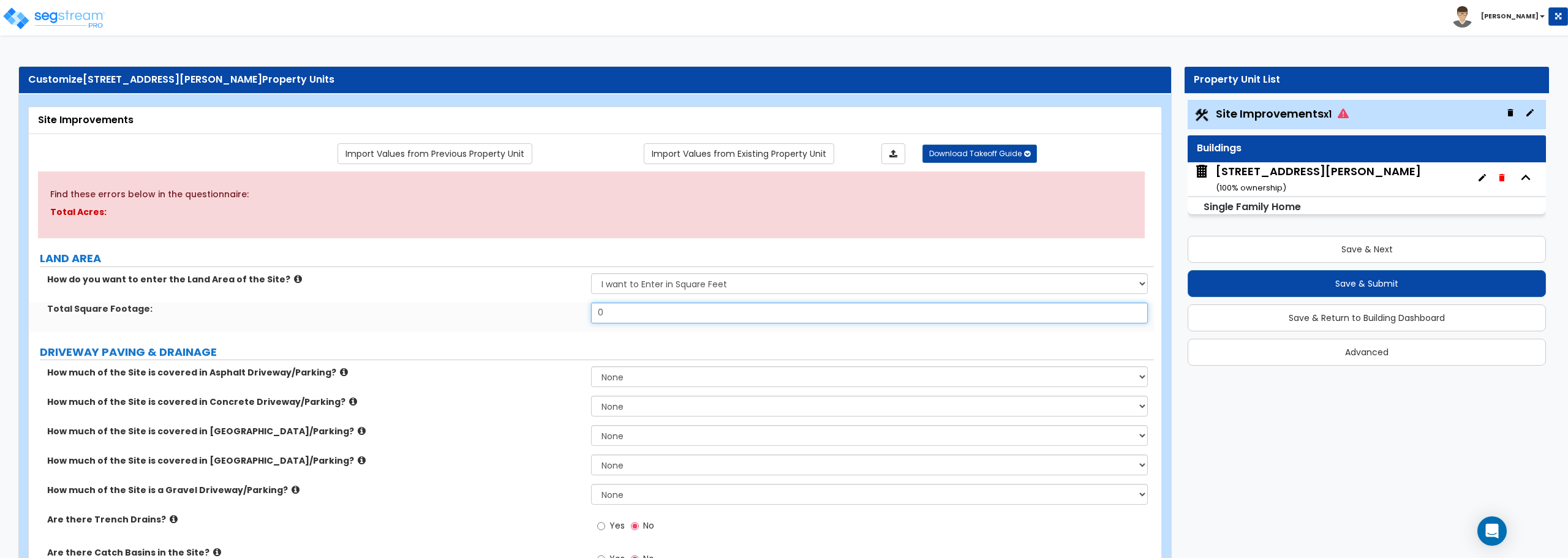
click at [681, 308] on input "0" at bounding box center [870, 313] width 556 height 21
drag, startPoint x: 681, startPoint y: 308, endPoint x: 450, endPoint y: 302, distance: 231.1
click at [450, 303] on div "Total Square Footage: 0" at bounding box center [591, 318] width 1125 height 30
type input "685"
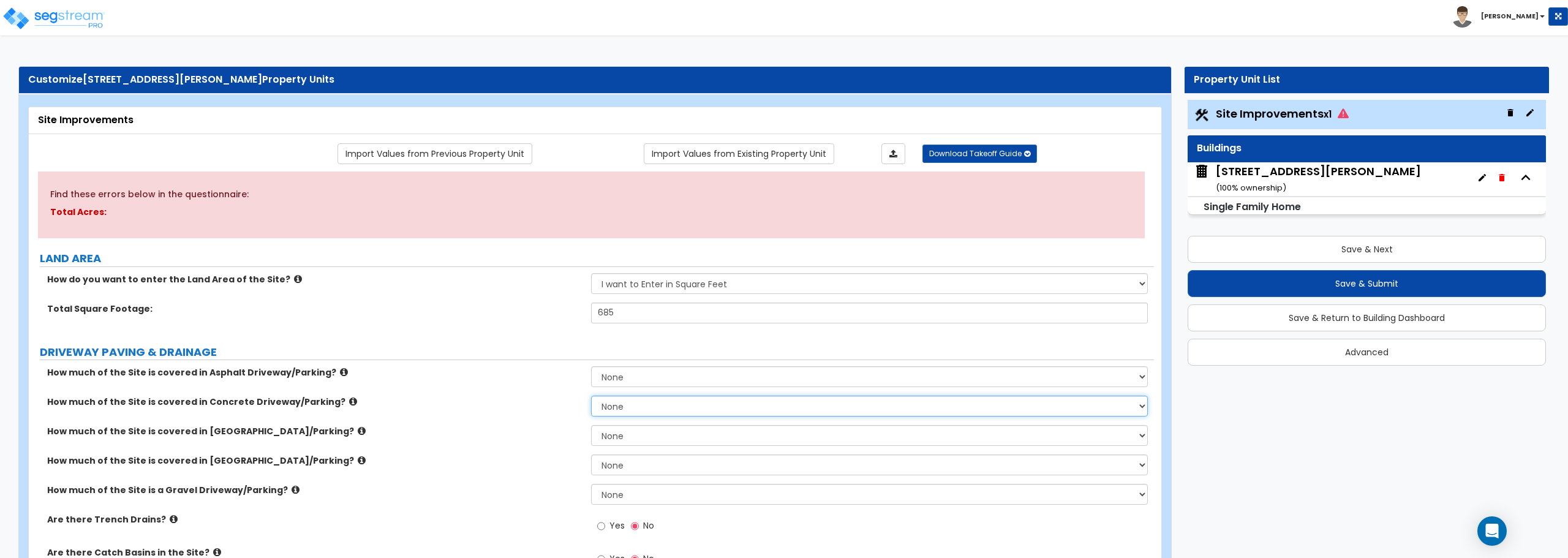
drag, startPoint x: 636, startPoint y: 410, endPoint x: 523, endPoint y: 411, distance: 113.0
click at [523, 411] on div "How much of the Site is covered in Concrete Driveway/Parking? None I want to En…" at bounding box center [591, 411] width 1125 height 30
select select "2"
click at [591, 396] on select "None I want to Enter an Approximate Percentage I want to Enter the Square Foota…" at bounding box center [870, 406] width 556 height 21
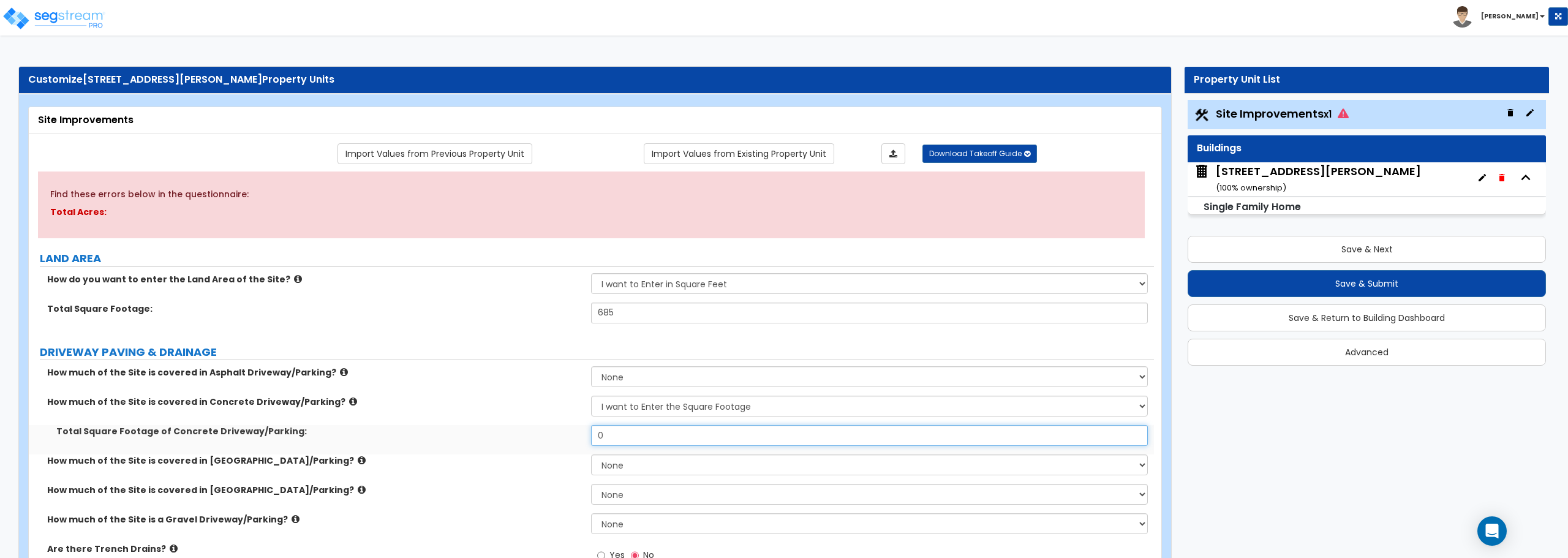
drag, startPoint x: 656, startPoint y: 440, endPoint x: 537, endPoint y: 440, distance: 119.0
click at [537, 440] on div "Total Square Footage of Concrete Driveway/Parking: 0" at bounding box center [591, 440] width 1125 height 30
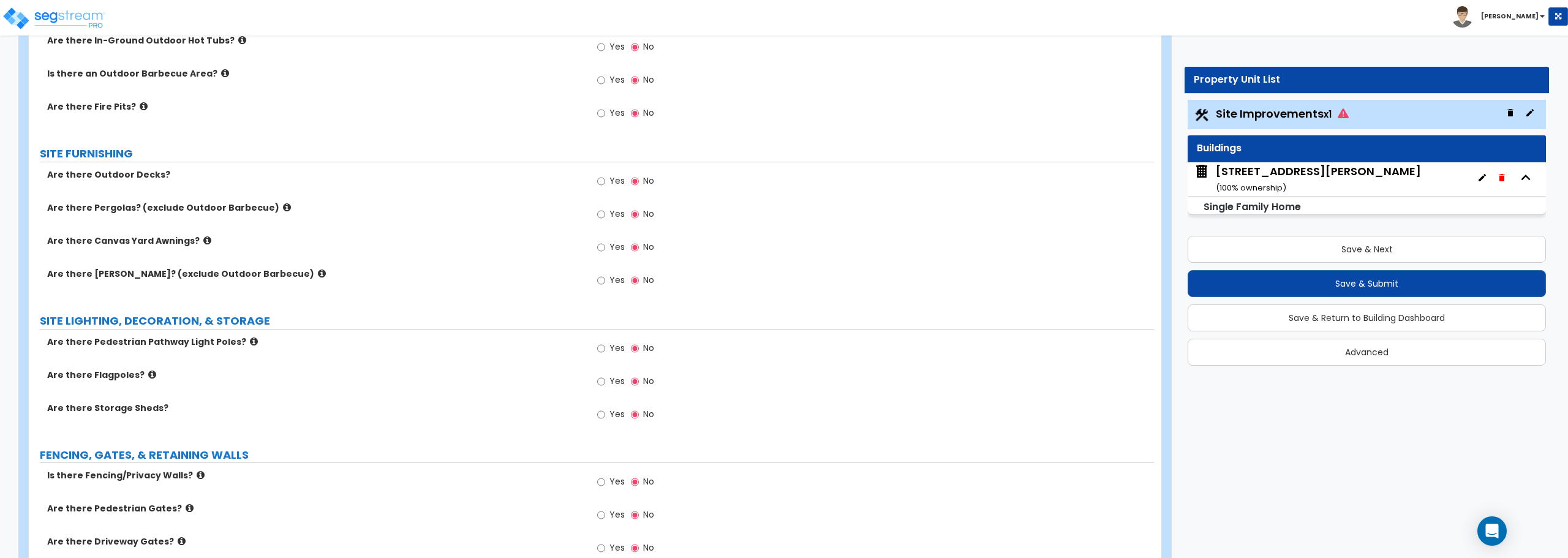
scroll to position [1041, 0]
type input "685"
click at [607, 182] on label "Yes" at bounding box center [611, 182] width 27 height 21
click at [605, 182] on input "Yes" at bounding box center [601, 180] width 8 height 13
radio input "true"
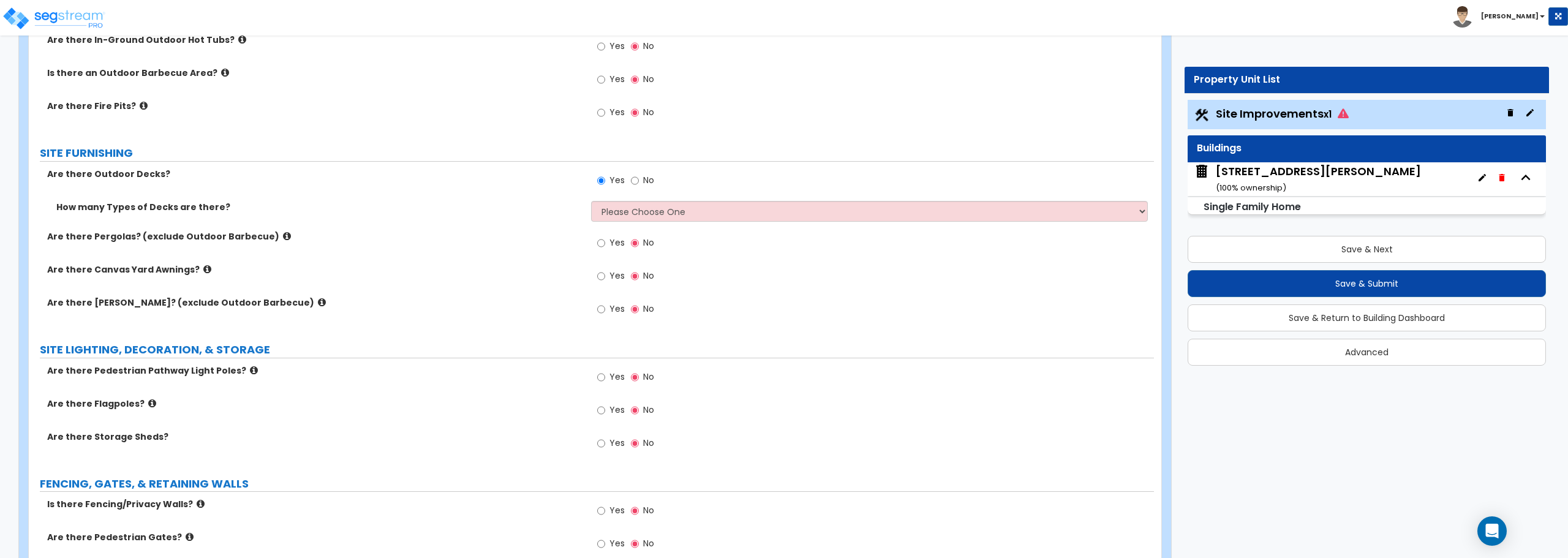
click at [655, 226] on div "How many Types of Decks are there? Please Choose One 1 2 3 4" at bounding box center [591, 216] width 1125 height 30
click at [646, 215] on select "Please Choose One 1 2 3 4" at bounding box center [870, 211] width 556 height 21
select select "1"
click at [591, 201] on select "Please Choose One 1 2 3 4" at bounding box center [870, 211] width 556 height 21
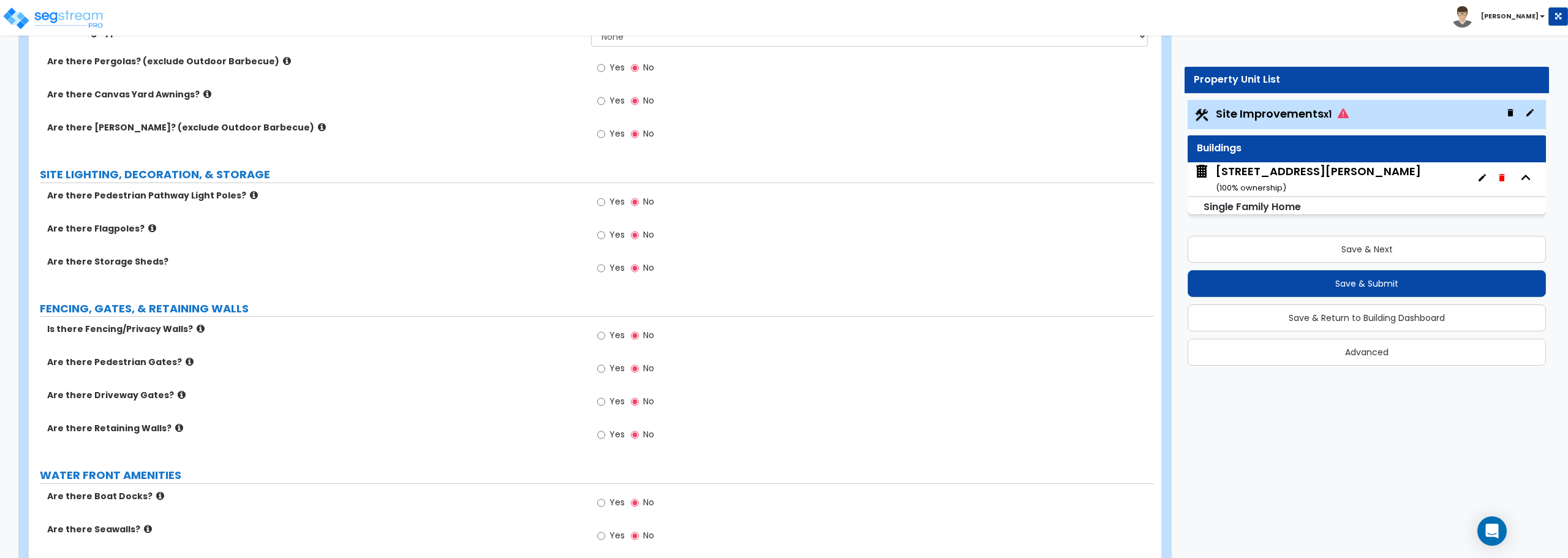
scroll to position [1348, 0]
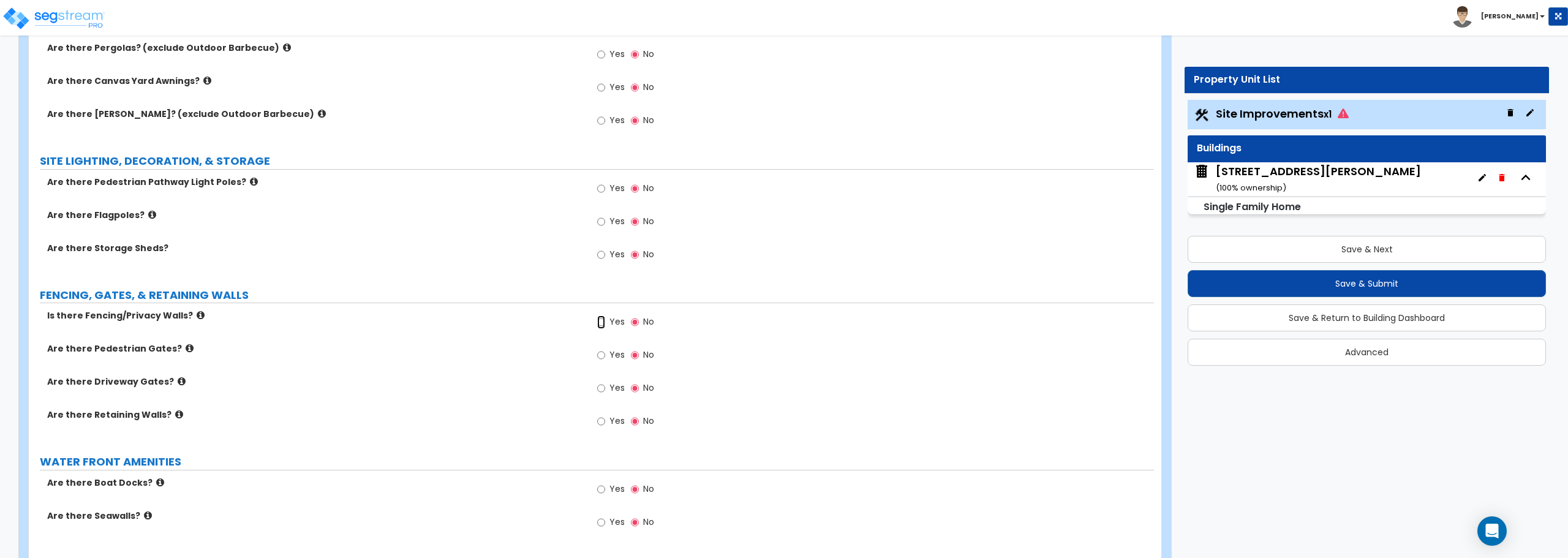
click at [604, 324] on input "Yes" at bounding box center [601, 322] width 8 height 13
radio input "true"
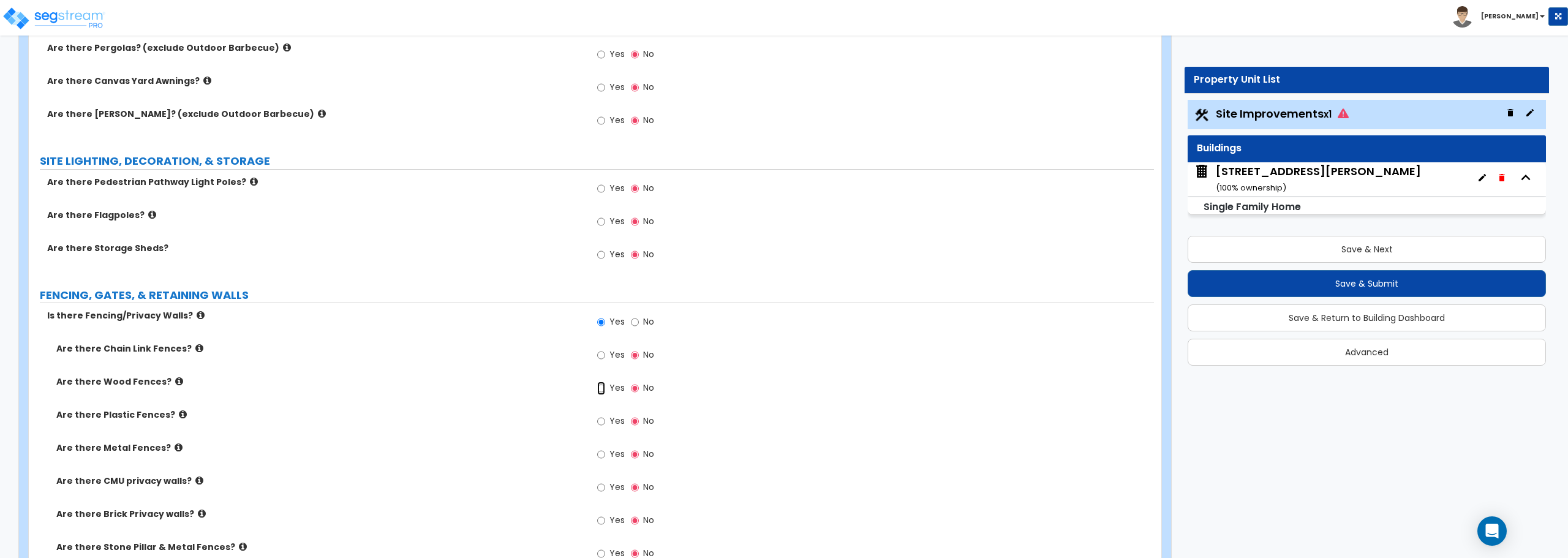
click at [600, 387] on input "Yes" at bounding box center [601, 388] width 8 height 13
radio input "true"
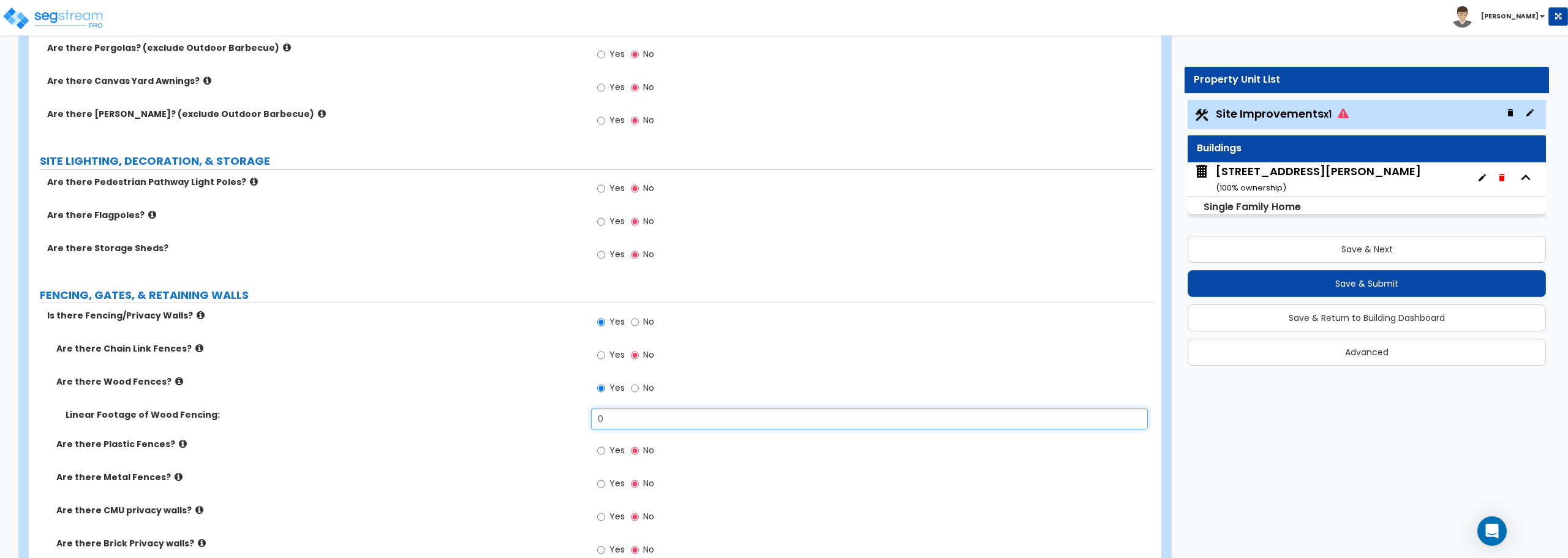
drag, startPoint x: 634, startPoint y: 418, endPoint x: 531, endPoint y: 430, distance: 103.7
click at [531, 430] on div "Linear Footage of Wood Fencing: 0" at bounding box center [591, 424] width 1125 height 30
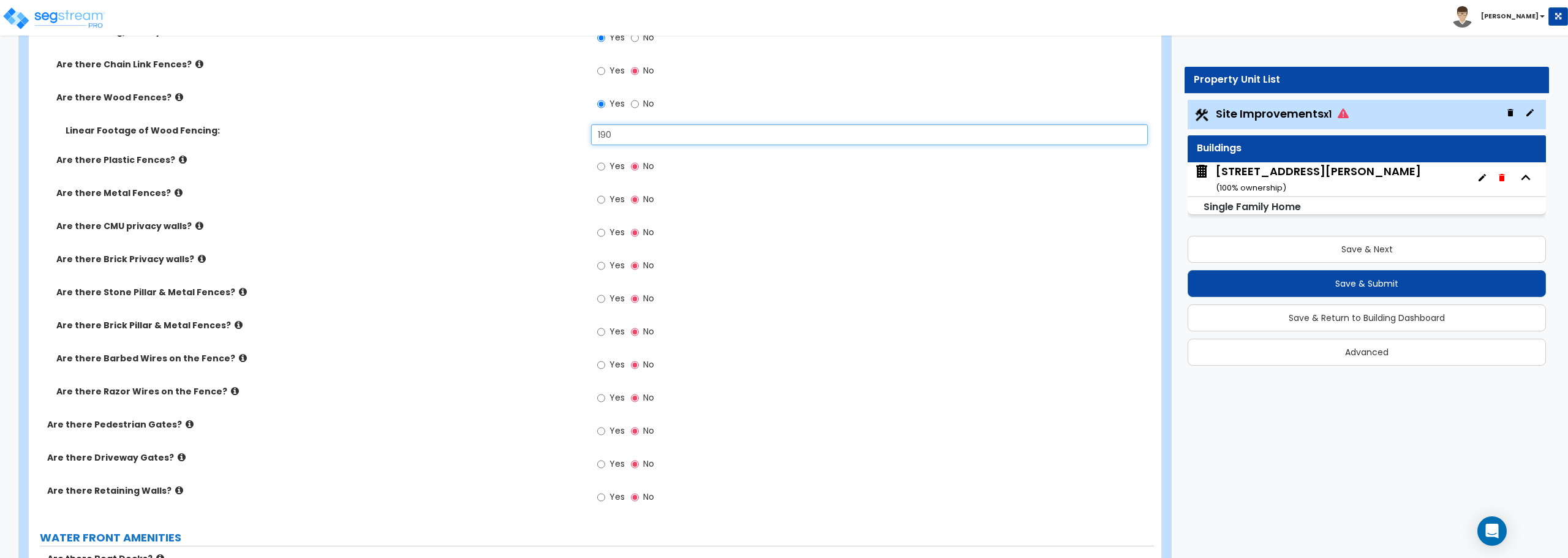
scroll to position [1654, 0]
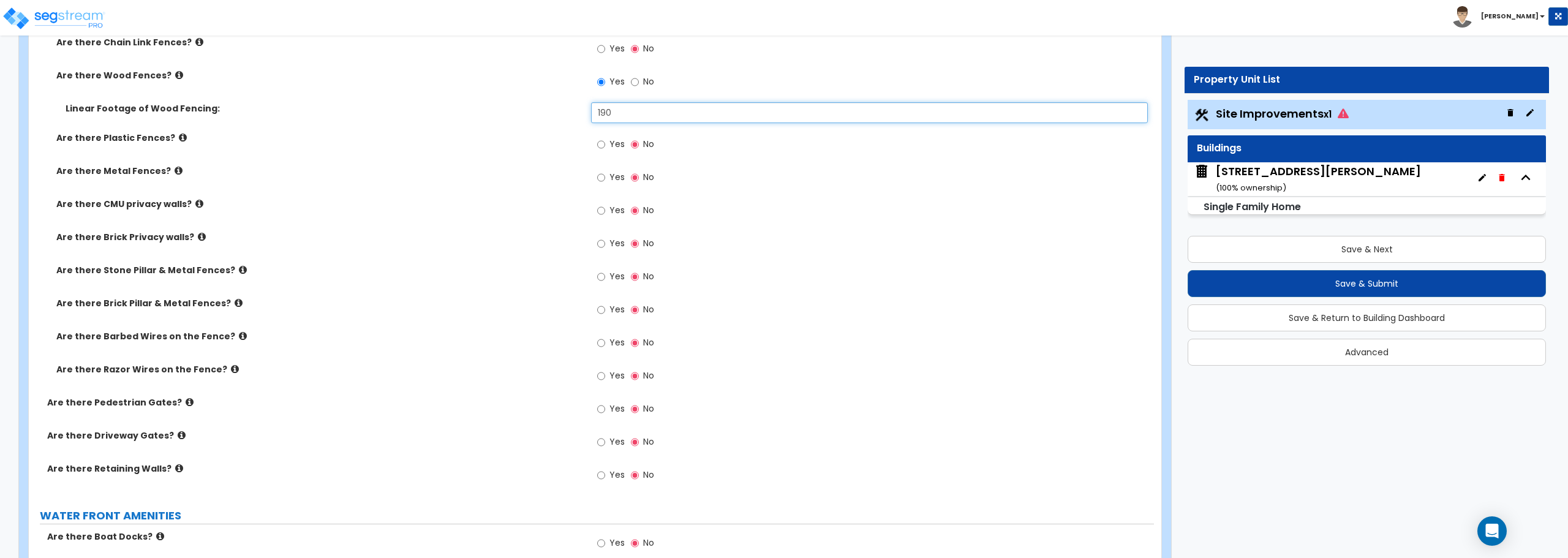
type input "190"
click at [598, 410] on input "Yes" at bounding box center [601, 409] width 8 height 13
radio input "true"
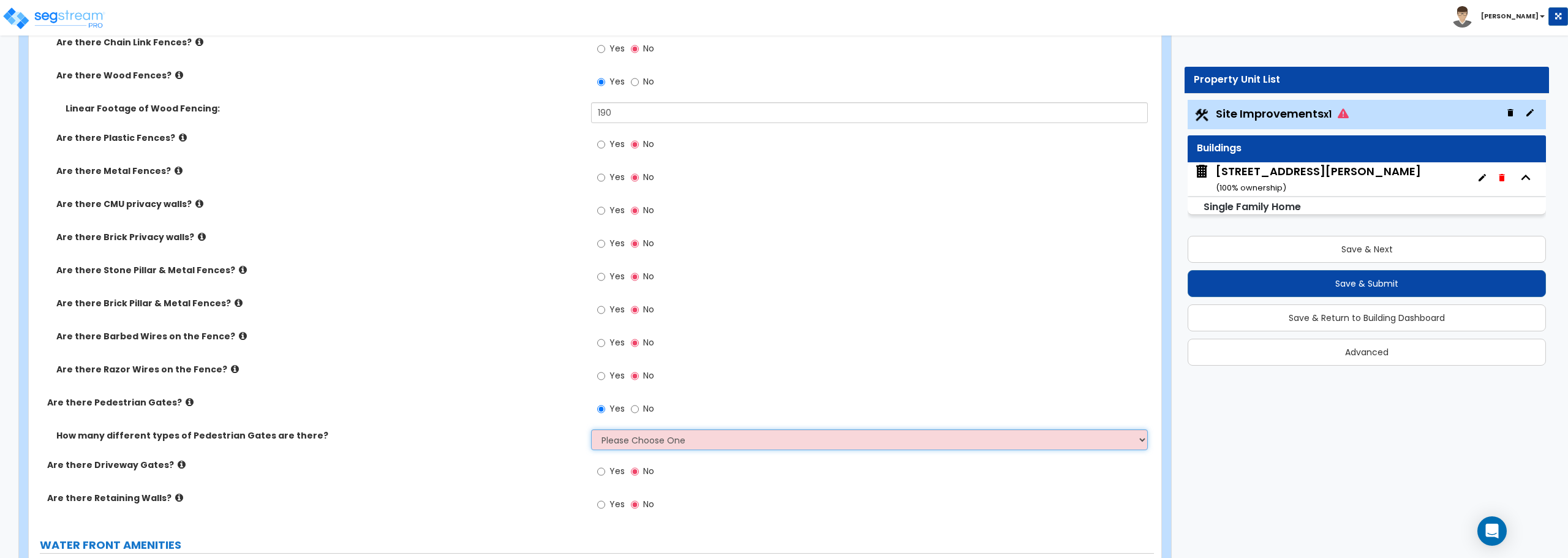
click at [703, 437] on select "Please Choose One 1 2 3" at bounding box center [870, 440] width 556 height 21
select select "1"
click at [591, 429] on select "Please Choose One 1 2 3" at bounding box center [870, 440] width 556 height 21
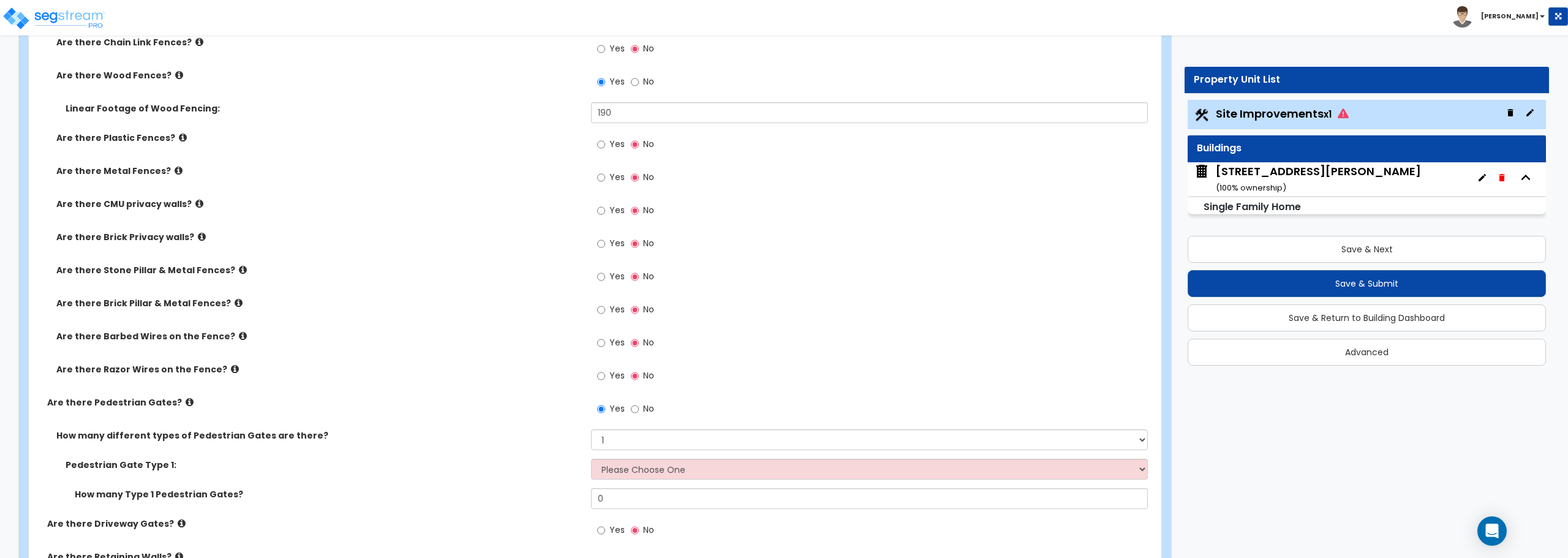
click at [171, 404] on label "Are there Pedestrian Gates?" at bounding box center [314, 403] width 534 height 12
click at [186, 403] on icon at bounding box center [190, 402] width 8 height 9
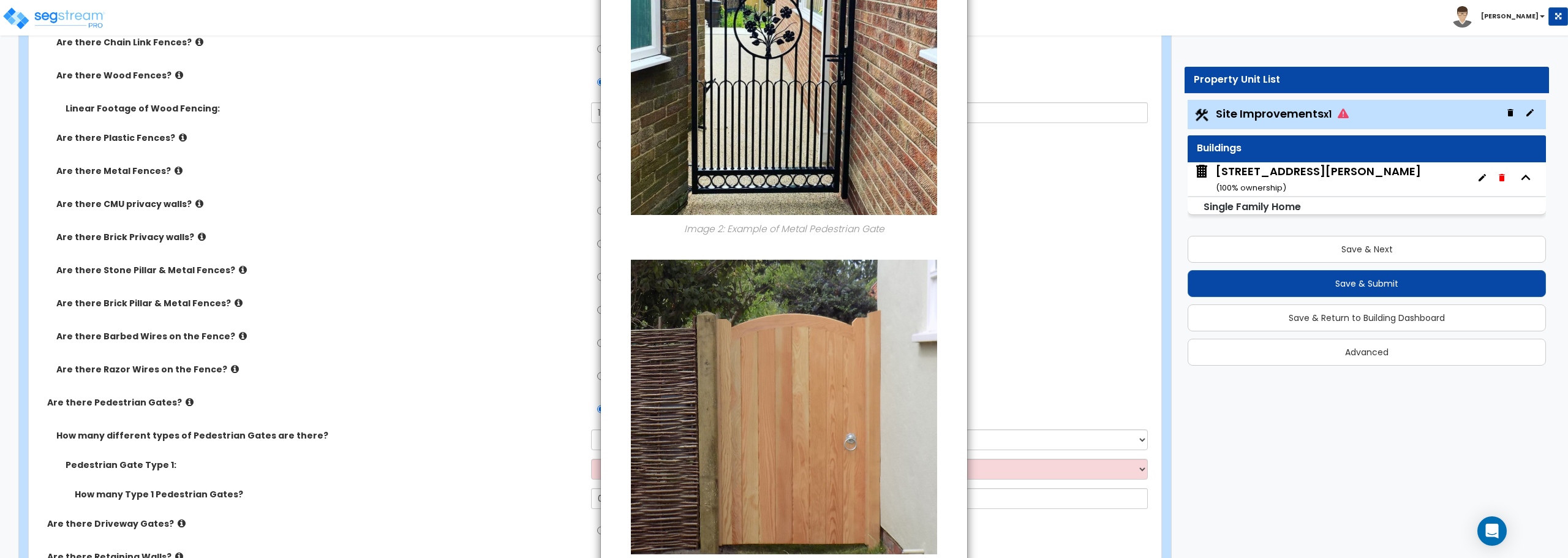
scroll to position [674, 0]
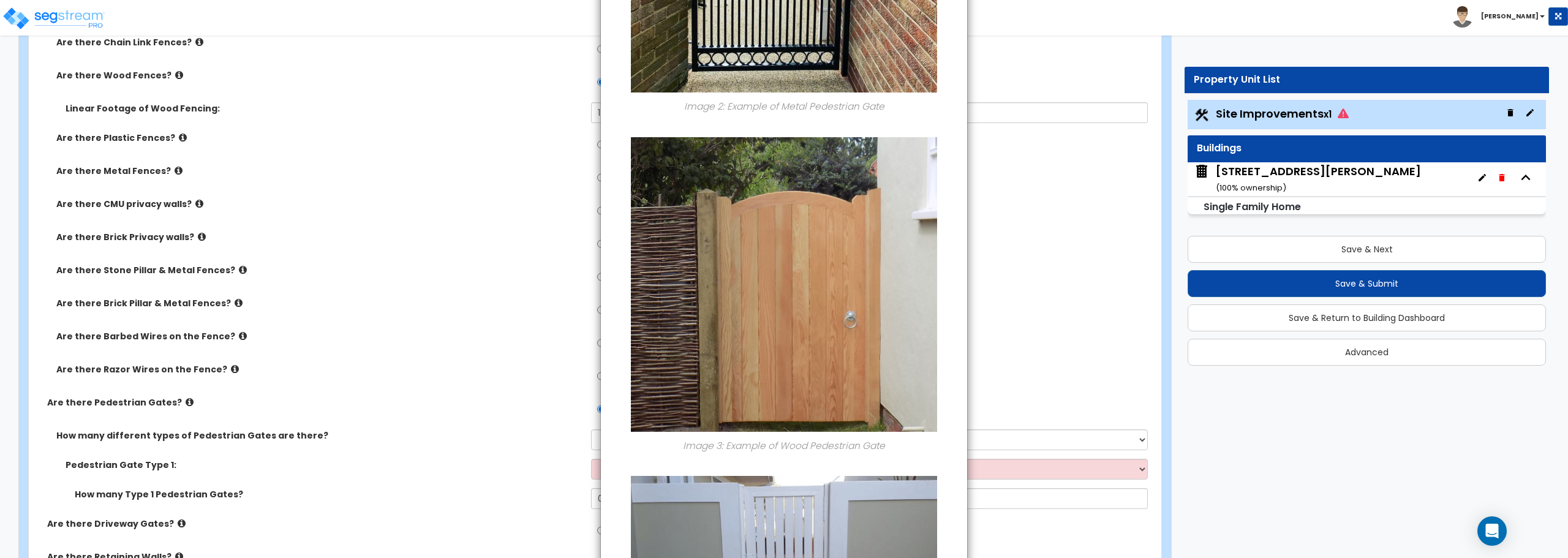
click at [476, 240] on div "× Information of Are there Pedestrian Gates? Image 1: Example of Chain Link Ped…" at bounding box center [784, 279] width 1568 height 558
click at [1049, 462] on div "× Information of Are there Pedestrian Gates? Image 1: Example of Chain Link Ped…" at bounding box center [784, 279] width 1568 height 558
click at [993, 138] on div "× Information of Are there Pedestrian Gates? Image 1: Example of Chain Link Ped…" at bounding box center [784, 279] width 1568 height 558
click at [171, 401] on div "× Information of Are there Pedestrian Gates? Image 1: Example of Chain Link Ped…" at bounding box center [784, 279] width 1568 height 558
click at [181, 403] on div "× Information of Are there Pedestrian Gates? Image 1: Example of Chain Link Ped…" at bounding box center [784, 279] width 1568 height 558
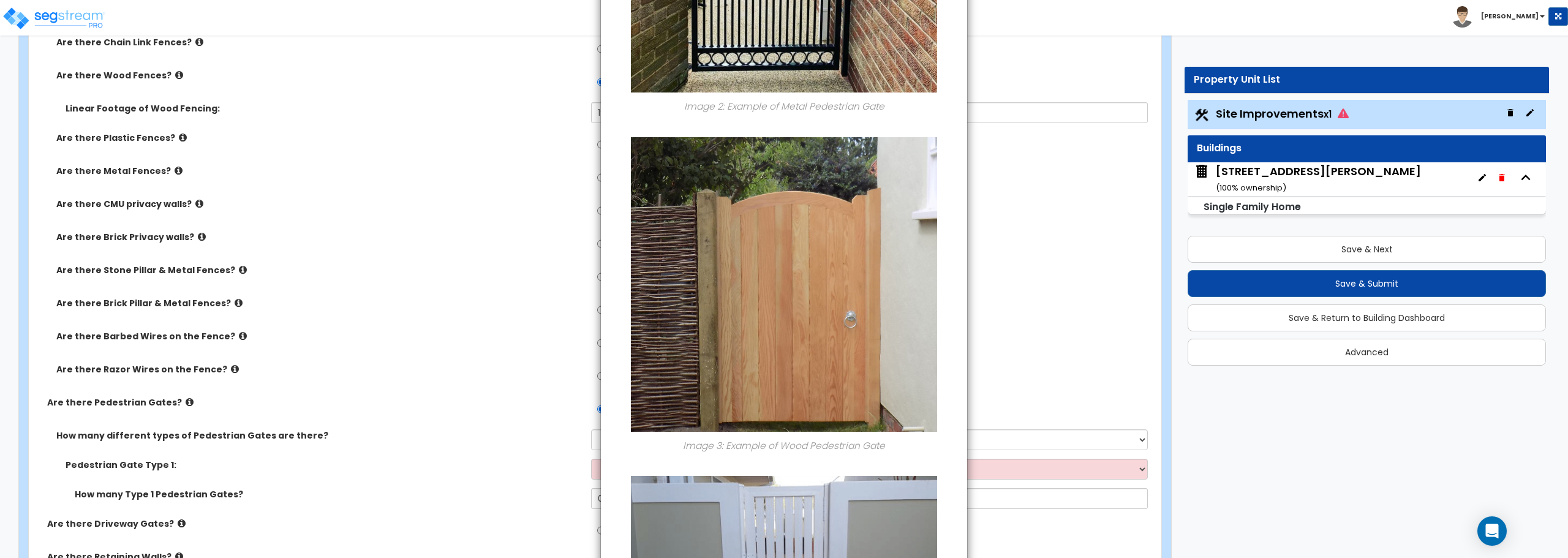
click at [180, 403] on div "× Information of Are there Pedestrian Gates? Image 1: Example of Chain Link Ped…" at bounding box center [784, 279] width 1568 height 558
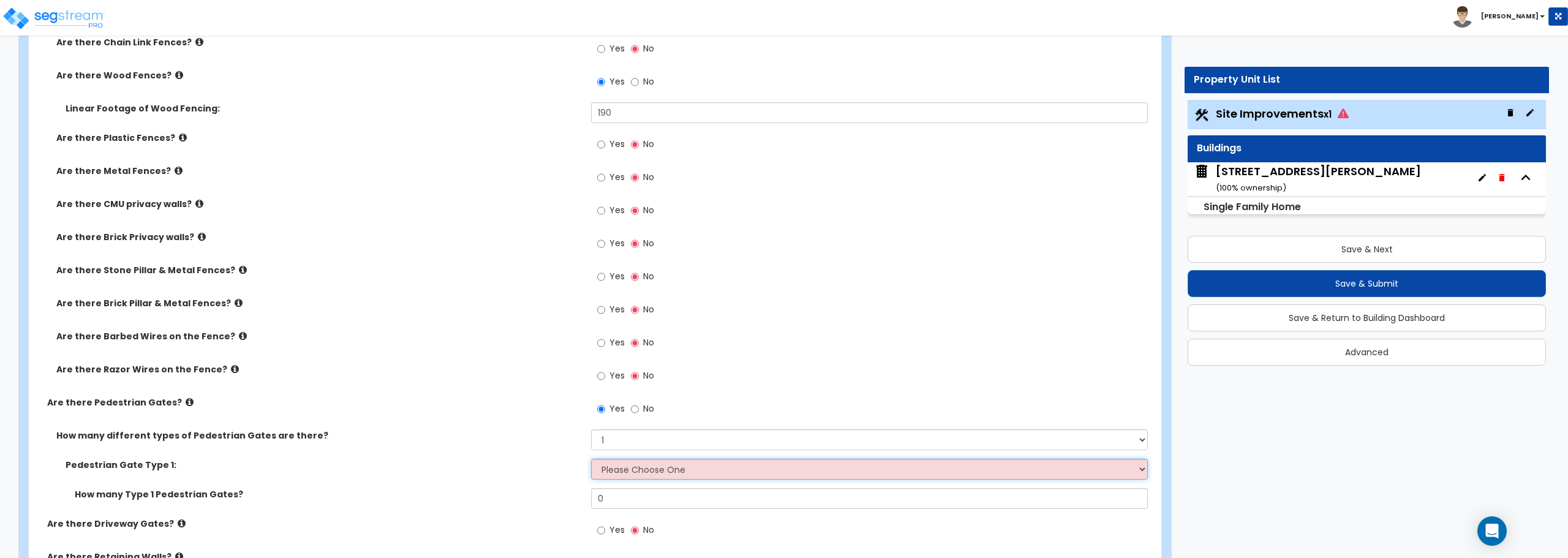
click at [669, 465] on select "Please Choose One Chain Link, 3 ft Height Chain Link, 4 ft Height Chain Link, 6…" at bounding box center [870, 469] width 556 height 21
select select "9"
click at [591, 459] on select "Please Choose One Chain Link, 3 ft Height Chain Link, 4 ft Height Chain Link, 6…" at bounding box center [870, 469] width 556 height 21
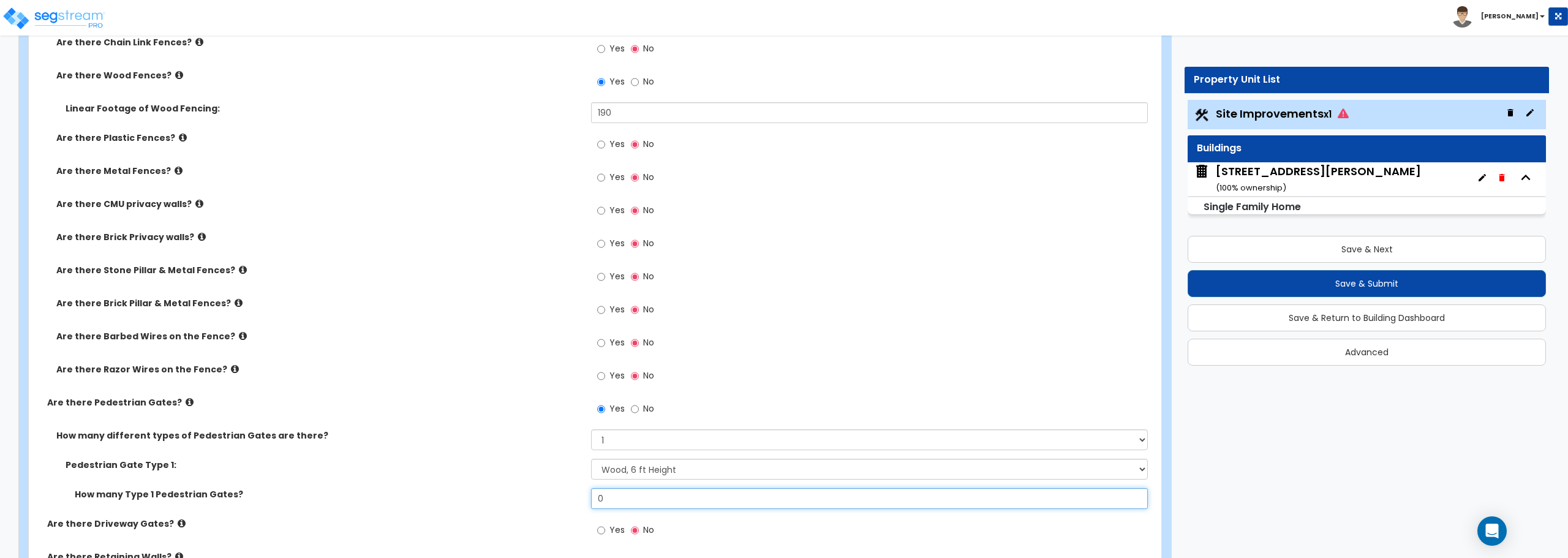
click at [646, 496] on input "0" at bounding box center [870, 498] width 556 height 21
drag, startPoint x: 646, startPoint y: 496, endPoint x: 483, endPoint y: 504, distance: 163.2
click at [483, 504] on div "How many Type 1 Pedestrian Gates? 0" at bounding box center [591, 503] width 1125 height 30
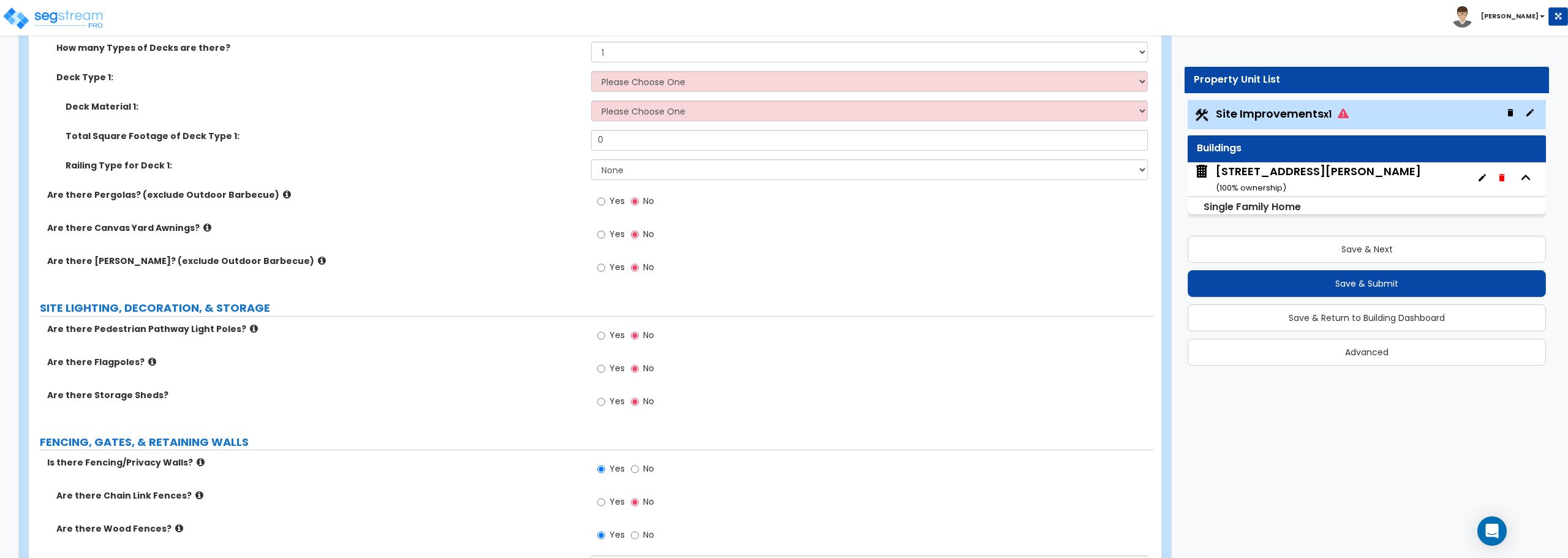
scroll to position [1163, 0]
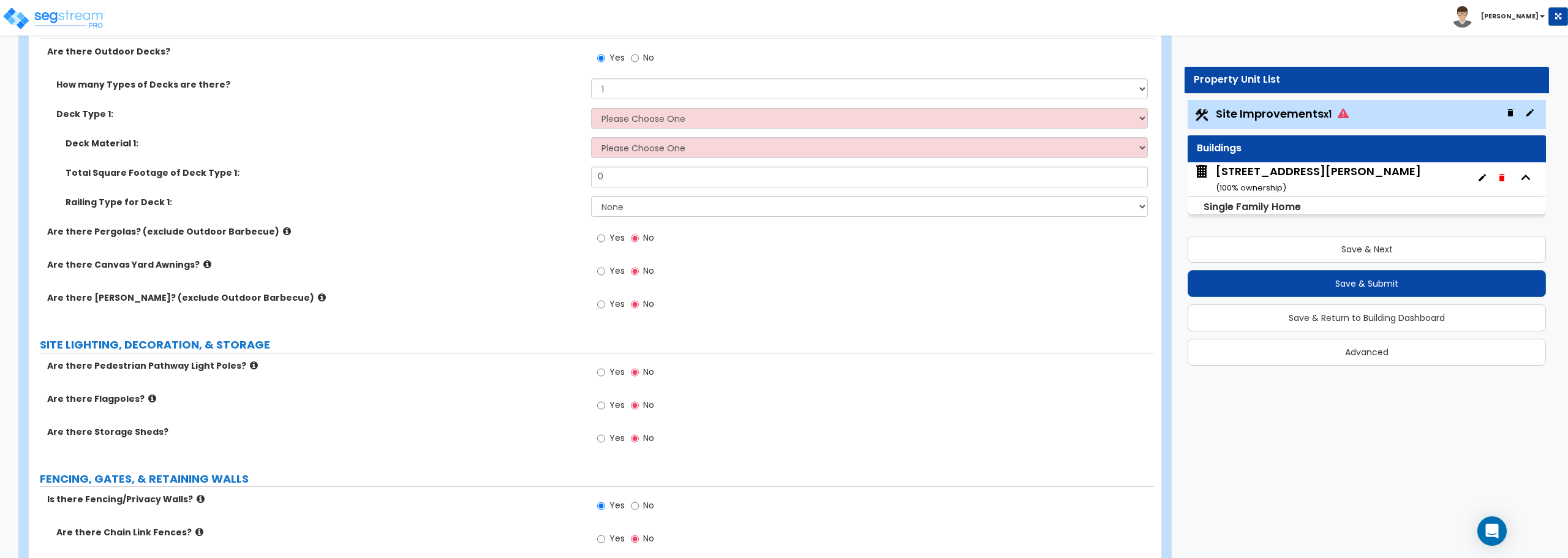
type input "1"
click at [646, 118] on select "Please Choose One Attached to Structure Detached from Structure" at bounding box center [870, 118] width 556 height 21
select select "1"
click at [591, 108] on select "Please Choose One Attached to Structure Detached from Structure" at bounding box center [870, 118] width 556 height 21
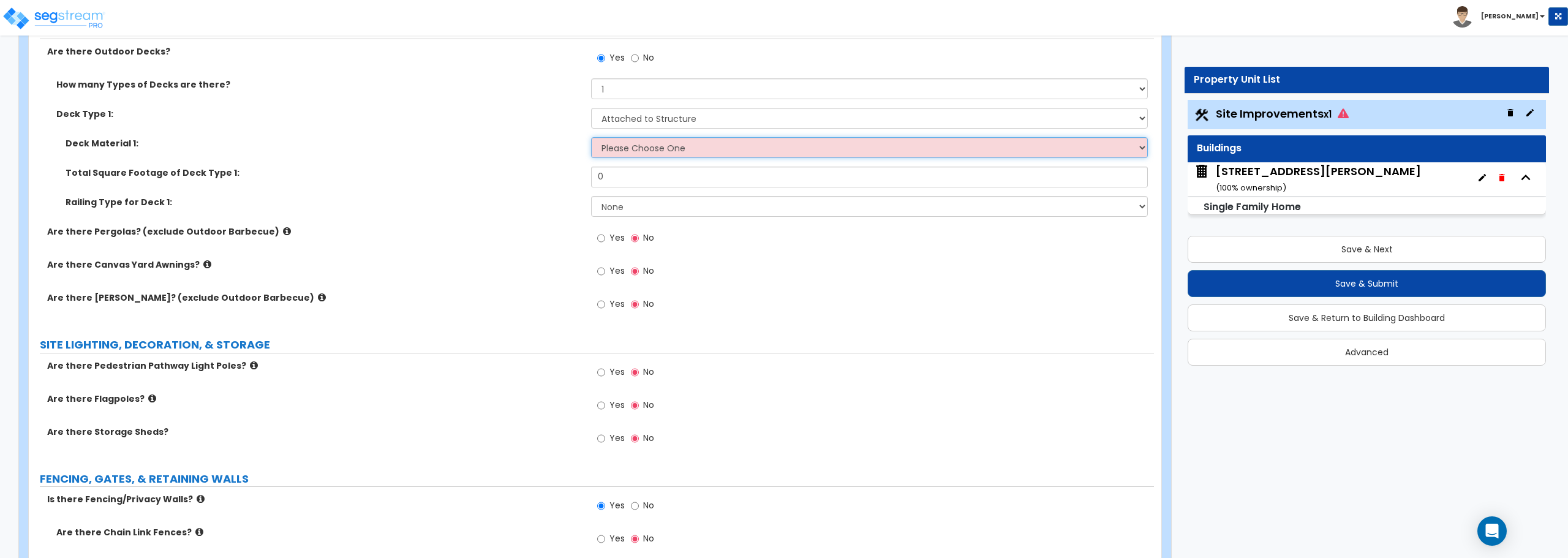
click at [634, 149] on select "Please Choose One Wood Plastic/PVC" at bounding box center [870, 147] width 556 height 21
select select "1"
click at [591, 137] on select "Please Choose One Wood Plastic/PVC" at bounding box center [870, 147] width 556 height 21
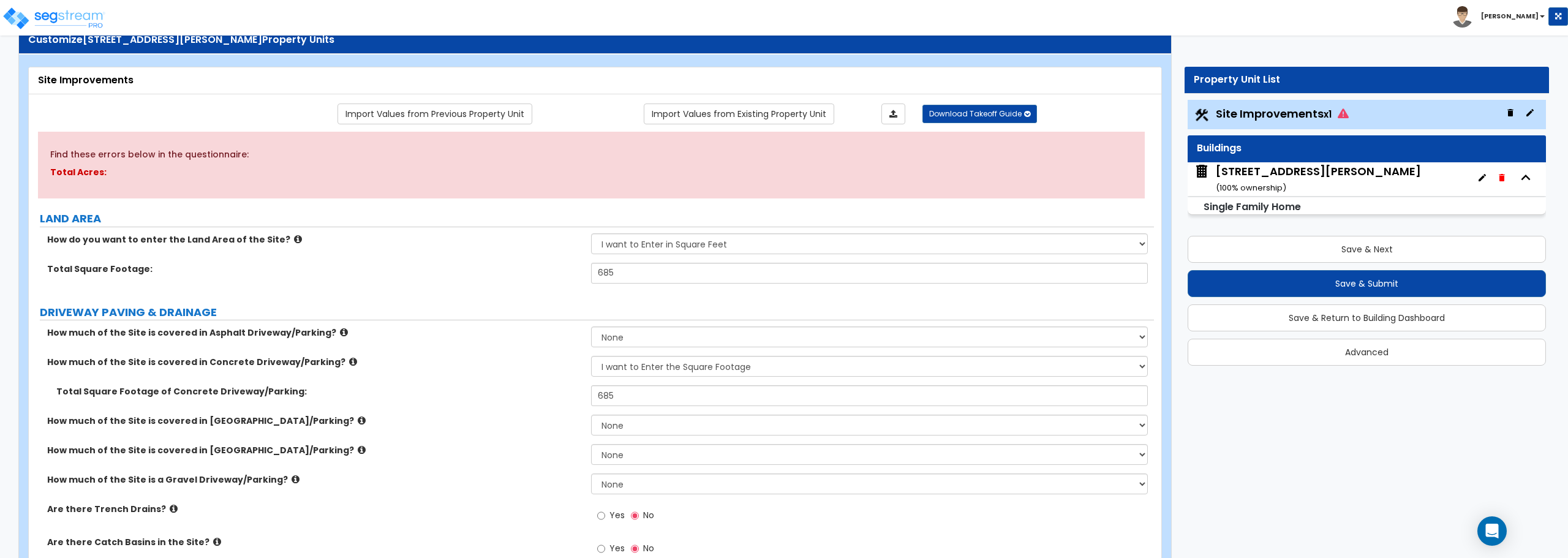
scroll to position [61, 0]
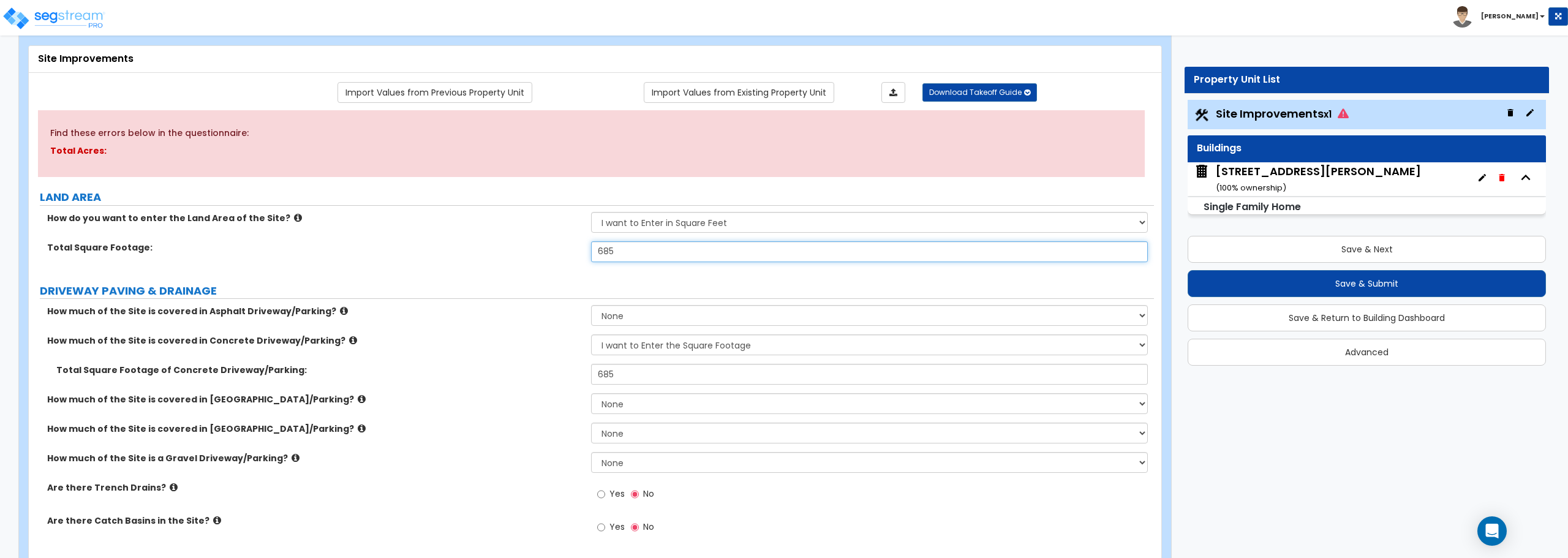
click at [693, 253] on input "685" at bounding box center [870, 252] width 556 height 21
click at [1370, 253] on button "Save & Next" at bounding box center [1367, 249] width 358 height 27
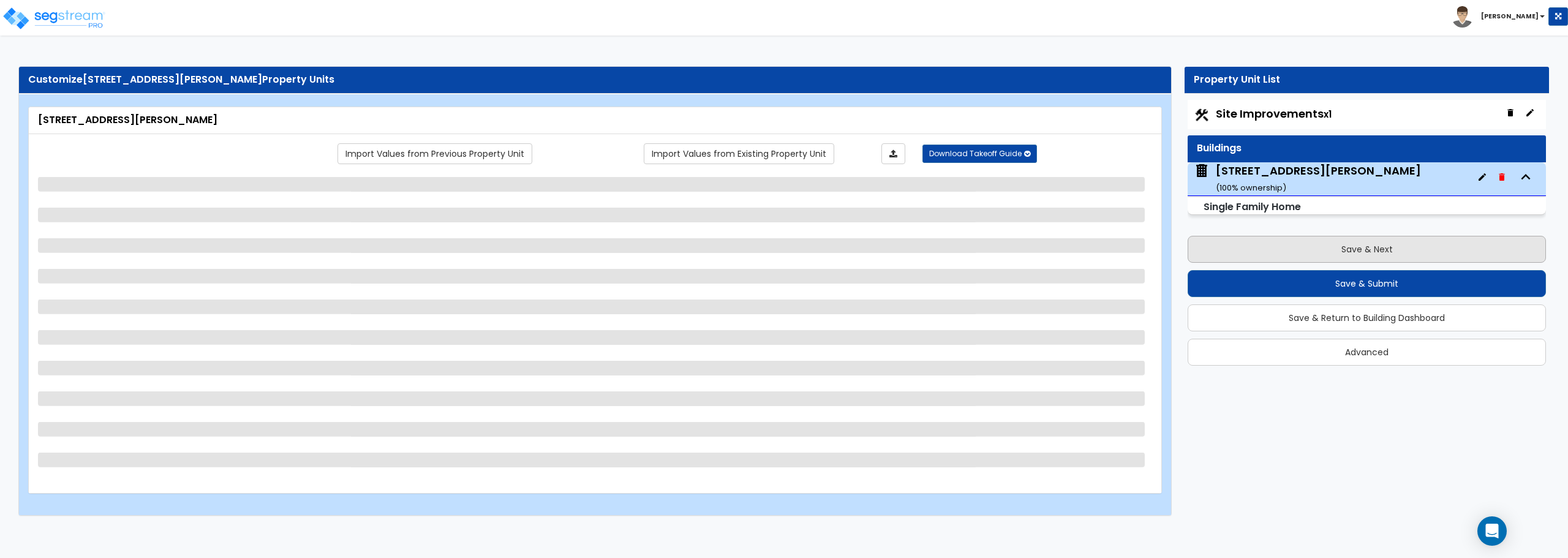
select select "1"
select select "7"
select select "1"
select select "2"
select select "1"
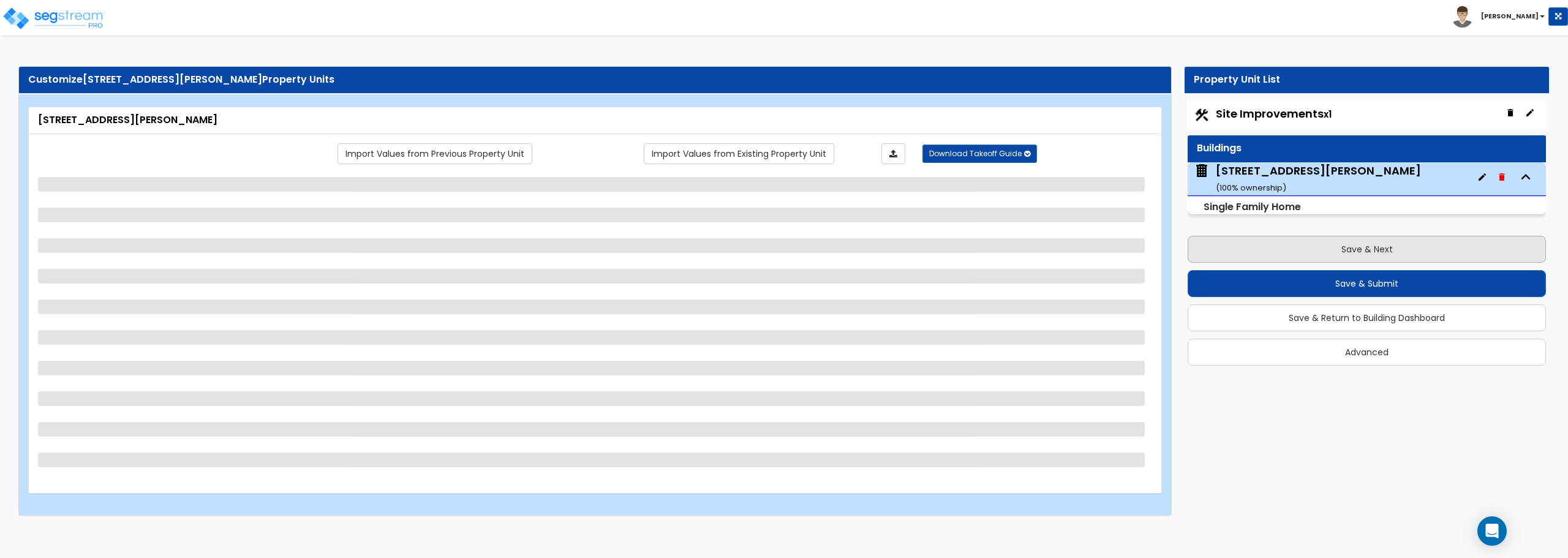
select select "1"
select select "2"
select select "1"
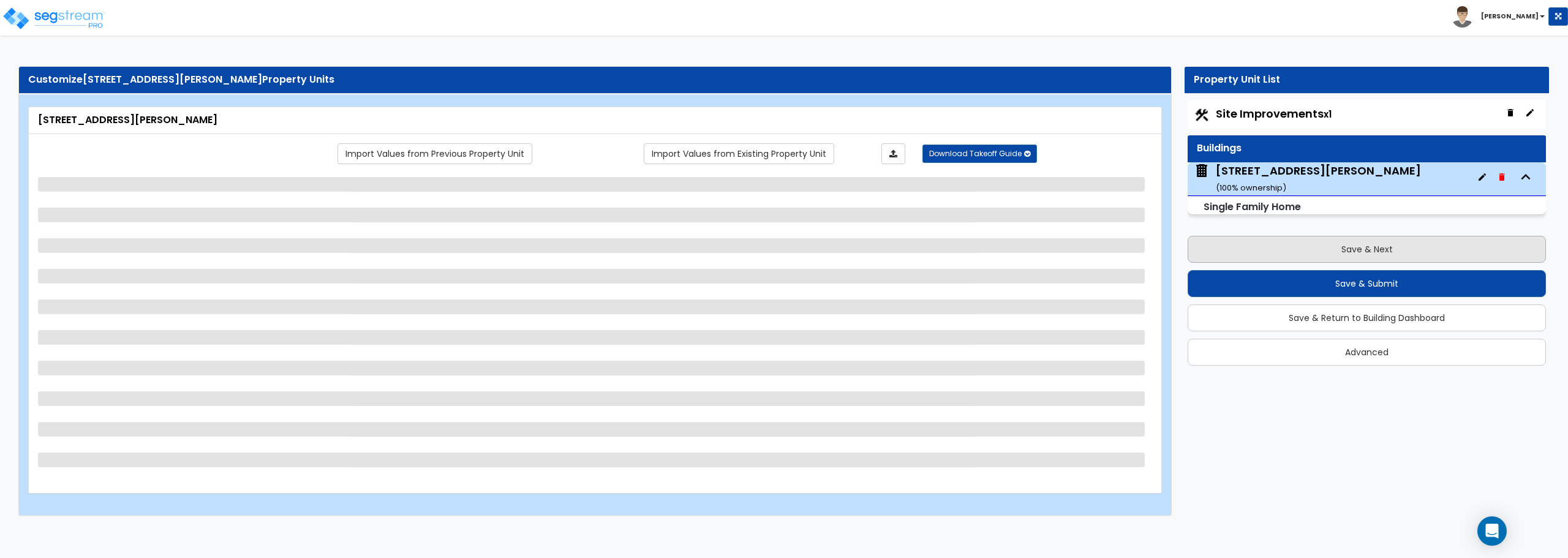
select select "1"
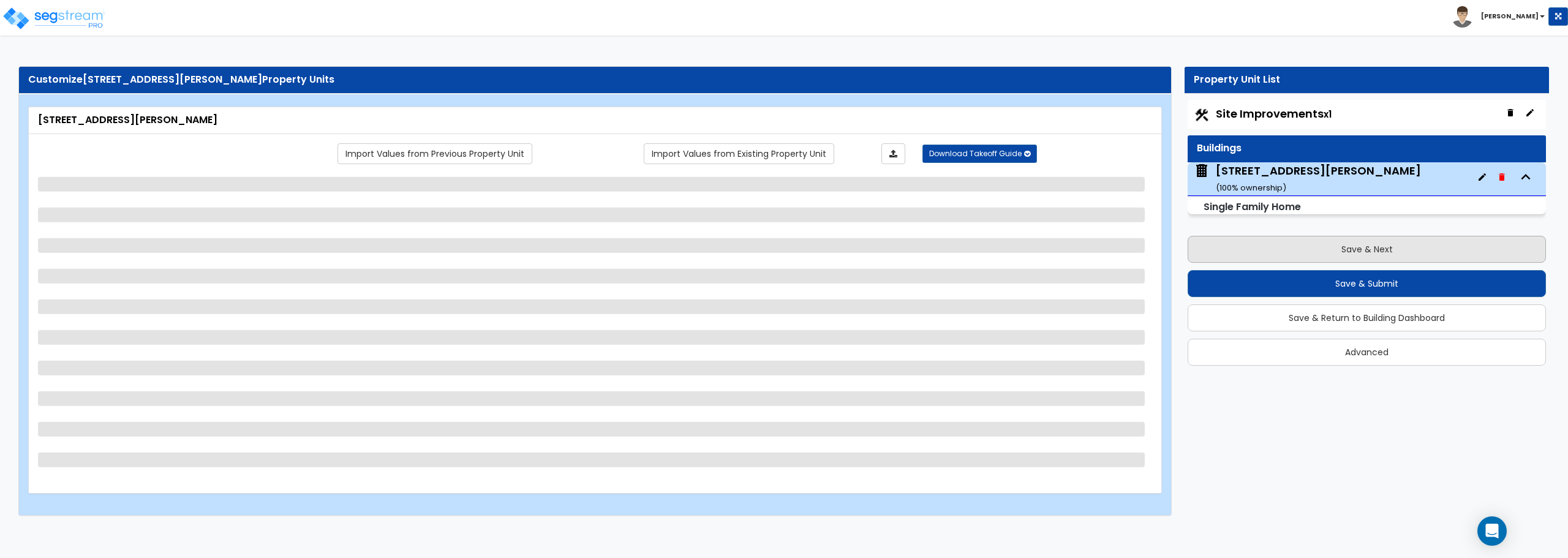
select select "2"
select select "6"
select select "5"
select select "1"
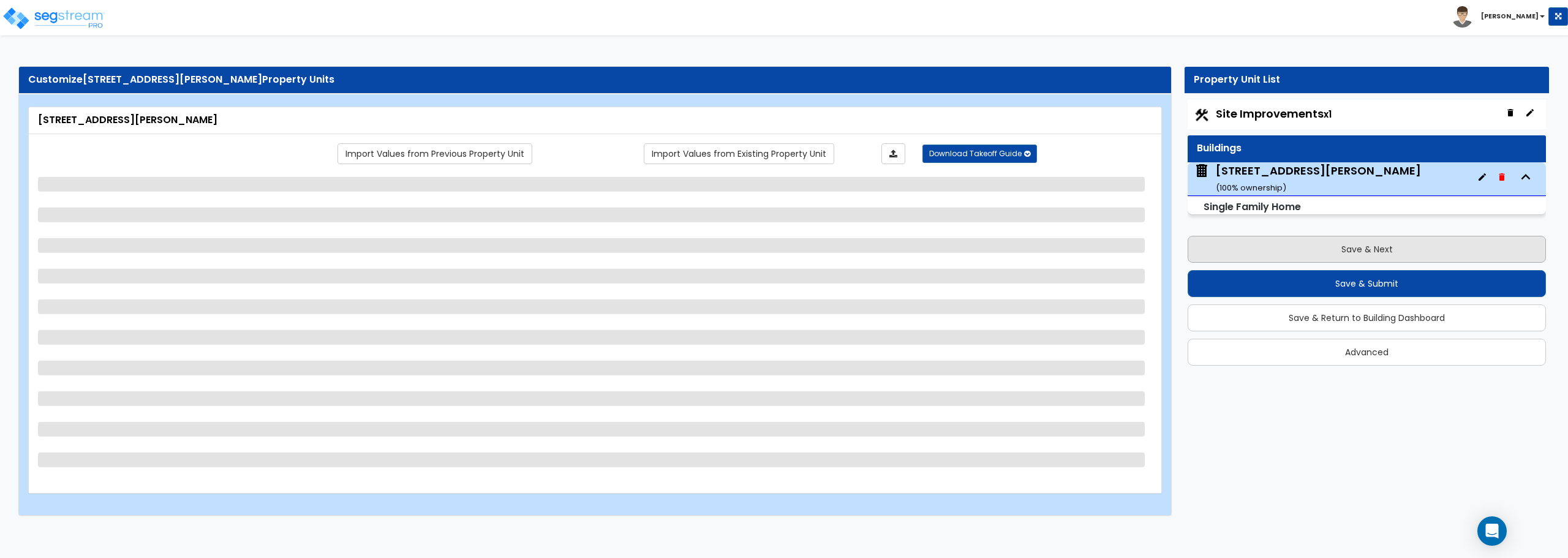
select select "5"
select select "3"
select select "1"
select select "3"
select select "5"
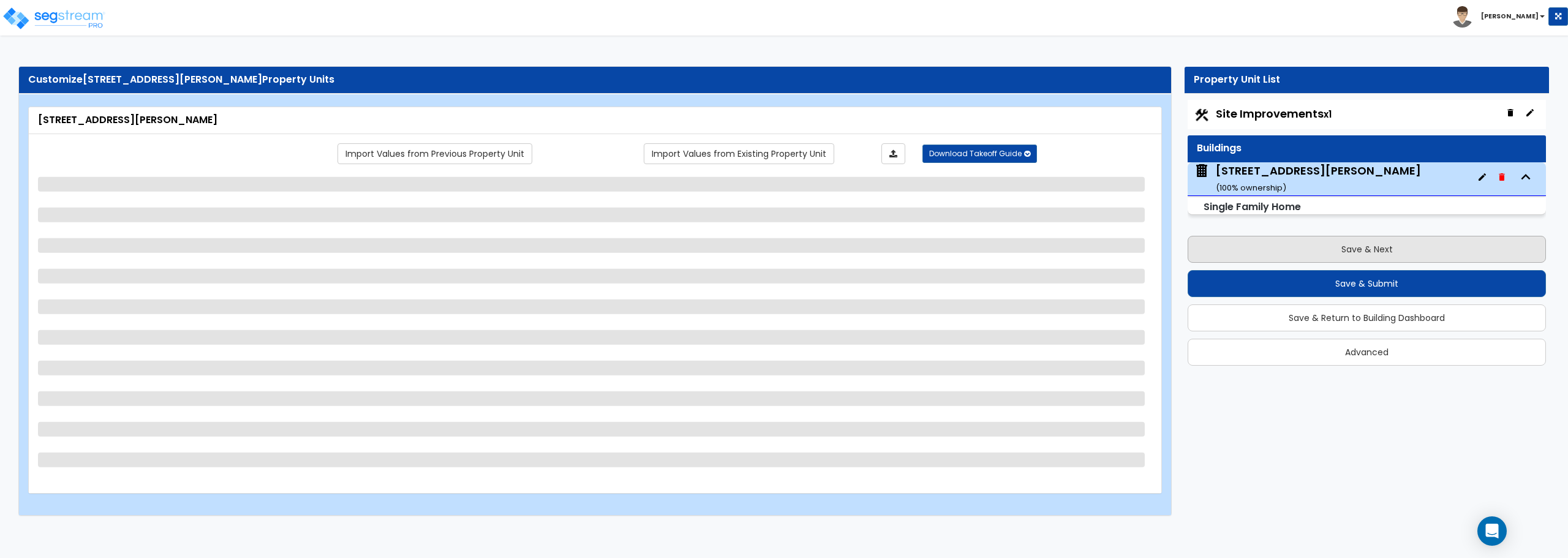
select select "2"
select select "1"
select select "4"
select select "1"
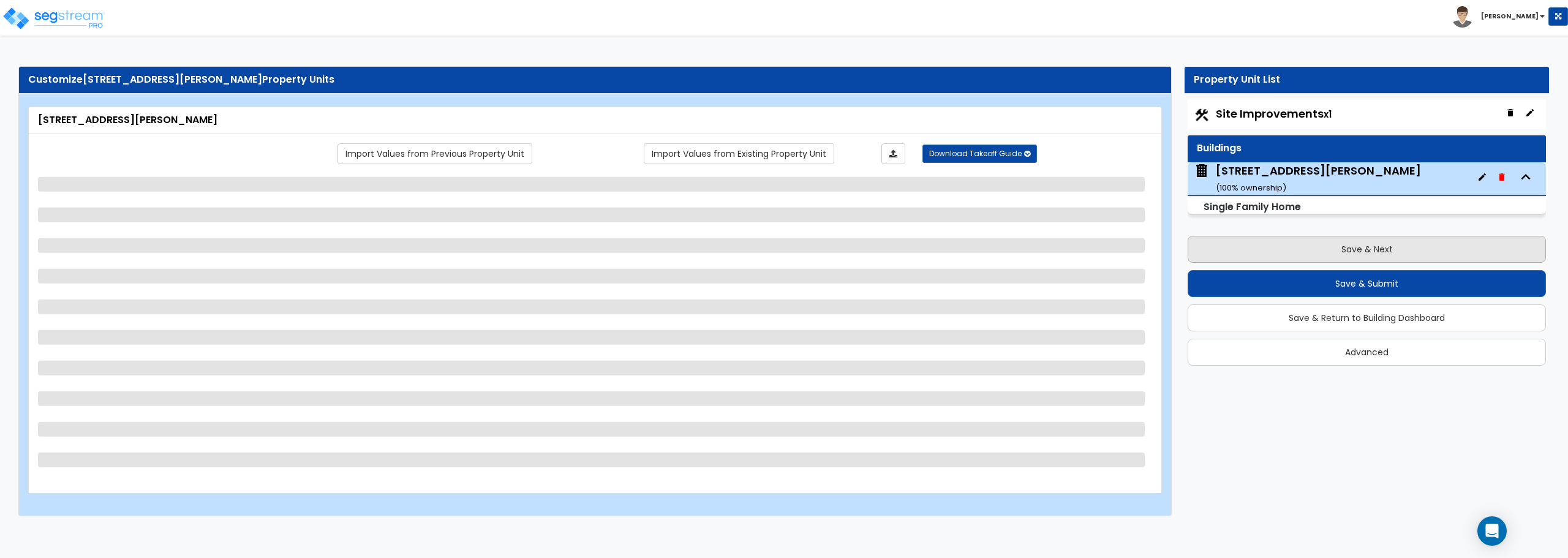
select select "1"
select select "2"
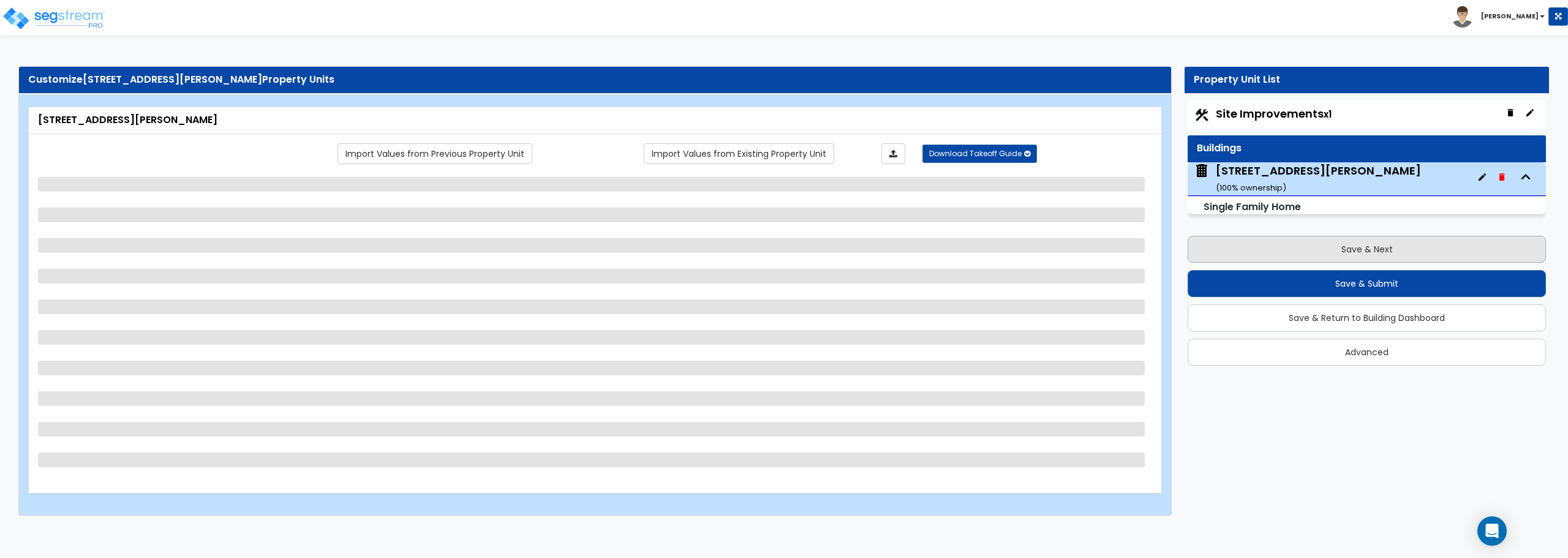
select select "2"
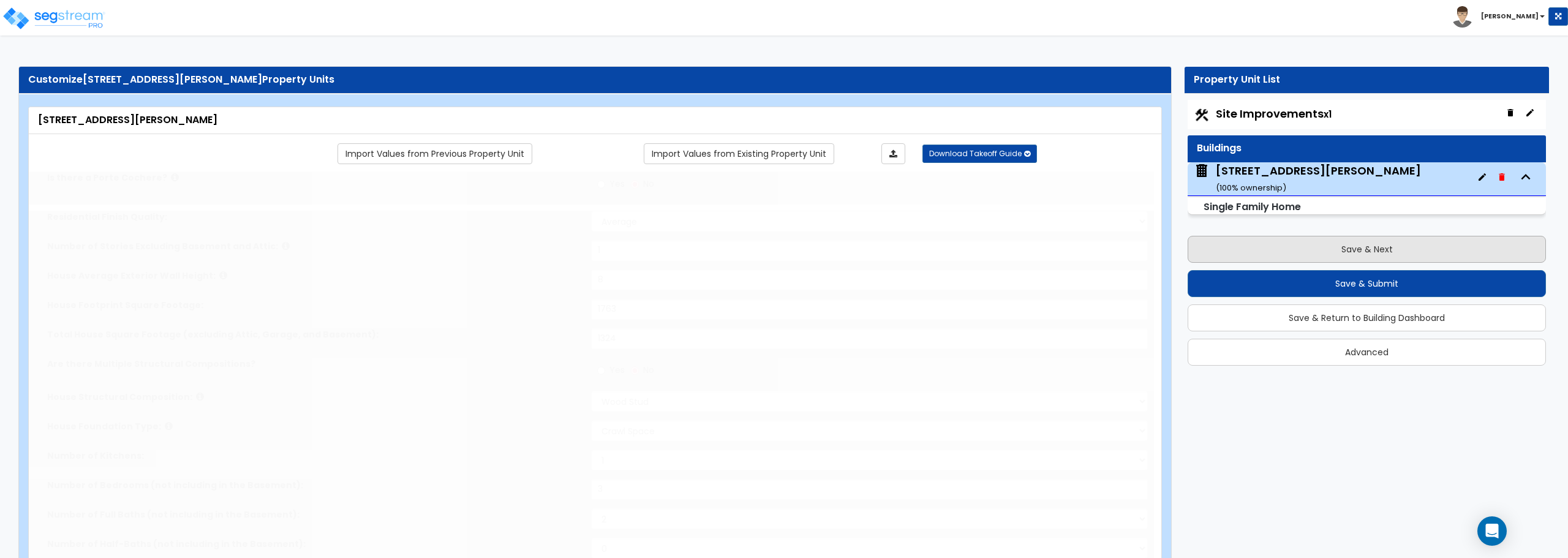
type input "3"
select select "1"
select select "2"
type input "1"
select select "2"
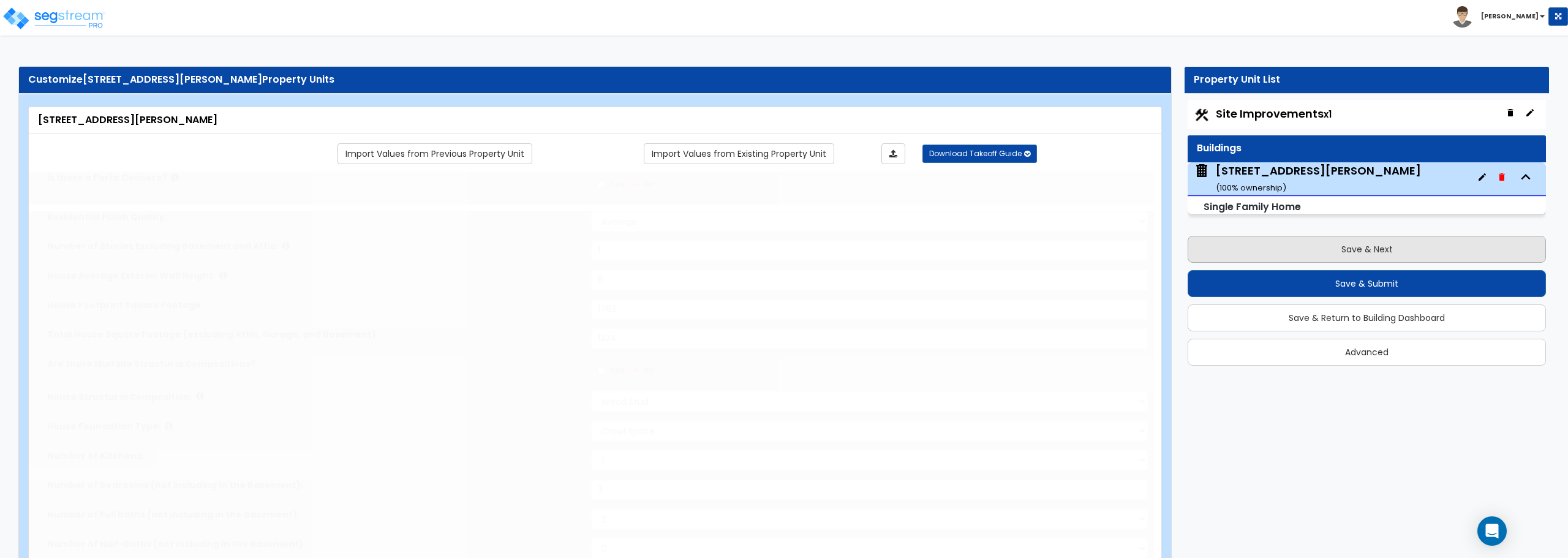
select select "2"
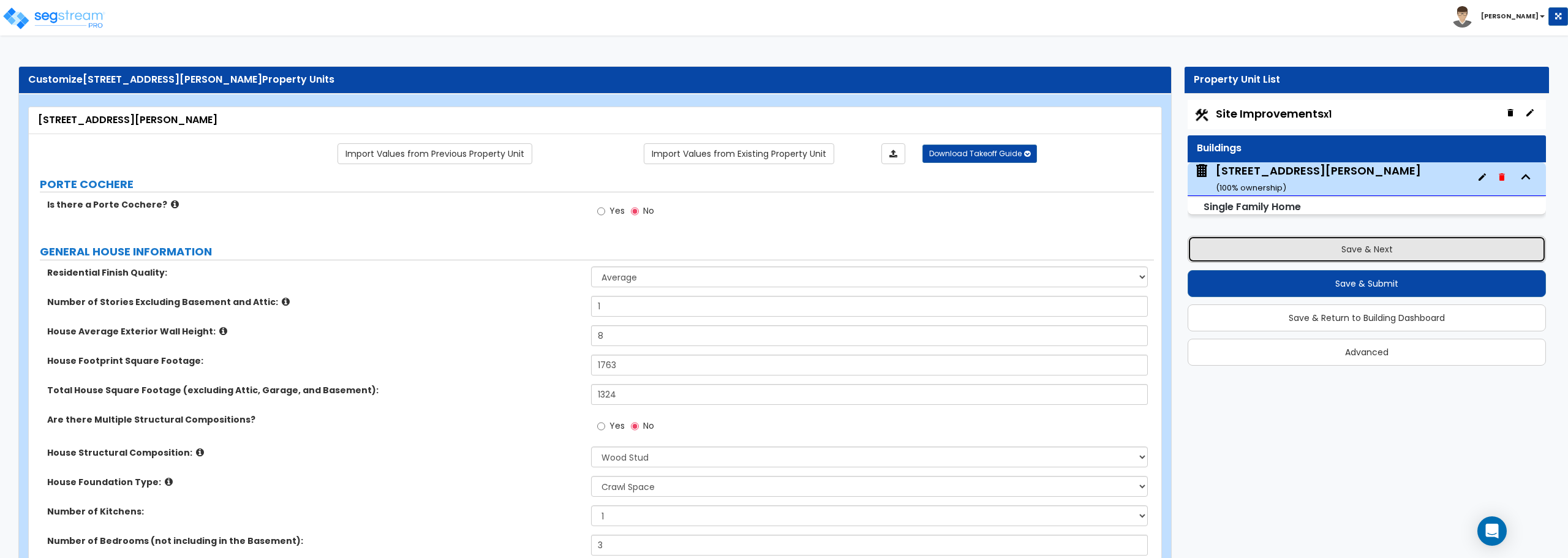
click at [1370, 253] on button "Save & Next" at bounding box center [1367, 249] width 358 height 27
select select "2"
select select "1"
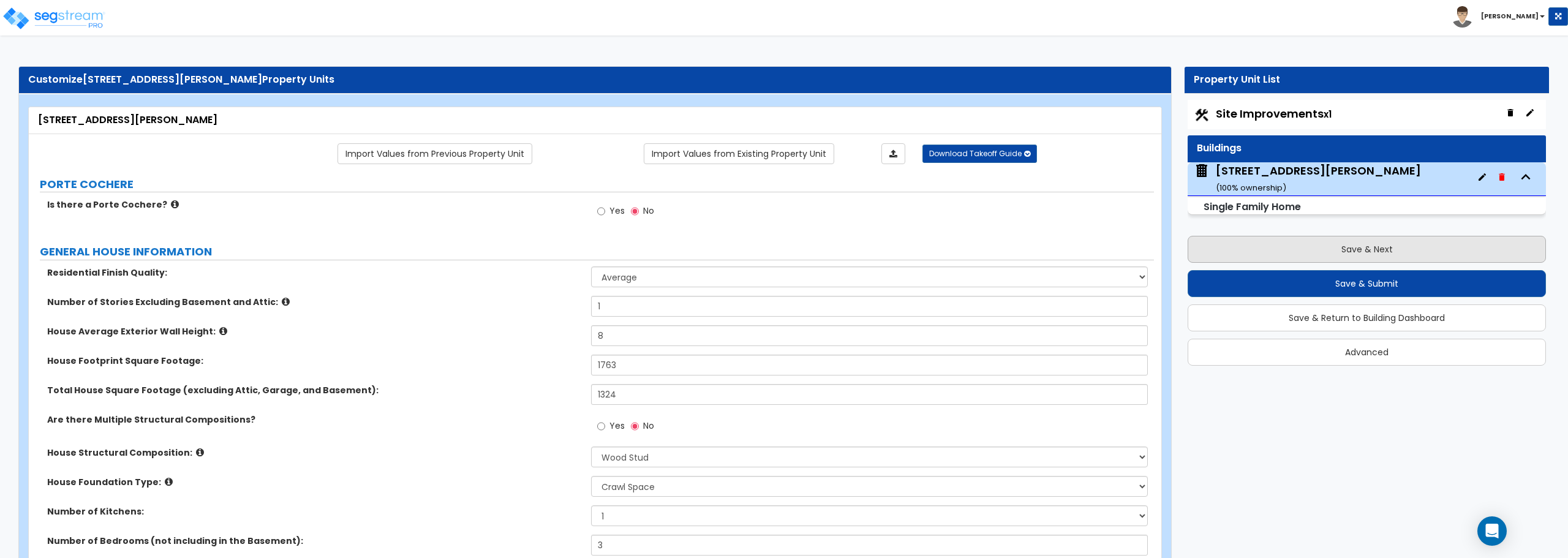
select select "1"
select select "9"
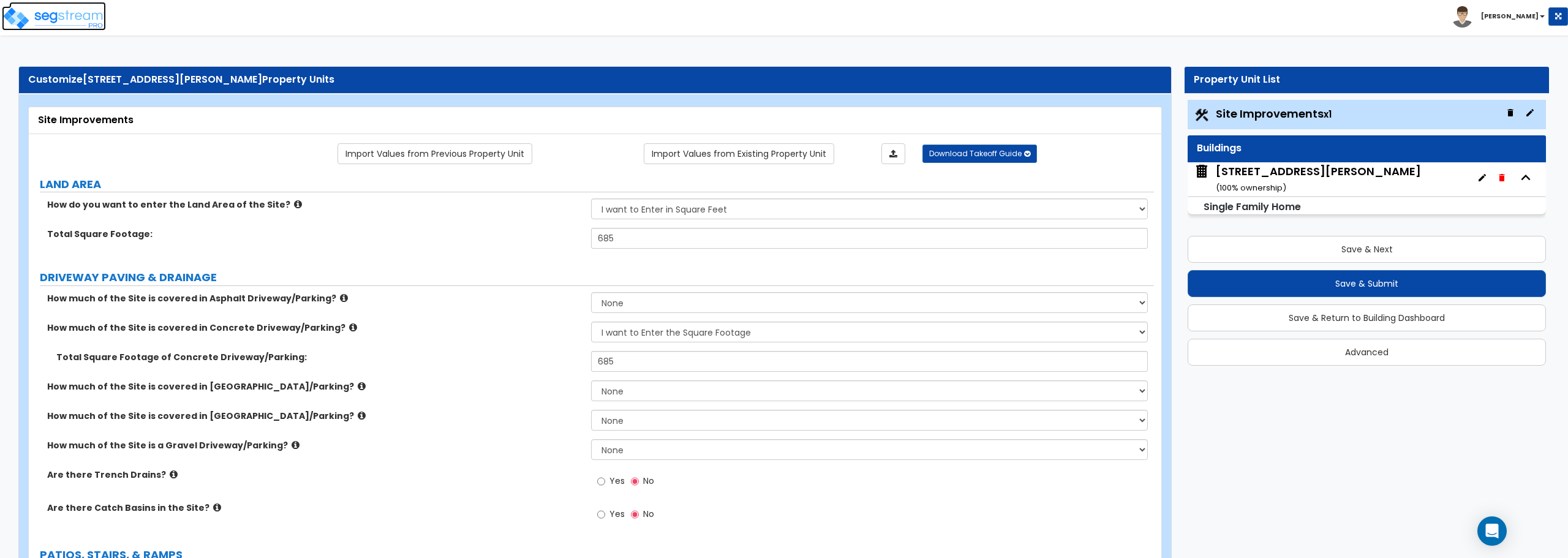
click at [62, 18] on img at bounding box center [54, 18] width 104 height 25
